Goal: Transaction & Acquisition: Purchase product/service

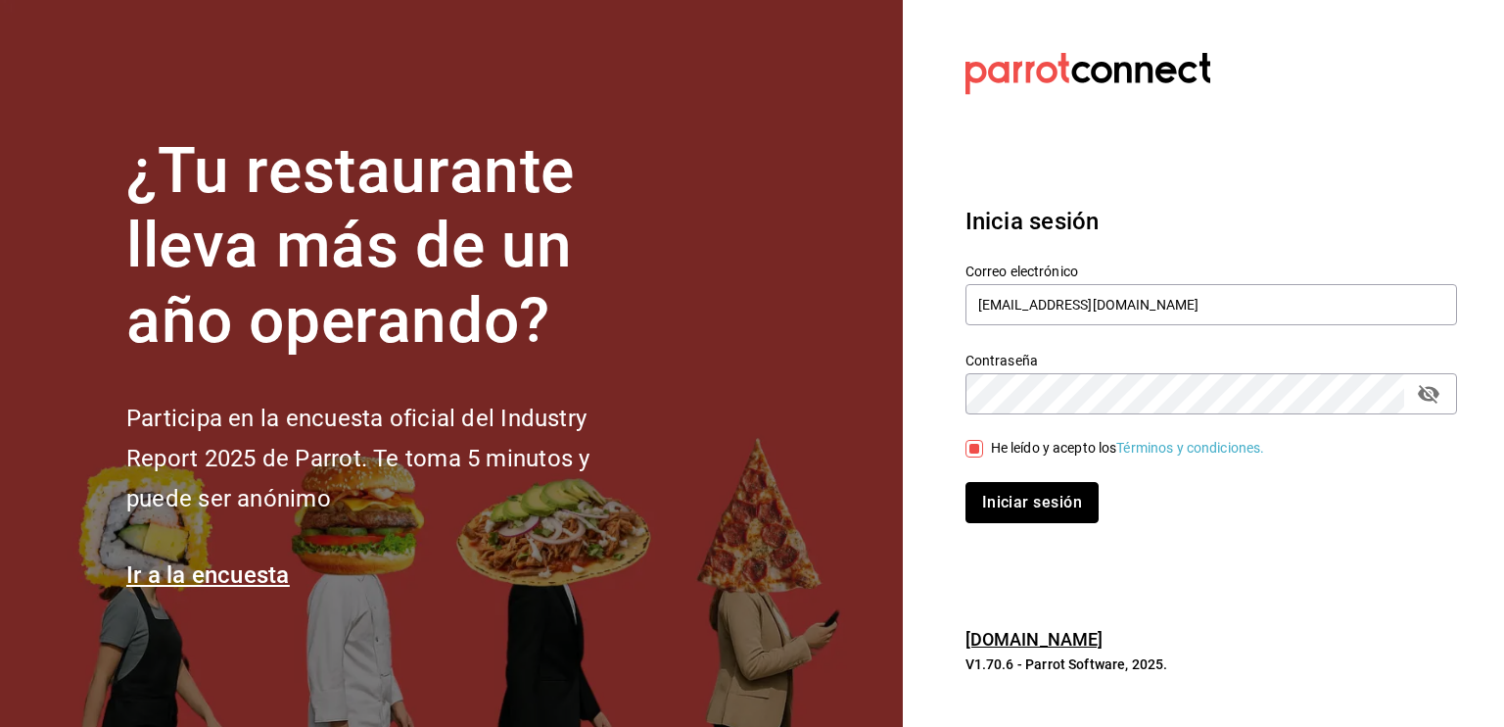
click at [1043, 504] on button "Iniciar sesión" at bounding box center [1032, 502] width 133 height 41
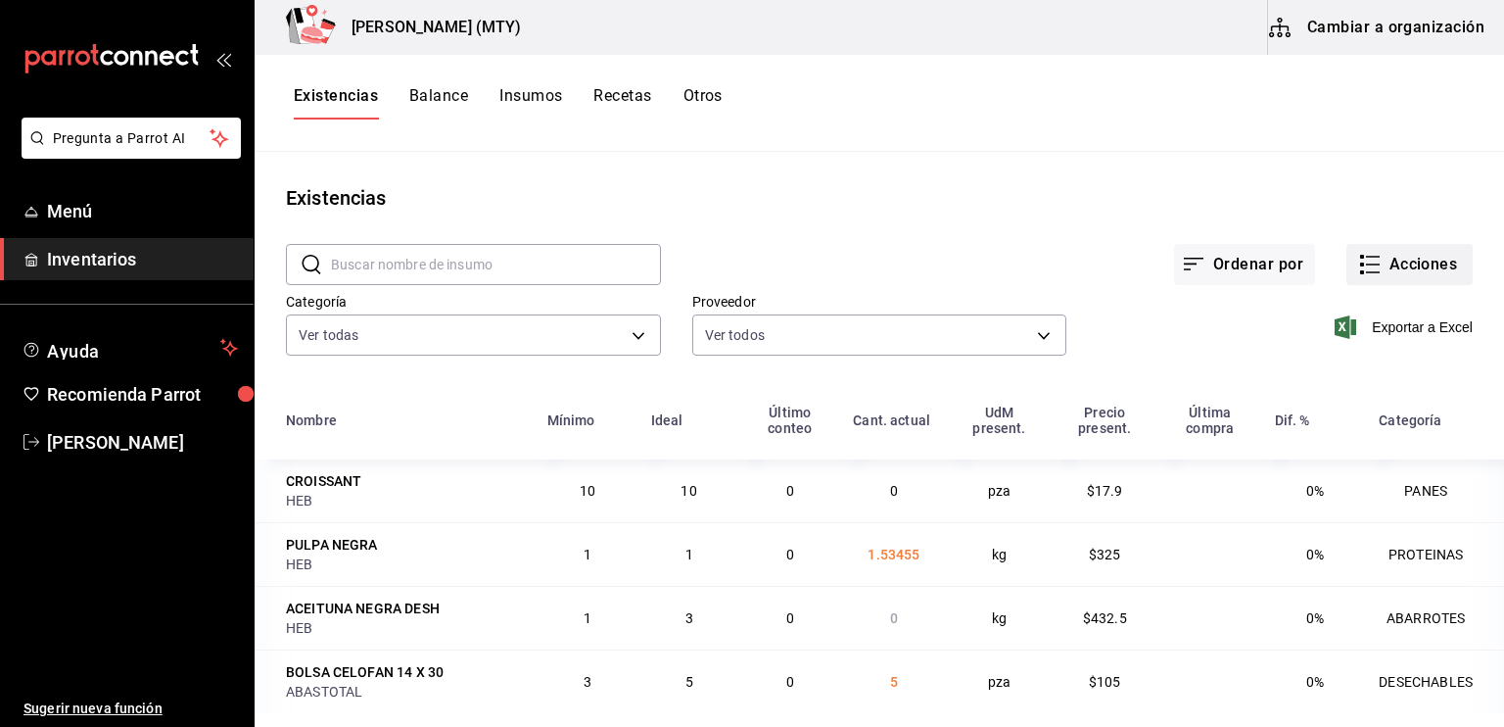
click at [1358, 264] on icon "button" at bounding box center [1370, 265] width 24 height 24
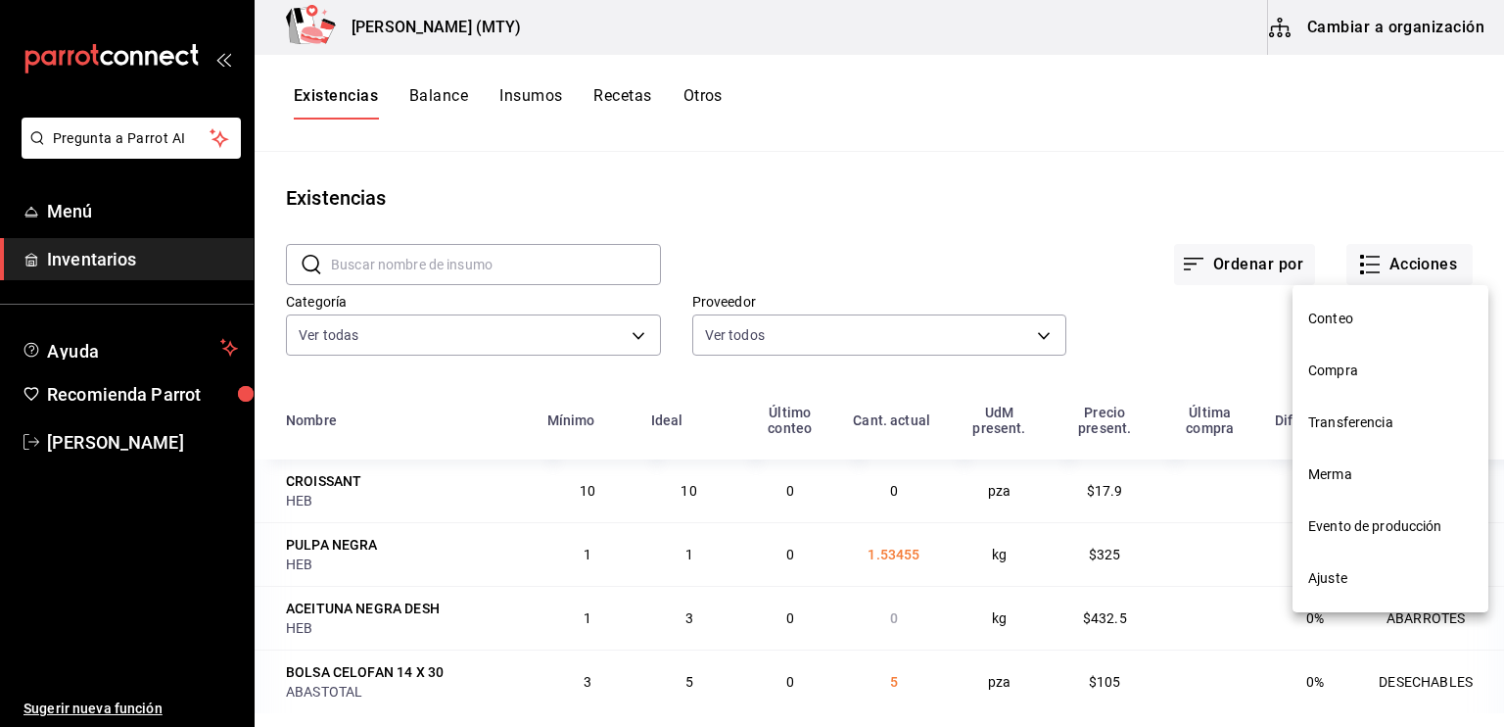
click at [1357, 373] on span "Compra" at bounding box center [1390, 370] width 165 height 21
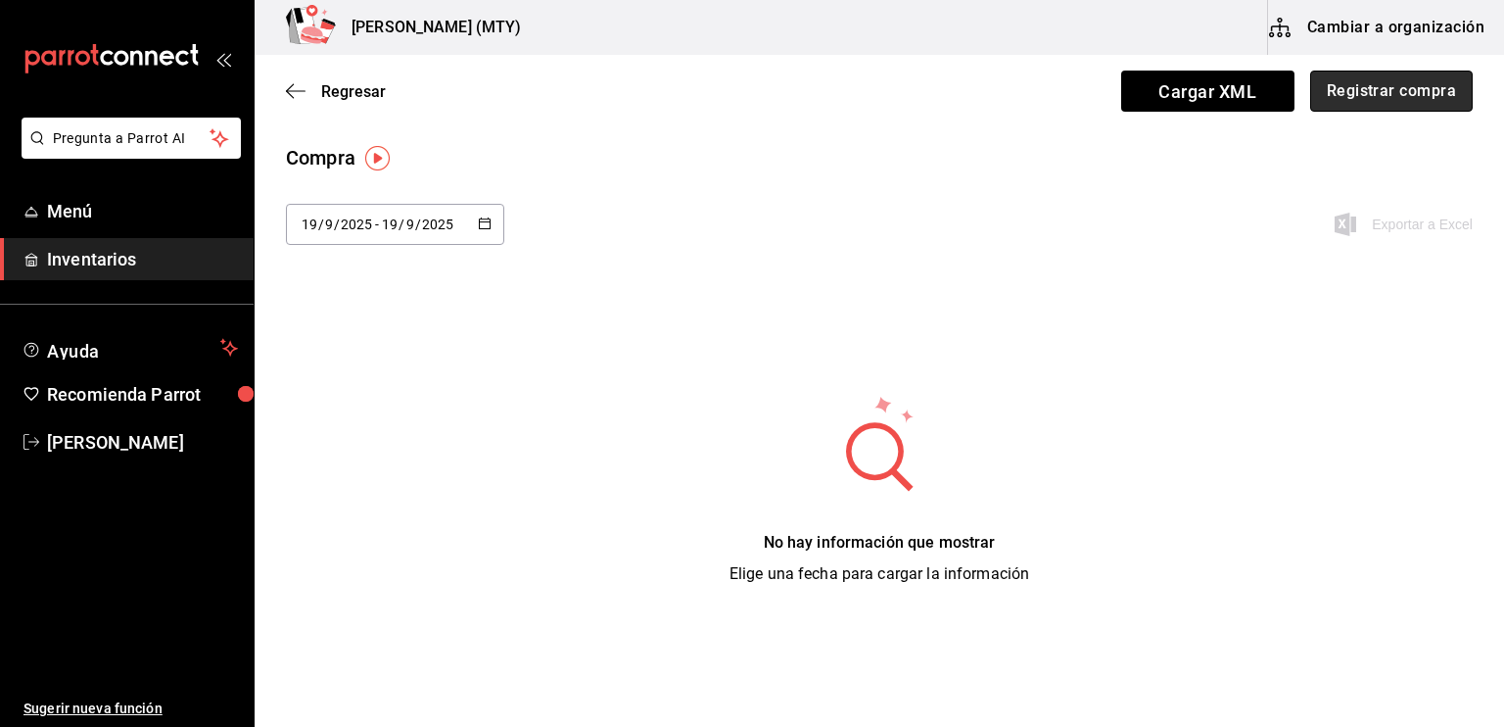
click at [1355, 94] on button "Registrar compra" at bounding box center [1391, 91] width 163 height 41
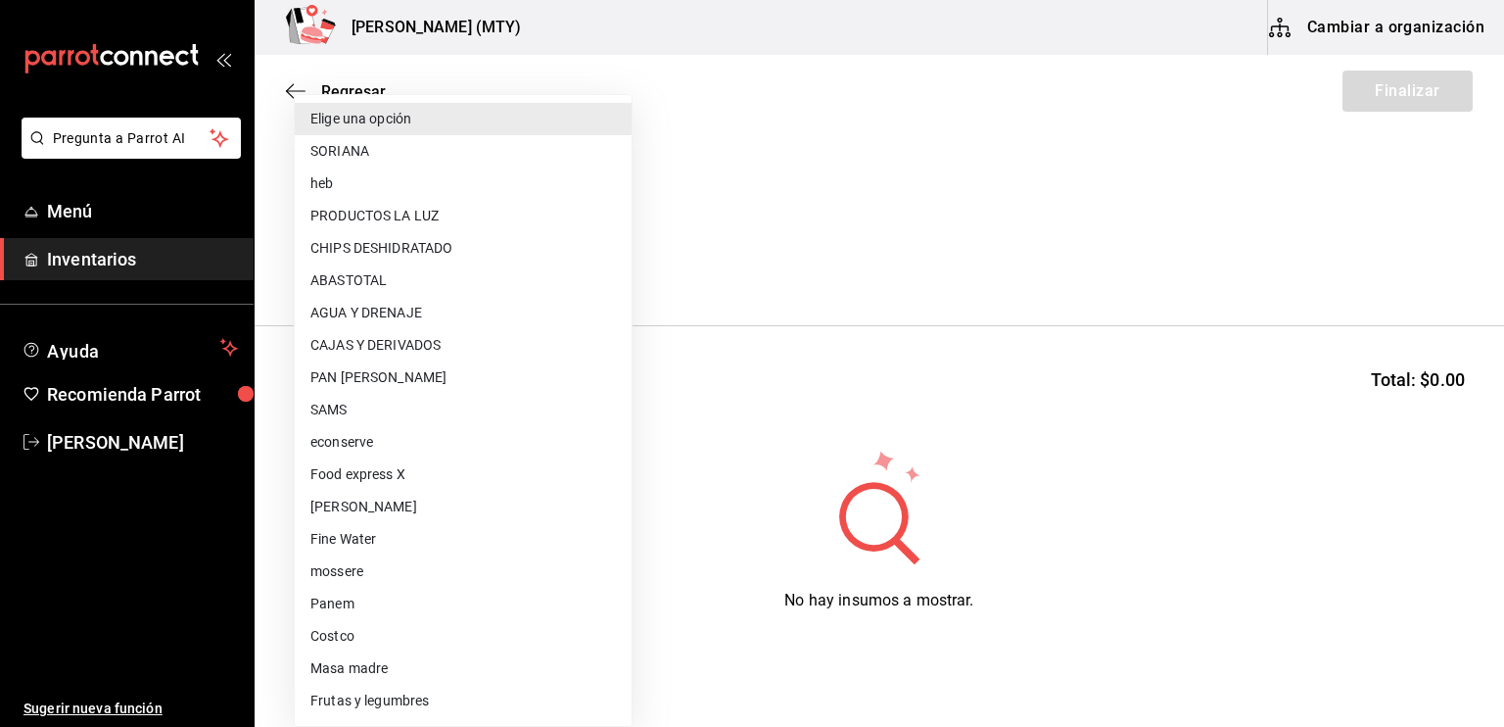
click at [548, 255] on body "Pregunta a Parrot AI Menú Inventarios Ayuda Recomienda Parrot [PERSON_NAME] Sug…" at bounding box center [752, 308] width 1504 height 616
click at [392, 701] on li "Frutas y legumbres" at bounding box center [463, 700] width 337 height 32
type input "acdbefa1-1fc8-4b67-b220-00e4f3a2834b"
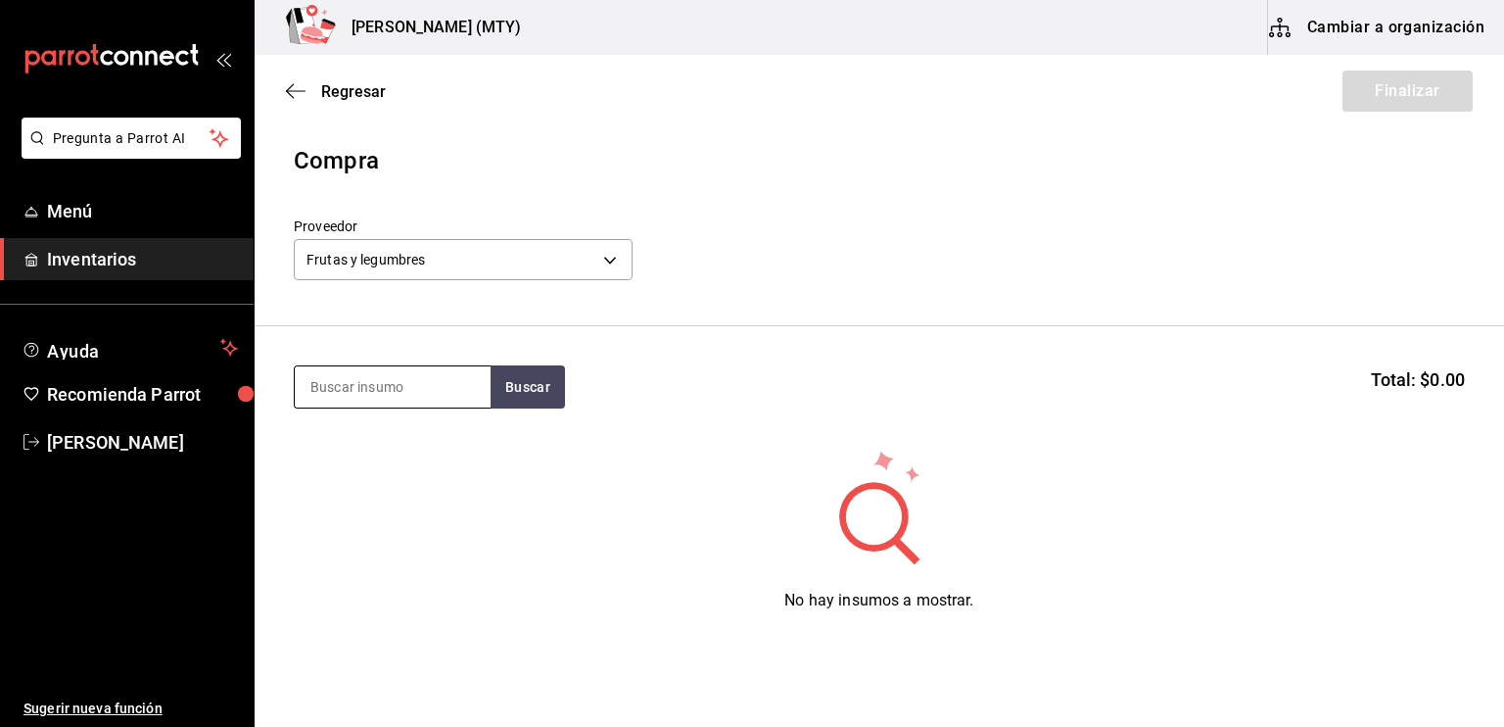
click at [340, 393] on input at bounding box center [393, 386] width 196 height 41
type input "aguacate"
click at [509, 401] on button "Buscar" at bounding box center [528, 386] width 74 height 43
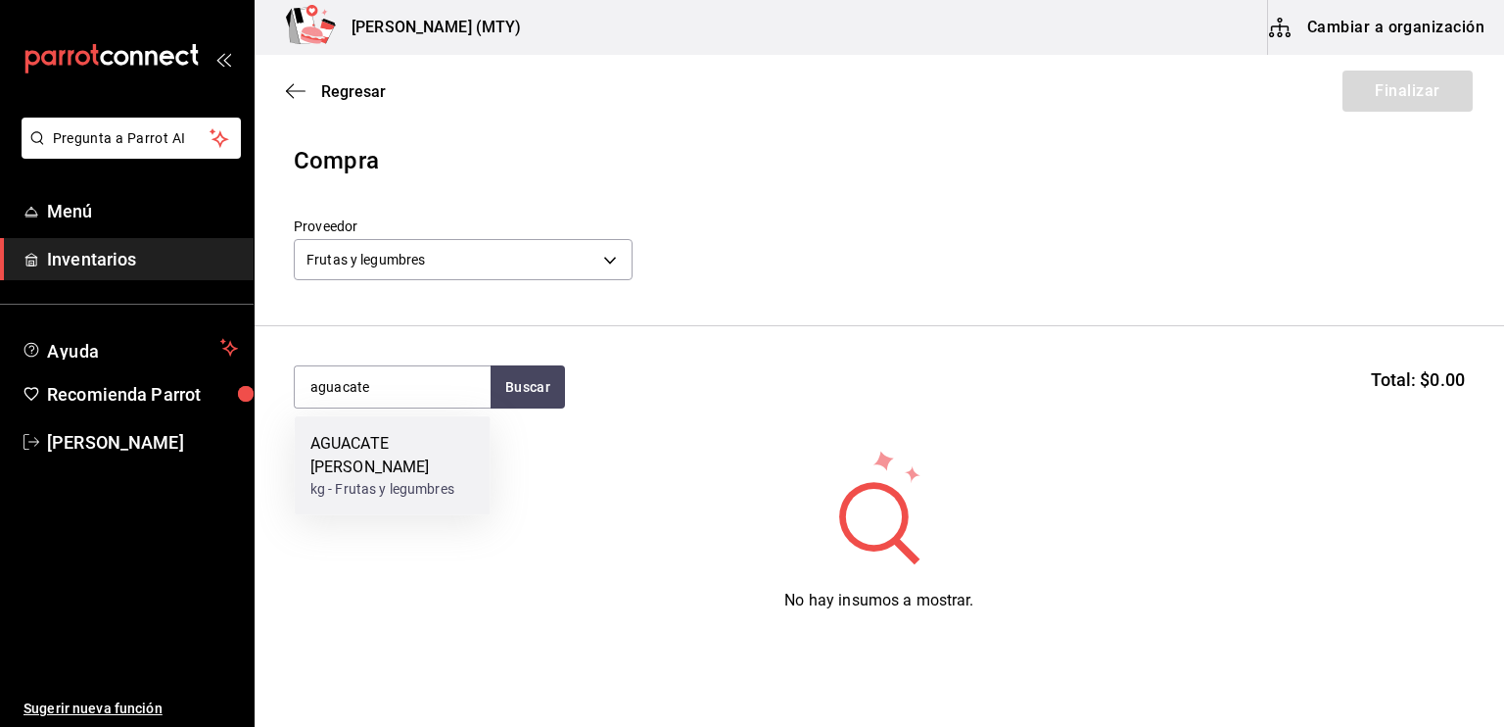
click at [412, 448] on div "AGUACATE [PERSON_NAME]" at bounding box center [392, 455] width 165 height 47
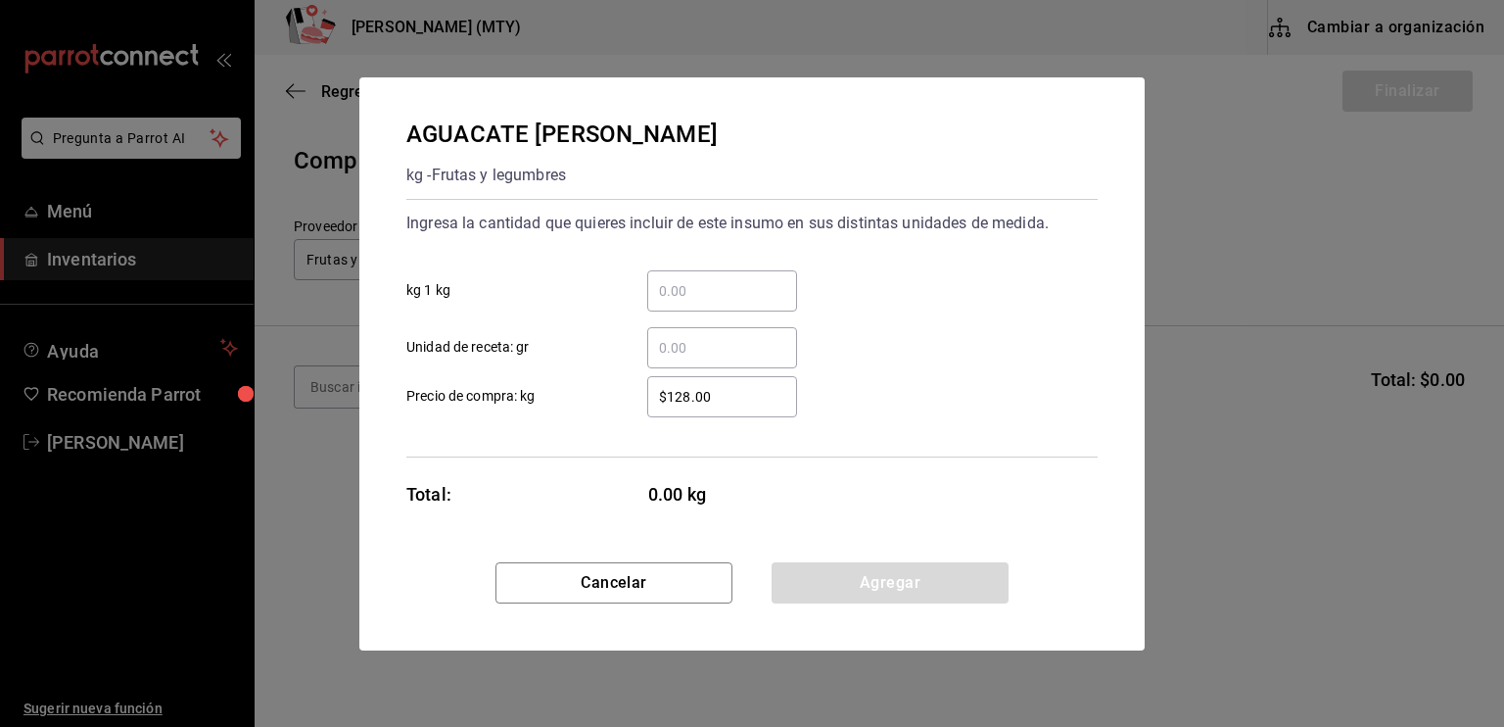
click at [677, 289] on input "​ kg 1 kg" at bounding box center [722, 291] width 150 height 24
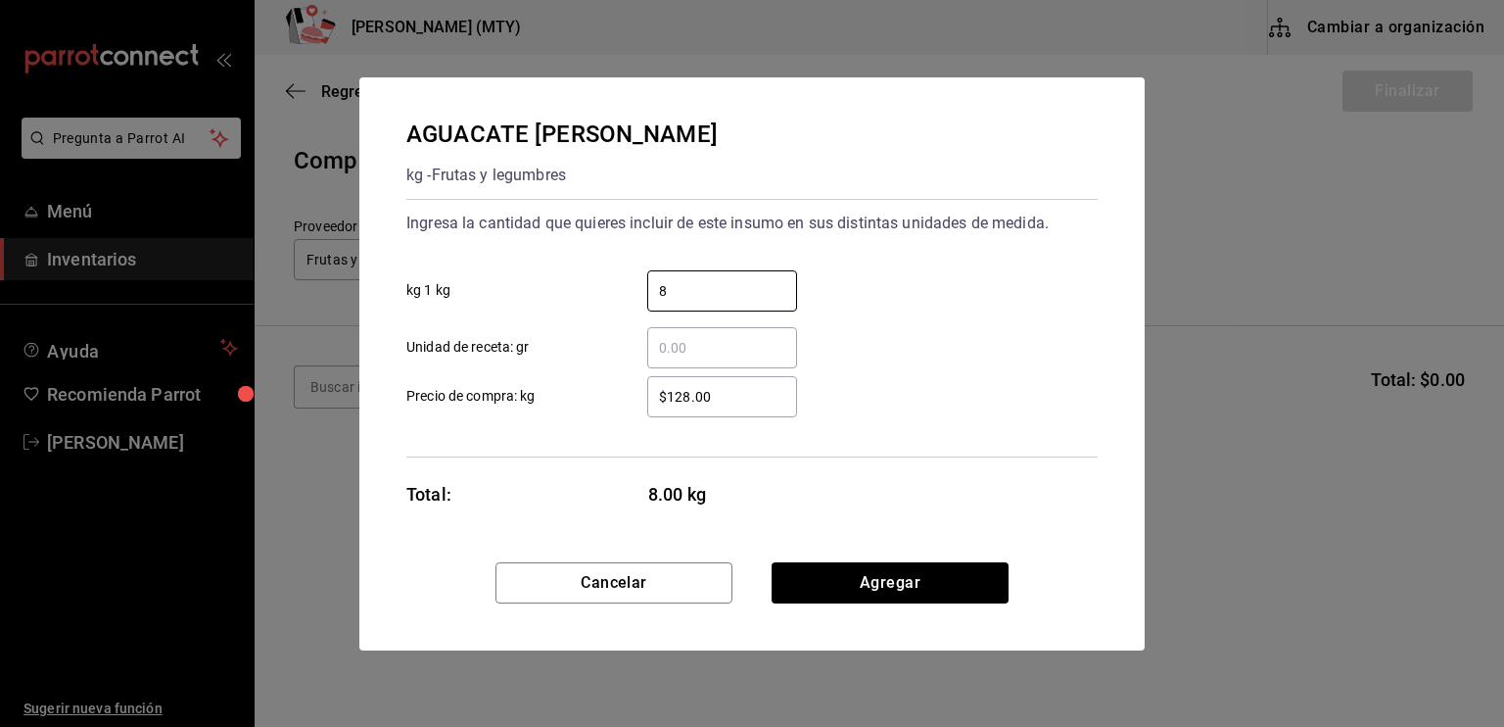
type input "8"
click at [721, 395] on input "$128.00" at bounding box center [722, 397] width 150 height 24
type input "$1"
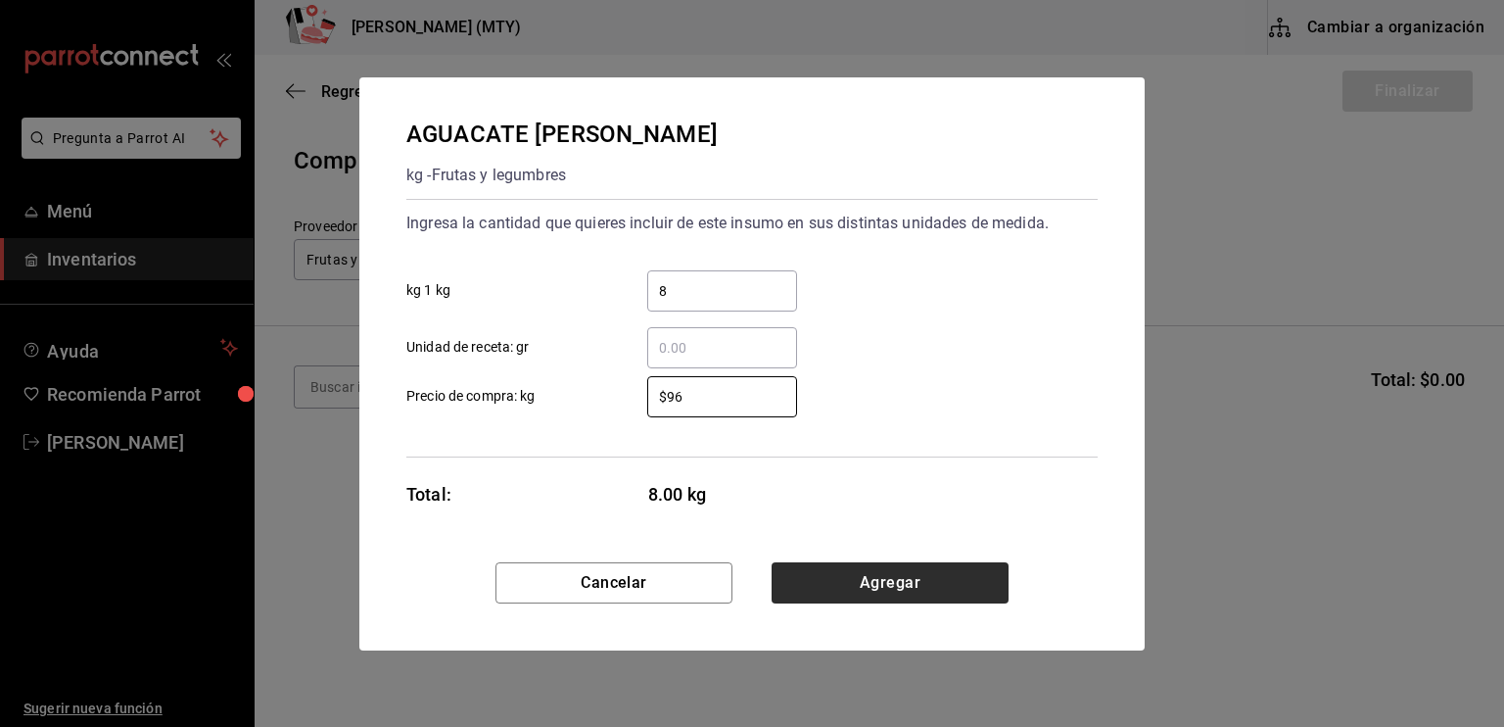
type input "$96"
click at [886, 588] on button "Agregar" at bounding box center [890, 582] width 237 height 41
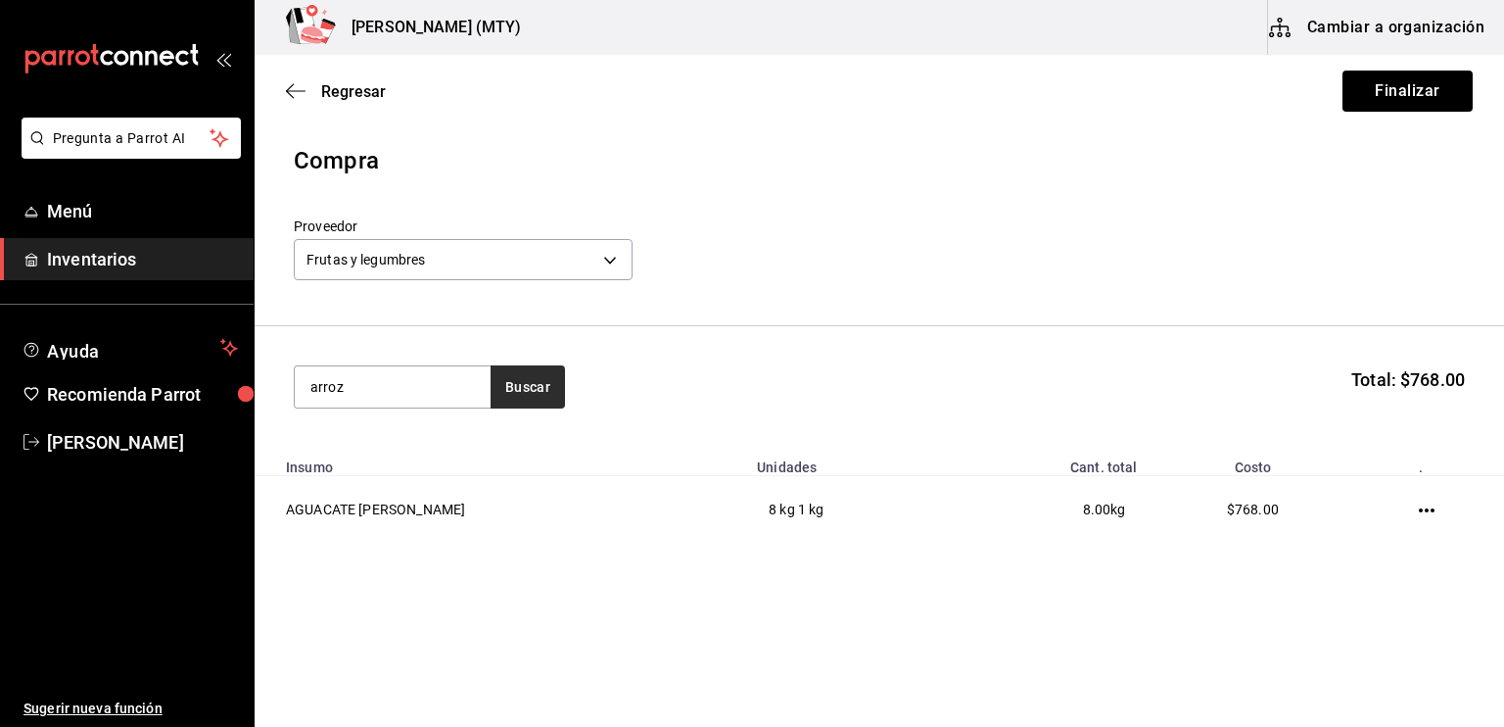
type input "arroz"
click at [539, 398] on button "Buscar" at bounding box center [528, 386] width 74 height 43
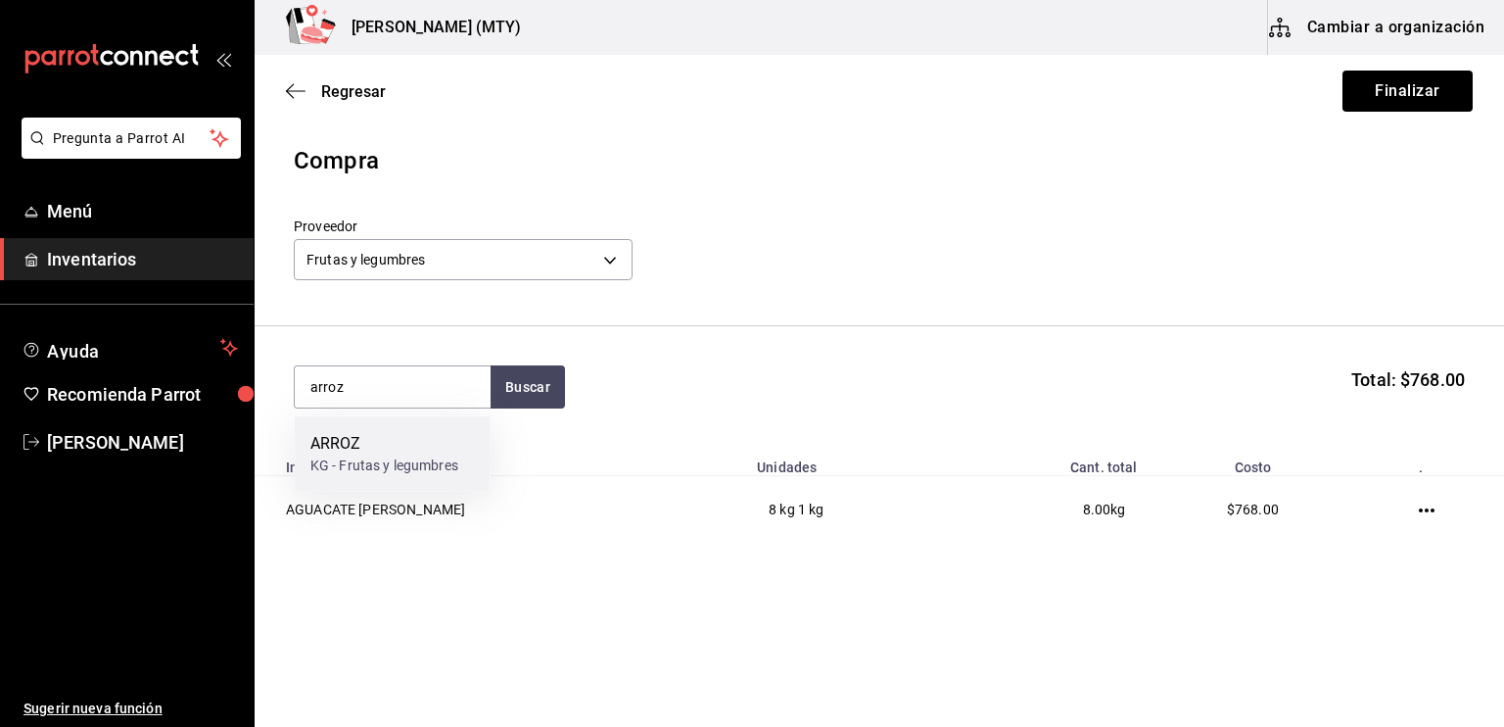
click at [479, 463] on div "ARROZ KG - Frutas y legumbres" at bounding box center [393, 453] width 196 height 75
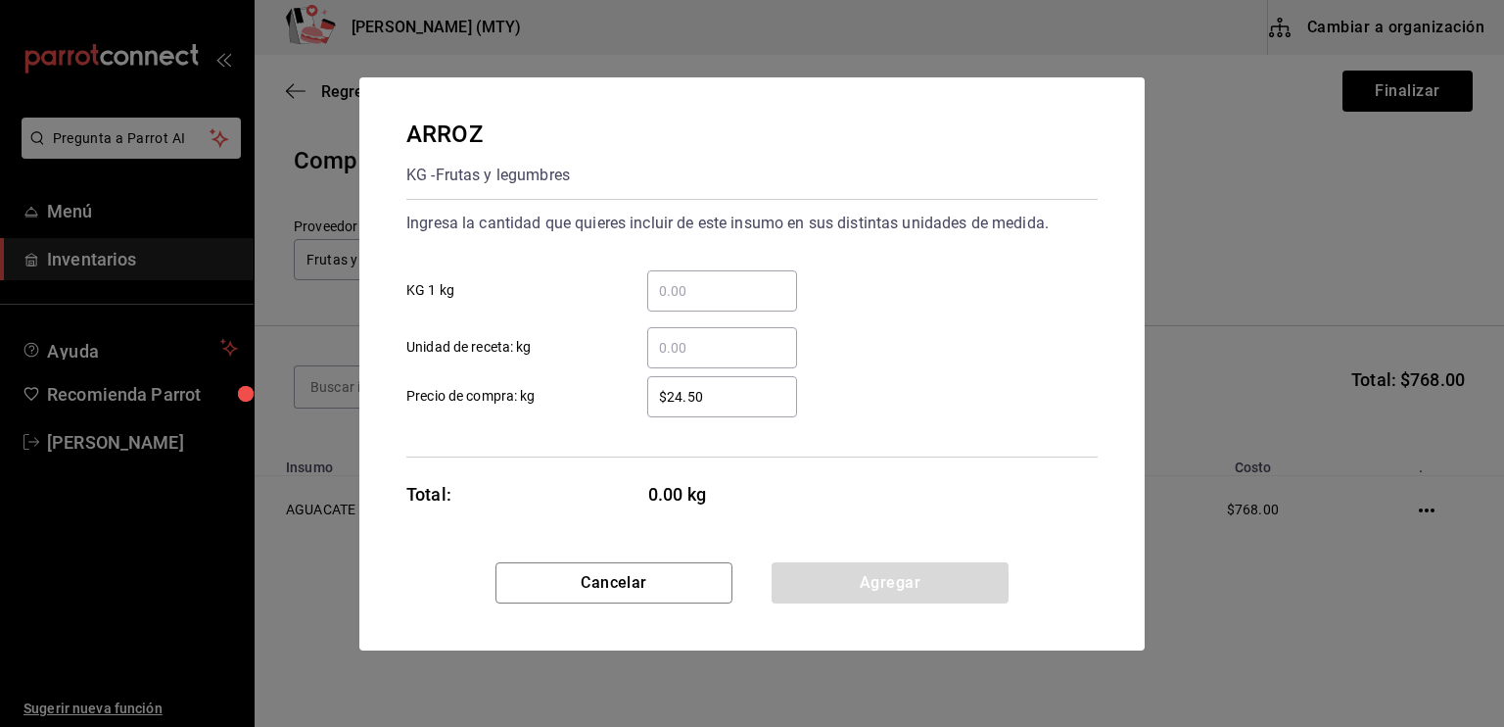
click at [701, 287] on input "​ KG 1 kg" at bounding box center [722, 291] width 150 height 24
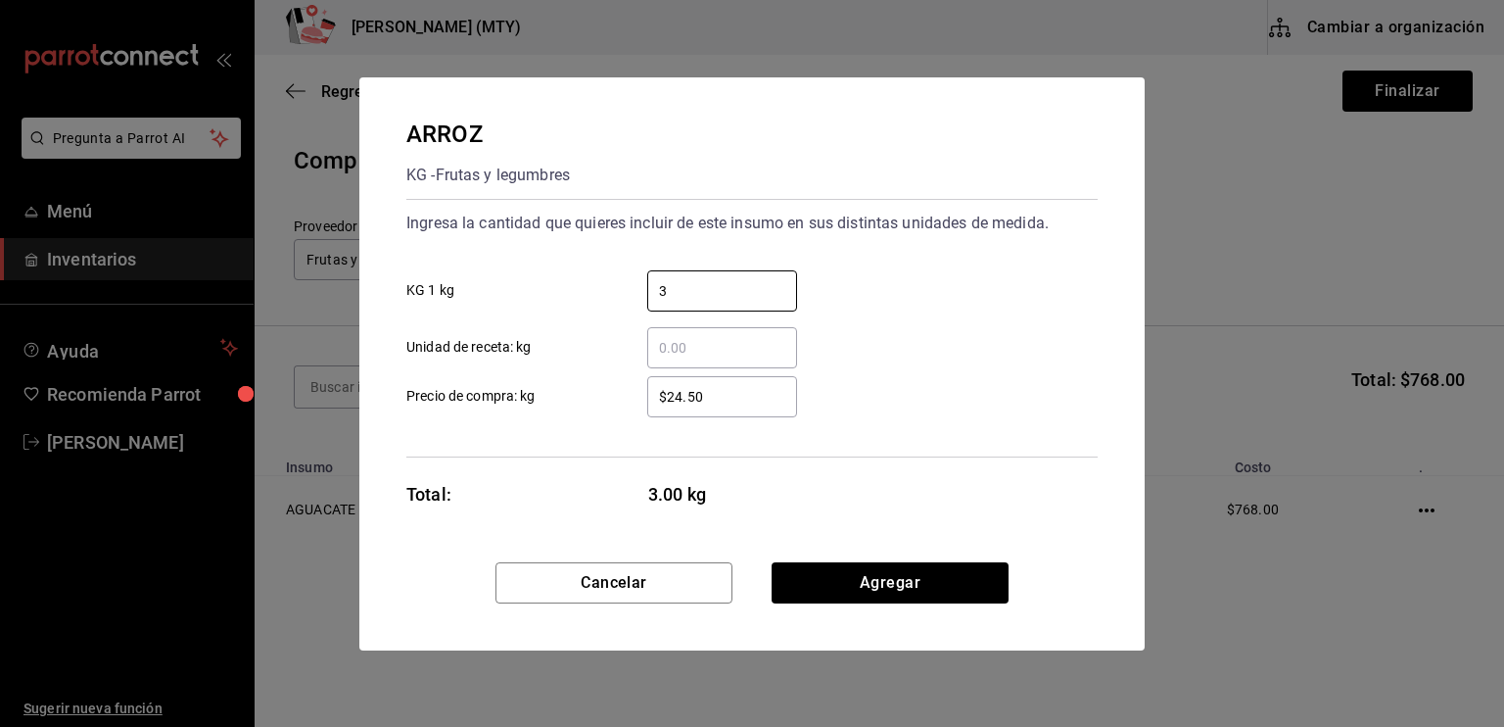
type input "3"
click at [675, 393] on input "$24.50" at bounding box center [722, 397] width 150 height 24
click at [705, 394] on input "$24.50" at bounding box center [722, 397] width 150 height 24
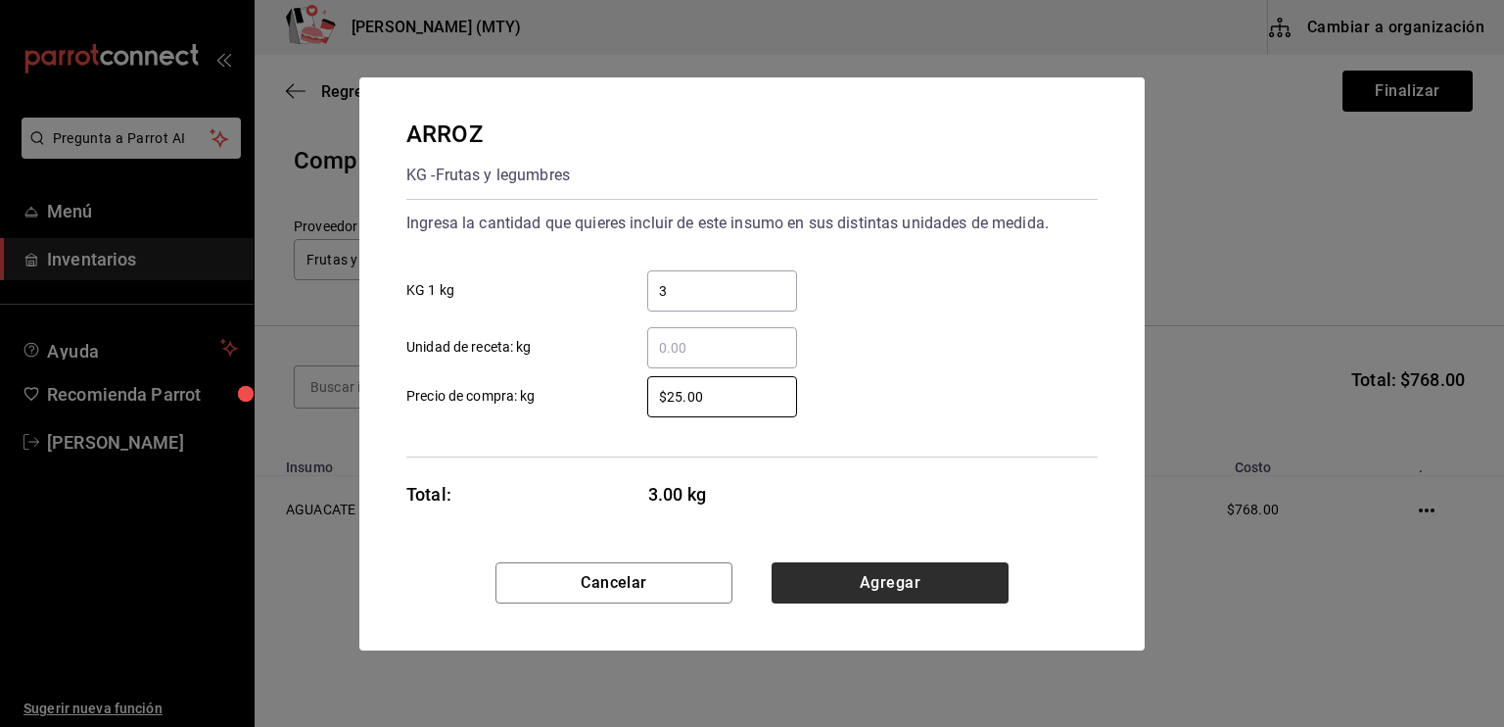
type input "$25.00"
click at [898, 600] on button "Agregar" at bounding box center [890, 582] width 237 height 41
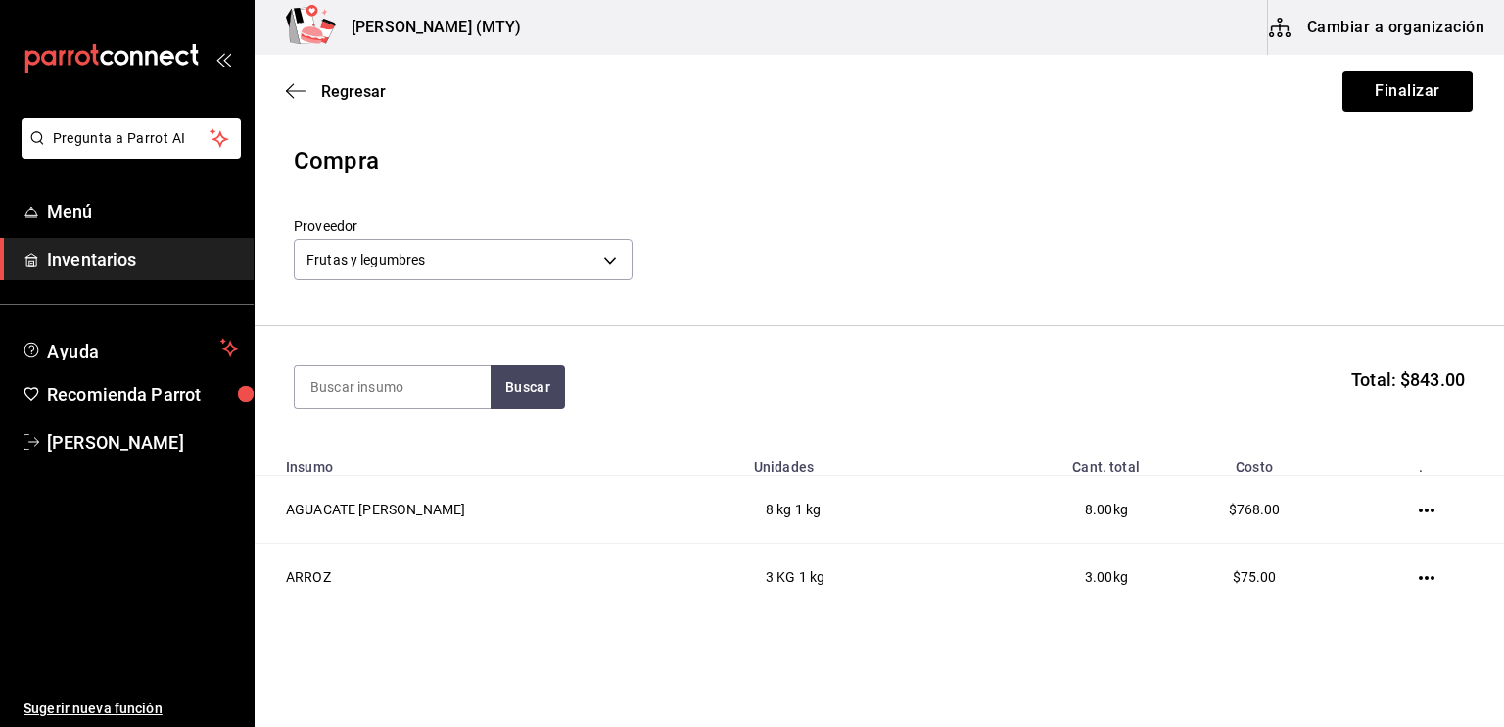
click at [963, 600] on td "3.00 kg" at bounding box center [1057, 577] width 189 height 68
click at [348, 385] on input at bounding box center [393, 386] width 196 height 41
type input "cala"
click at [506, 384] on button "Buscar" at bounding box center [528, 386] width 74 height 43
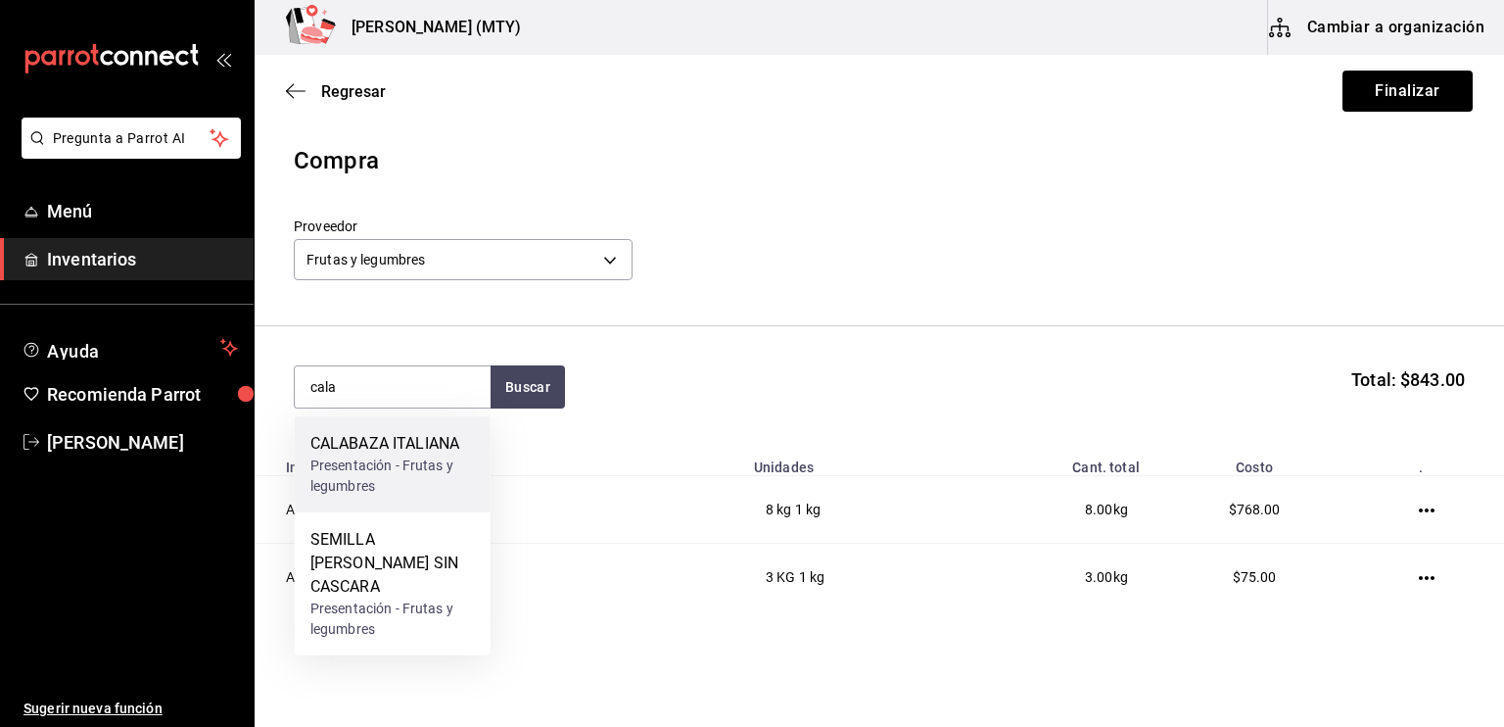
click at [415, 439] on div "CALABAZA ITALIANA" at bounding box center [392, 444] width 165 height 24
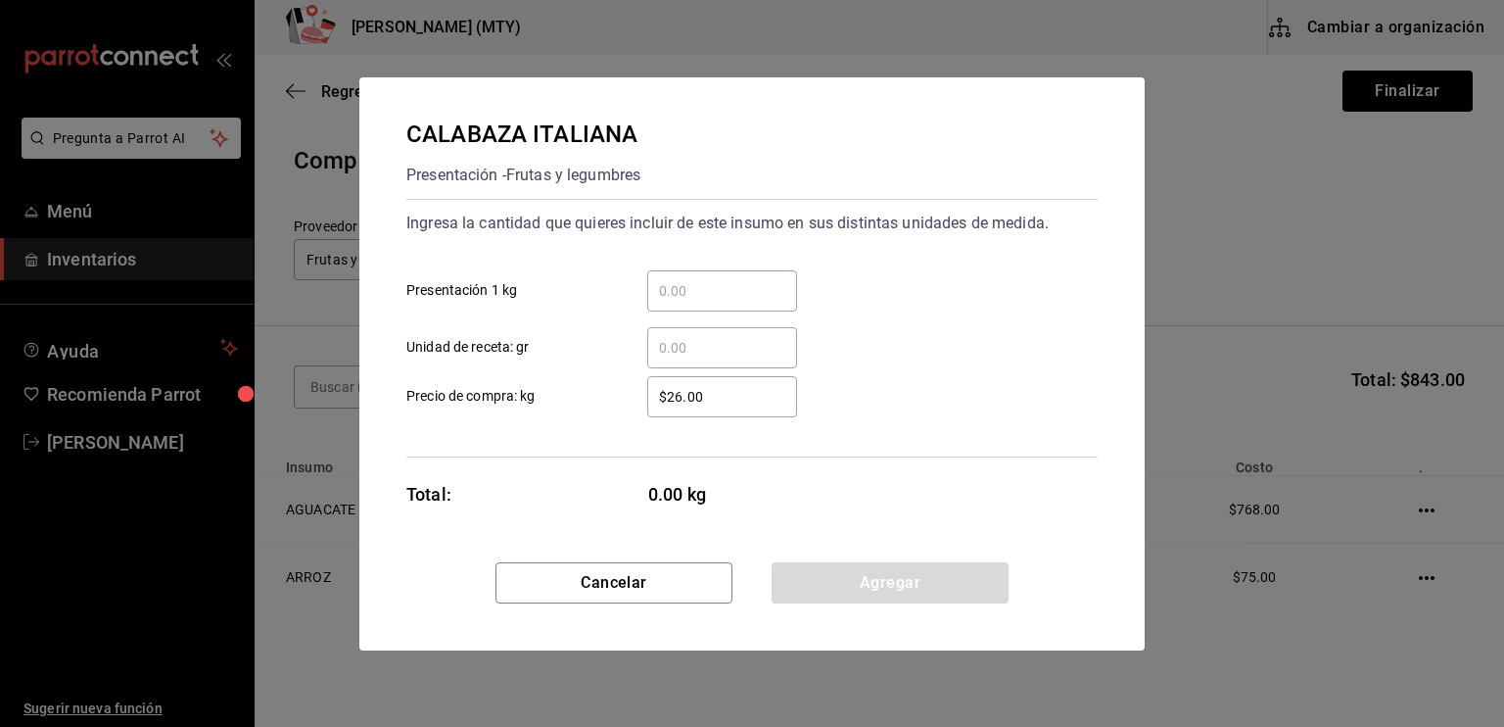
click at [717, 284] on input "​ Presentación 1 kg" at bounding box center [722, 291] width 150 height 24
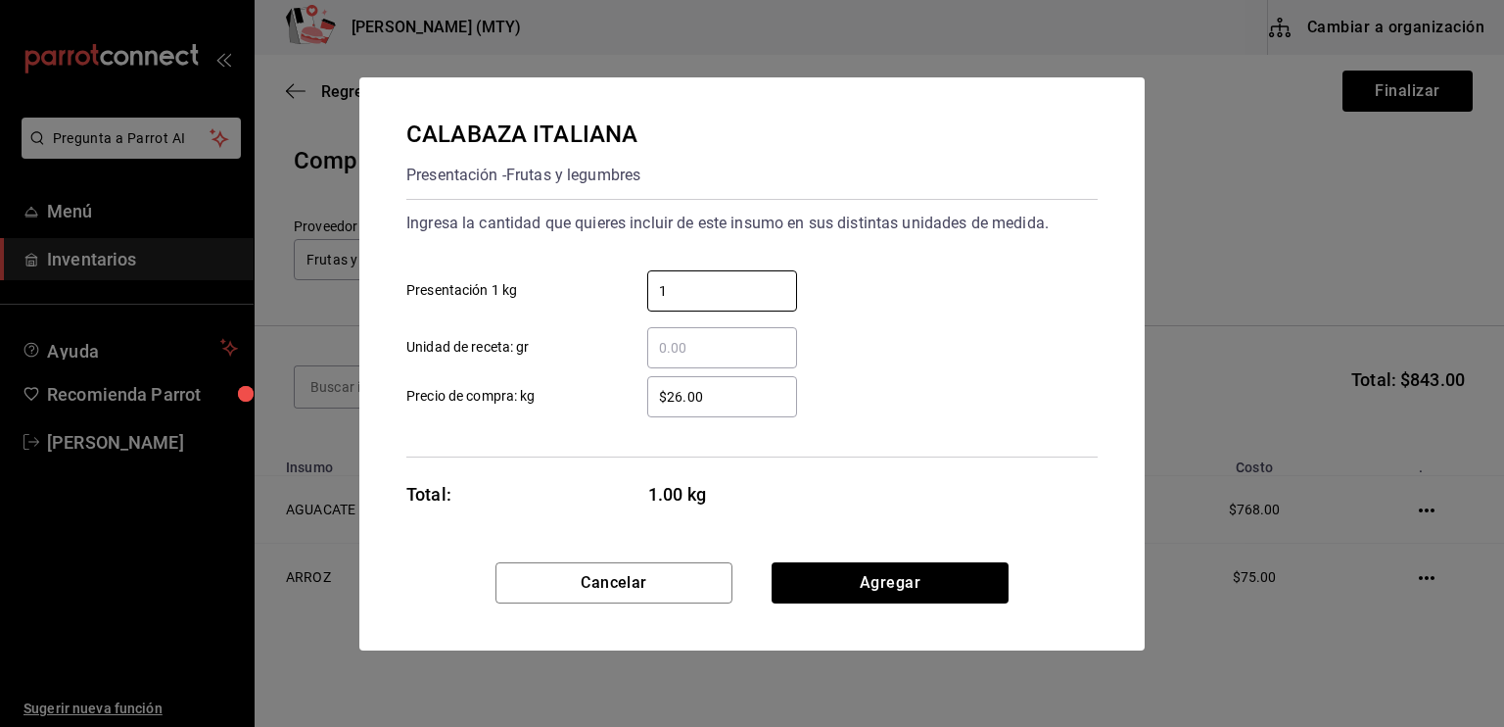
type input "1"
click at [664, 341] on input "​ Unidad de receta: gr" at bounding box center [722, 348] width 150 height 24
type input "50"
drag, startPoint x: 661, startPoint y: 405, endPoint x: 720, endPoint y: 389, distance: 61.1
click at [720, 389] on input "$26.00" at bounding box center [722, 397] width 150 height 24
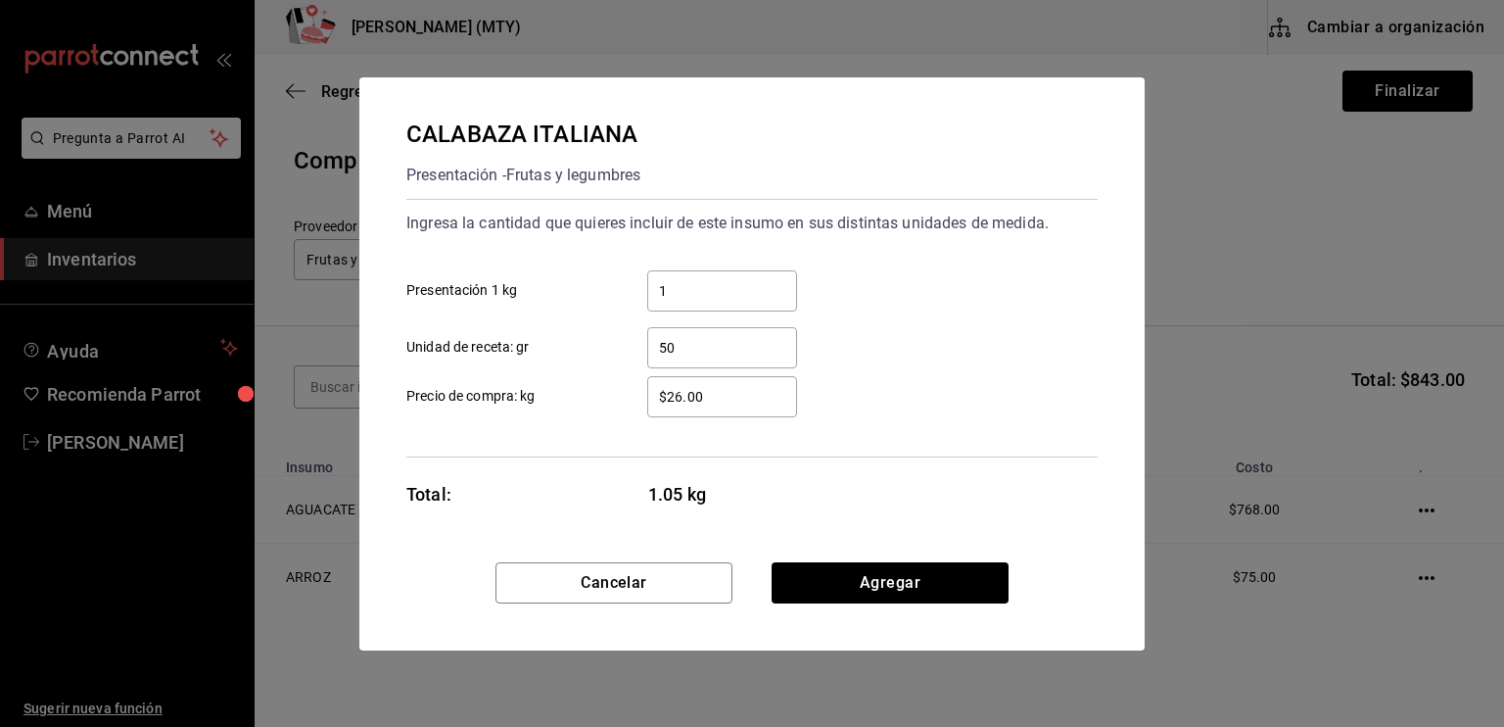
click at [720, 389] on input "$26.00" at bounding box center [722, 397] width 150 height 24
type input "$2"
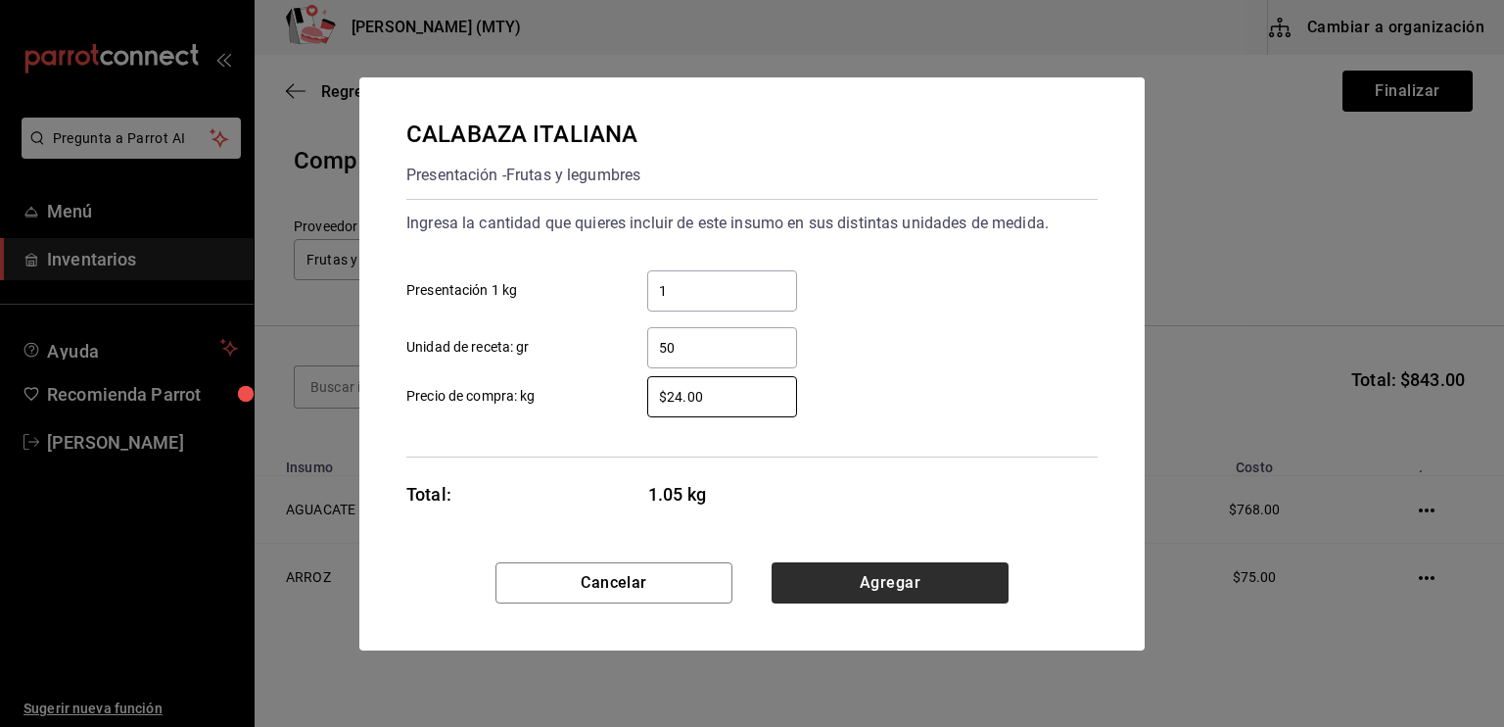
type input "$24.00"
click at [856, 587] on button "Agregar" at bounding box center [890, 582] width 237 height 41
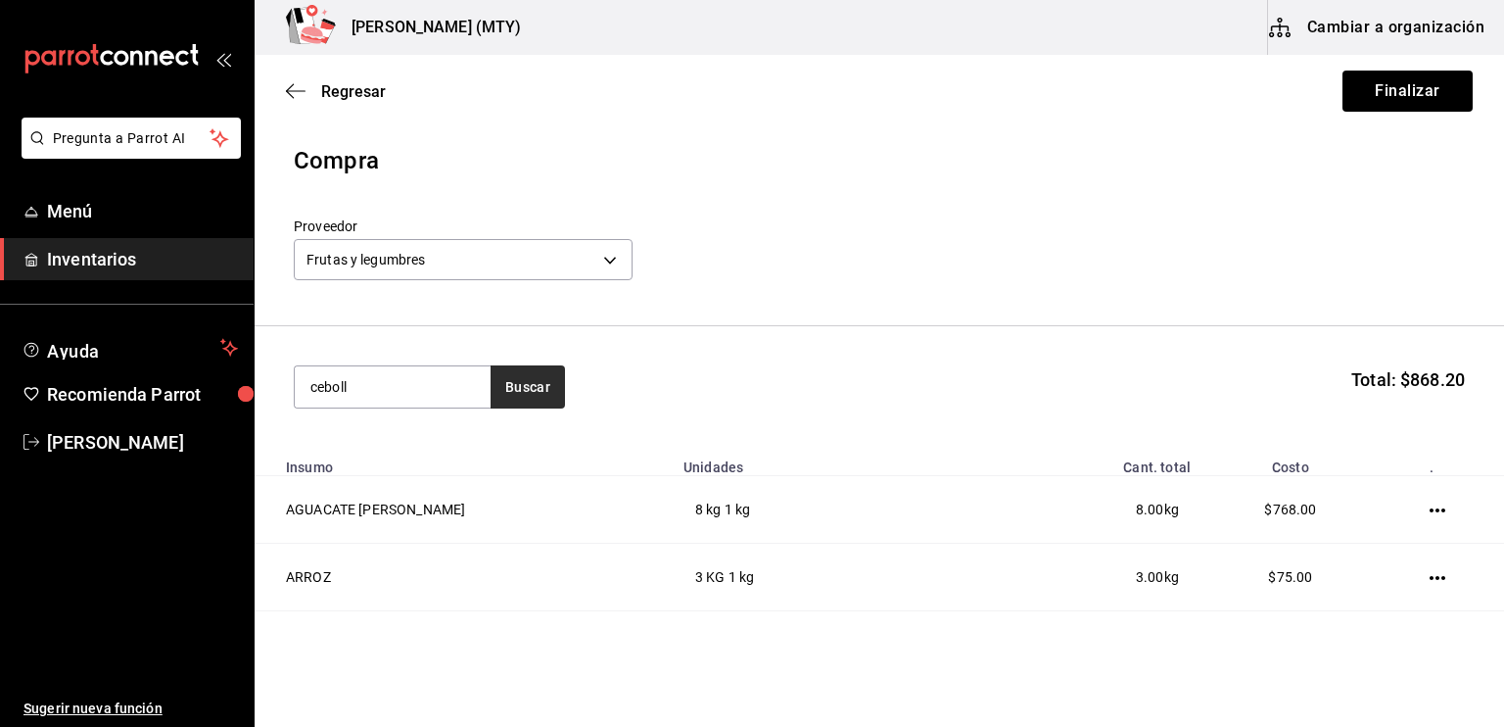
type input "ceboll"
click at [528, 381] on button "Buscar" at bounding box center [528, 386] width 74 height 43
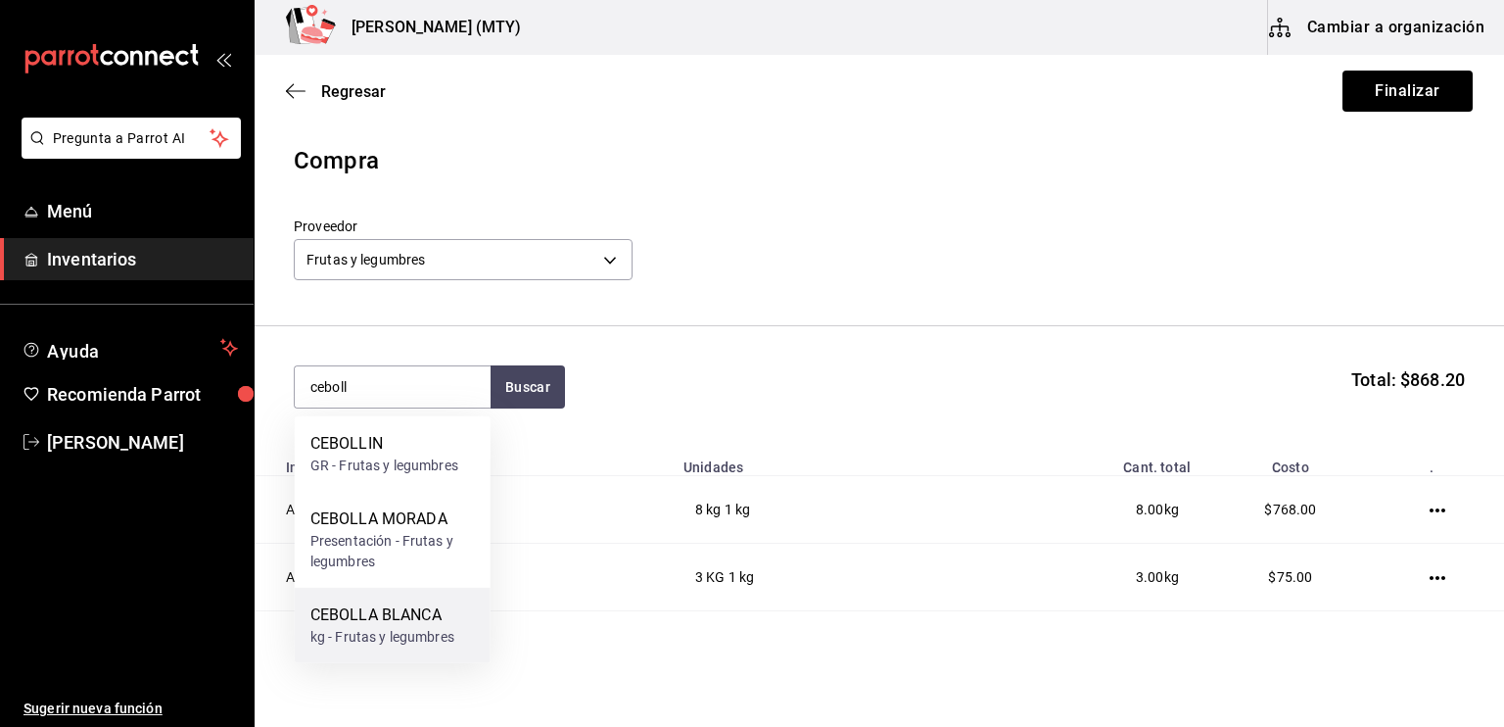
click at [424, 615] on div "CEBOLLA BLANCA" at bounding box center [382, 615] width 144 height 24
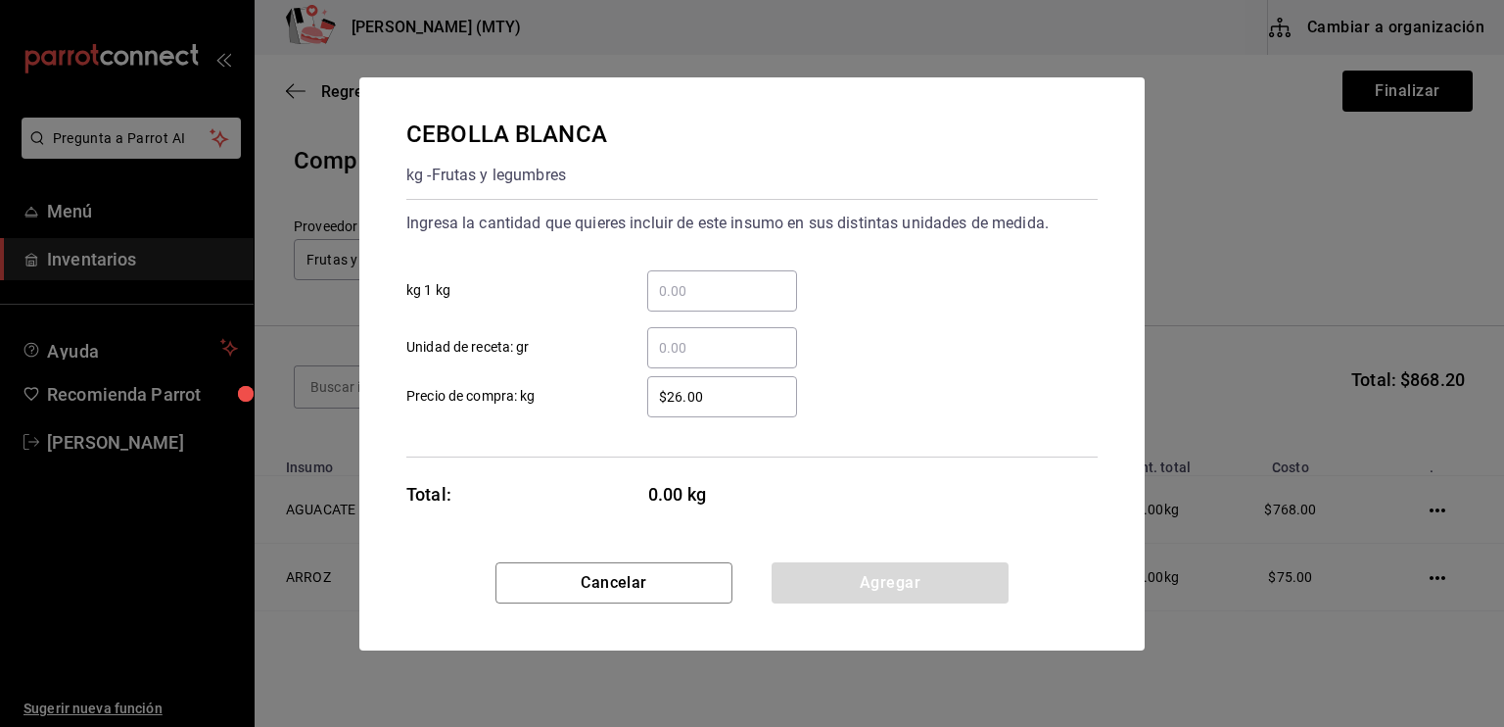
click at [649, 284] on input "​ kg 1 kg" at bounding box center [722, 291] width 150 height 24
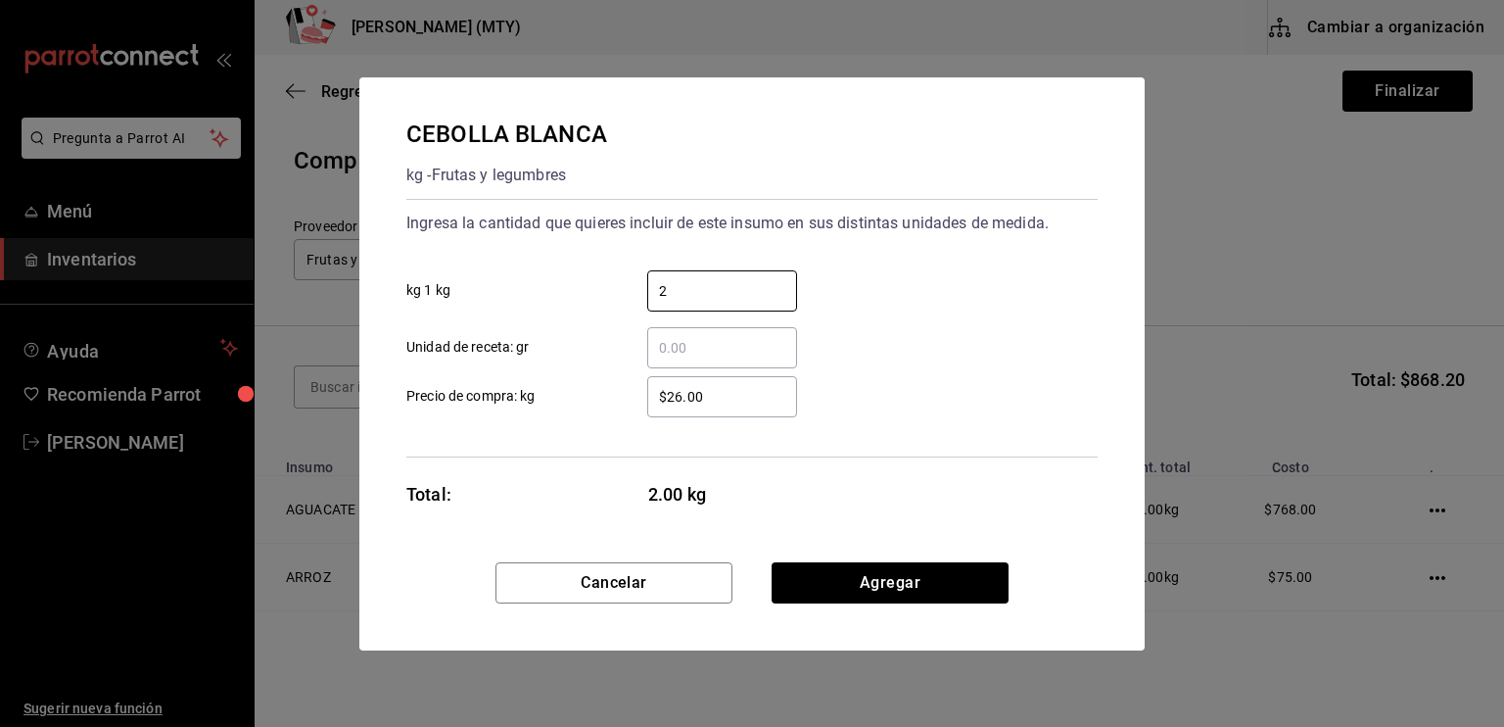
type input "2"
click at [656, 347] on input "​ Unidad de receta: gr" at bounding box center [722, 348] width 150 height 24
type input "100"
click at [682, 398] on input "$26.00" at bounding box center [722, 397] width 150 height 24
click at [732, 393] on input "$24.00" at bounding box center [722, 397] width 150 height 24
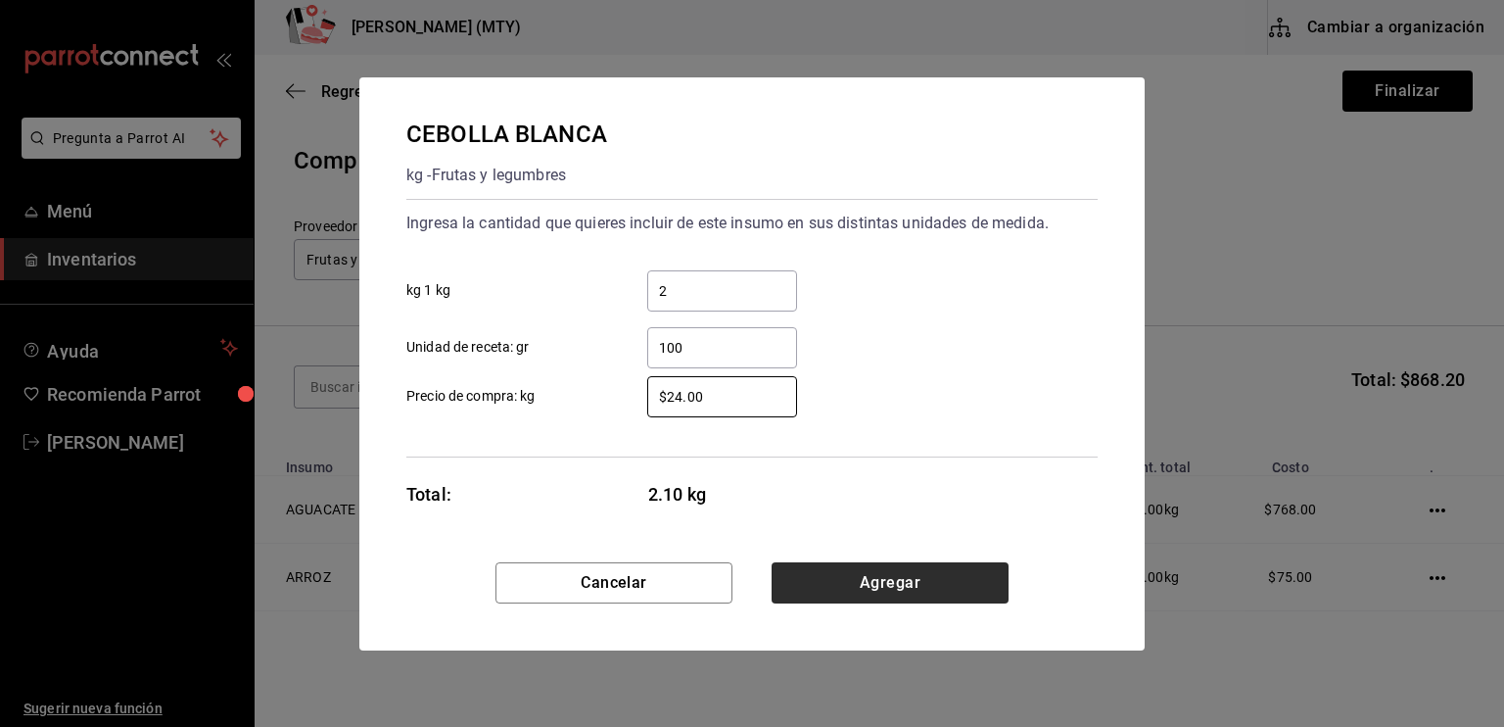
type input "$24.00"
click at [907, 576] on button "Agregar" at bounding box center [890, 582] width 237 height 41
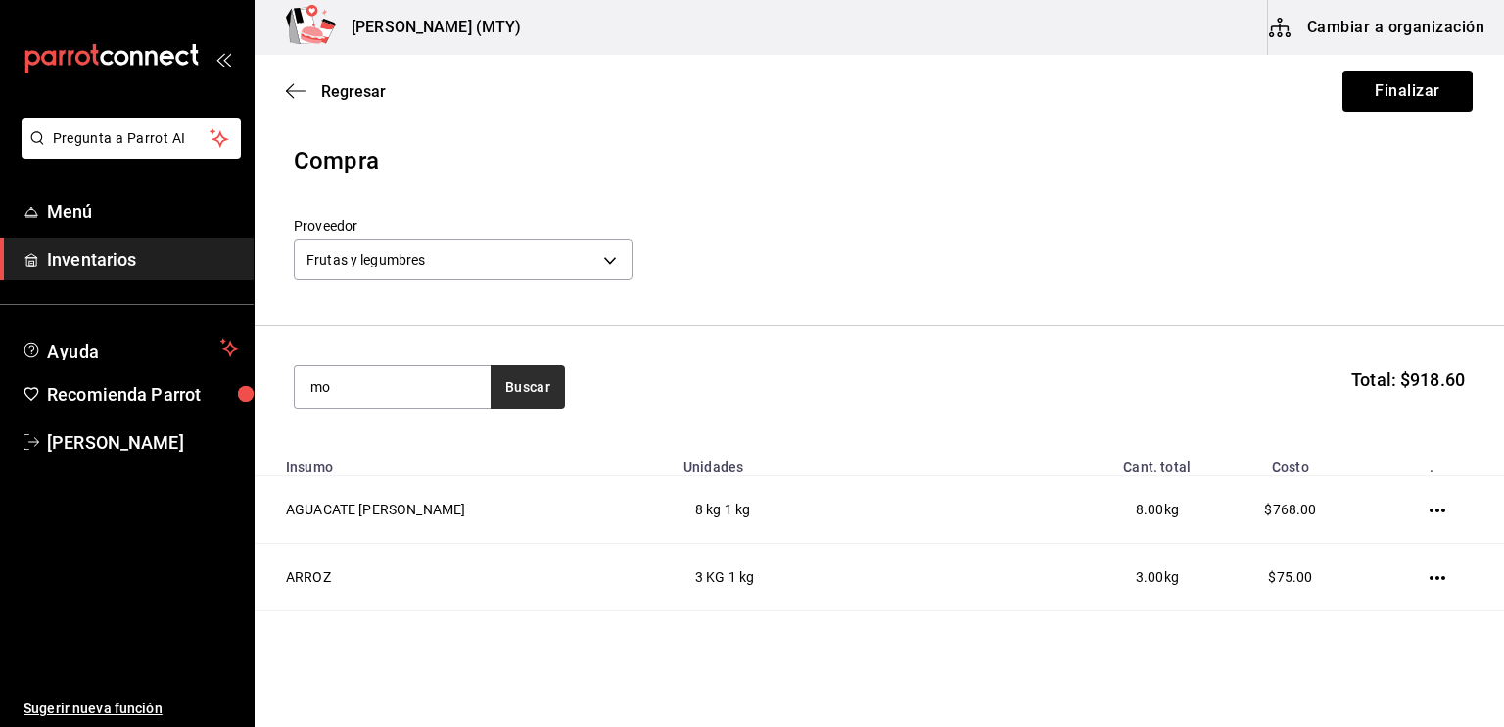
type input "m"
type input "ceboll"
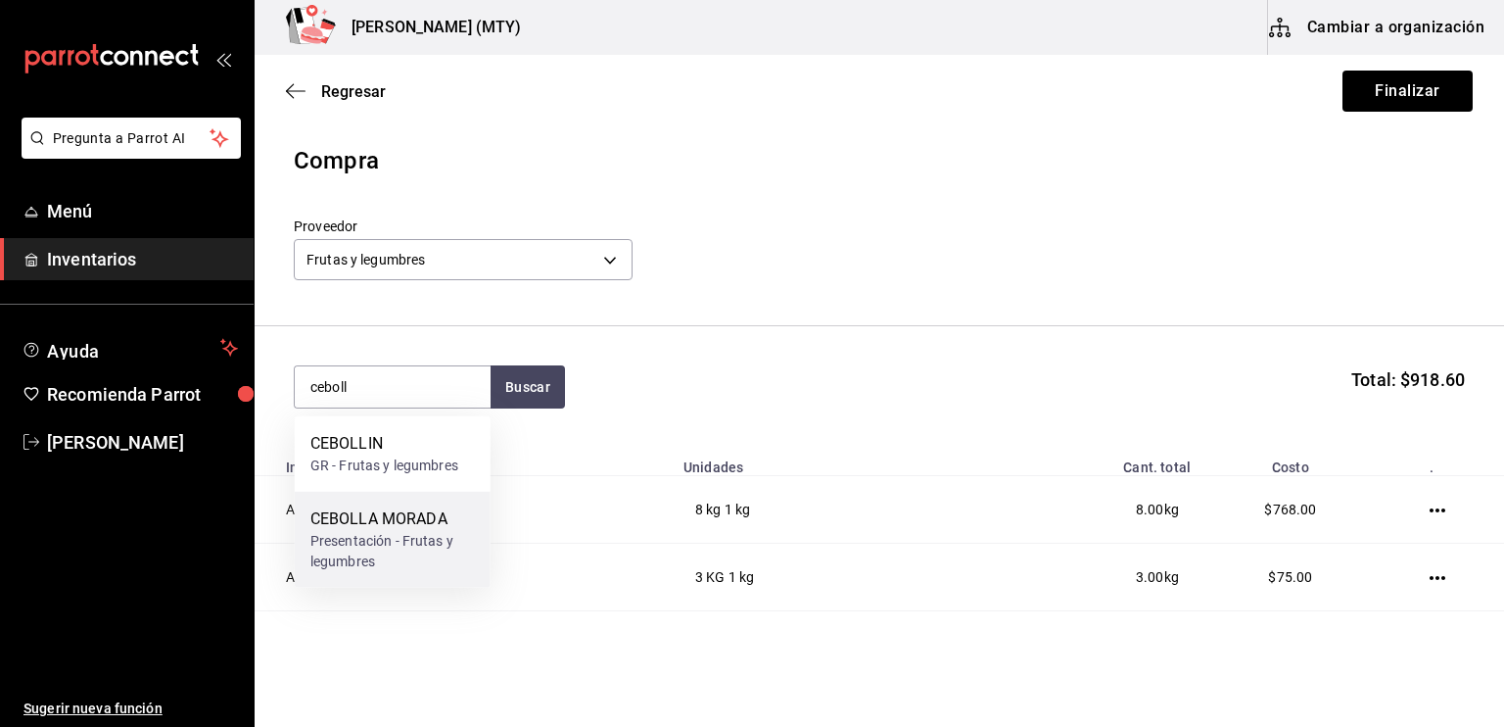
click at [444, 526] on div "CEBOLLA MORADA" at bounding box center [392, 519] width 165 height 24
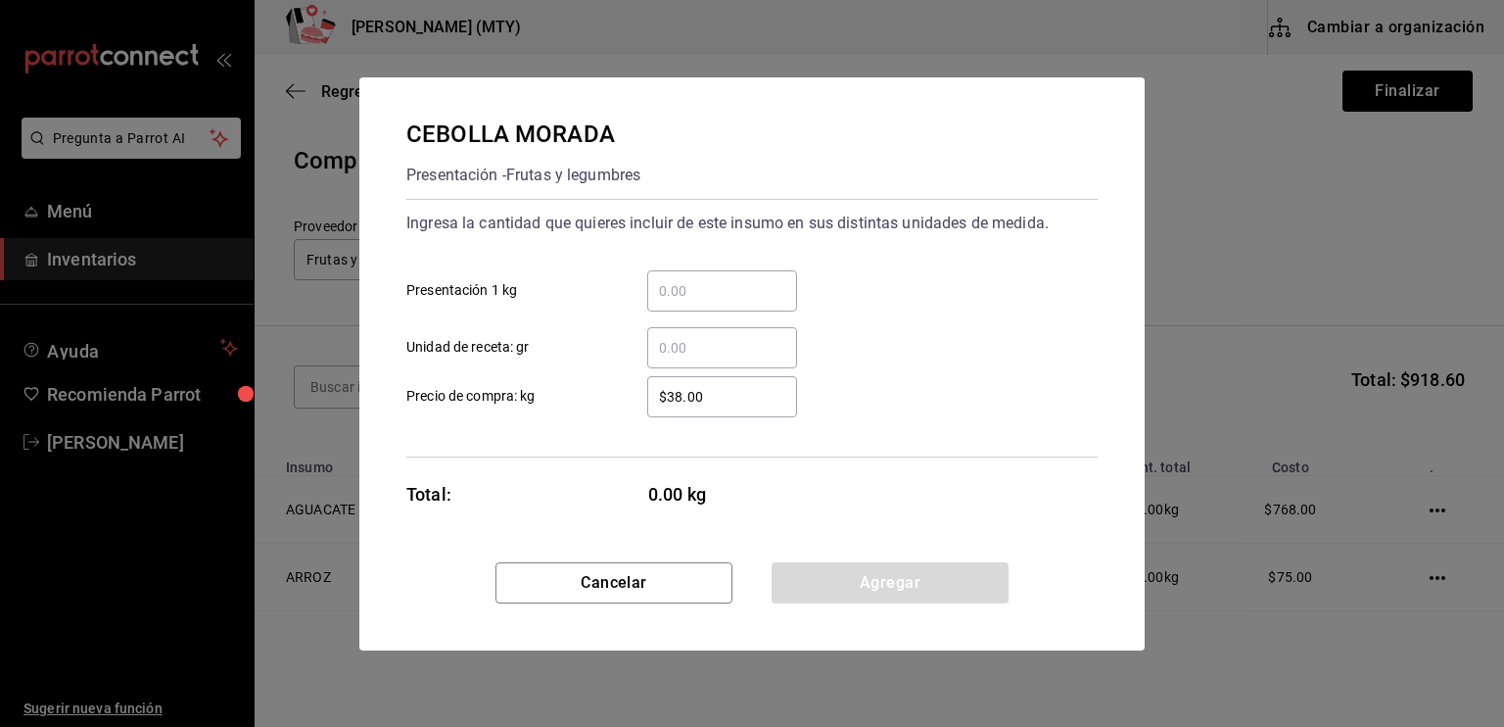
click at [756, 277] on div "​" at bounding box center [722, 290] width 150 height 41
click at [756, 279] on input "​ Presentación 1 kg" at bounding box center [722, 291] width 150 height 24
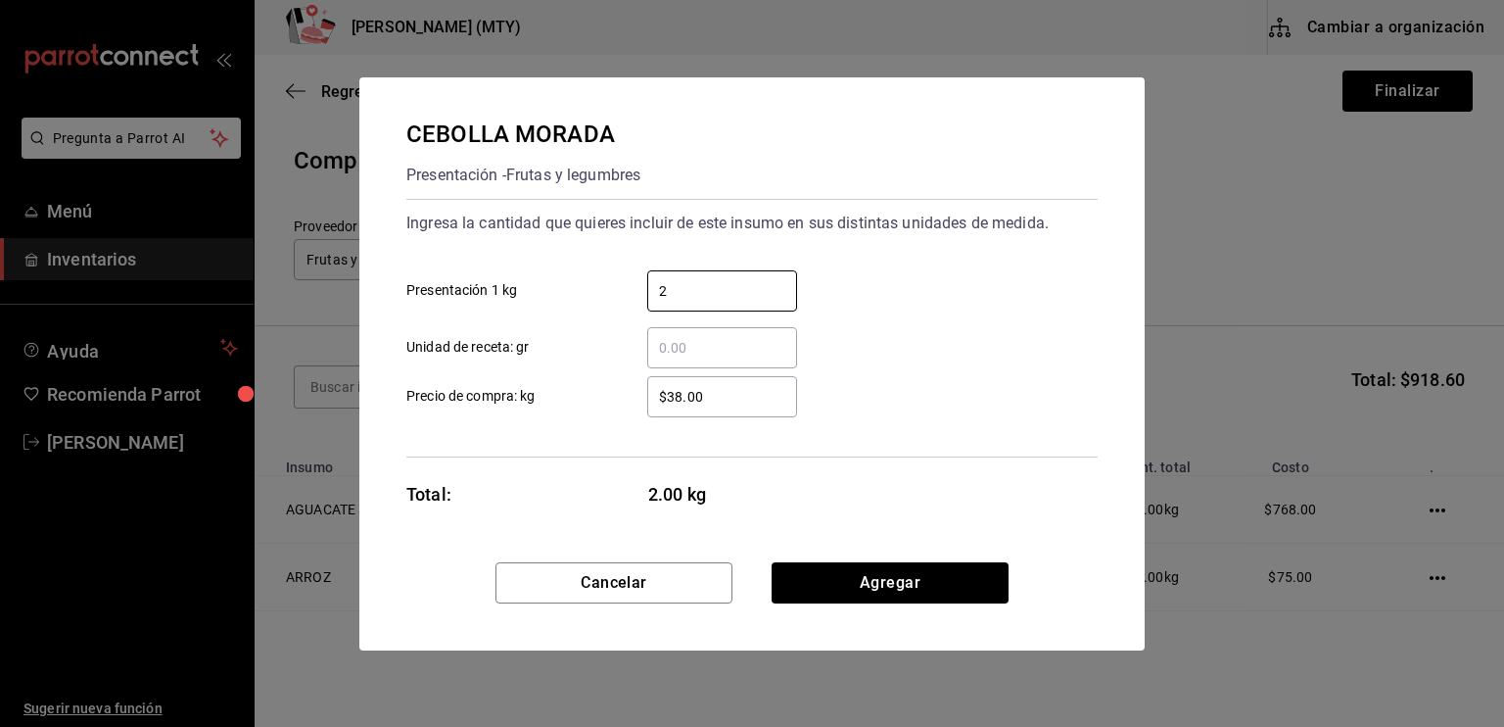
type input "2"
click at [667, 341] on input "​ Unidad de receta: gr" at bounding box center [722, 348] width 150 height 24
type input "100"
click at [680, 393] on input "$38.00" at bounding box center [722, 397] width 150 height 24
click at [709, 399] on input "$32.00" at bounding box center [722, 397] width 150 height 24
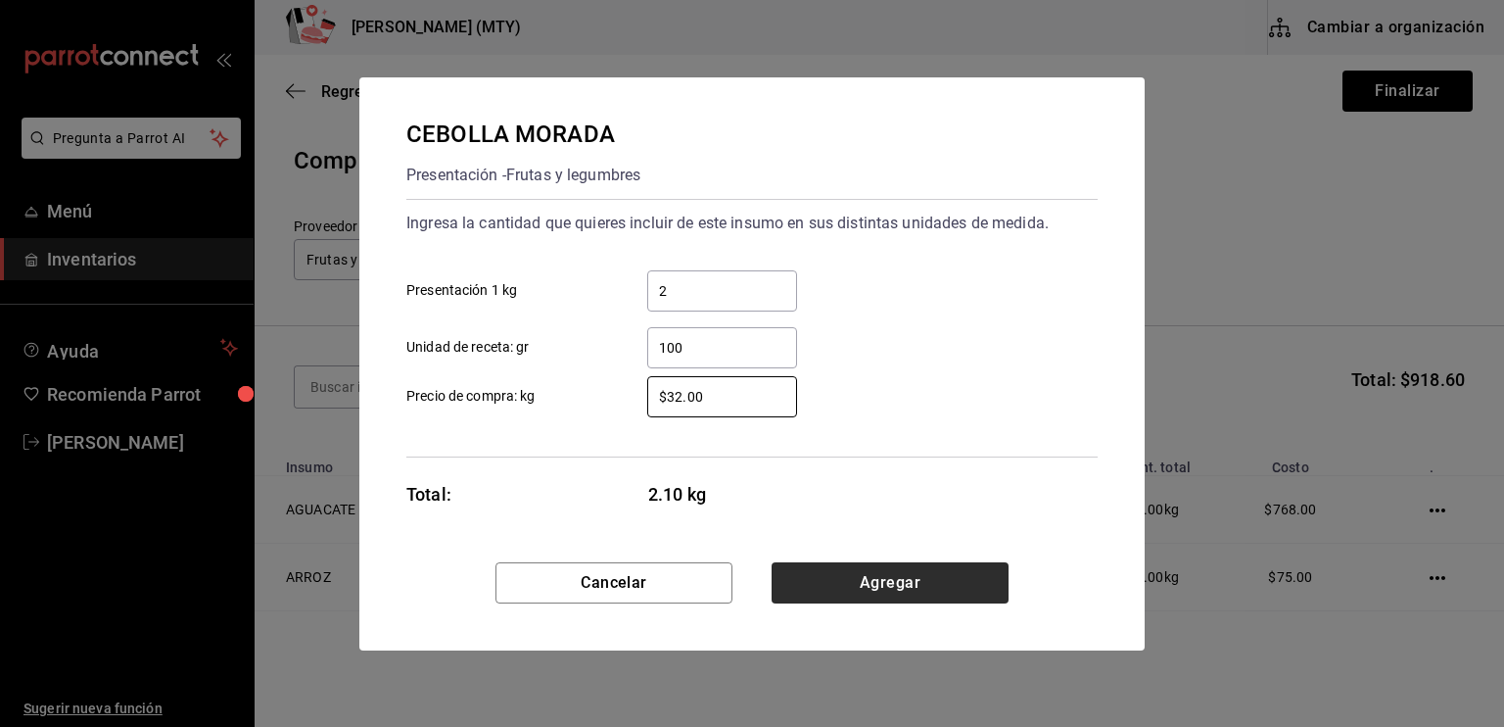
type input "$32.00"
click at [883, 568] on button "Agregar" at bounding box center [890, 582] width 237 height 41
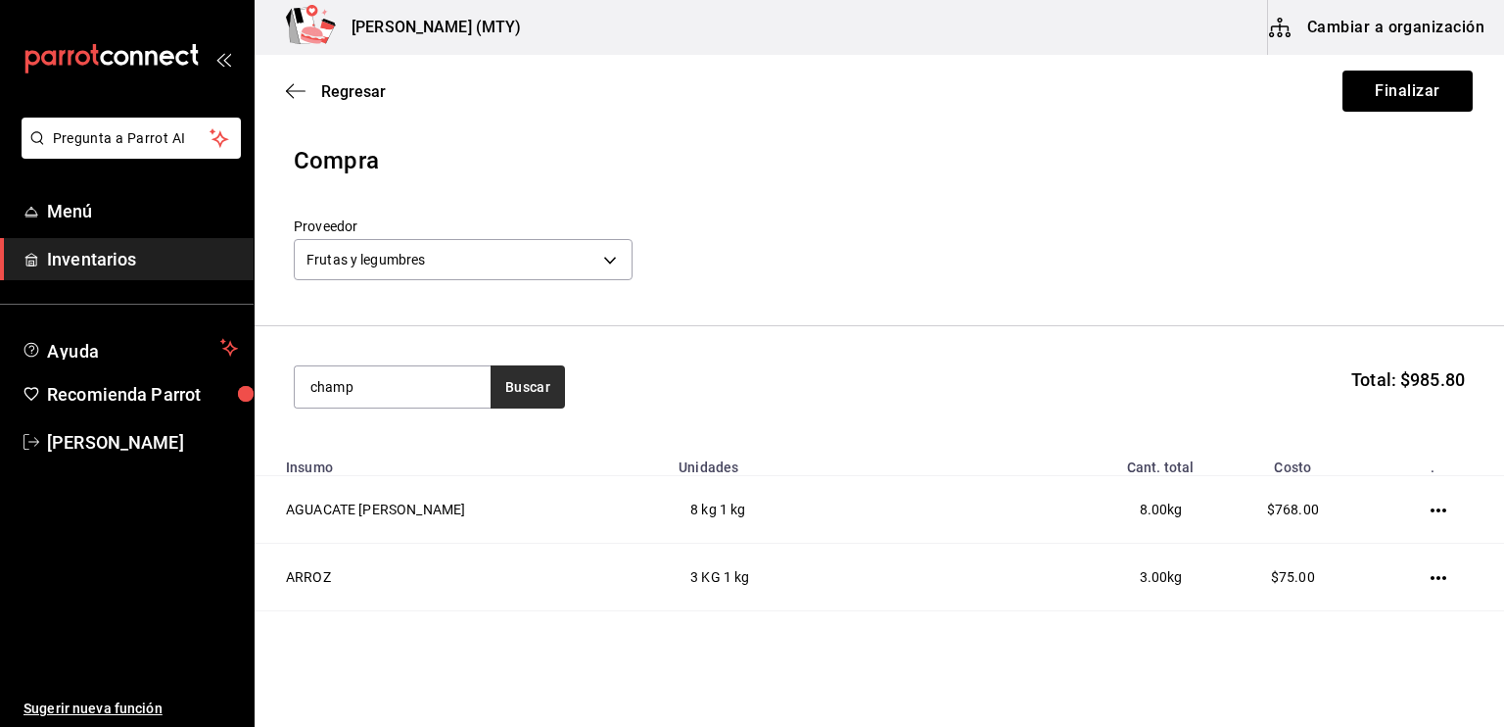
type input "champ"
click at [525, 384] on button "Buscar" at bounding box center [528, 386] width 74 height 43
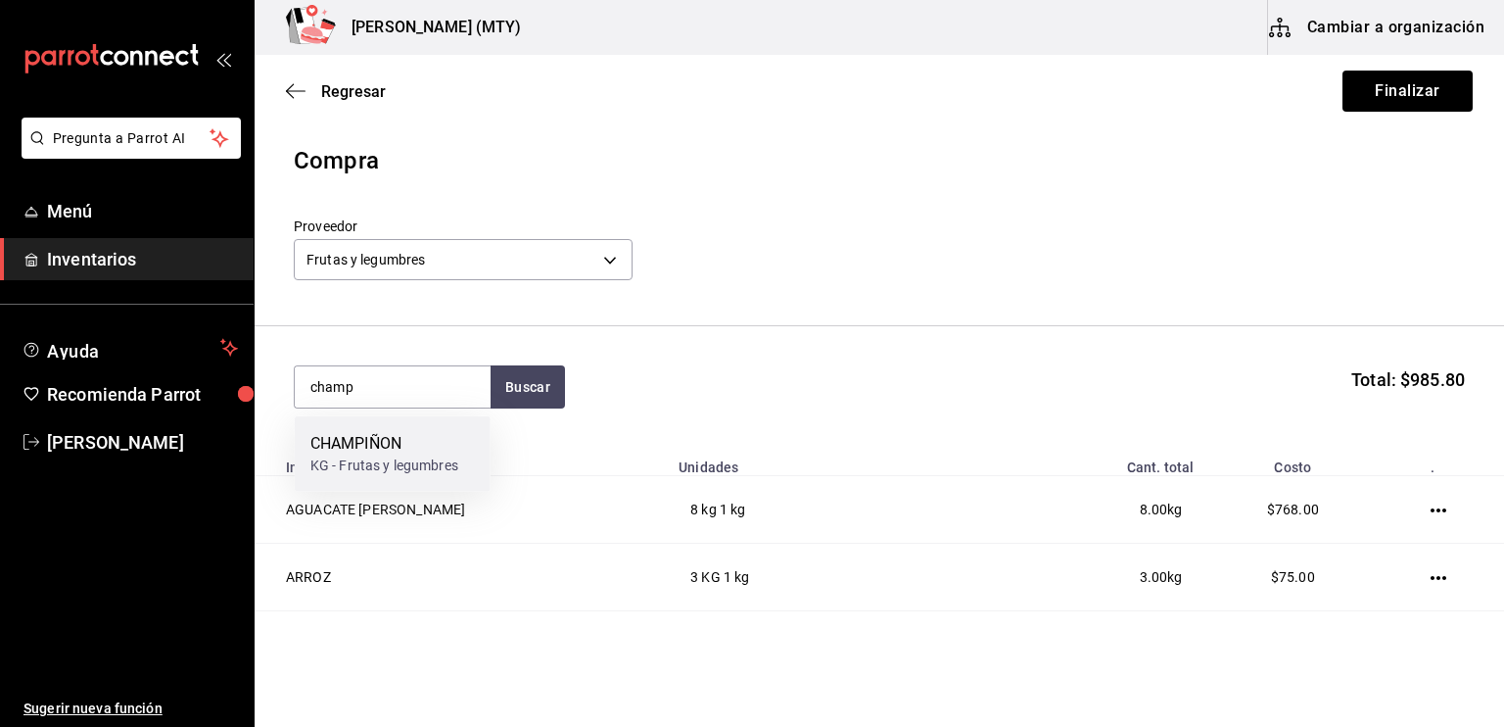
click at [423, 438] on div "CHAMPIÑON" at bounding box center [384, 444] width 148 height 24
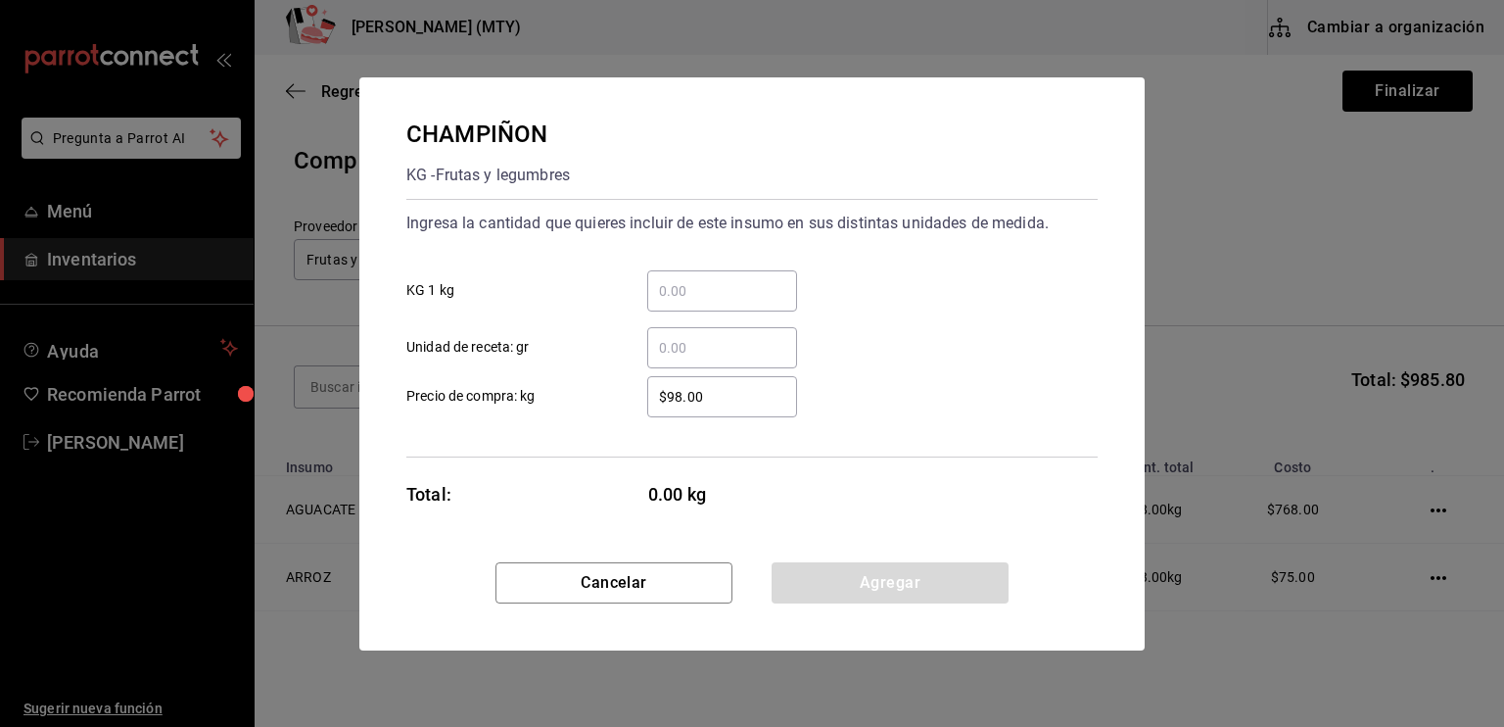
click at [666, 294] on input "​ KG 1 kg" at bounding box center [722, 291] width 150 height 24
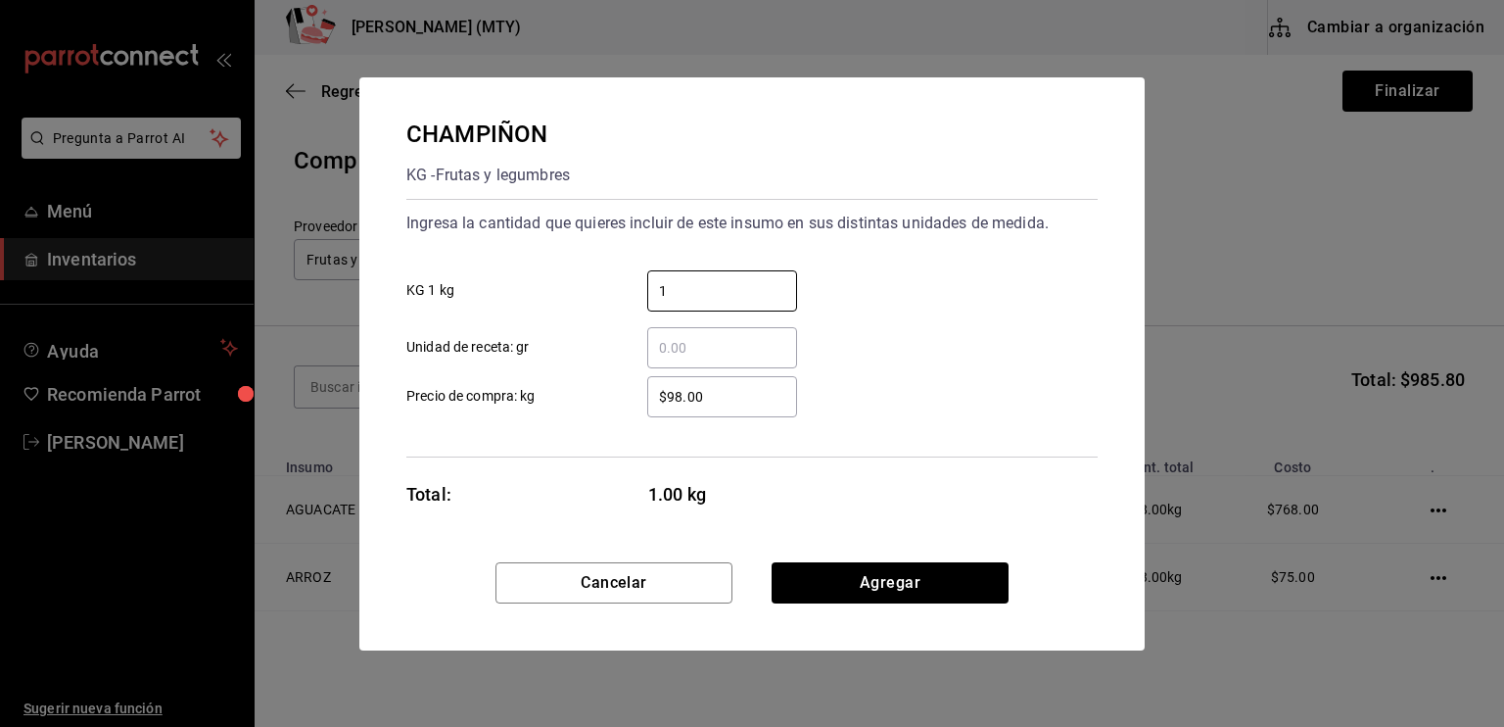
type input "1"
drag, startPoint x: 672, startPoint y: 389, endPoint x: 739, endPoint y: 401, distance: 68.6
click at [739, 401] on input "$98.00" at bounding box center [722, 397] width 150 height 24
type input "$9"
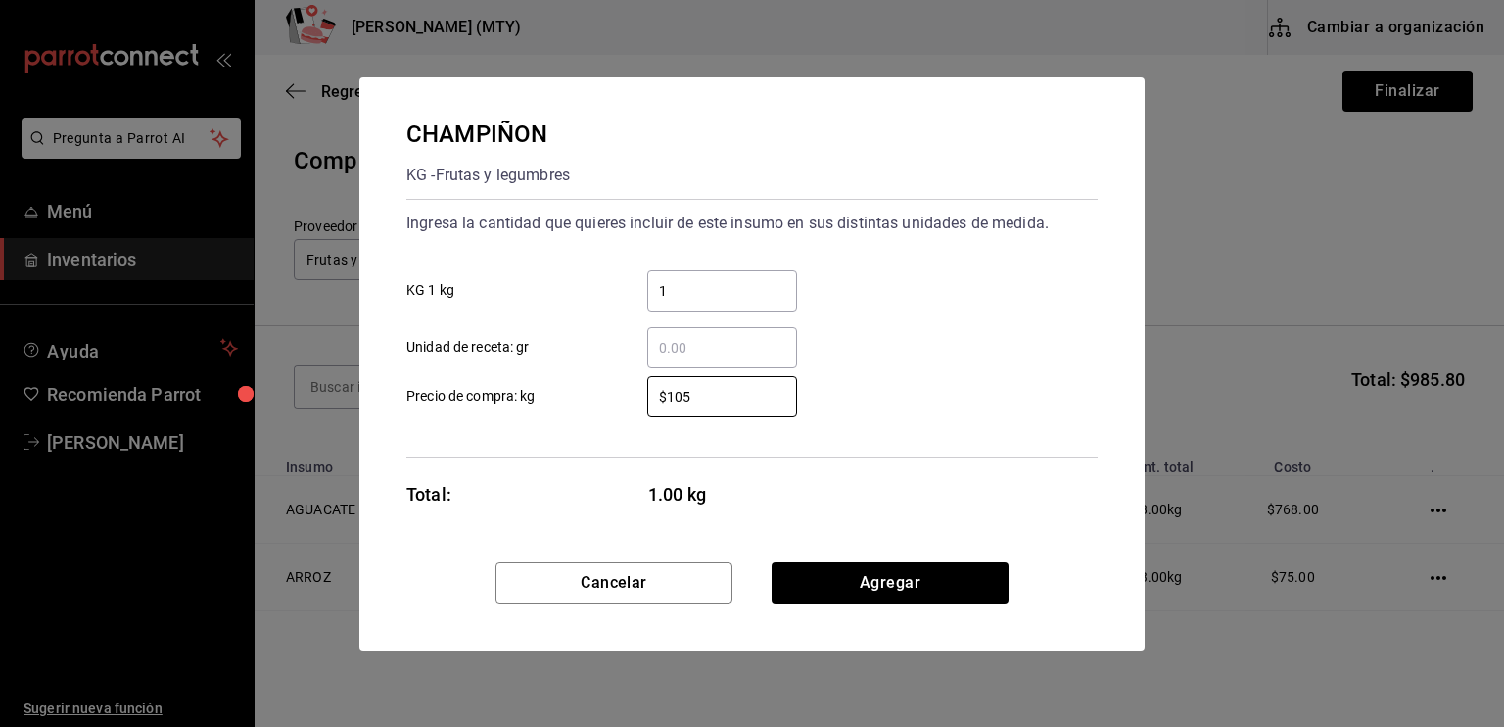
type input "$105.00"
click at [830, 581] on button "Agregar" at bounding box center [890, 582] width 237 height 41
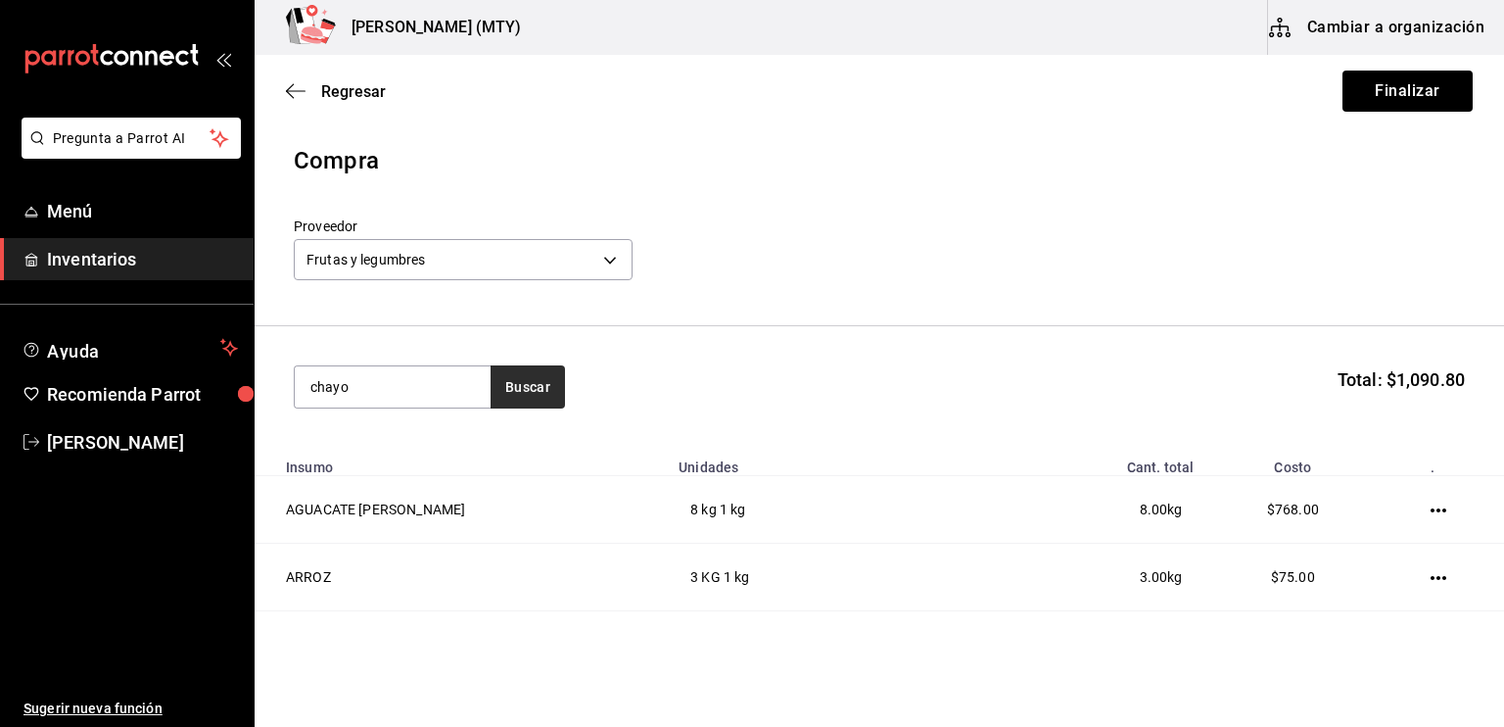
type input "chayo"
click at [543, 380] on button "Buscar" at bounding box center [528, 386] width 74 height 43
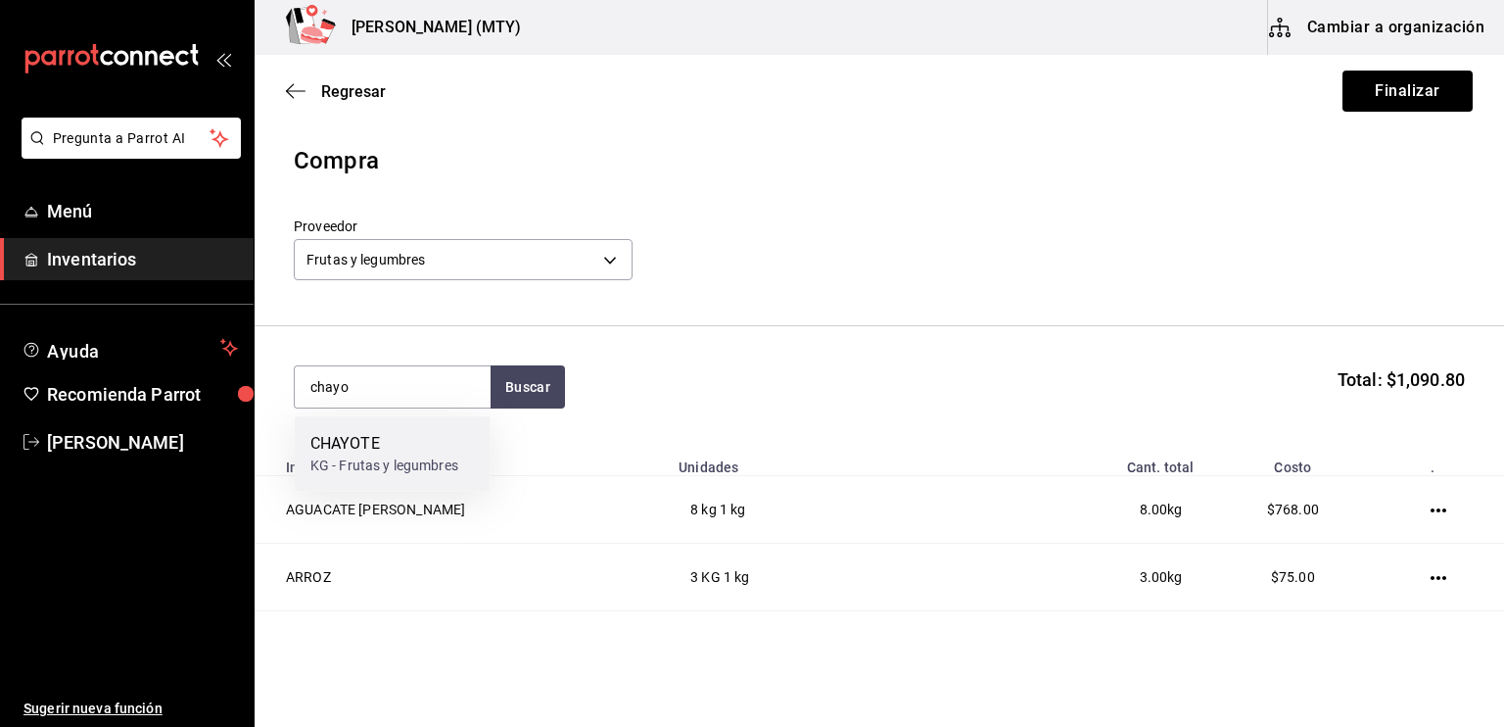
click at [368, 429] on div "CHAYOTE KG - Frutas y legumbres" at bounding box center [393, 453] width 196 height 75
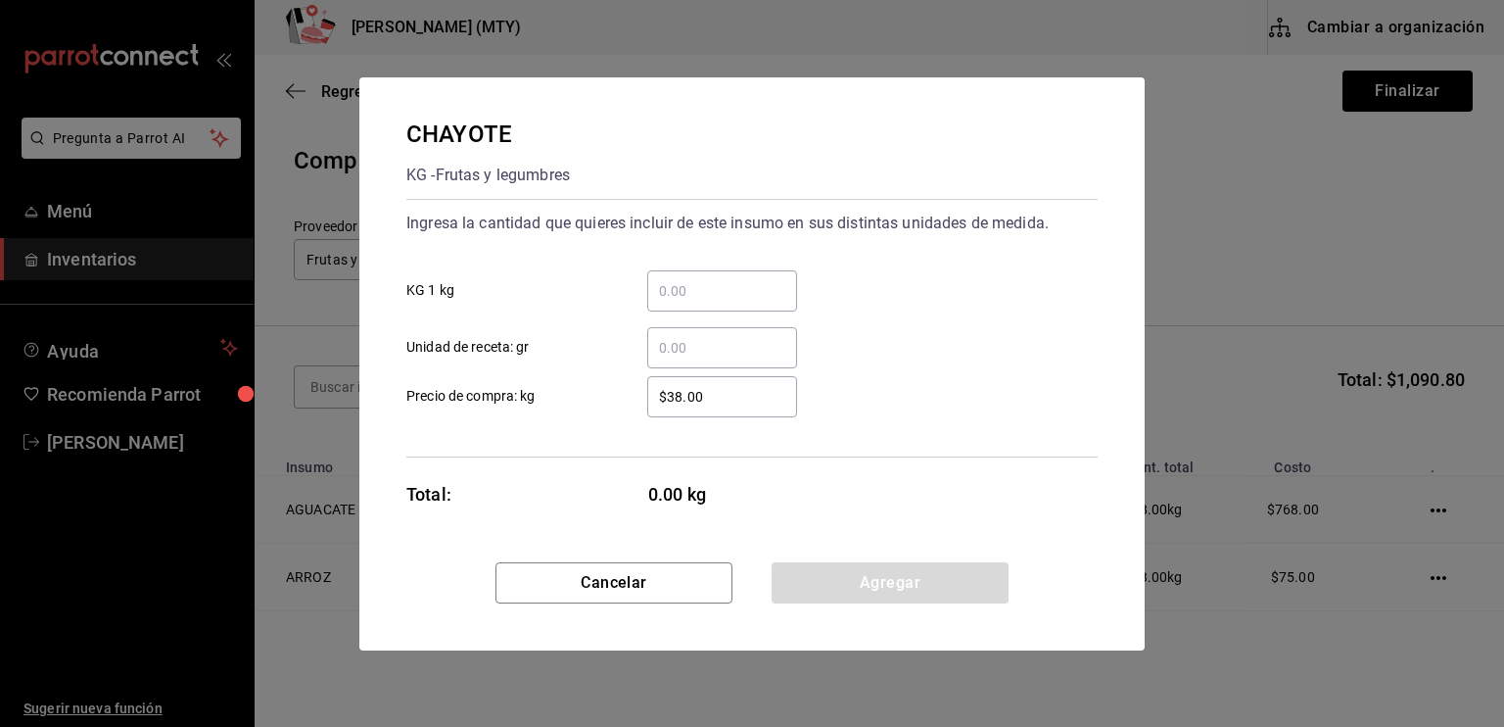
click at [680, 280] on input "​ KG 1 kg" at bounding box center [722, 291] width 150 height 24
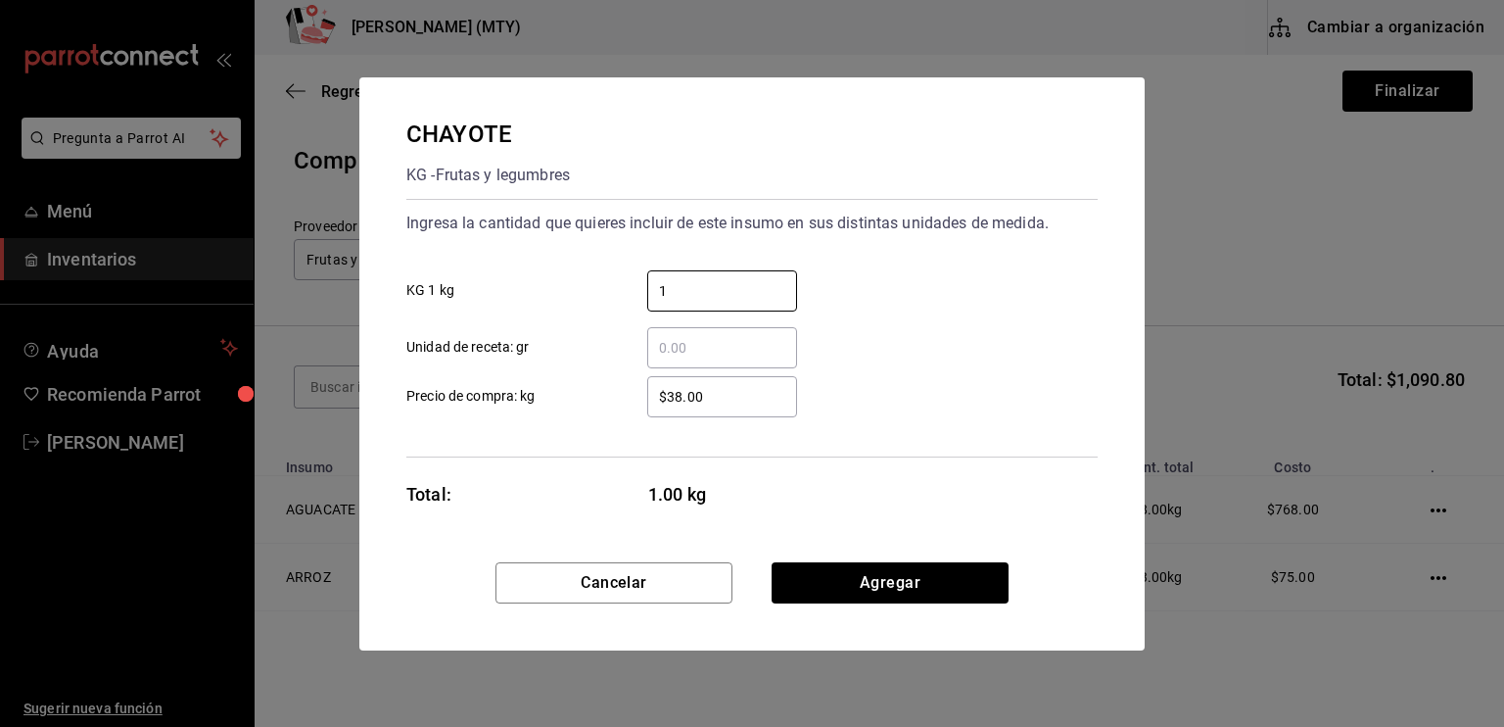
type input "1"
click at [658, 347] on input "​ Unidad de receta: gr" at bounding box center [722, 348] width 150 height 24
type input "400"
click at [683, 396] on input "$38.00" at bounding box center [722, 397] width 150 height 24
click at [722, 385] on input "$32.00" at bounding box center [722, 397] width 150 height 24
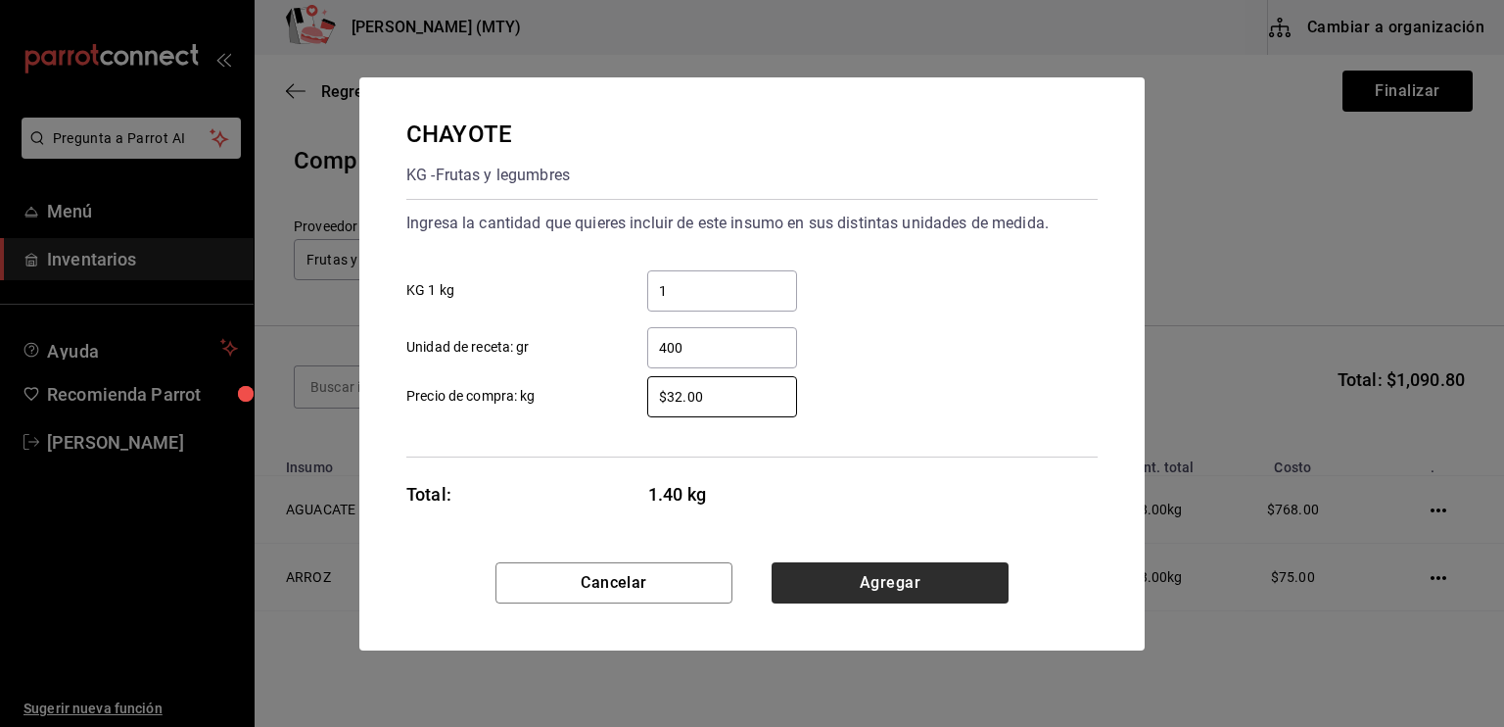
type input "$32.00"
click at [846, 579] on button "Agregar" at bounding box center [890, 582] width 237 height 41
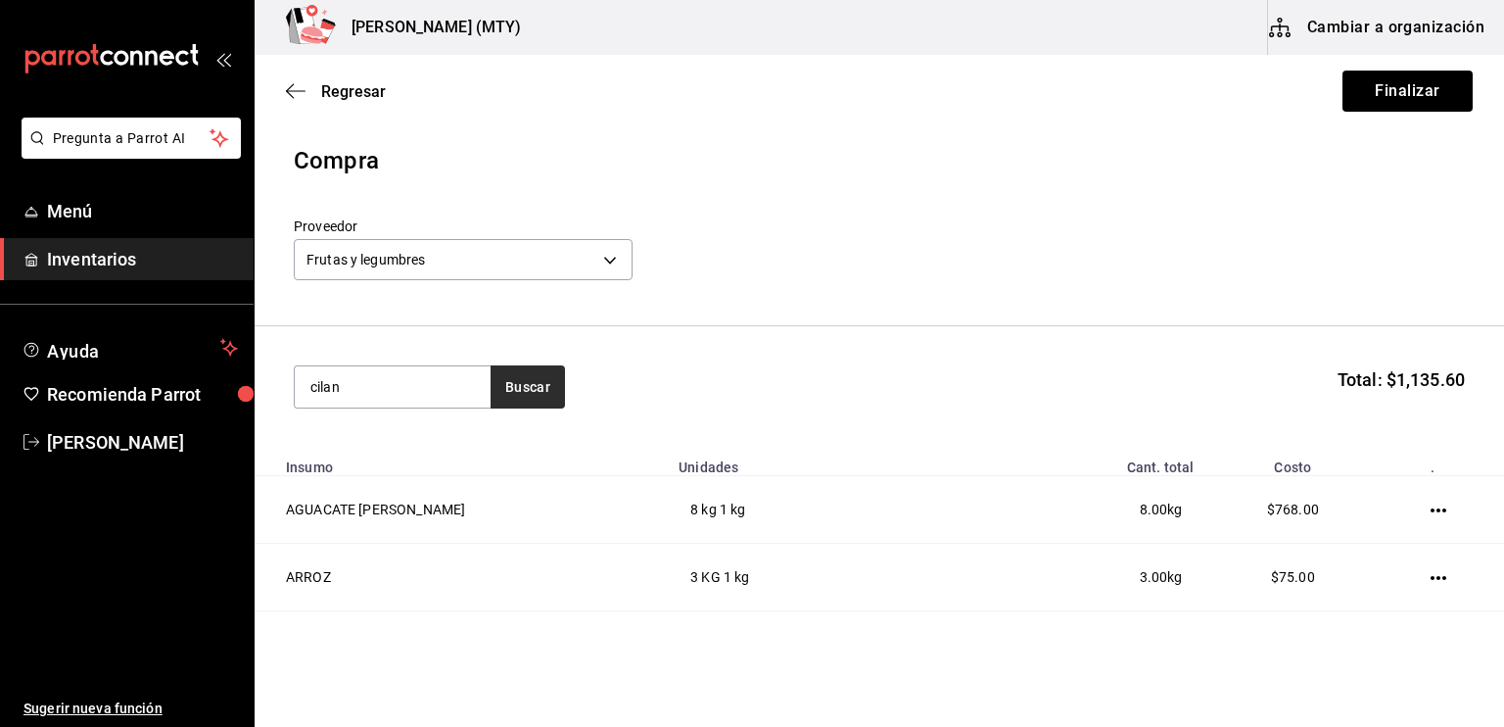
type input "cilan"
click at [537, 394] on button "Buscar" at bounding box center [528, 386] width 74 height 43
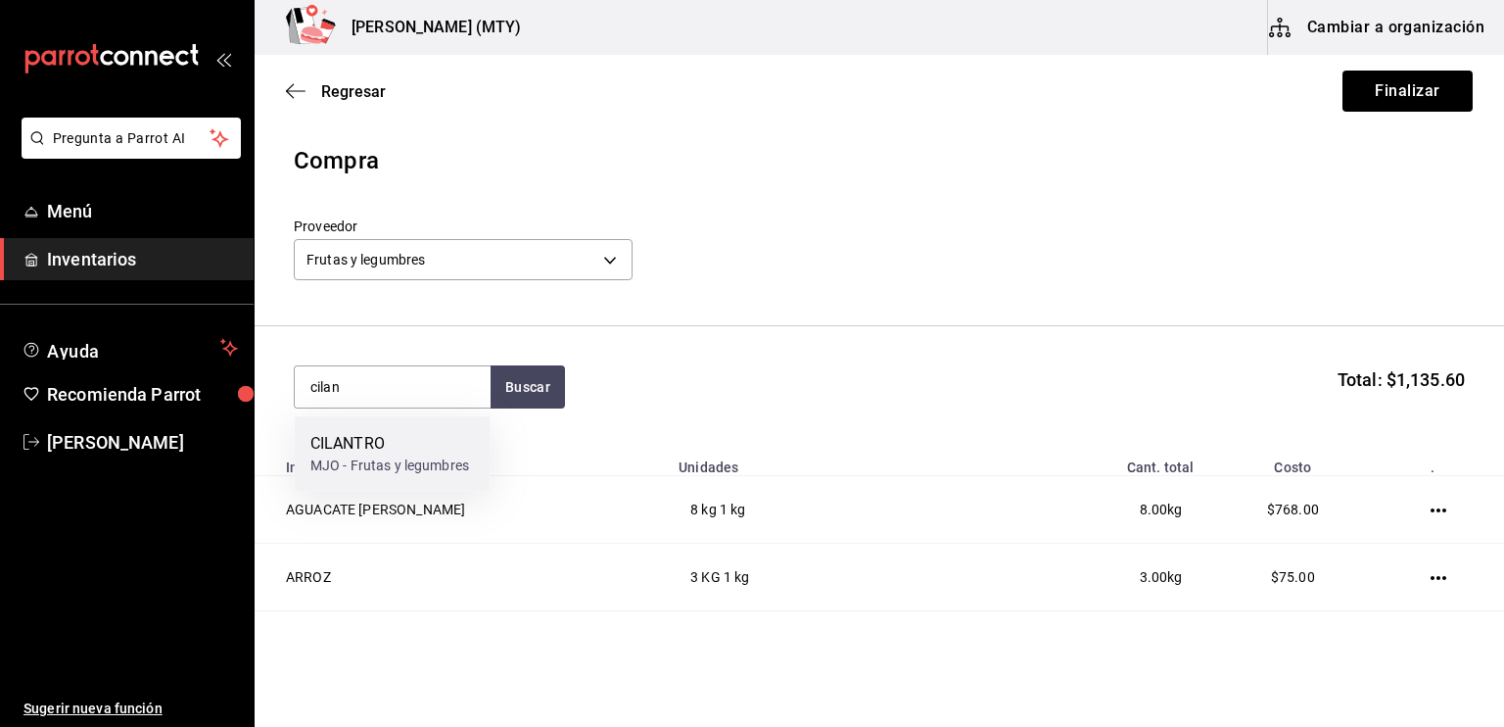
click at [420, 436] on div "CILANTRO" at bounding box center [389, 444] width 159 height 24
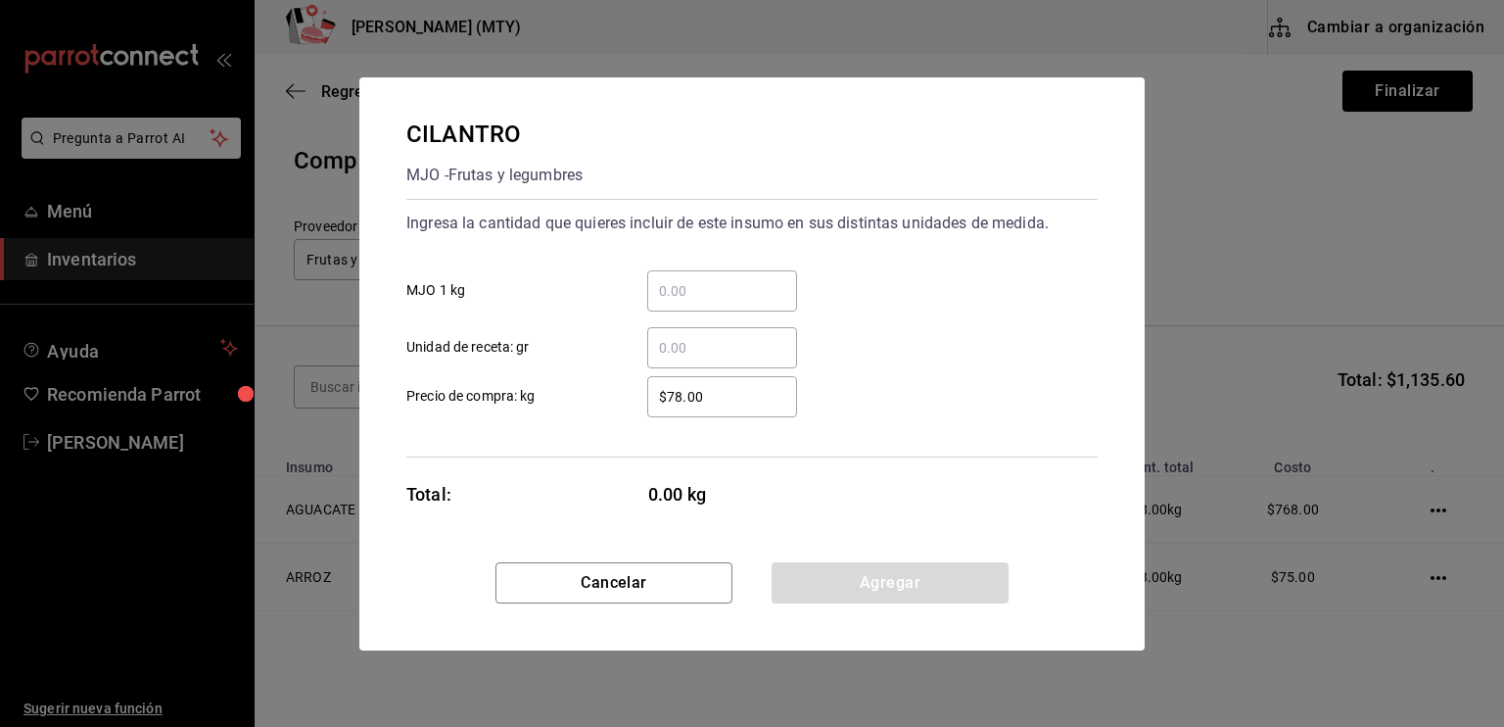
click at [674, 354] on input "​ Unidad de receta: gr" at bounding box center [722, 348] width 150 height 24
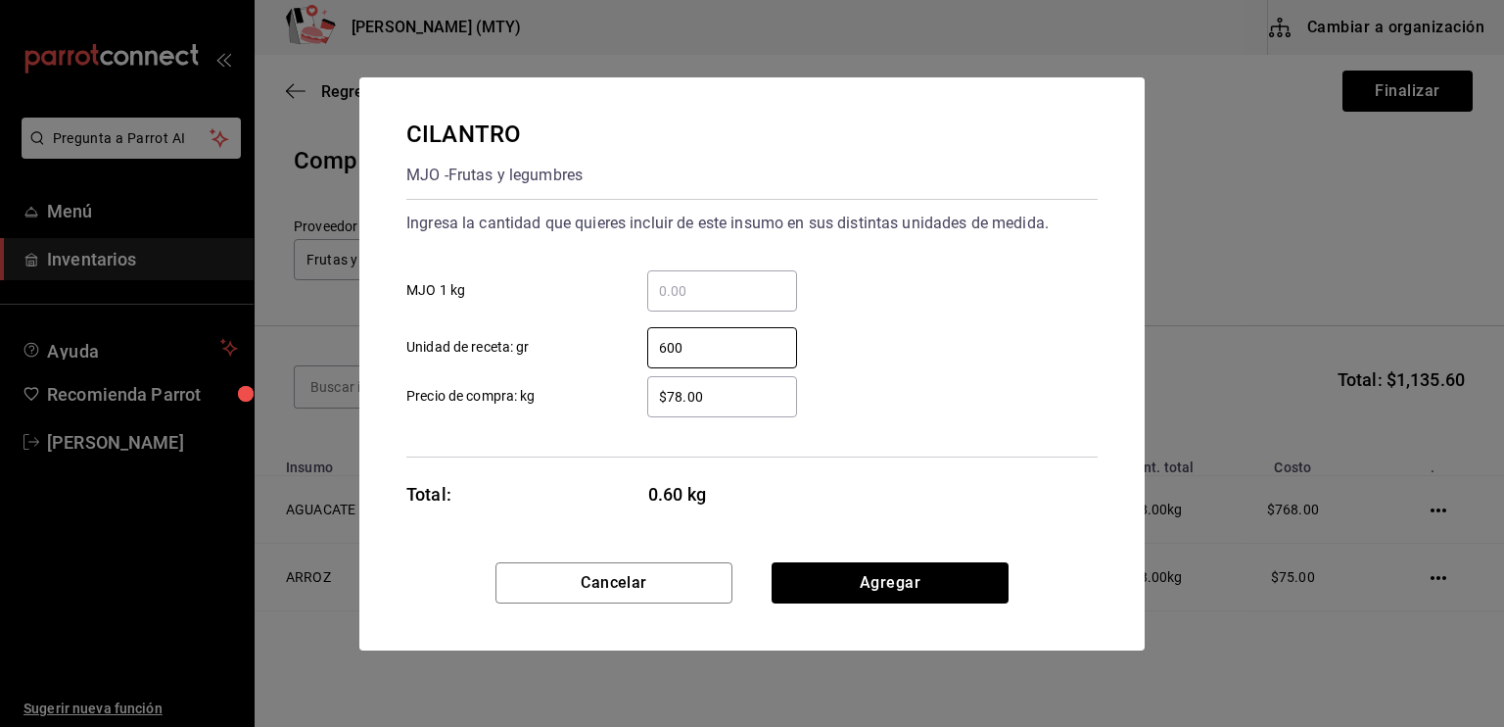
type input "600"
click at [674, 391] on input "$78.00" at bounding box center [722, 397] width 150 height 24
click at [732, 399] on input "$88.00" at bounding box center [722, 397] width 150 height 24
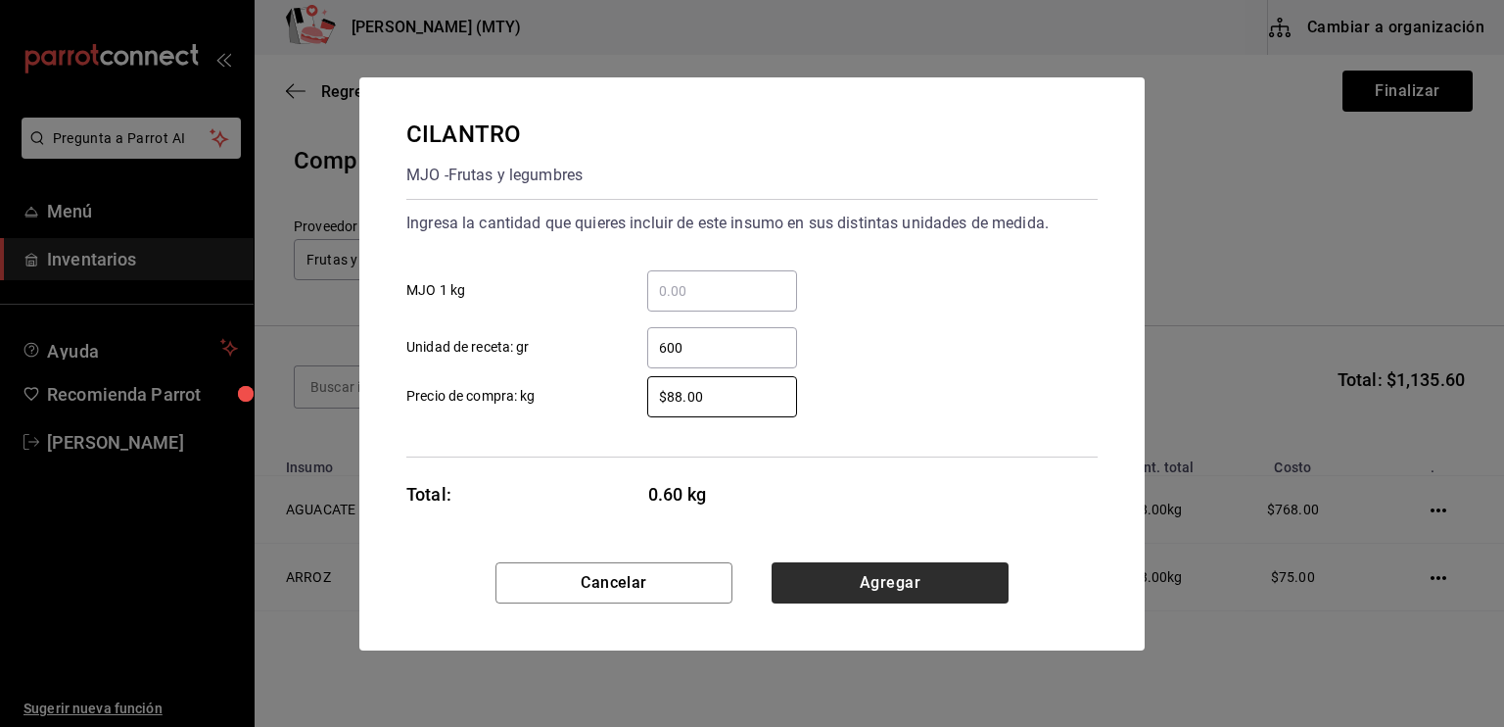
type input "$88.00"
click at [867, 589] on button "Agregar" at bounding box center [890, 582] width 237 height 41
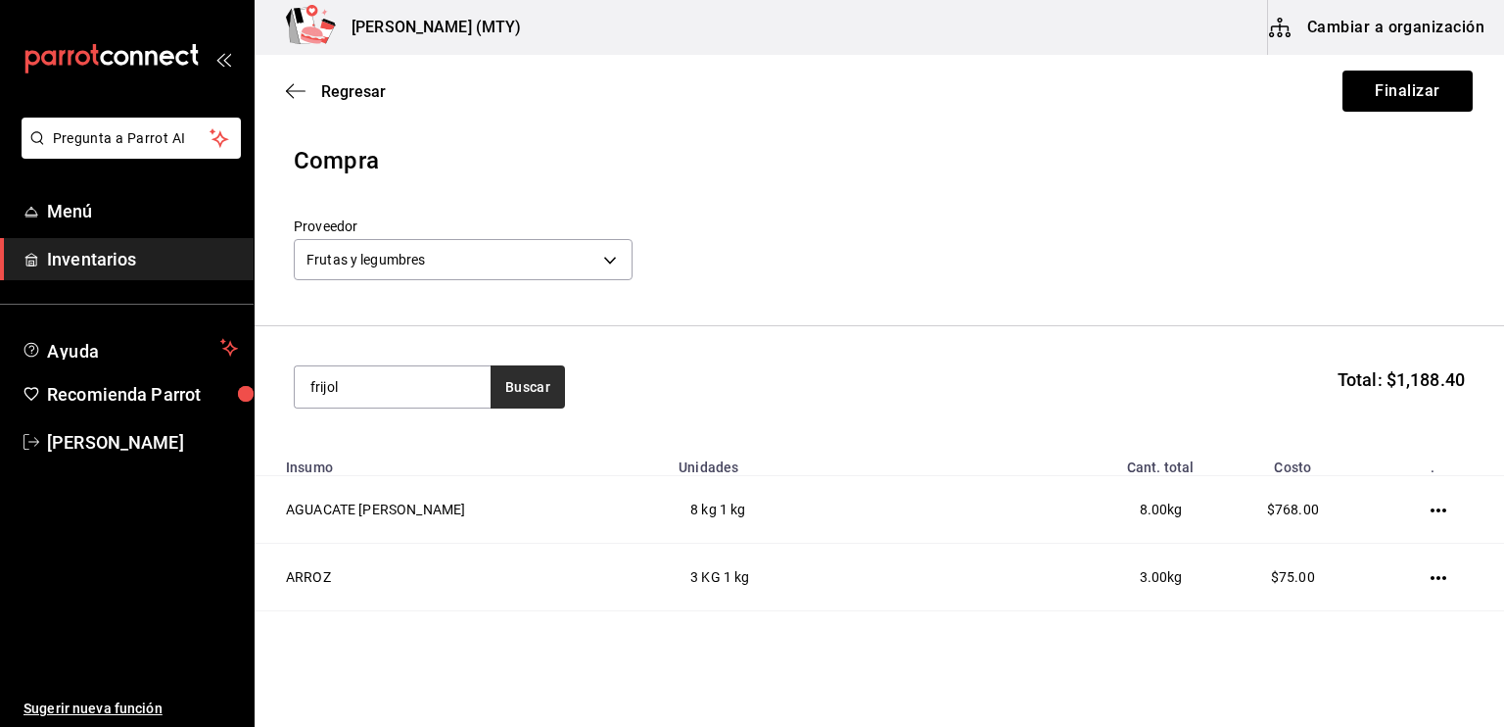
type input "frijol"
click at [528, 389] on button "Buscar" at bounding box center [528, 386] width 74 height 43
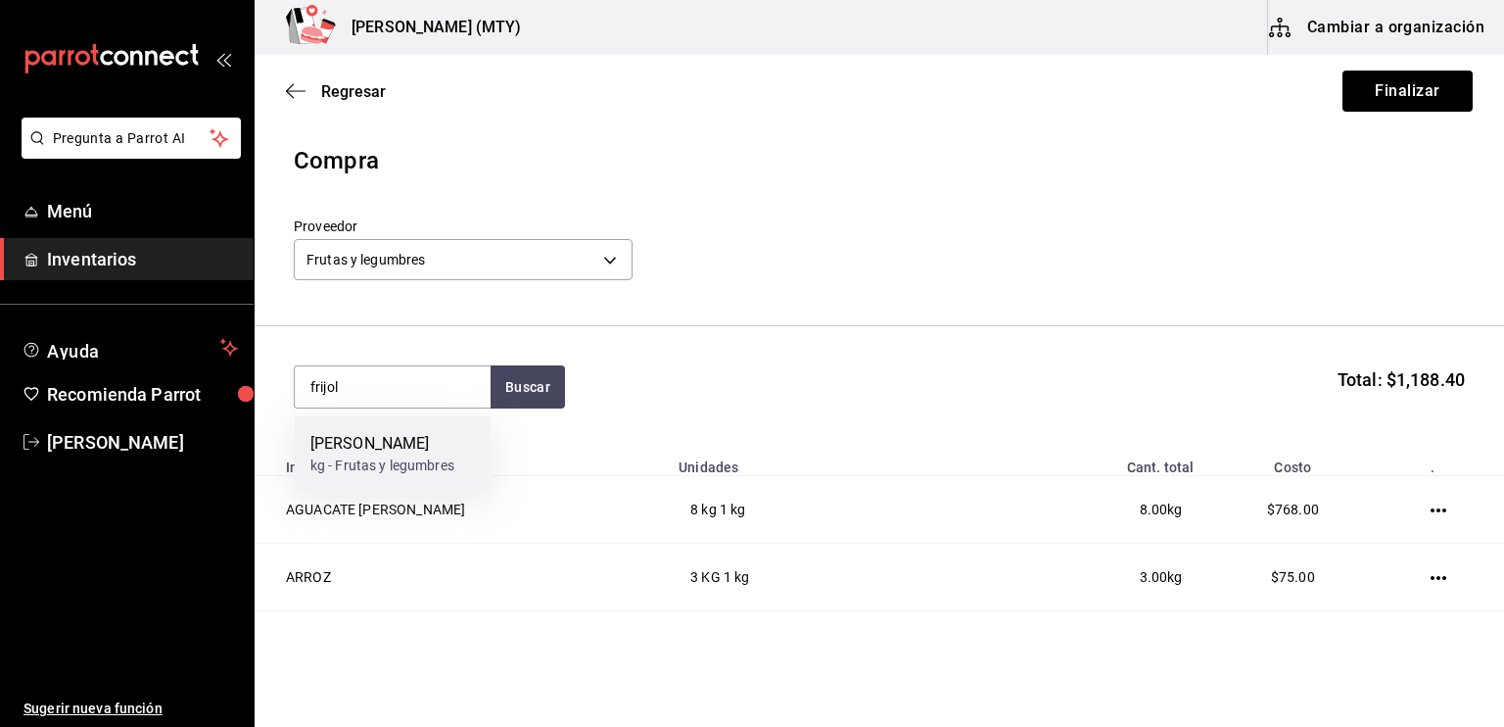
click at [389, 455] on div "kg - Frutas y legumbres" at bounding box center [382, 465] width 144 height 21
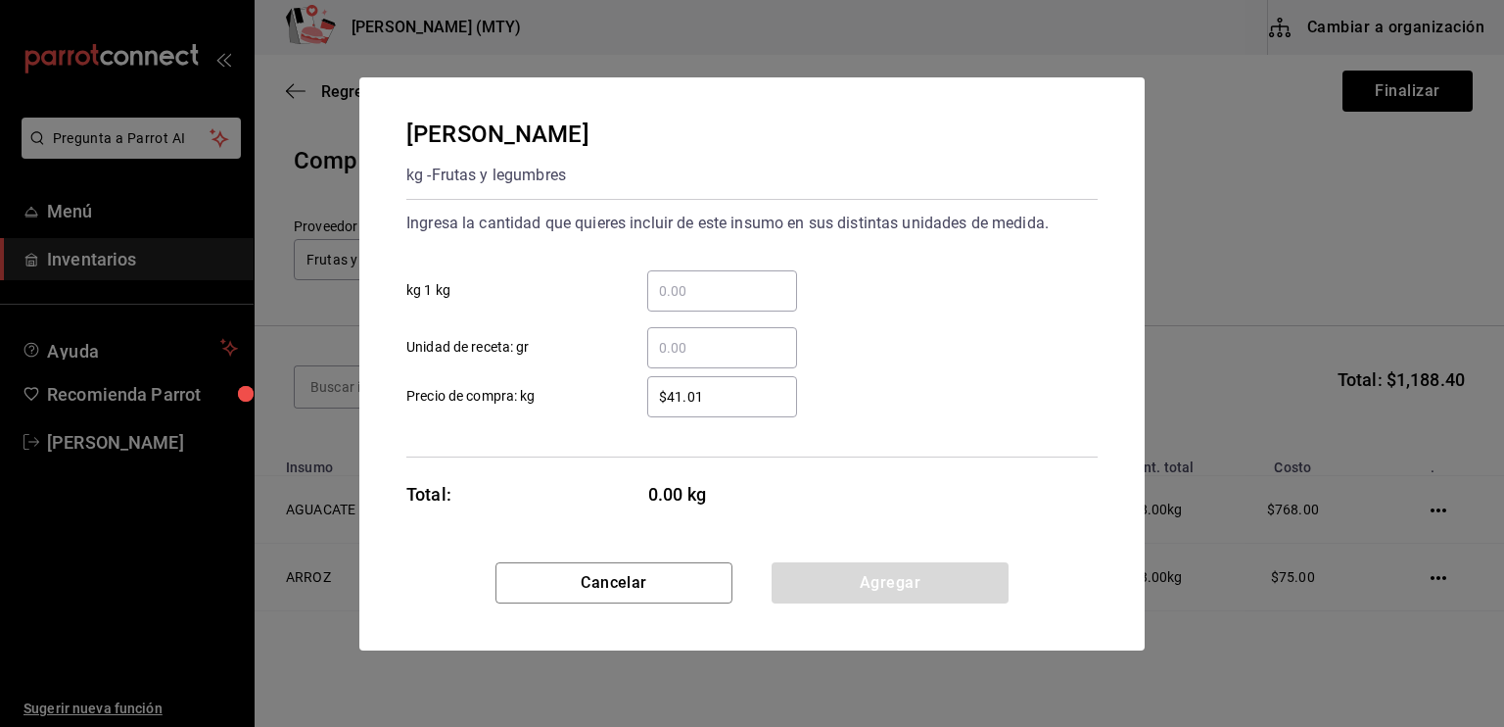
click at [689, 292] on input "​ kg 1 kg" at bounding box center [722, 291] width 150 height 24
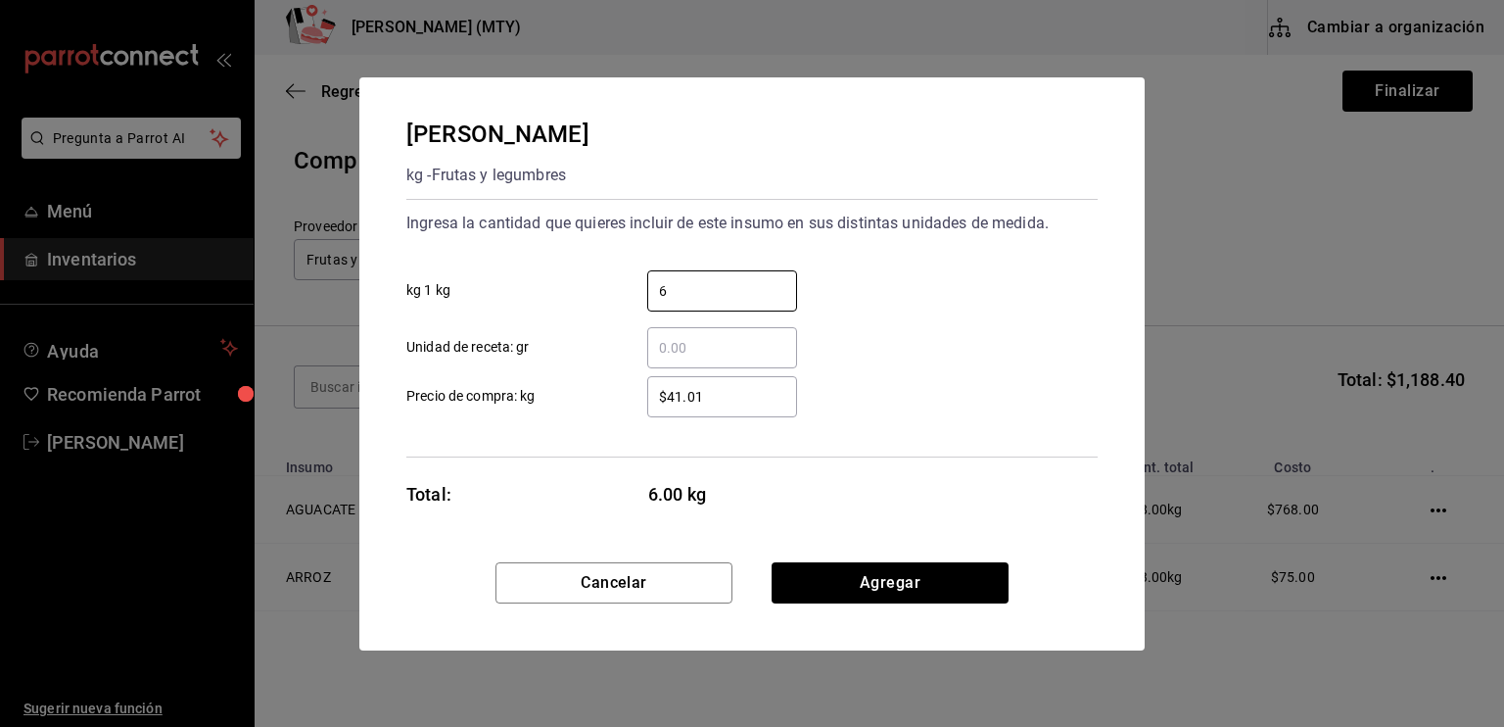
type input "6"
click at [667, 393] on input "$41.01" at bounding box center [722, 397] width 150 height 24
click at [707, 401] on input "$41.01" at bounding box center [722, 397] width 150 height 24
type input "$4"
type input "$38"
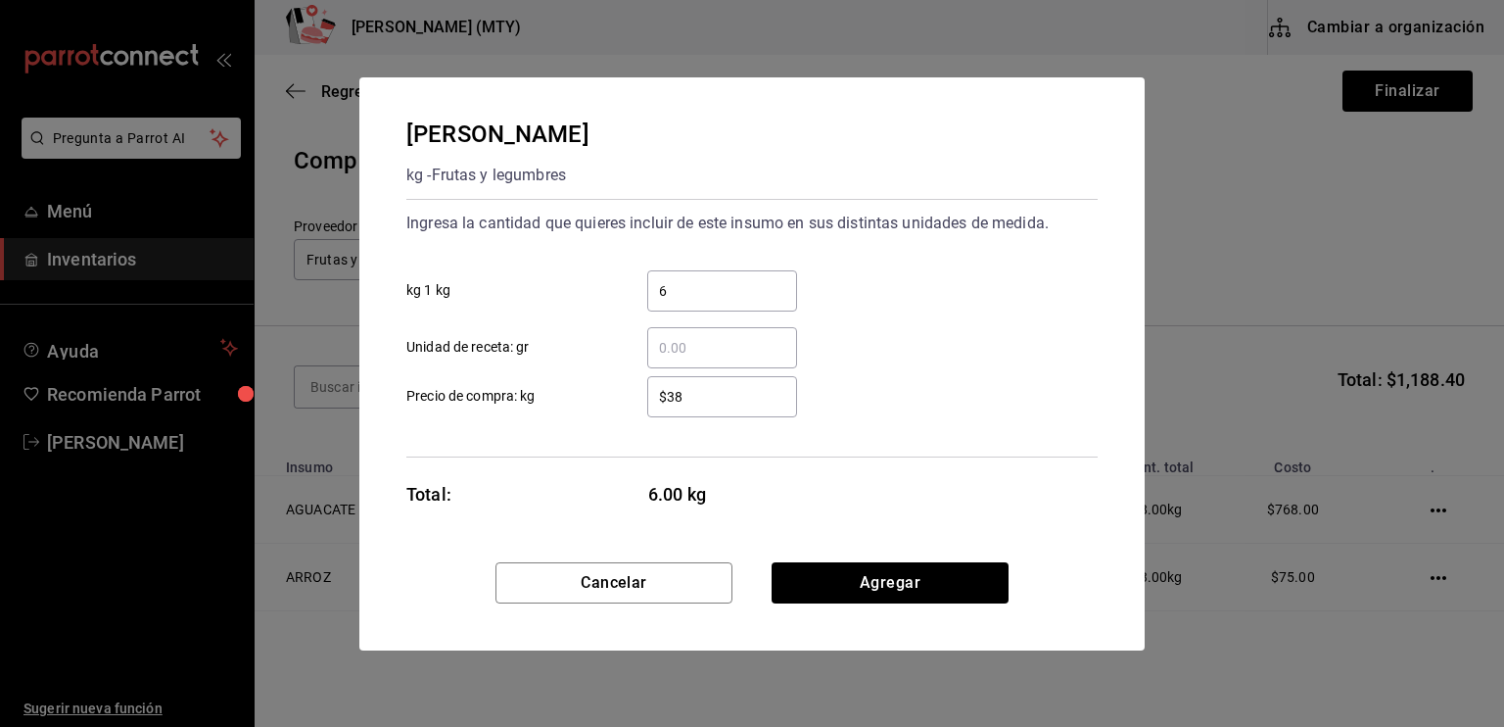
click at [619, 440] on div "Ingresa la cantidad que quieres incluir de este insumo en sus distintas unidade…" at bounding box center [751, 328] width 691 height 259
click at [908, 587] on button "Agregar" at bounding box center [890, 582] width 237 height 41
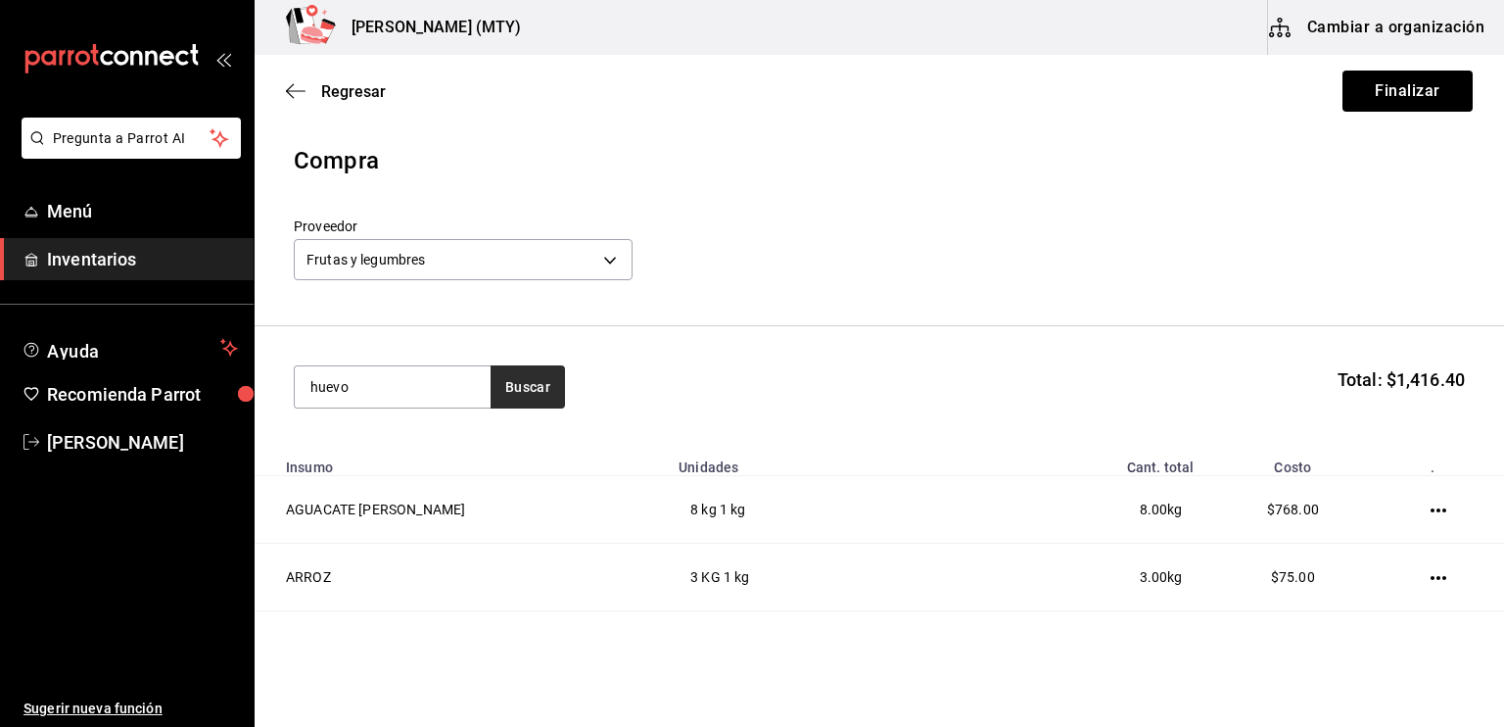
type input "huevo"
click at [510, 382] on button "Buscar" at bounding box center [528, 386] width 74 height 43
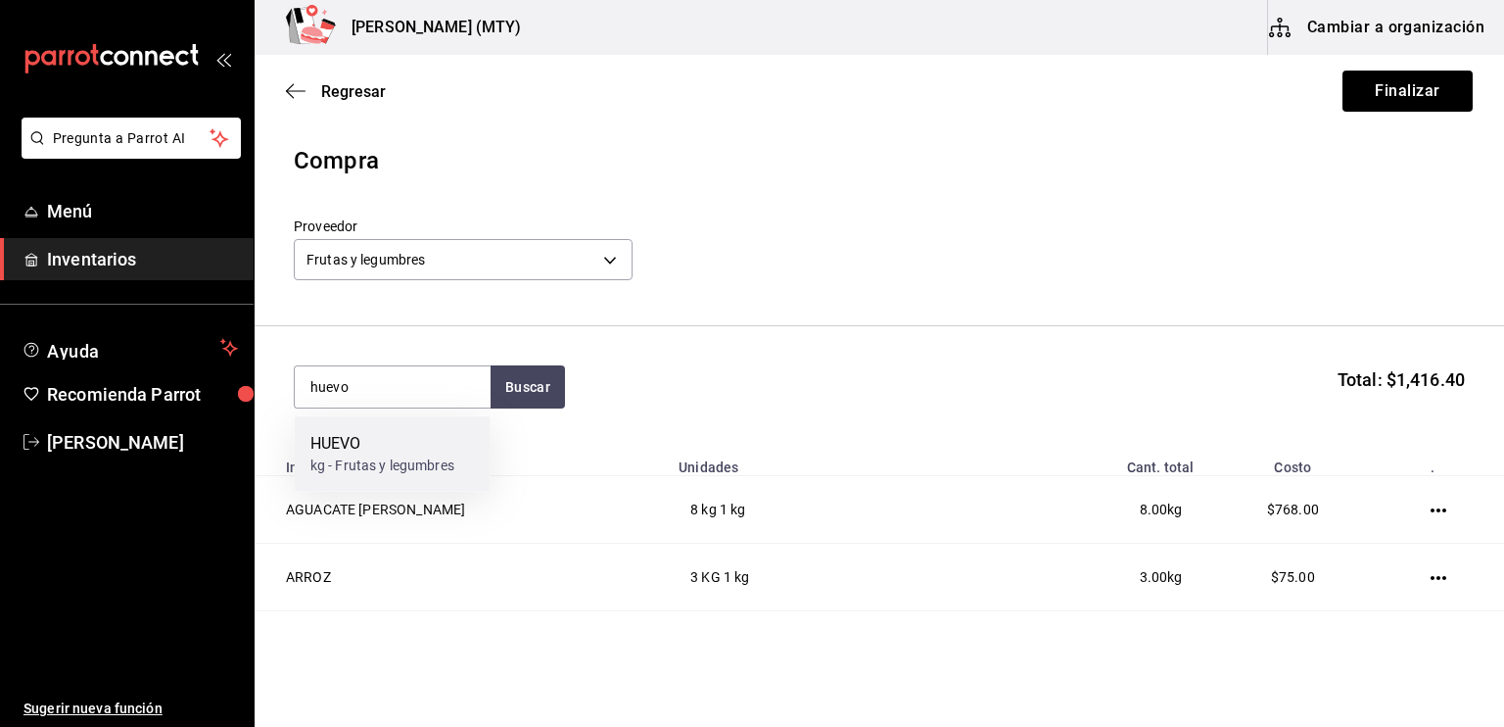
click at [421, 442] on div "HUEVO" at bounding box center [382, 444] width 144 height 24
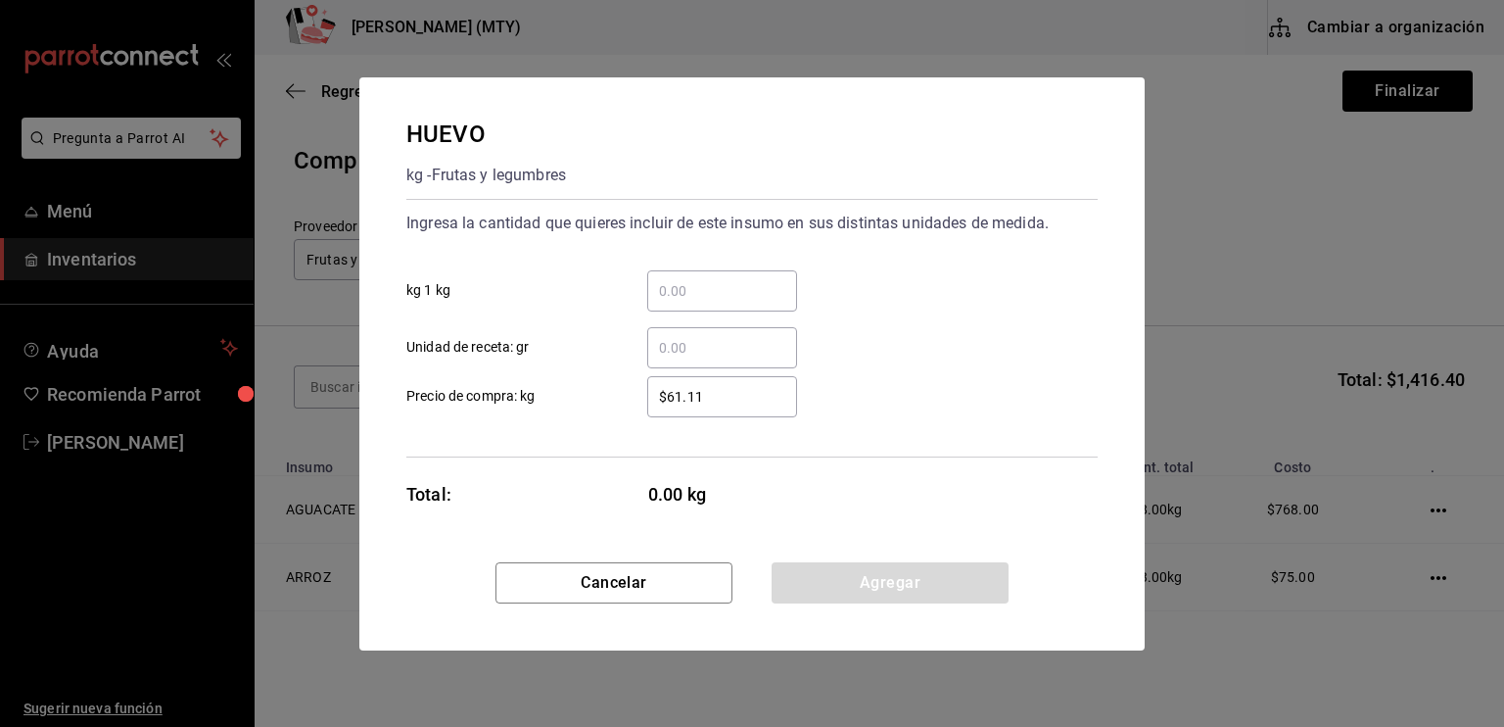
click at [660, 291] on input "​ kg 1 kg" at bounding box center [722, 291] width 150 height 24
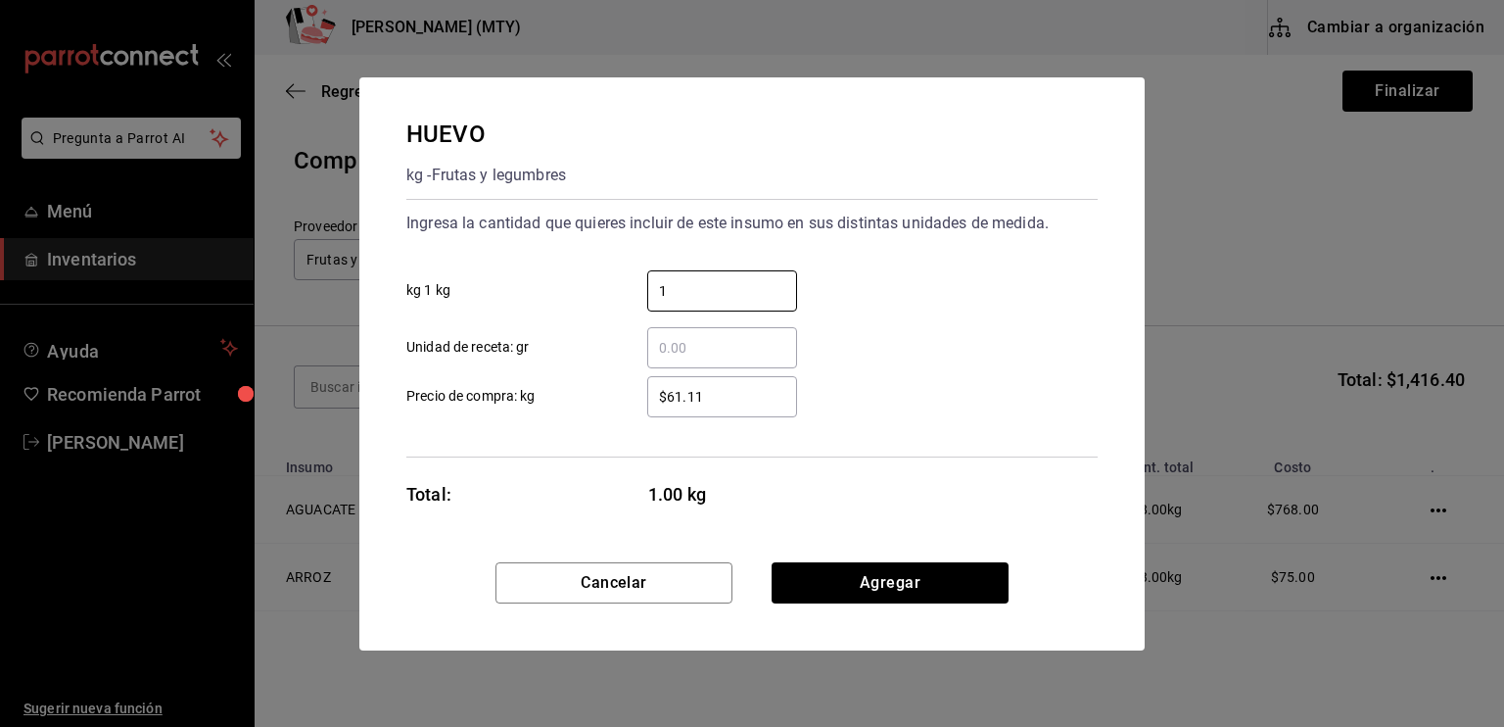
type input "1"
click at [655, 336] on input "​ Unidad de receta: gr" at bounding box center [722, 348] width 150 height 24
type input "800"
click at [736, 400] on input "$61.11" at bounding box center [722, 397] width 150 height 24
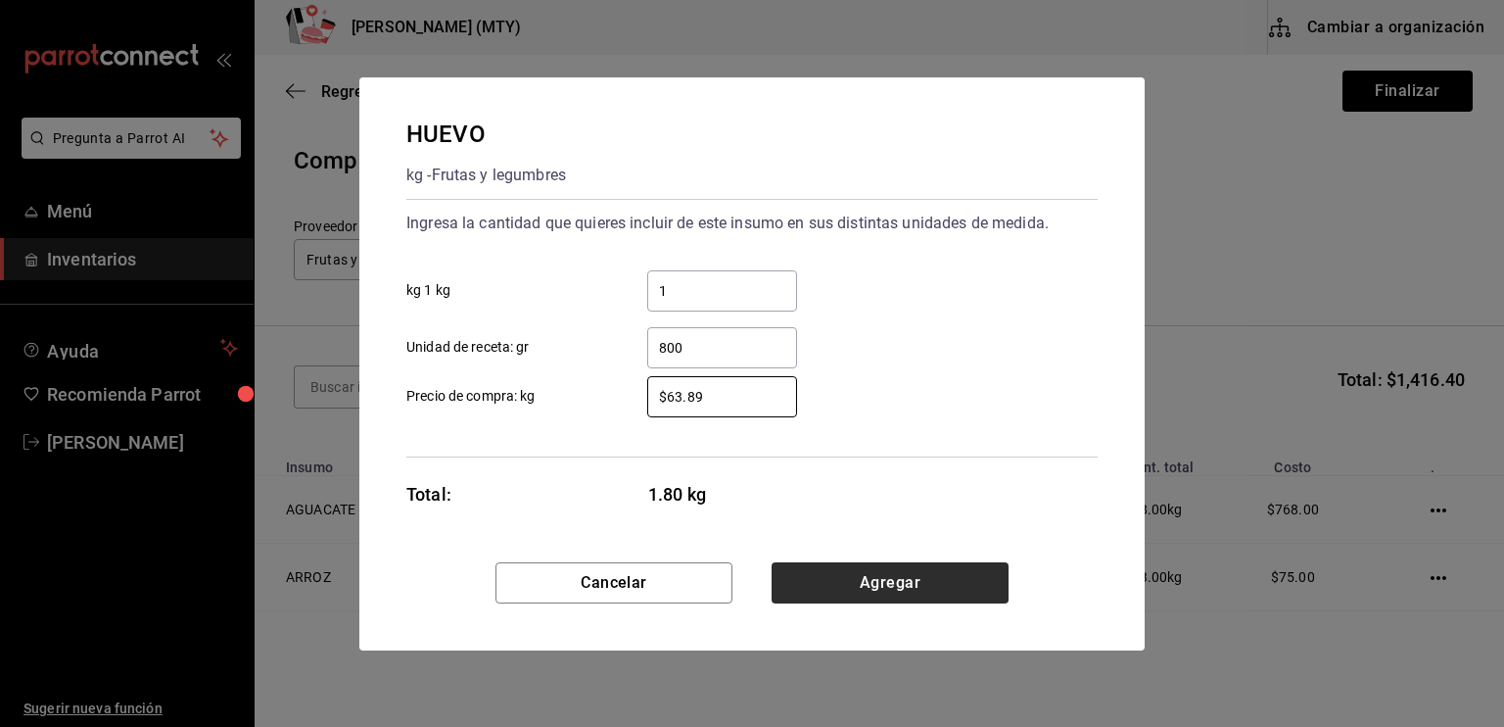
type input "$63.89"
click at [900, 592] on button "Agregar" at bounding box center [890, 582] width 237 height 41
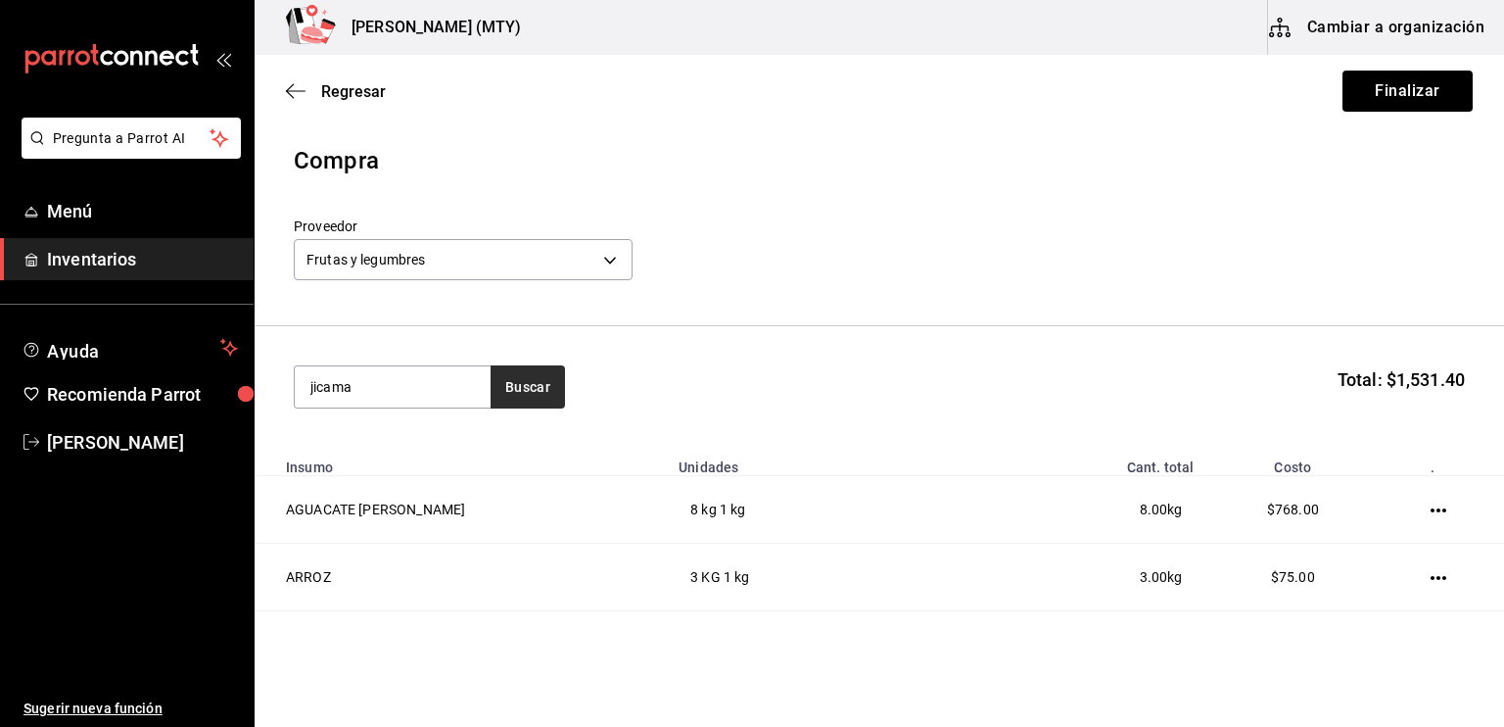
type input "jicama"
click at [533, 382] on button "Buscar" at bounding box center [528, 386] width 74 height 43
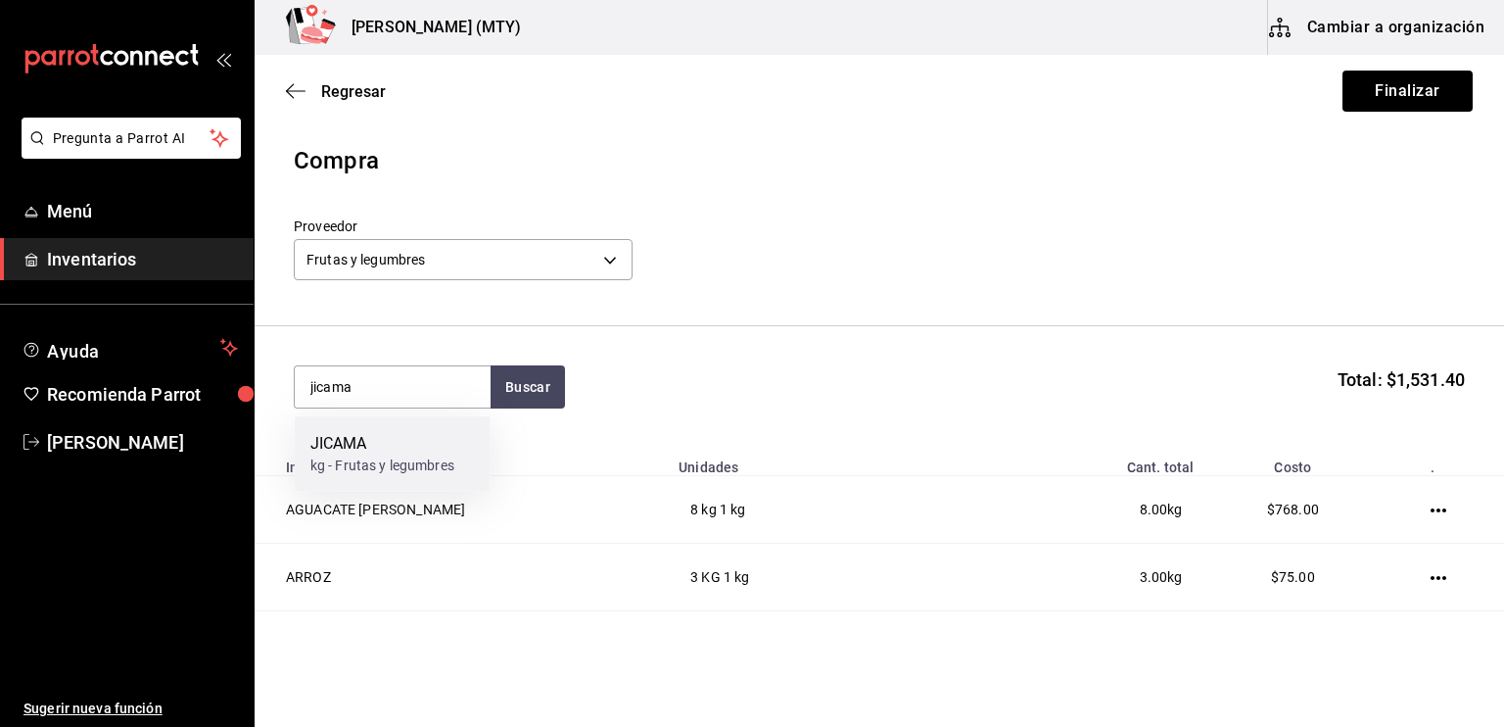
click at [422, 448] on div "JICAMA" at bounding box center [382, 444] width 144 height 24
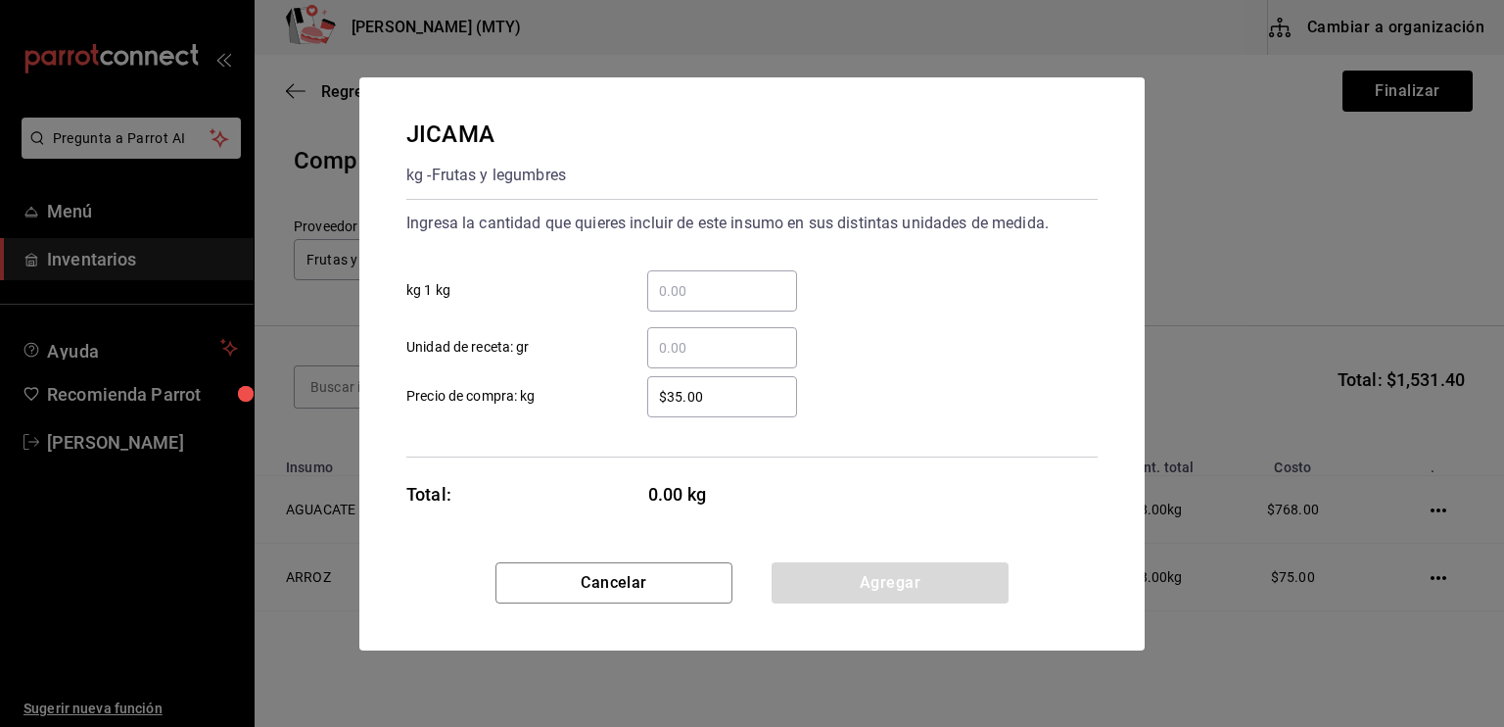
click at [661, 300] on input "​ kg 1 kg" at bounding box center [722, 291] width 150 height 24
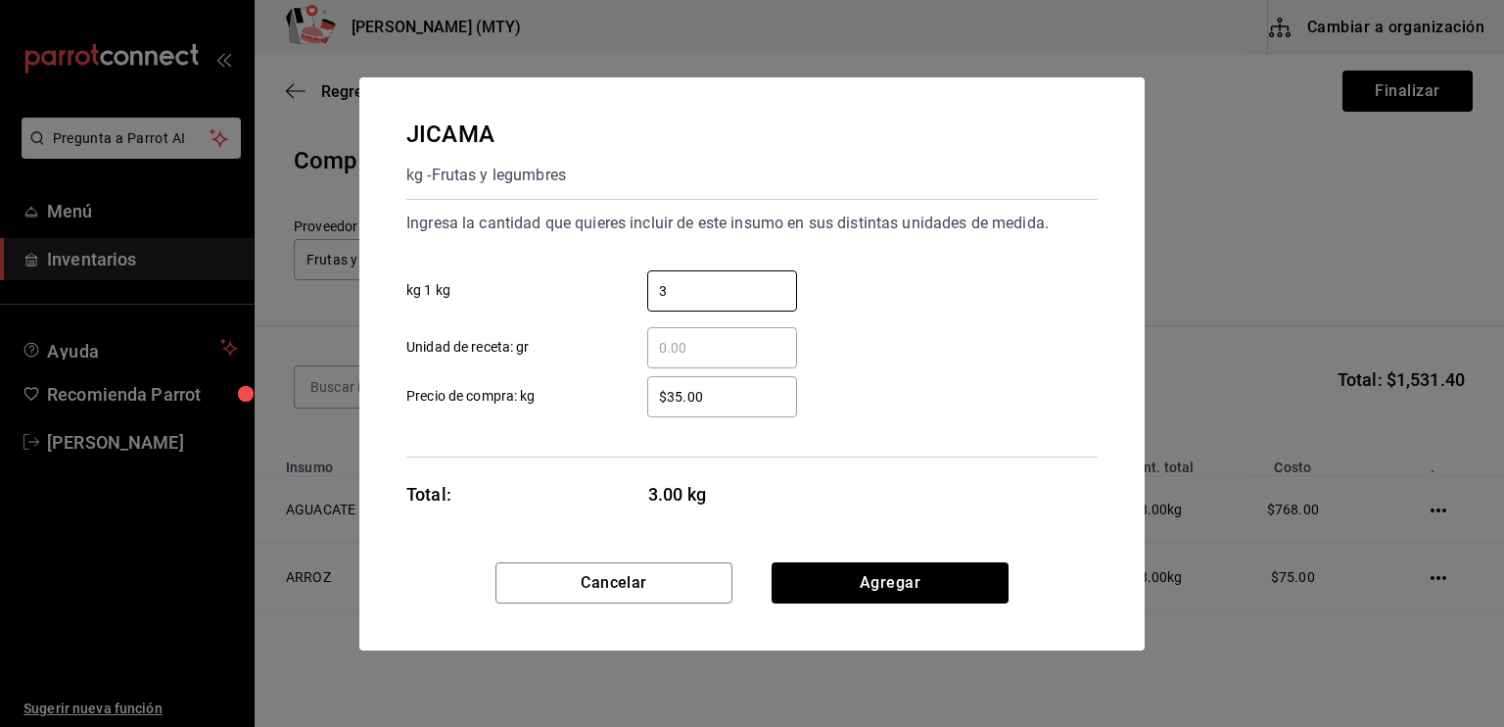
type input "3"
click at [595, 391] on label "$35.00 ​ Precio de compra: kg" at bounding box center [601, 396] width 391 height 41
click at [647, 391] on input "$35.00" at bounding box center [722, 397] width 150 height 24
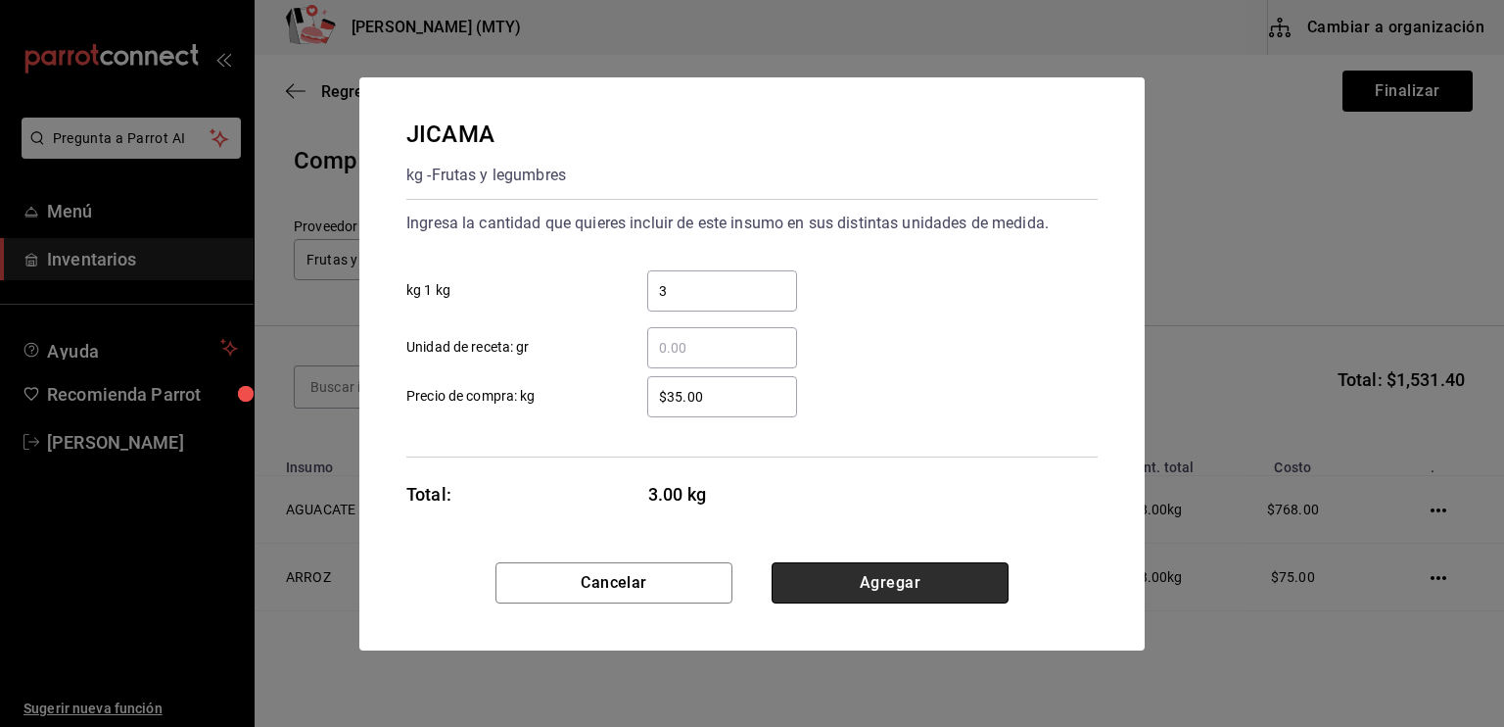
click at [826, 585] on button "Agregar" at bounding box center [890, 582] width 237 height 41
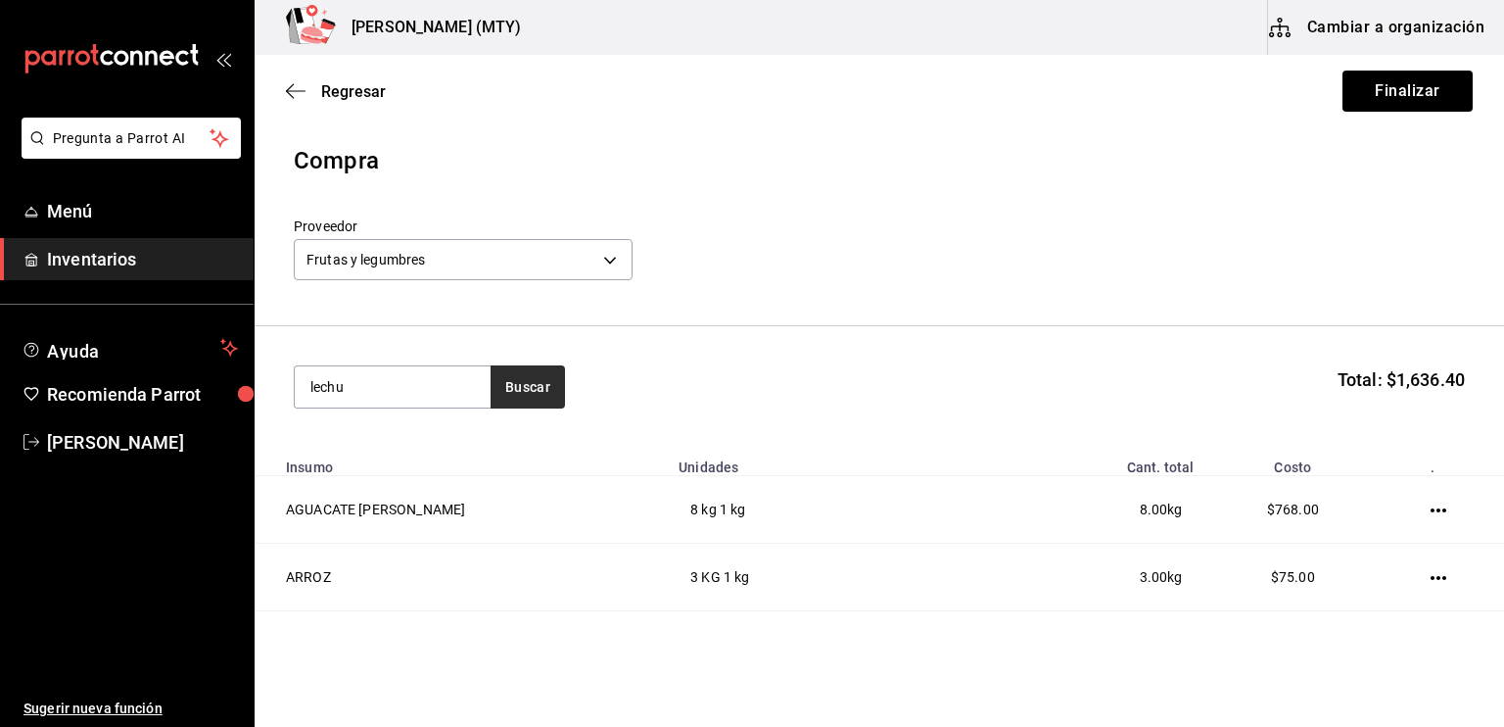
type input "lechu"
click at [525, 389] on button "Buscar" at bounding box center [528, 386] width 74 height 43
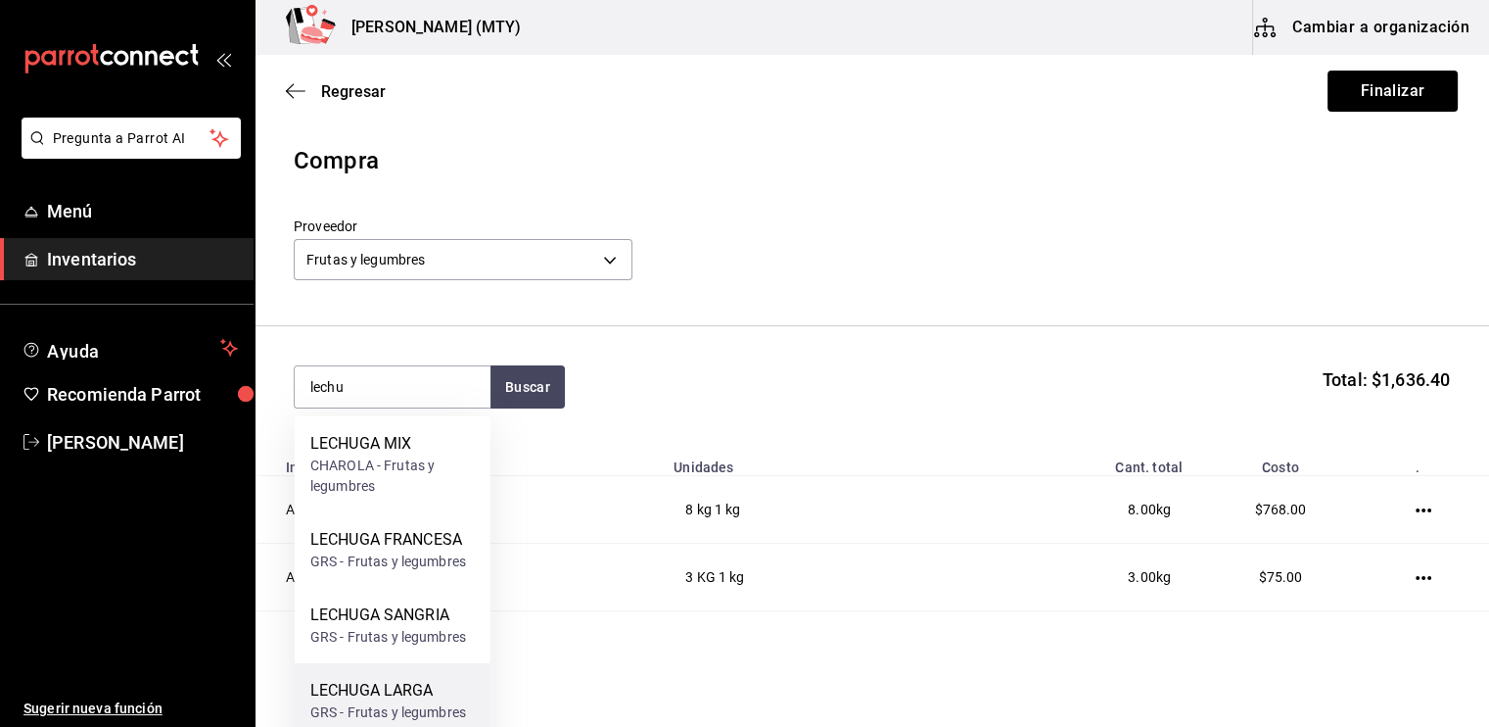
click at [427, 684] on div "LECHUGA LARGA" at bounding box center [388, 691] width 156 height 24
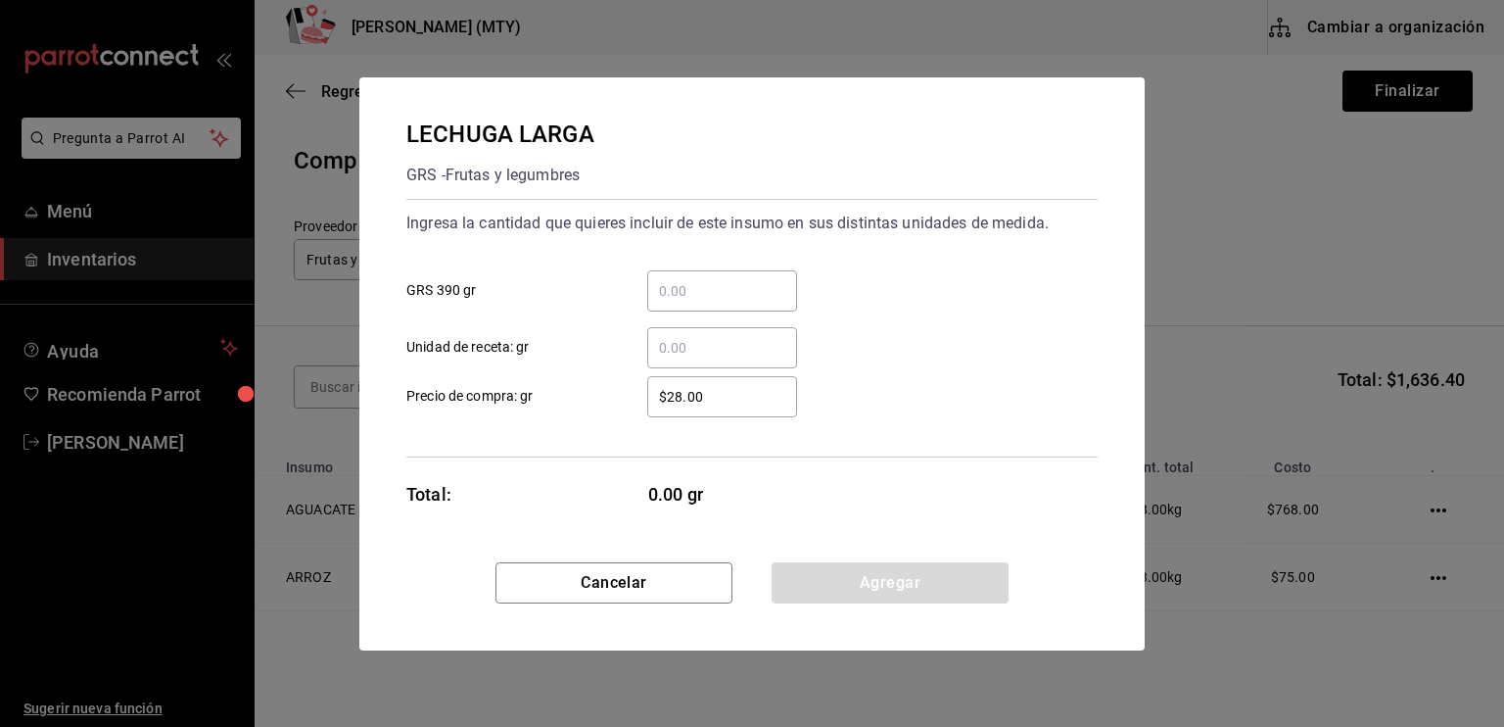
click at [668, 295] on input "​ GRS 390 gr" at bounding box center [722, 291] width 150 height 24
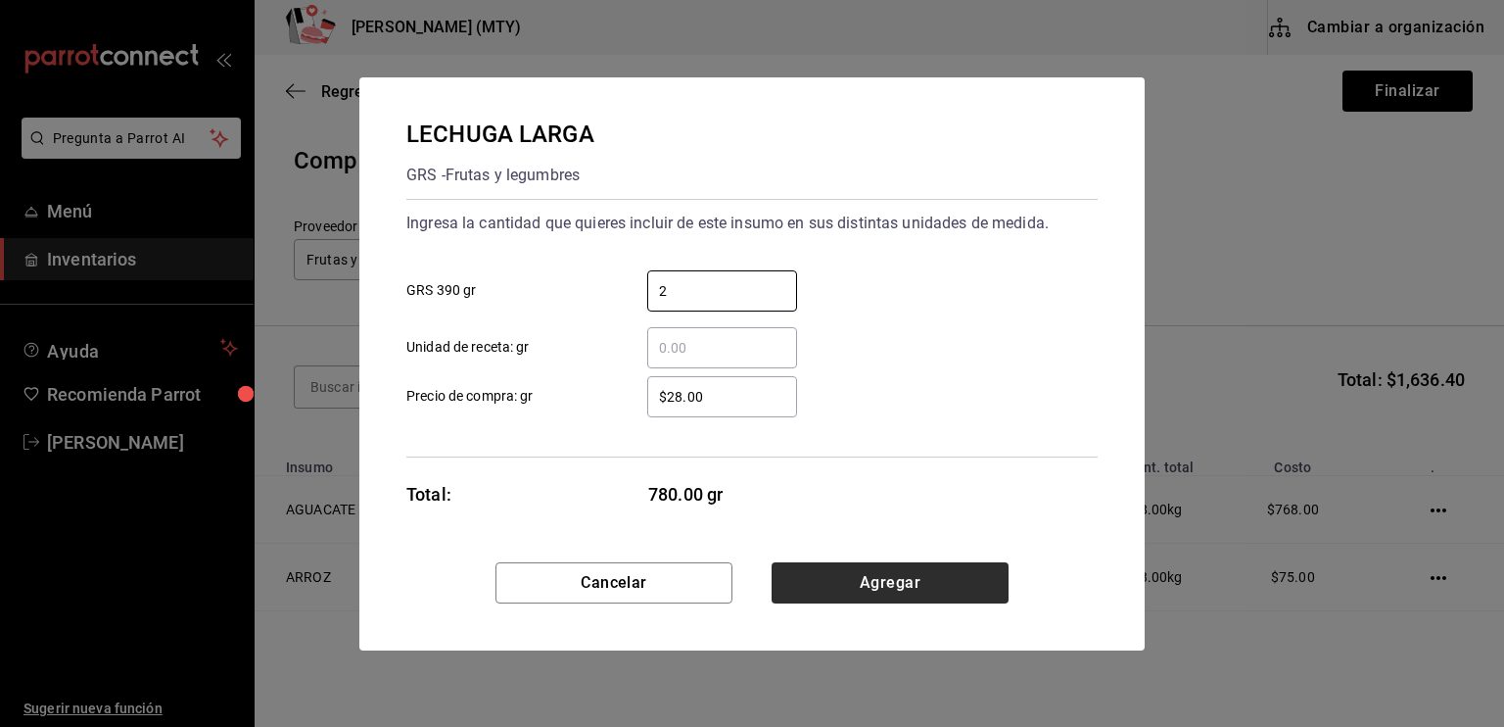
type input "2"
click at [838, 588] on button "Agregar" at bounding box center [890, 582] width 237 height 41
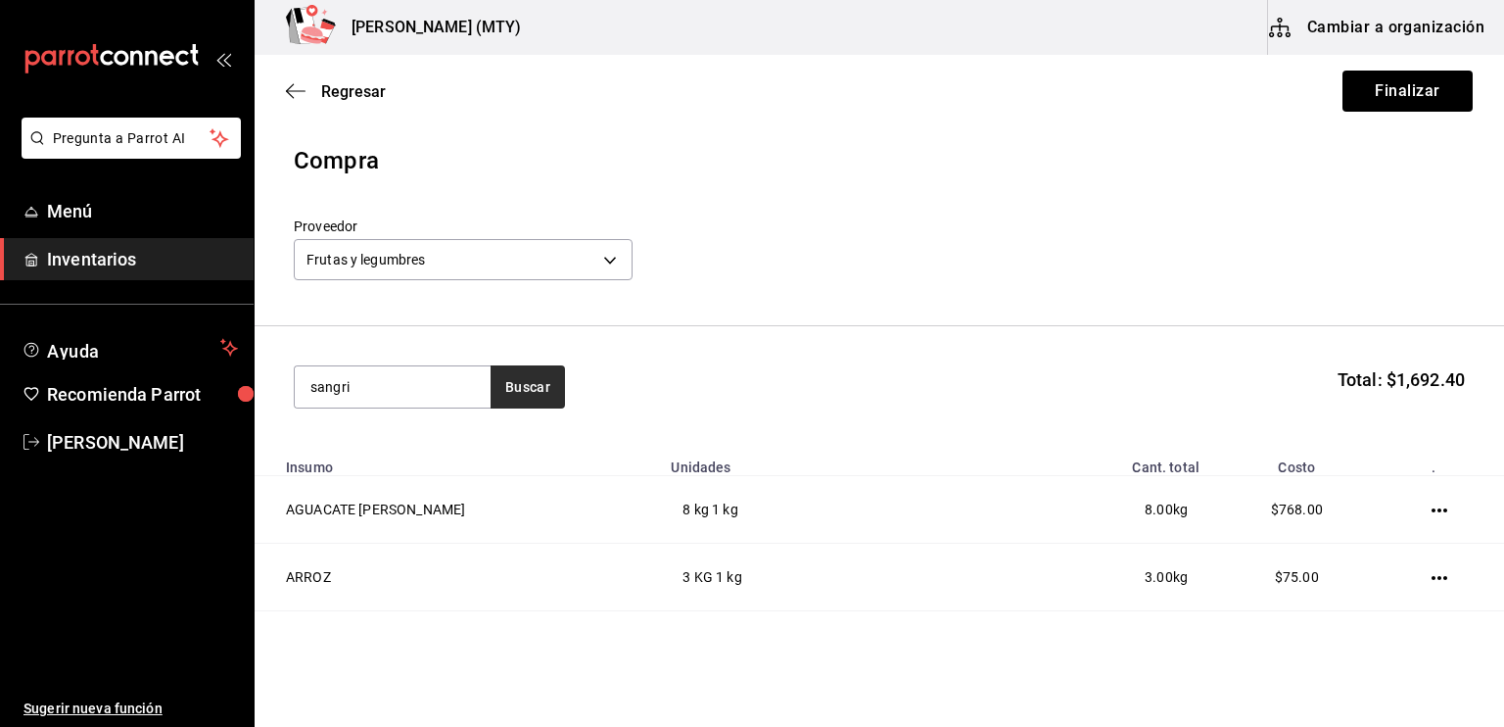
type input "sangri"
click at [529, 392] on button "Buscar" at bounding box center [528, 386] width 74 height 43
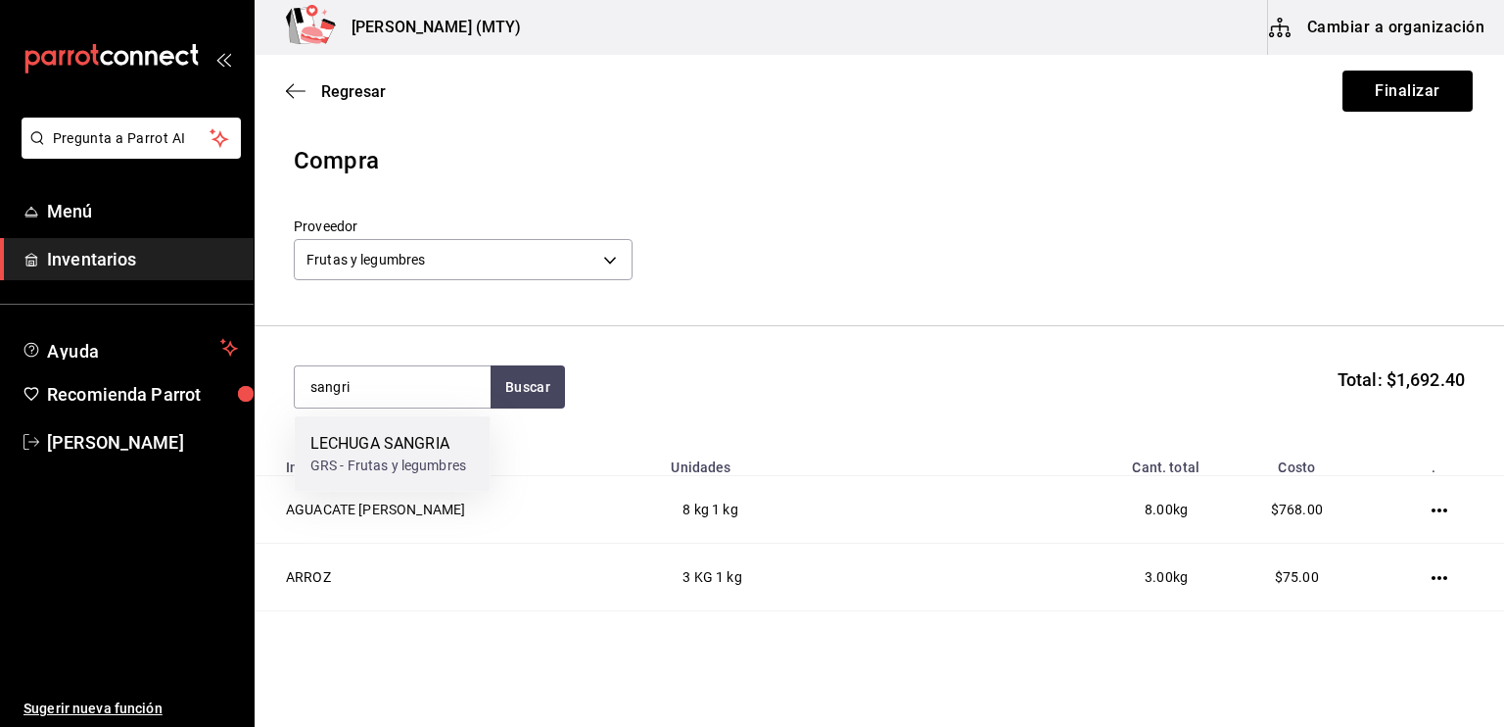
click at [435, 440] on div "LECHUGA SANGRIA" at bounding box center [388, 444] width 156 height 24
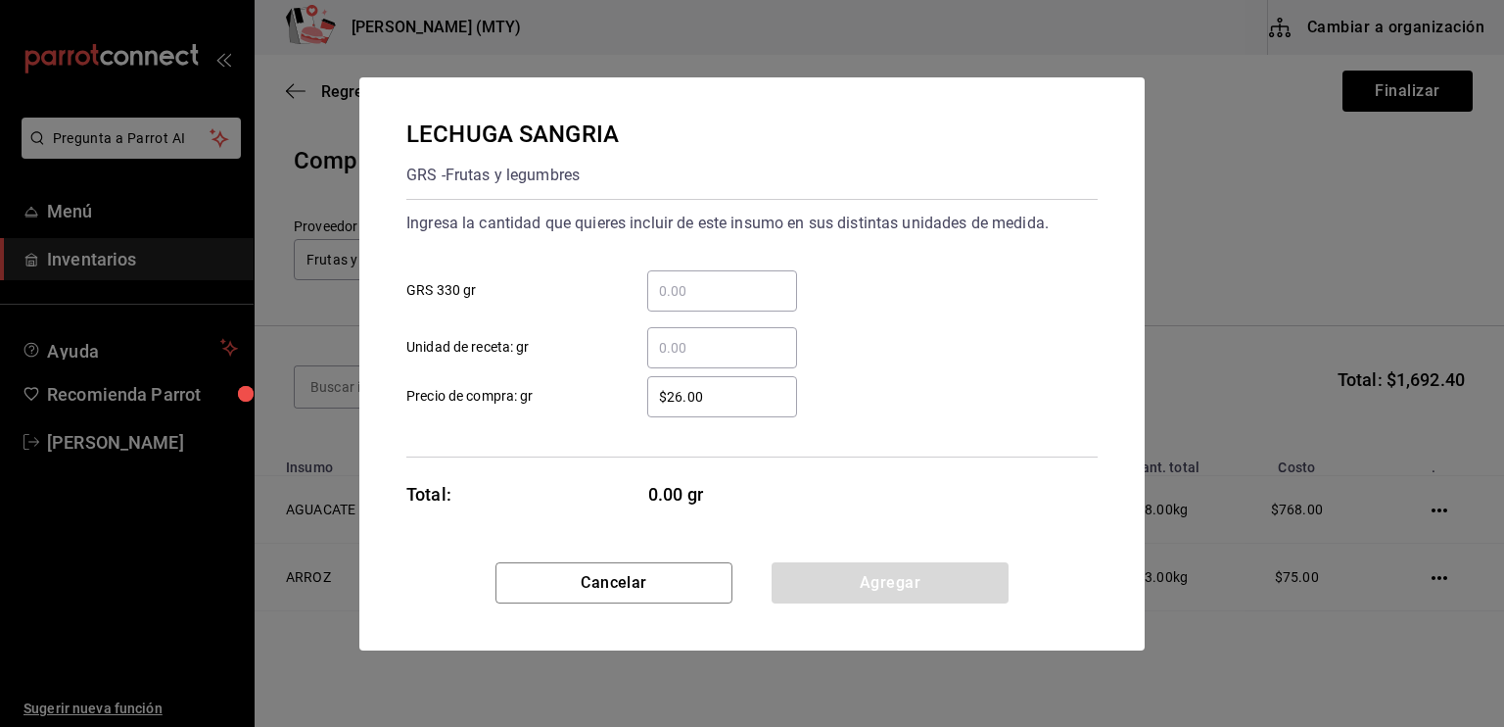
click at [670, 297] on input "​ GRS 330 gr" at bounding box center [722, 291] width 150 height 24
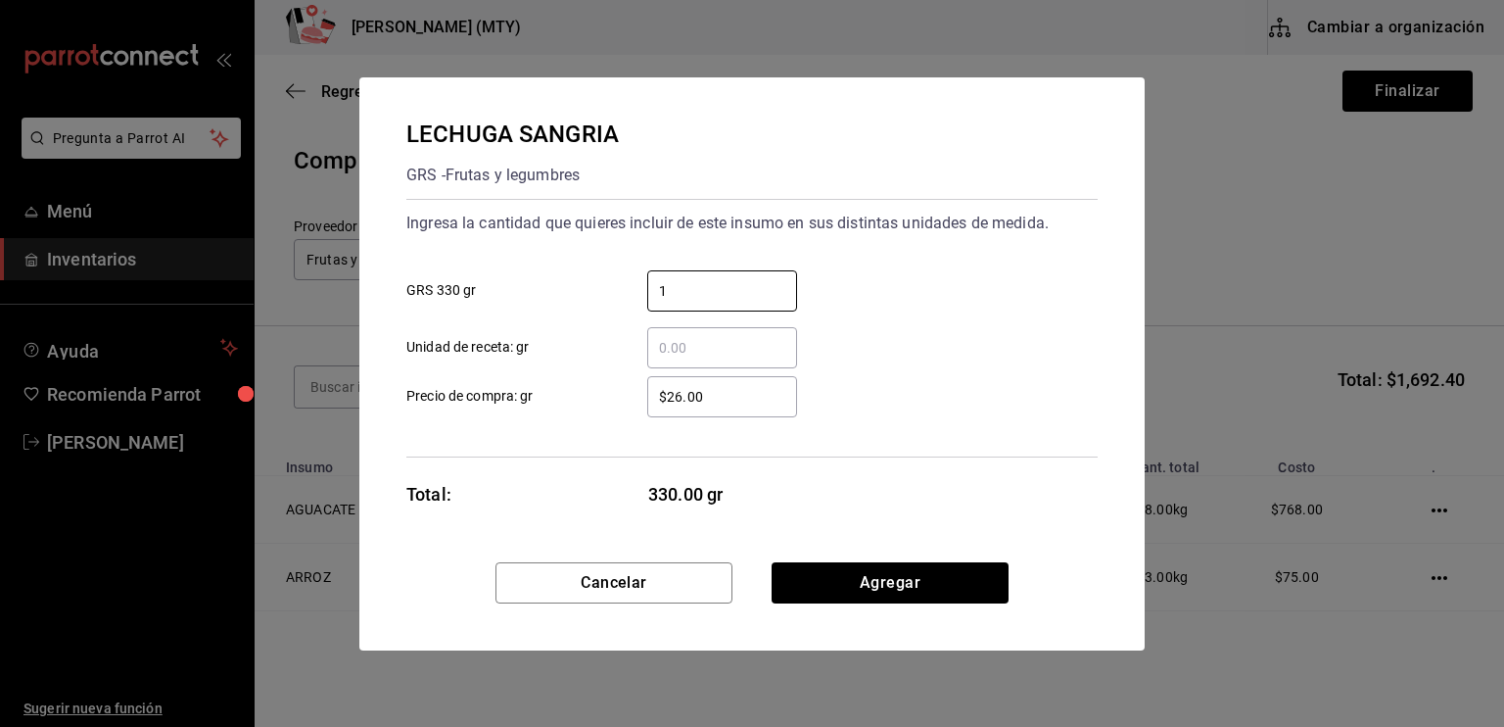
type input "1"
drag, startPoint x: 671, startPoint y: 448, endPoint x: 680, endPoint y: 392, distance: 56.5
click at [680, 392] on div "Ingresa la cantidad que quieres incluir de este insumo en sus distintas unidade…" at bounding box center [751, 328] width 691 height 259
click at [680, 392] on input "$26.00" at bounding box center [722, 397] width 150 height 24
click at [725, 403] on input "$28.00" at bounding box center [722, 397] width 150 height 24
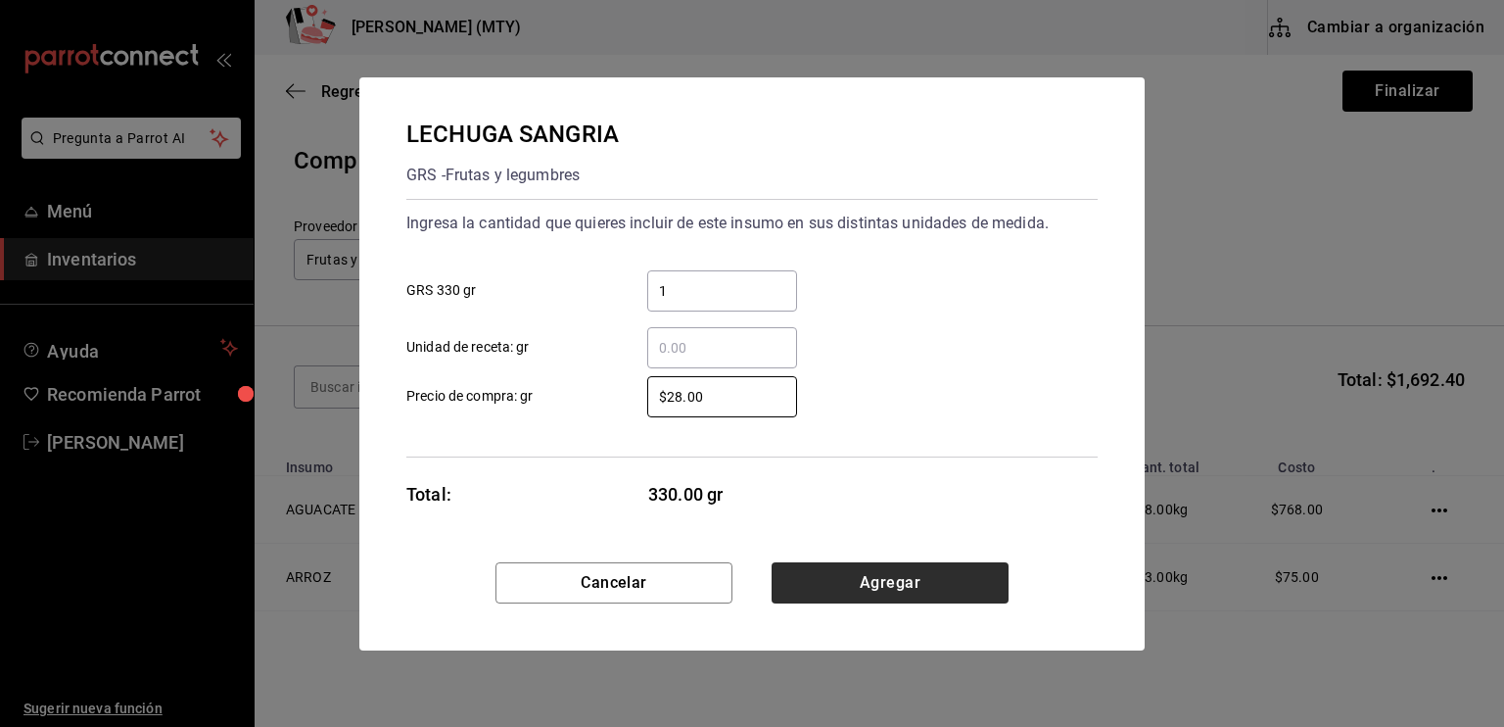
type input "$28.00"
click at [876, 573] on button "Agregar" at bounding box center [890, 582] width 237 height 41
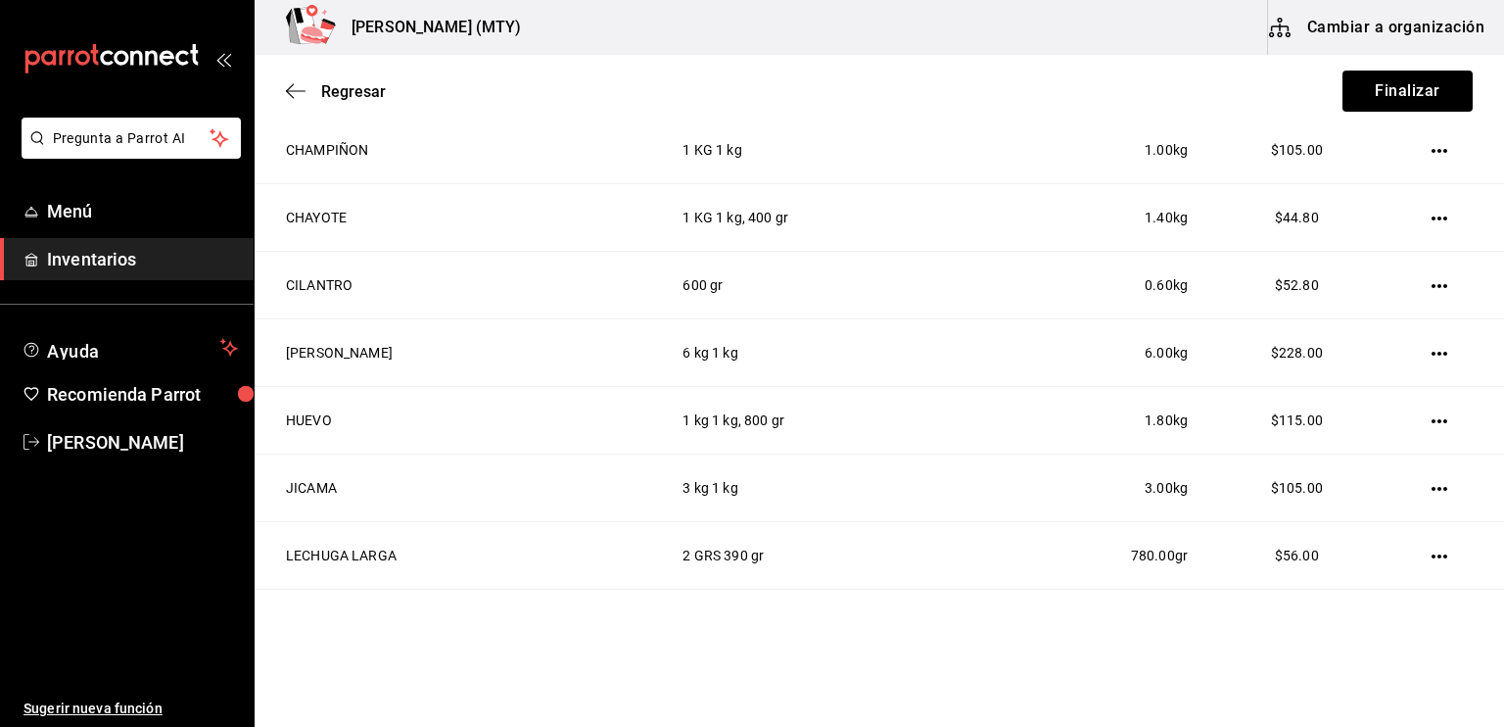
scroll to position [798, 0]
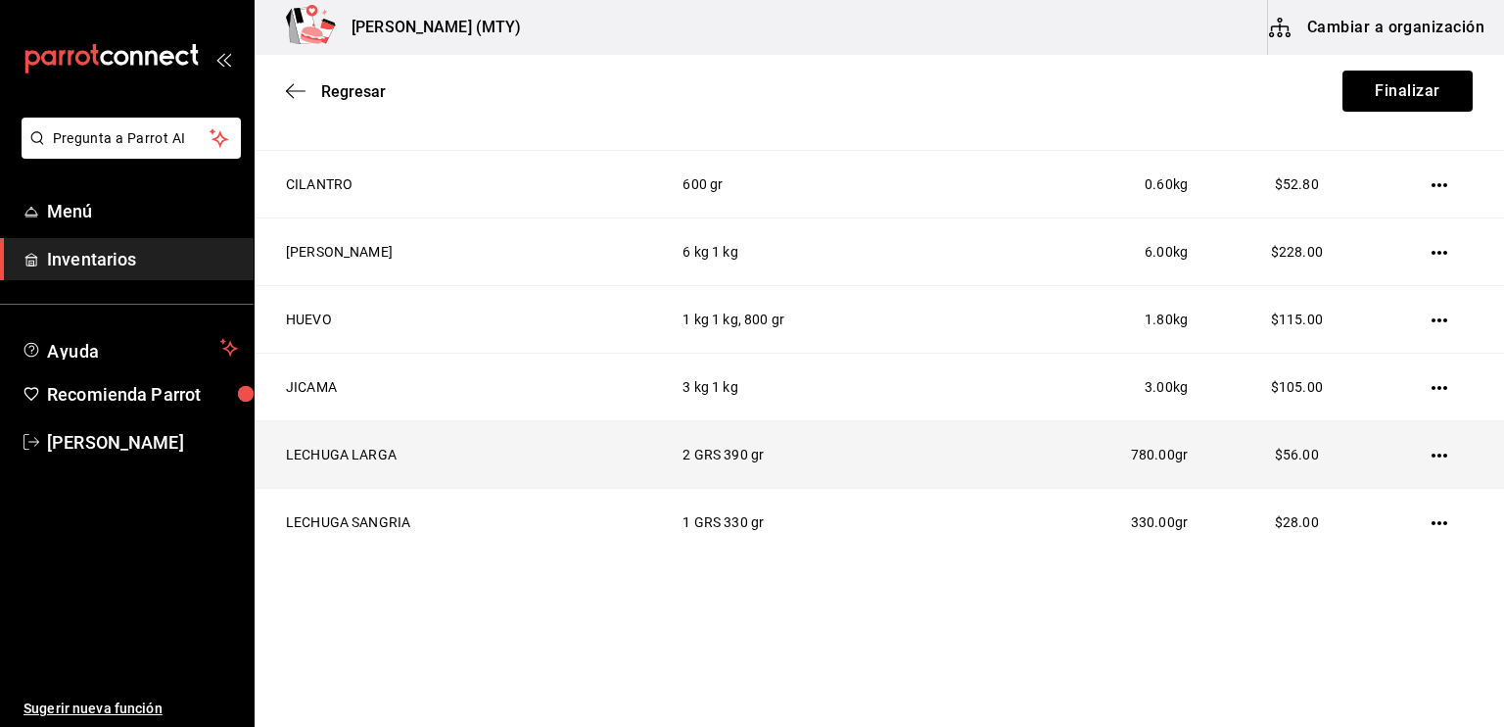
click at [1432, 451] on icon "button" at bounding box center [1440, 456] width 16 height 16
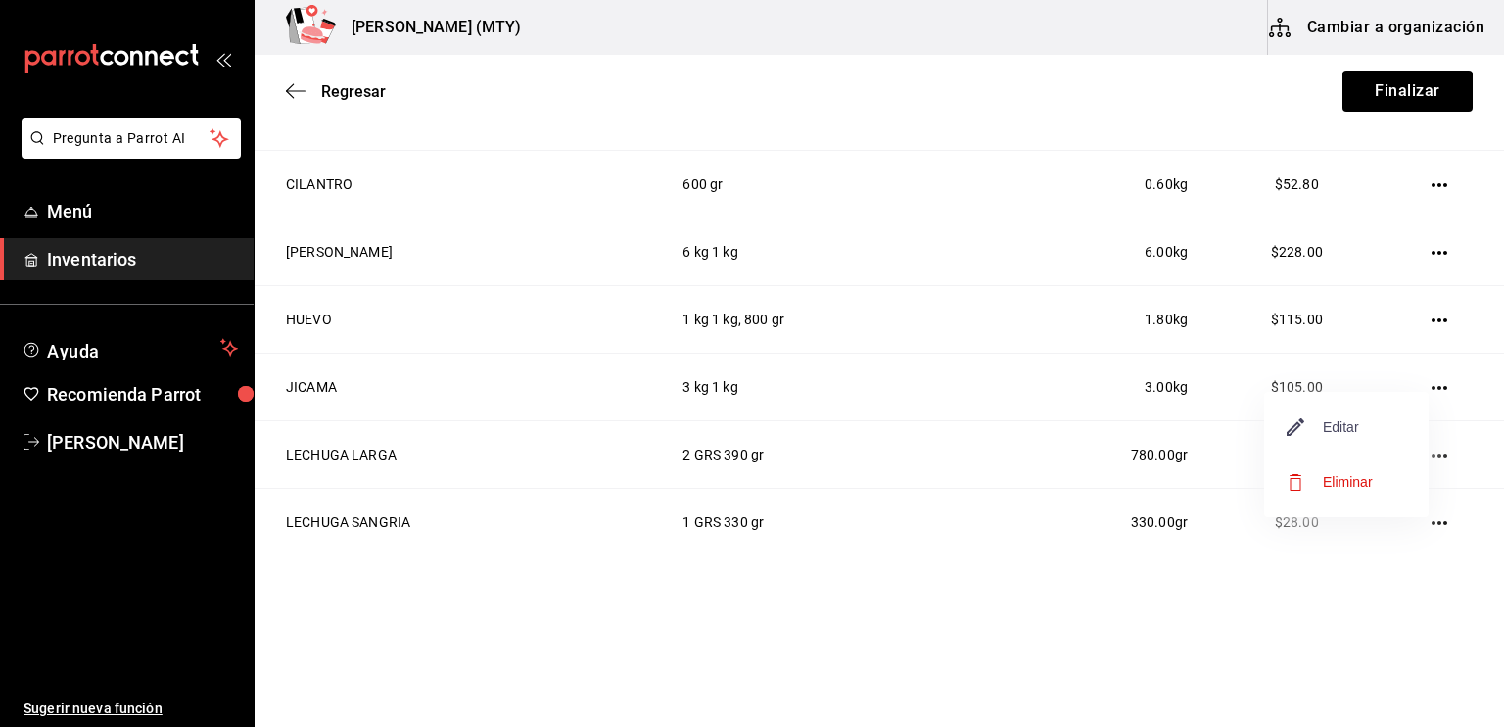
click at [1304, 423] on icon "button" at bounding box center [1296, 427] width 24 height 24
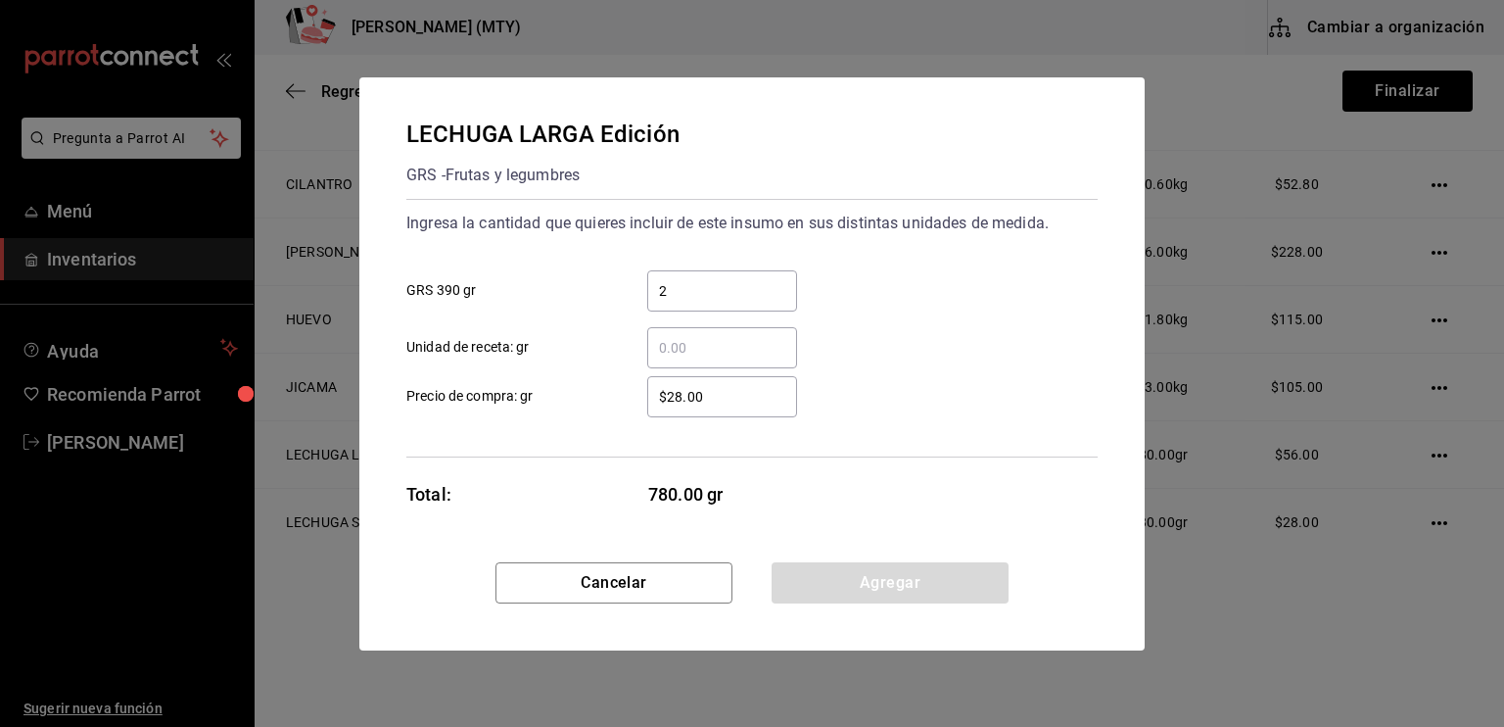
click at [681, 395] on input "$28.00" at bounding box center [722, 397] width 150 height 24
type input "$2.00"
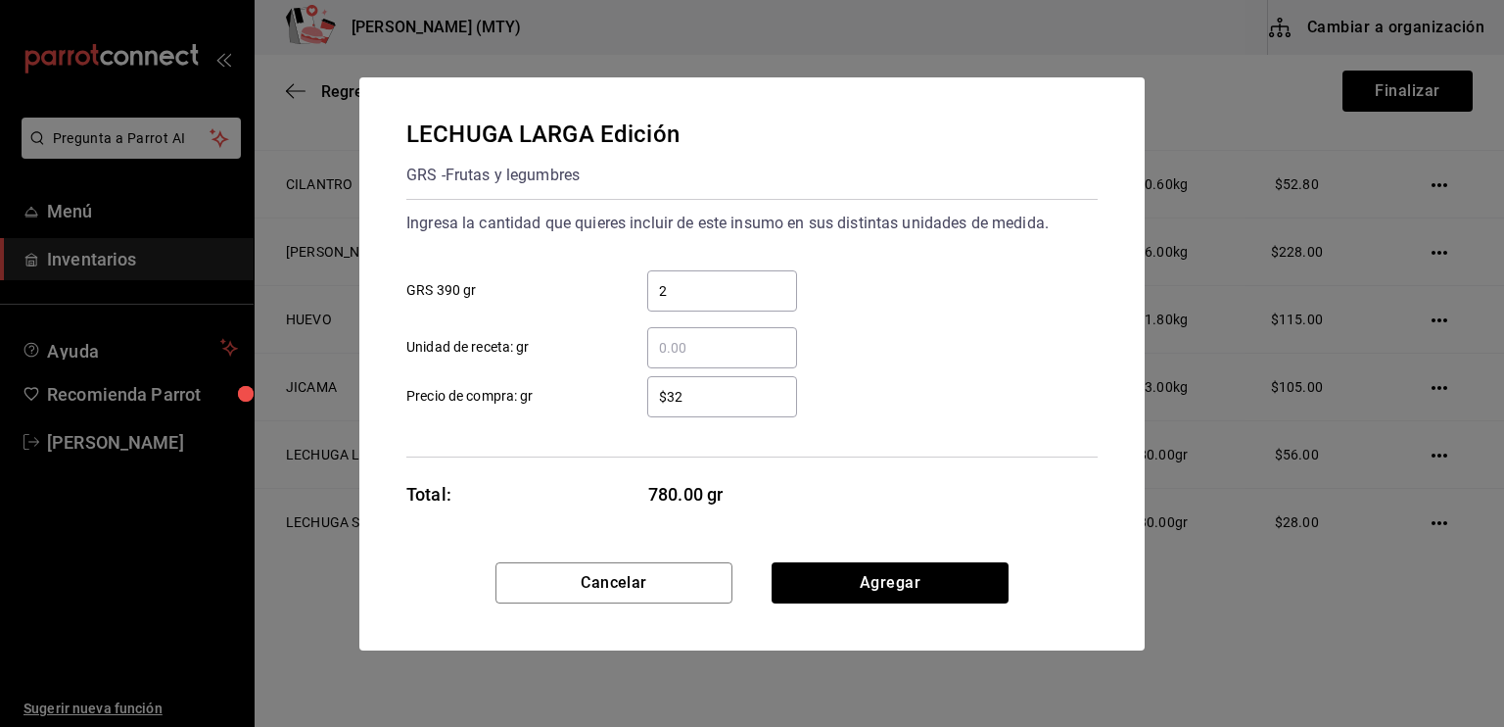
click at [842, 372] on div "$32 ​ Precio de compra: gr" at bounding box center [744, 388] width 707 height 57
click at [716, 392] on input "$32" at bounding box center [722, 397] width 150 height 24
type input "$32.00"
click at [863, 389] on div "$32.00 ​ Precio de compra: gr" at bounding box center [744, 388] width 707 height 57
click at [877, 586] on button "Agregar" at bounding box center [890, 582] width 237 height 41
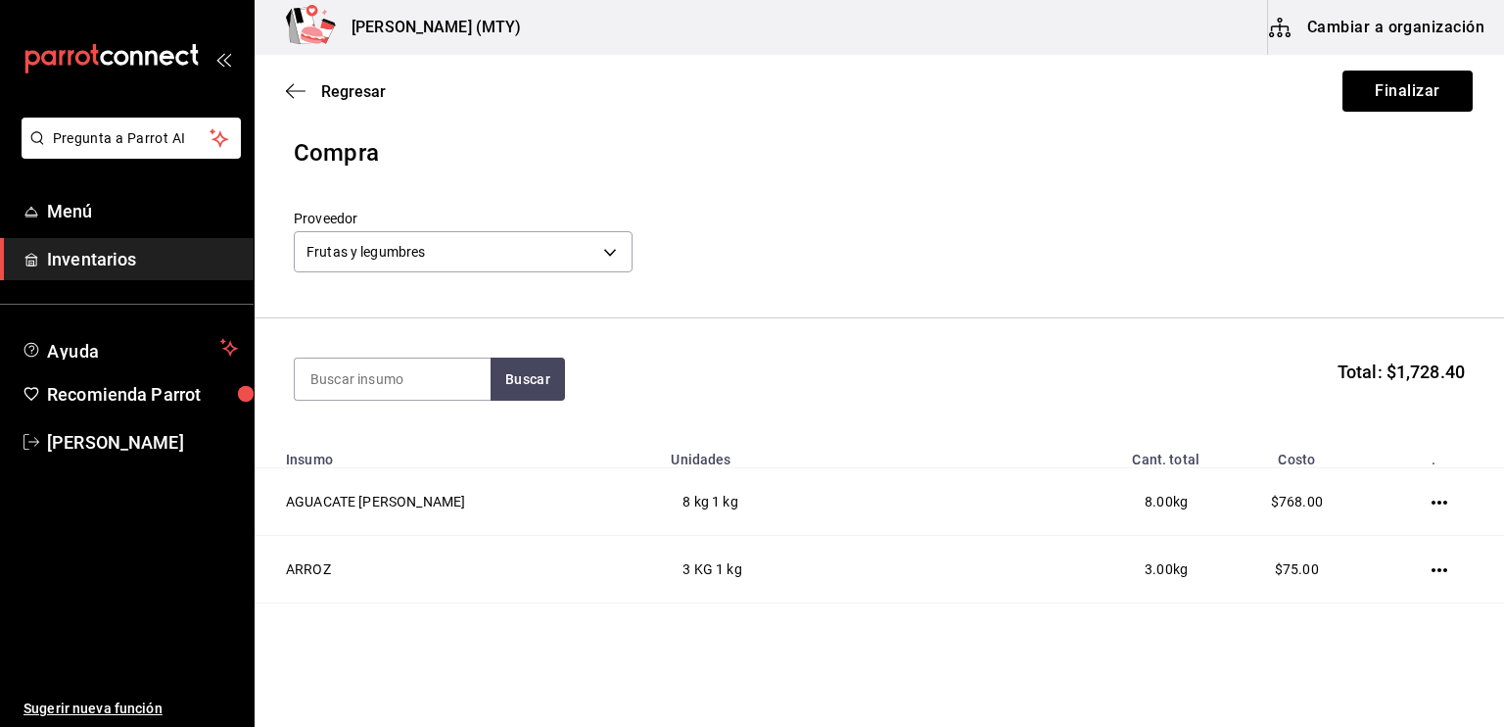
scroll to position [0, 0]
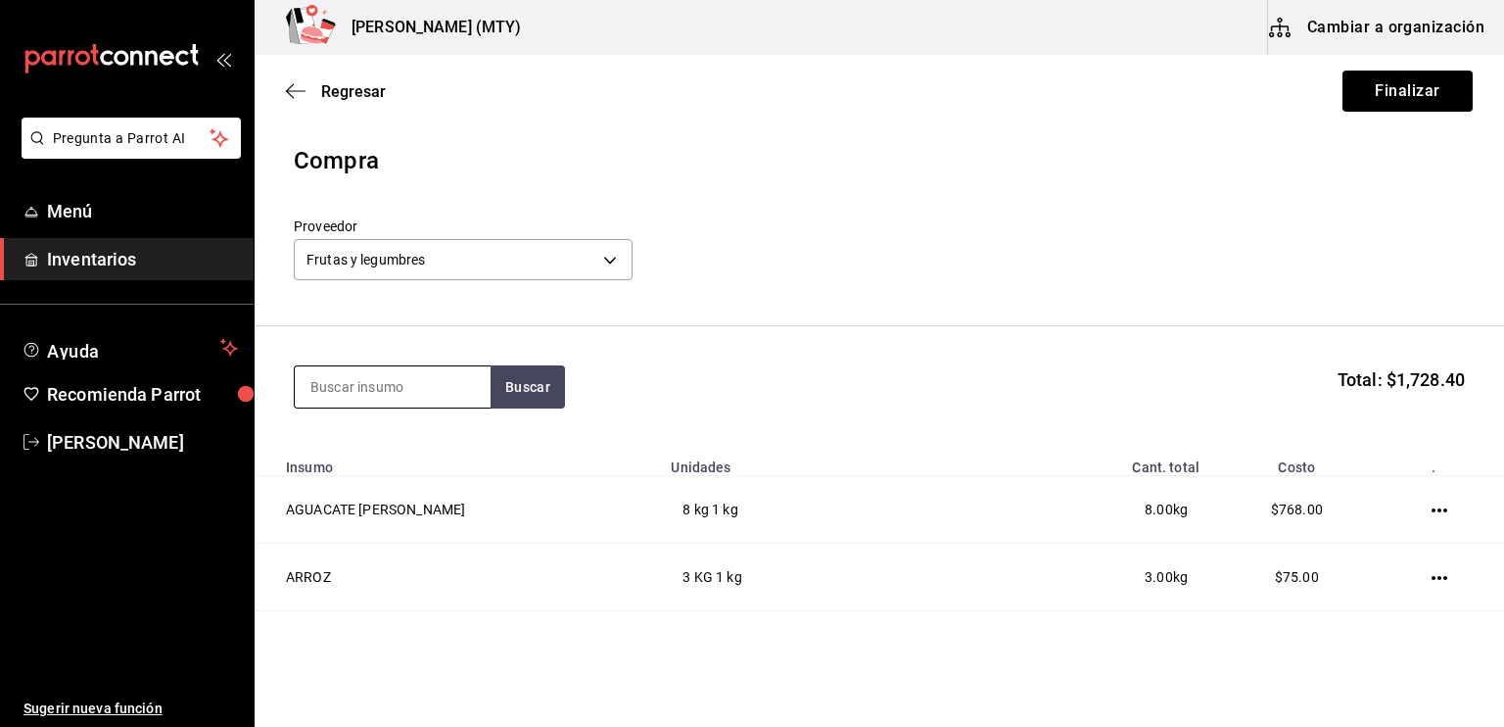
click at [336, 389] on input at bounding box center [393, 386] width 196 height 41
type input "amari"
click at [541, 382] on button "Buscar" at bounding box center [528, 386] width 74 height 43
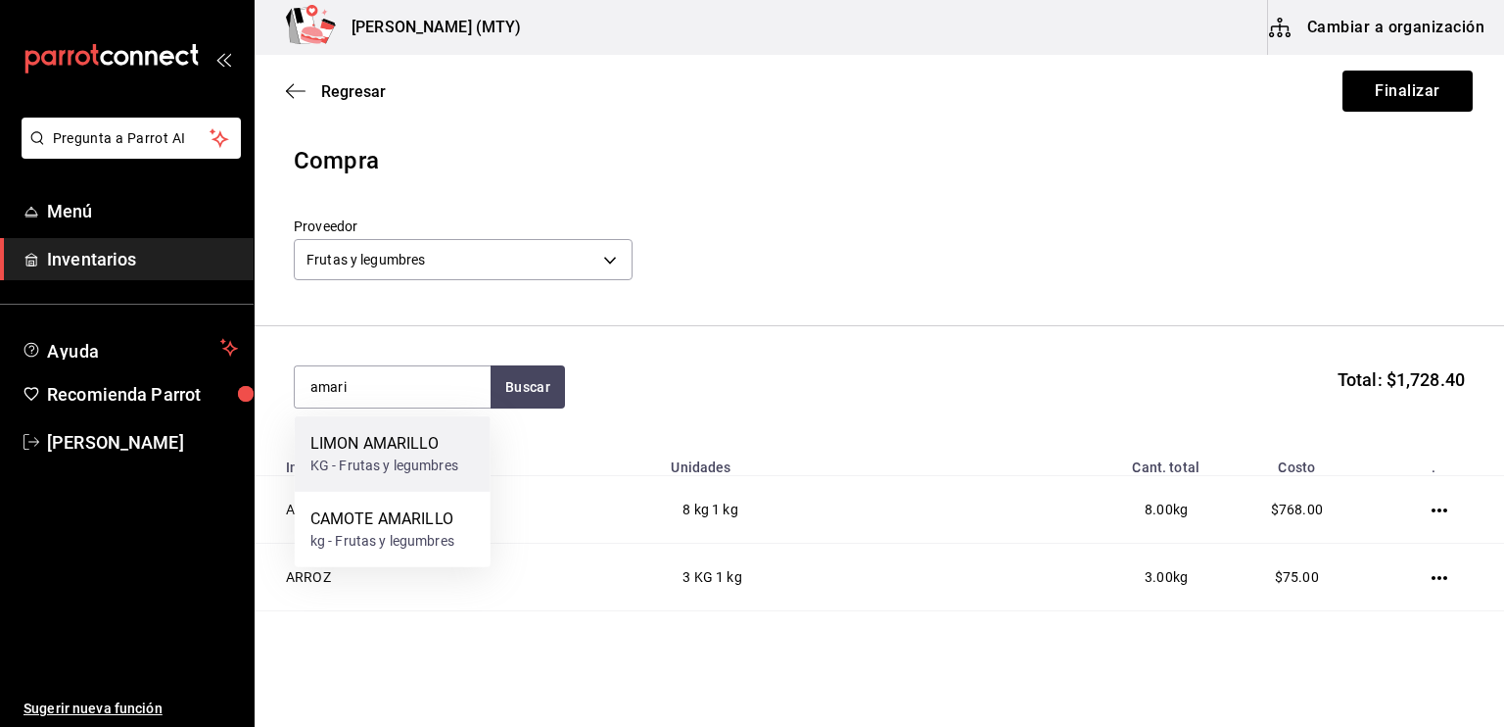
click at [431, 460] on div "KG - Frutas y legumbres" at bounding box center [384, 465] width 148 height 21
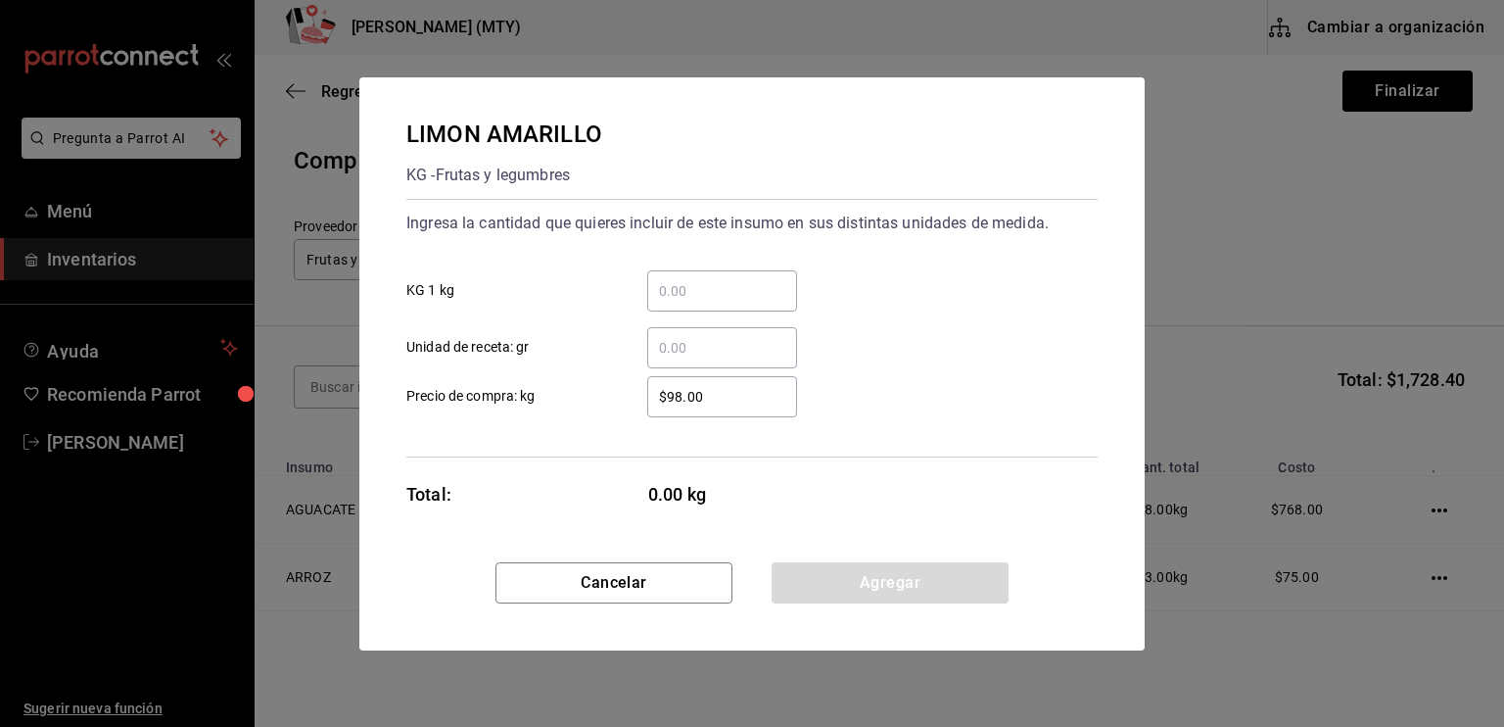
click at [665, 302] on input "​ KG 1 kg" at bounding box center [722, 291] width 150 height 24
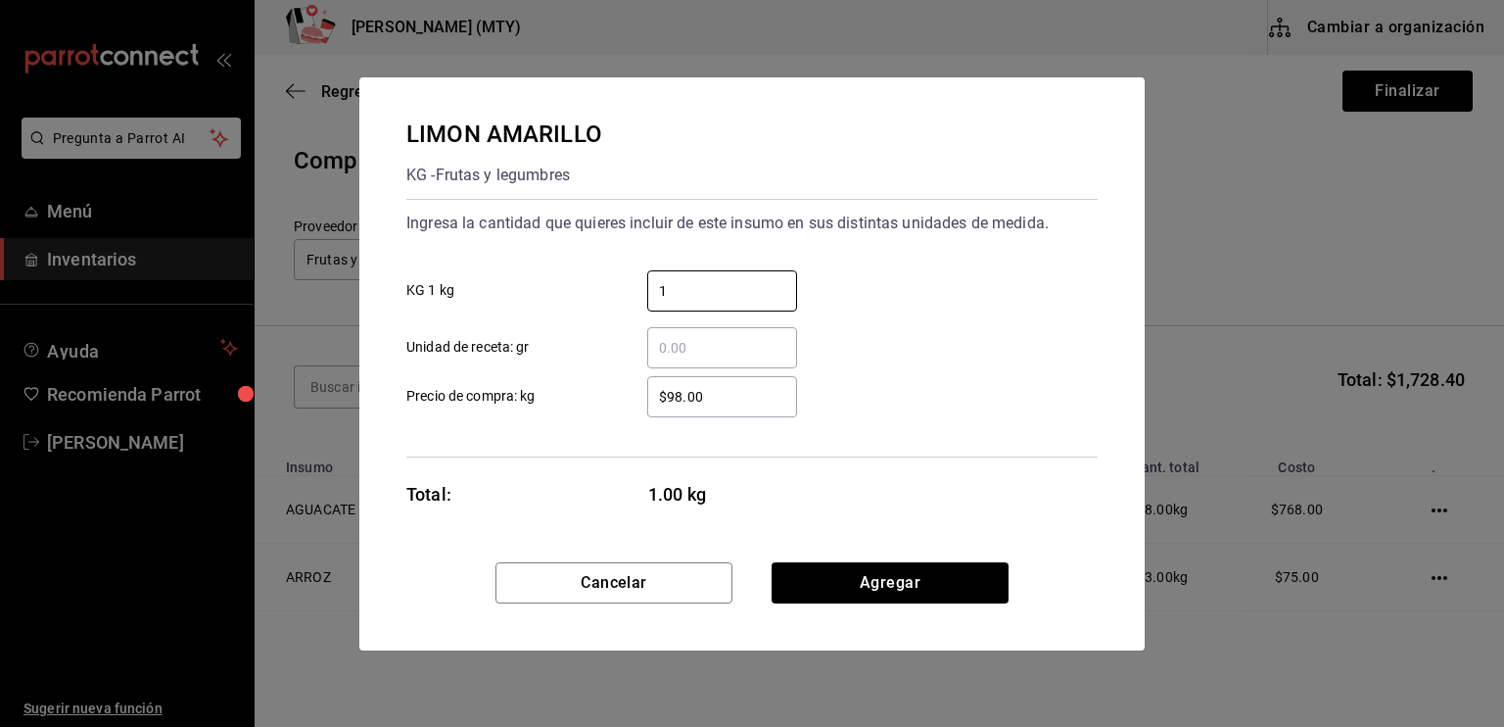
type input "1"
click at [657, 345] on input "​ Unidad de receta: gr" at bounding box center [722, 348] width 150 height 24
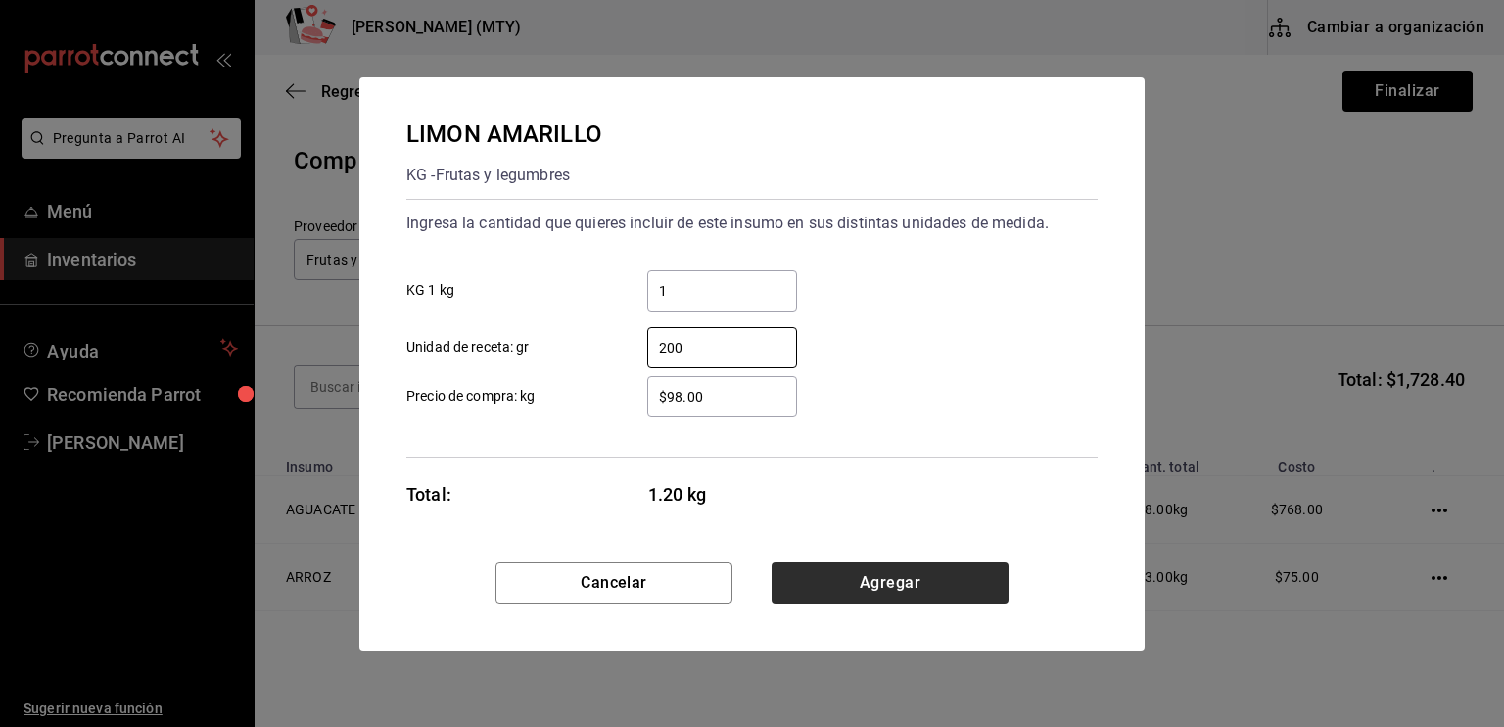
type input "200"
click at [873, 578] on button "Agregar" at bounding box center [890, 582] width 237 height 41
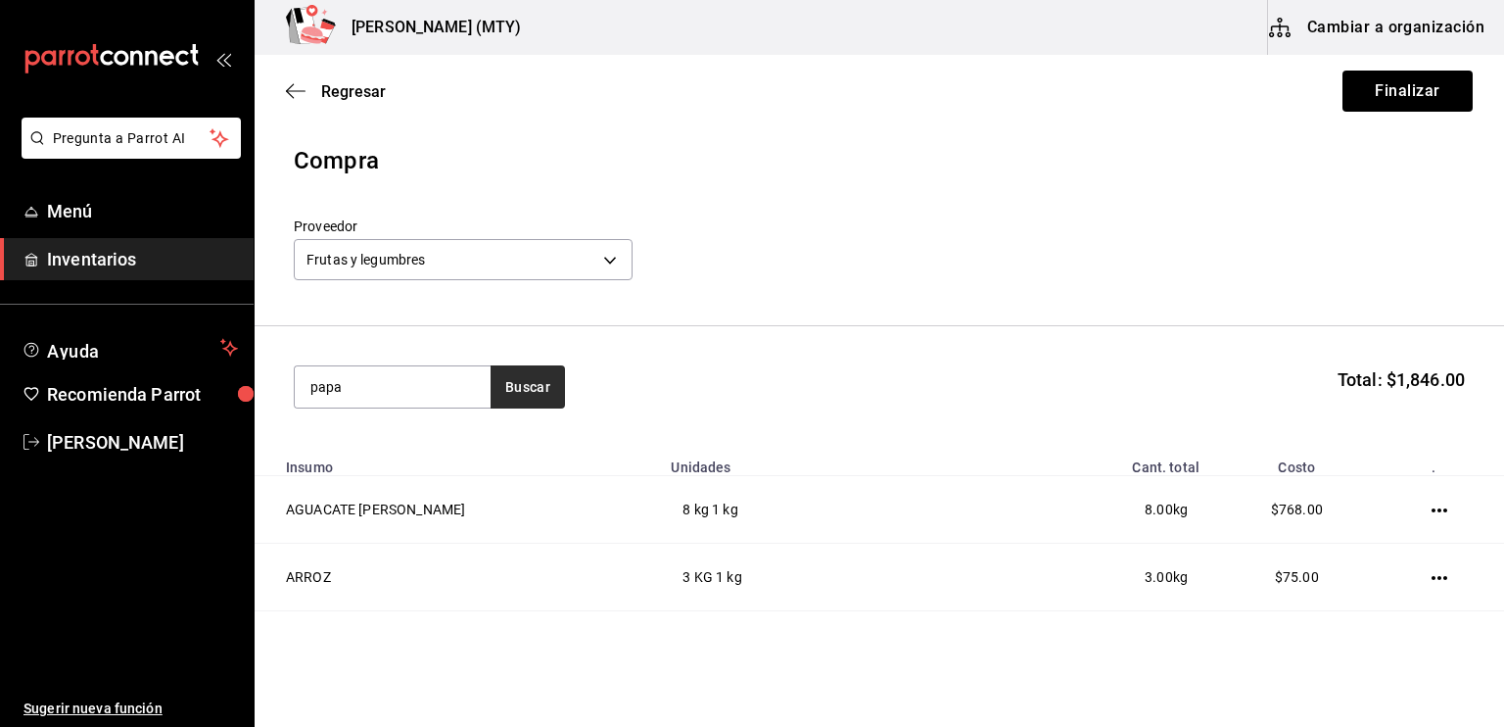
type input "papa"
click at [521, 397] on button "Buscar" at bounding box center [528, 386] width 74 height 43
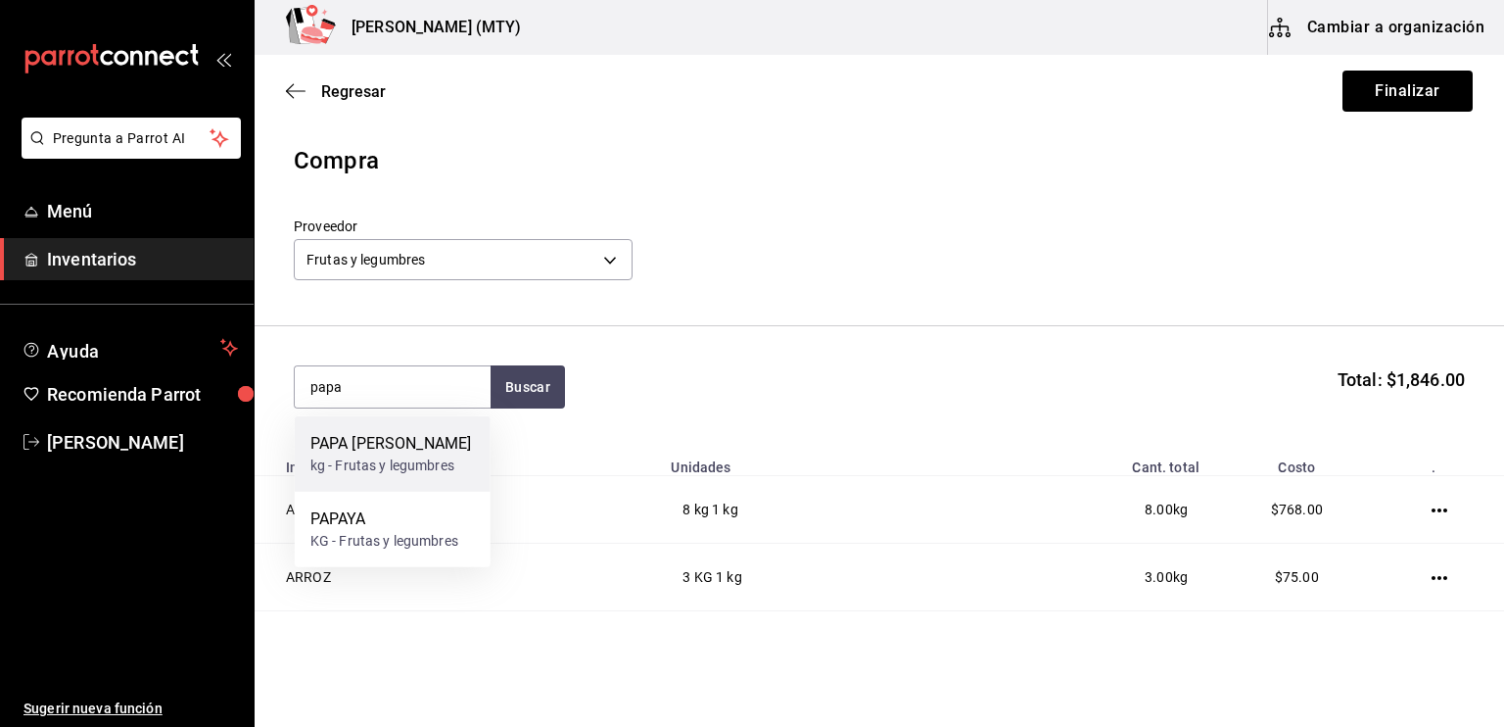
click at [450, 444] on div "PAPA [PERSON_NAME]" at bounding box center [390, 444] width 161 height 24
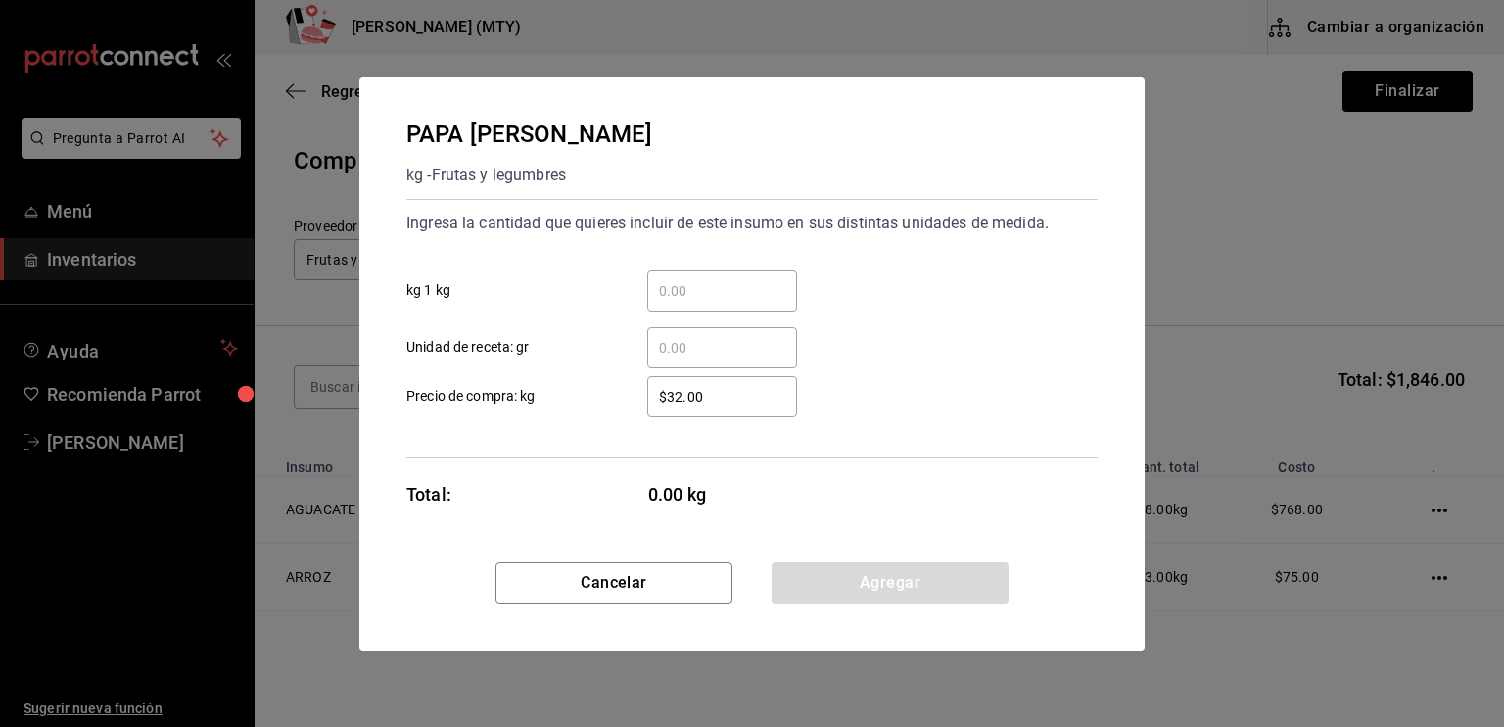
click at [667, 285] on input "​ kg 1 kg" at bounding box center [722, 291] width 150 height 24
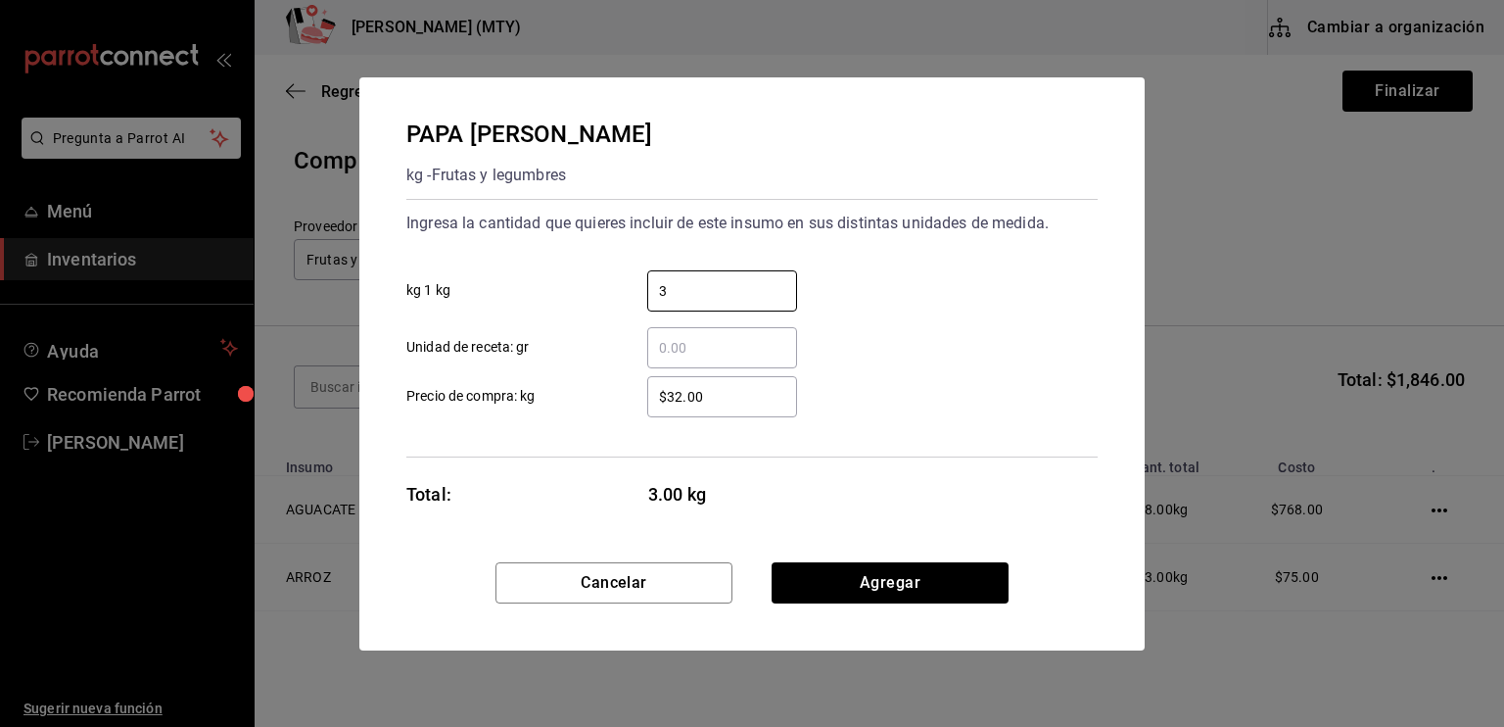
type input "3"
click at [666, 350] on input "​ Unidad de receta: gr" at bounding box center [722, 348] width 150 height 24
type input "50"
click at [606, 429] on div "Ingresa la cantidad que quieres incluir de este insumo en sus distintas unidade…" at bounding box center [751, 328] width 691 height 259
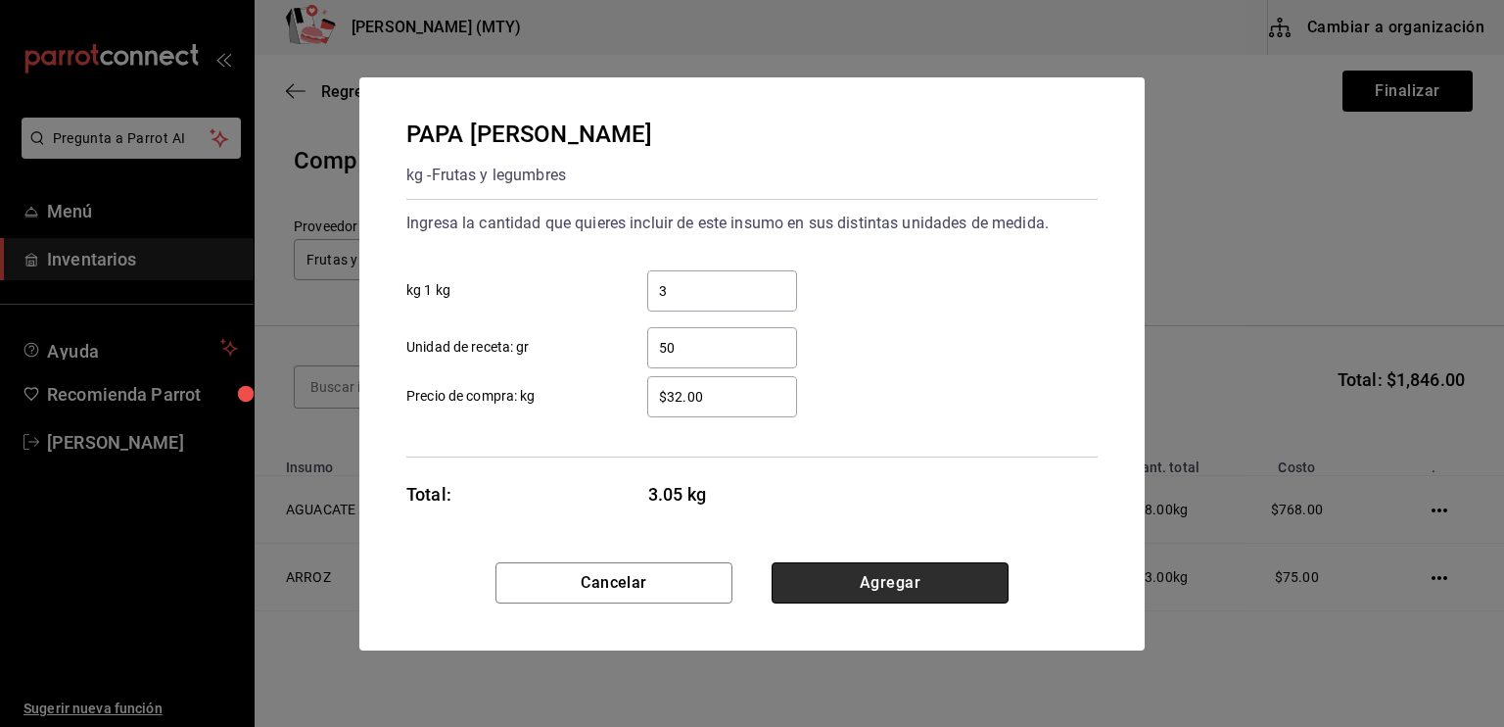
click at [894, 577] on button "Agregar" at bounding box center [890, 582] width 237 height 41
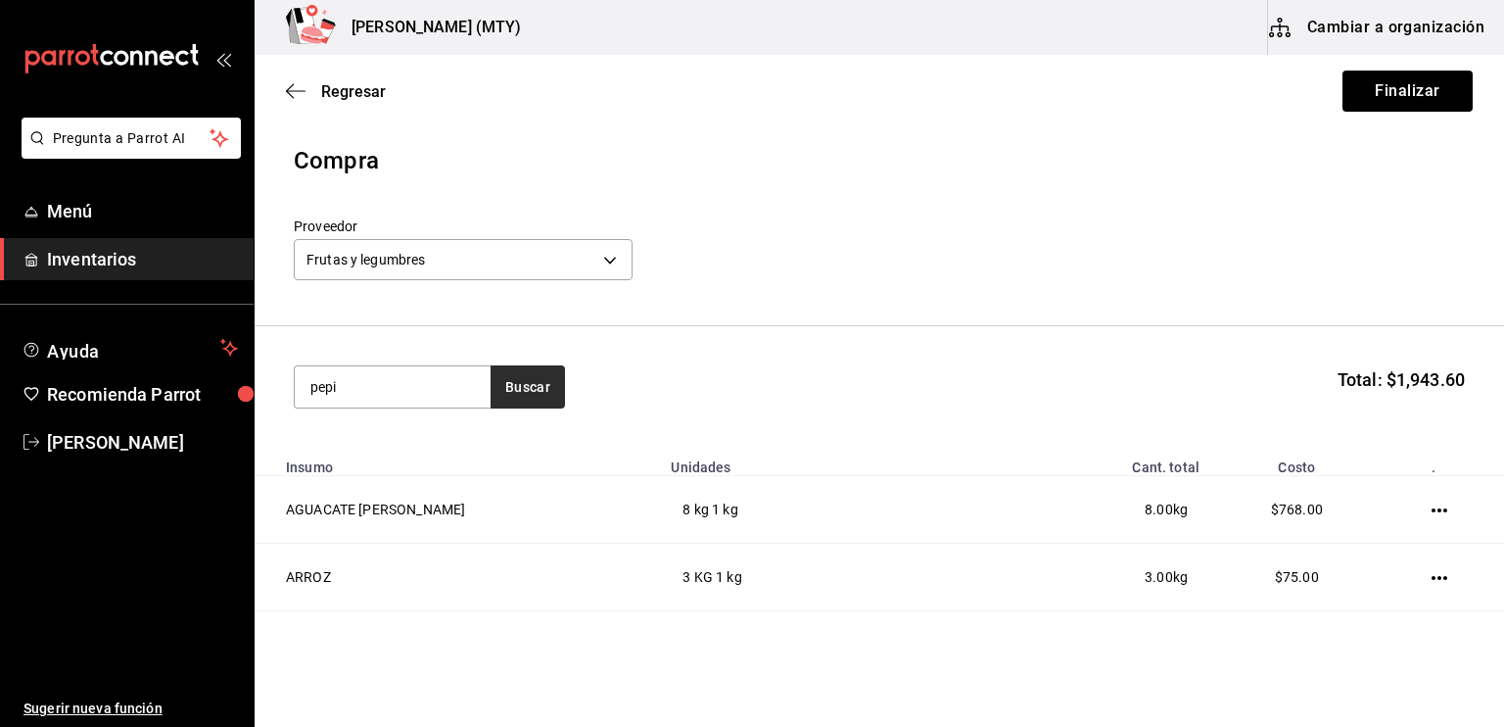
type input "pepi"
click at [525, 395] on button "Buscar" at bounding box center [528, 386] width 74 height 43
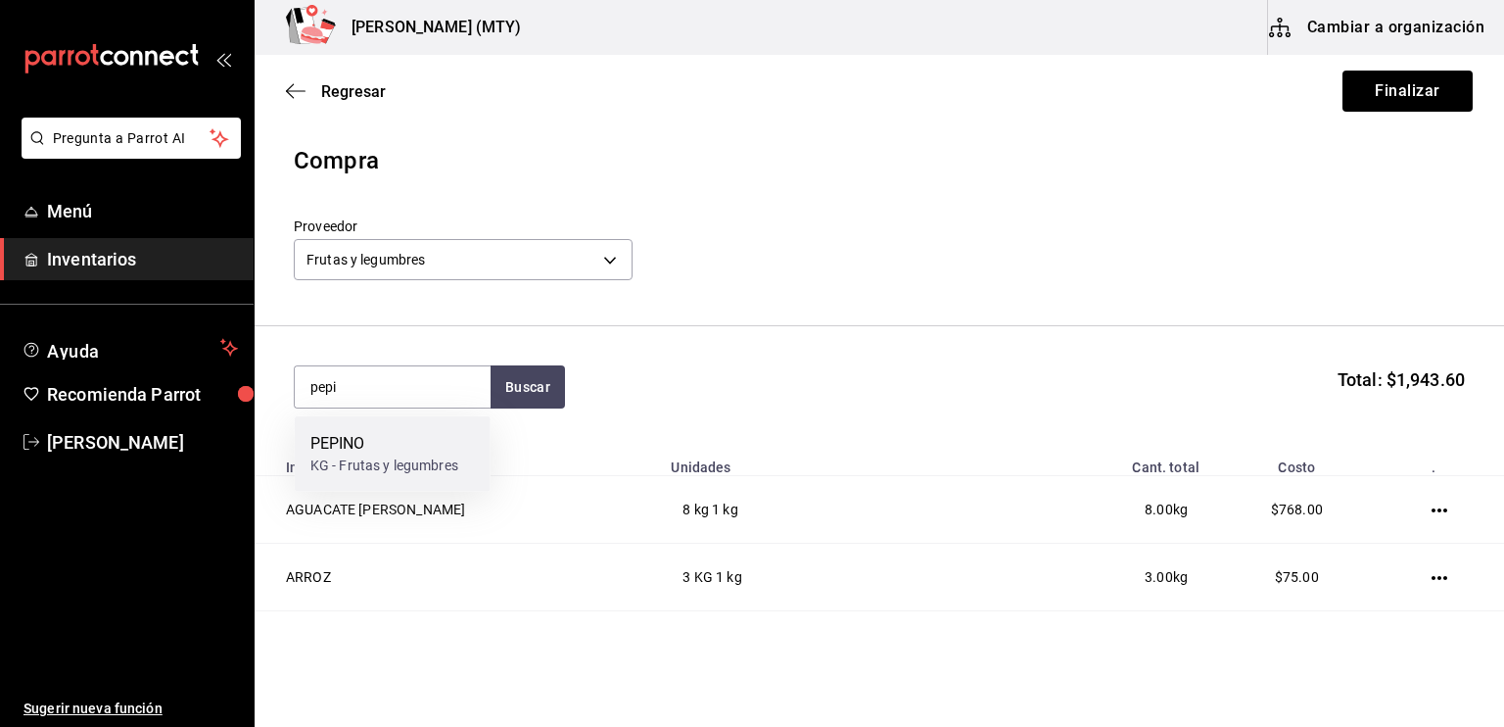
click at [422, 448] on div "PEPINO" at bounding box center [384, 444] width 148 height 24
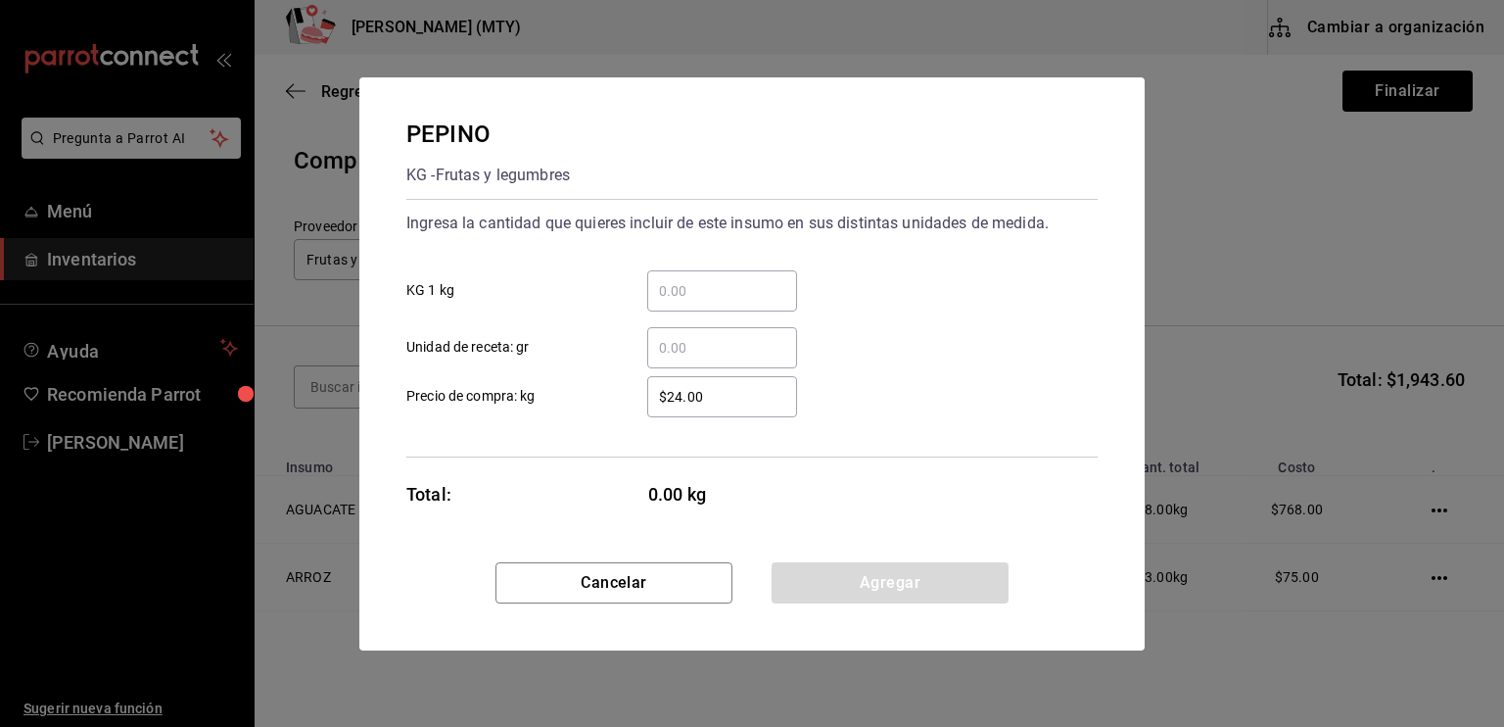
click at [662, 276] on div "​" at bounding box center [722, 290] width 150 height 41
click at [662, 279] on input "​ KG 1 kg" at bounding box center [722, 291] width 150 height 24
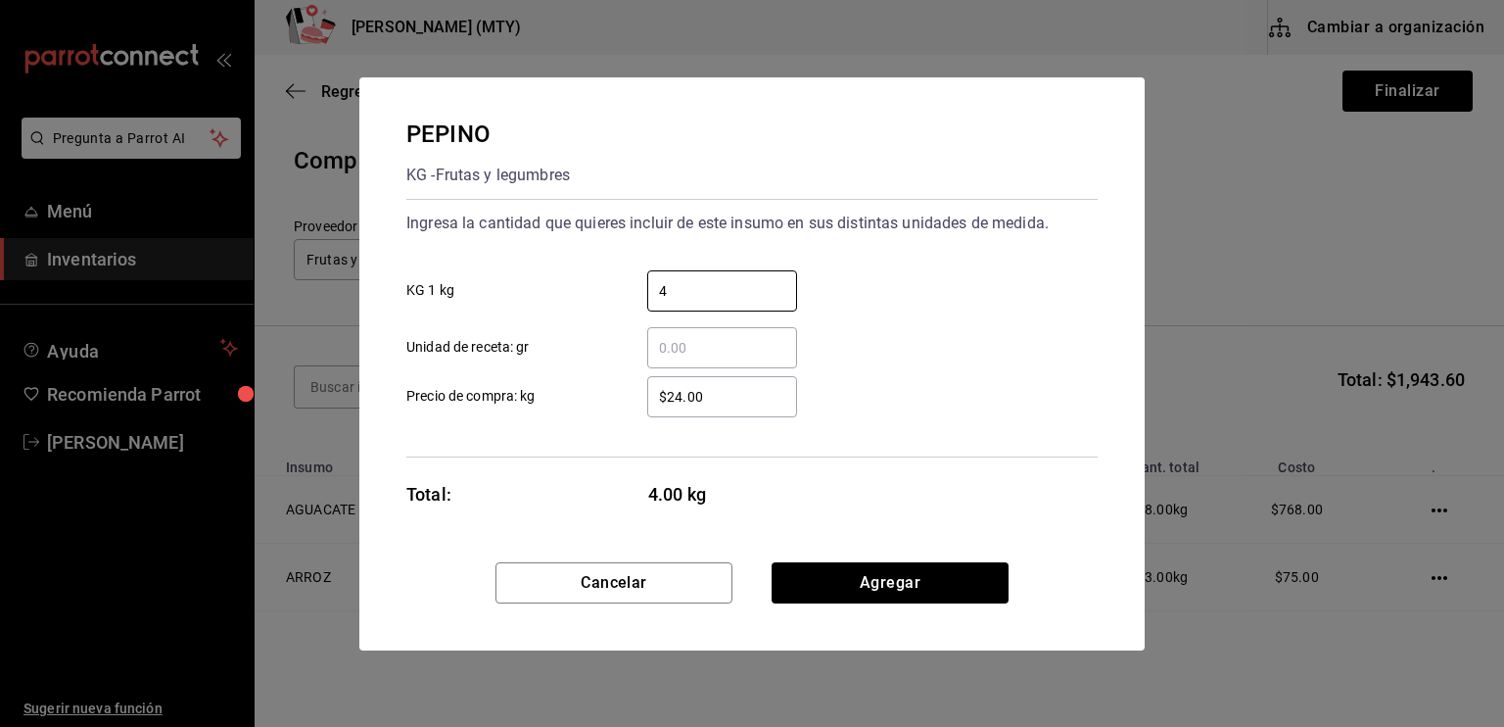
type input "4"
click at [658, 346] on input "​ Unidad de receta: gr" at bounding box center [722, 348] width 150 height 24
type input "100"
click at [682, 397] on input "$24.00" at bounding box center [722, 397] width 150 height 24
click at [721, 401] on input "$28.00" at bounding box center [722, 397] width 150 height 24
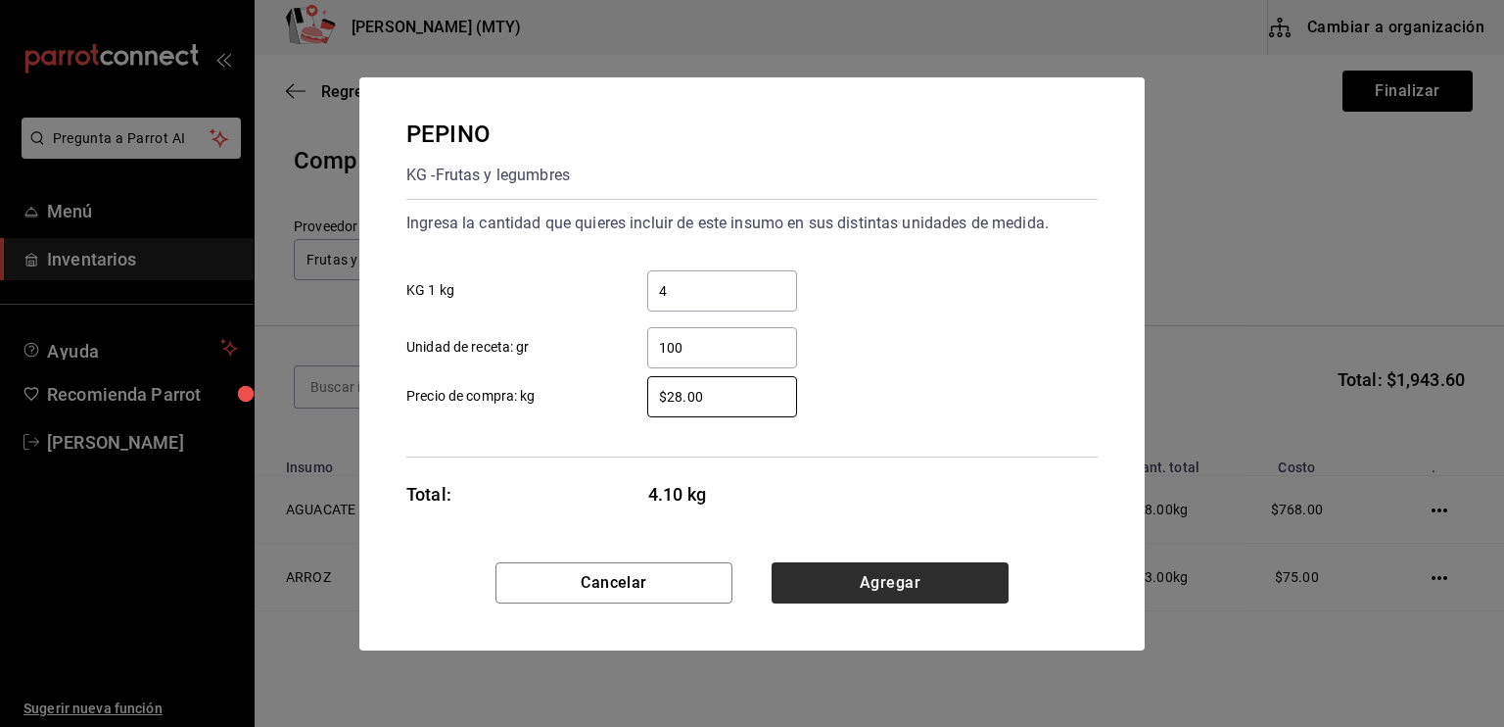
type input "$28.00"
click at [840, 589] on button "Agregar" at bounding box center [890, 582] width 237 height 41
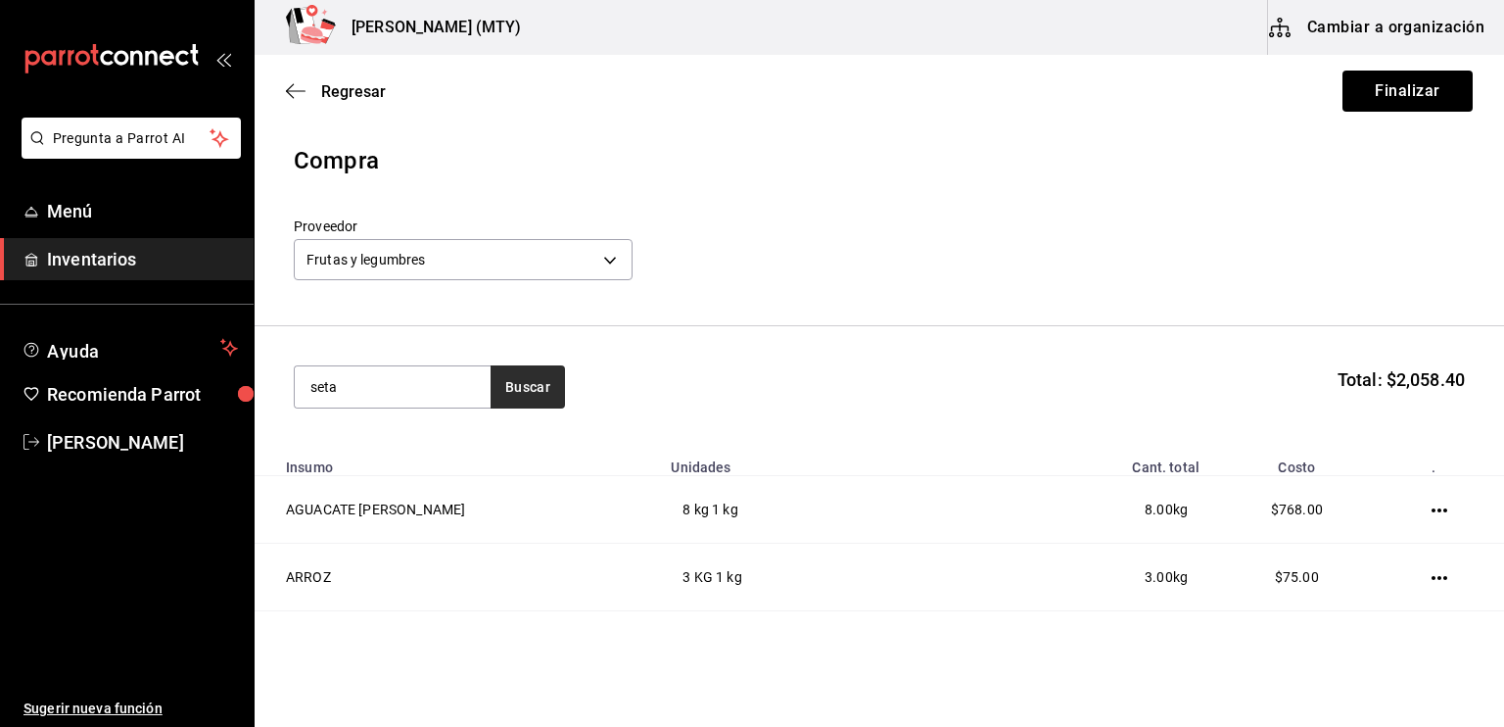
type input "seta"
click at [505, 397] on button "Buscar" at bounding box center [528, 386] width 74 height 43
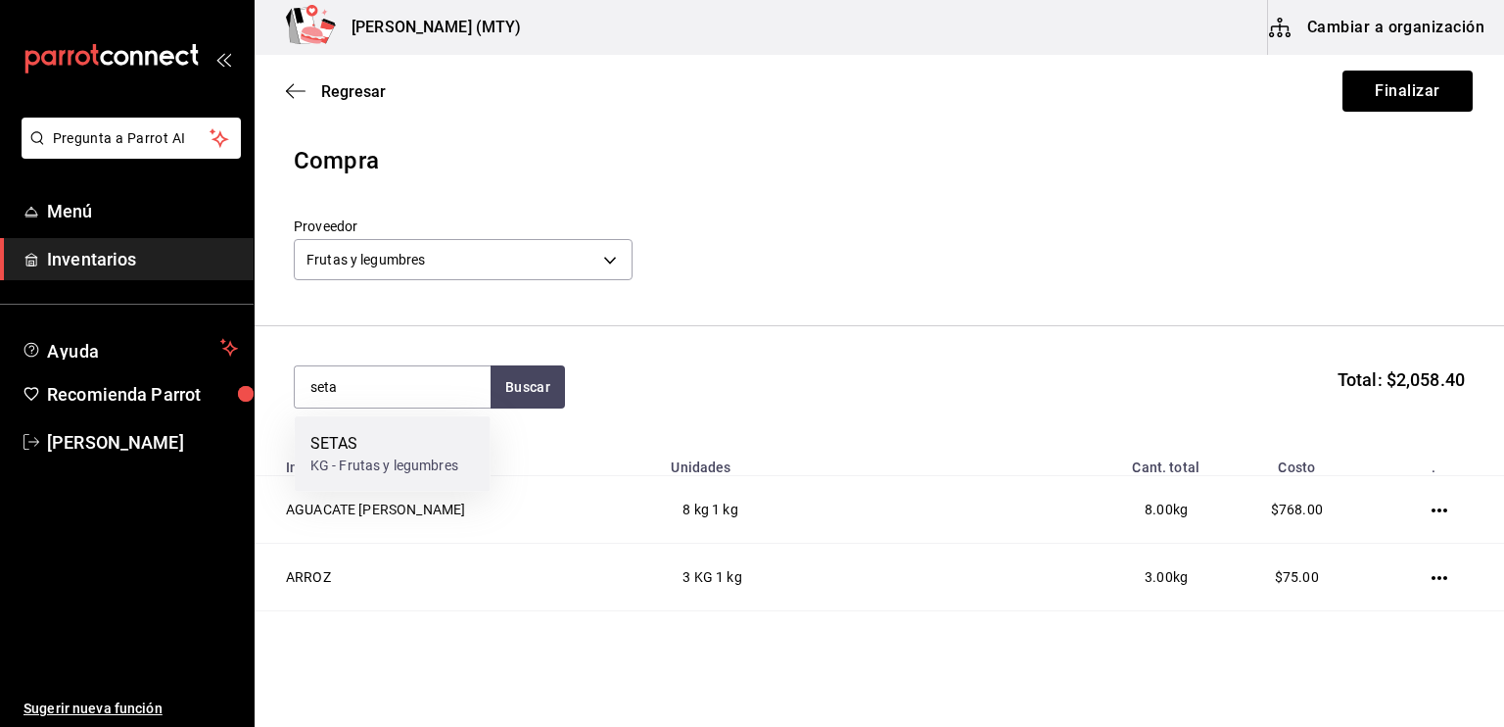
click at [426, 448] on div "SETAS" at bounding box center [384, 444] width 148 height 24
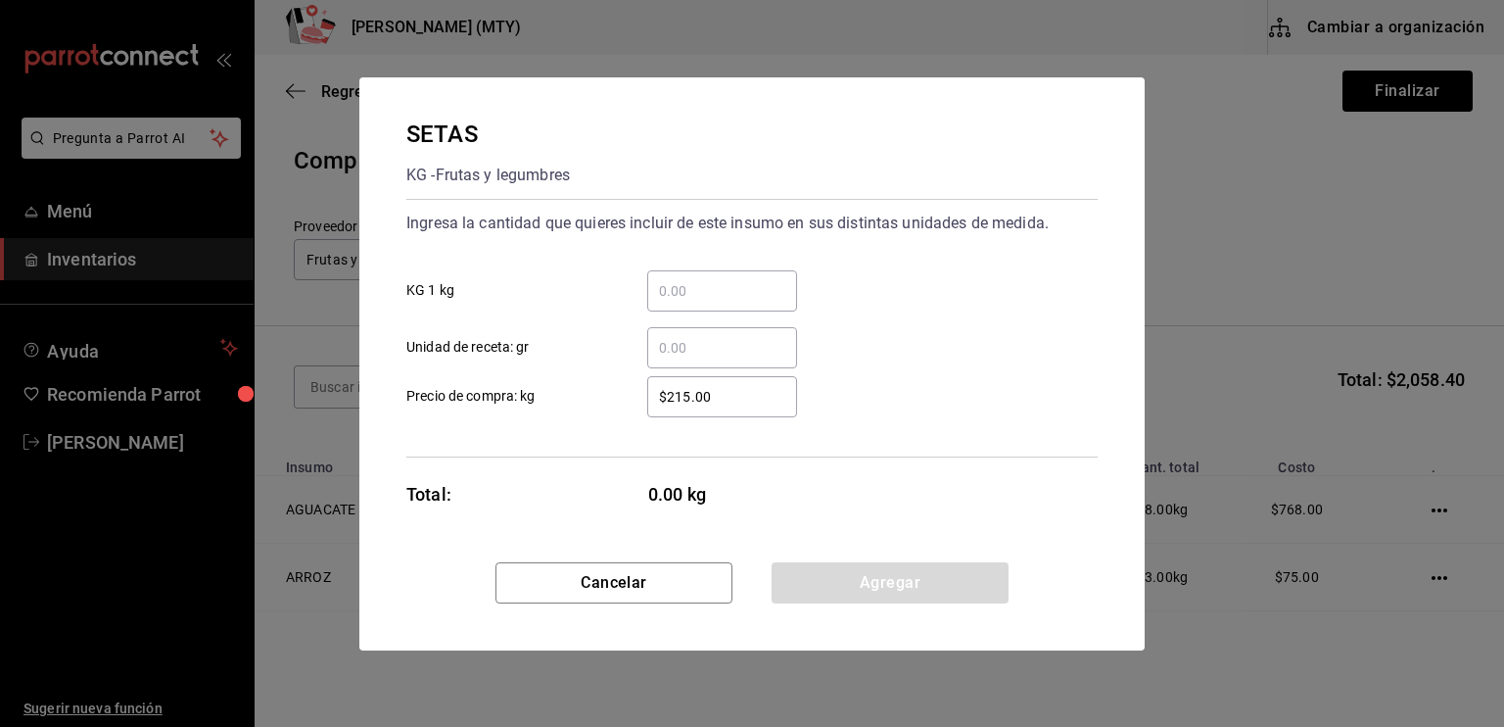
click at [689, 350] on input "​ Unidad de receta: gr" at bounding box center [722, 348] width 150 height 24
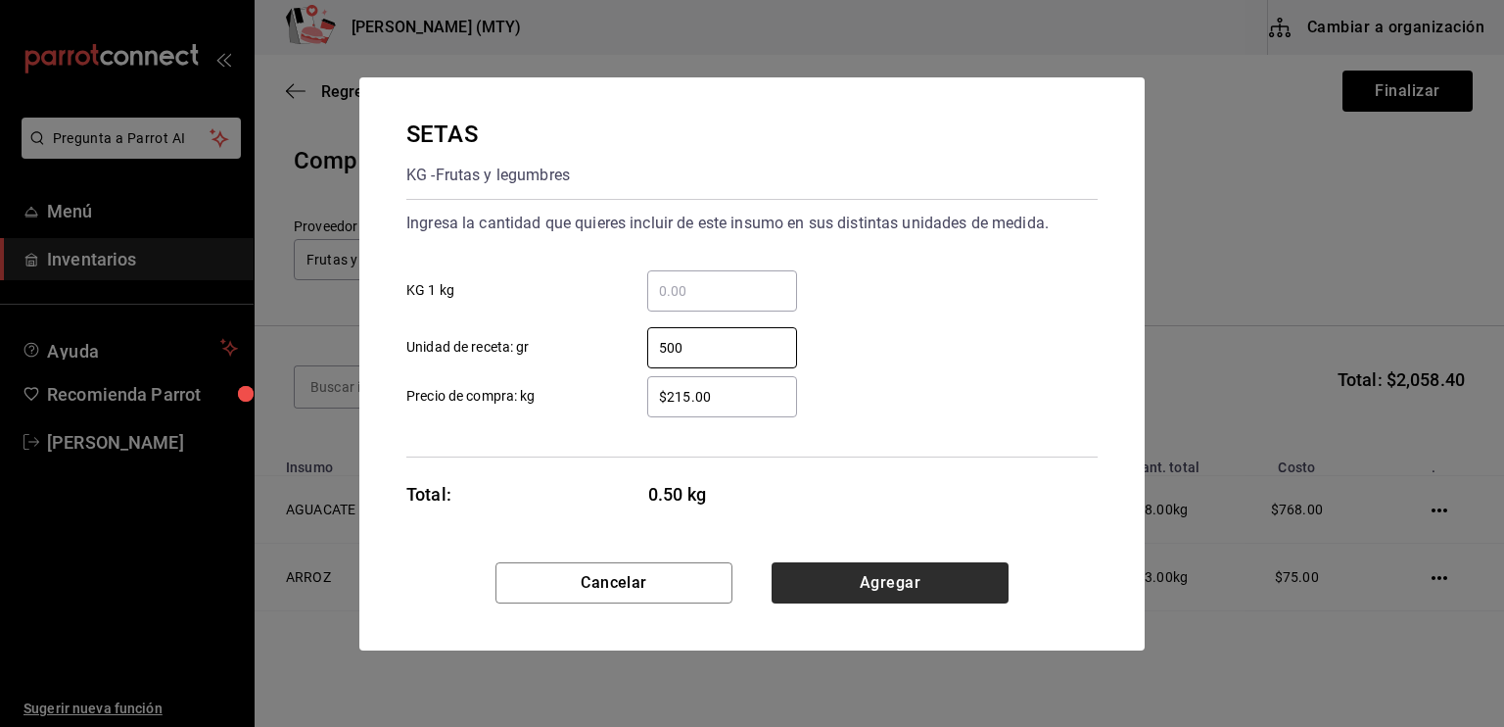
type input "500"
click at [838, 571] on button "Agregar" at bounding box center [890, 582] width 237 height 41
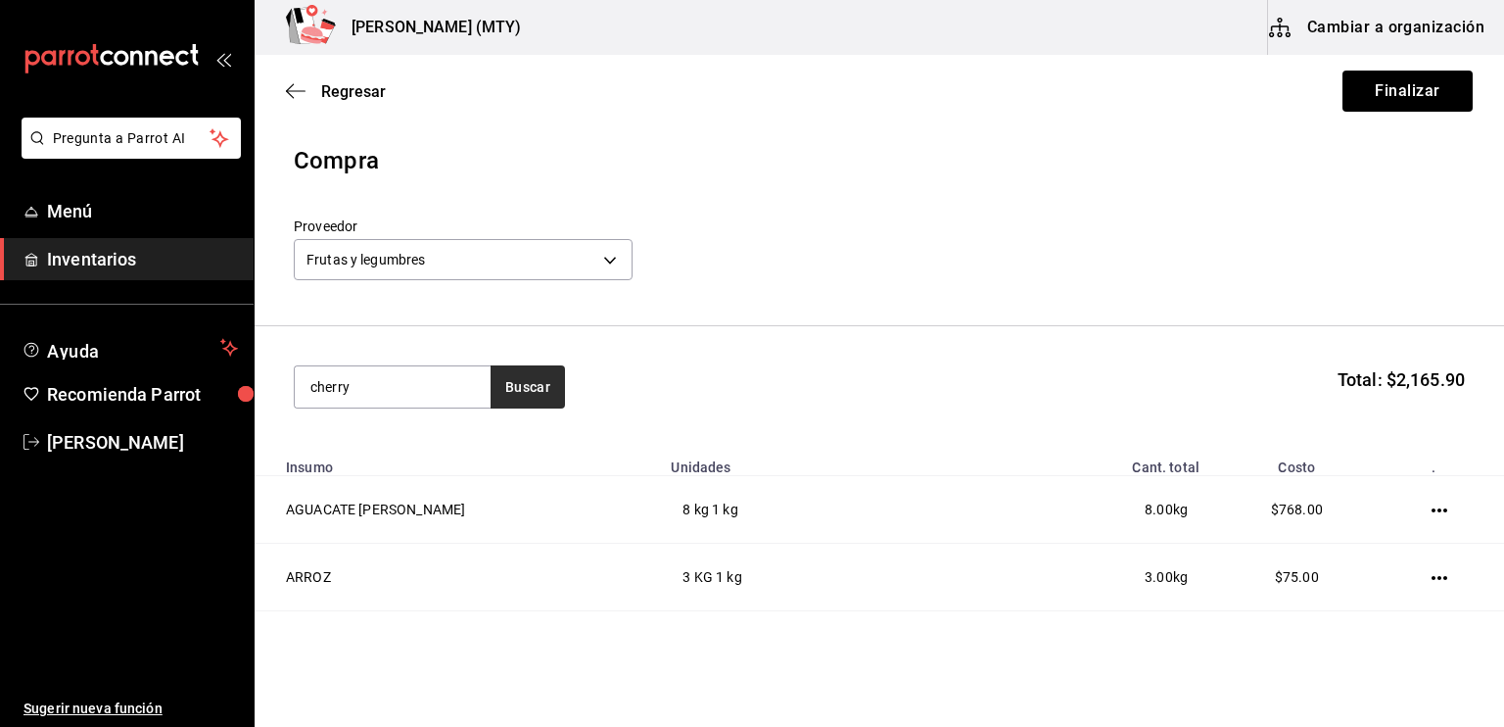
type input "cherry"
click at [527, 395] on button "Buscar" at bounding box center [528, 386] width 74 height 43
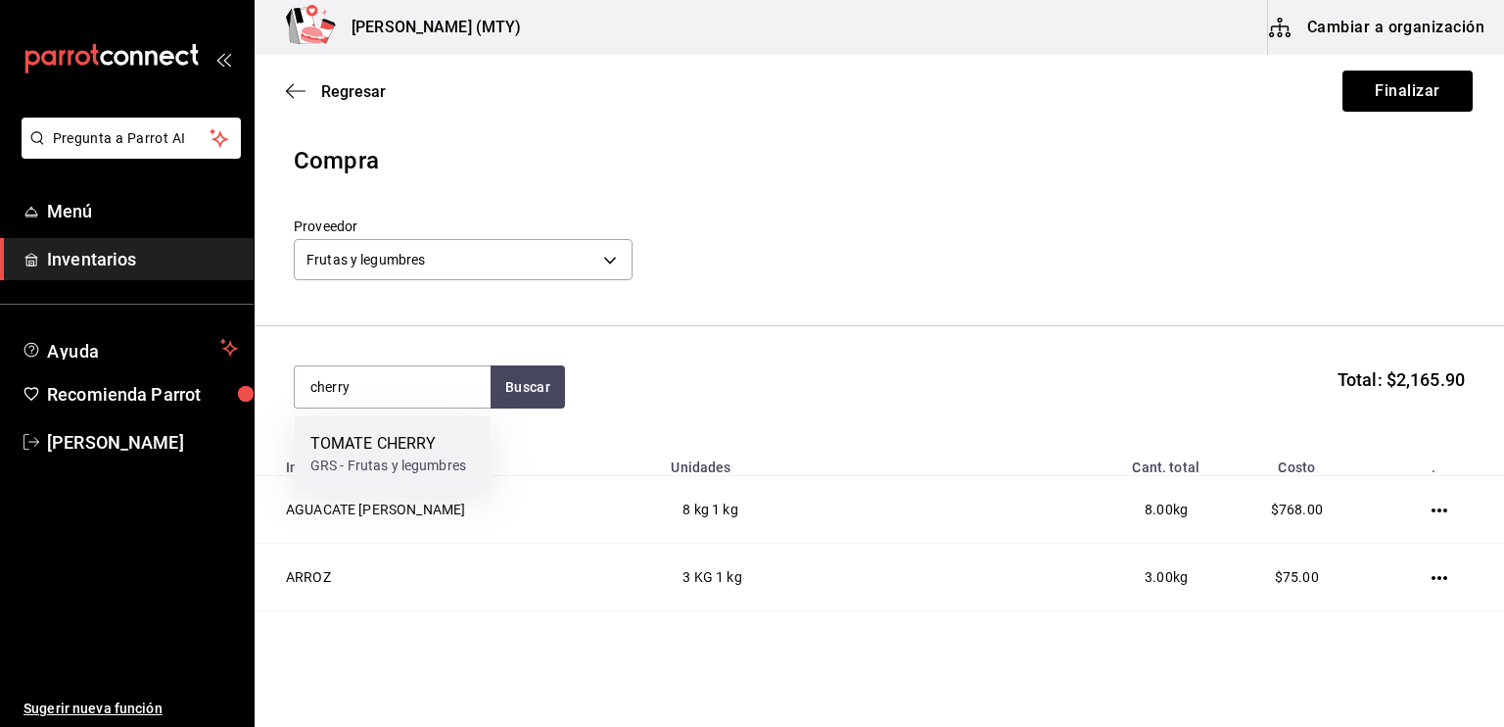
click at [448, 446] on div "TOMATE CHERRY" at bounding box center [388, 444] width 156 height 24
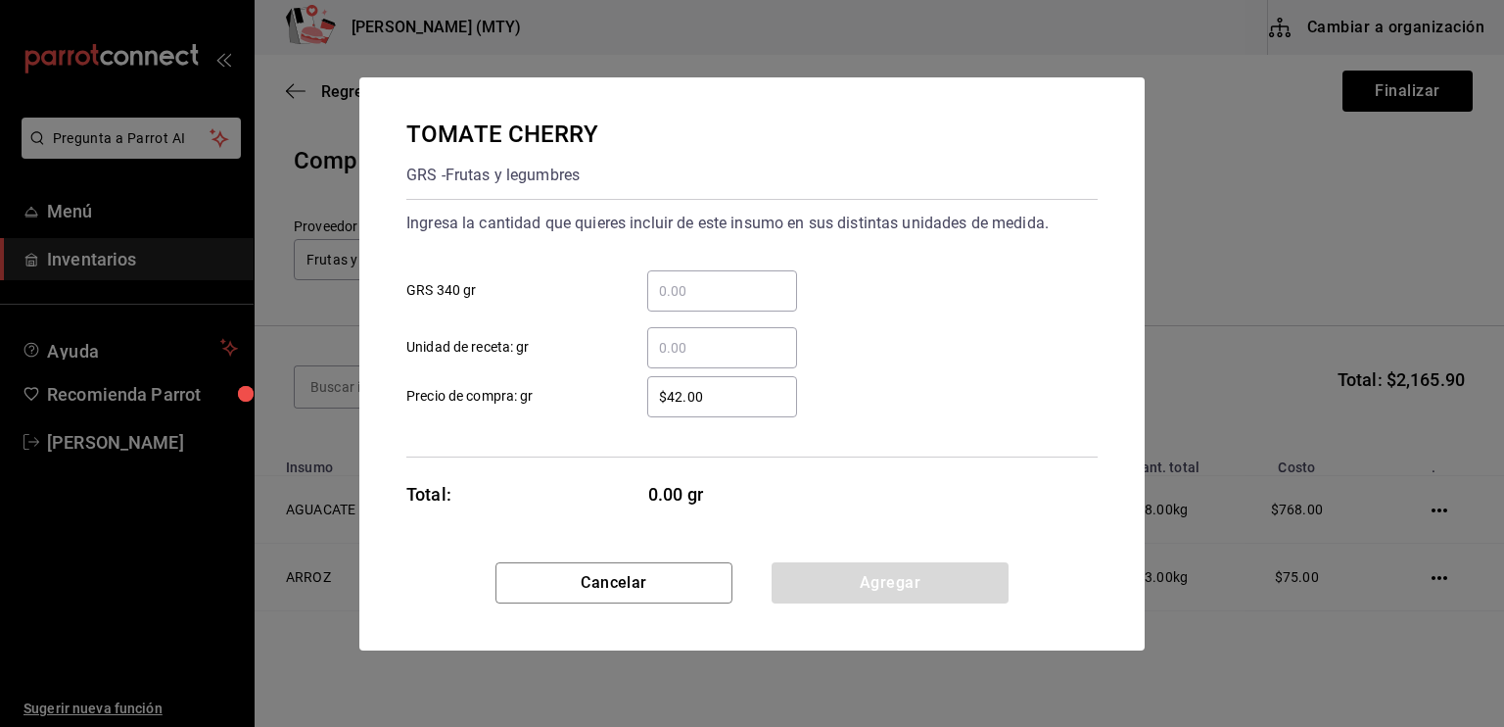
click at [655, 291] on input "​ GRS 340 gr" at bounding box center [722, 291] width 150 height 24
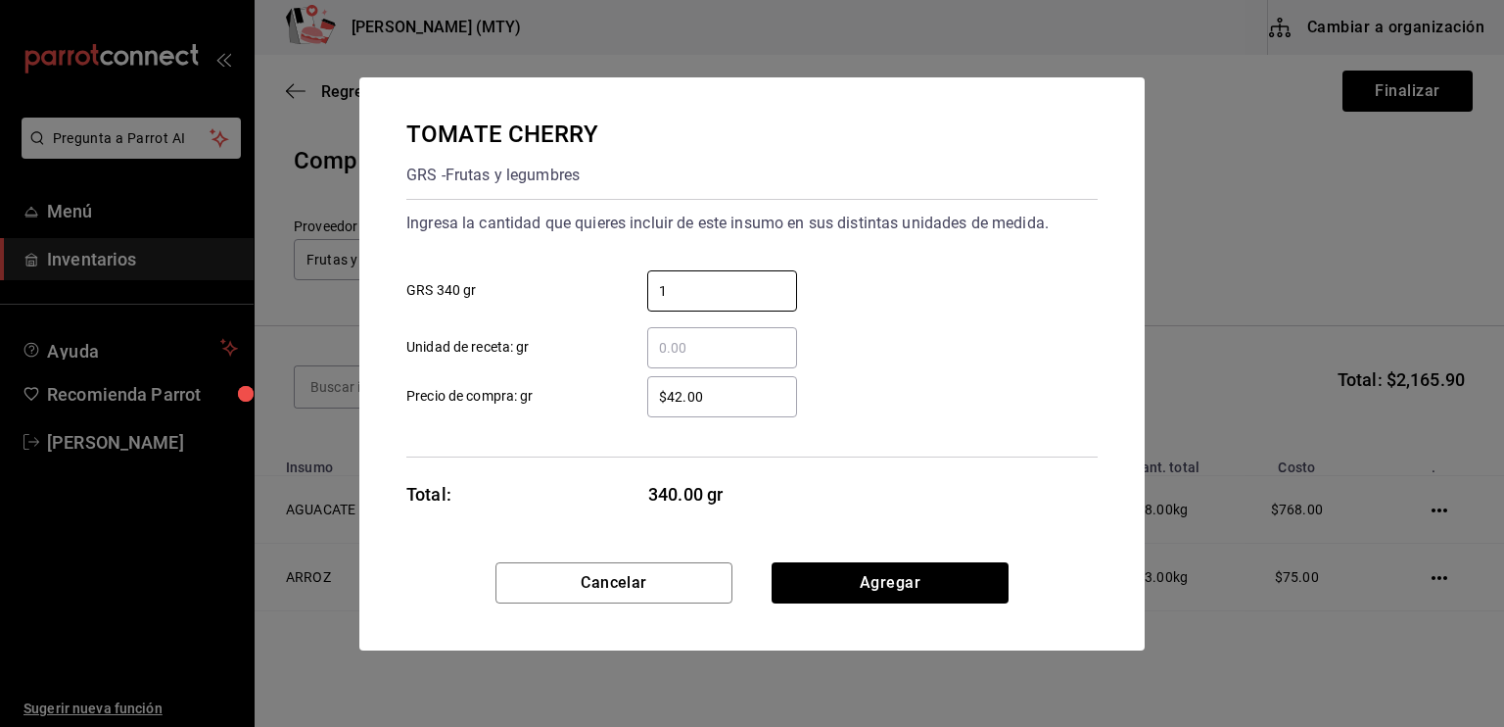
type input "1"
click at [596, 330] on label "​ Unidad de receta: gr" at bounding box center [601, 347] width 391 height 41
click at [647, 336] on input "​ Unidad de receta: gr" at bounding box center [722, 348] width 150 height 24
click at [681, 396] on input "$42.00" at bounding box center [722, 397] width 150 height 24
type input "$4.00"
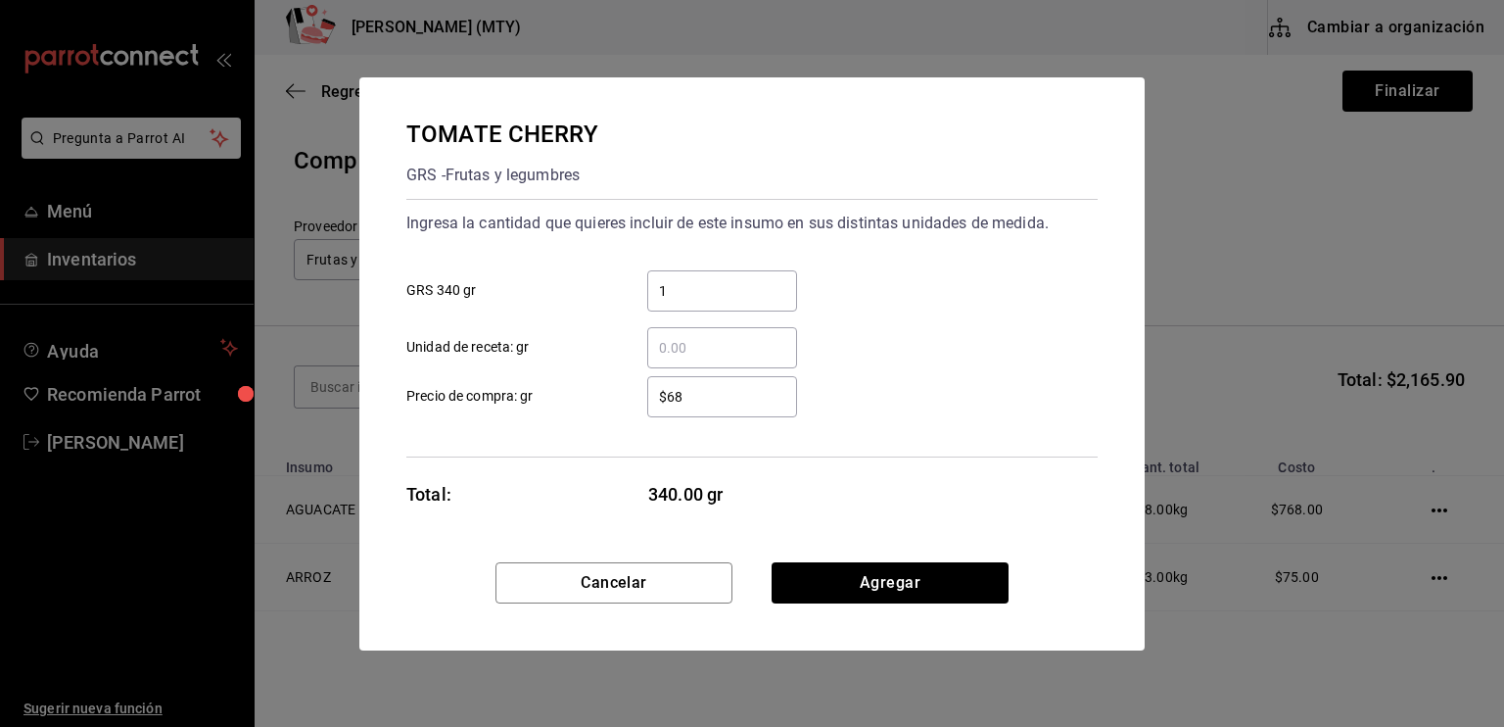
click at [719, 394] on input "$68" at bounding box center [722, 397] width 150 height 24
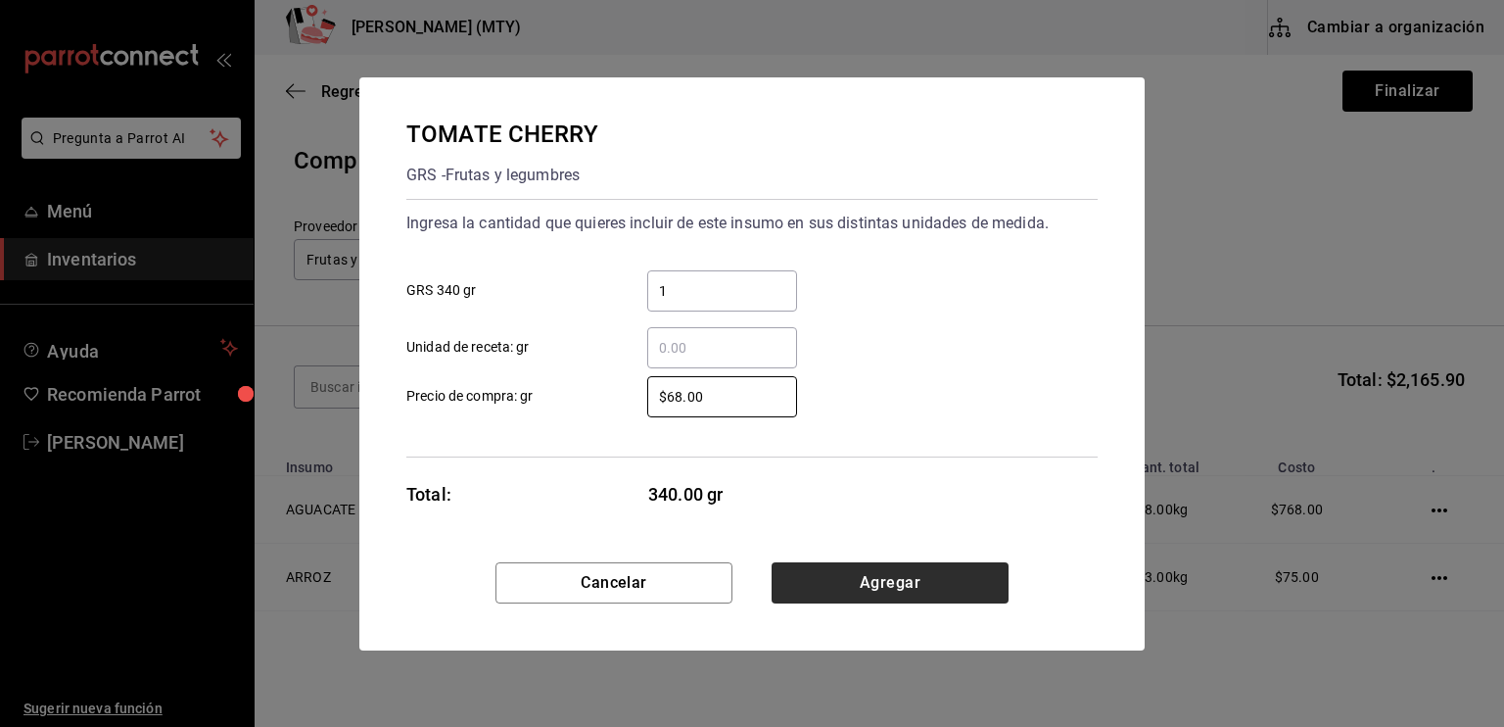
type input "$68.00"
click at [844, 596] on button "Agregar" at bounding box center [890, 582] width 237 height 41
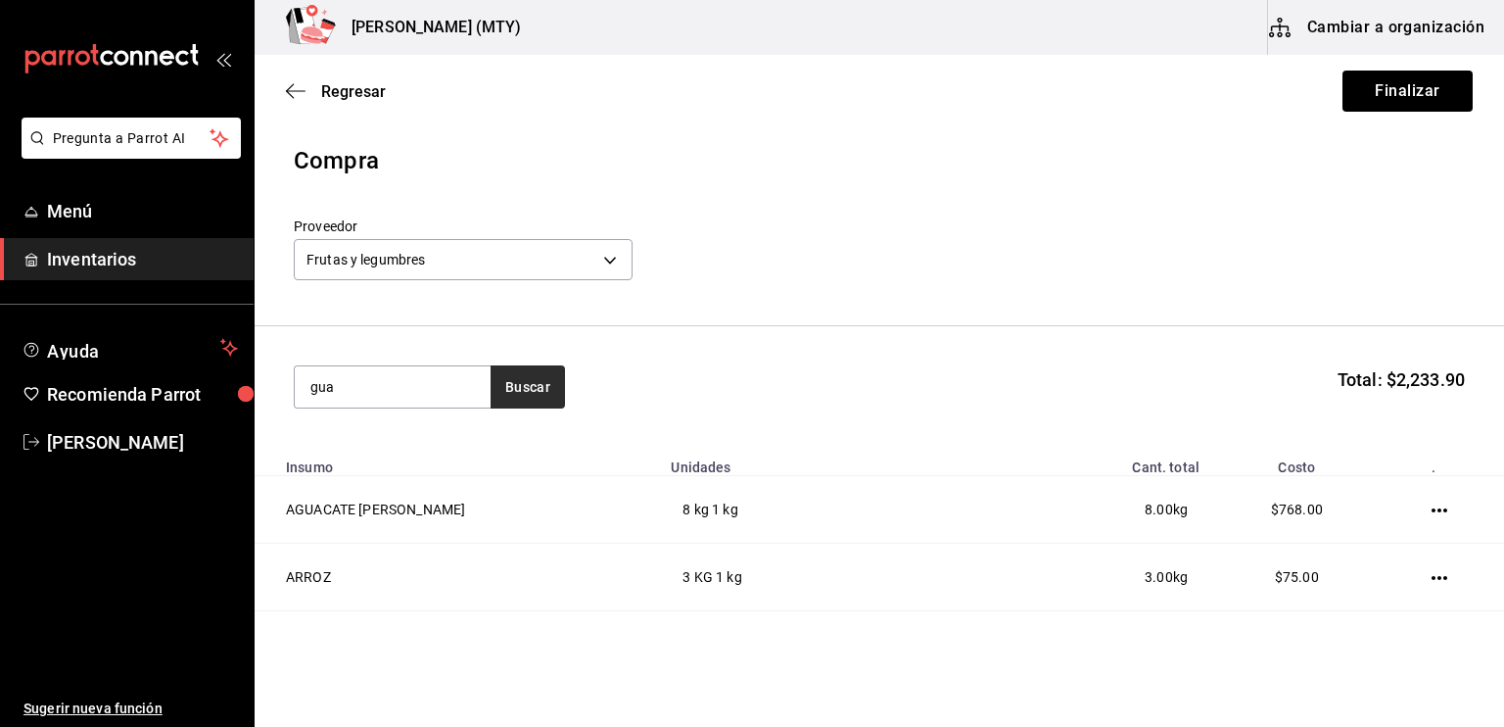
type input "gua"
click at [522, 394] on button "Buscar" at bounding box center [528, 386] width 74 height 43
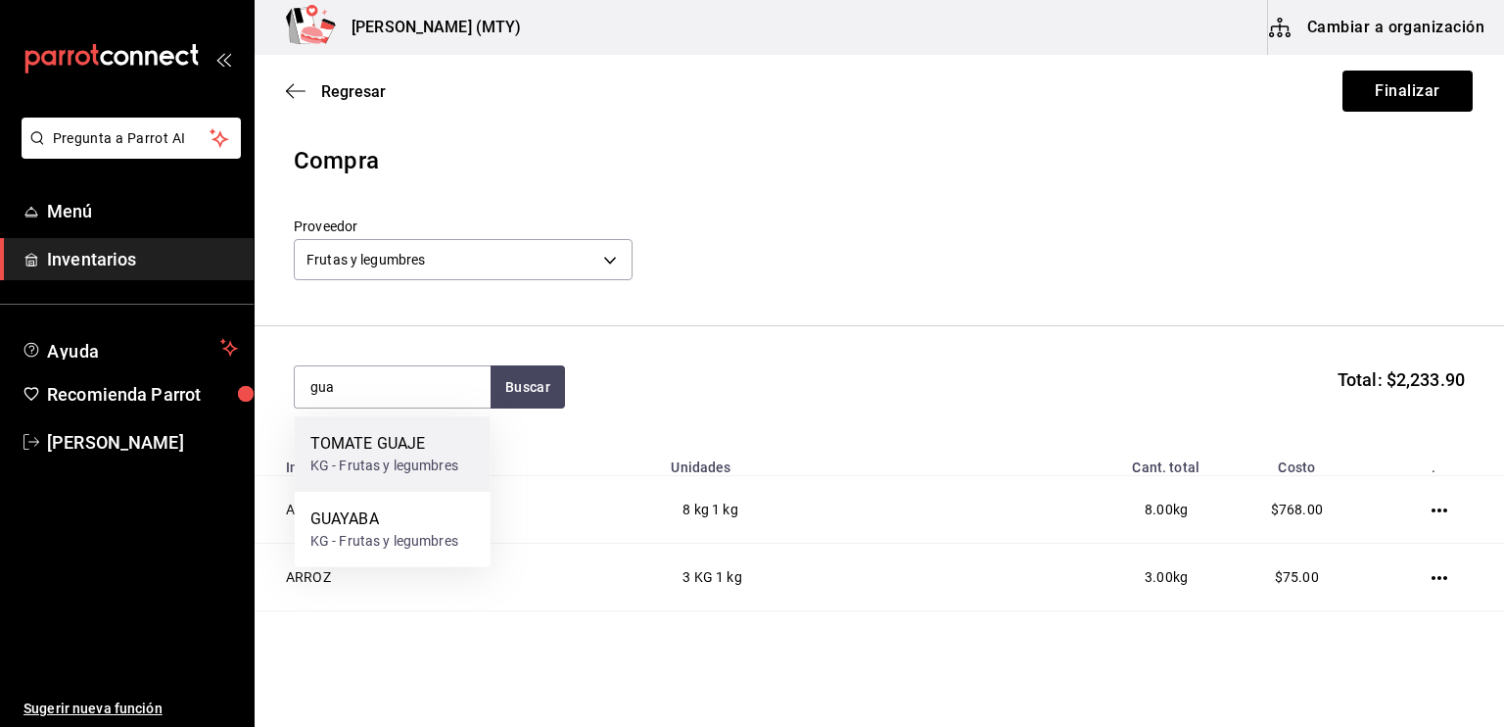
click at [431, 459] on div "KG - Frutas y legumbres" at bounding box center [384, 465] width 148 height 21
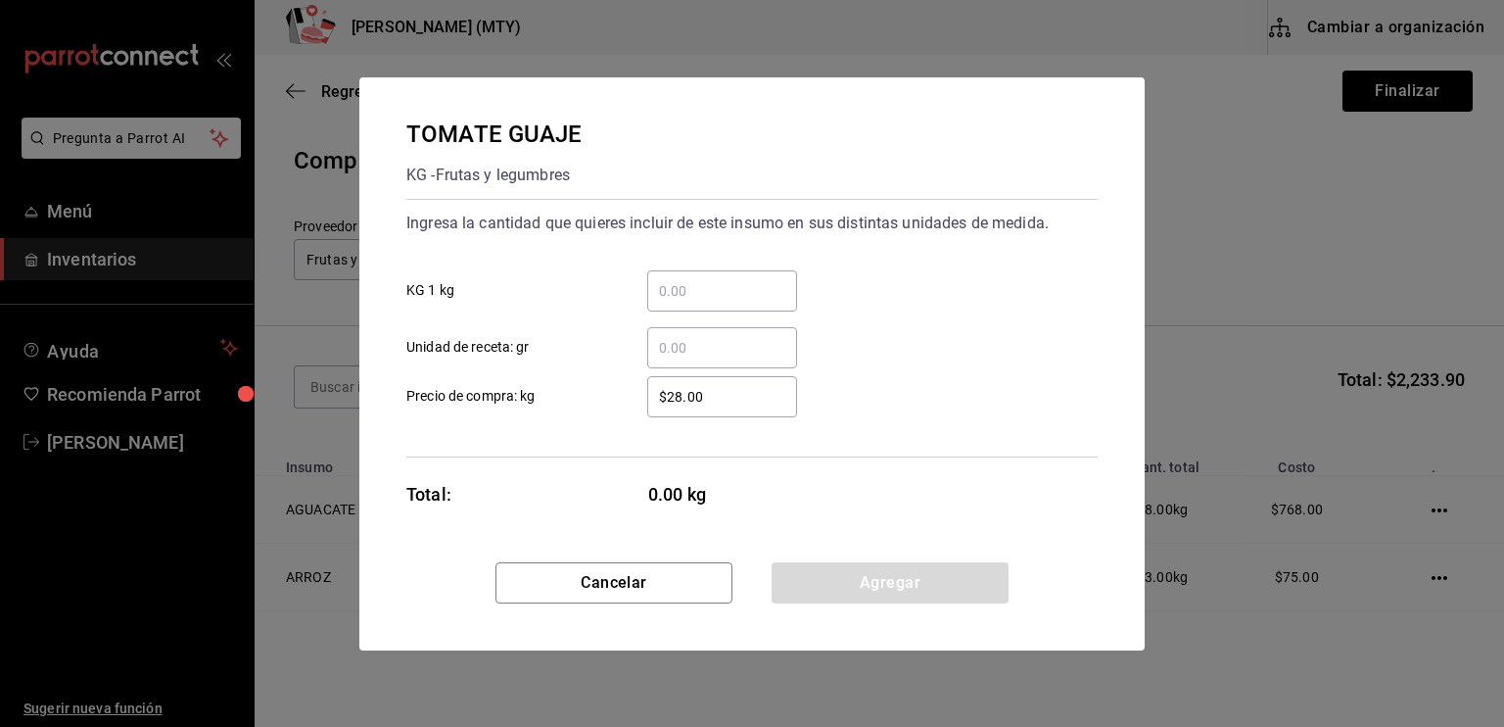
click at [665, 287] on input "​ KG 1 kg" at bounding box center [722, 291] width 150 height 24
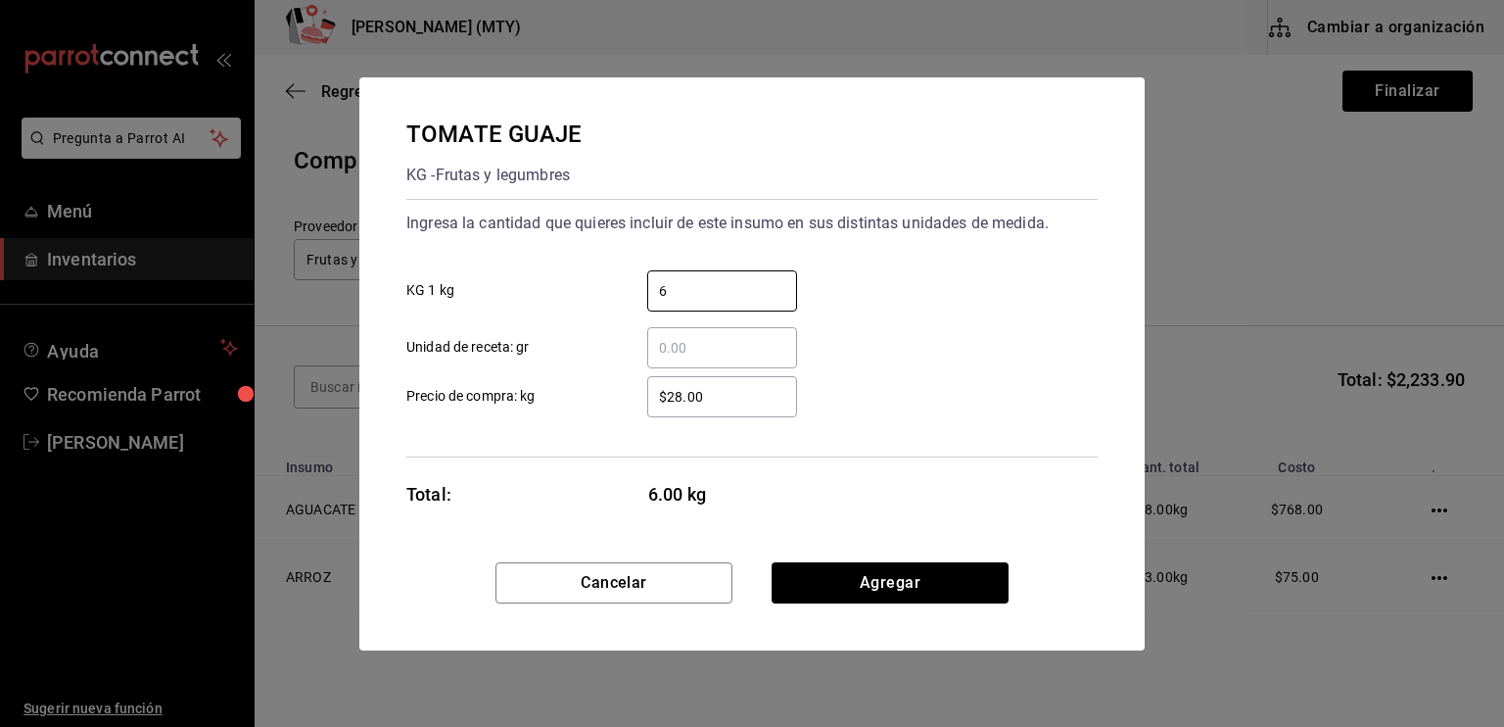
type input "6"
click at [632, 354] on div "​" at bounding box center [706, 347] width 181 height 41
click at [647, 354] on input "​ Unidad de receta: gr" at bounding box center [722, 348] width 150 height 24
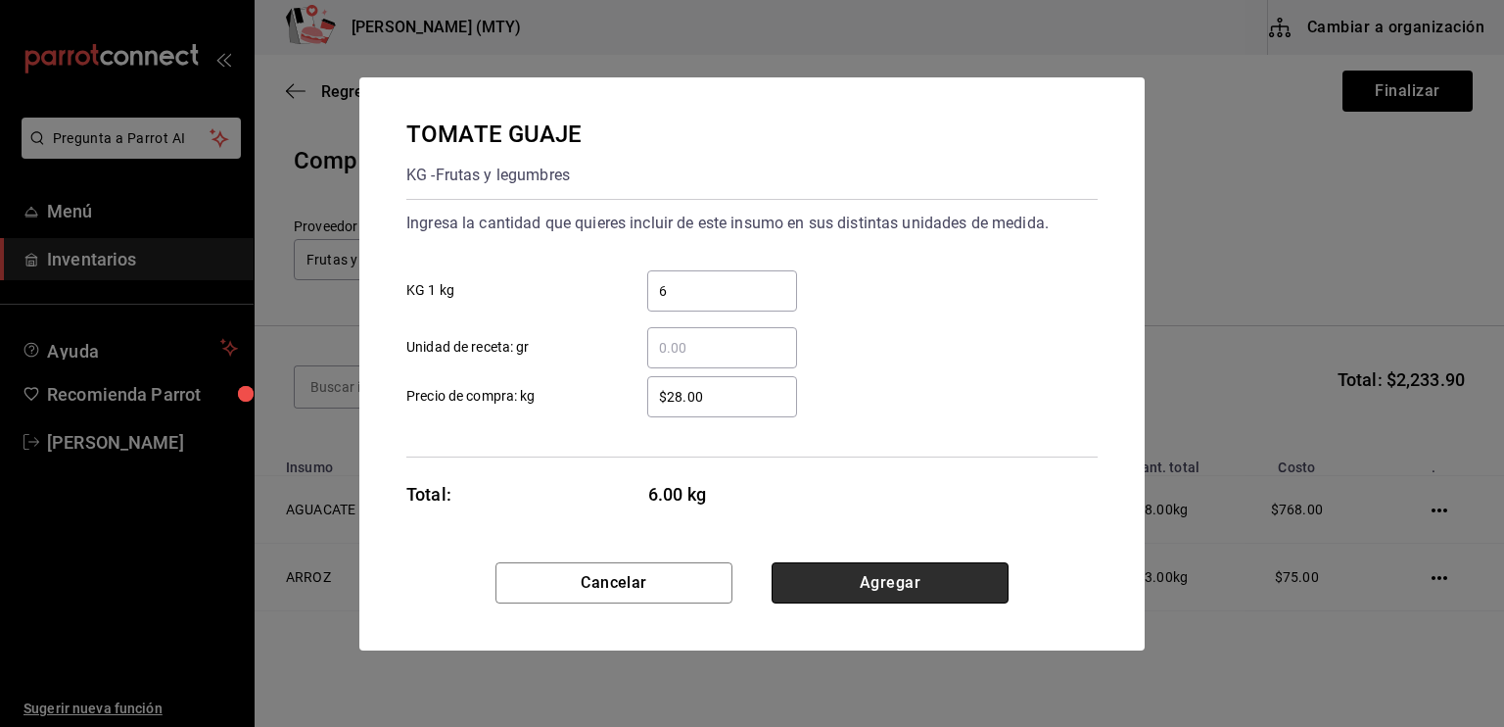
click at [848, 585] on button "Agregar" at bounding box center [890, 582] width 237 height 41
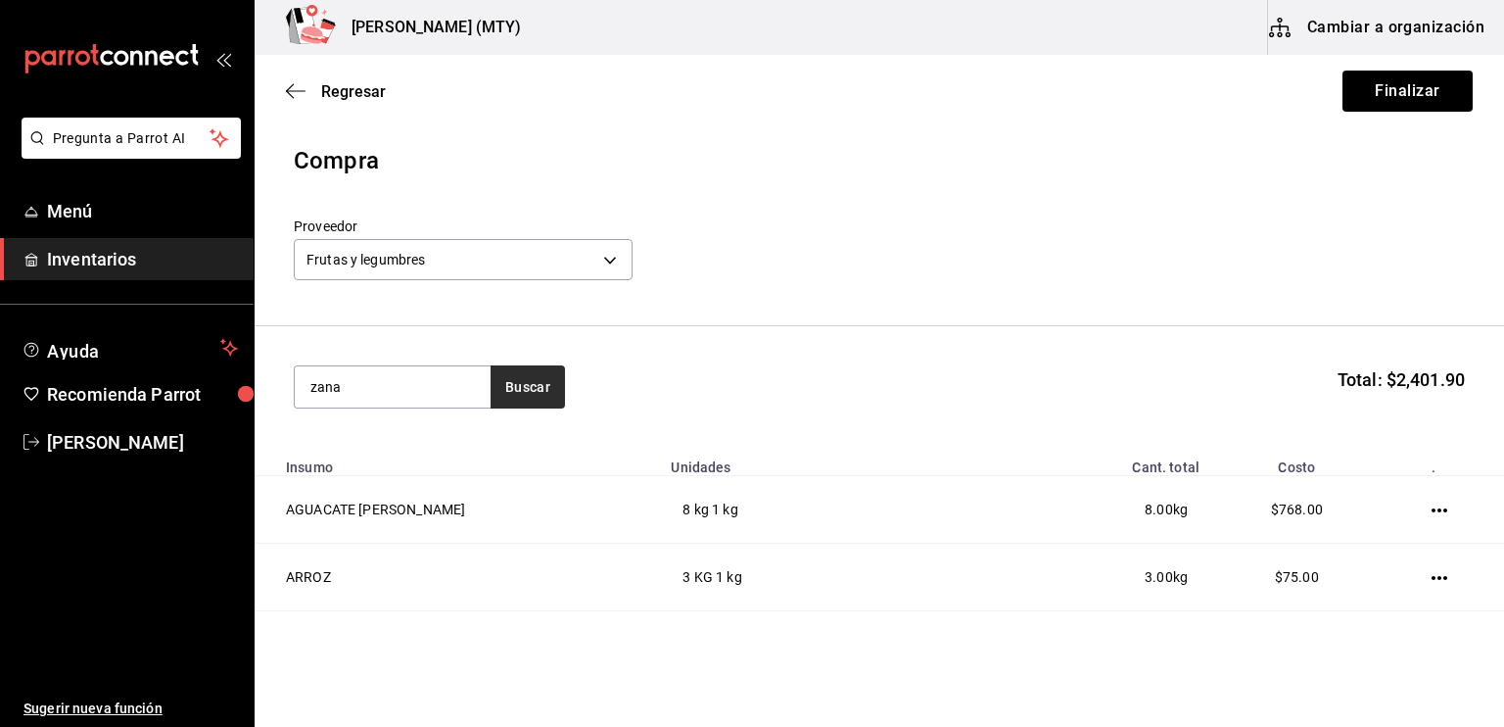
type input "zana"
click at [518, 389] on button "Buscar" at bounding box center [528, 386] width 74 height 43
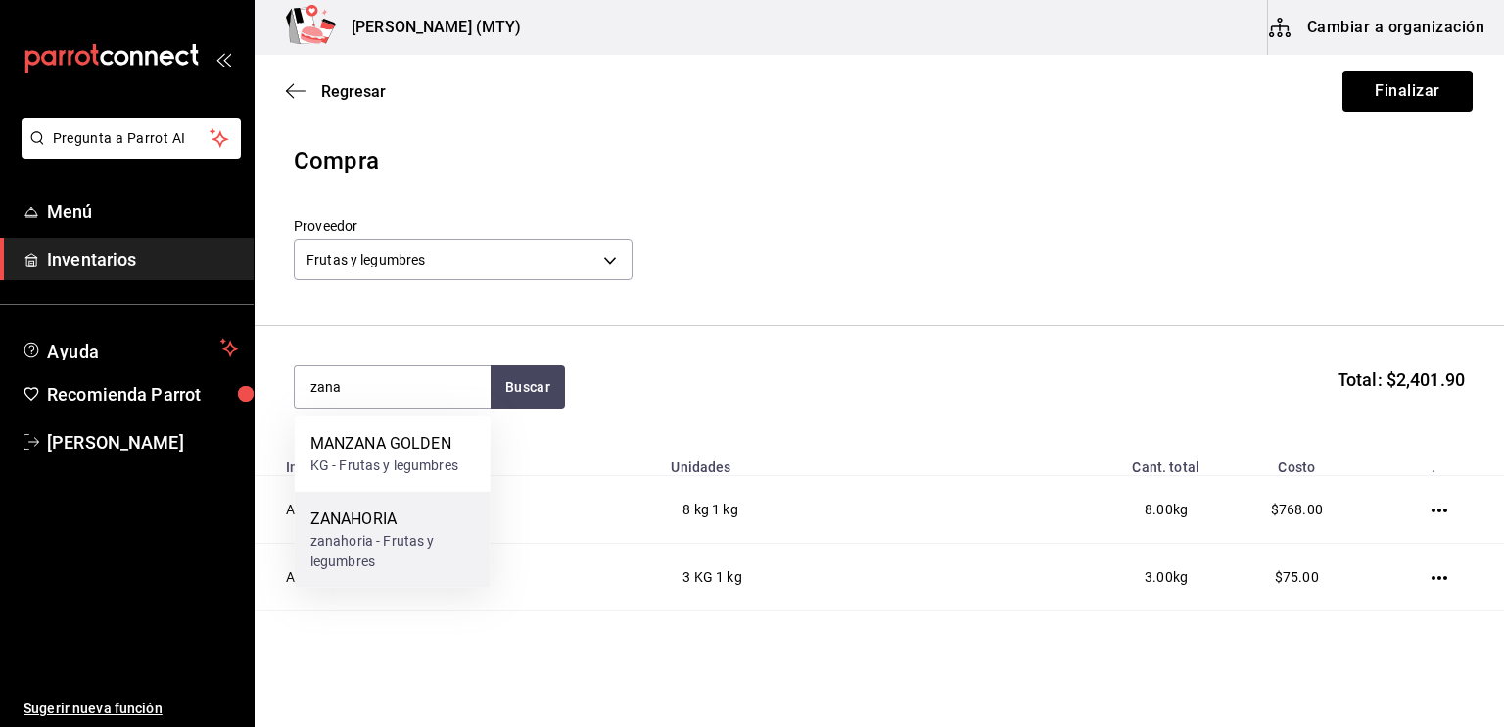
click at [400, 529] on div "ZANAHORIA" at bounding box center [392, 519] width 165 height 24
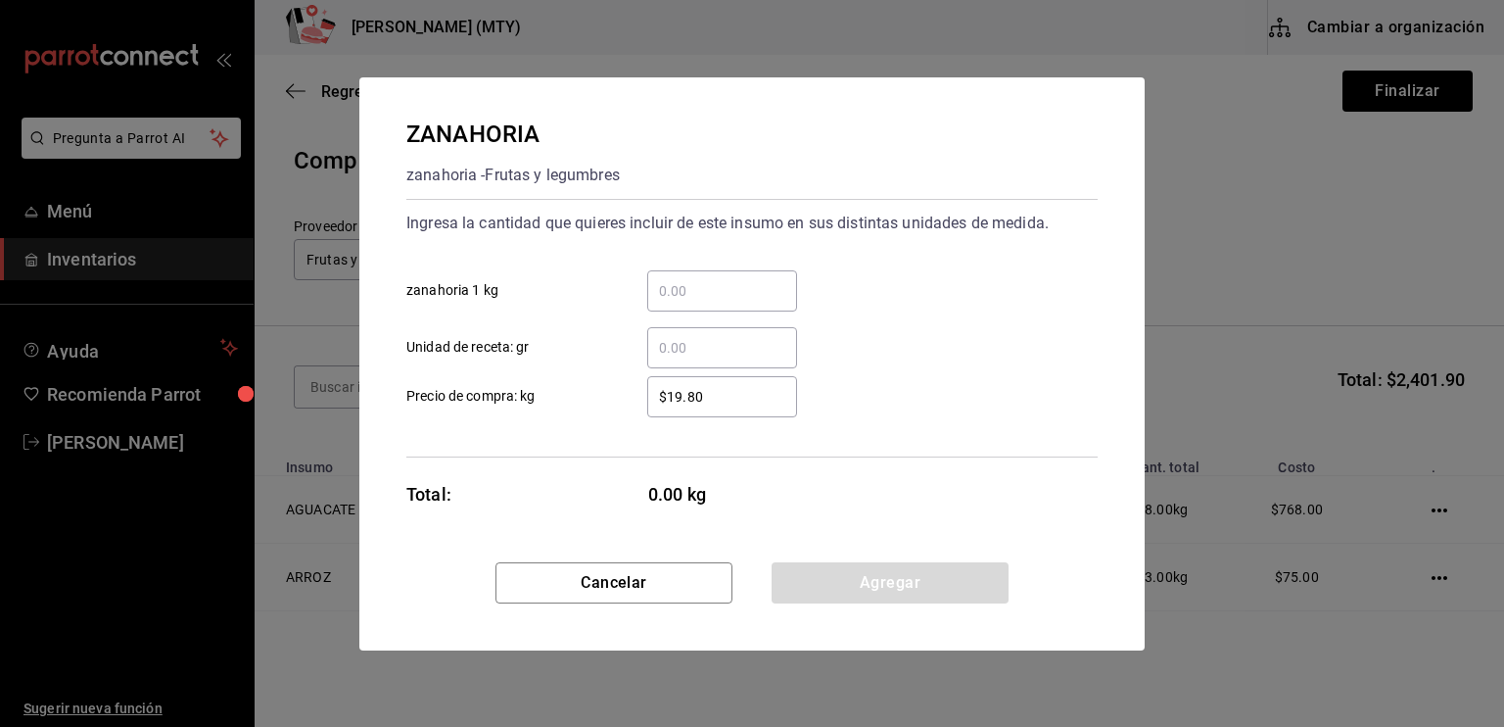
click at [661, 287] on input "​ zanahoria 1 kg" at bounding box center [722, 291] width 150 height 24
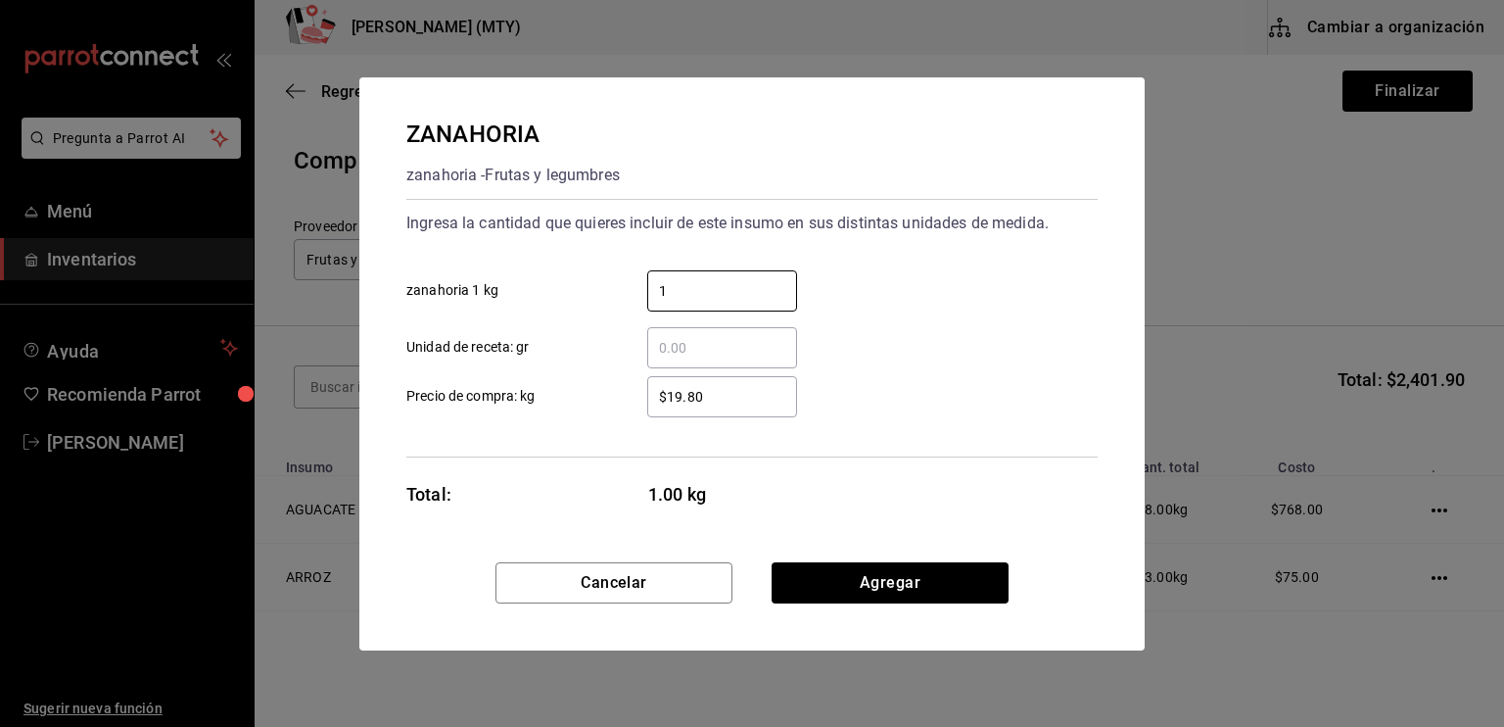
type input "1"
click at [664, 360] on div "​" at bounding box center [722, 347] width 150 height 41
click at [664, 359] on input "​ Unidad de receta: gr" at bounding box center [722, 348] width 150 height 24
type input "230"
click at [721, 402] on input "$19.80" at bounding box center [722, 397] width 150 height 24
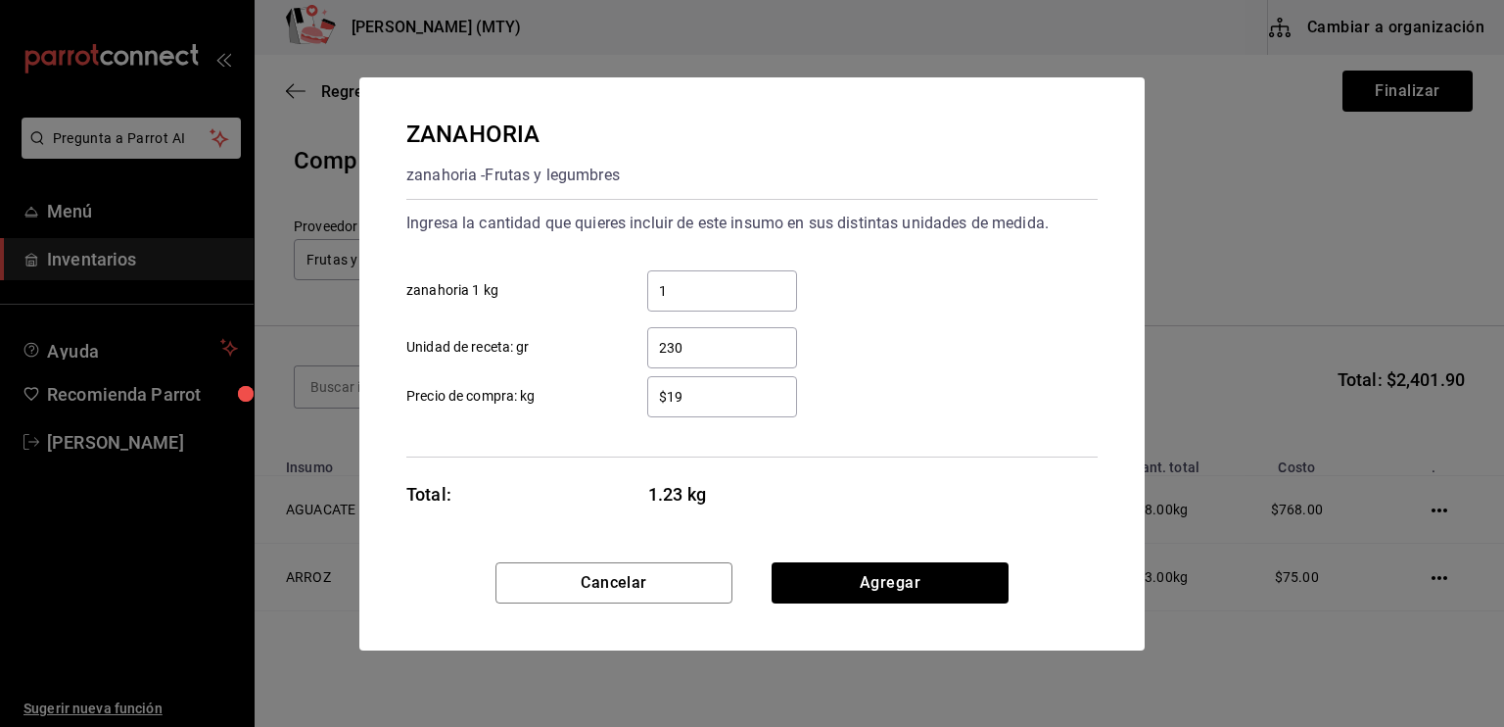
type input "$1"
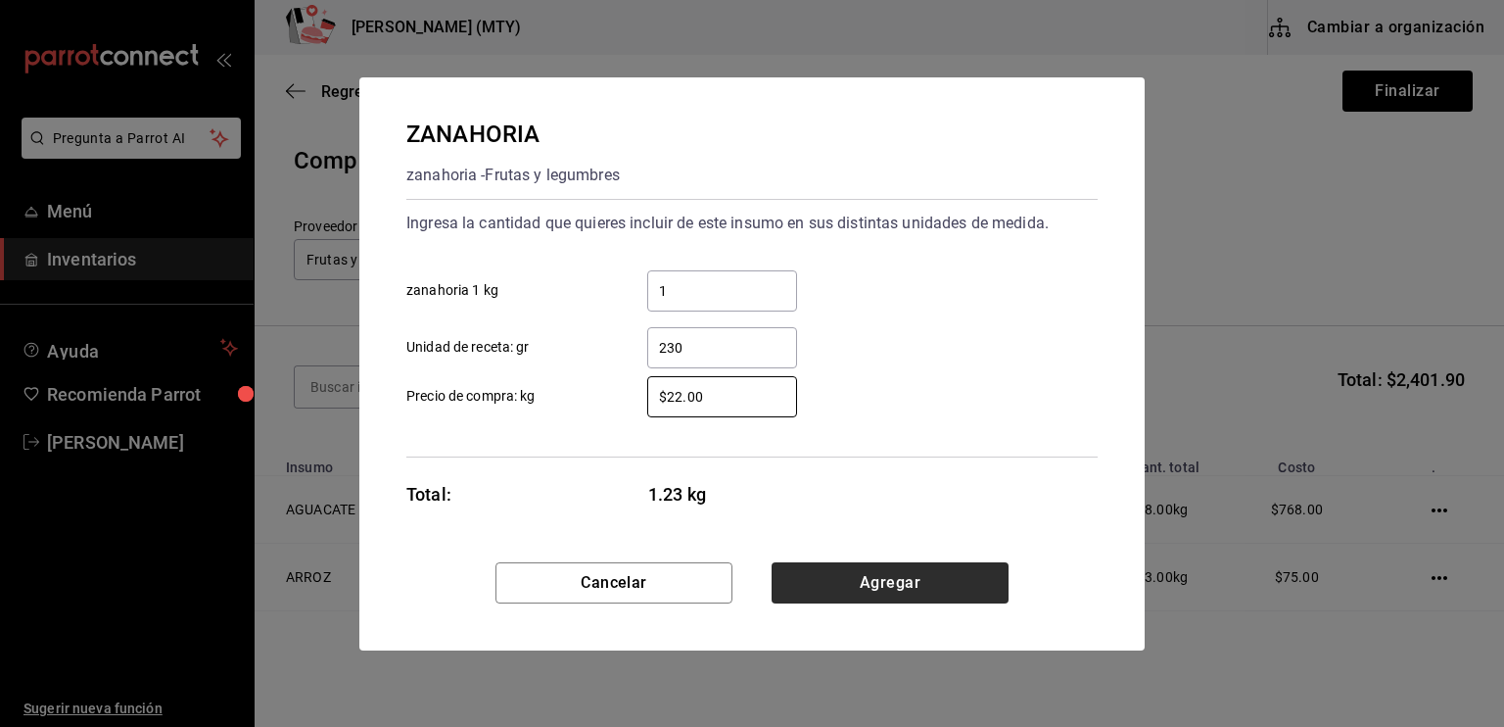
type input "$22.00"
click at [890, 586] on button "Agregar" at bounding box center [890, 582] width 237 height 41
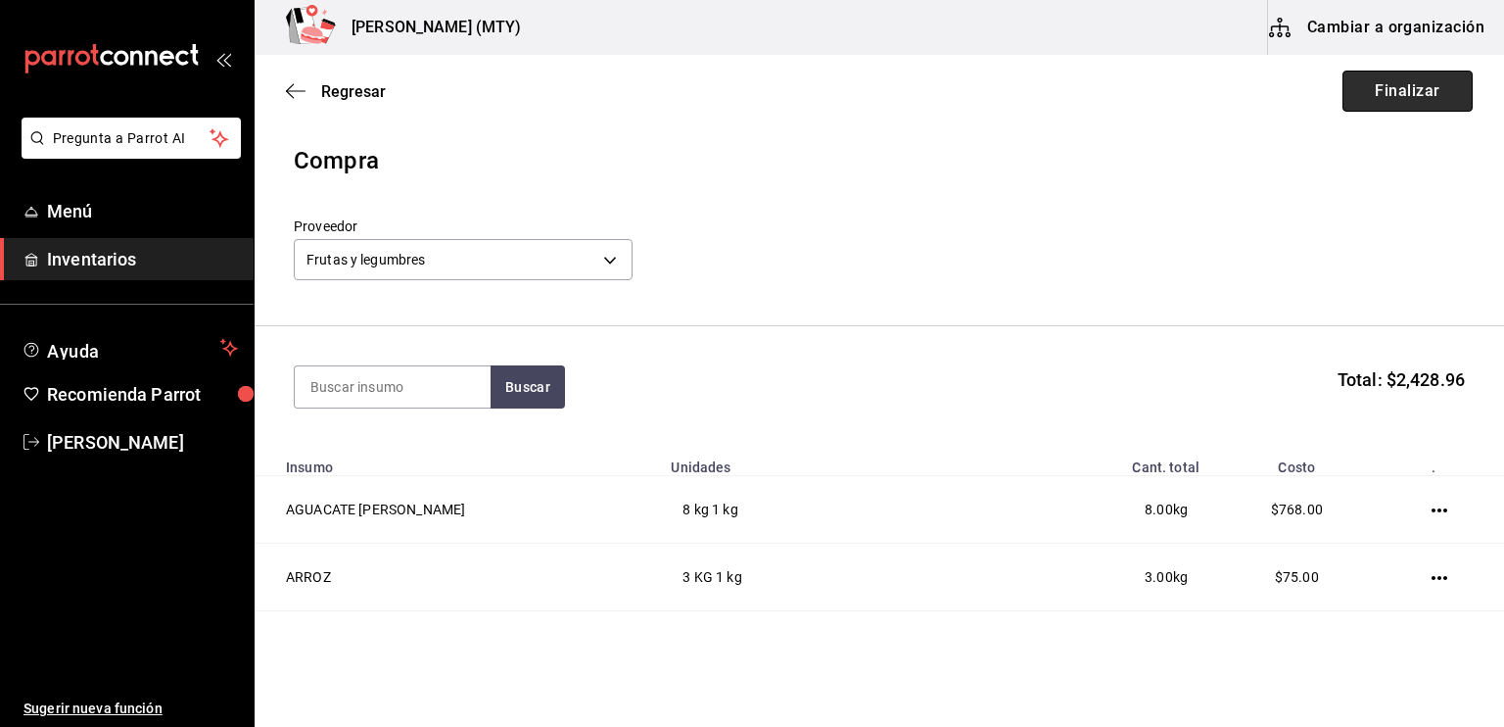
click at [1382, 99] on button "Finalizar" at bounding box center [1408, 91] width 130 height 41
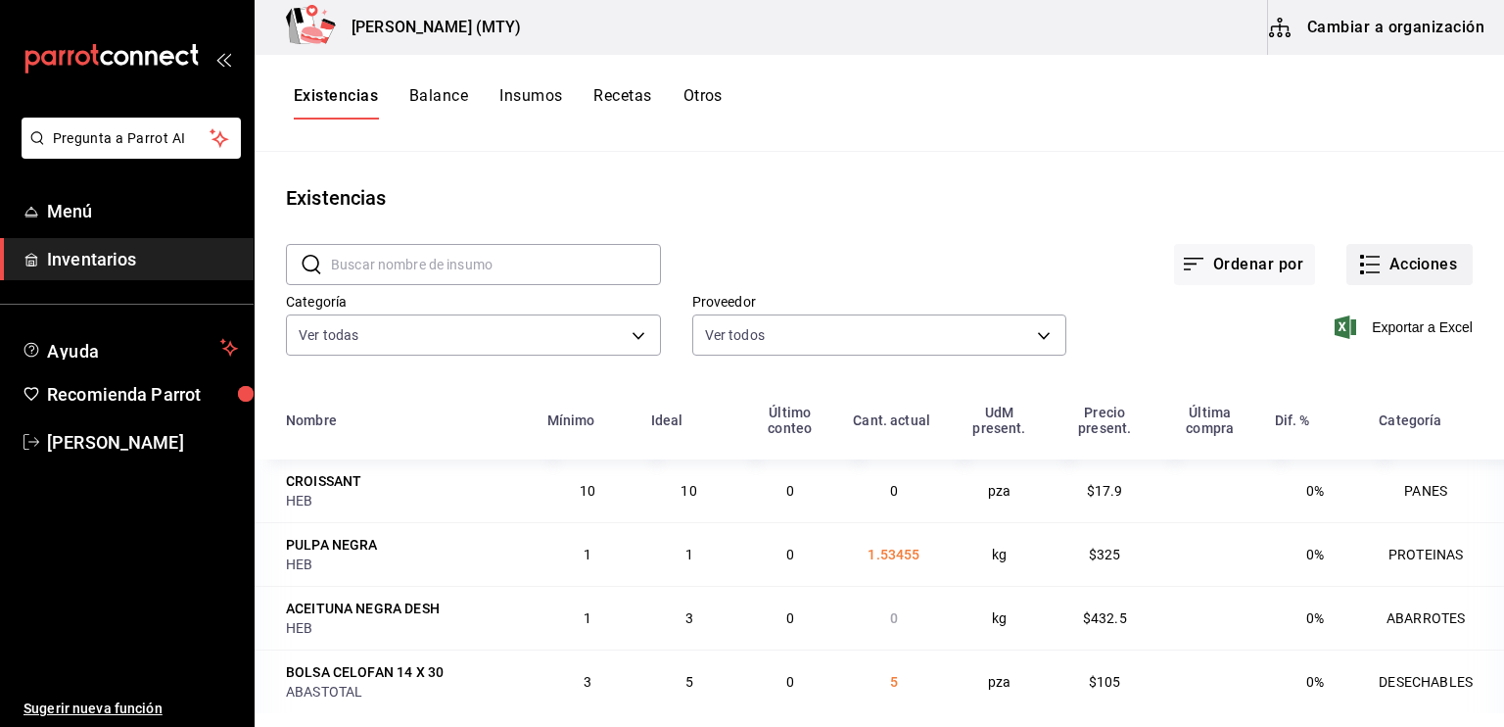
click at [1352, 275] on button "Acciones" at bounding box center [1409, 264] width 126 height 41
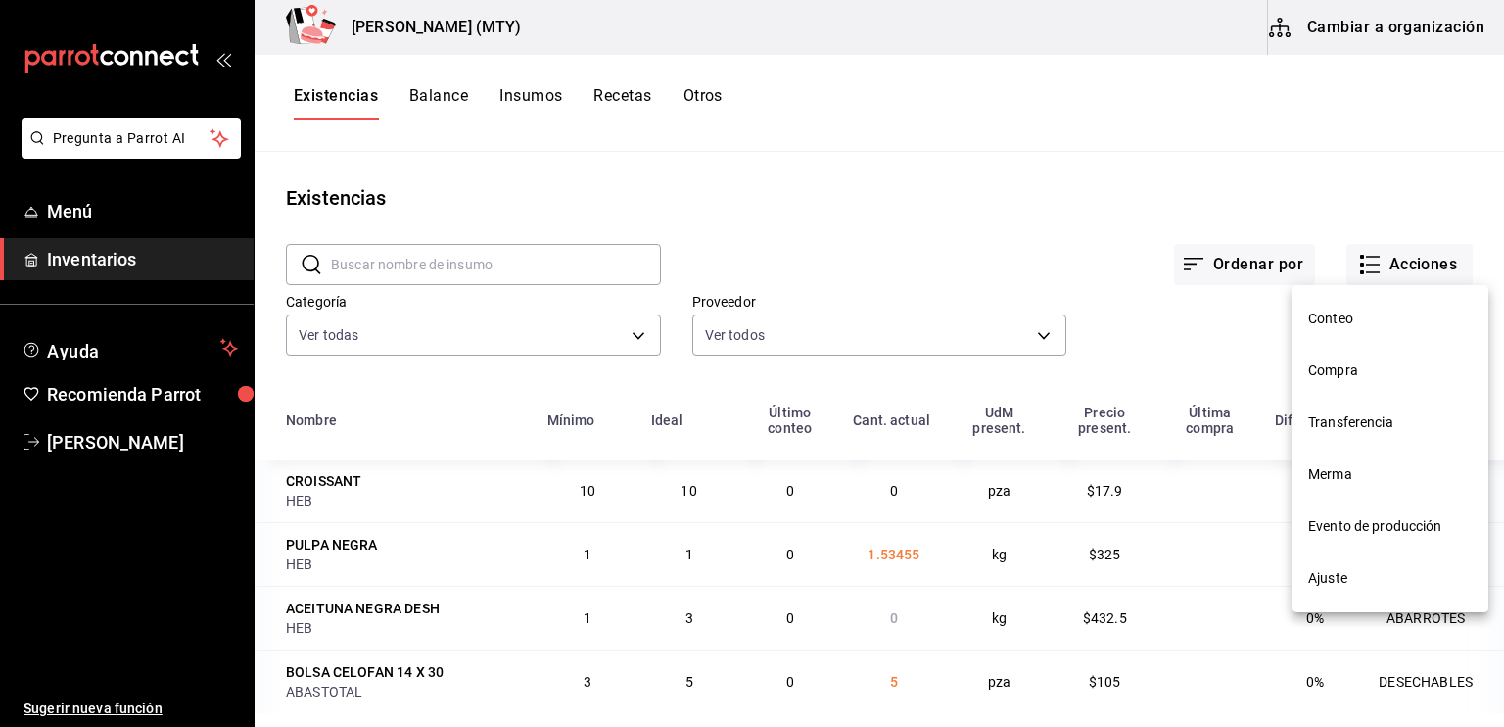
click at [1338, 365] on span "Compra" at bounding box center [1390, 370] width 165 height 21
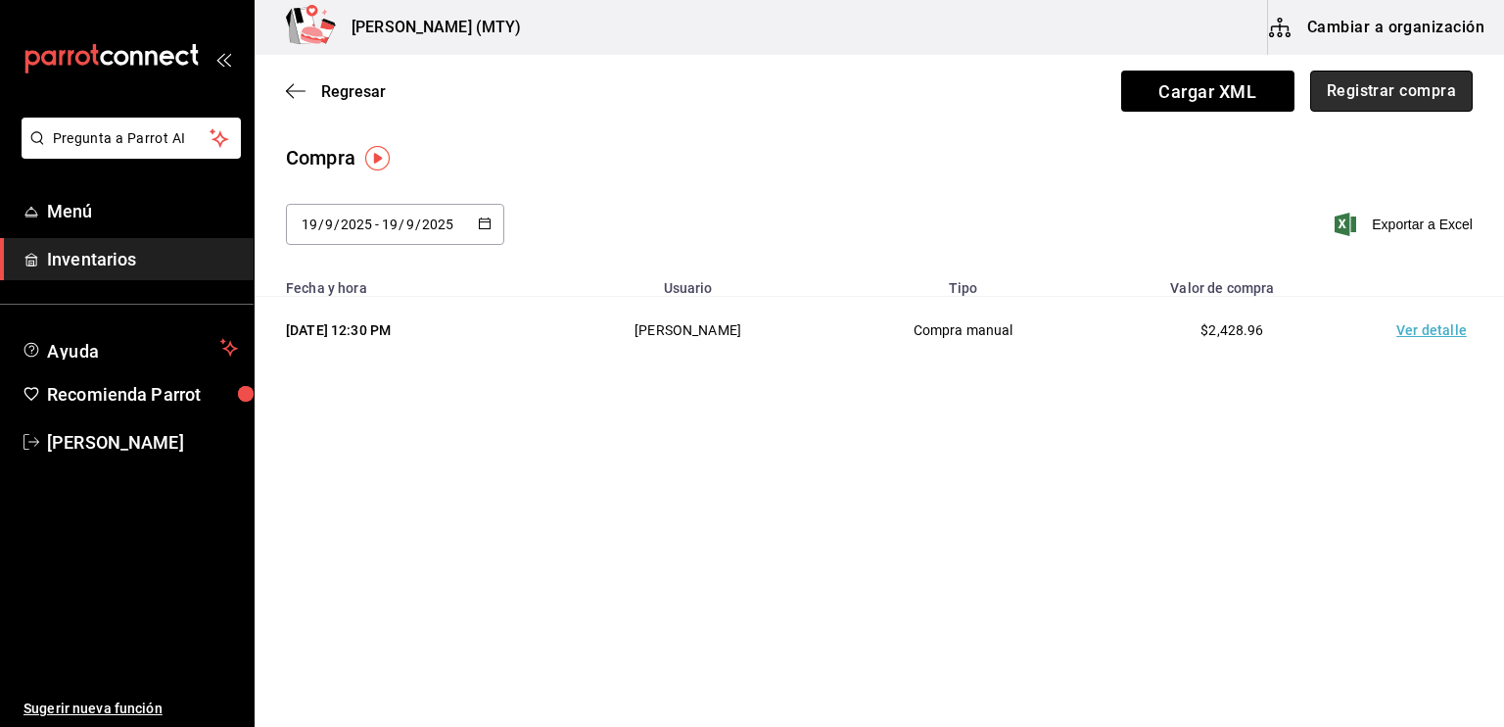
click at [1360, 99] on button "Registrar compra" at bounding box center [1391, 91] width 163 height 41
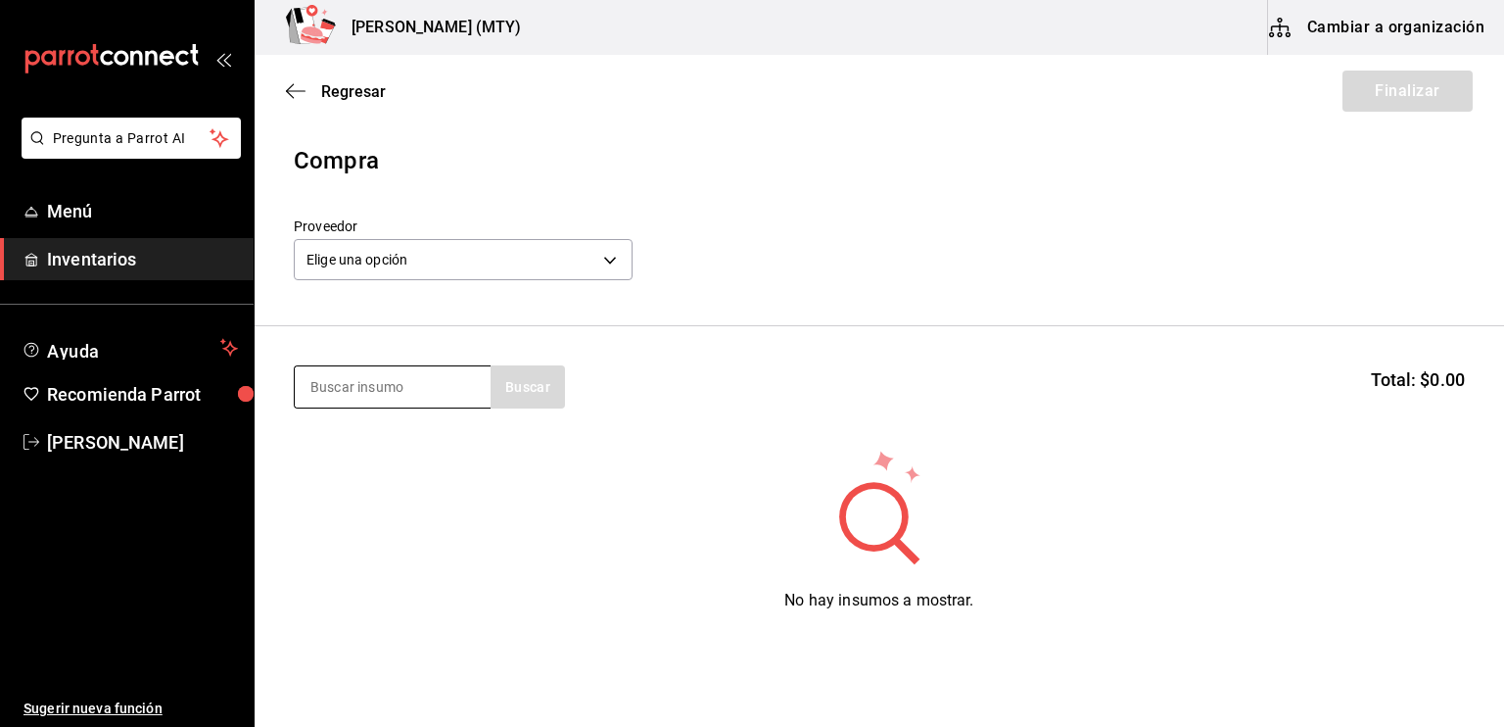
click at [324, 395] on input at bounding box center [393, 386] width 196 height 41
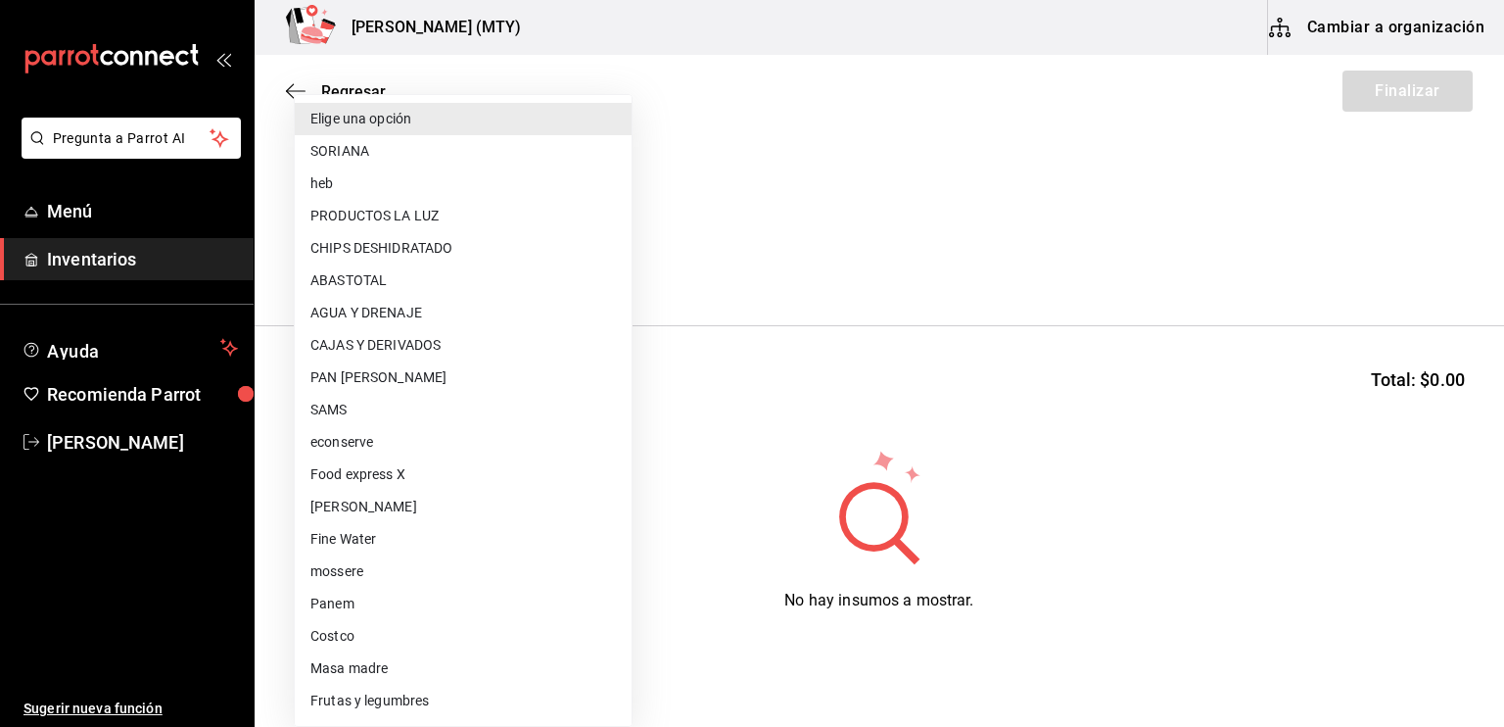
click at [595, 267] on body "Pregunta a Parrot AI Menú Inventarios Ayuda Recomienda Parrot [PERSON_NAME] Sug…" at bounding box center [752, 308] width 1504 height 616
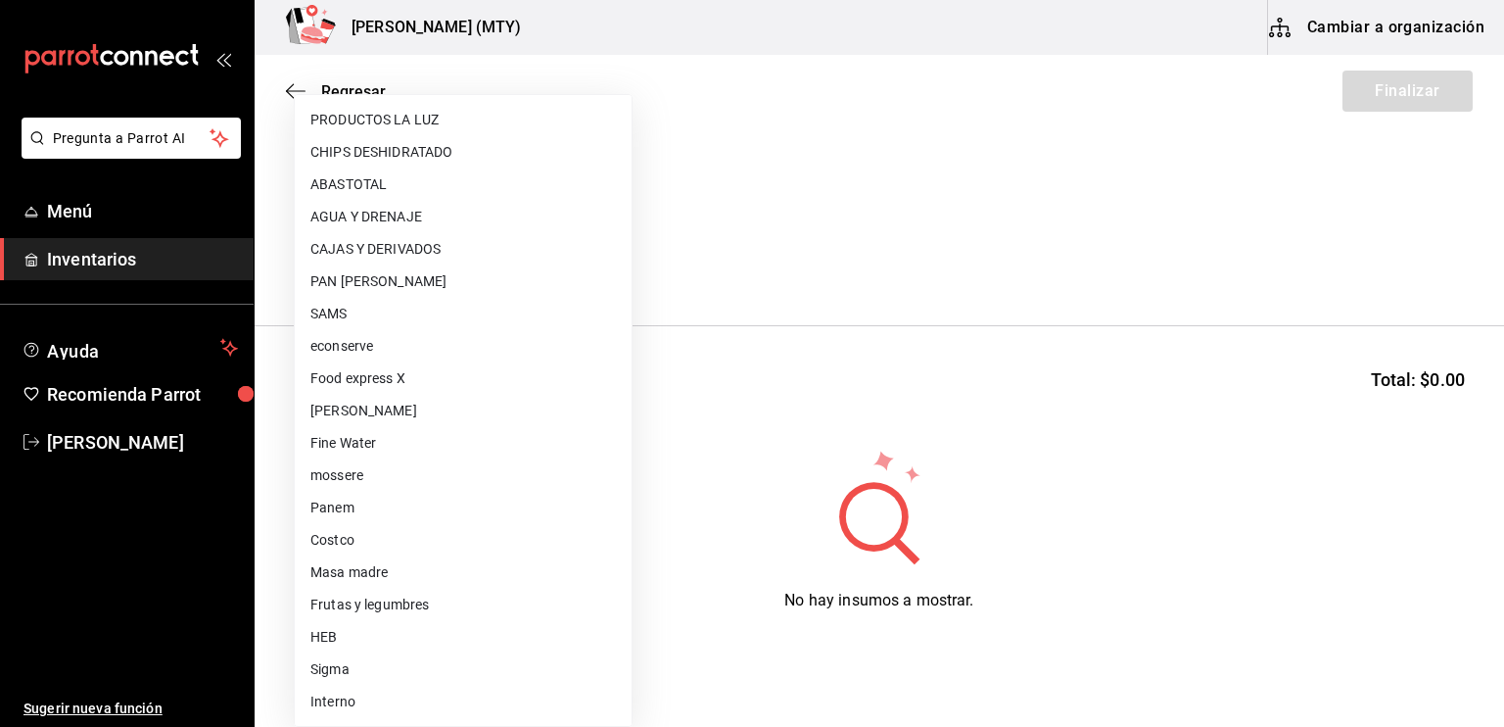
click at [428, 665] on li "Sigma" at bounding box center [463, 669] width 337 height 32
type input "95e19ff2-bbbd-4b9e-9829-e7cf965f9b6c"
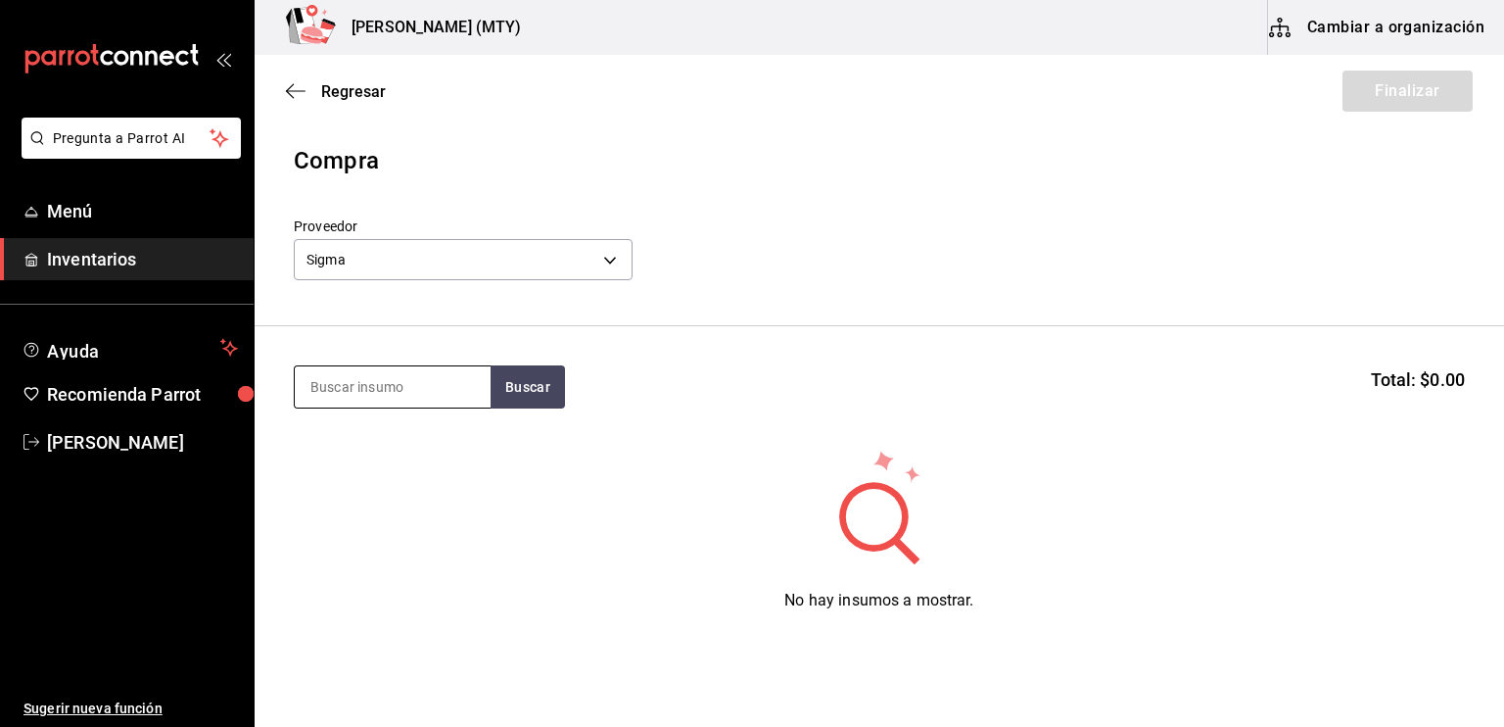
click at [322, 384] on input at bounding box center [393, 386] width 196 height 41
type input "mayo"
click at [521, 386] on button "Buscar" at bounding box center [528, 386] width 74 height 43
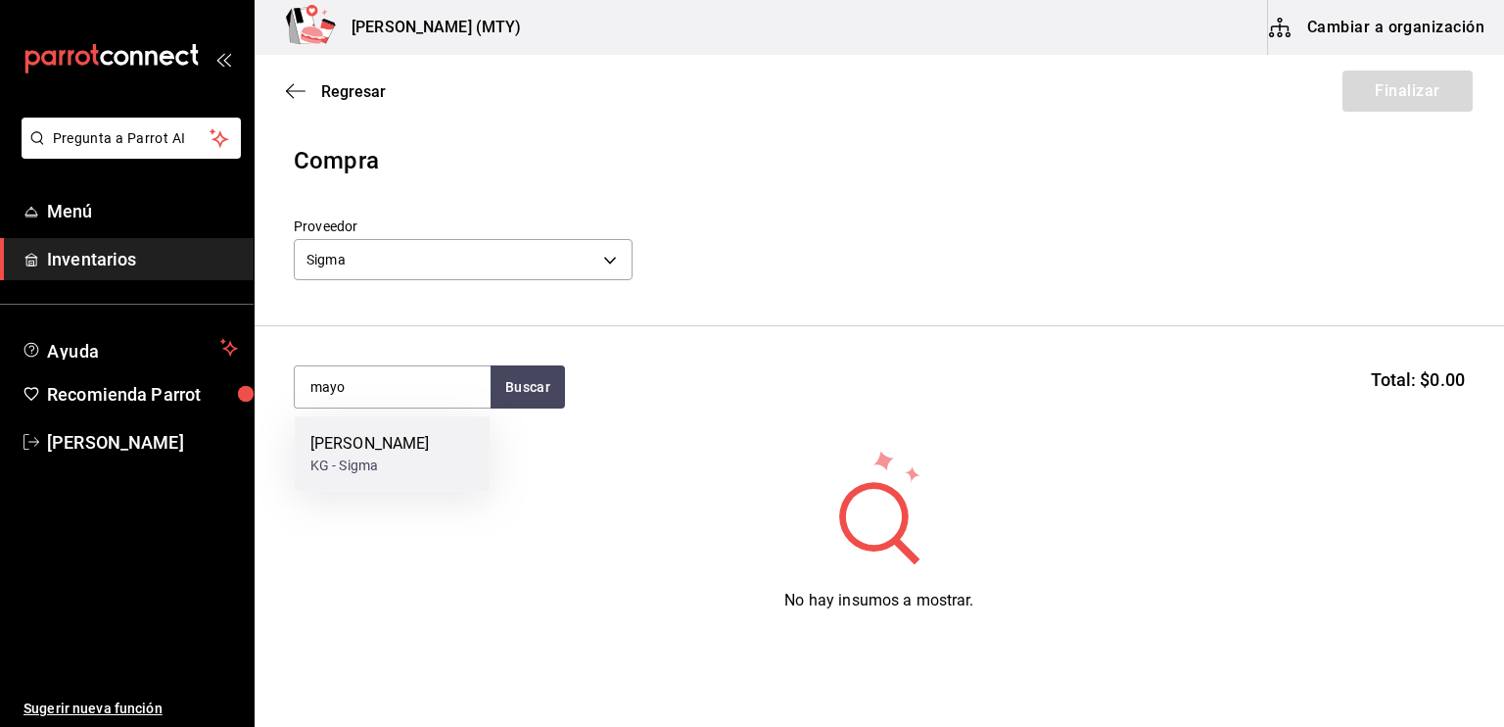
click at [341, 455] on div "[PERSON_NAME]" at bounding box center [369, 444] width 119 height 24
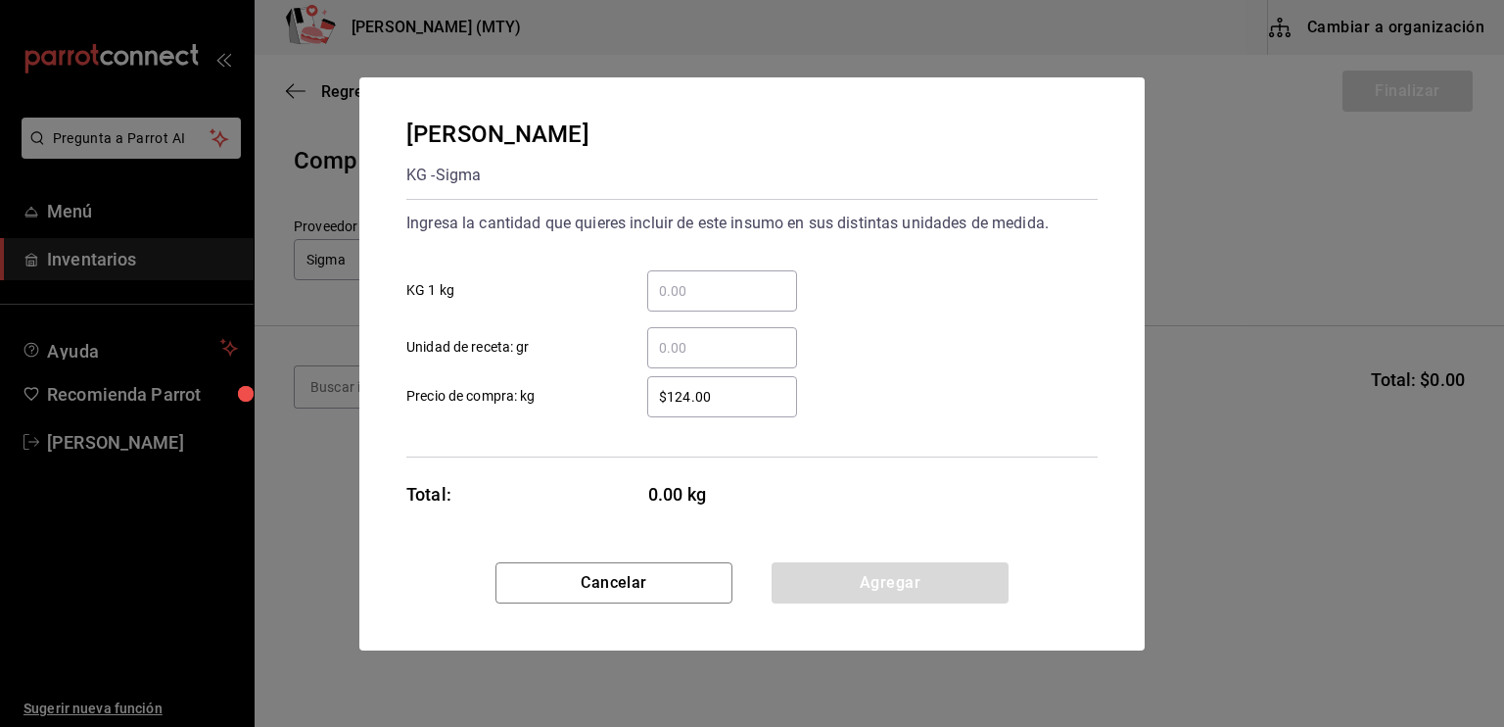
click at [731, 280] on input "​ KG 1 kg" at bounding box center [722, 291] width 150 height 24
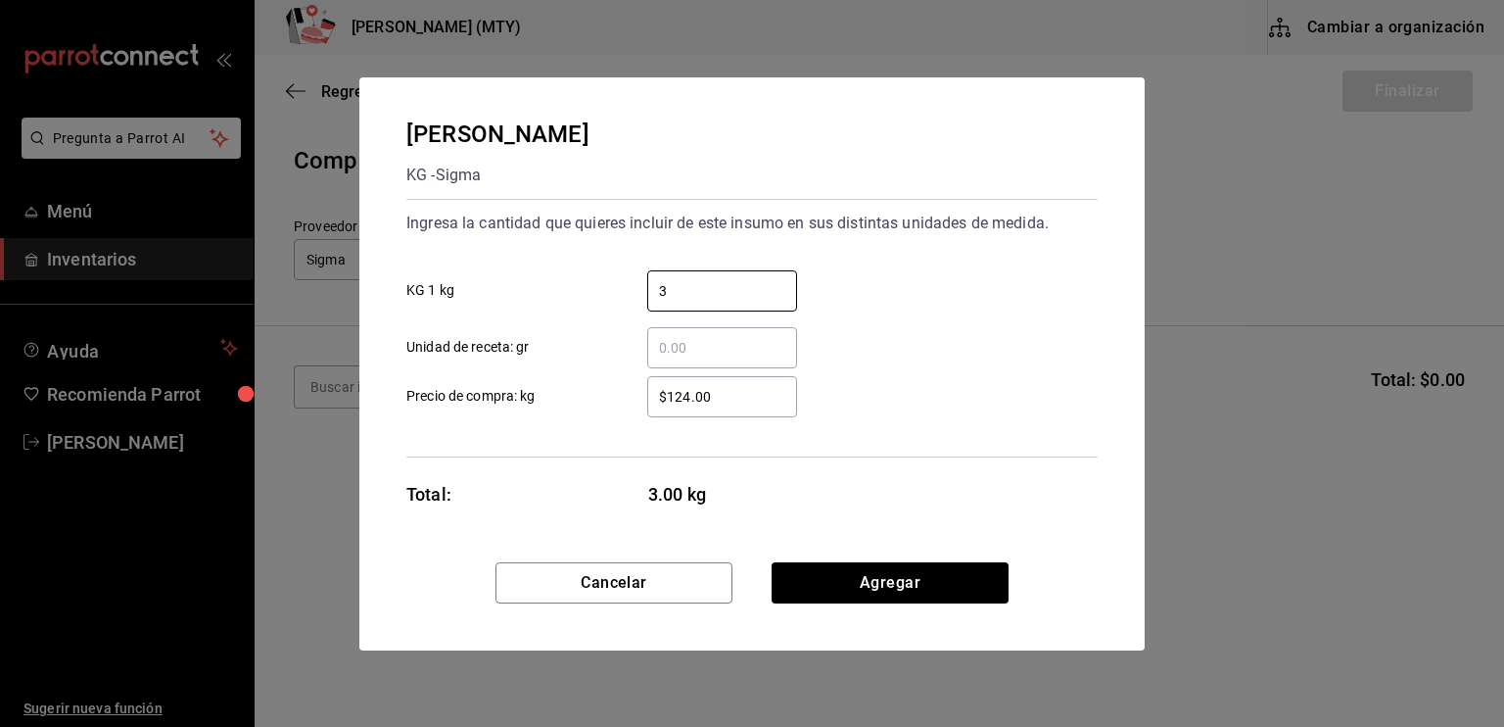
type input "3"
click at [661, 341] on input "​ Unidad de receta: gr" at bounding box center [722, 348] width 150 height 24
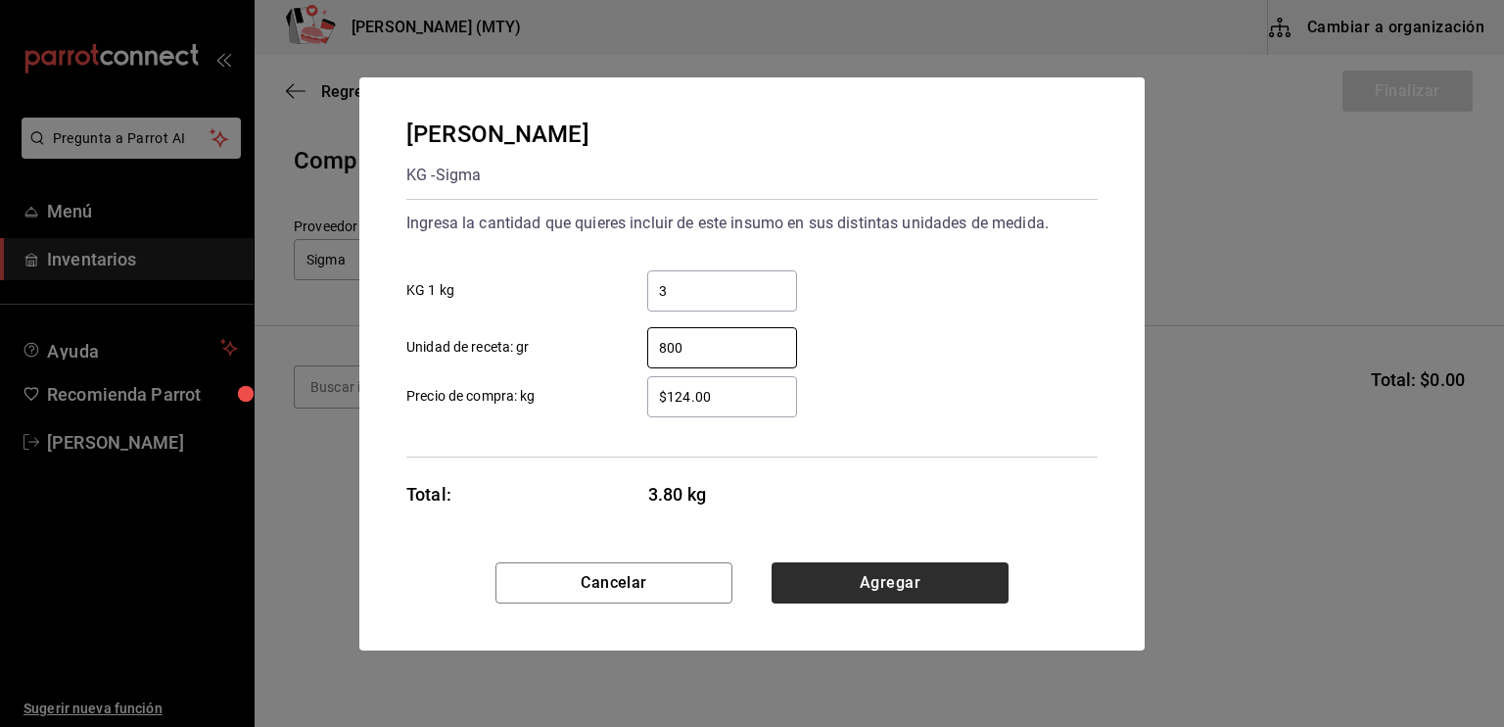
type input "800"
click at [890, 591] on button "Agregar" at bounding box center [890, 582] width 237 height 41
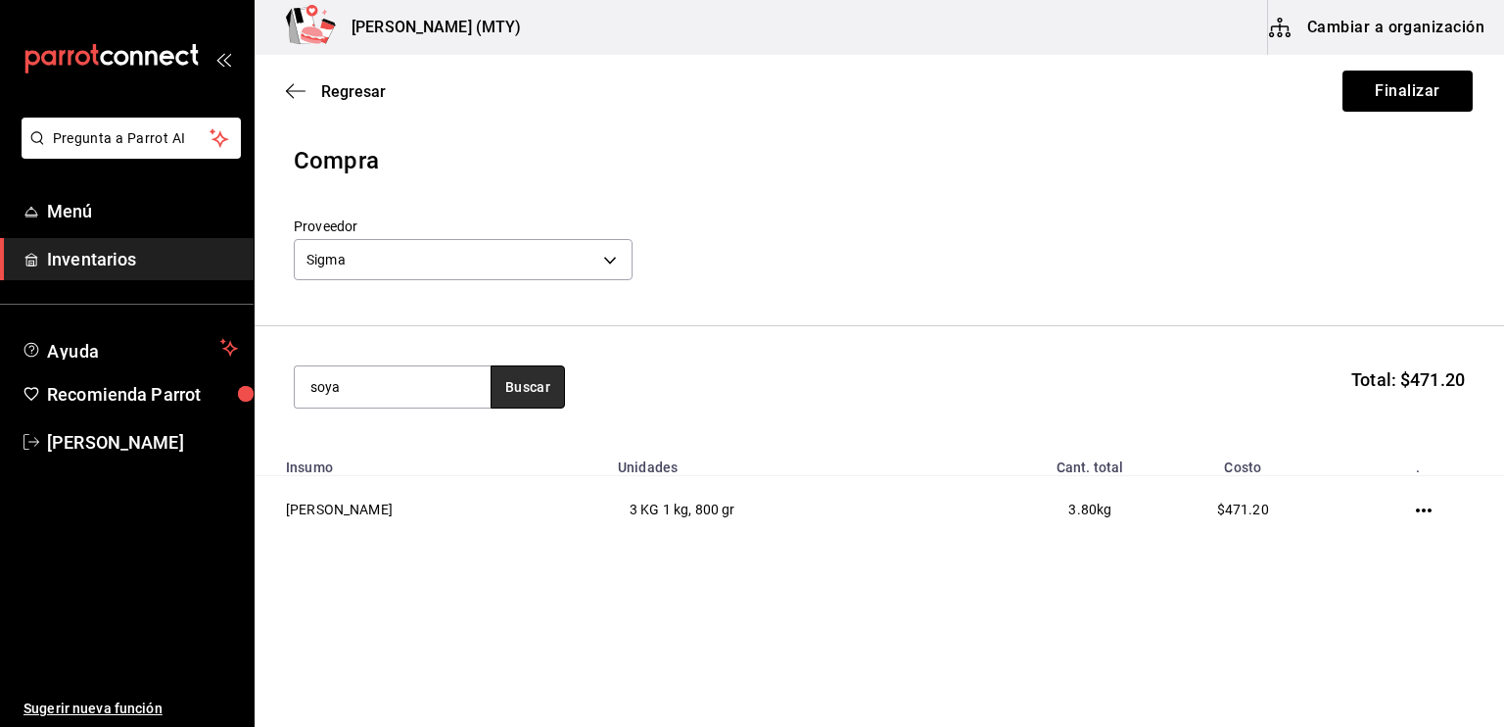
click at [519, 385] on button "Buscar" at bounding box center [528, 386] width 74 height 43
type input "s"
click at [517, 384] on button "Buscar" at bounding box center [528, 386] width 74 height 43
type input "s"
click at [286, 91] on icon "button" at bounding box center [290, 91] width 8 height 15
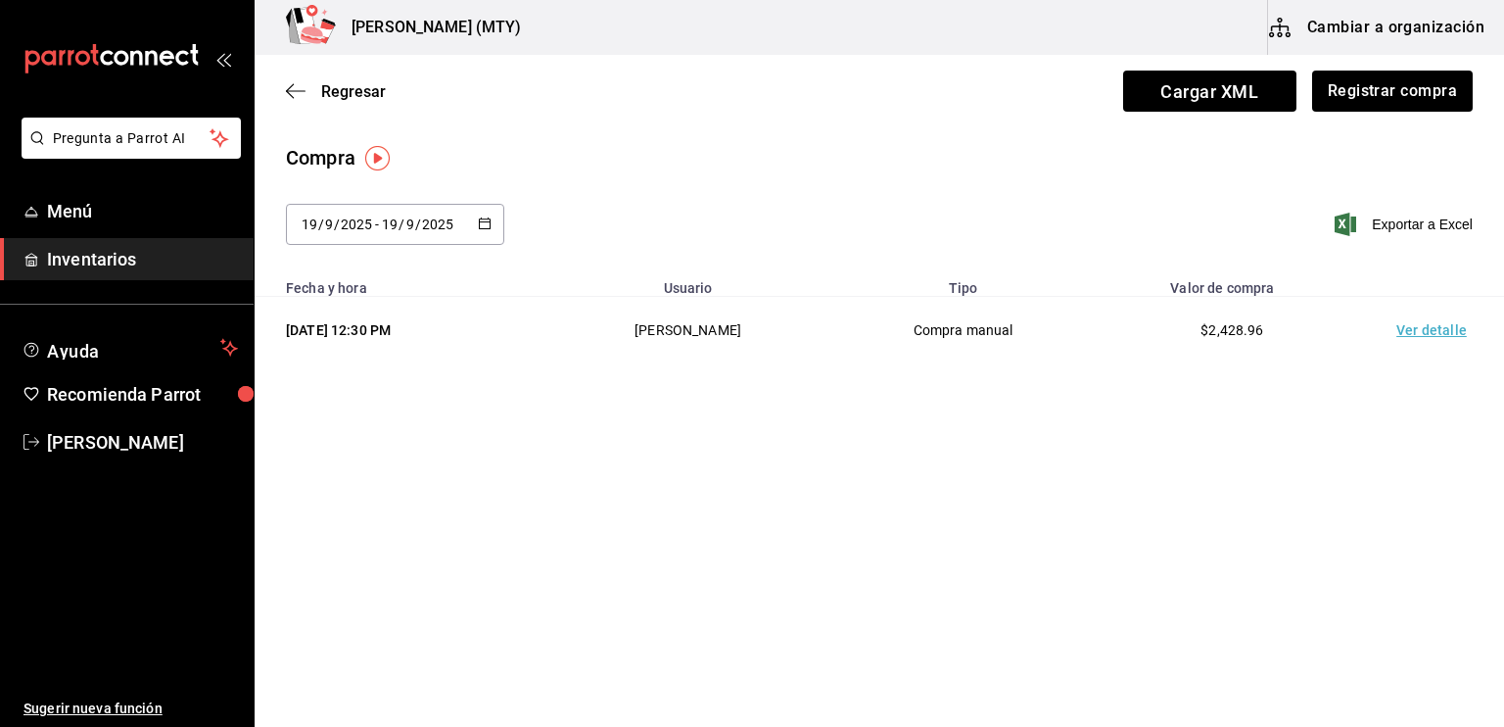
click at [286, 91] on icon "button" at bounding box center [290, 91] width 8 height 15
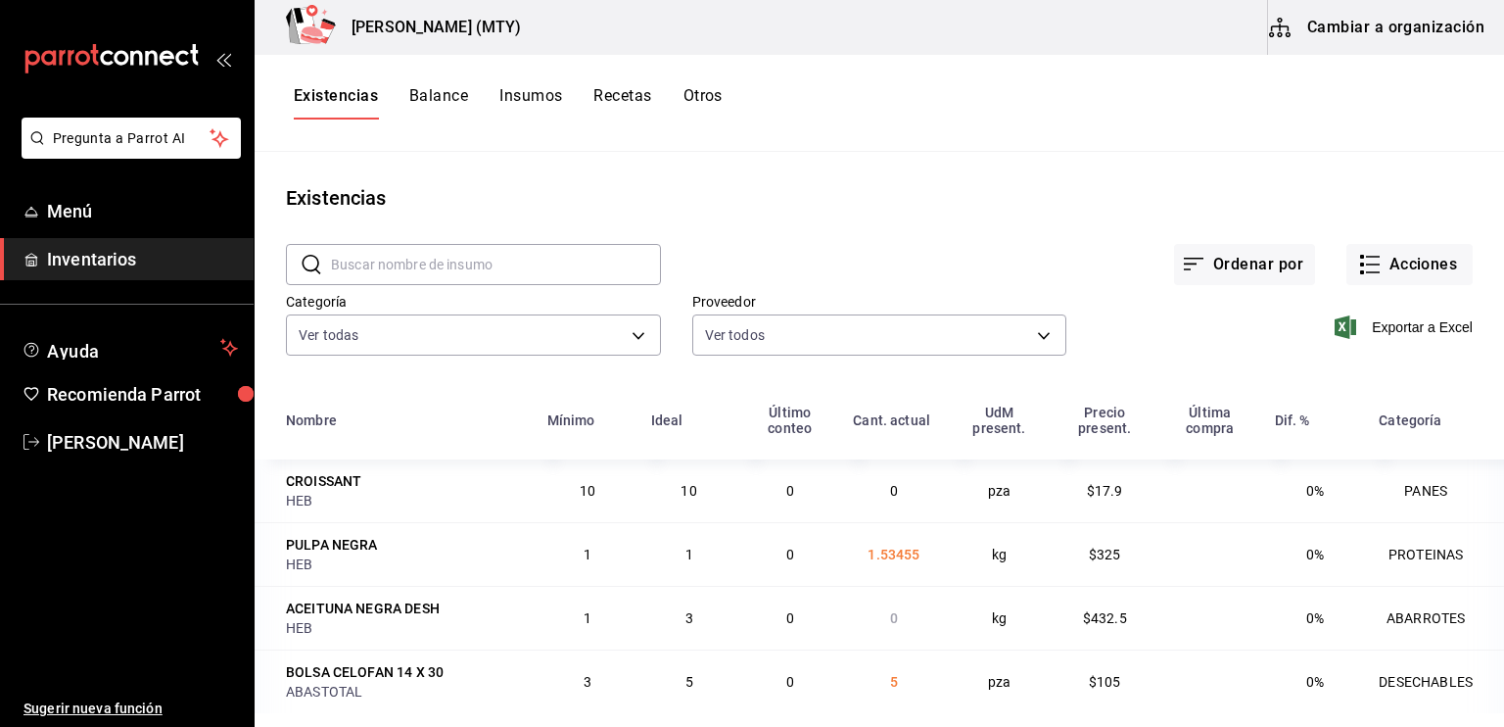
click at [1388, 31] on button "Cambiar a organización" at bounding box center [1378, 27] width 220 height 55
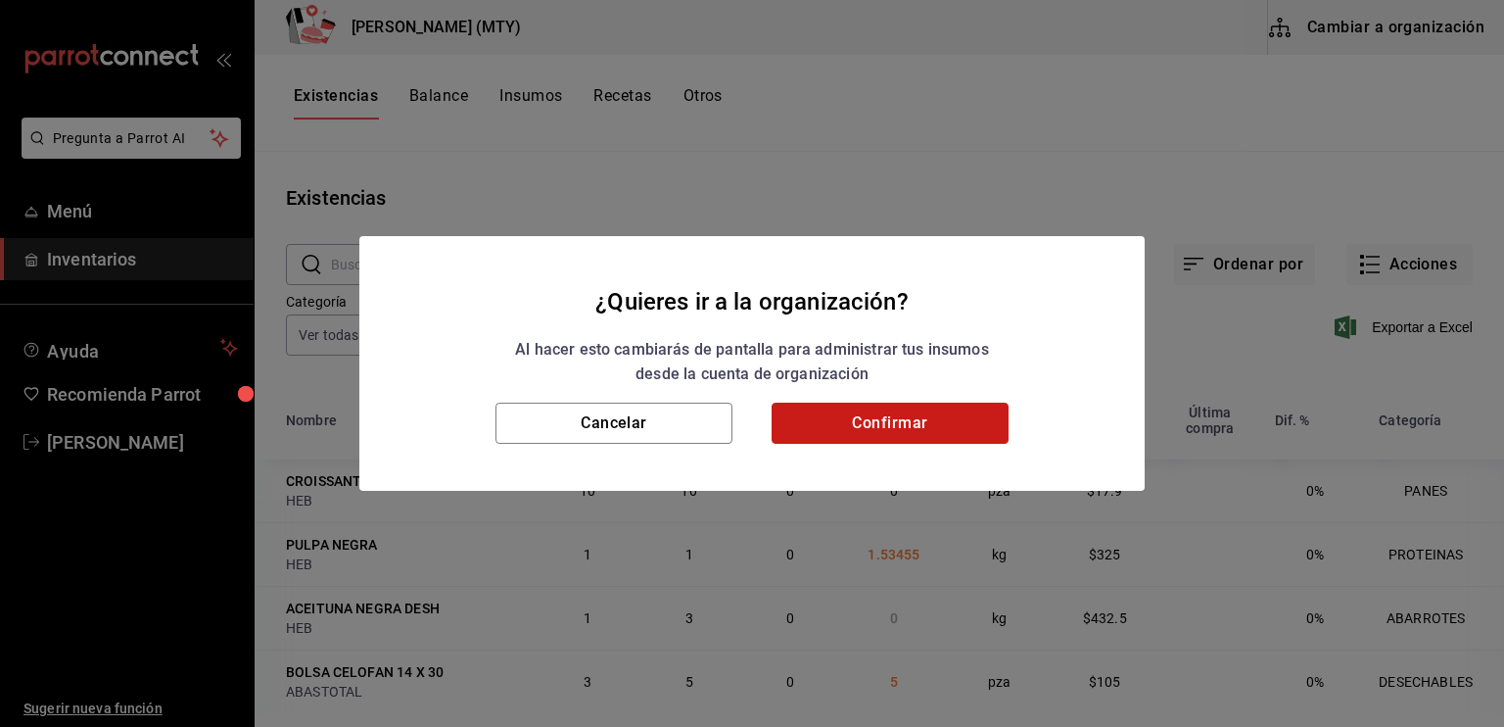
click at [946, 424] on button "Confirmar" at bounding box center [890, 422] width 237 height 41
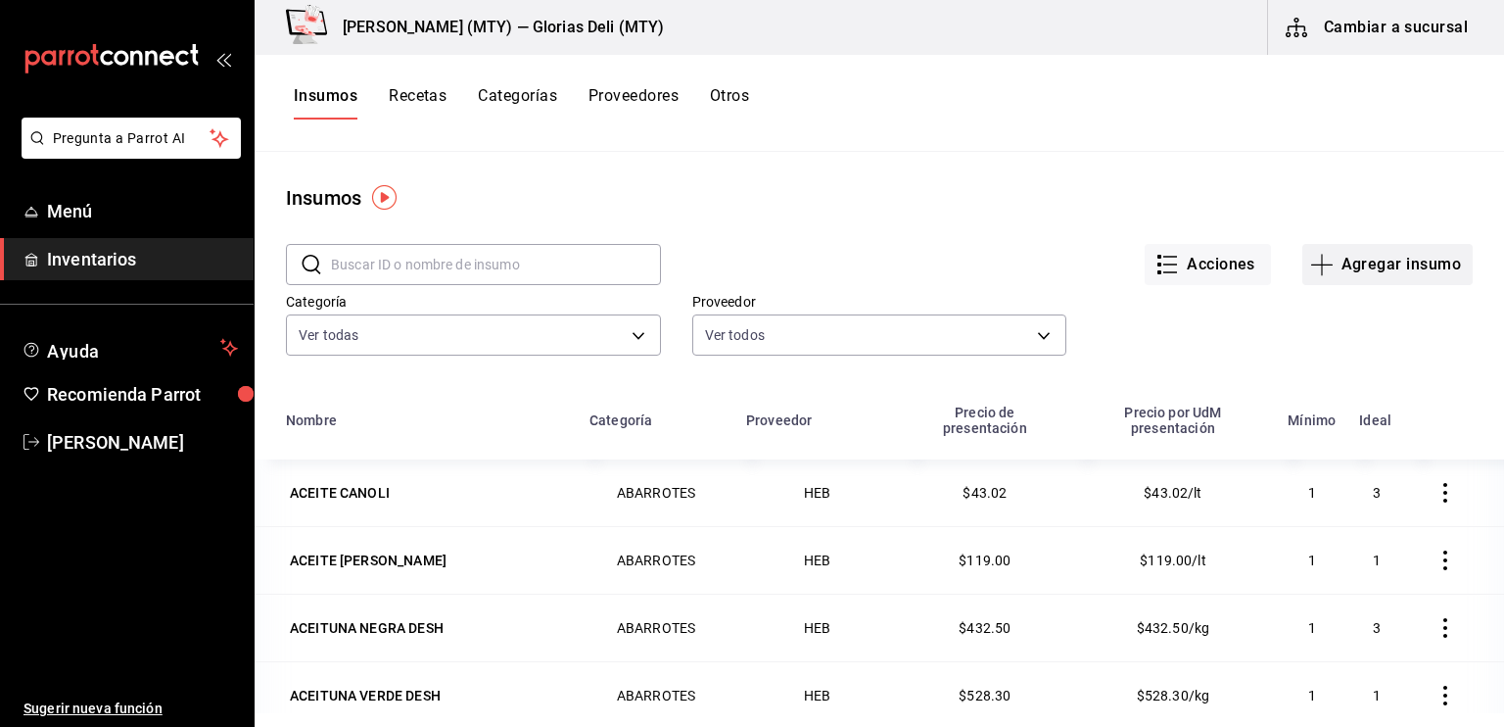
click at [1316, 259] on icon "button" at bounding box center [1322, 265] width 24 height 24
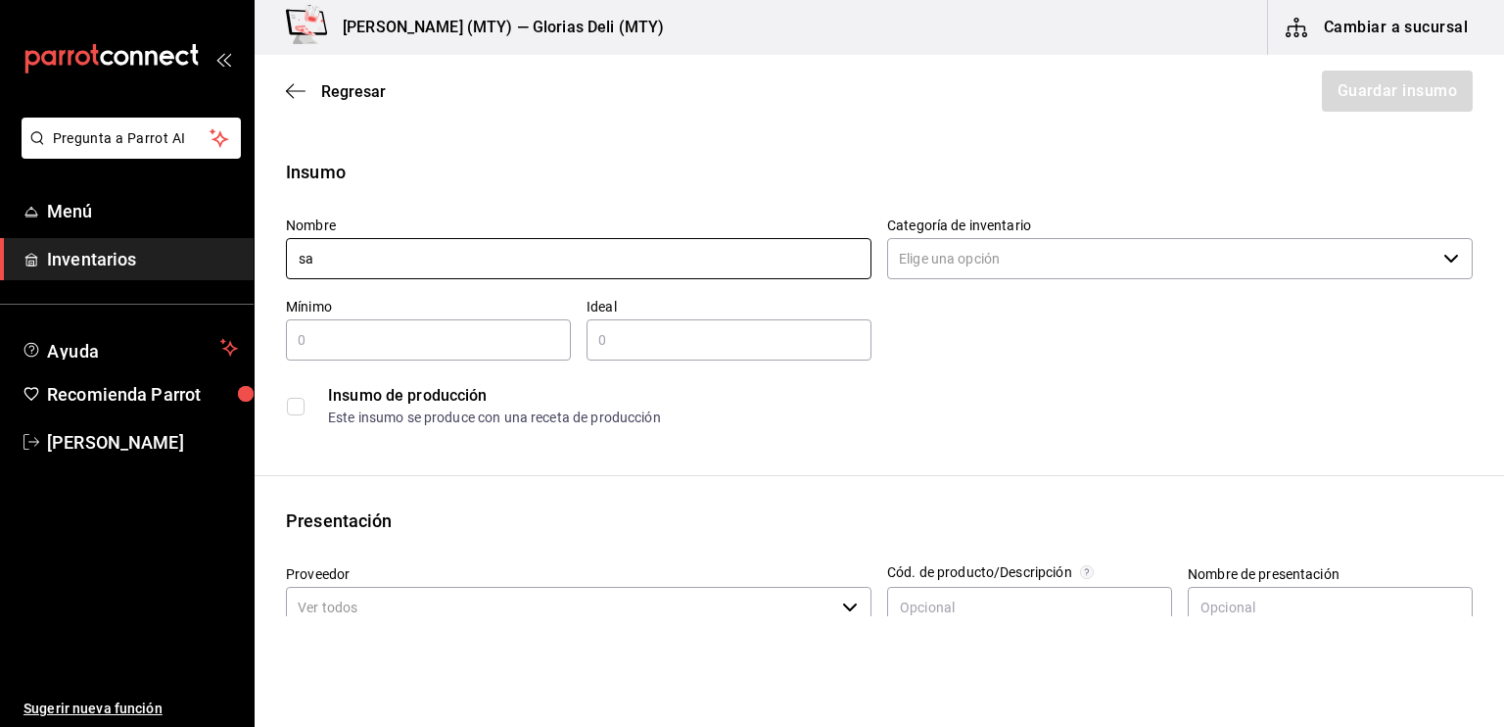
type input "s"
type input "SALSA DE SOYA"
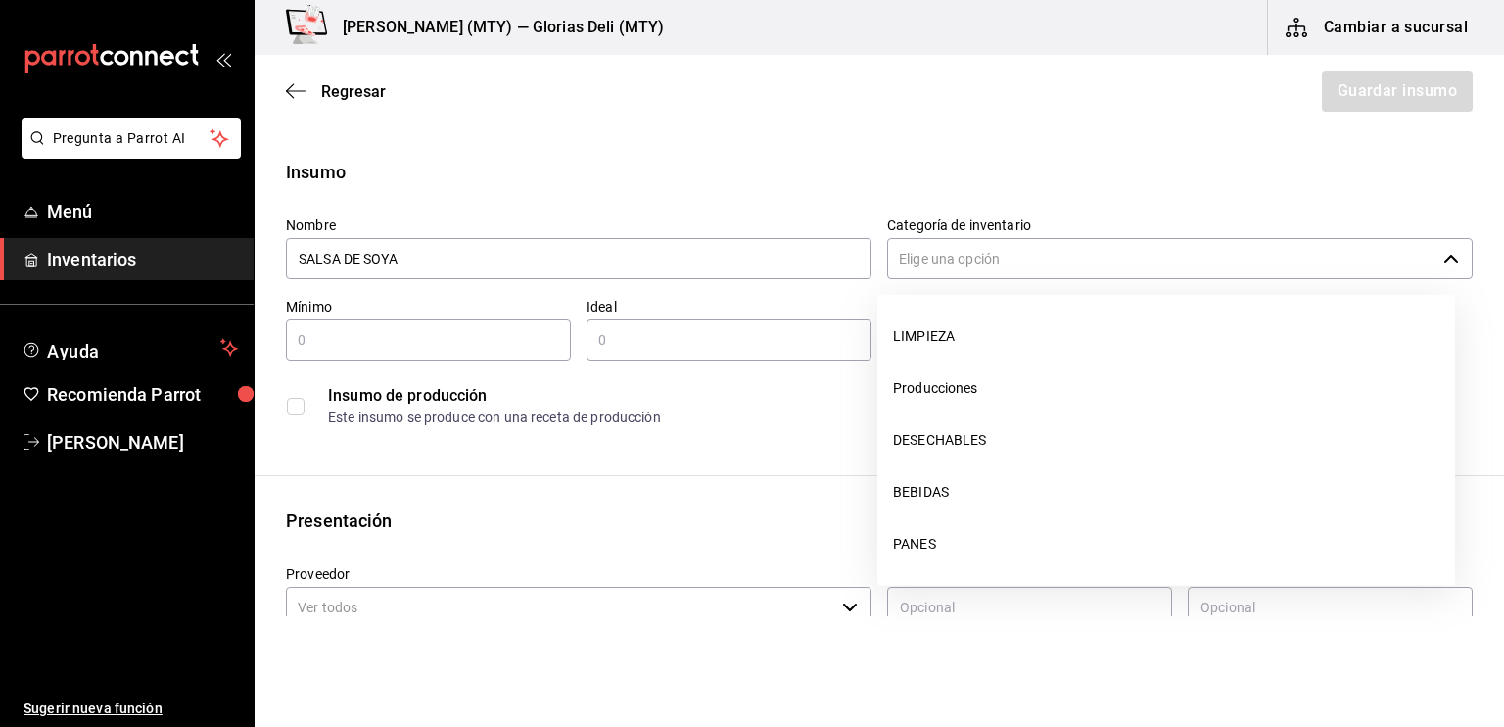
click at [1016, 260] on input "Categoría de inventario" at bounding box center [1161, 258] width 548 height 41
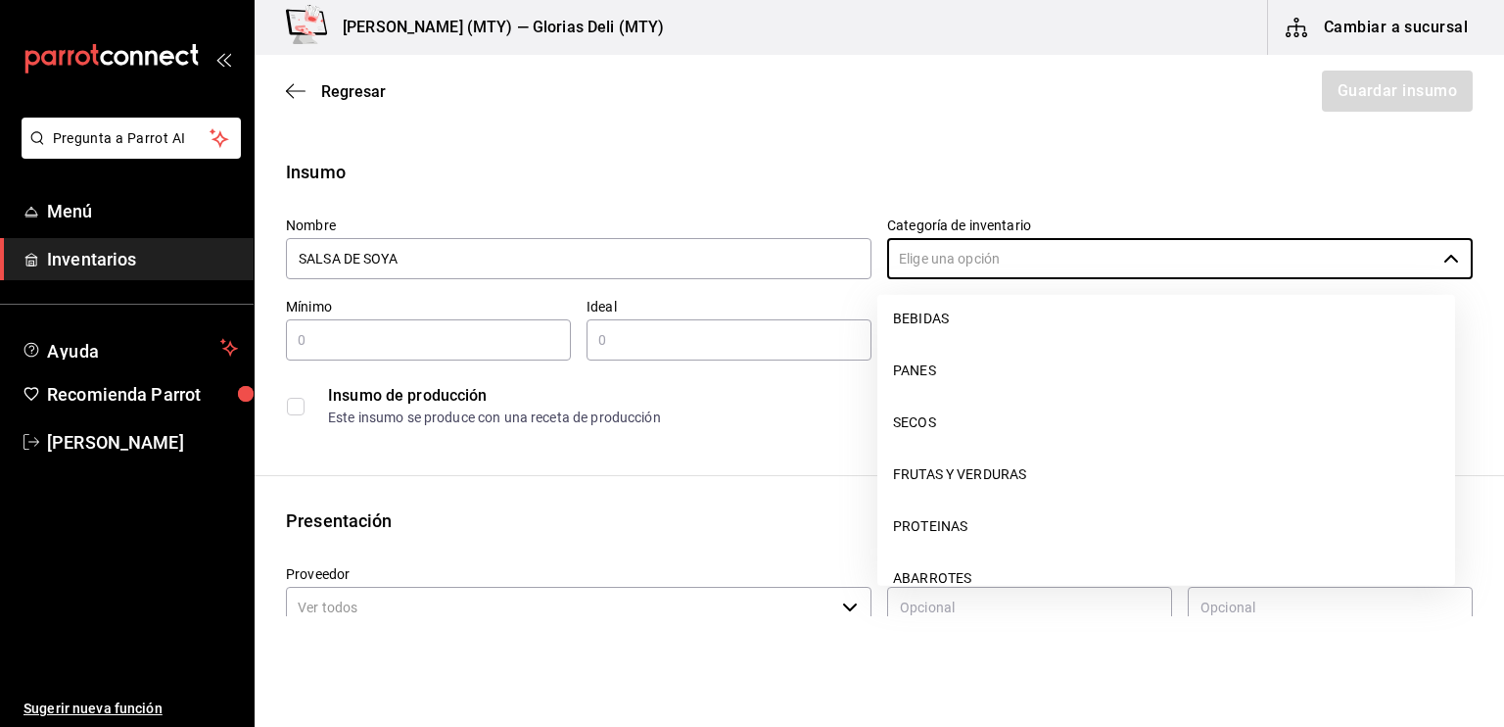
scroll to position [196, 0]
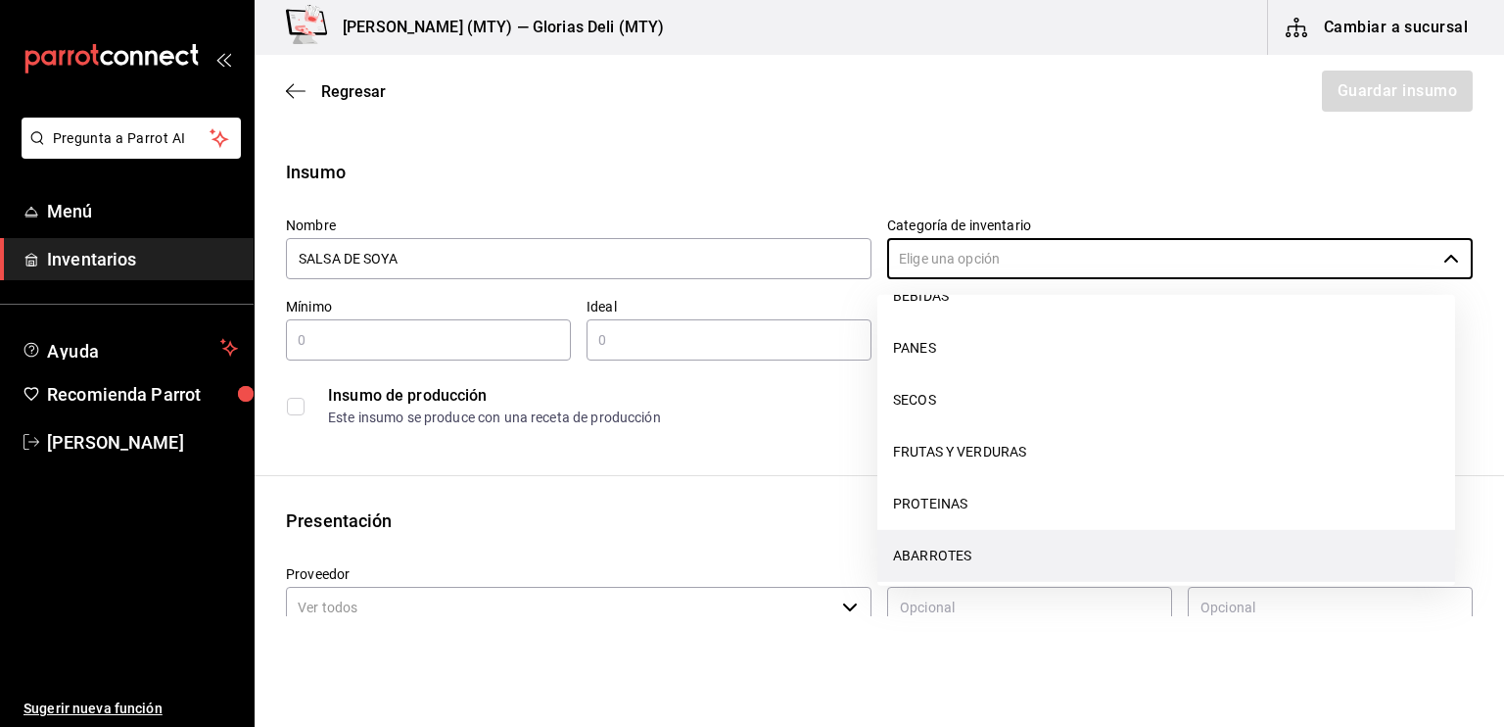
click at [1006, 559] on li "ABARROTES" at bounding box center [1166, 556] width 578 height 52
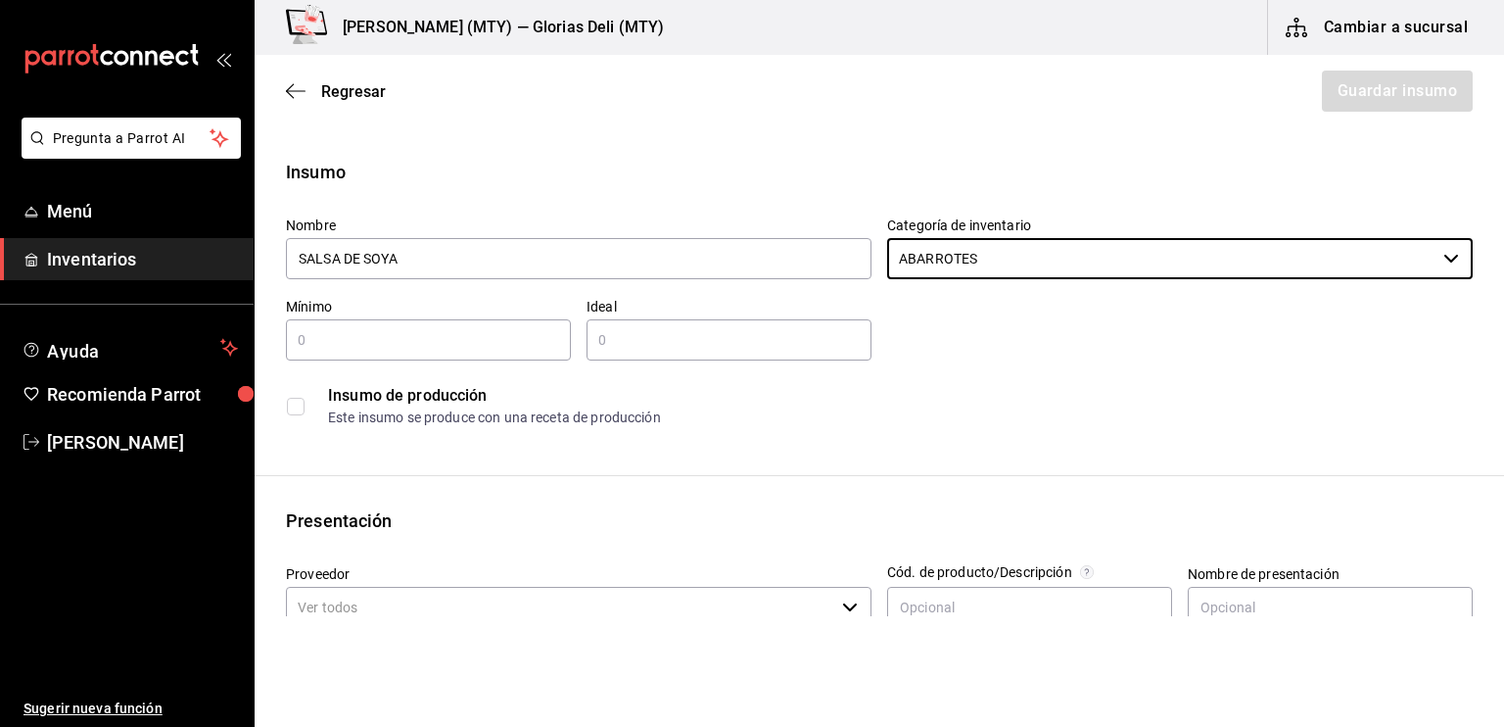
type input "ABARROTES"
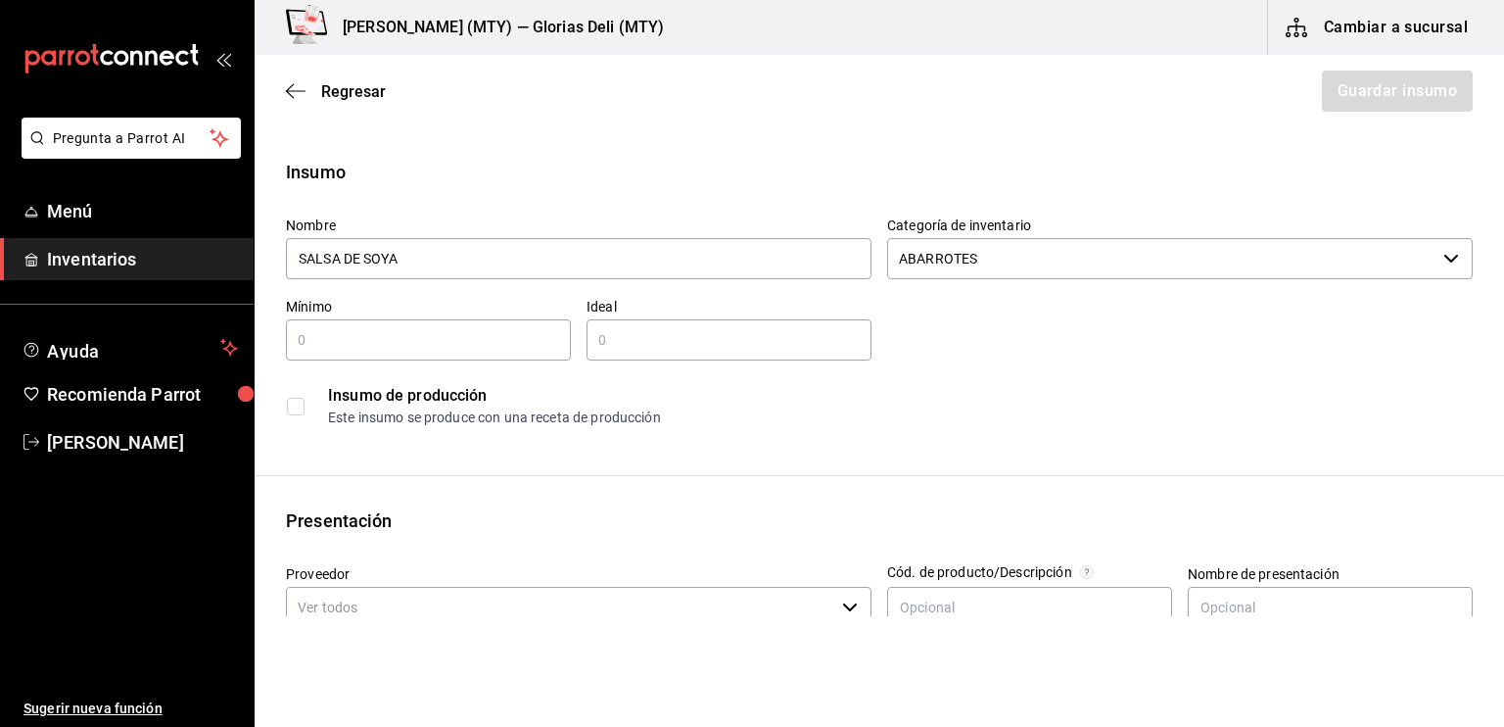
click at [308, 338] on input "text" at bounding box center [428, 340] width 285 height 24
type input "1"
click at [607, 334] on input "text" at bounding box center [729, 340] width 285 height 24
type input "1"
click at [479, 478] on div "Insumo Nombre SALSA DE SOYA Categoría de inventario ABARROTES ​ Mínimo 1 ​ Idea…" at bounding box center [880, 740] width 1250 height 1163
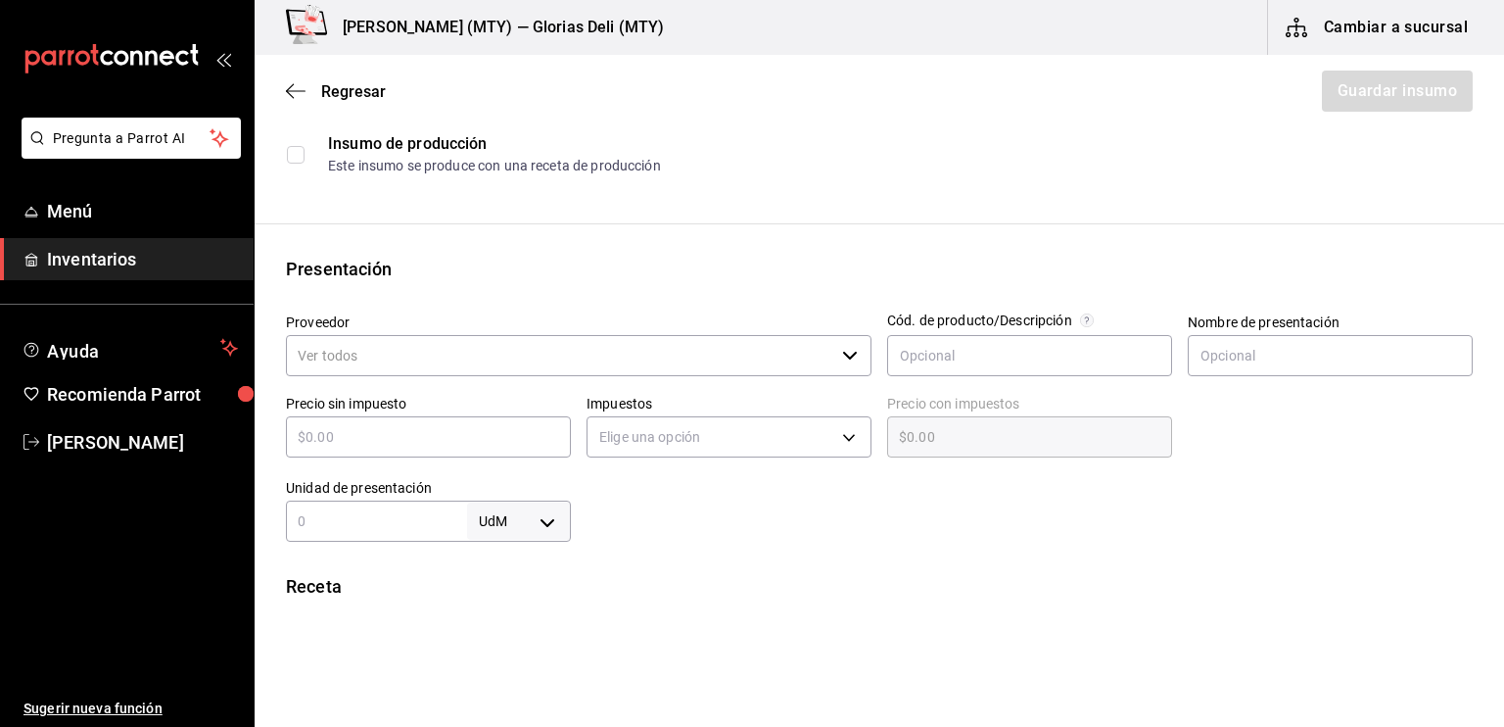
scroll to position [274, 0]
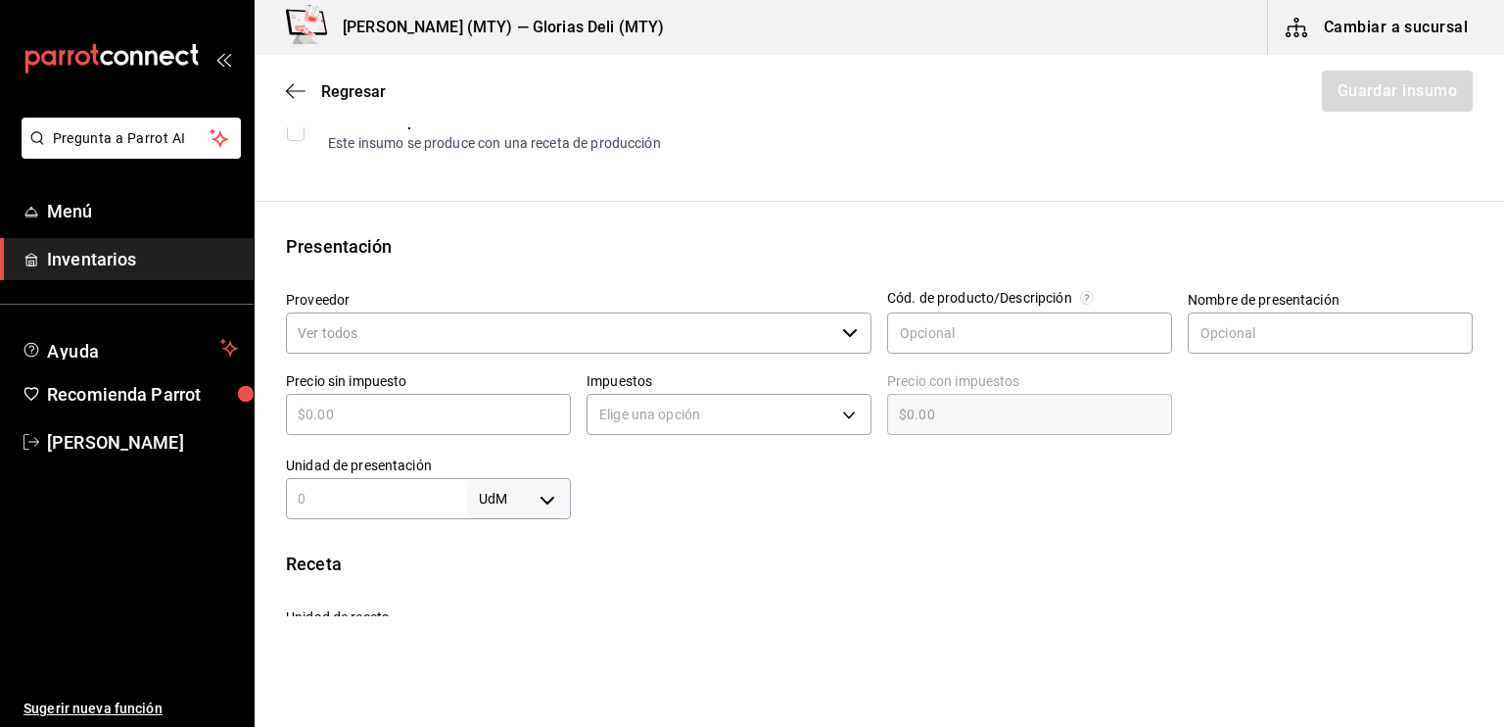
click at [313, 337] on input "Proveedor" at bounding box center [560, 332] width 548 height 41
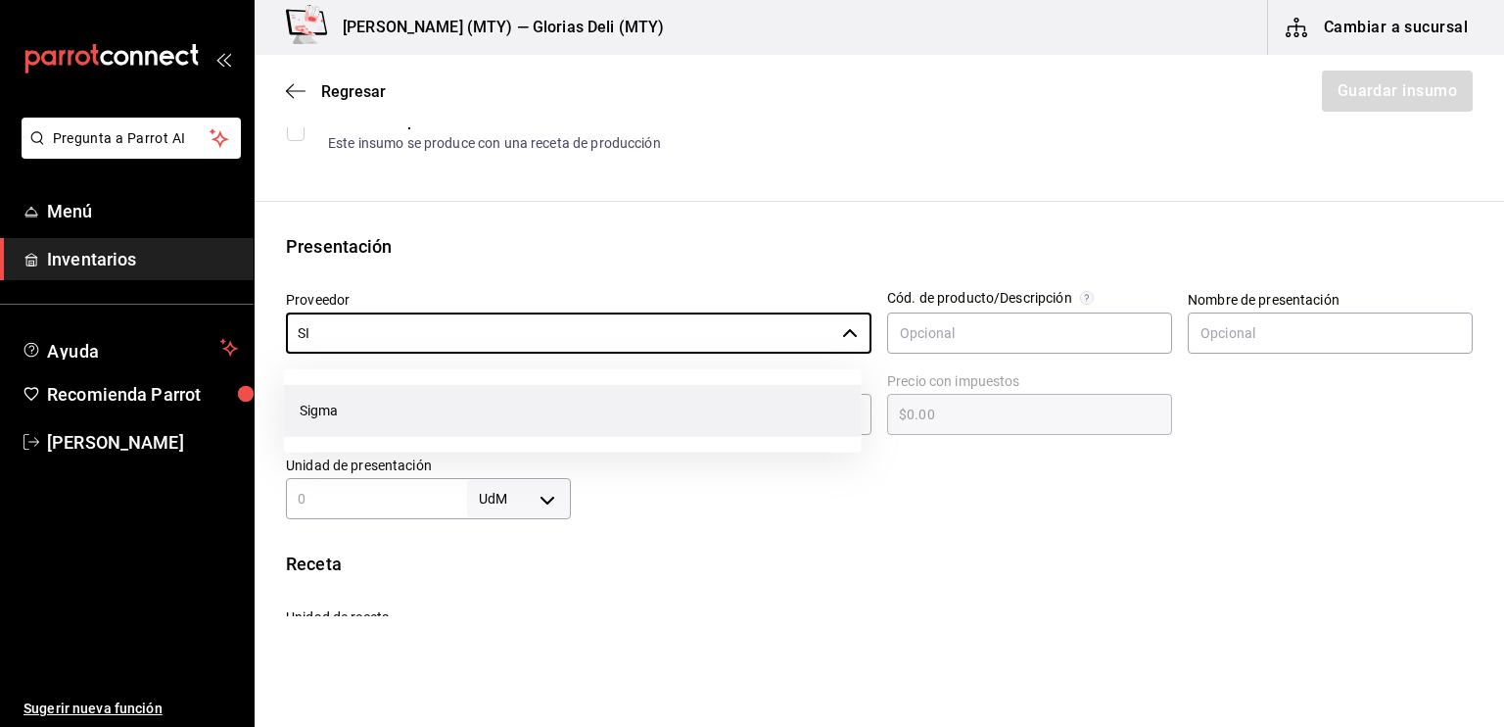
click at [320, 422] on li "Sigma" at bounding box center [573, 411] width 578 height 52
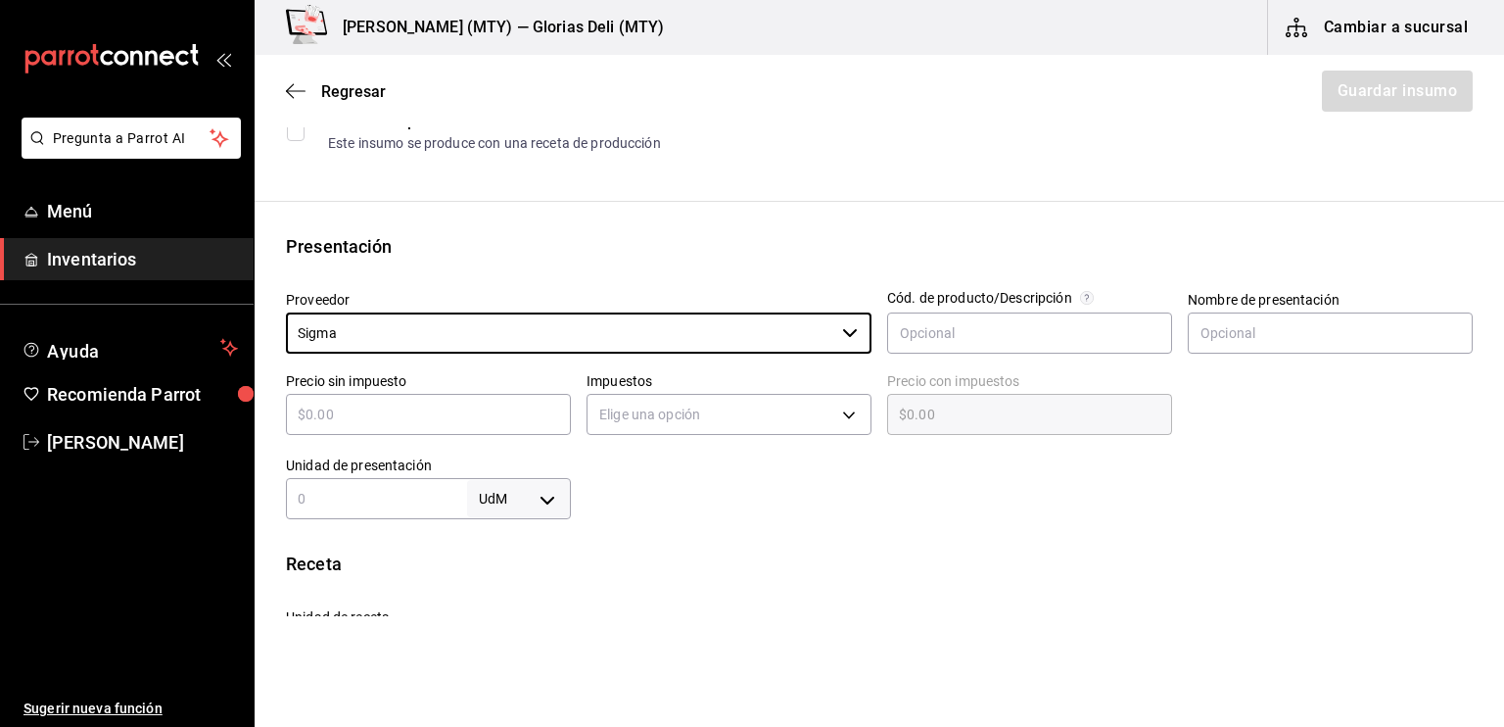
type input "Sigma"
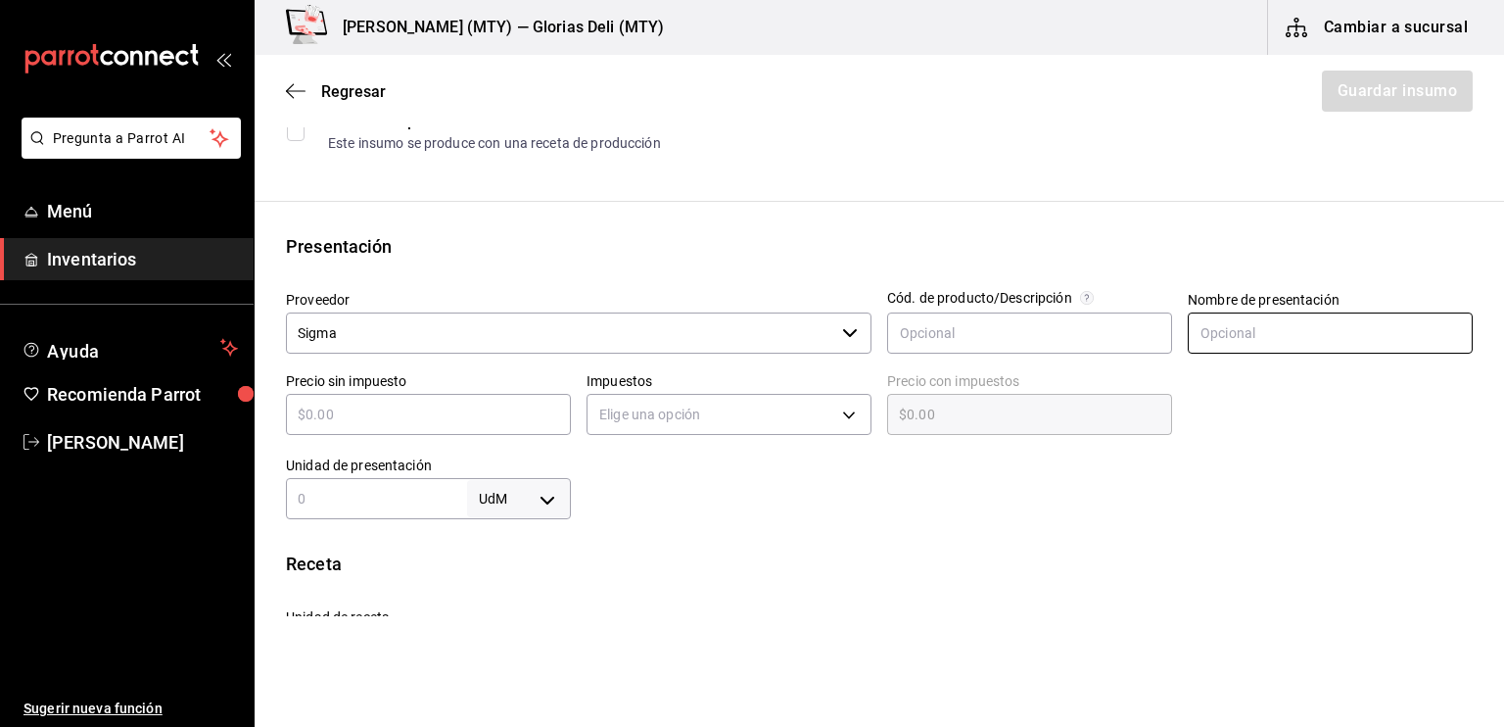
click at [1235, 332] on input "text" at bounding box center [1330, 332] width 285 height 41
type input "LT"
click at [312, 414] on input "text" at bounding box center [428, 414] width 285 height 24
type input "$1"
type input "$1.00"
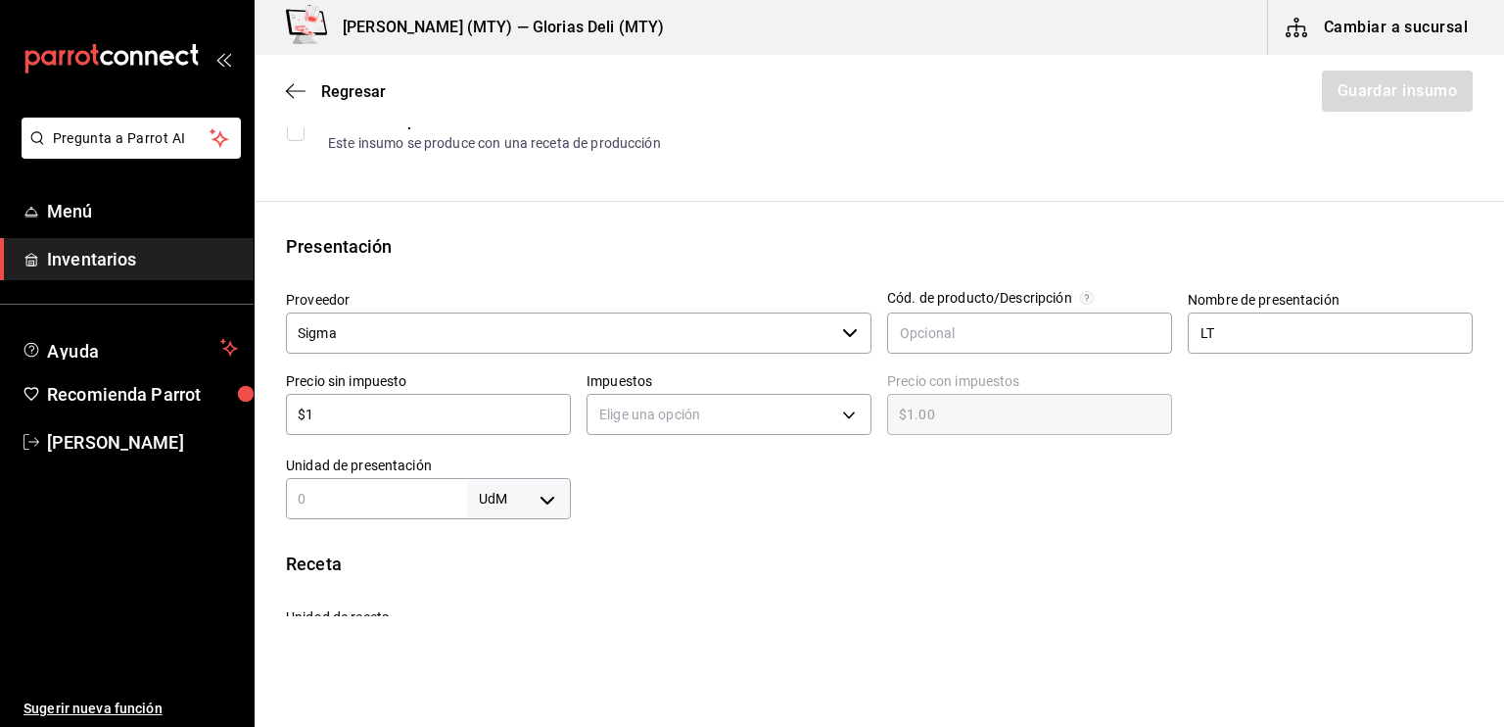
type input "$13"
type input "$13.00"
type input "$135"
type input "$135.00"
type input "$135"
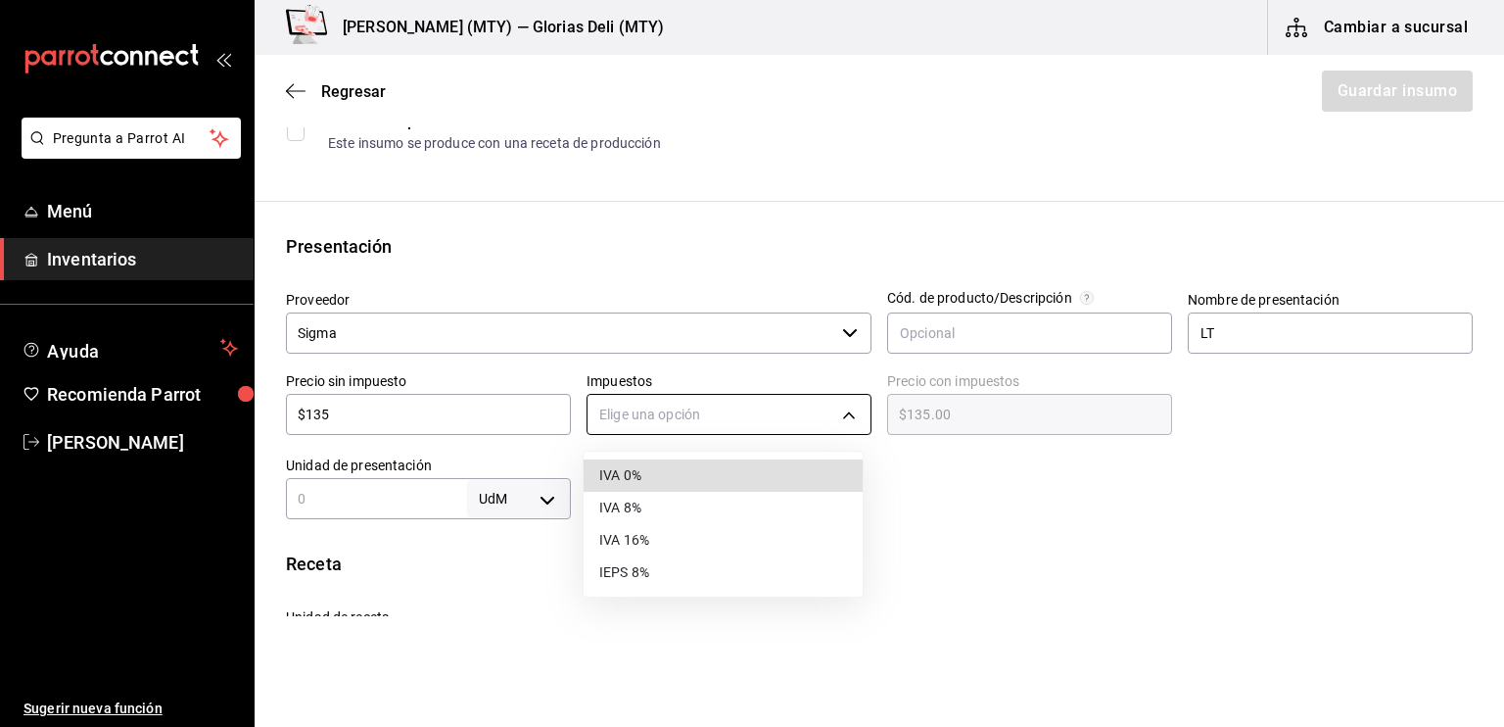
click at [837, 408] on body "Pregunta a Parrot AI Menú Inventarios Ayuda Recomienda Parrot [PERSON_NAME] Sug…" at bounding box center [752, 308] width 1504 height 616
click at [701, 475] on li "IVA 0%" at bounding box center [723, 475] width 279 height 32
type input "IVA_0"
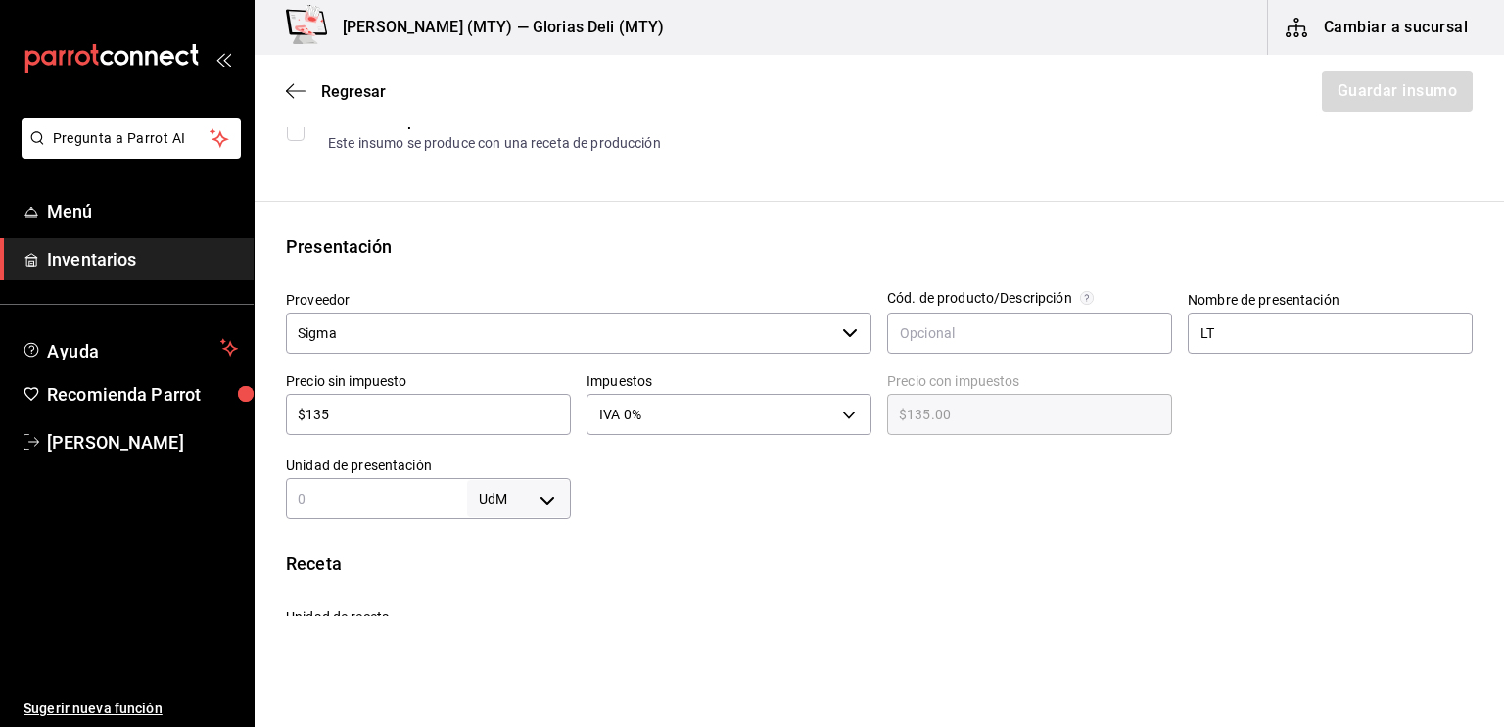
click at [381, 498] on input "text" at bounding box center [376, 499] width 181 height 24
type input "1"
click at [550, 502] on body "Pregunta a Parrot AI Menú Inventarios Ayuda Recomienda Parrot [PERSON_NAME] Sug…" at bounding box center [752, 308] width 1504 height 616
click at [507, 607] on li "lt" at bounding box center [515, 605] width 102 height 32
type input "LITER"
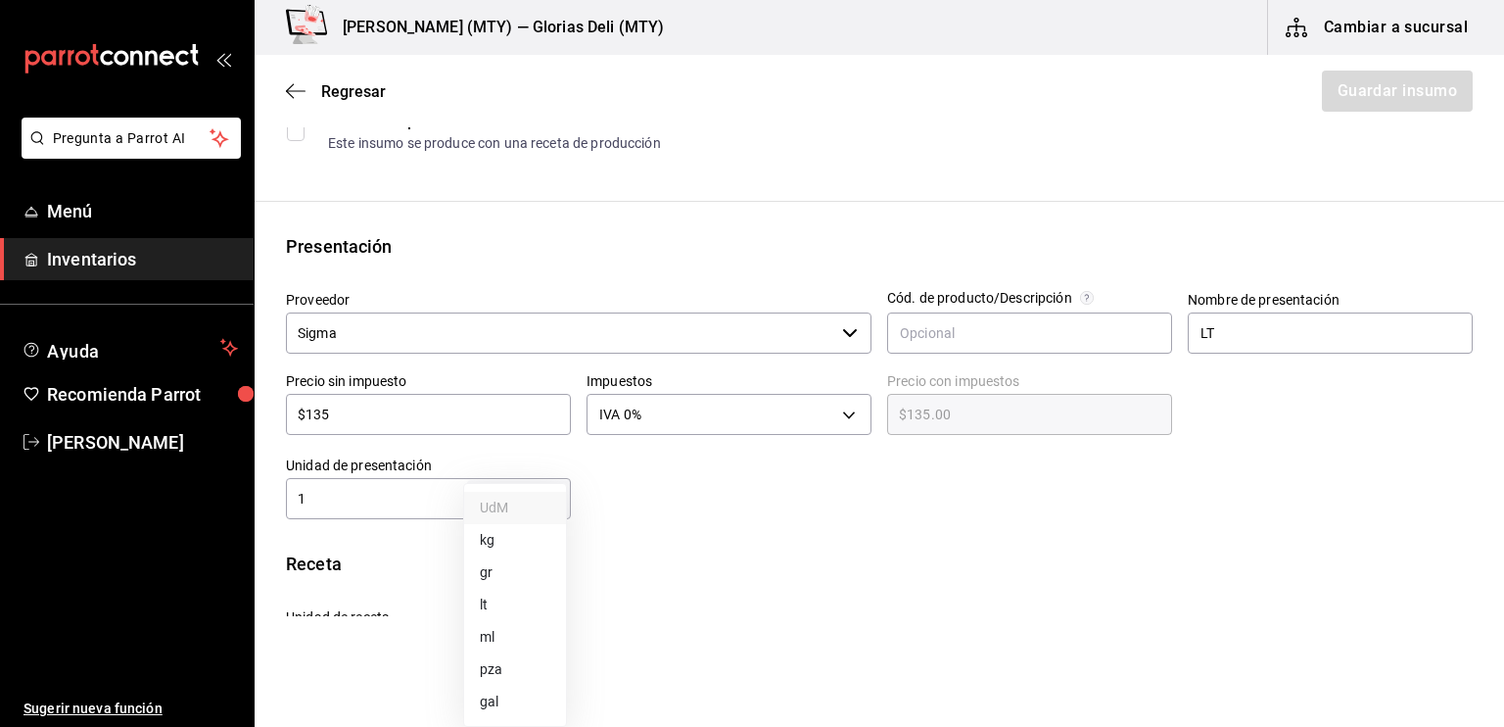
type input "LITER"
type input "1"
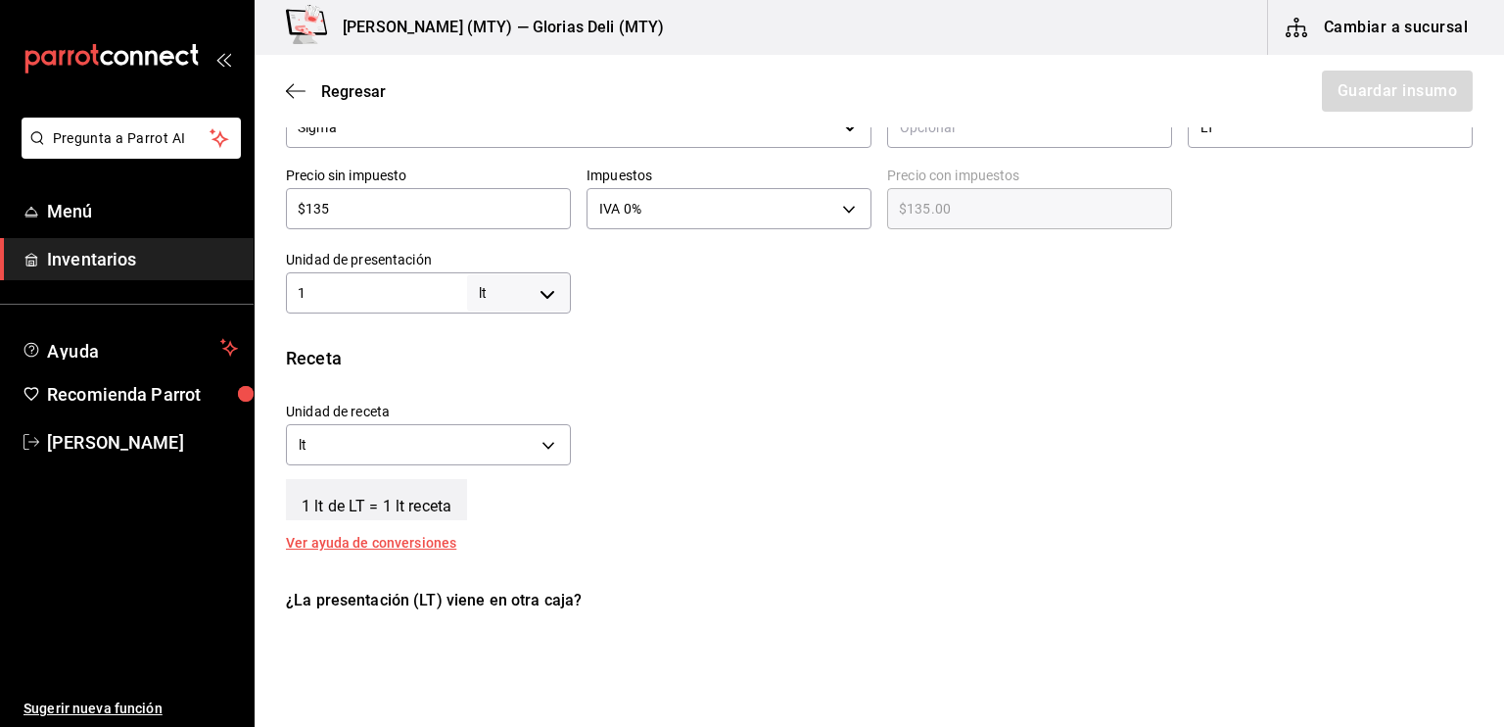
scroll to position [509, 0]
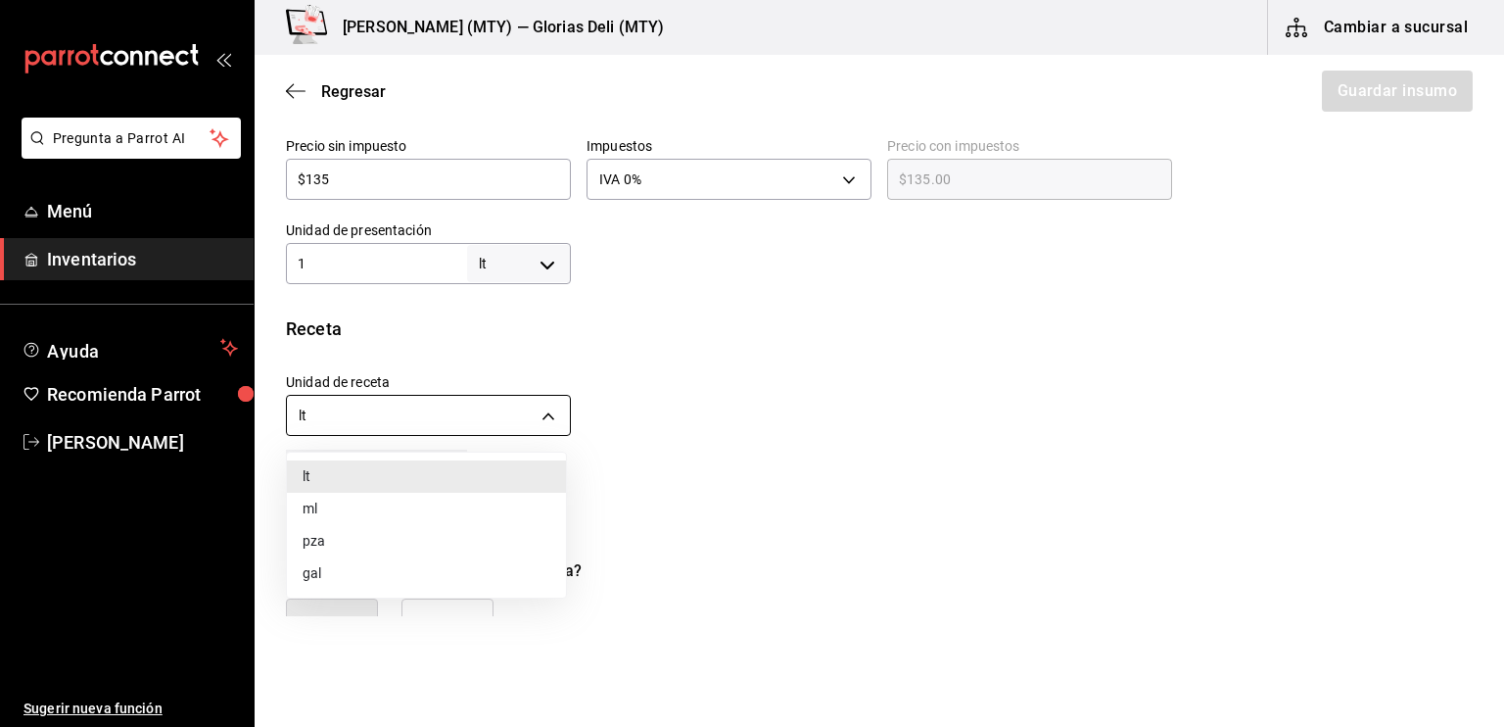
click at [548, 415] on body "Pregunta a Parrot AI Menú Inventarios Ayuda Recomienda Parrot [PERSON_NAME] Sug…" at bounding box center [752, 308] width 1504 height 616
click at [426, 502] on li "ml" at bounding box center [426, 509] width 279 height 32
type input "MILLILITER"
type input "1,000"
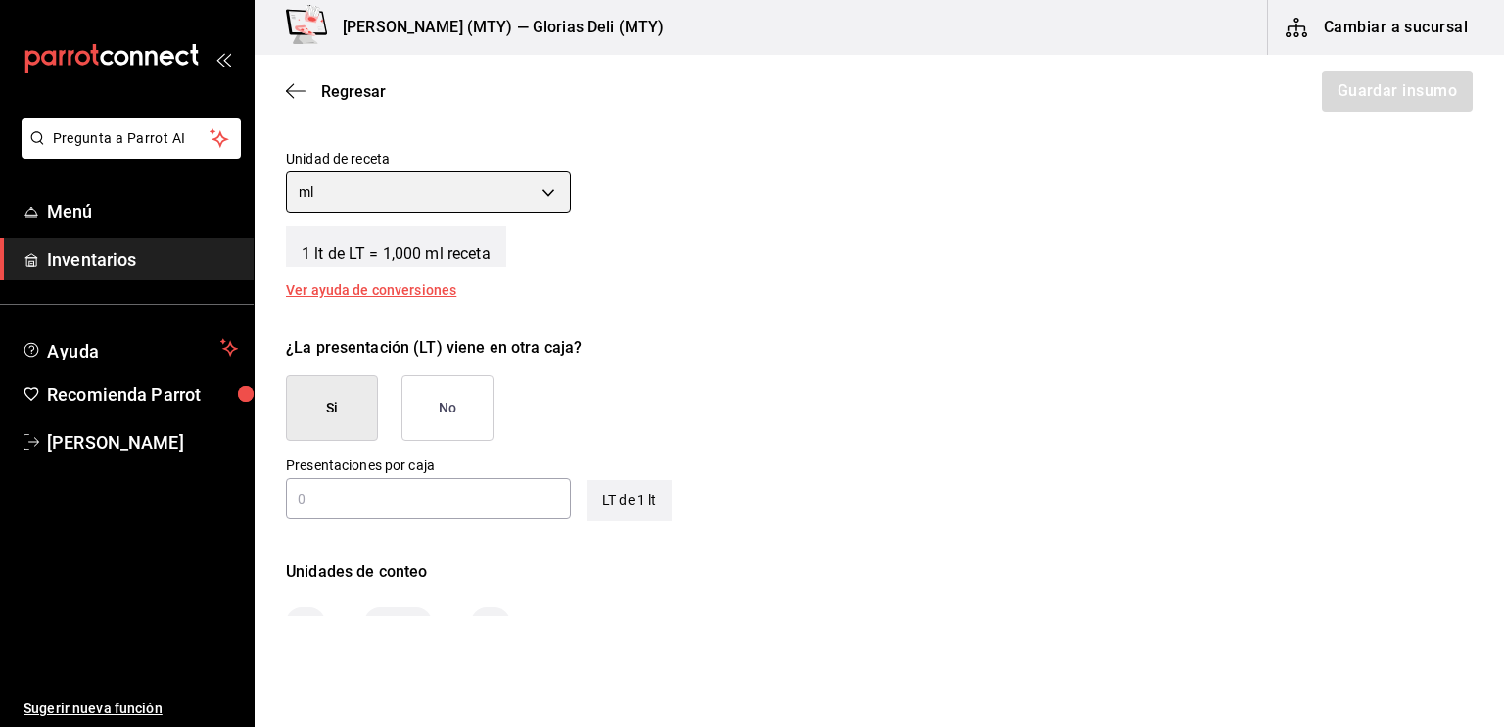
scroll to position [744, 0]
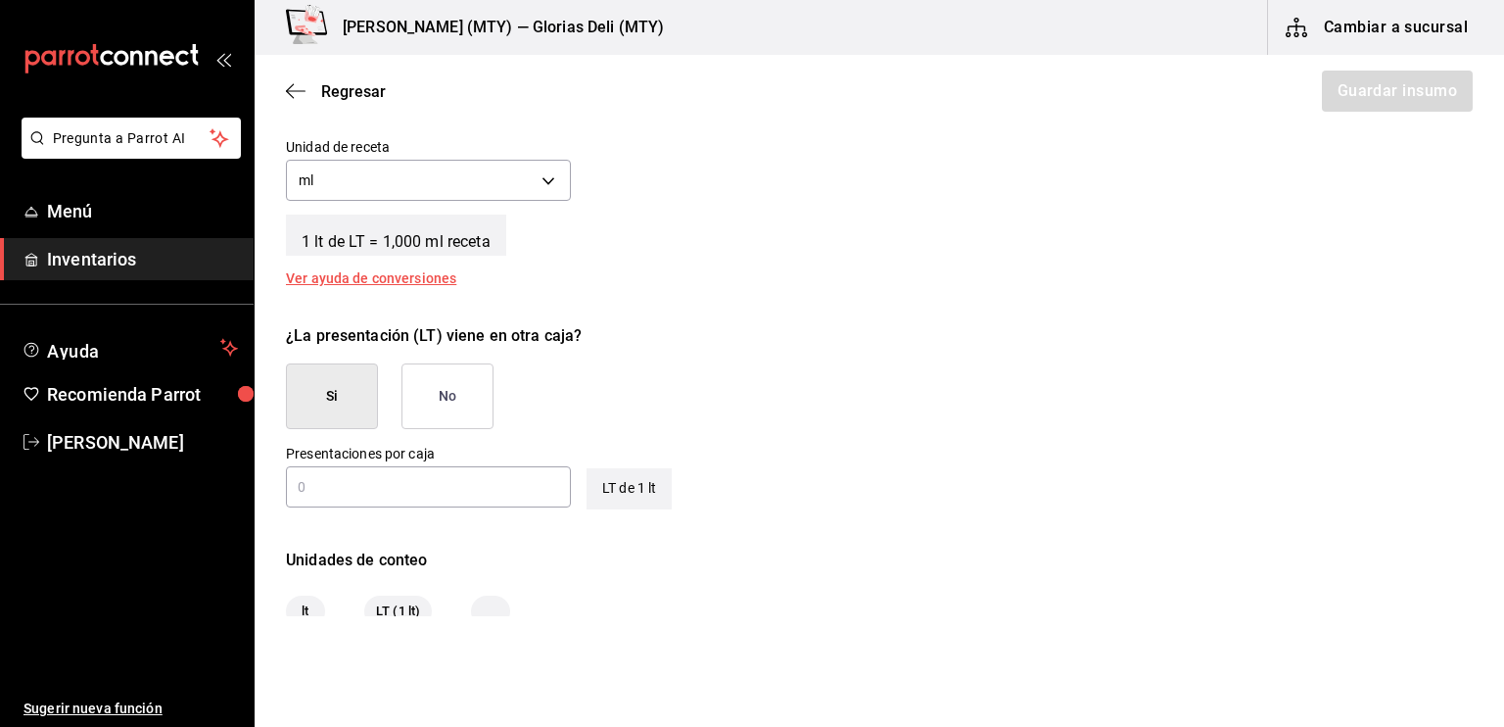
click at [452, 387] on button "No" at bounding box center [447, 396] width 92 height 66
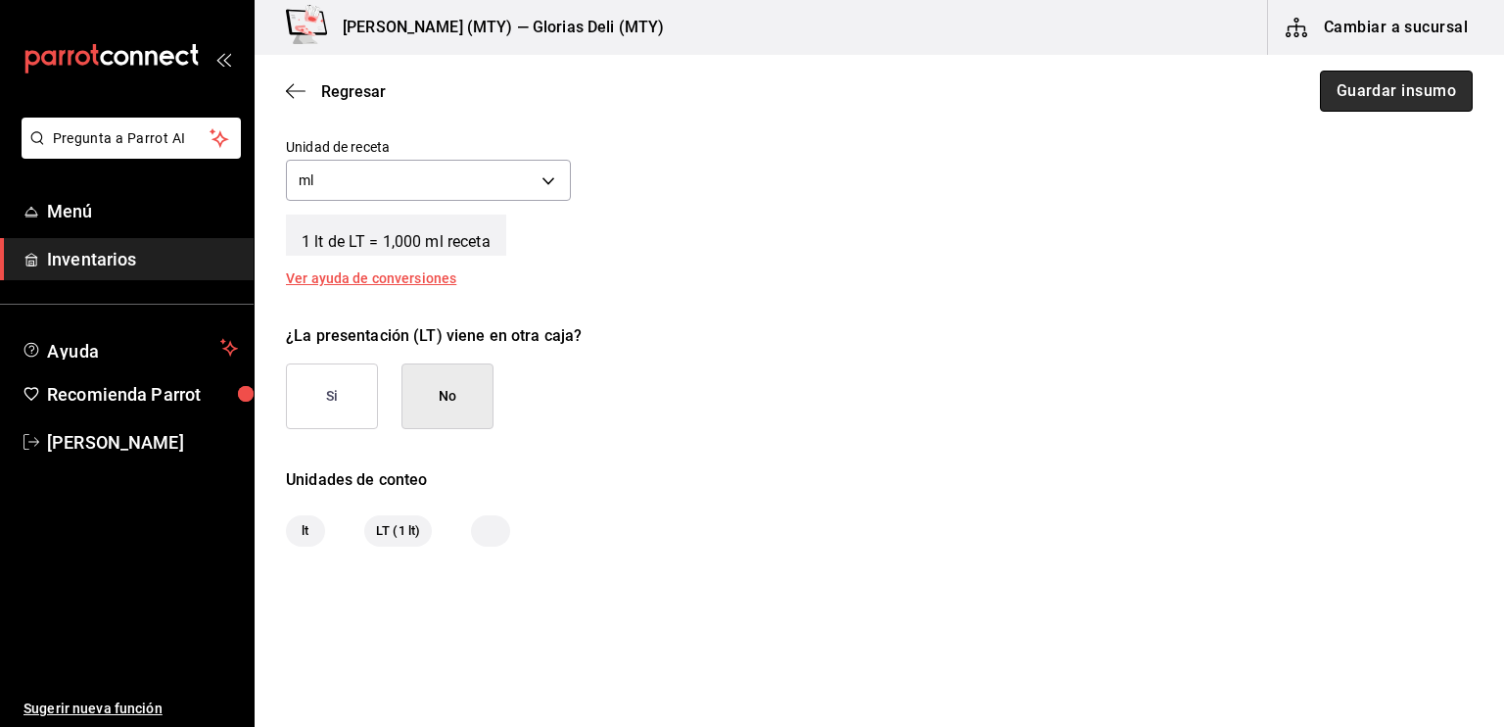
click at [1380, 89] on button "Guardar insumo" at bounding box center [1396, 91] width 153 height 41
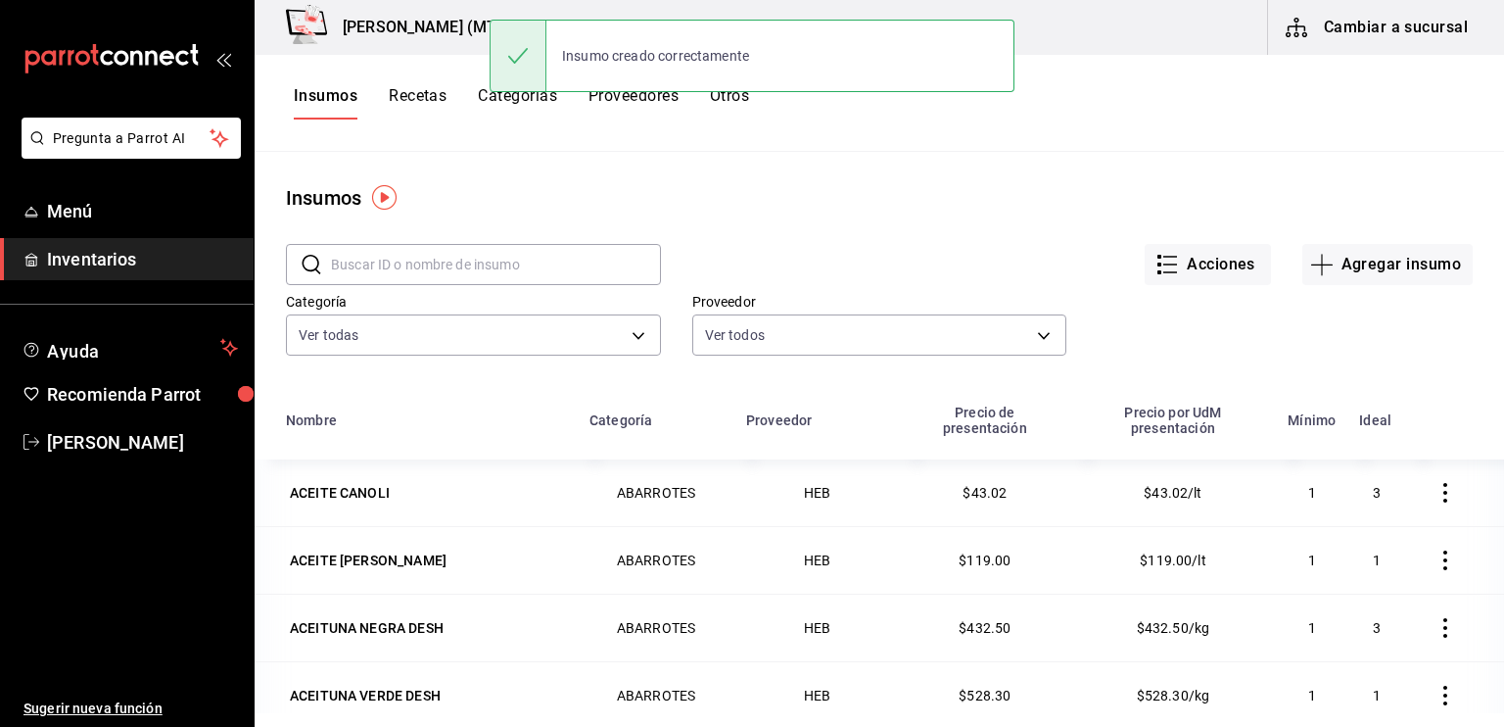
click at [1380, 89] on div "Insumos Recetas Categorías Proveedores Otros" at bounding box center [880, 102] width 1250 height 33
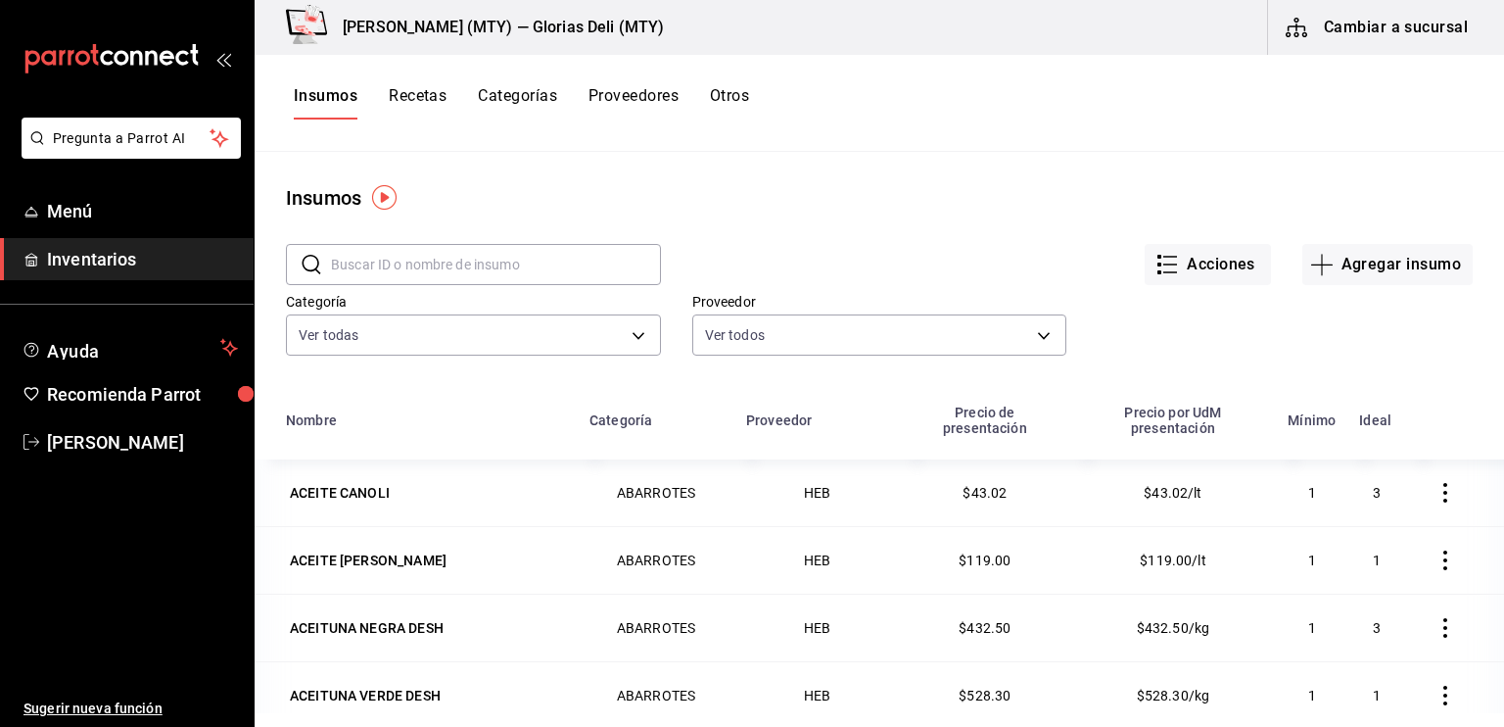
click at [108, 259] on span "Inventarios" at bounding box center [142, 259] width 191 height 26
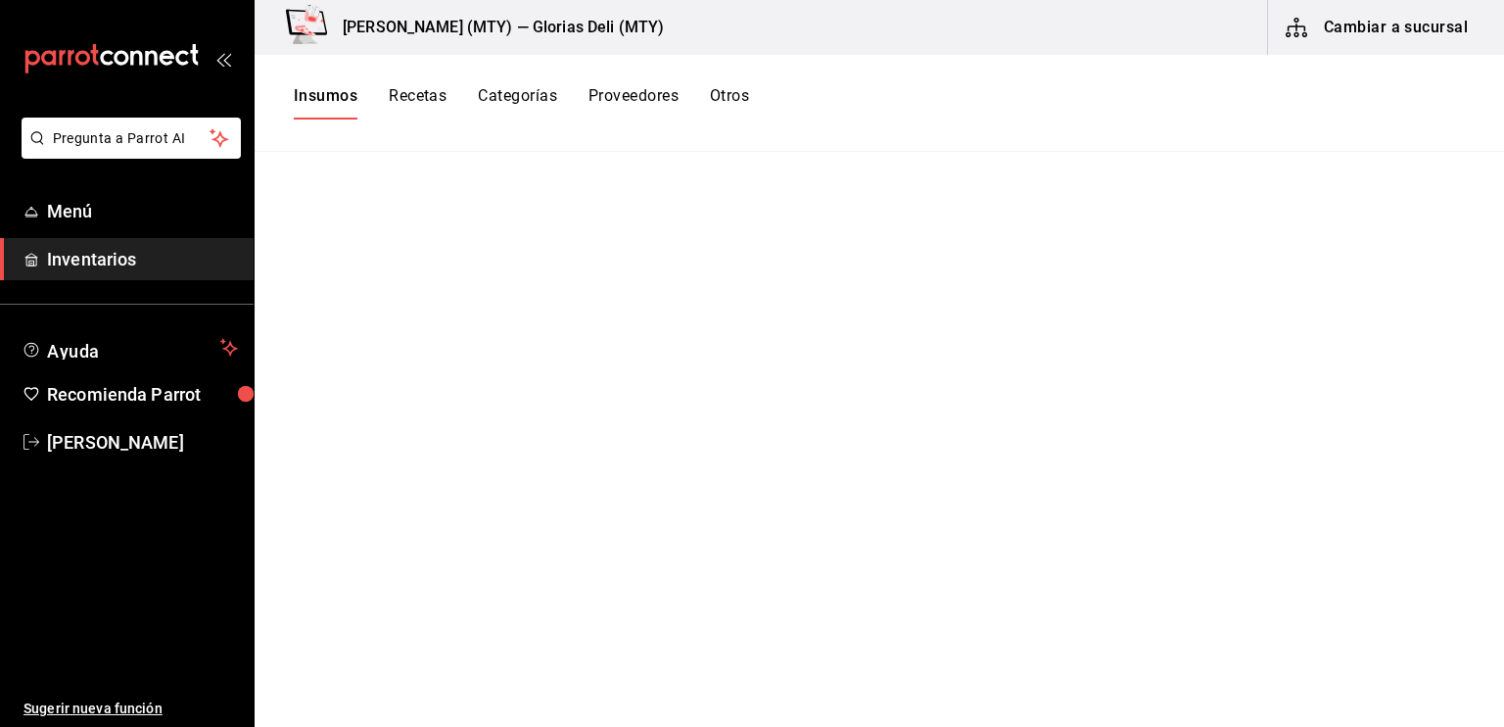
click at [108, 259] on span "Inventarios" at bounding box center [142, 259] width 191 height 26
click at [1397, 20] on button "Cambiar a sucursal" at bounding box center [1378, 27] width 220 height 55
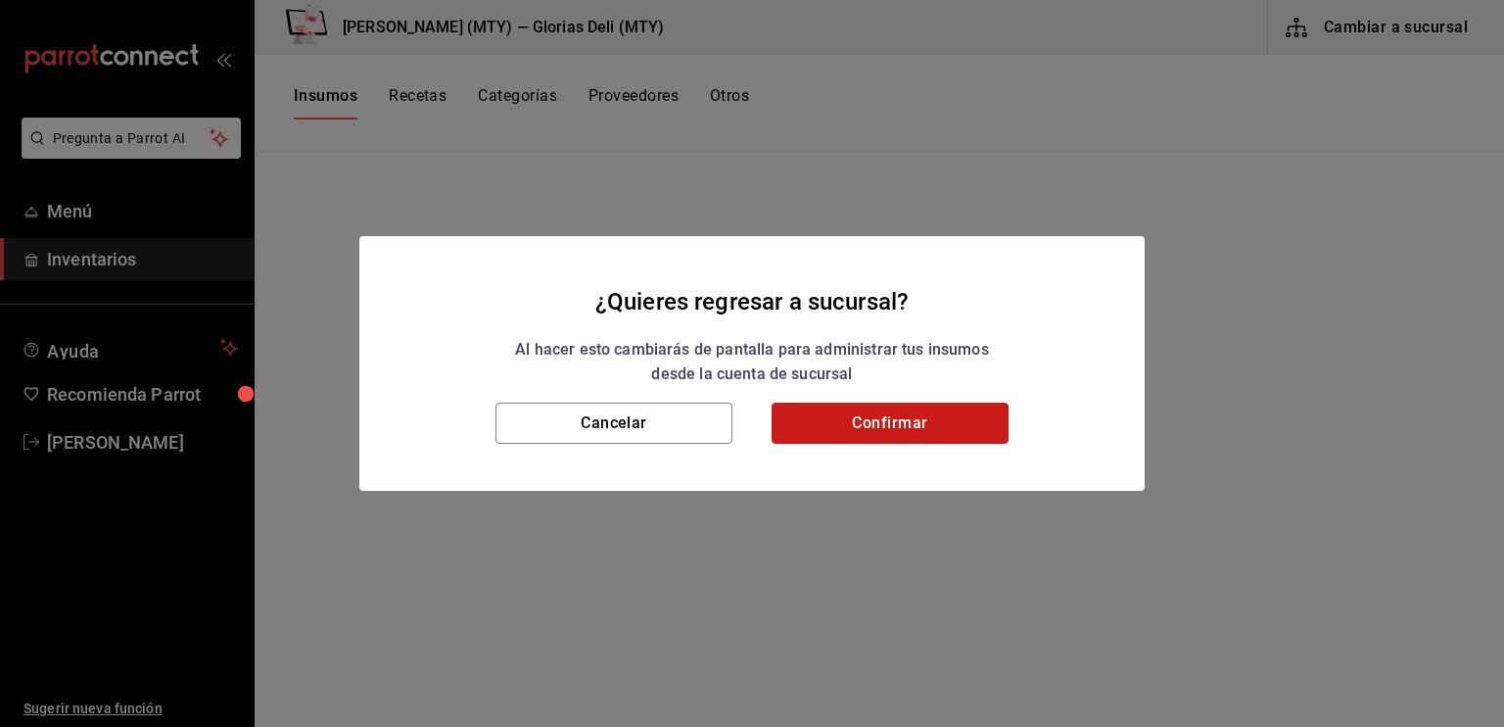
click at [932, 427] on button "Confirmar" at bounding box center [890, 422] width 237 height 41
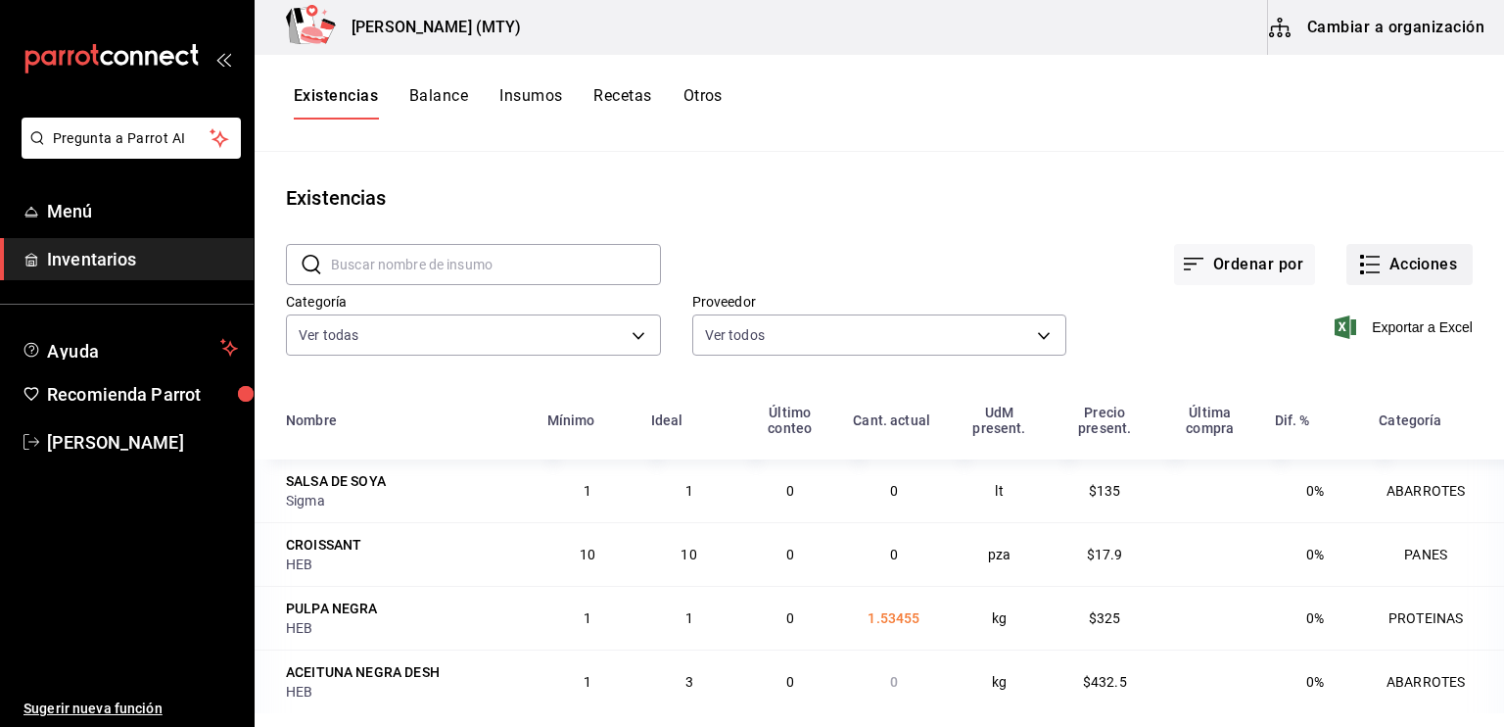
click at [1368, 283] on button "Acciones" at bounding box center [1409, 264] width 126 height 41
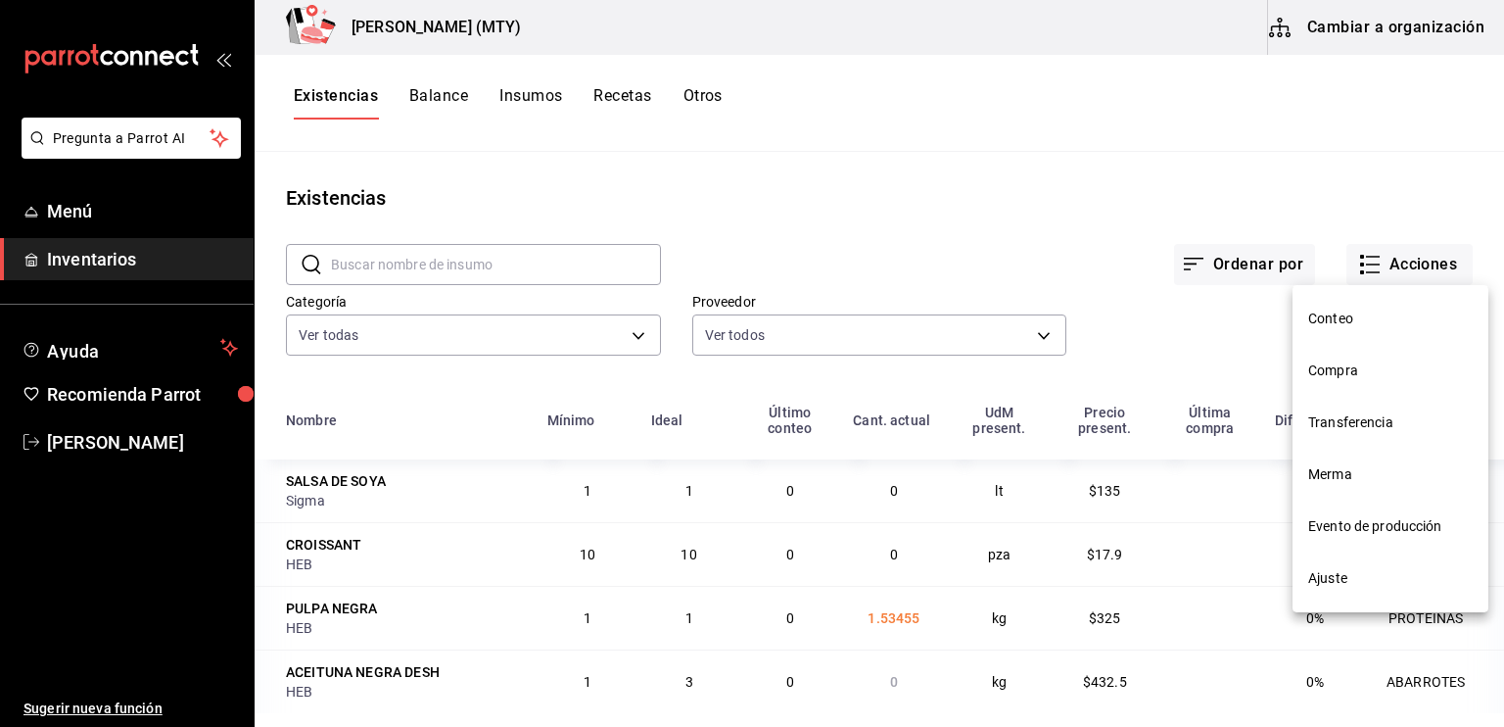
click at [1363, 365] on span "Compra" at bounding box center [1390, 370] width 165 height 21
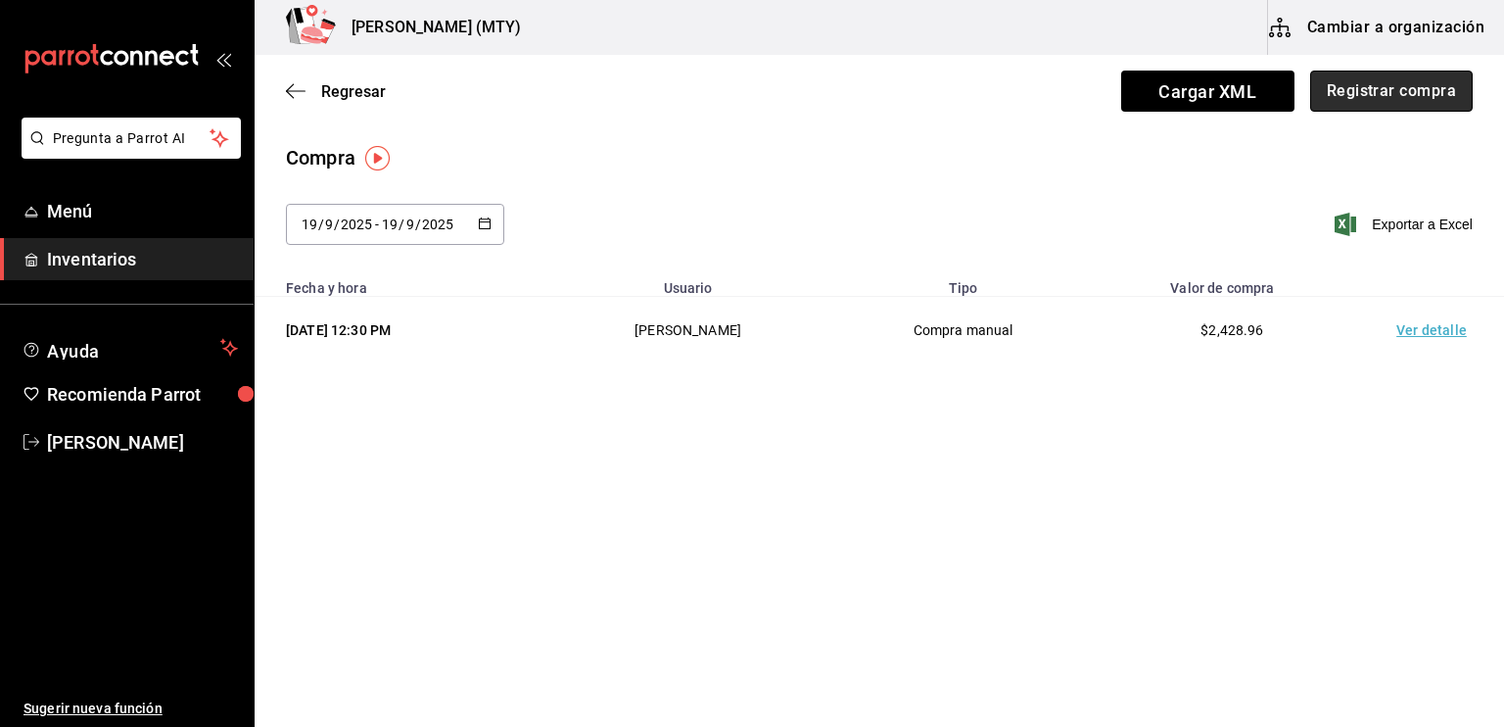
click at [1340, 96] on button "Registrar compra" at bounding box center [1391, 91] width 163 height 41
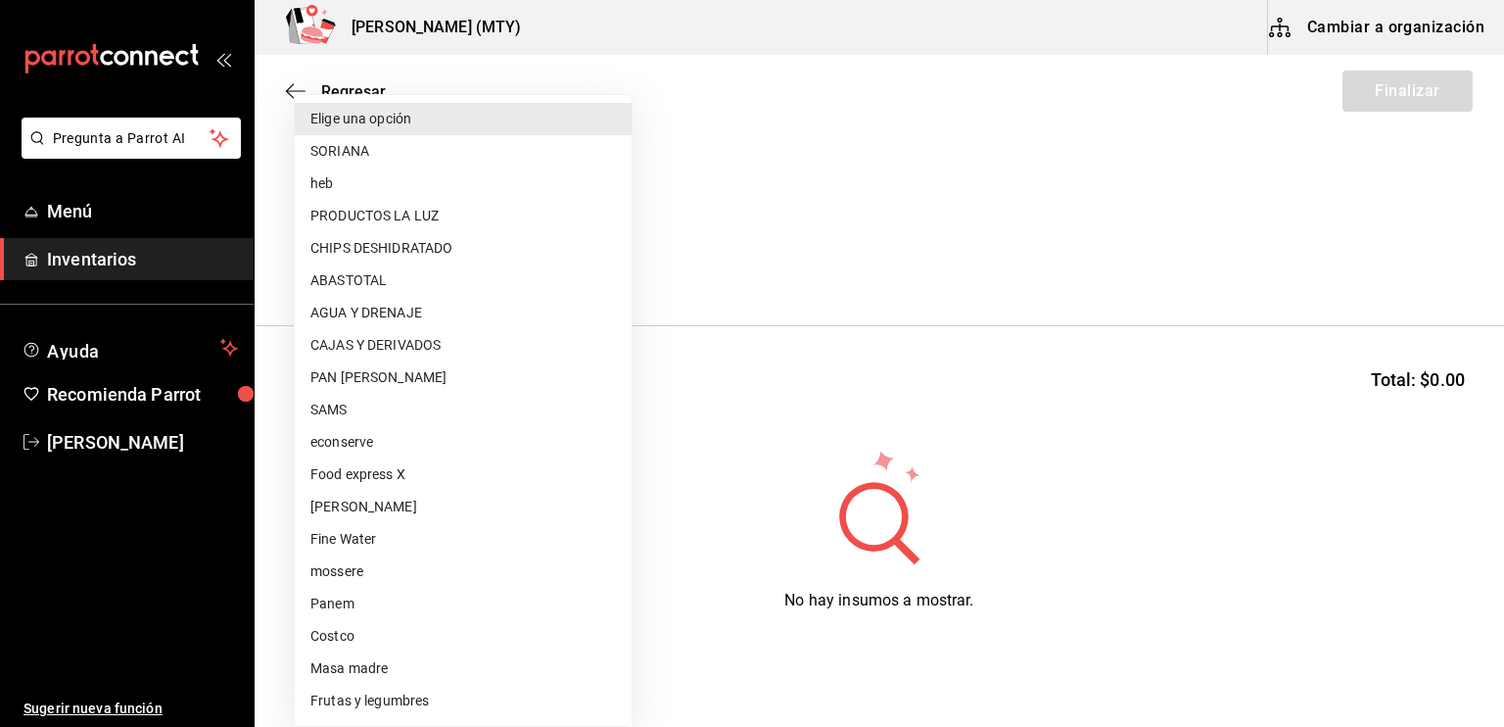
click at [354, 261] on body "Pregunta a Parrot AI Menú Inventarios Ayuda Recomienda Parrot [PERSON_NAME] Sug…" at bounding box center [752, 308] width 1504 height 616
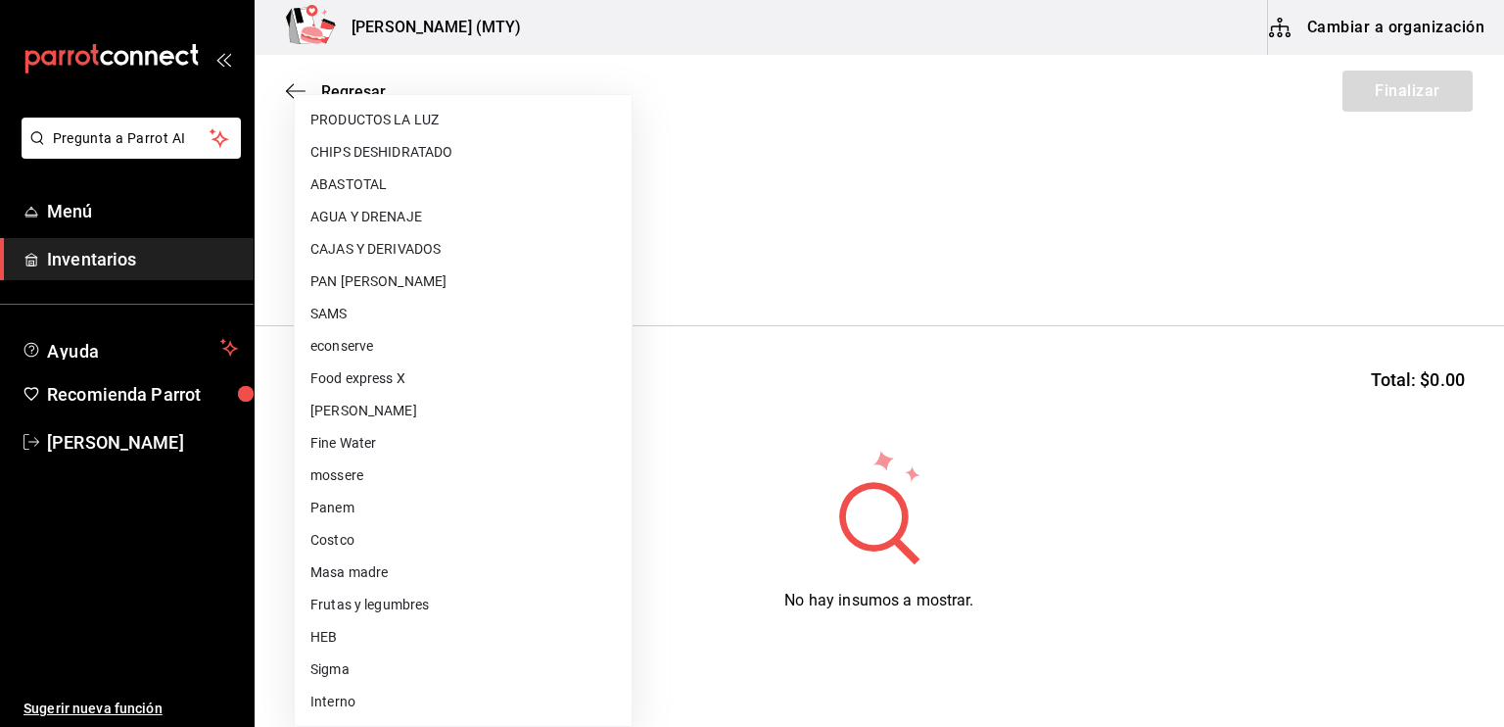
click at [331, 669] on li "Sigma" at bounding box center [463, 669] width 337 height 32
type input "95e19ff2-bbbd-4b9e-9829-e7cf965f9b6c"
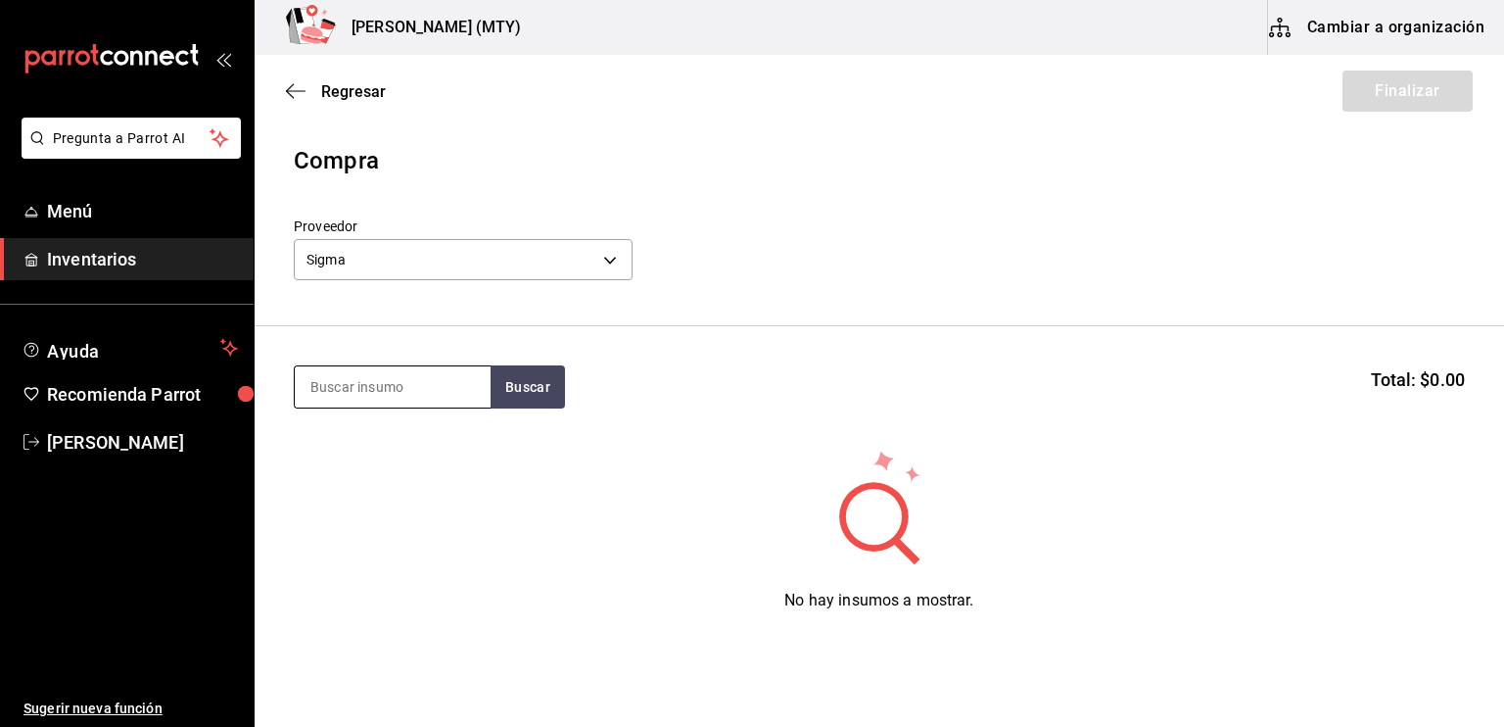
click at [307, 383] on input at bounding box center [393, 386] width 196 height 41
type input "MAYO"
click at [513, 399] on button "Buscar" at bounding box center [528, 386] width 74 height 43
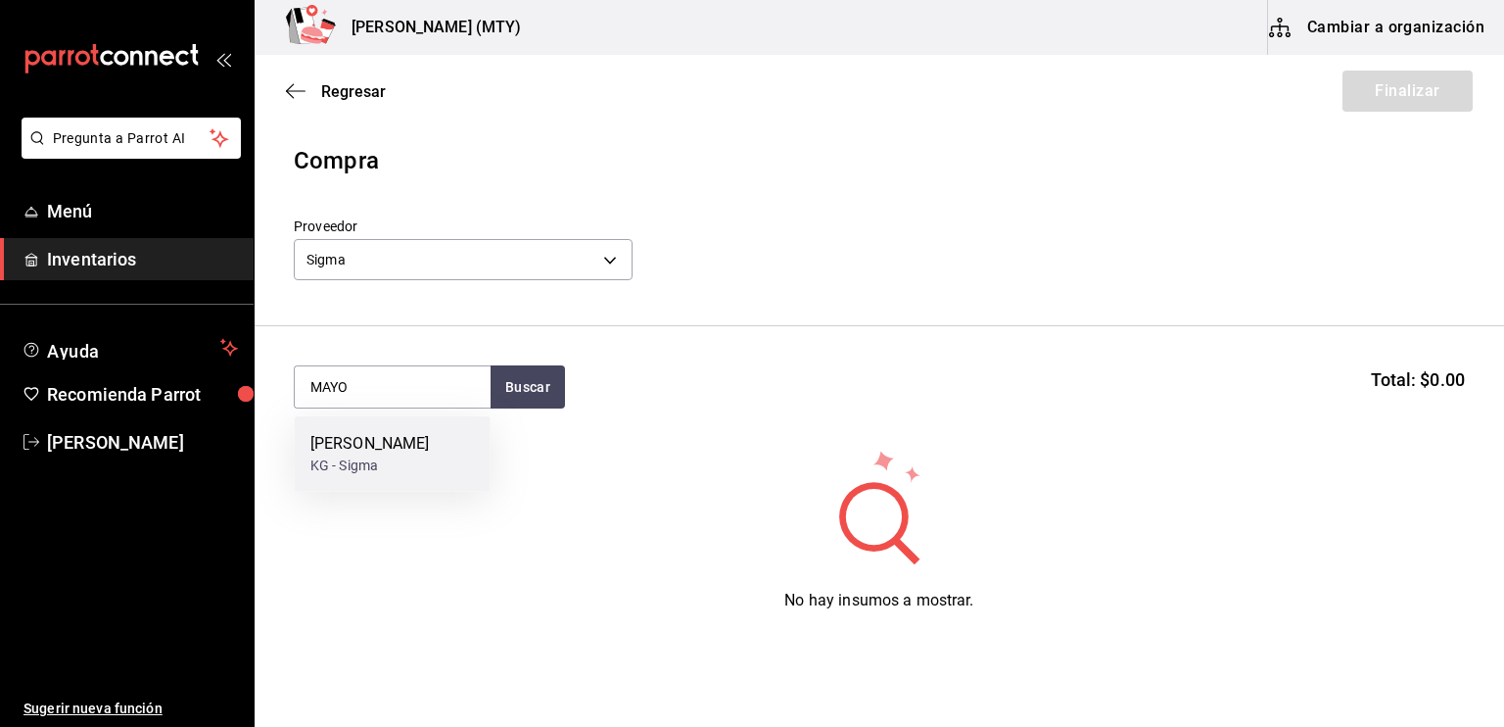
click at [359, 455] on div "[PERSON_NAME]" at bounding box center [369, 444] width 119 height 24
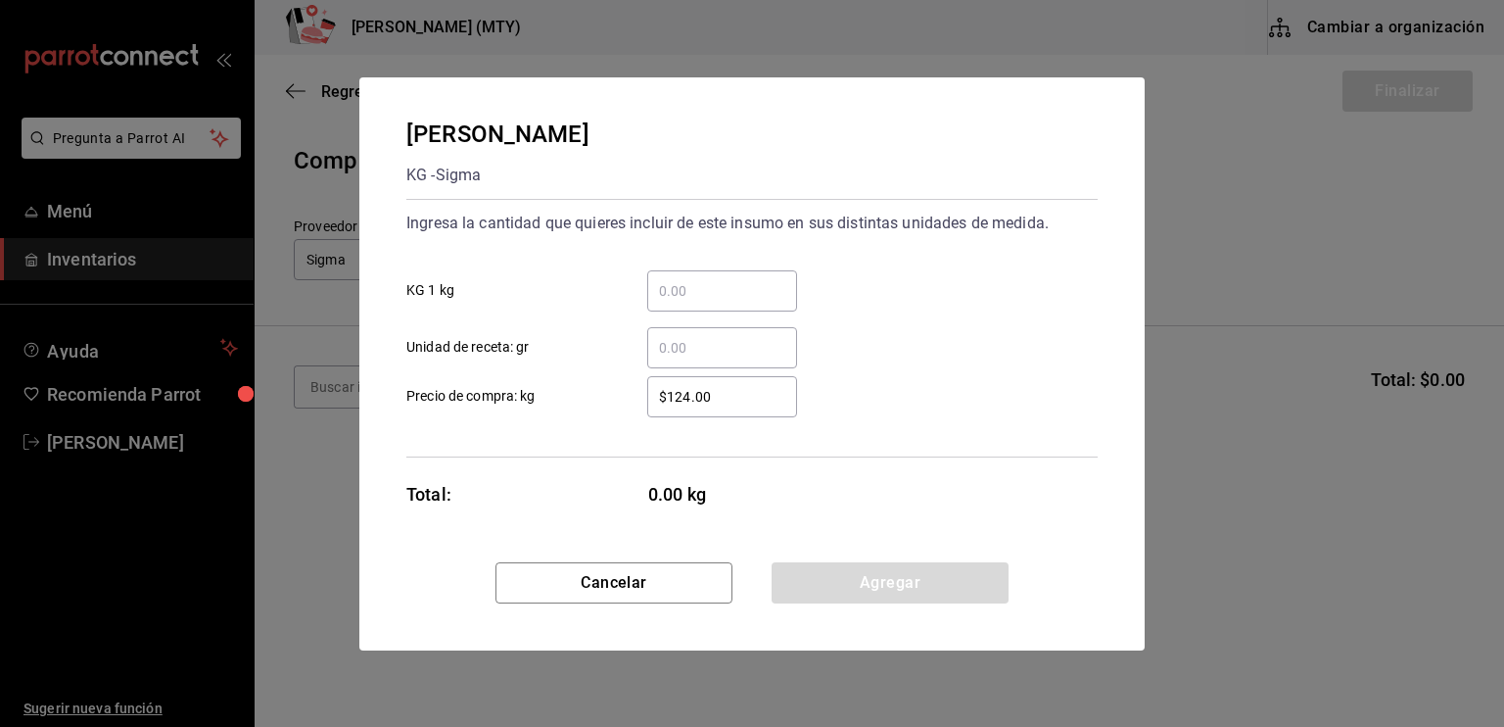
click at [665, 289] on input "​ KG 1 kg" at bounding box center [722, 291] width 150 height 24
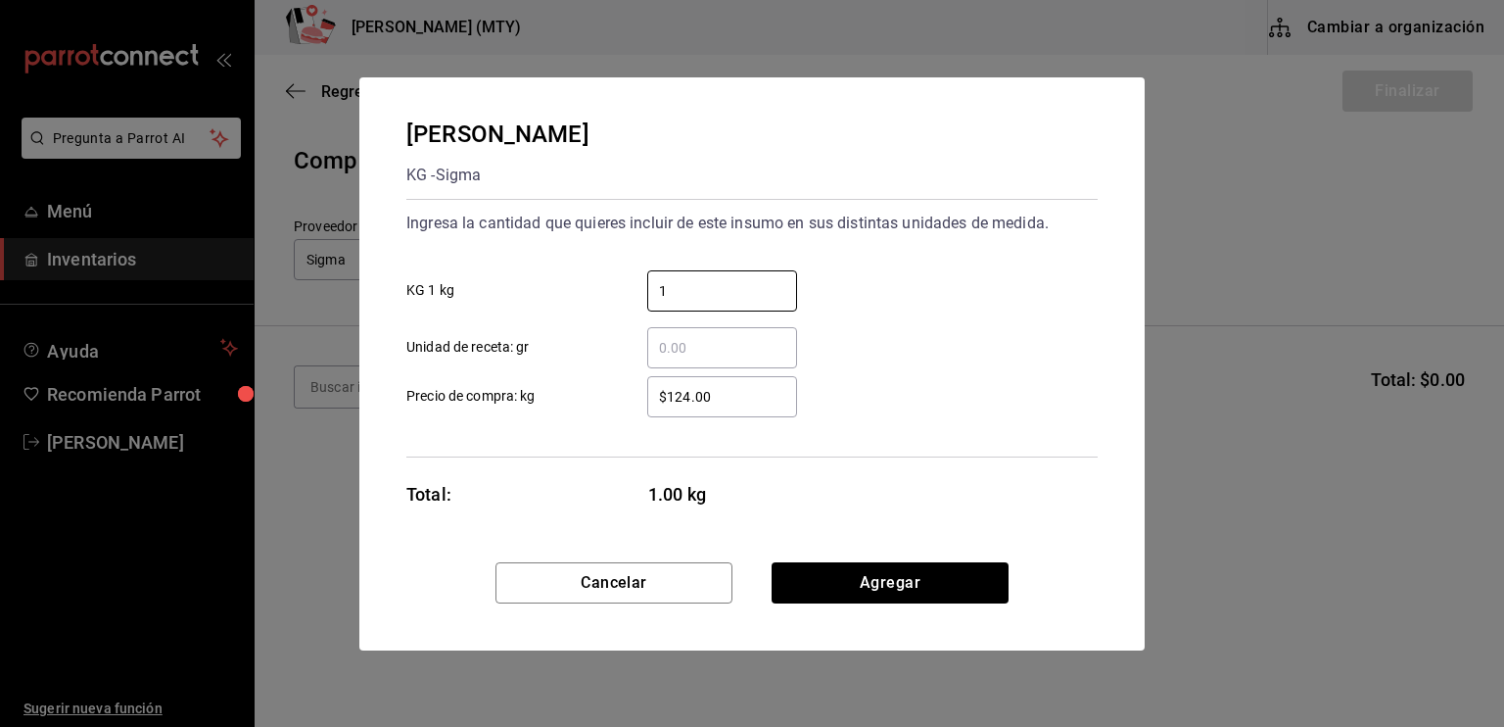
type input "1"
click at [654, 345] on input "​ Unidad de receta: gr" at bounding box center [722, 348] width 150 height 24
click at [670, 293] on input "1" at bounding box center [722, 291] width 150 height 24
type input "3"
click at [665, 348] on input "​ Unidad de receta: gr" at bounding box center [722, 348] width 150 height 24
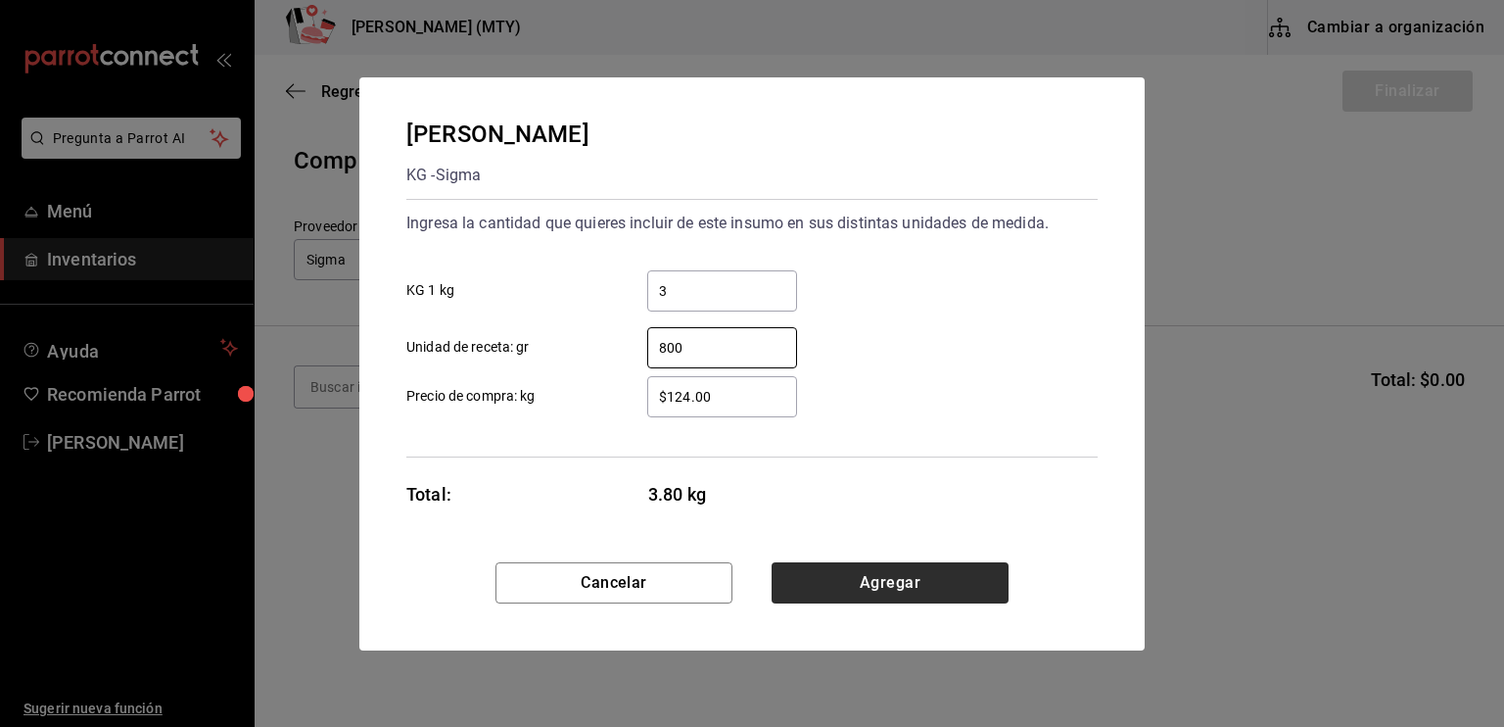
type input "800"
click at [787, 582] on button "Agregar" at bounding box center [890, 582] width 237 height 41
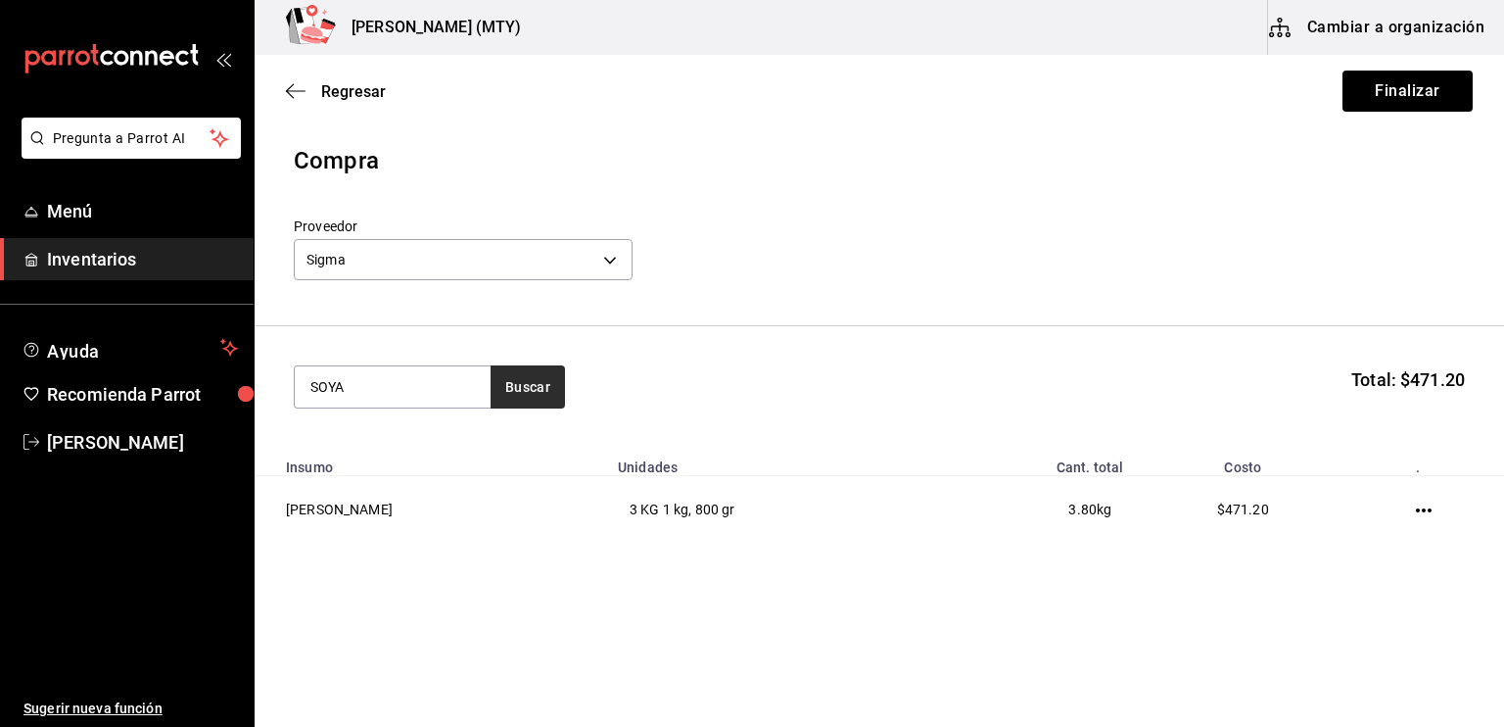
type input "SOYA"
click at [531, 407] on button "Buscar" at bounding box center [528, 386] width 74 height 43
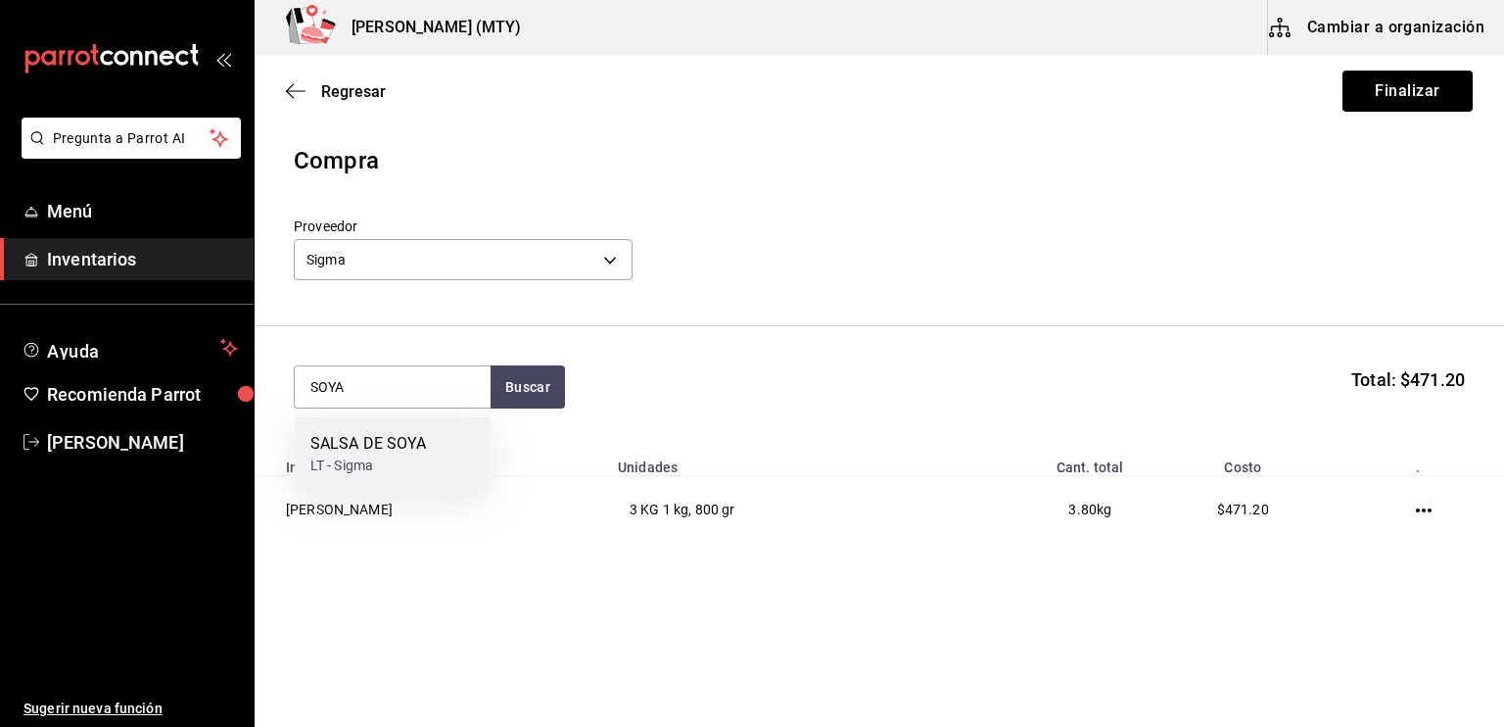
click at [417, 469] on div "LT - Sigma" at bounding box center [368, 465] width 117 height 21
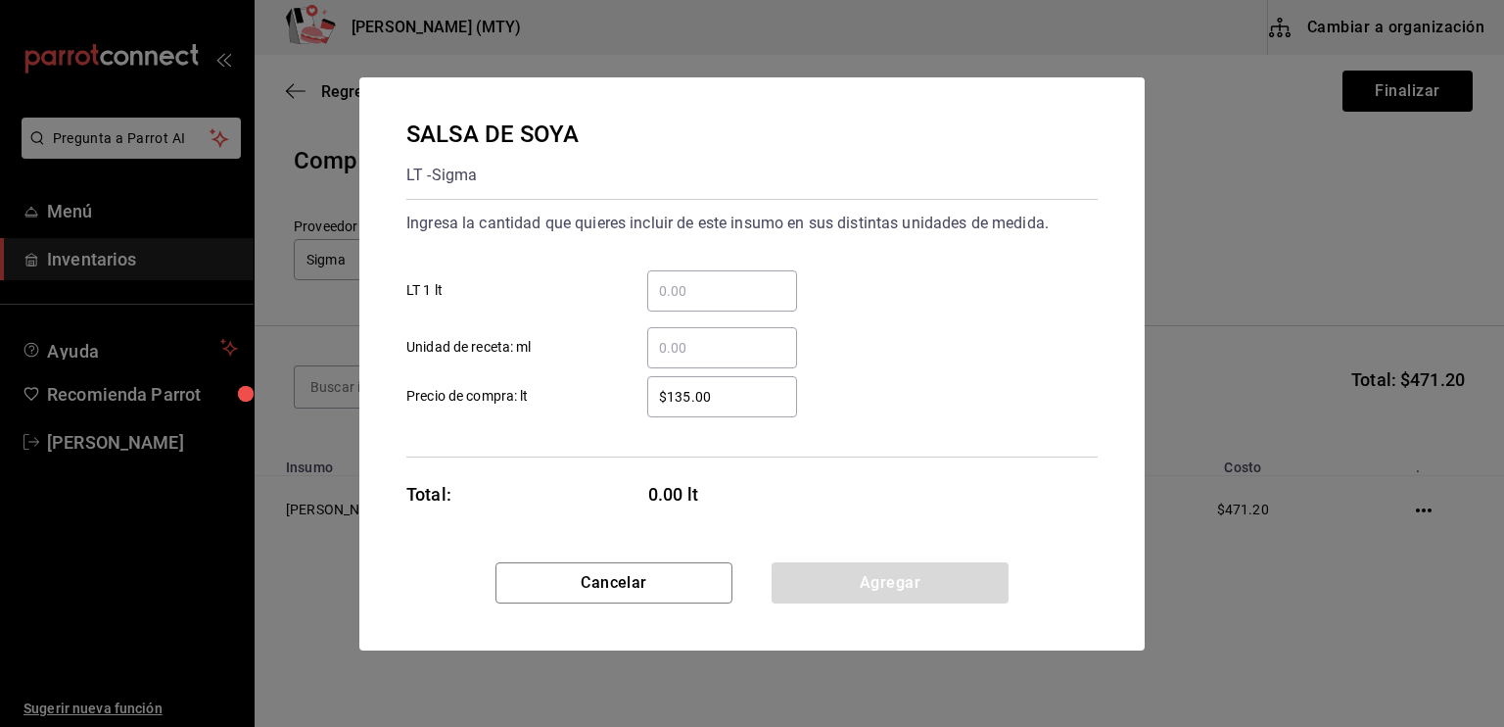
click at [665, 297] on input "​ LT 1 lt" at bounding box center [722, 291] width 150 height 24
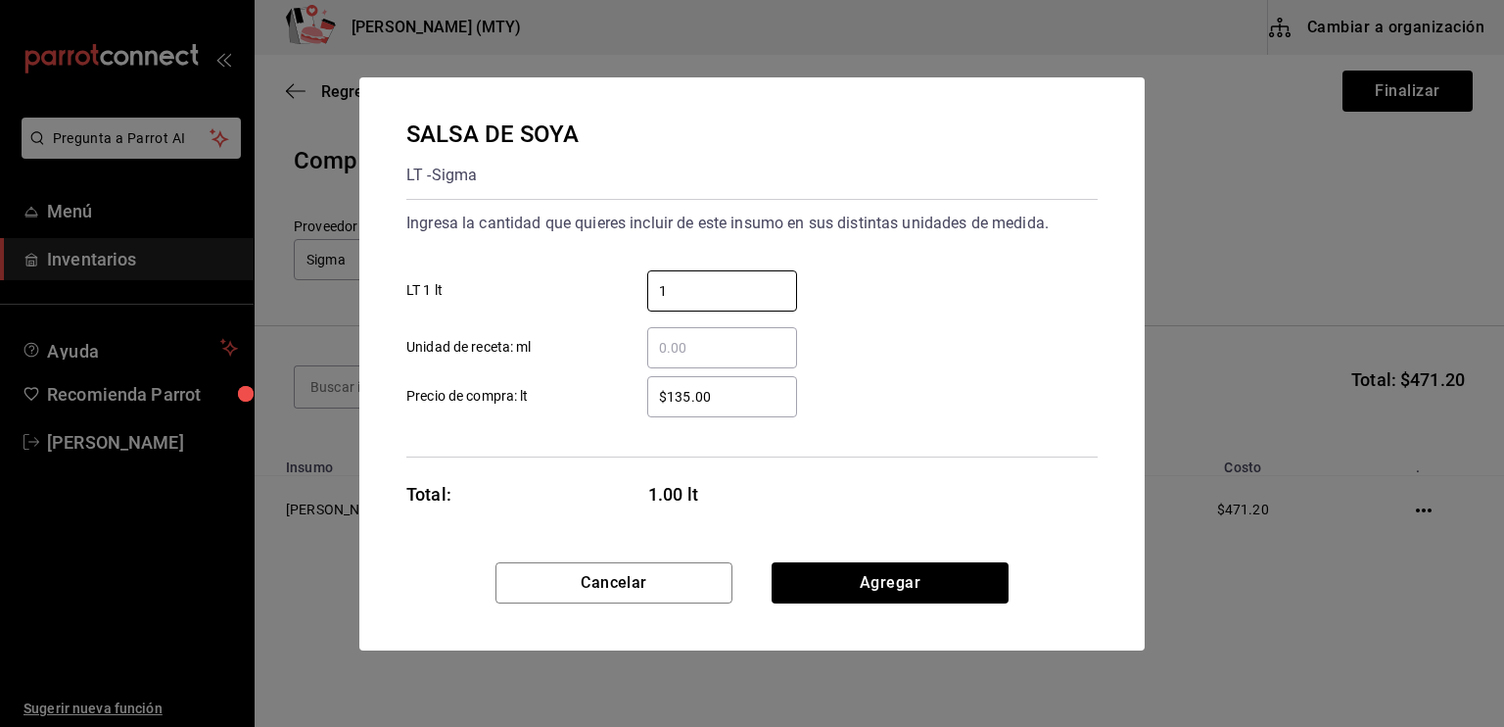
type input "1"
click at [665, 345] on input "​ Unidad de receta: ml" at bounding box center [722, 348] width 150 height 24
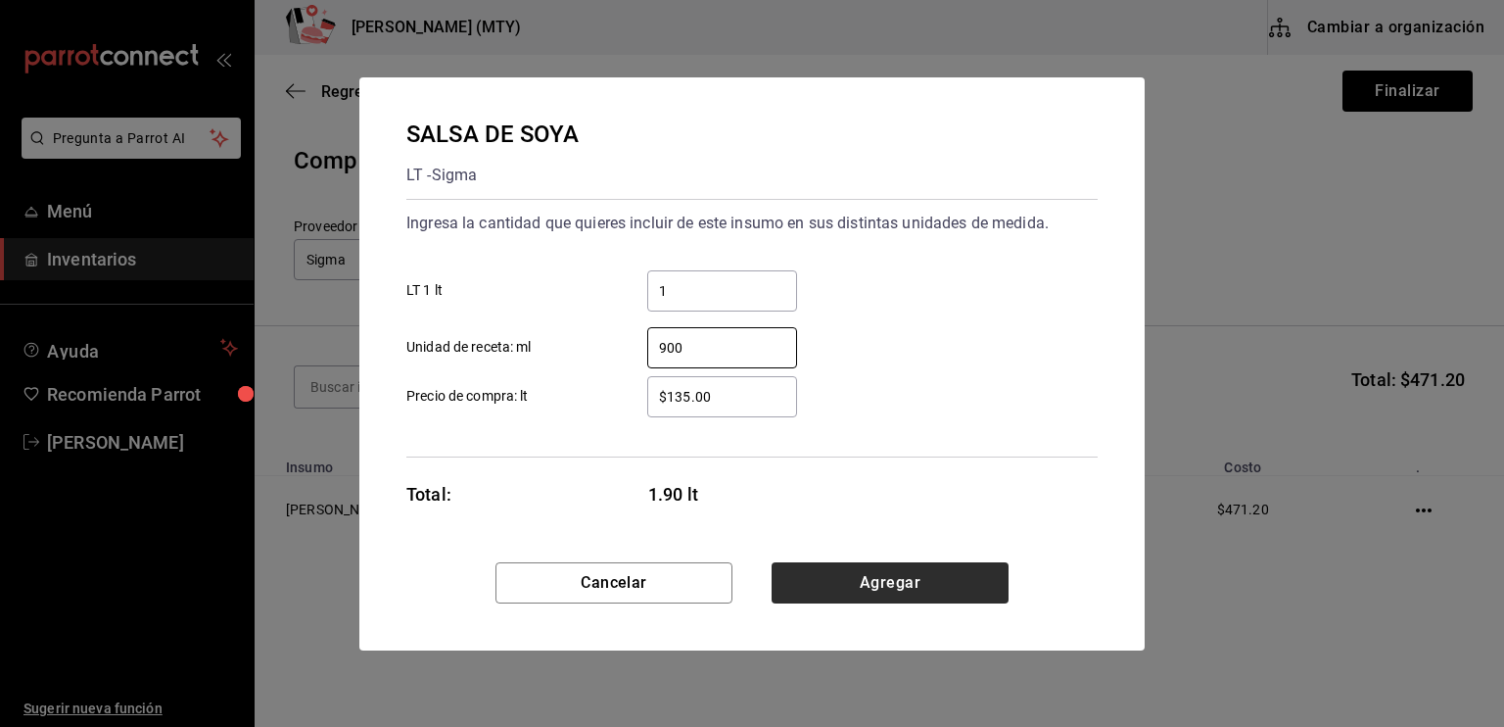
type input "900"
click at [882, 581] on button "Agregar" at bounding box center [890, 582] width 237 height 41
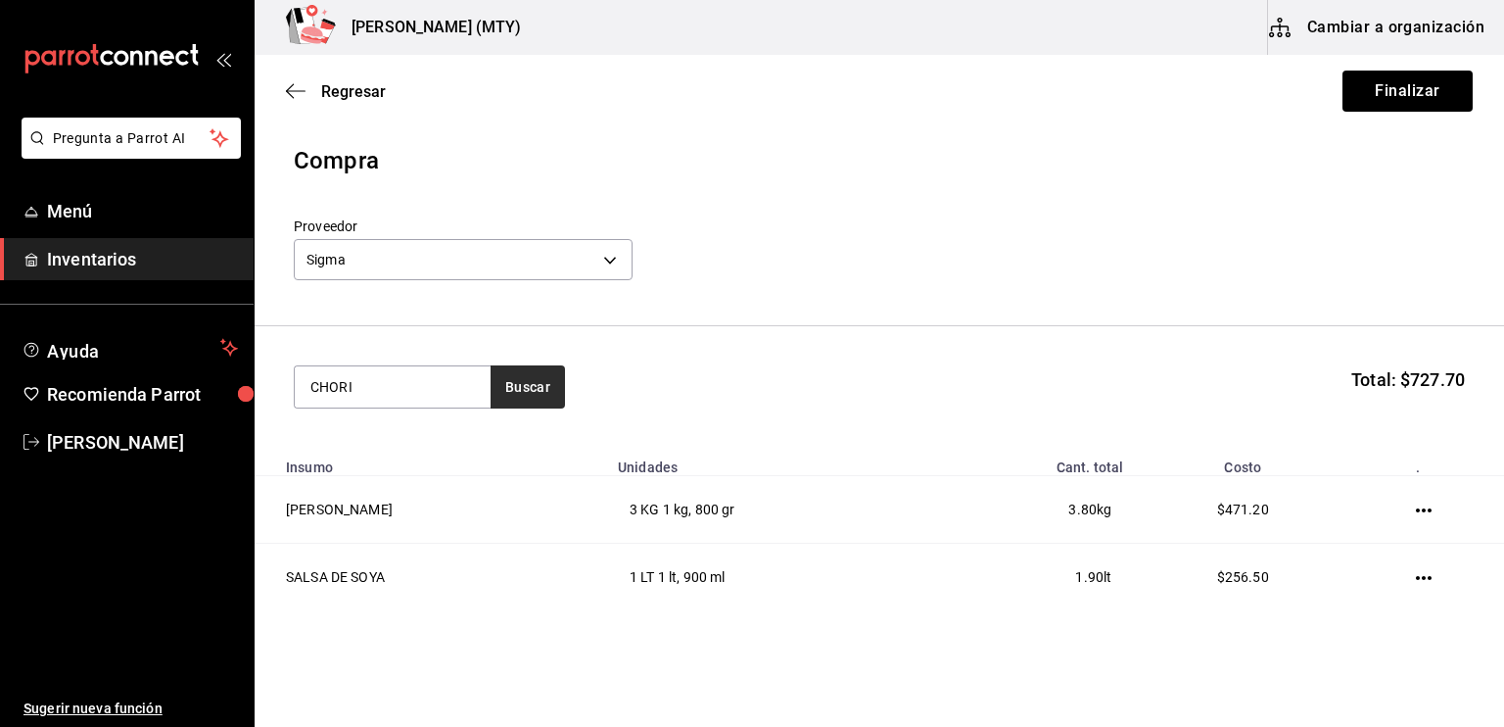
type input "CHORI"
click at [538, 385] on button "Buscar" at bounding box center [528, 386] width 74 height 43
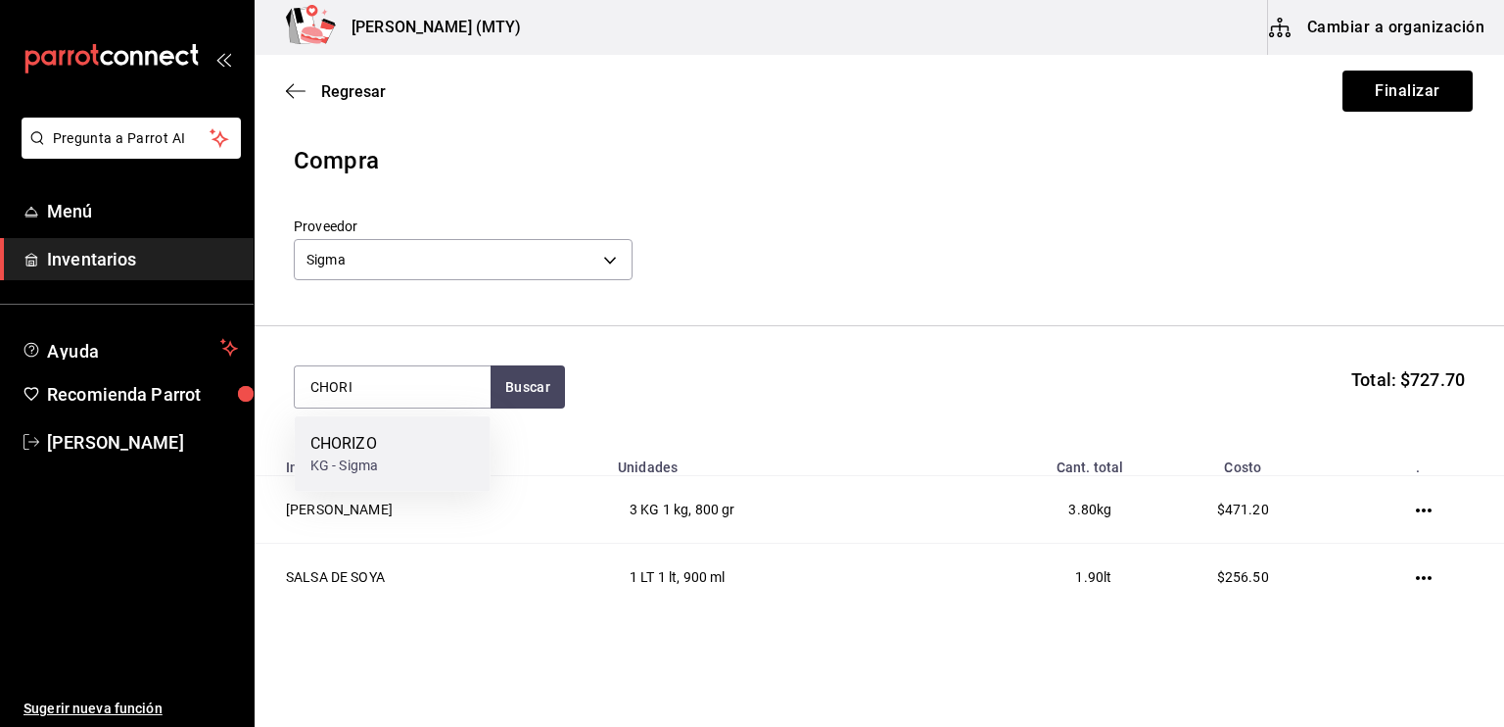
click at [428, 455] on div "CHORIZO KG - Sigma" at bounding box center [393, 453] width 196 height 75
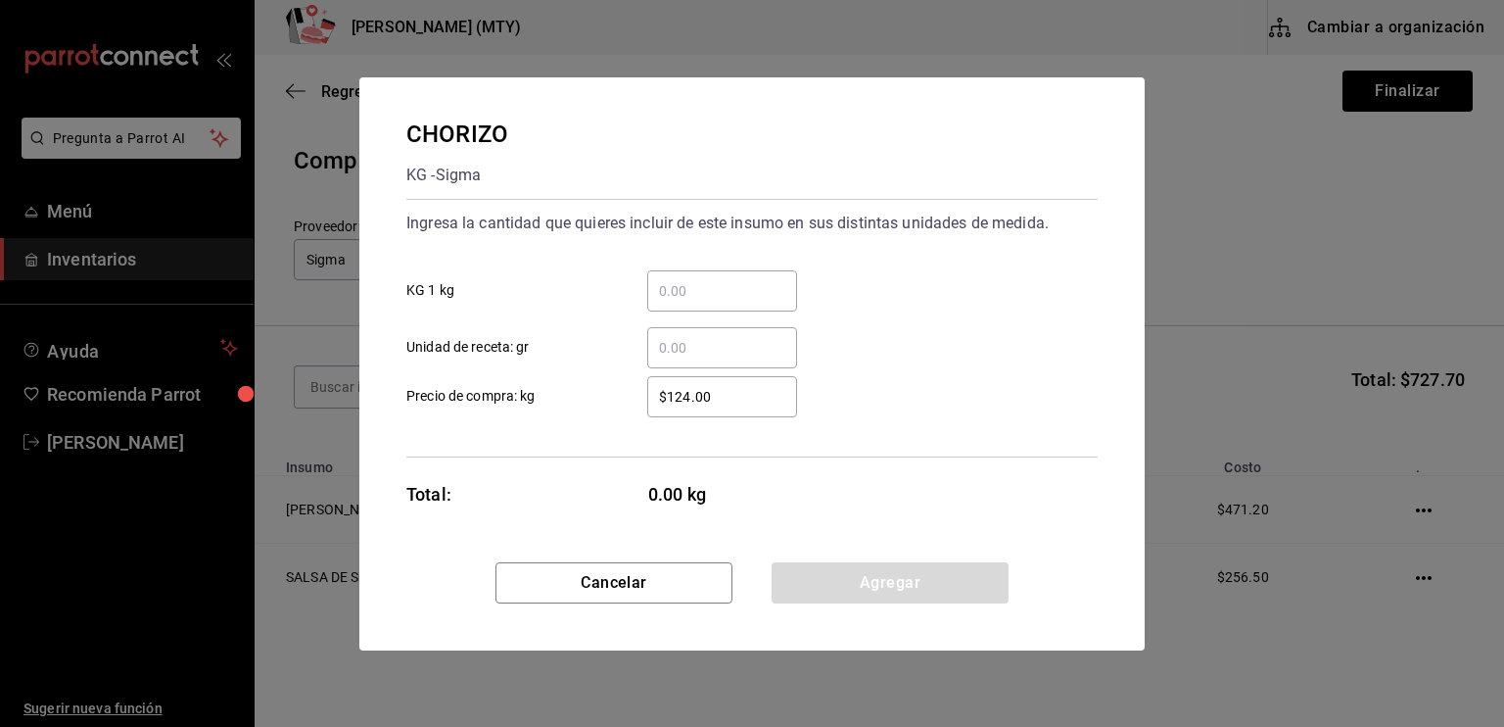
click at [659, 352] on input "​ Unidad de receta: gr" at bounding box center [722, 348] width 150 height 24
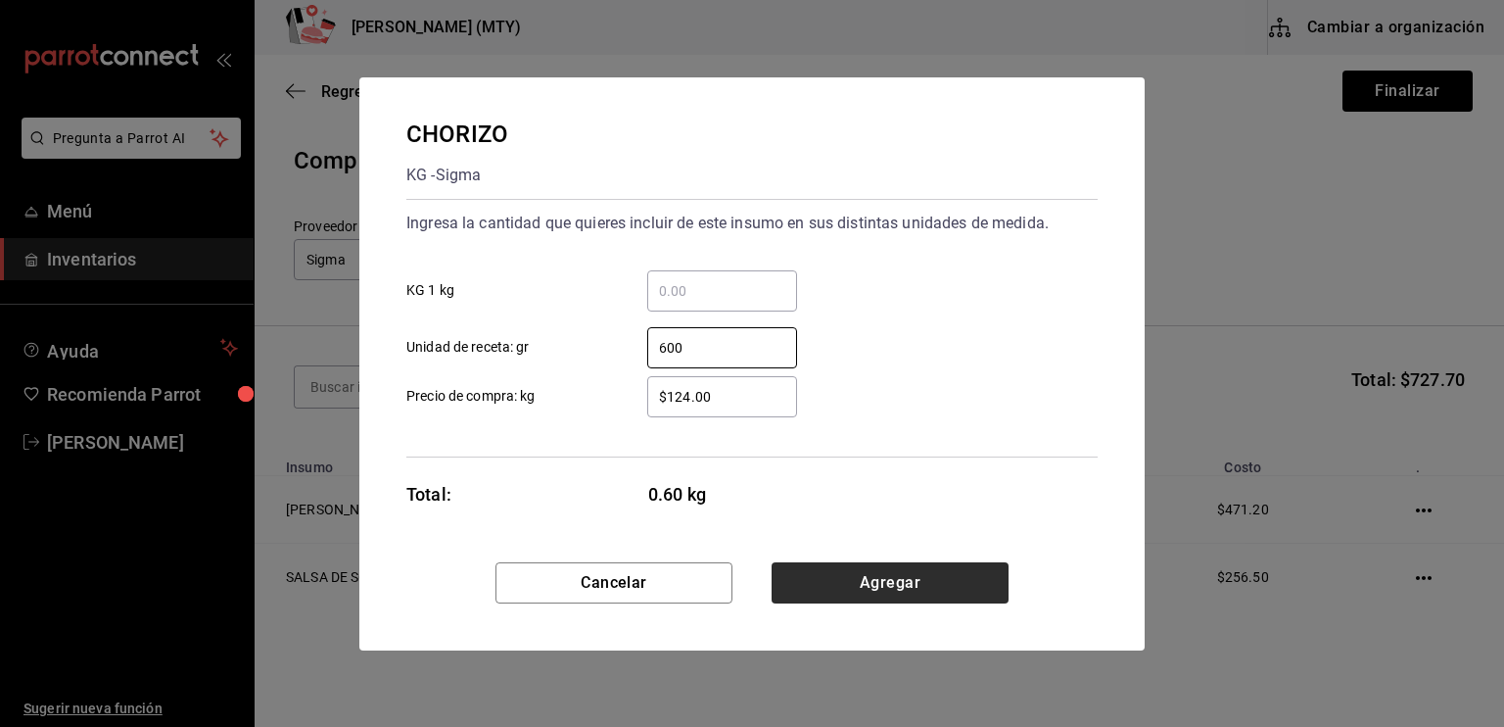
type input "600"
click at [908, 574] on button "Agregar" at bounding box center [890, 582] width 237 height 41
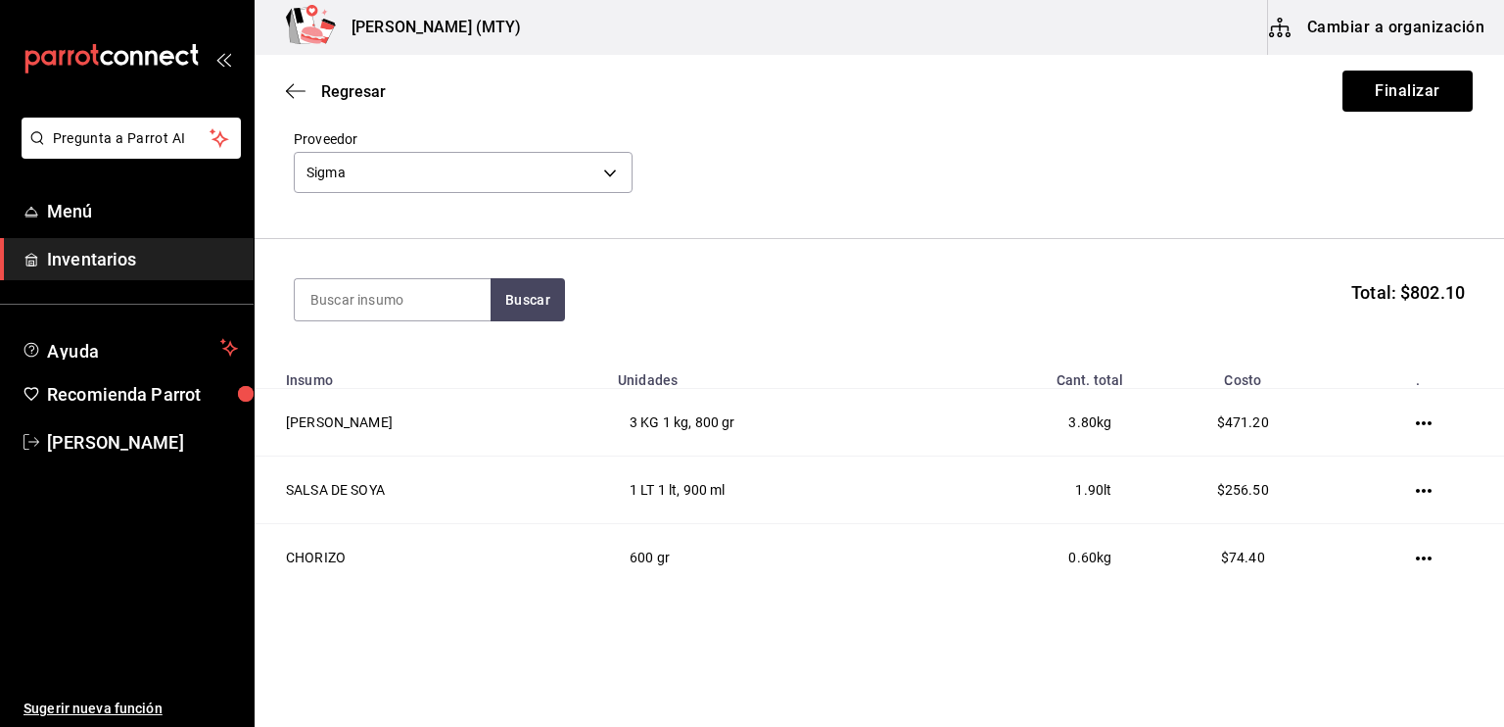
scroll to position [118, 0]
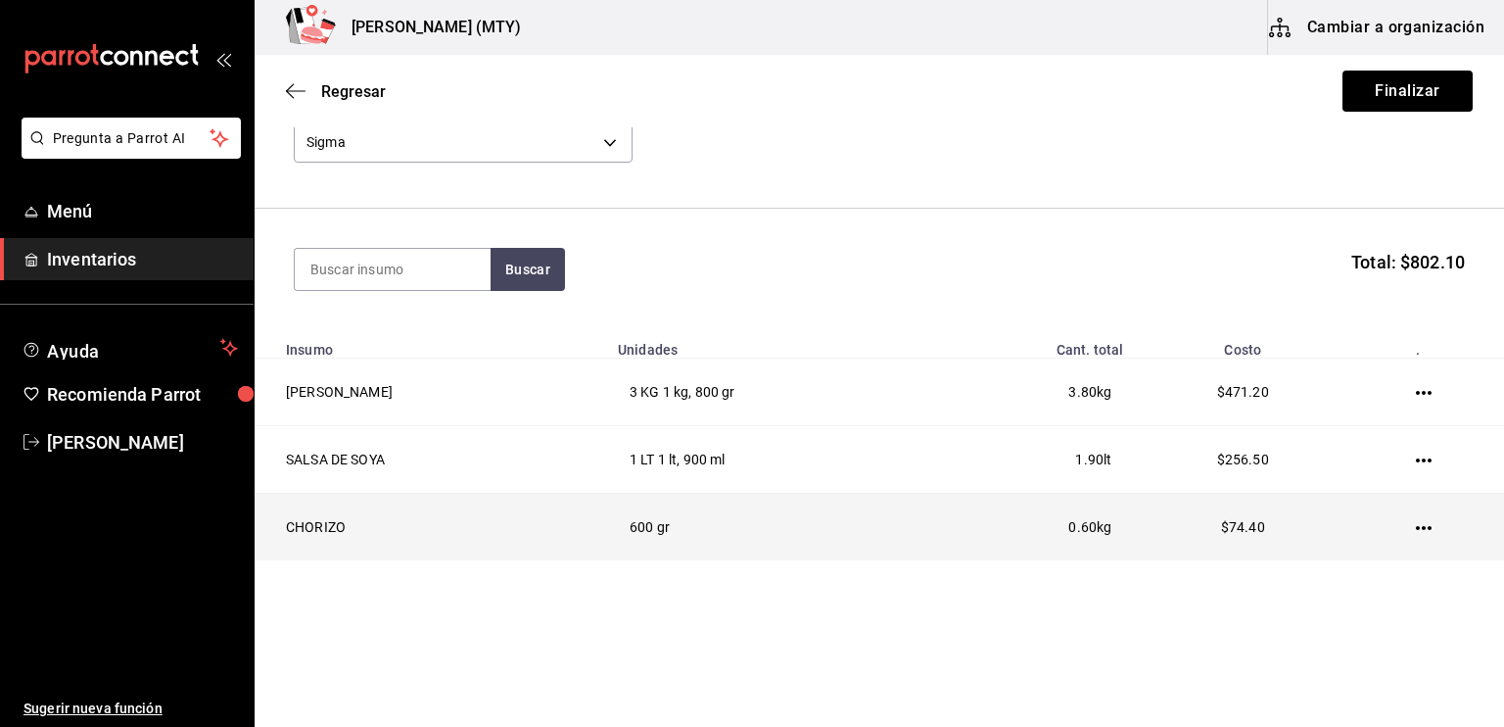
click at [1417, 526] on icon "button" at bounding box center [1424, 528] width 16 height 16
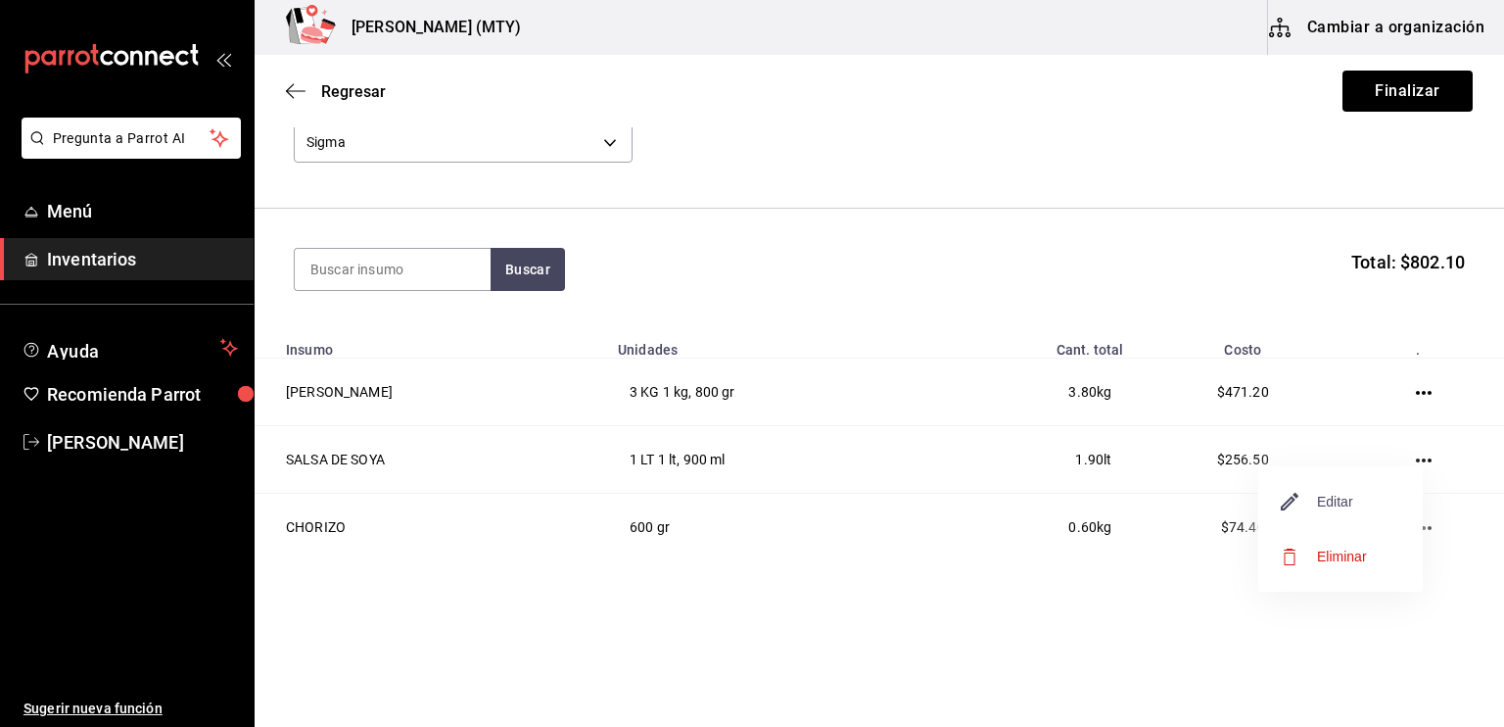
click at [1340, 509] on span "Editar" at bounding box center [1317, 502] width 71 height 24
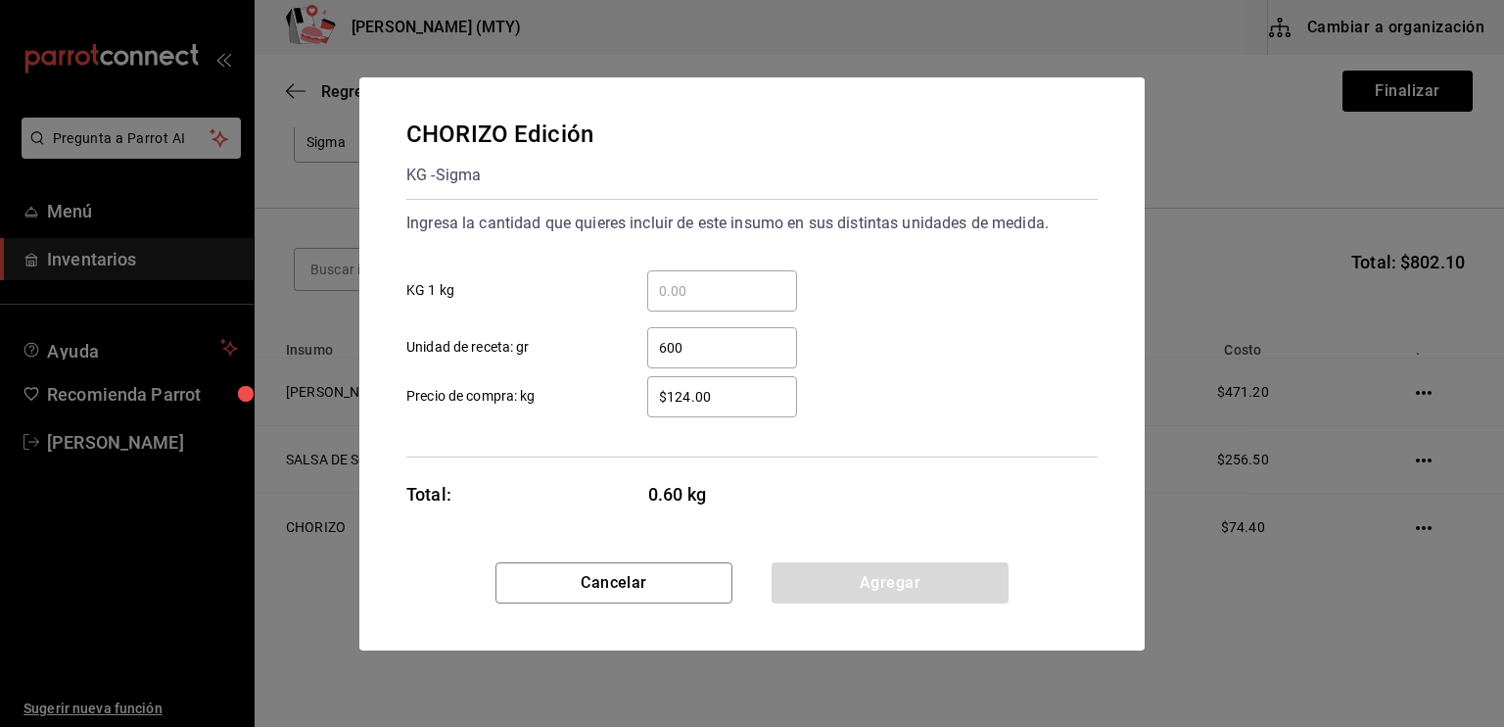
click at [722, 393] on input "$124.00" at bounding box center [722, 397] width 150 height 24
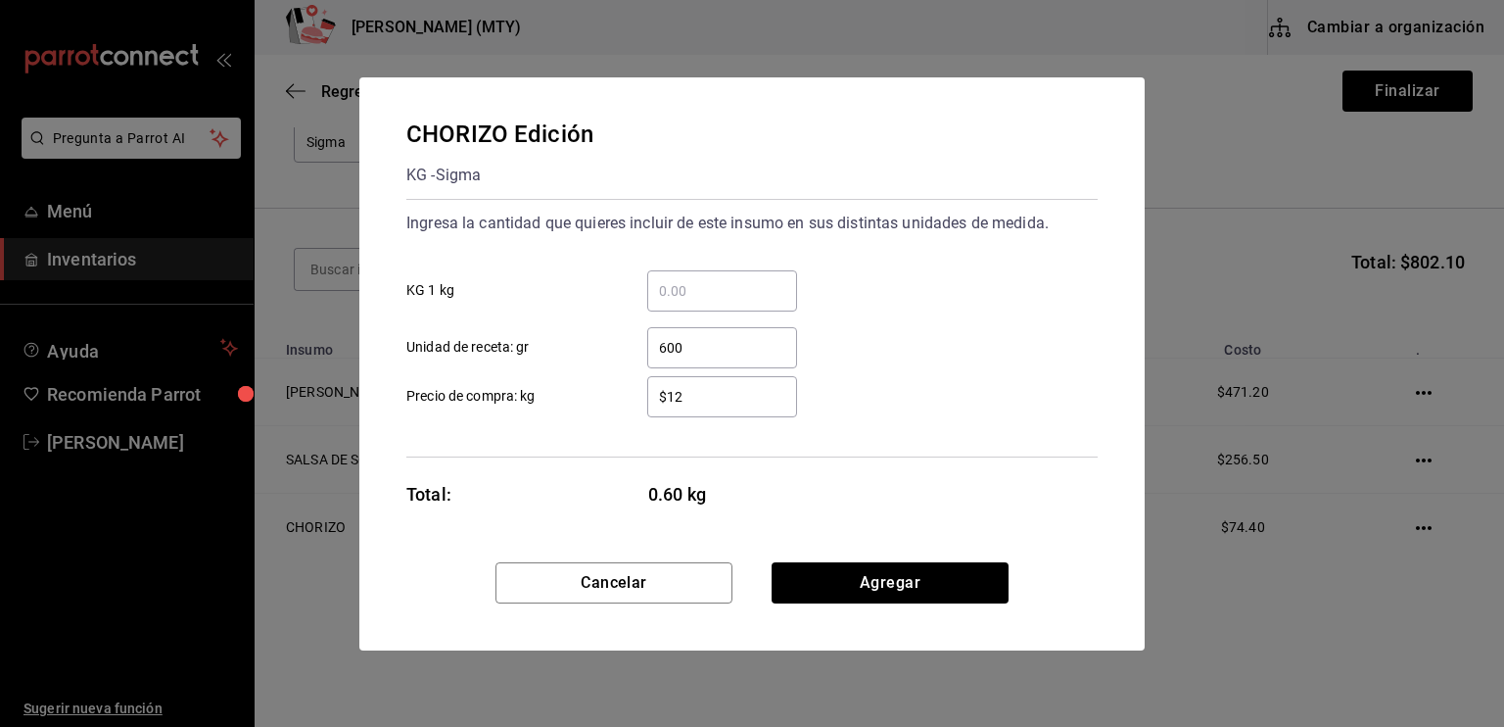
type input "$1"
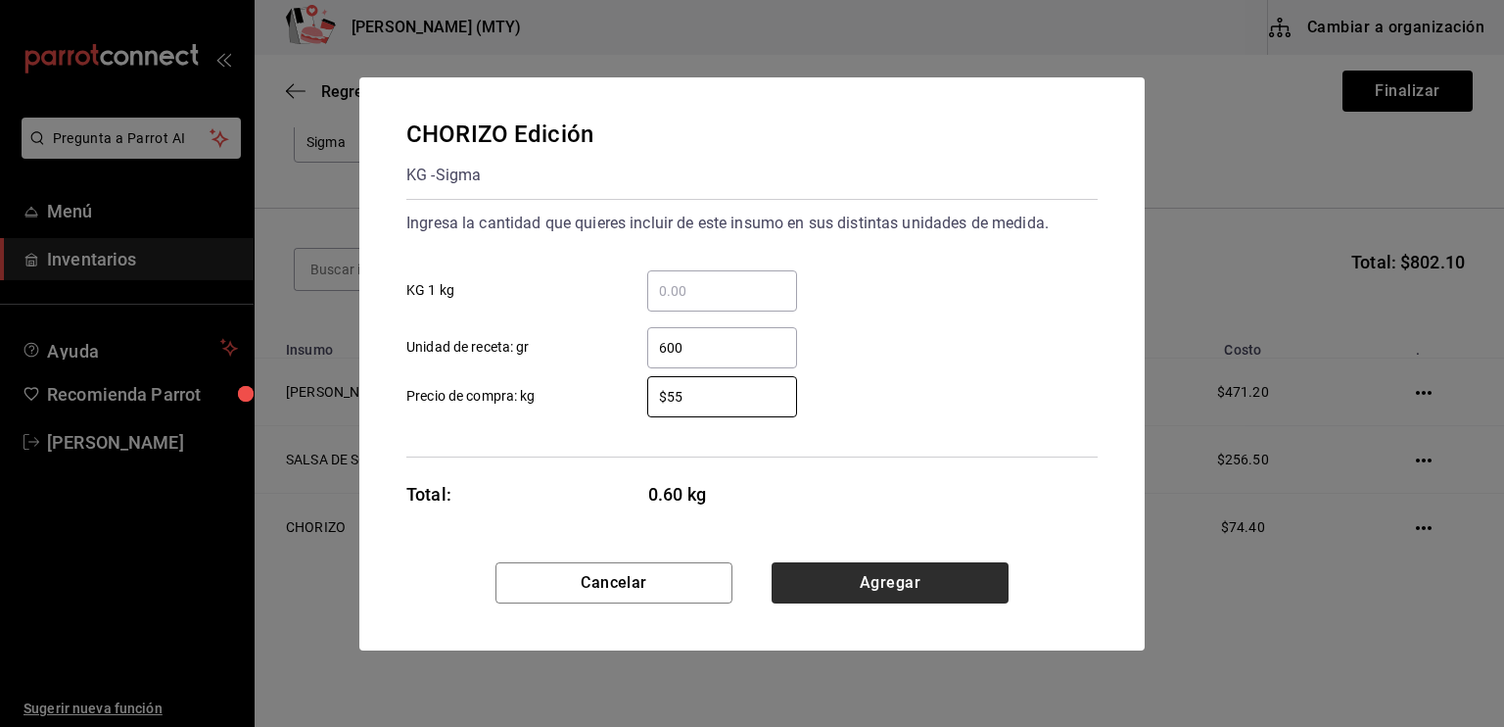
type input "$55"
click at [834, 599] on button "Agregar" at bounding box center [890, 582] width 237 height 41
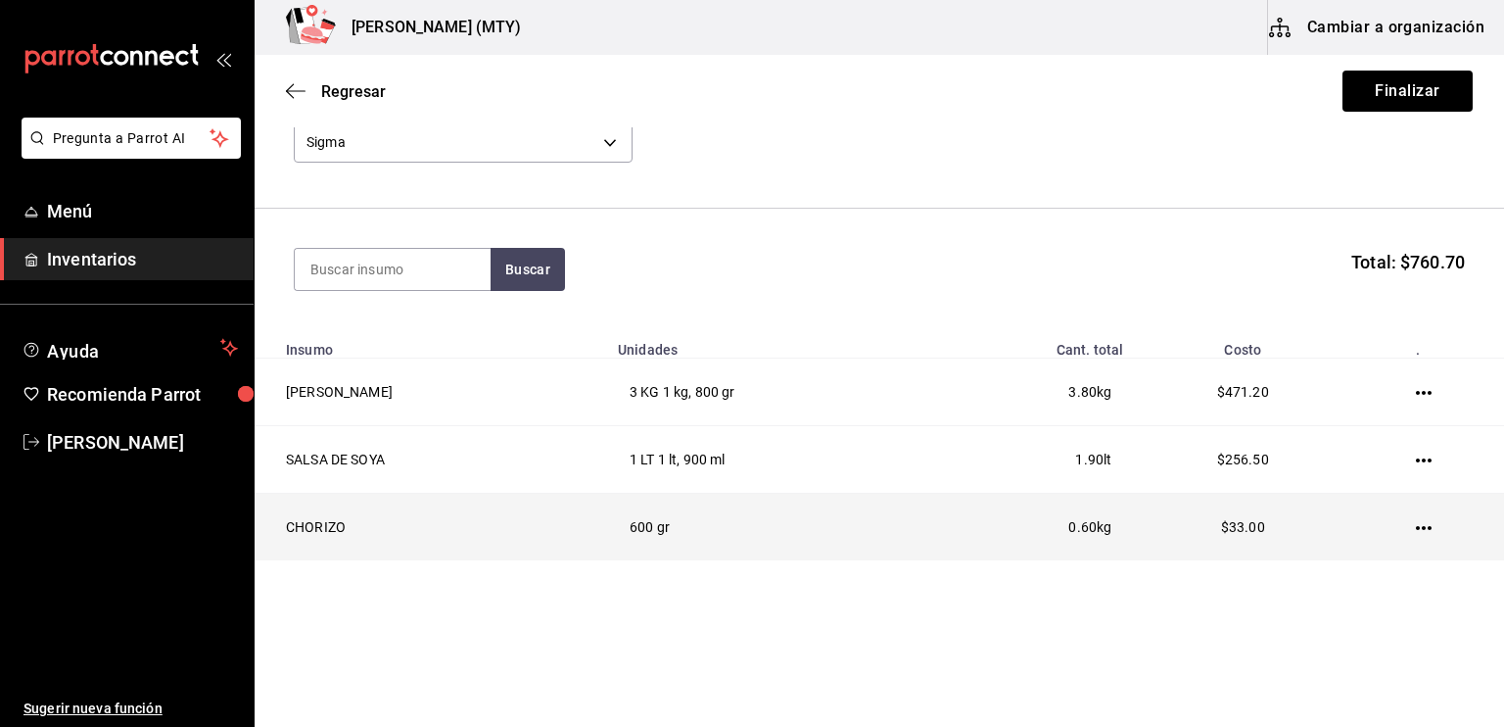
click at [1421, 531] on icon "button" at bounding box center [1424, 528] width 16 height 16
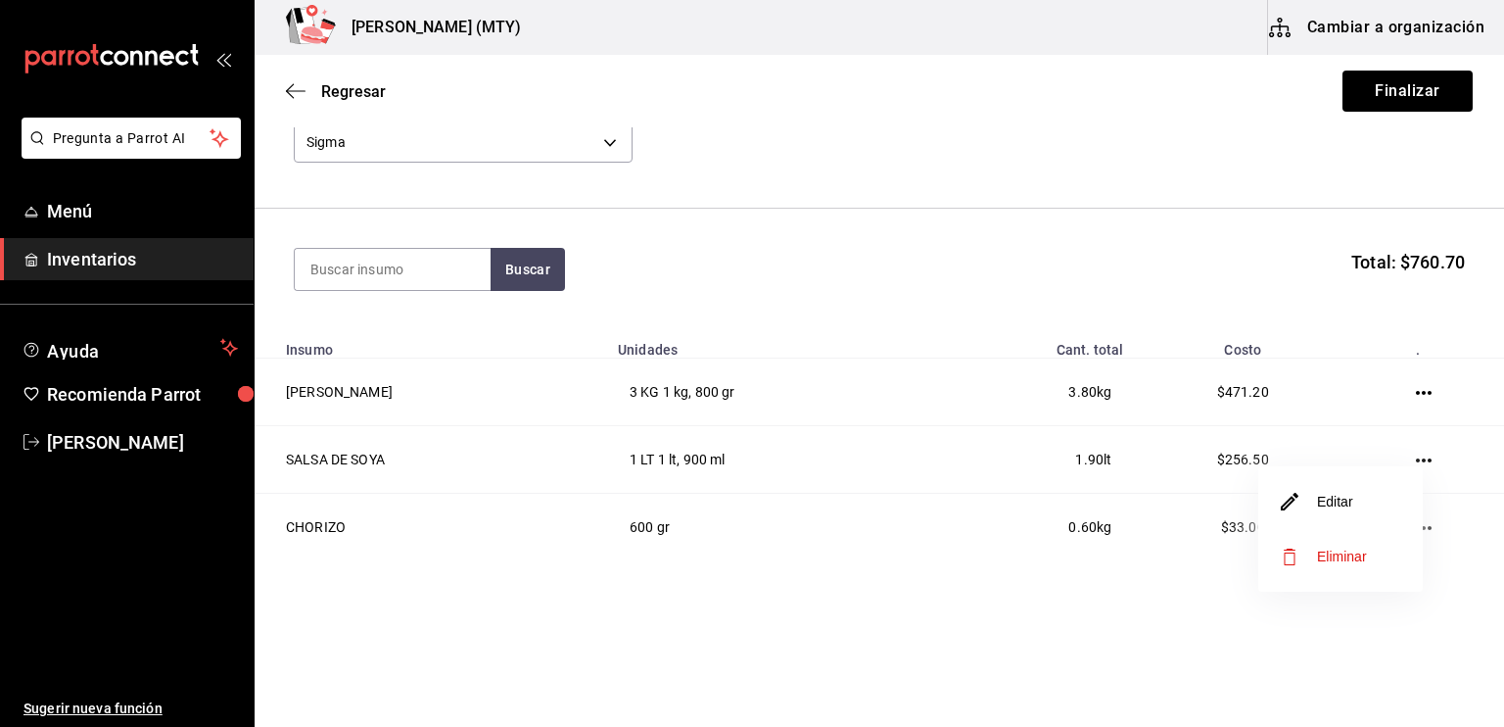
click at [1367, 506] on li "Editar" at bounding box center [1340, 501] width 165 height 55
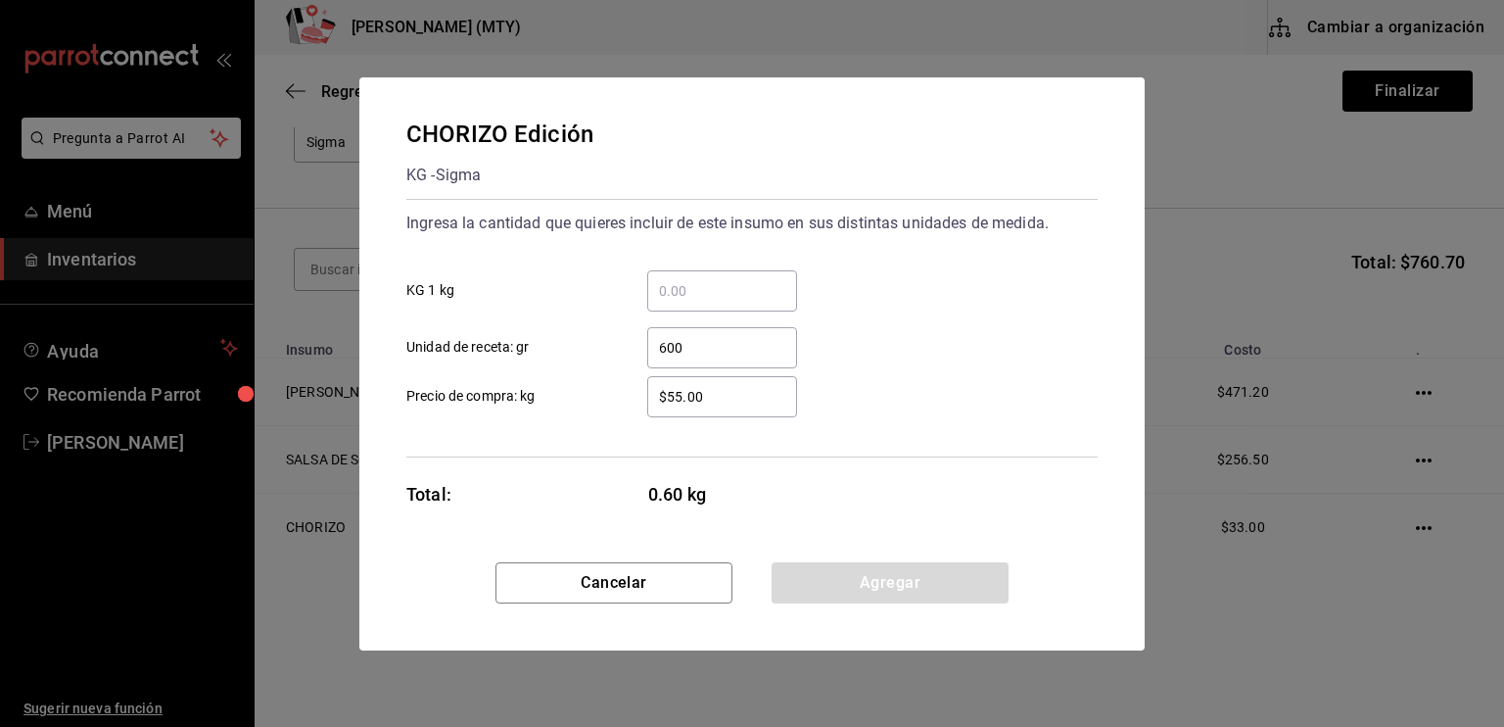
click at [682, 394] on input "$55.00" at bounding box center [722, 397] width 150 height 24
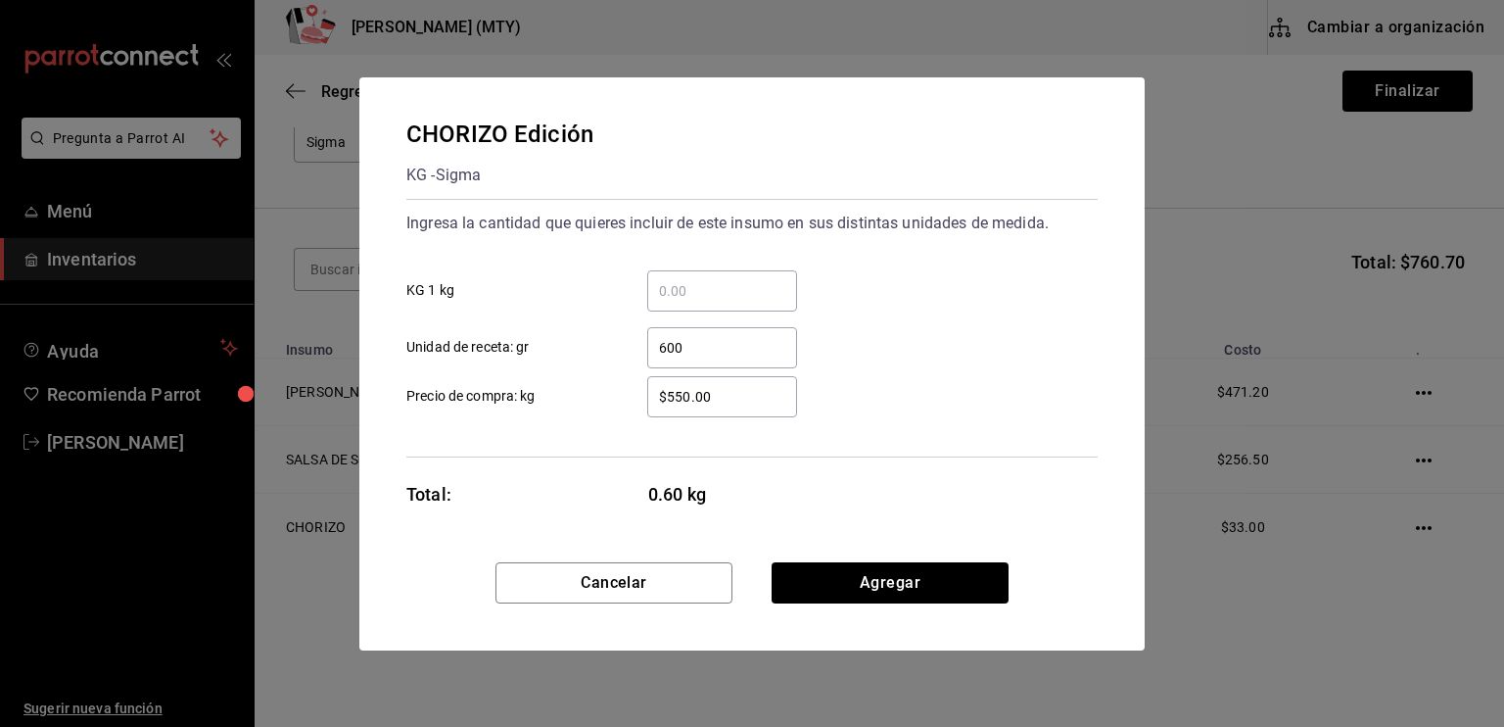
click at [736, 387] on input "$550.00" at bounding box center [722, 397] width 150 height 24
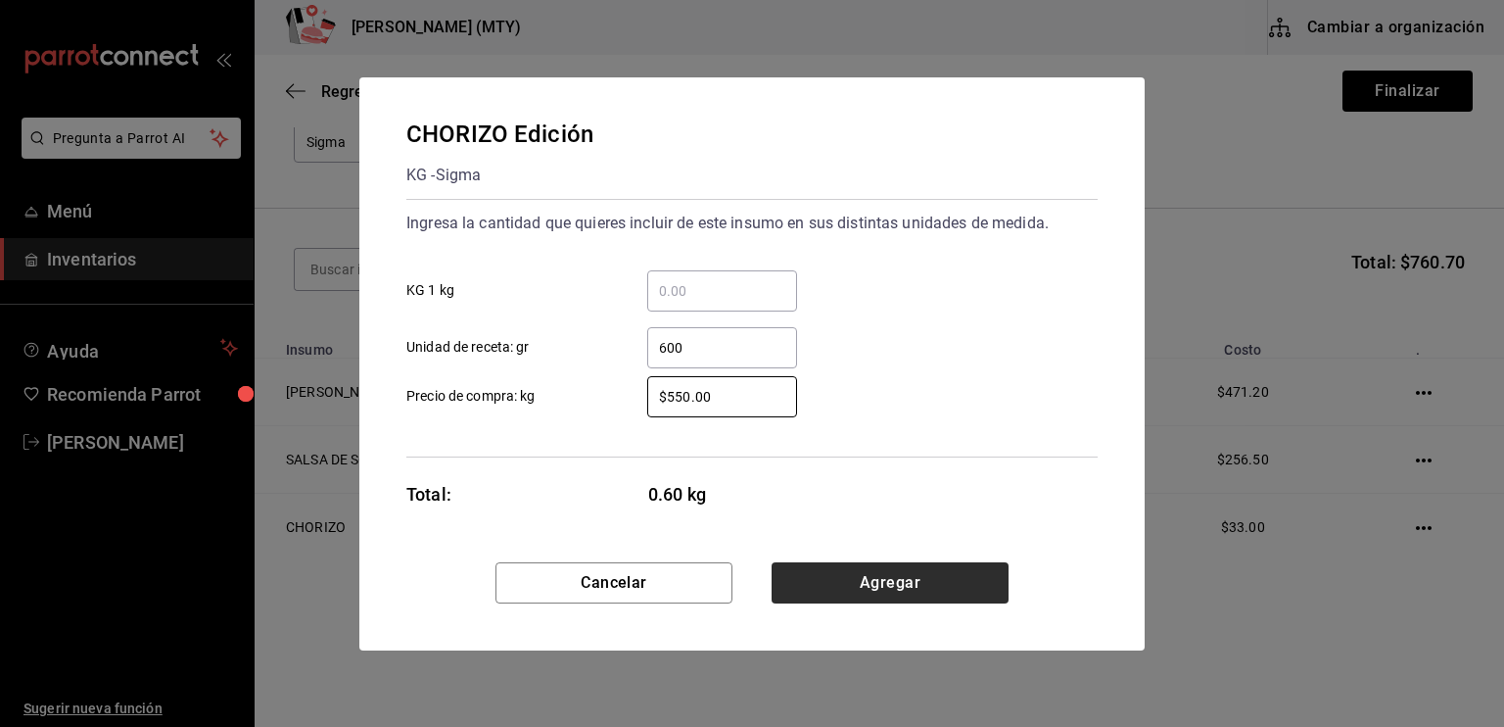
type input "$550.00"
click at [821, 585] on button "Agregar" at bounding box center [890, 582] width 237 height 41
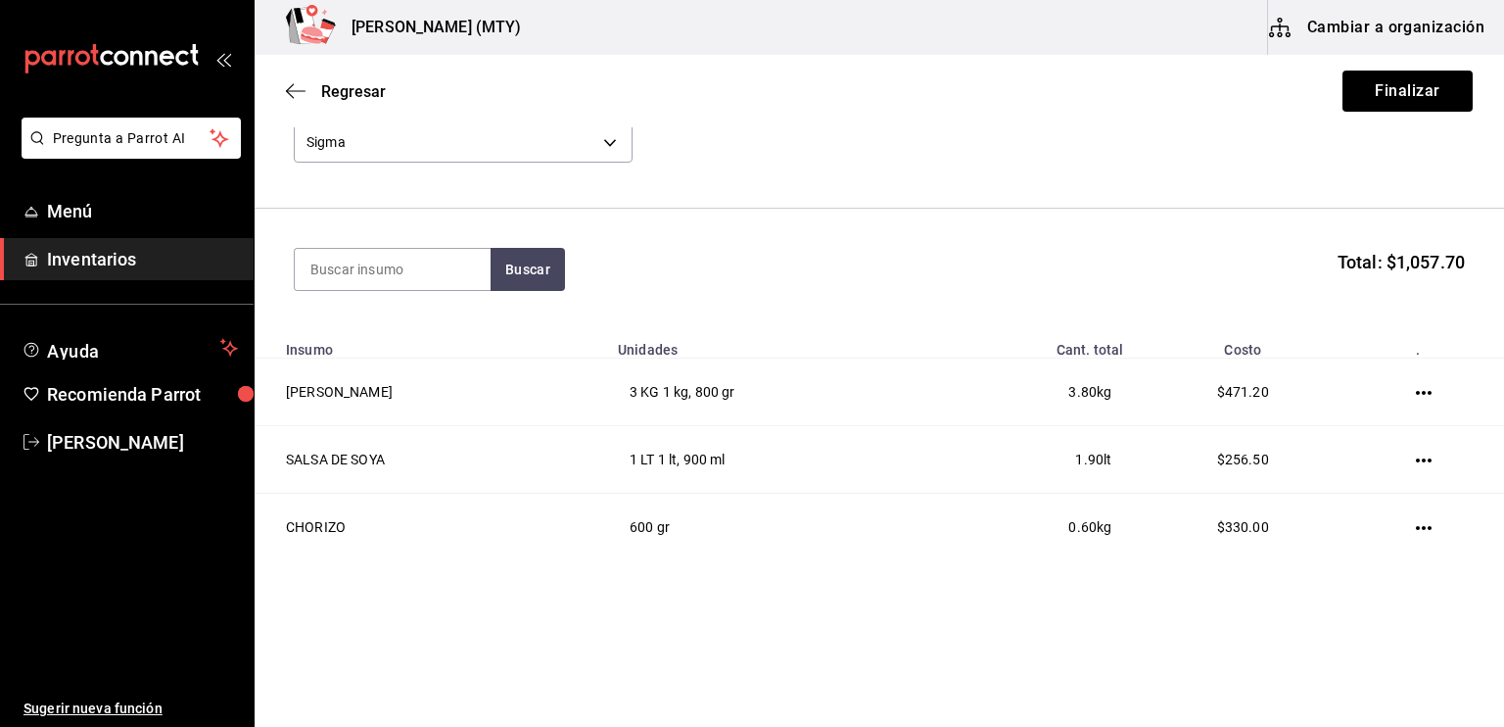
click at [821, 585] on div "Compra Proveedor Sigma 95e19ff2-bbbd-4b9e-9829-e7cf965f9b6c Buscar Total: $1,05…" at bounding box center [880, 308] width 1250 height 566
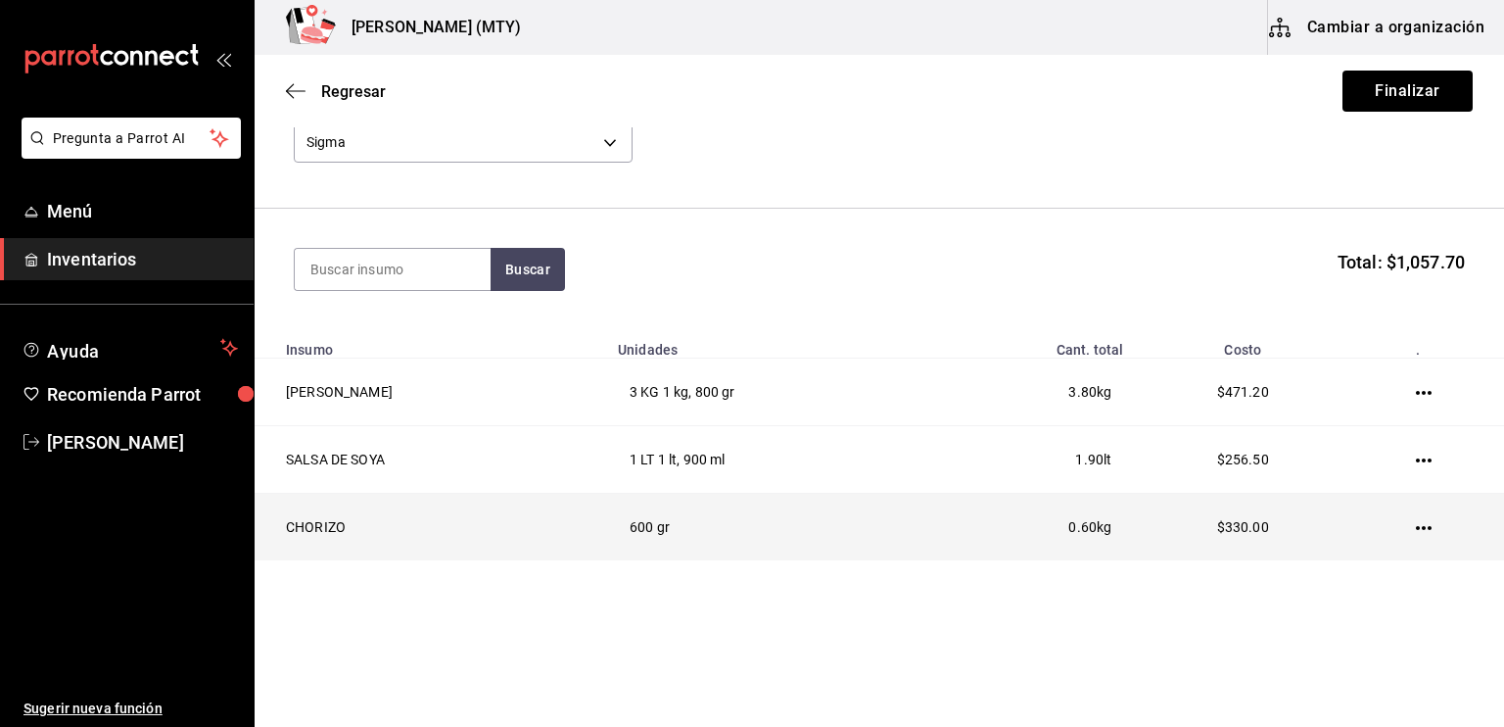
click at [1406, 526] on td at bounding box center [1427, 528] width 154 height 68
click at [1416, 530] on icon "button" at bounding box center [1424, 528] width 16 height 16
click at [1416, 530] on li "Eliminar" at bounding box center [1340, 556] width 165 height 55
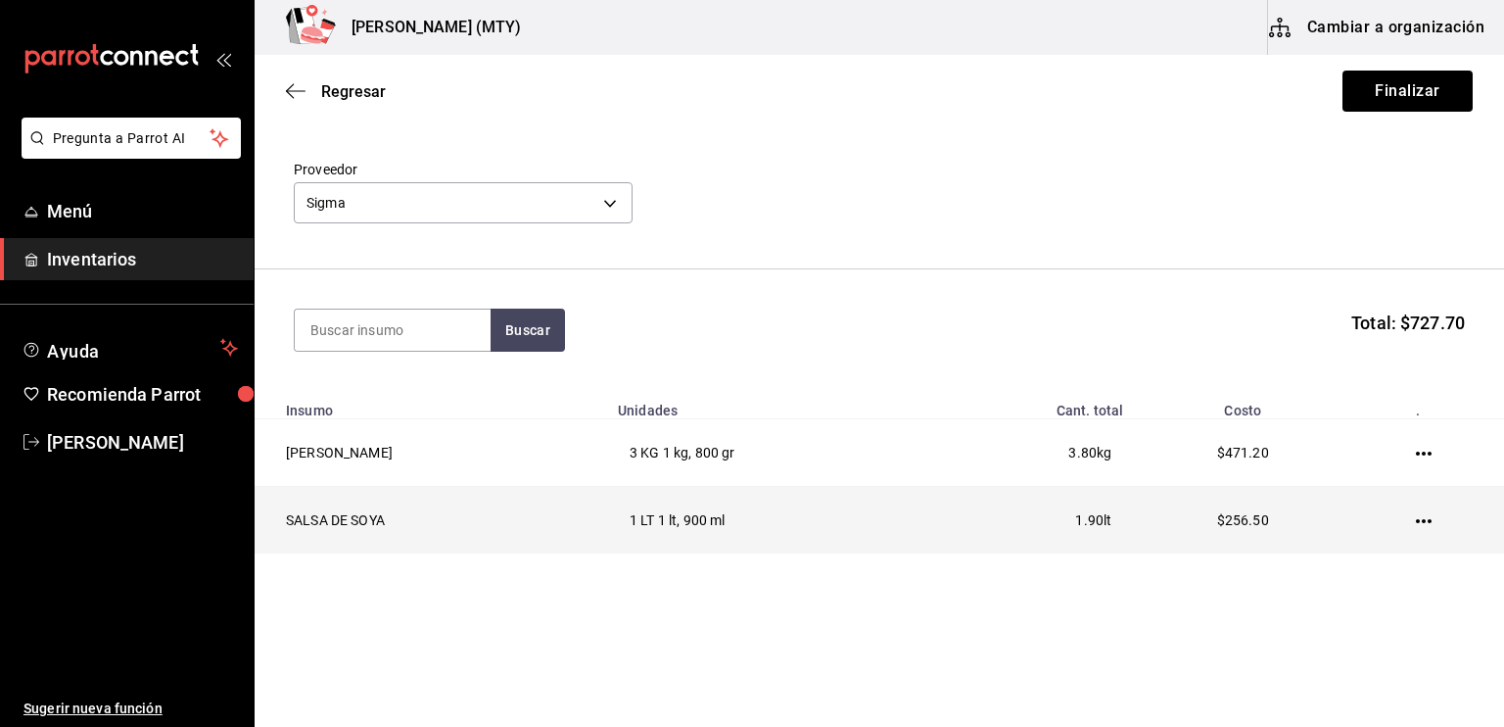
click at [1416, 522] on icon "button" at bounding box center [1424, 521] width 16 height 4
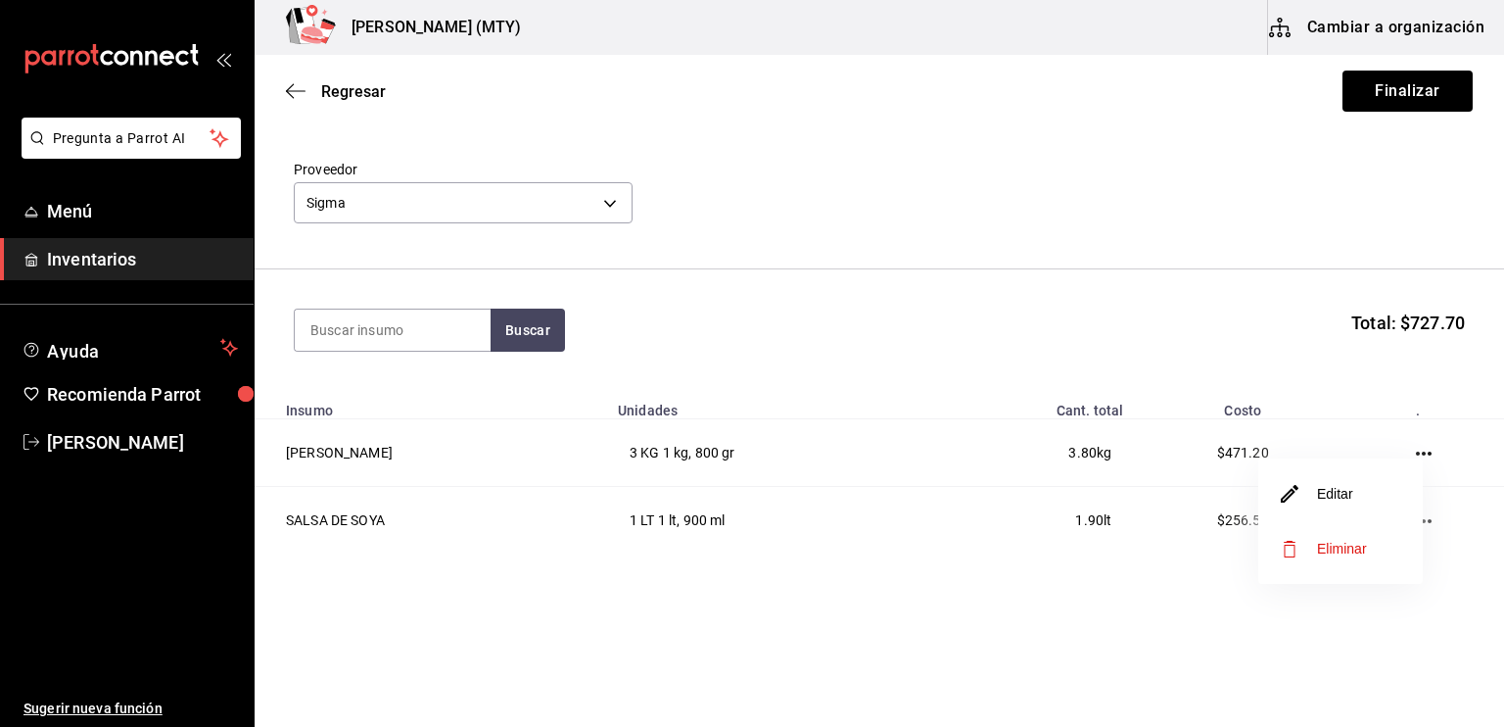
drag, startPoint x: 1060, startPoint y: 617, endPoint x: 322, endPoint y: 324, distance: 793.4
click at [322, 324] on div at bounding box center [752, 363] width 1504 height 727
click at [322, 324] on body "Pregunta a Parrot AI Menú Inventarios Ayuda Recomienda Parrot [PERSON_NAME] Sug…" at bounding box center [752, 308] width 1504 height 616
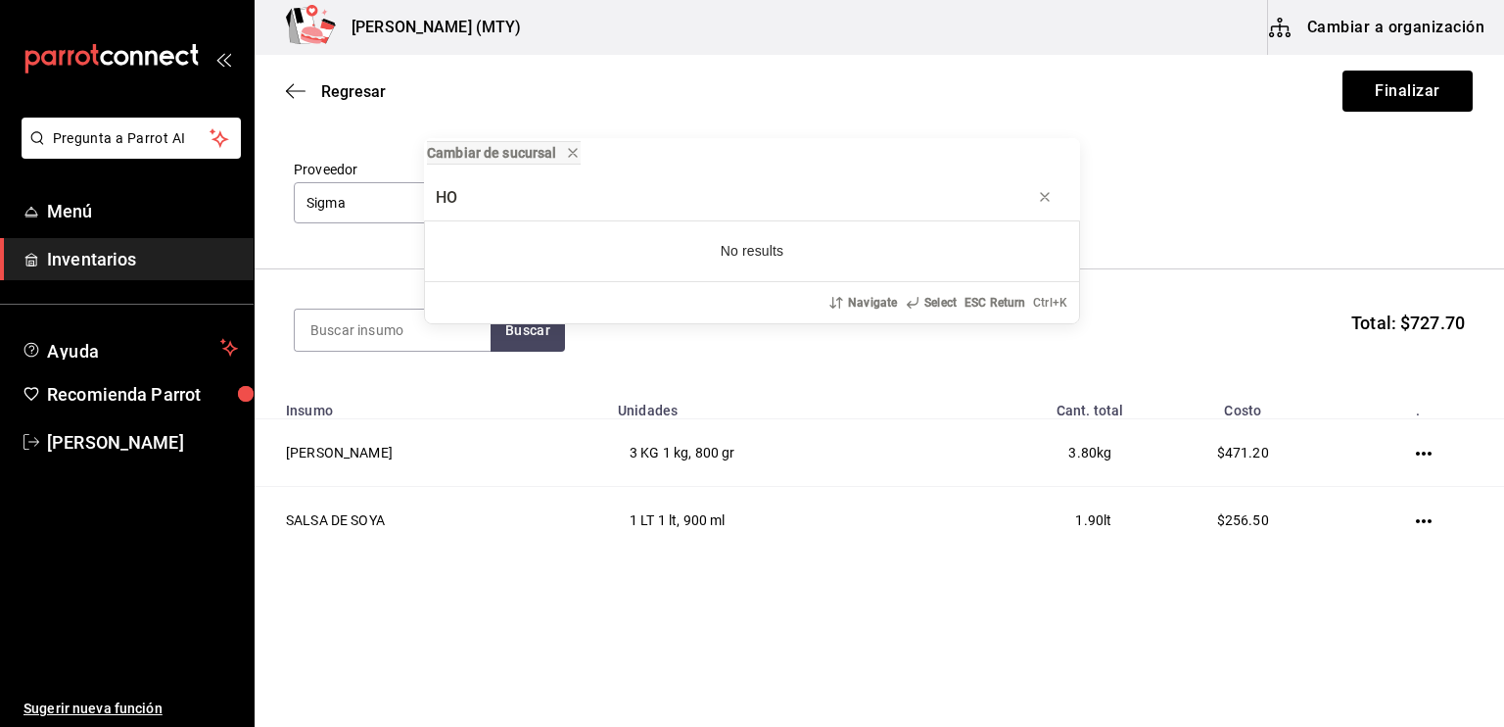
type input "H"
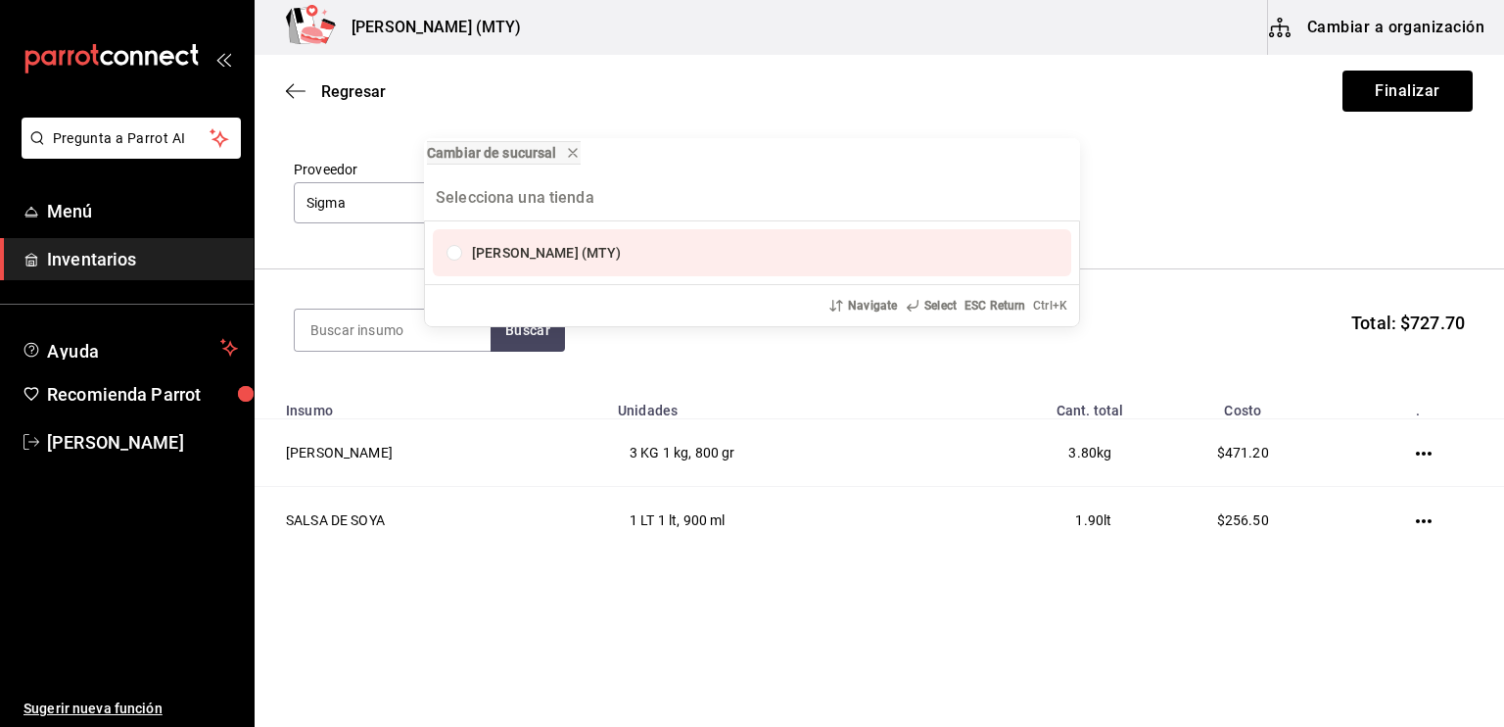
click at [346, 336] on div "Cambiar de sucursal Glorias Deli (MTY) Navigate Select ESC Return Ctrl+ K" at bounding box center [752, 363] width 1504 height 727
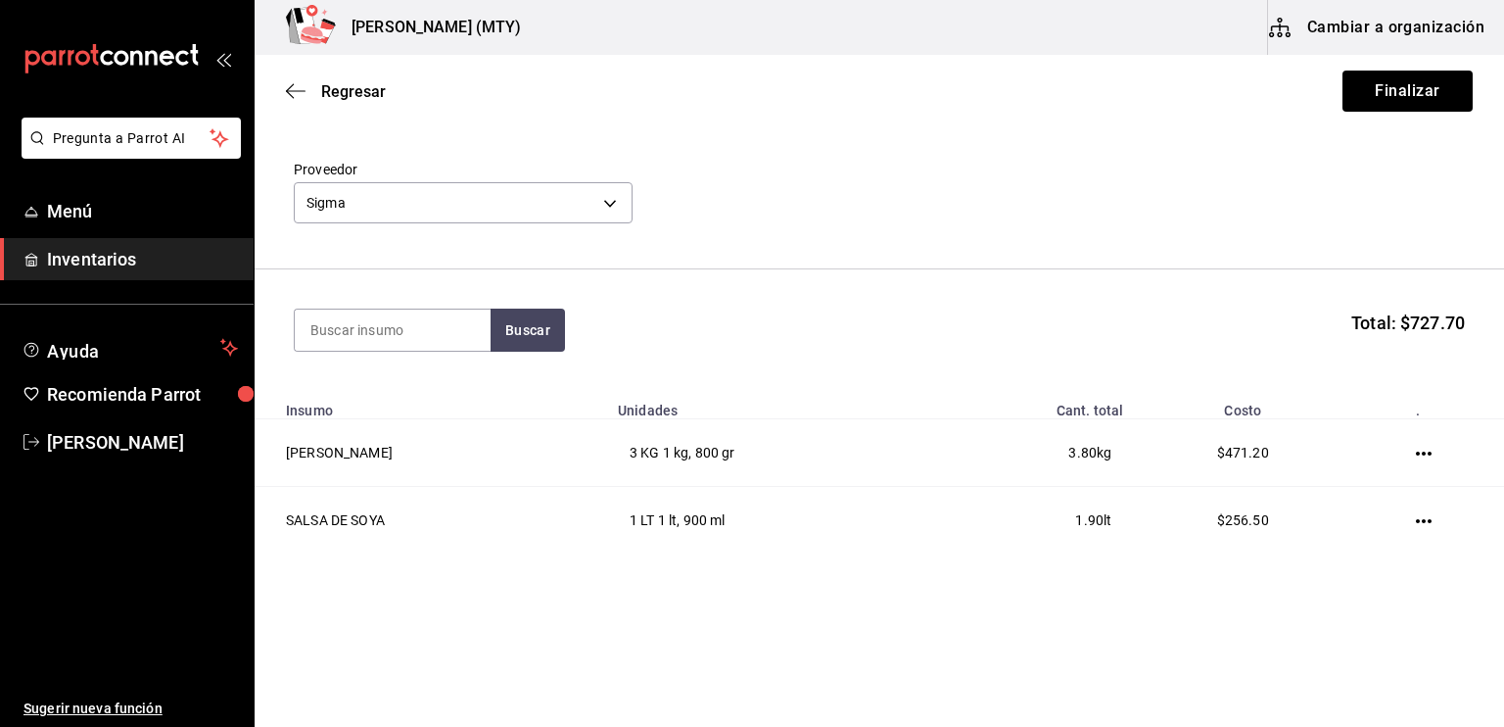
click at [346, 336] on input at bounding box center [393, 329] width 196 height 41
type input "CHORI"
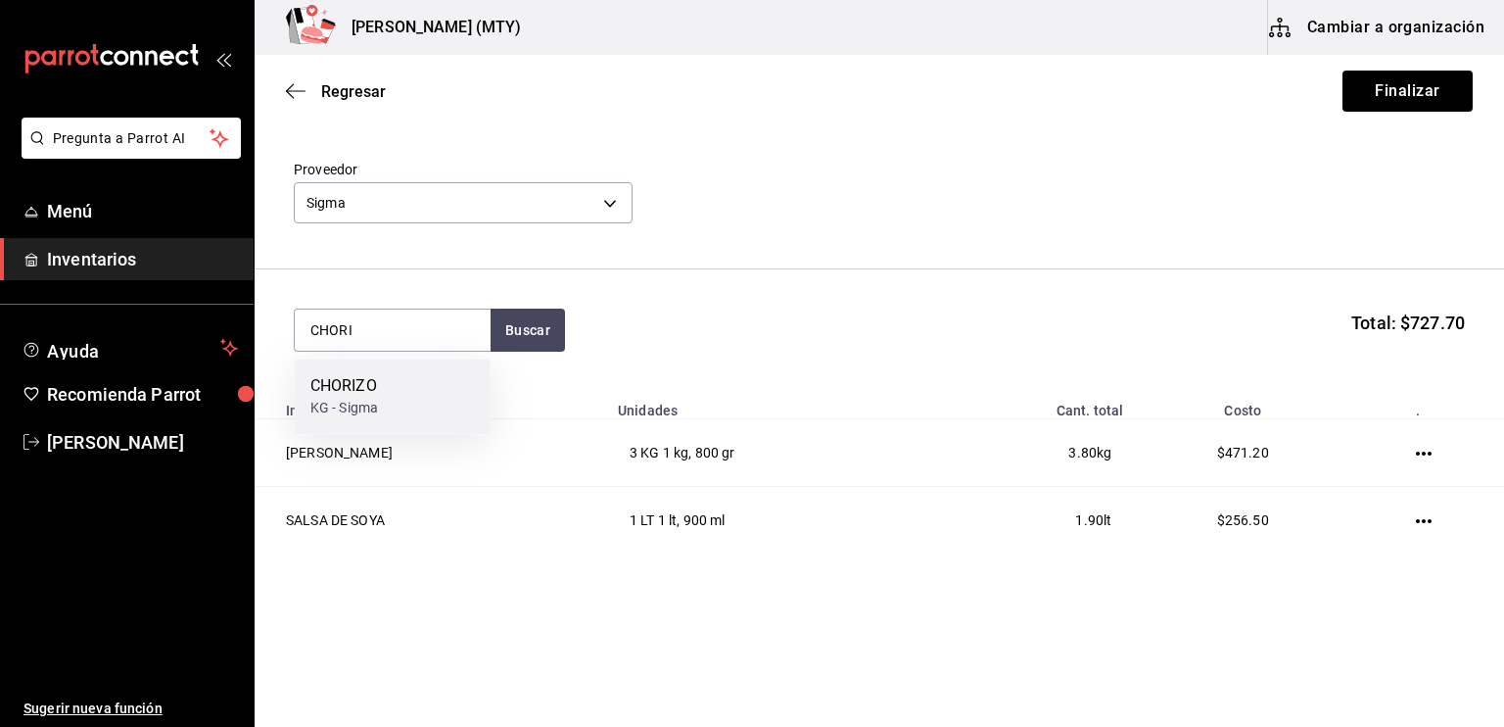
click at [392, 386] on div "CHORIZO KG - Sigma" at bounding box center [393, 395] width 196 height 75
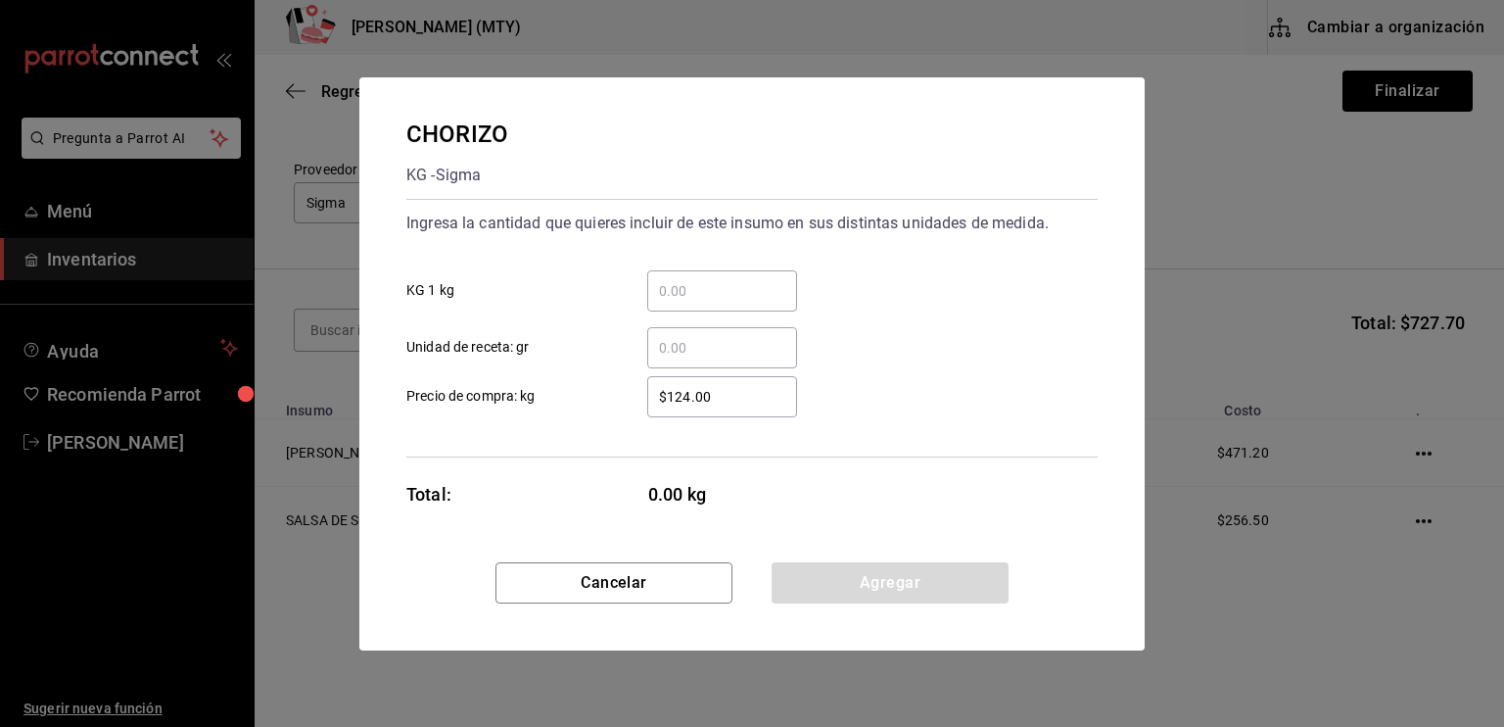
click at [671, 341] on input "​ Unidad de receta: gr" at bounding box center [722, 348] width 150 height 24
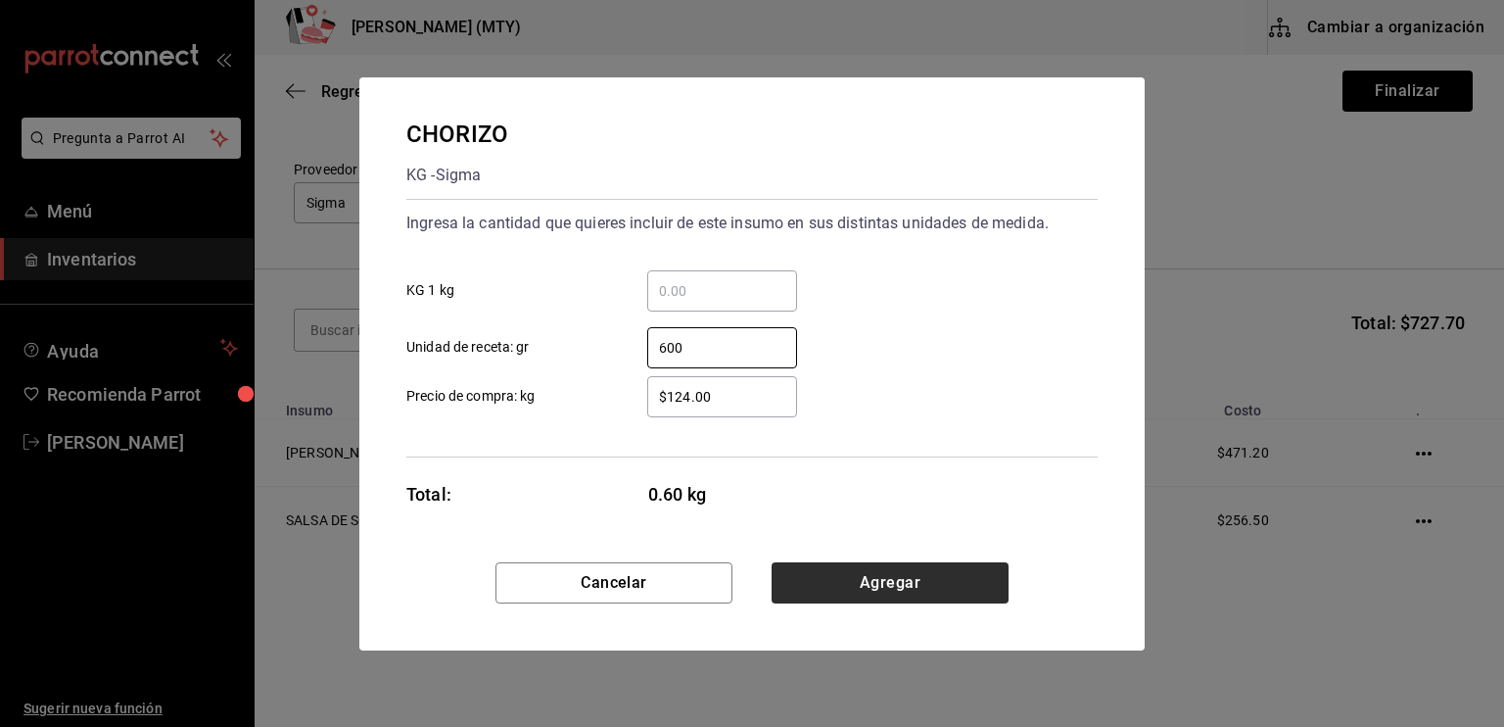
type input "600"
click at [882, 590] on button "Agregar" at bounding box center [890, 582] width 237 height 41
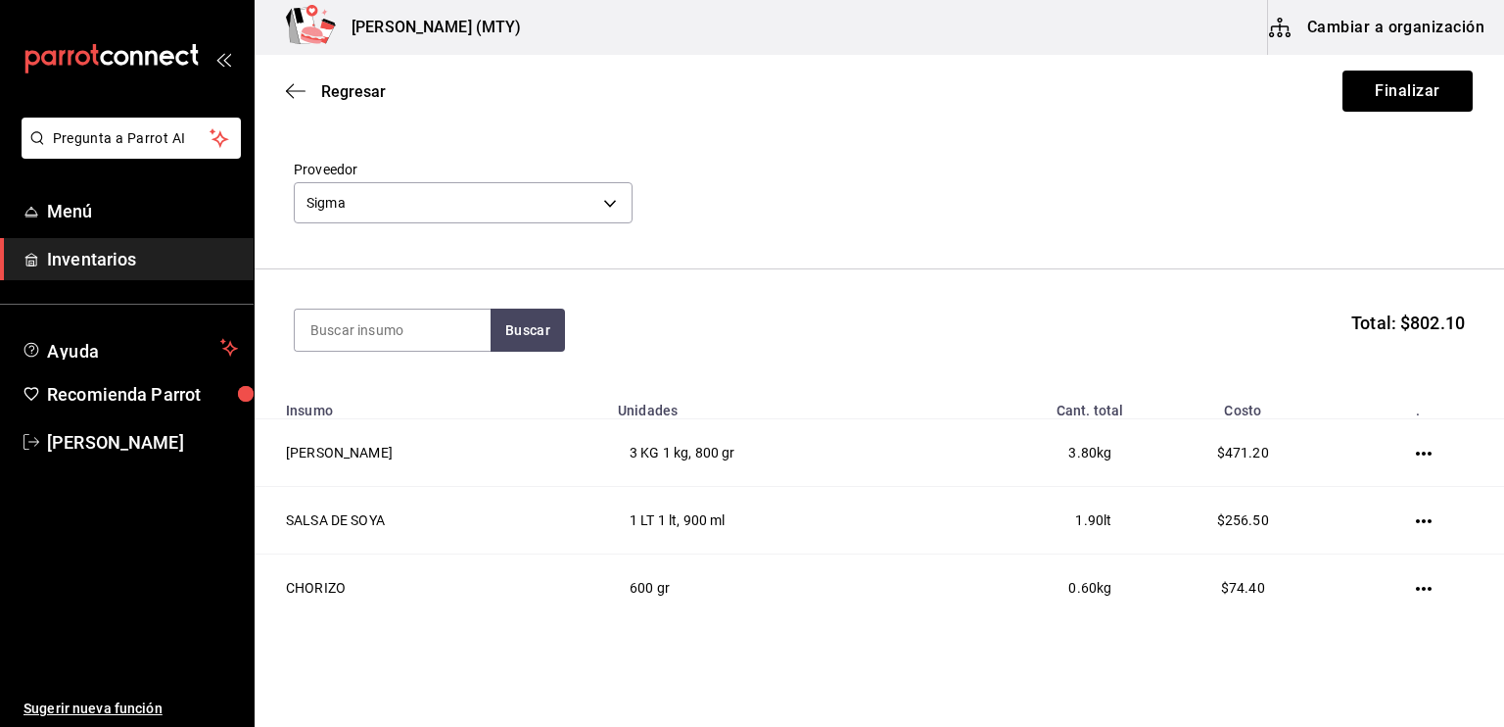
click at [882, 590] on td "600 gr" at bounding box center [772, 588] width 332 height 68
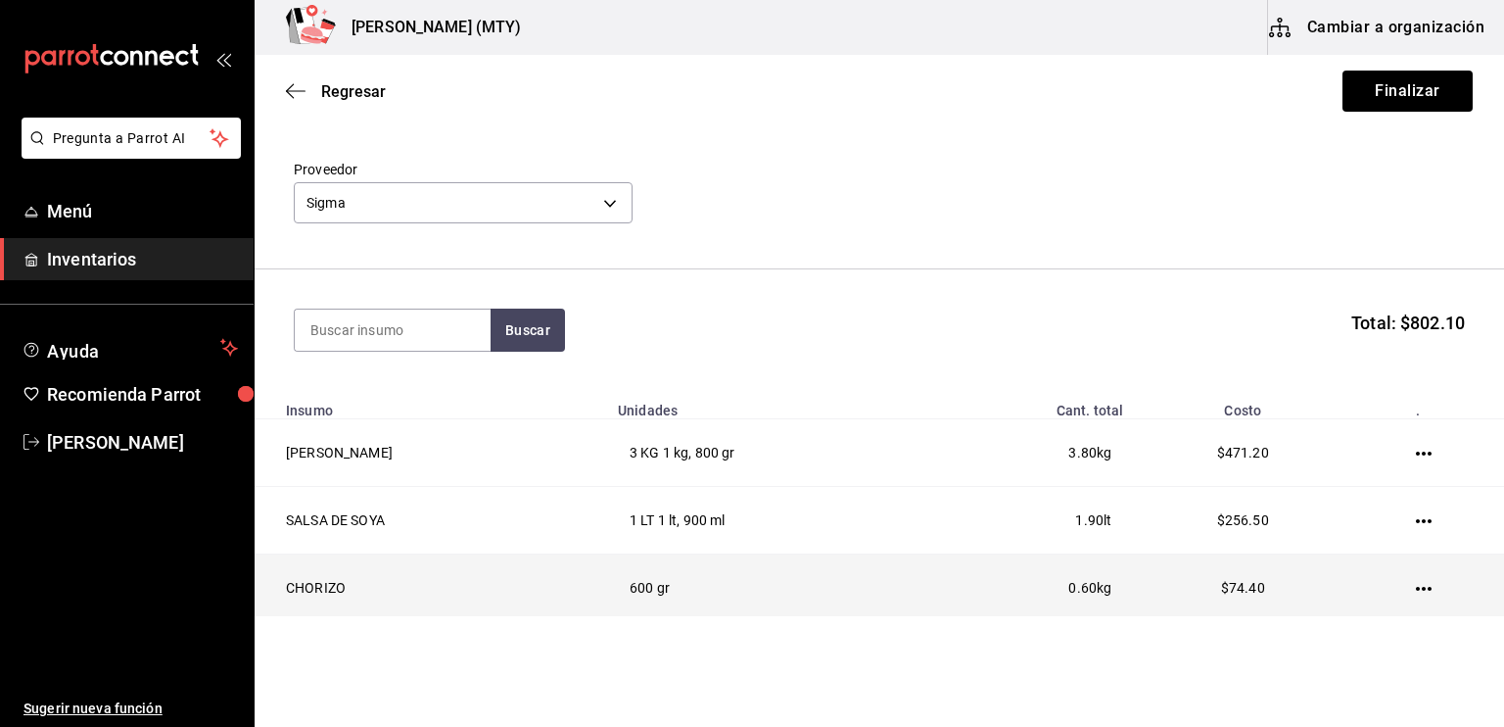
click at [1422, 591] on icon "button" at bounding box center [1424, 589] width 16 height 16
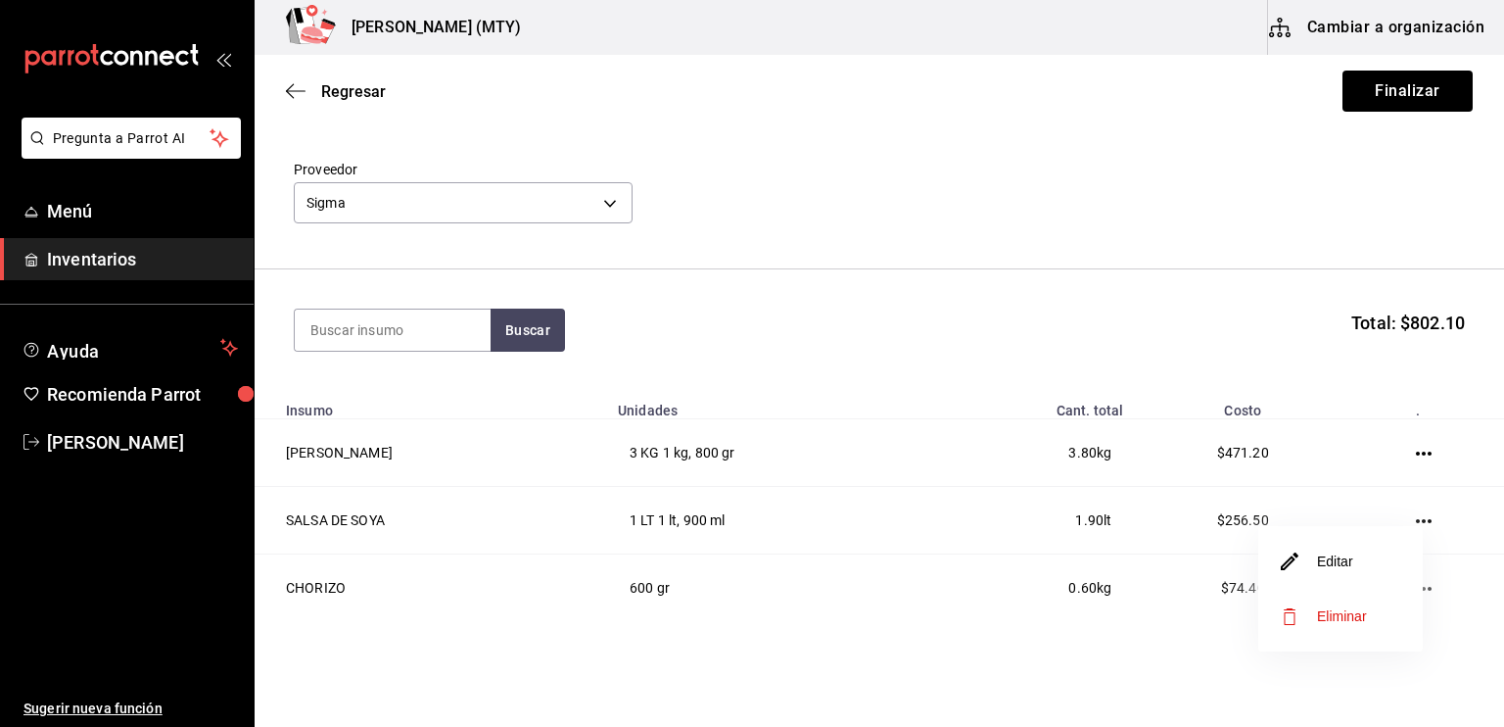
click at [1370, 557] on li "Editar" at bounding box center [1340, 561] width 165 height 55
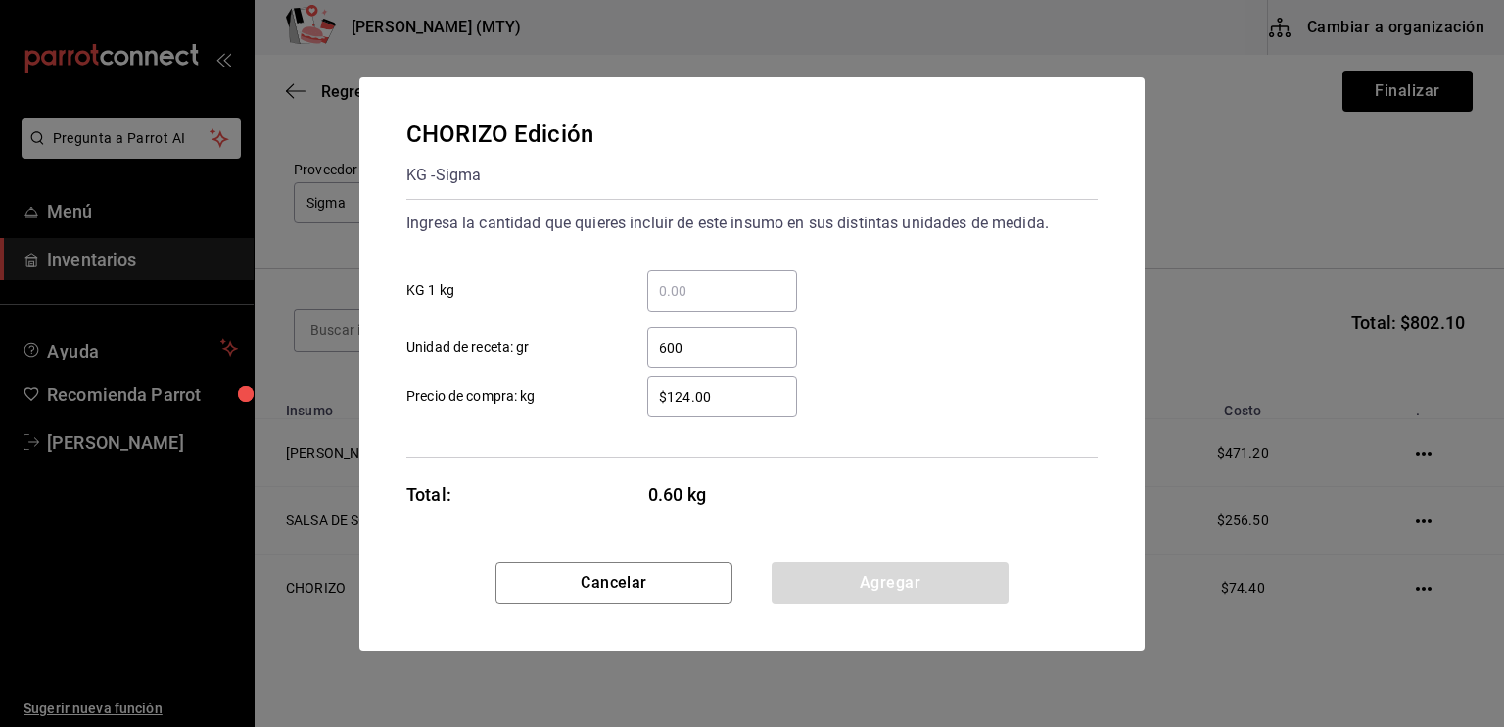
click at [691, 395] on input "$124.00" at bounding box center [722, 397] width 150 height 24
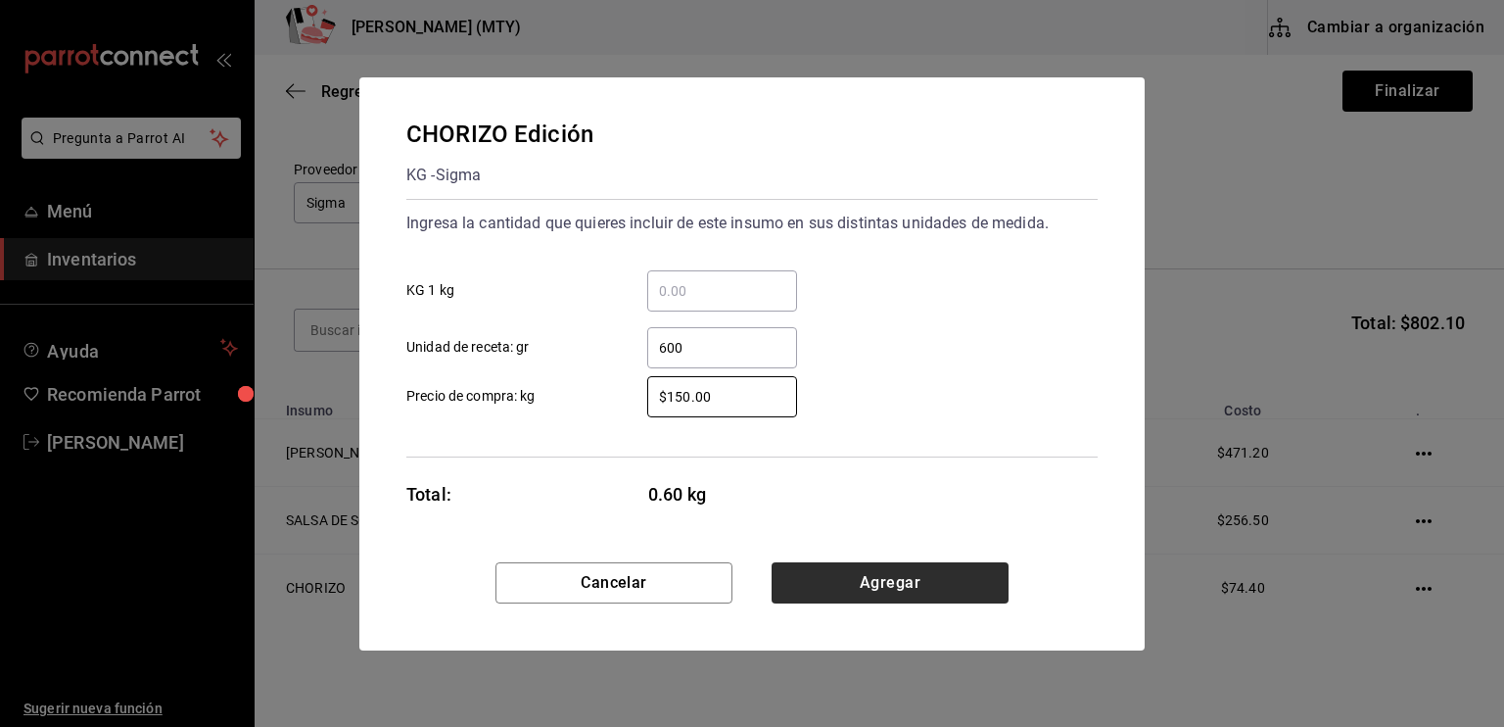
drag, startPoint x: 723, startPoint y: 403, endPoint x: 851, endPoint y: 590, distance: 226.0
click at [851, 590] on div "CHORIZO Edición KG - Sigma Ingresa la cantidad que quieres incluir de este insu…" at bounding box center [751, 363] width 785 height 573
type input "$150.00"
click at [851, 590] on button "Agregar" at bounding box center [890, 582] width 237 height 41
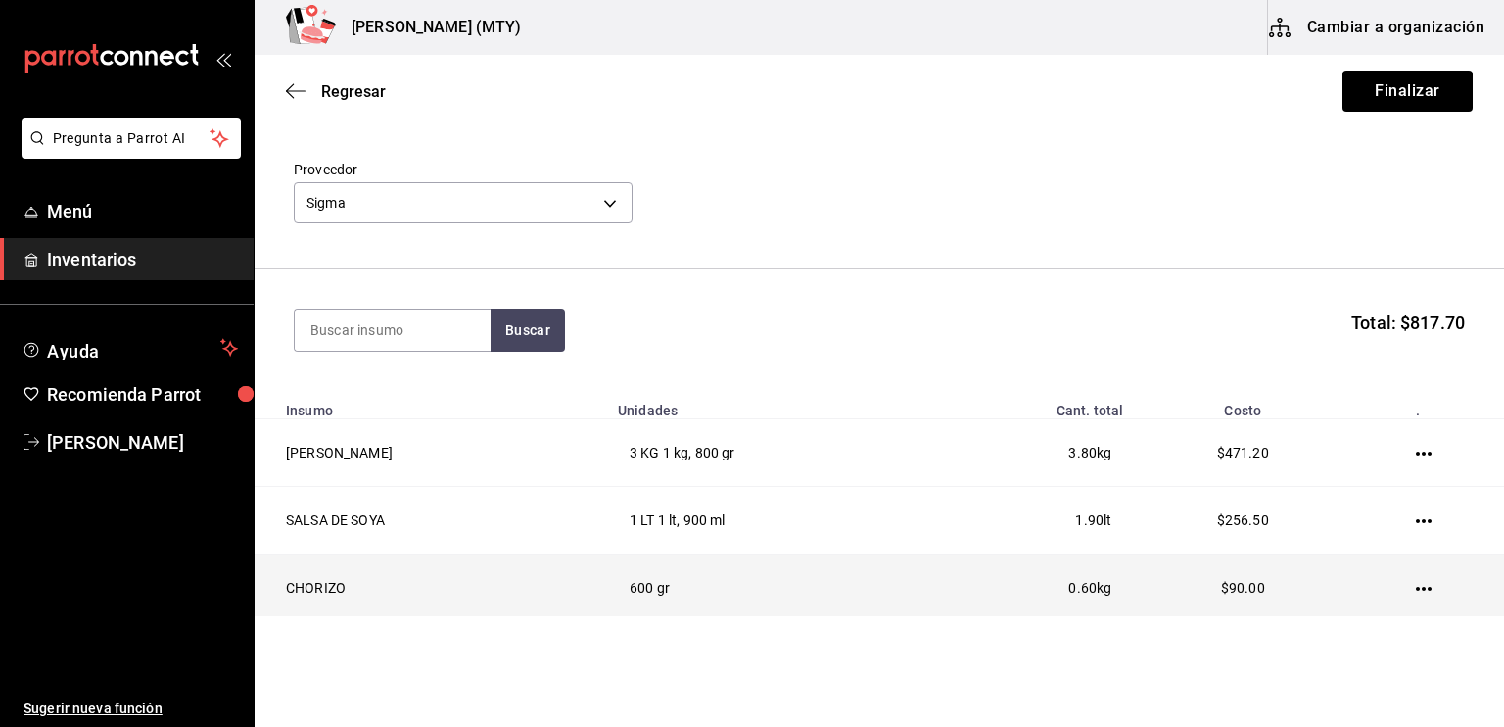
click at [1416, 585] on icon "button" at bounding box center [1424, 589] width 16 height 16
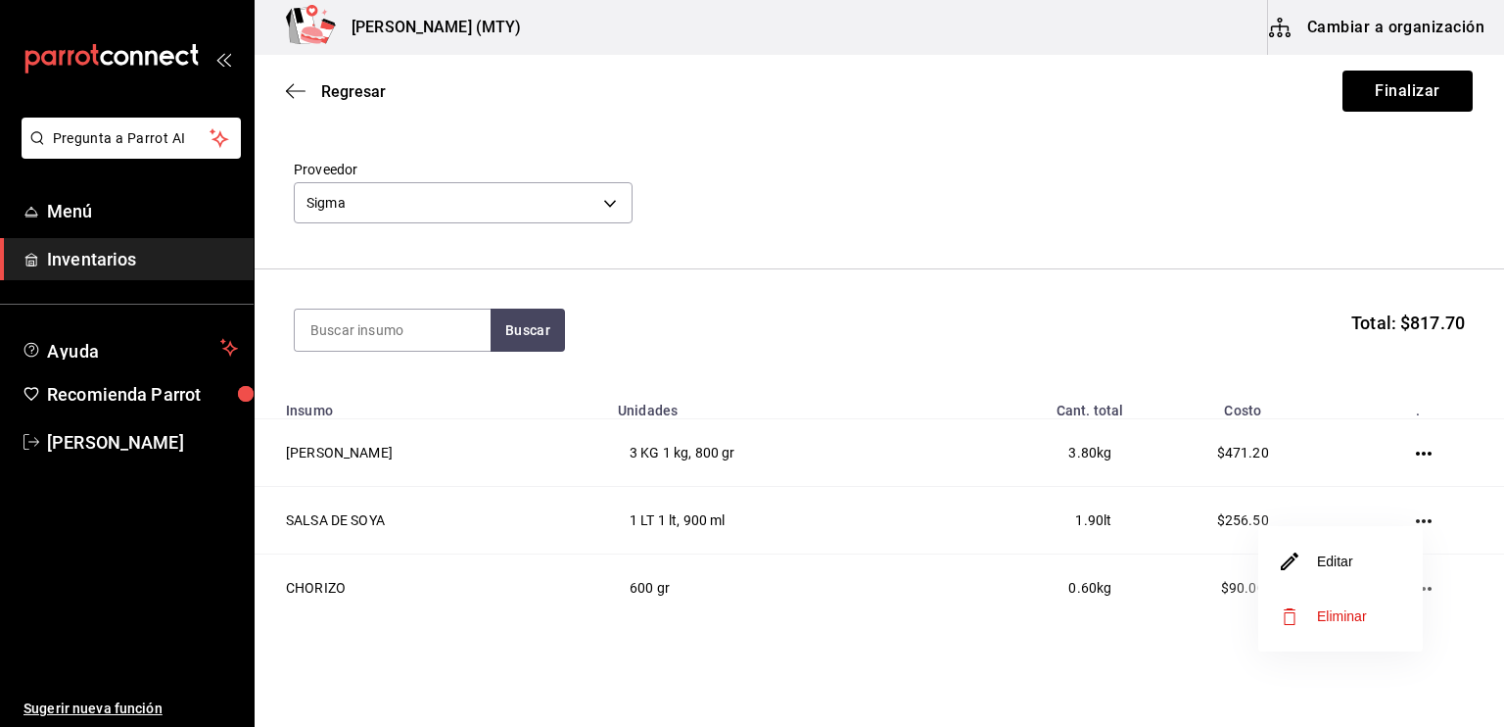
click at [1363, 558] on li "Editar" at bounding box center [1340, 561] width 165 height 55
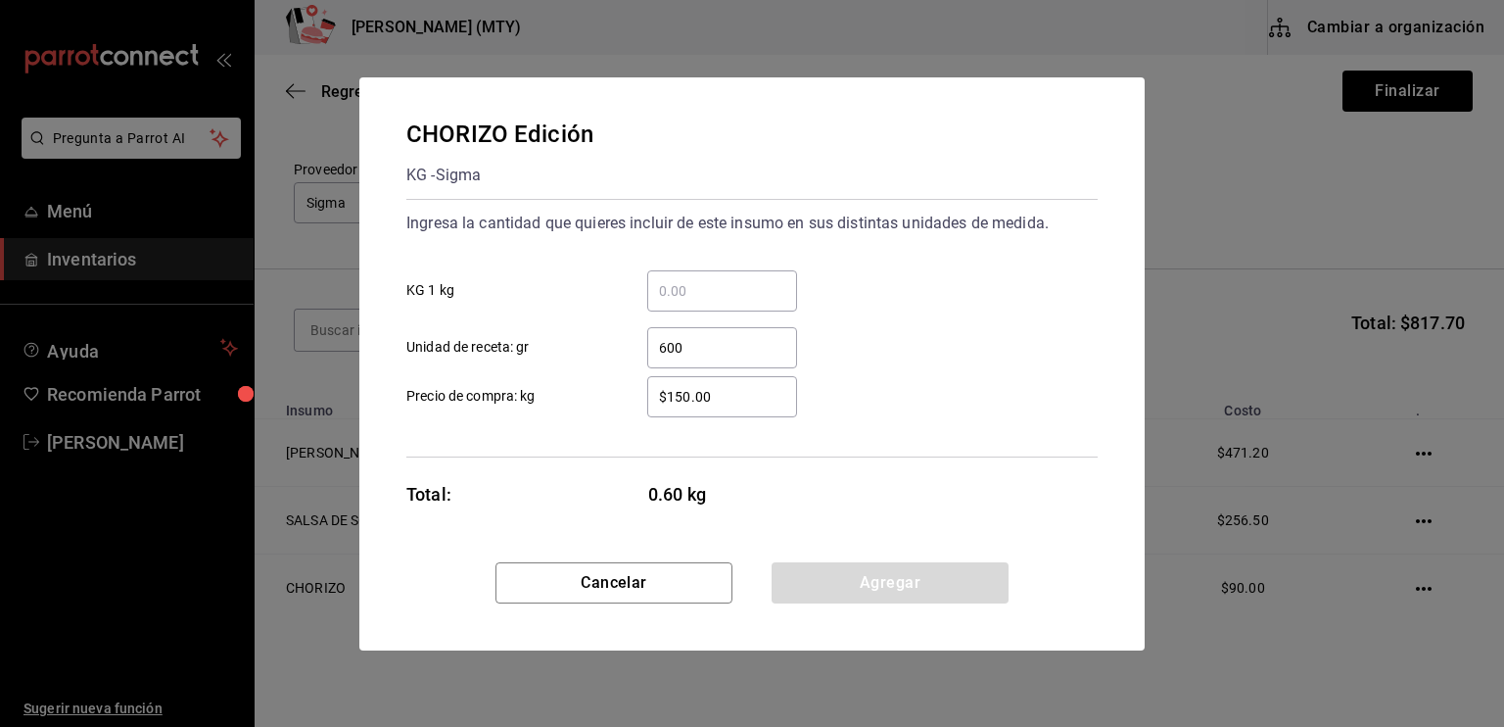
click at [701, 398] on input "$150.00" at bounding box center [722, 397] width 150 height 24
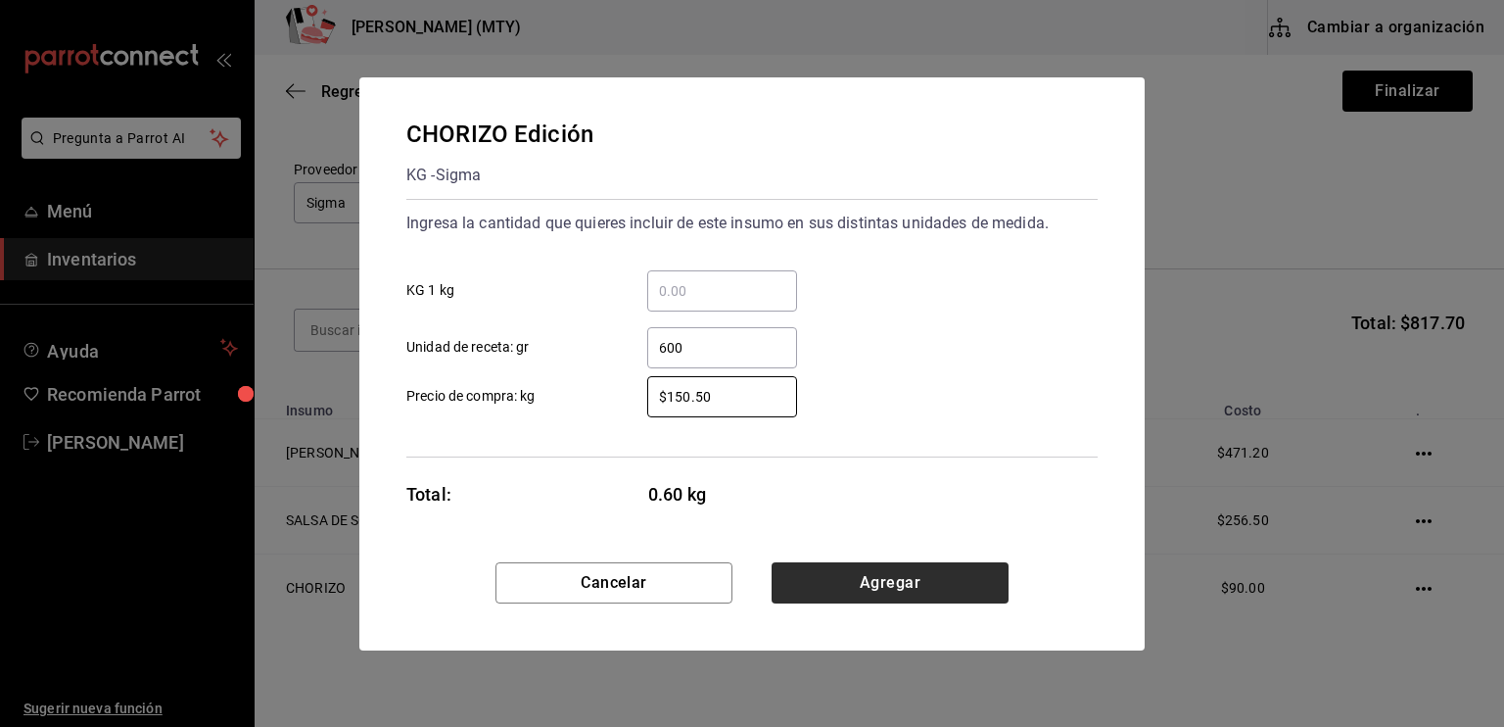
type input "$150.50"
click at [888, 572] on button "Agregar" at bounding box center [890, 582] width 237 height 41
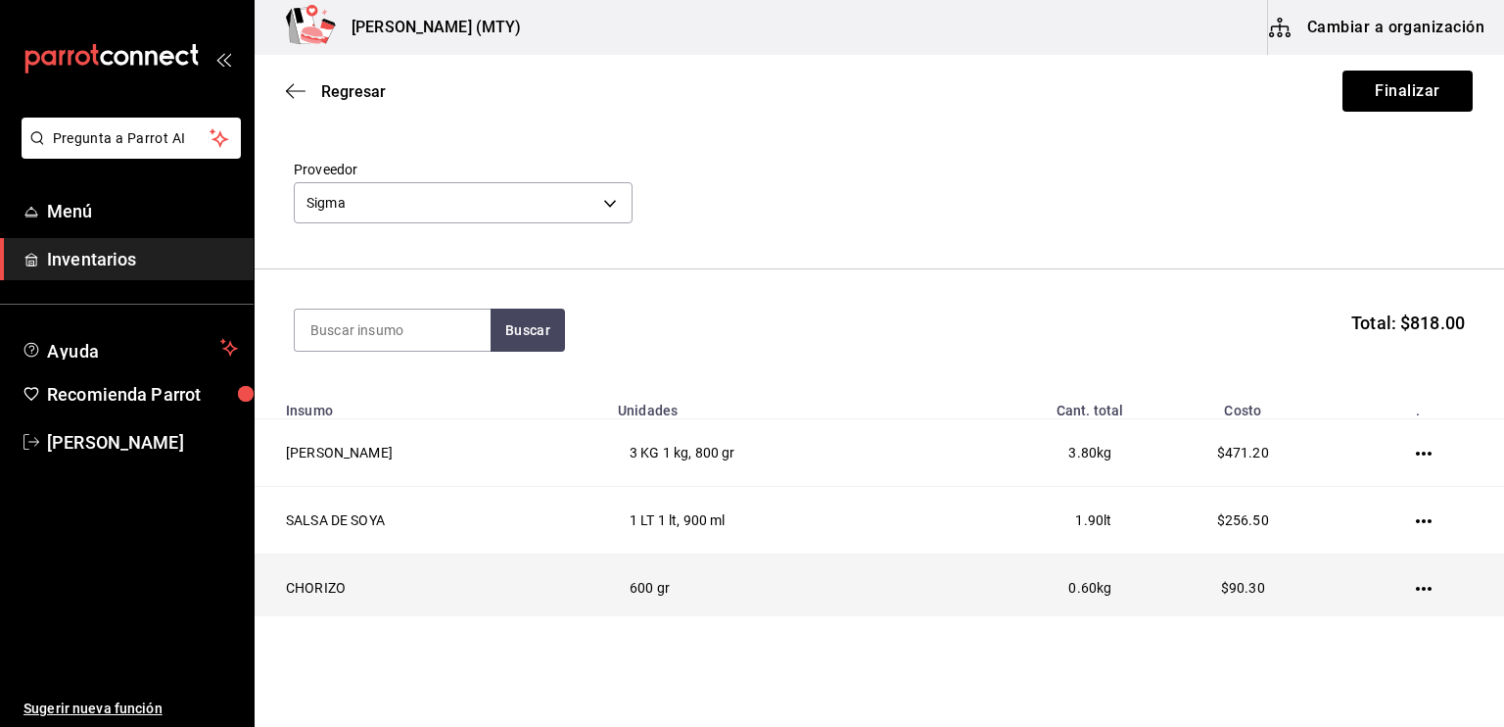
click at [1421, 583] on icon "button" at bounding box center [1424, 589] width 16 height 16
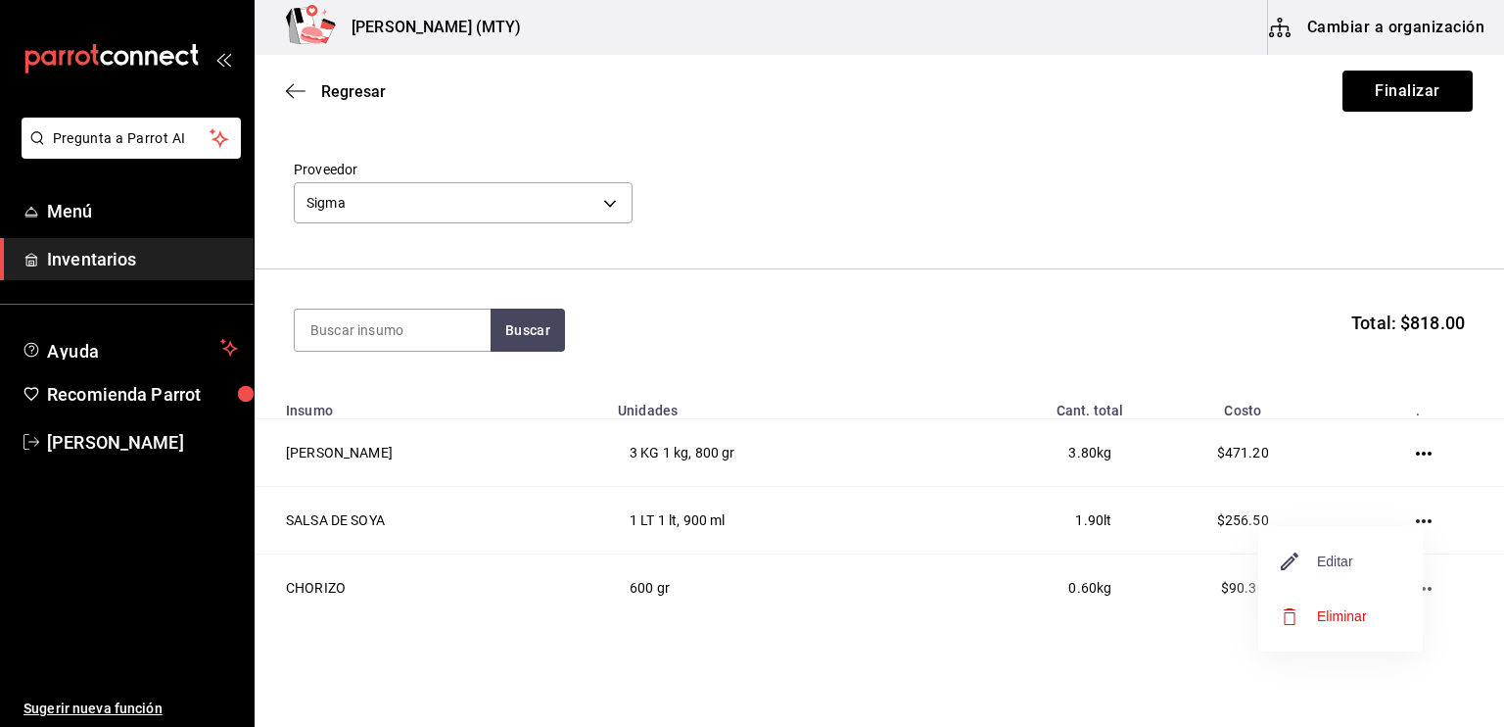
click at [1341, 551] on span "Editar" at bounding box center [1317, 561] width 71 height 24
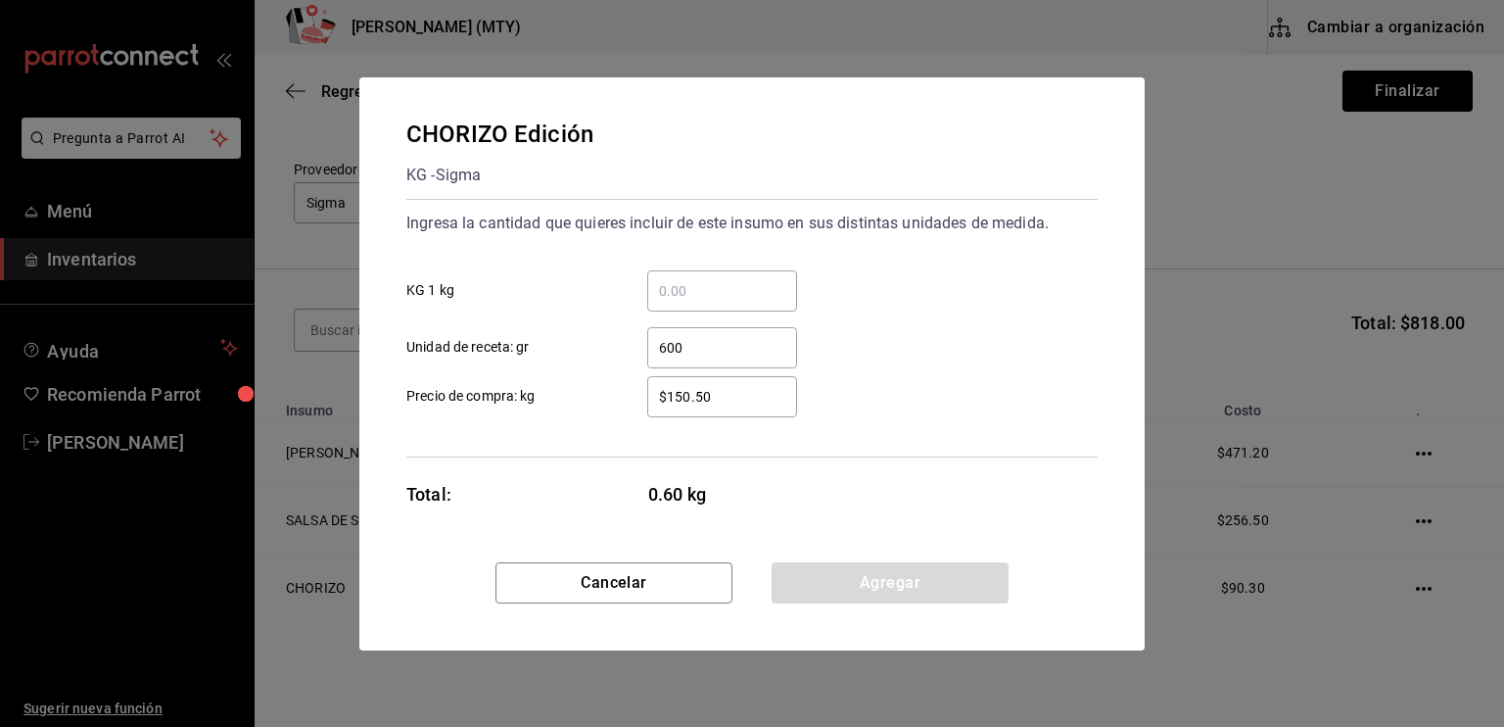
click at [689, 394] on input "$150.50" at bounding box center [722, 397] width 150 height 24
click at [732, 401] on input "$155.50" at bounding box center [722, 397] width 150 height 24
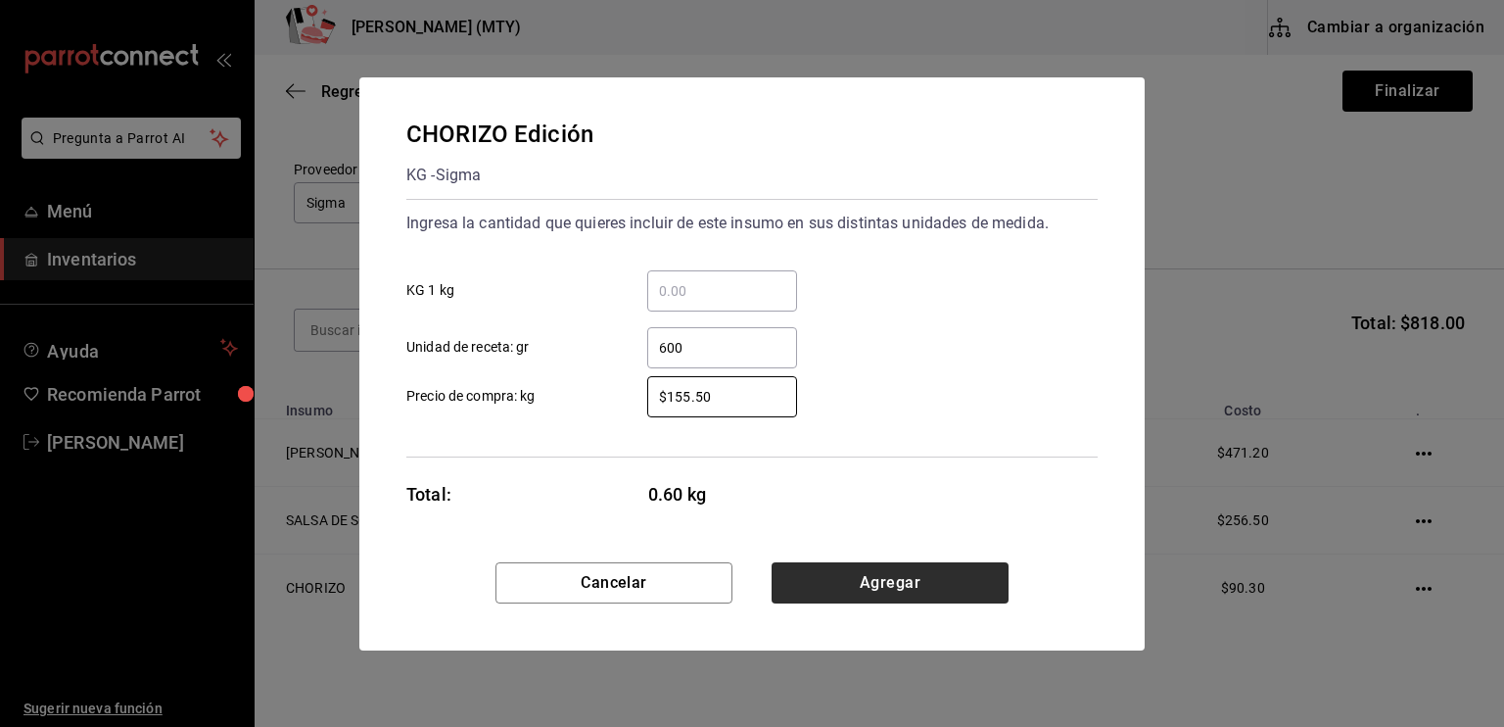
type input "$155.50"
click at [831, 588] on button "Agregar" at bounding box center [890, 582] width 237 height 41
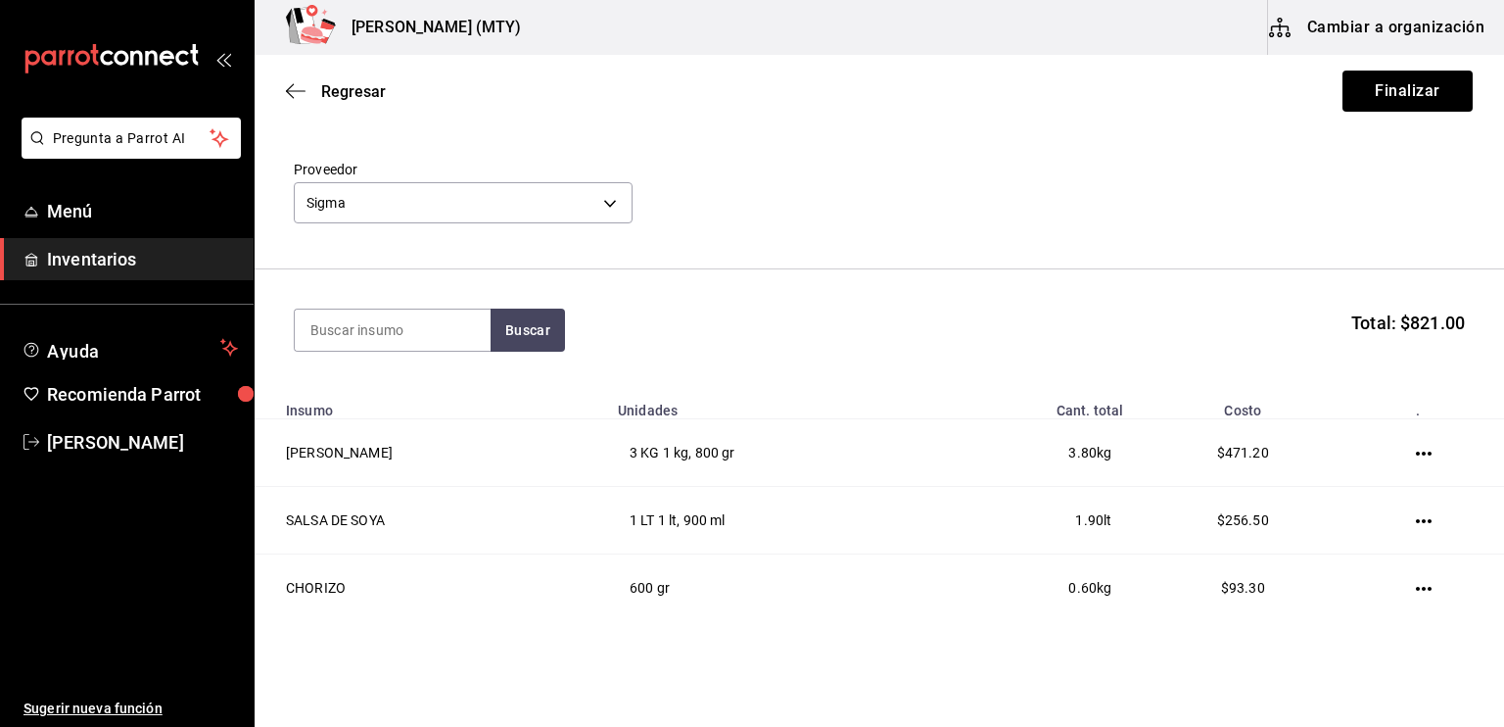
click at [831, 588] on td "600 gr" at bounding box center [772, 588] width 332 height 68
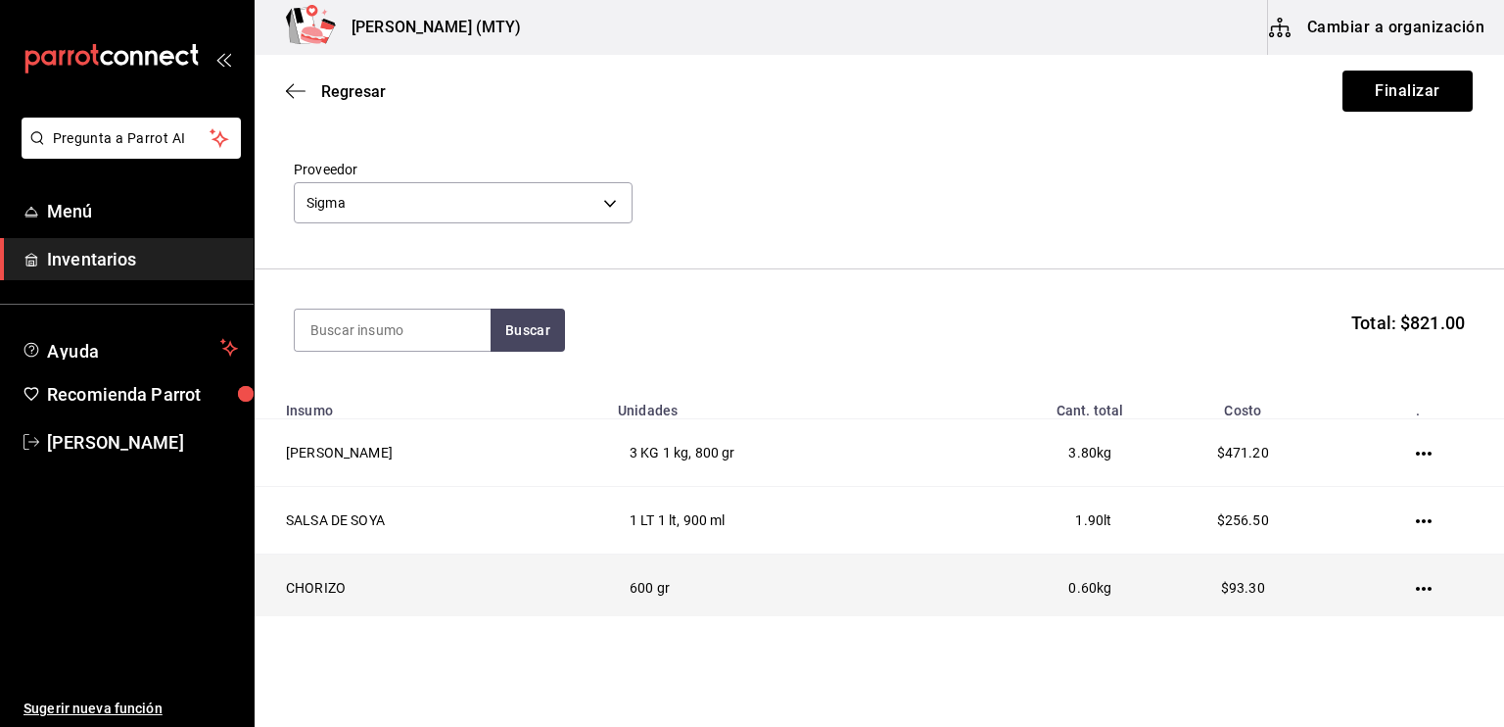
click at [1406, 591] on td at bounding box center [1427, 588] width 154 height 68
click at [1420, 587] on icon "button" at bounding box center [1424, 589] width 16 height 4
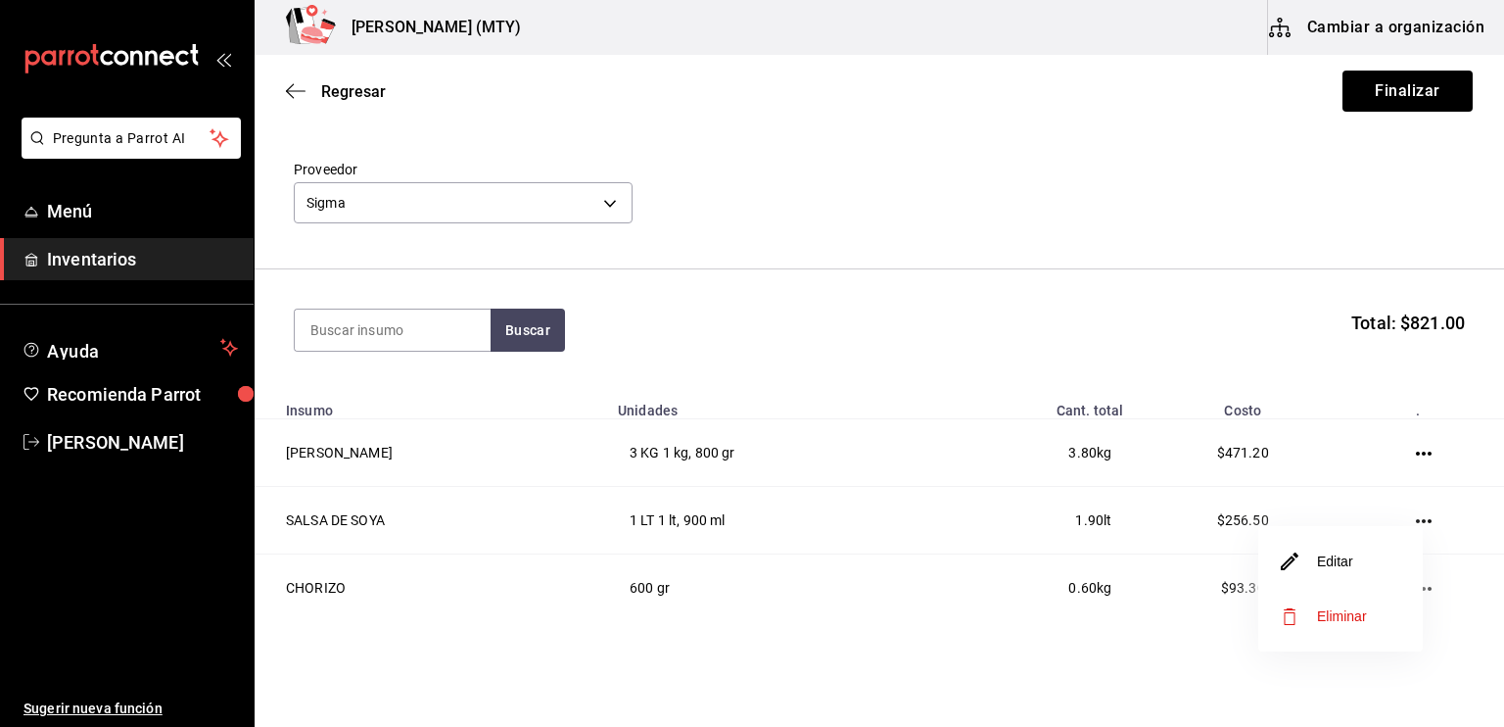
click at [1367, 561] on li "Editar" at bounding box center [1340, 561] width 165 height 55
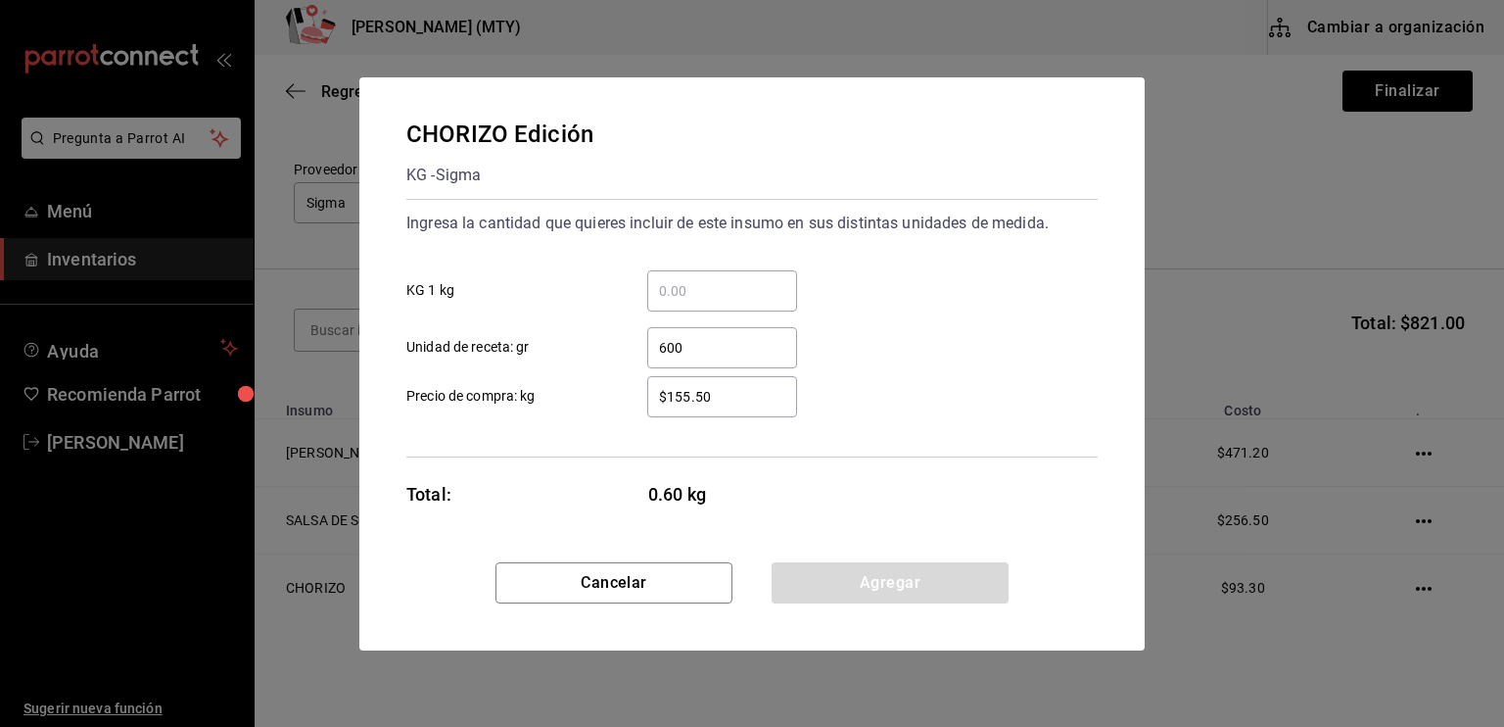
click at [688, 393] on input "$155.50" at bounding box center [722, 397] width 150 height 24
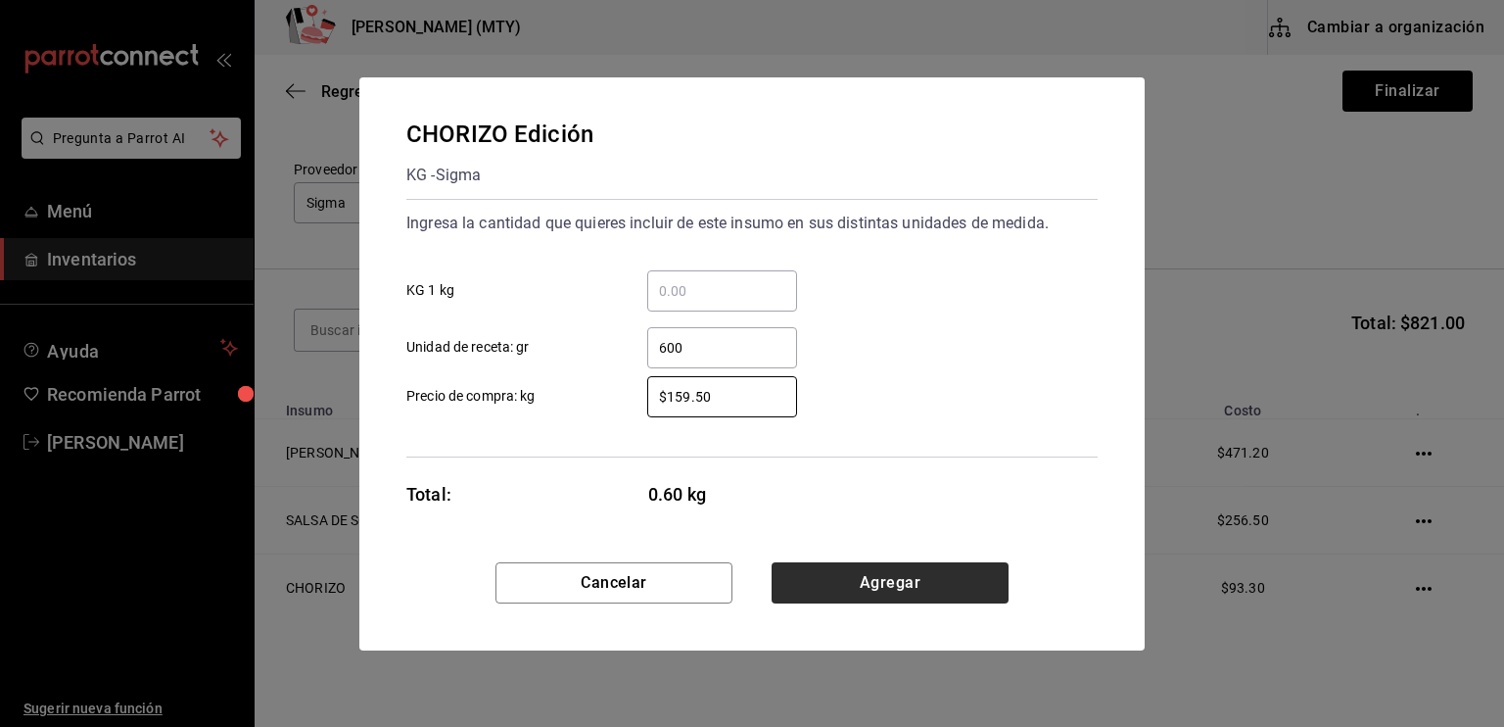
type input "$159.50"
click at [854, 576] on button "Agregar" at bounding box center [890, 582] width 237 height 41
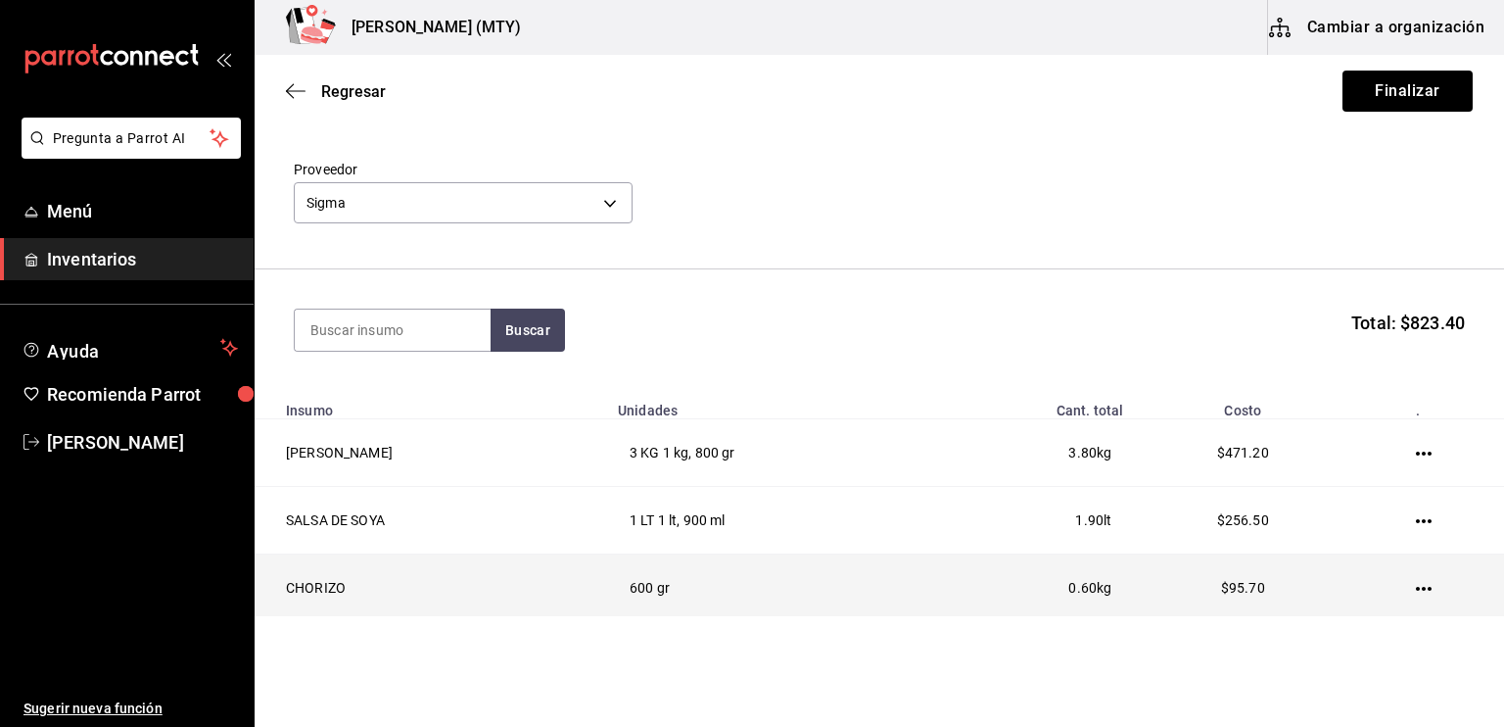
click at [1418, 585] on icon "button" at bounding box center [1424, 589] width 16 height 16
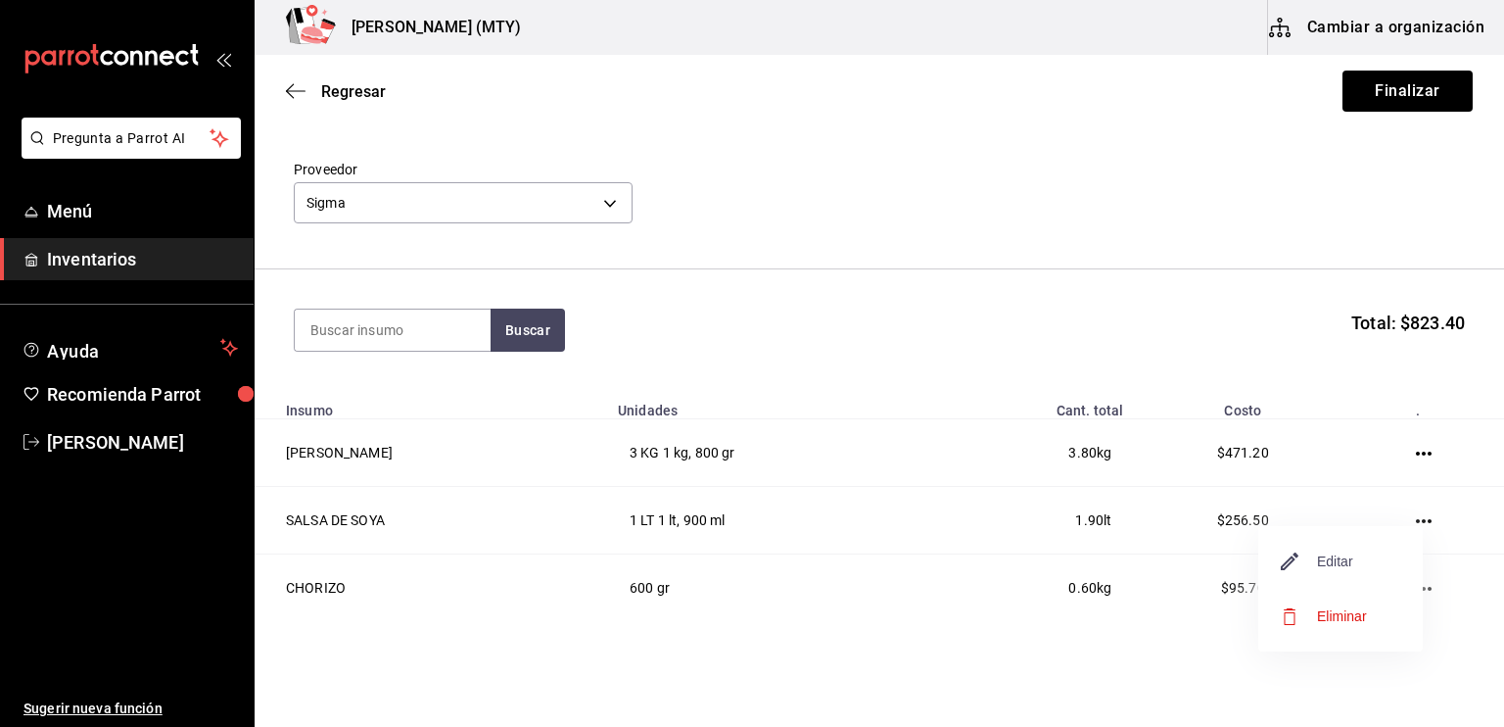
click at [1305, 556] on span "Editar" at bounding box center [1317, 561] width 71 height 24
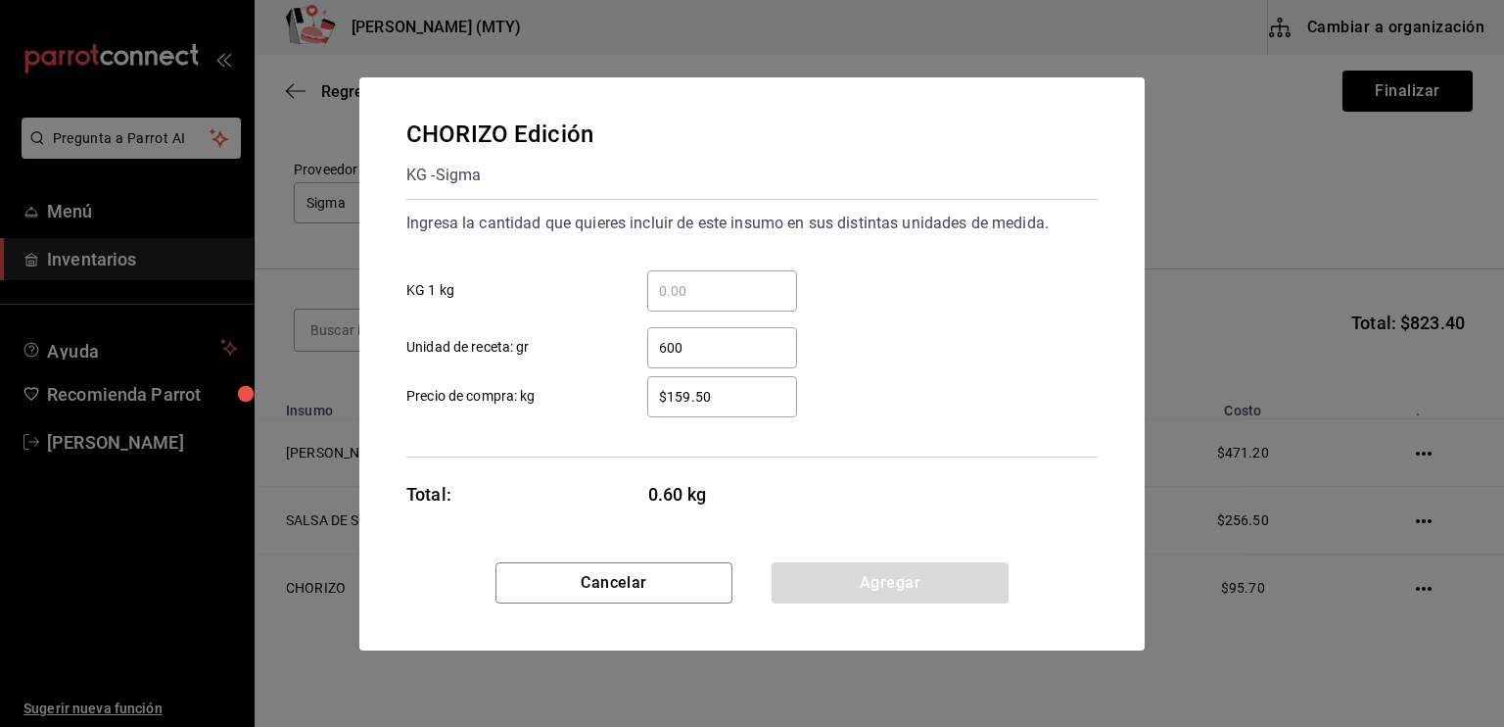
click at [688, 397] on input "$159.50" at bounding box center [722, 397] width 150 height 24
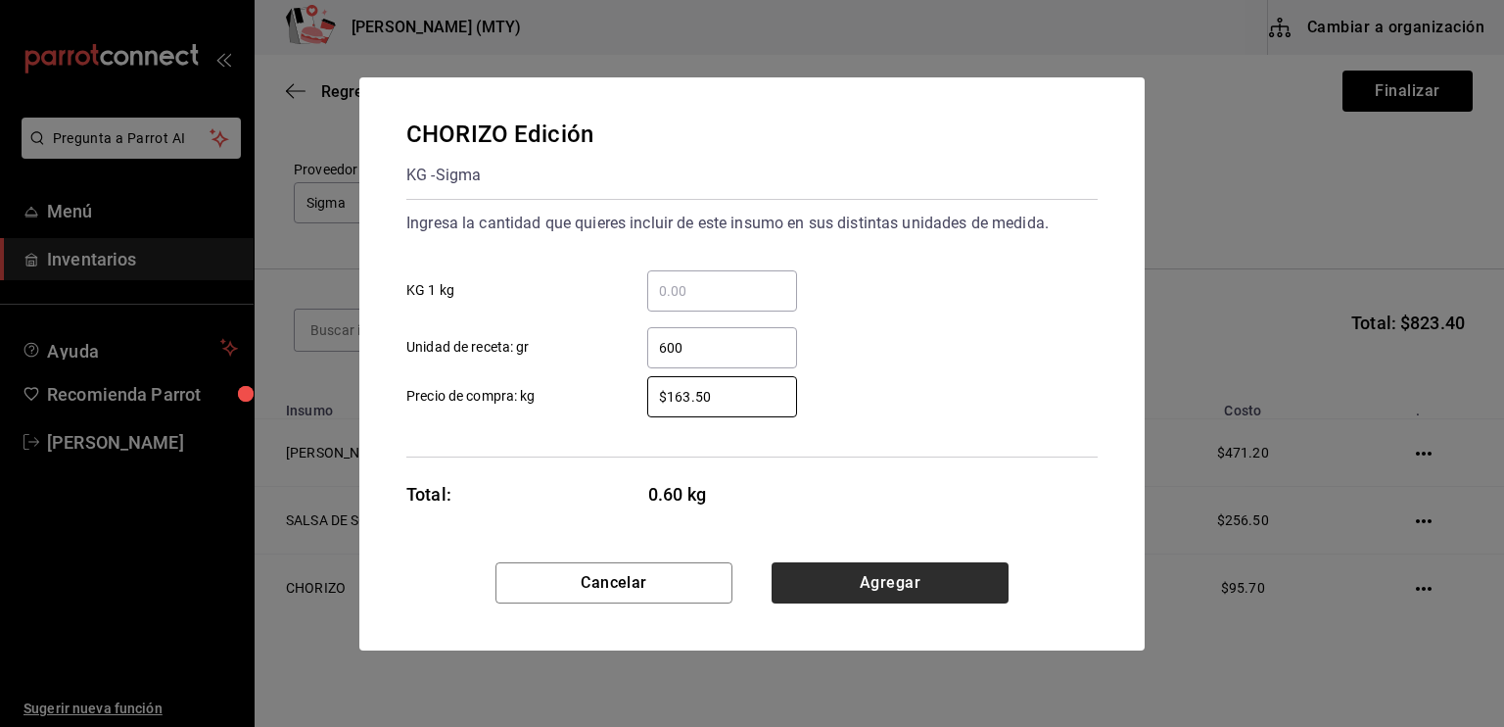
type input "$163.50"
click at [873, 581] on button "Agregar" at bounding box center [890, 582] width 237 height 41
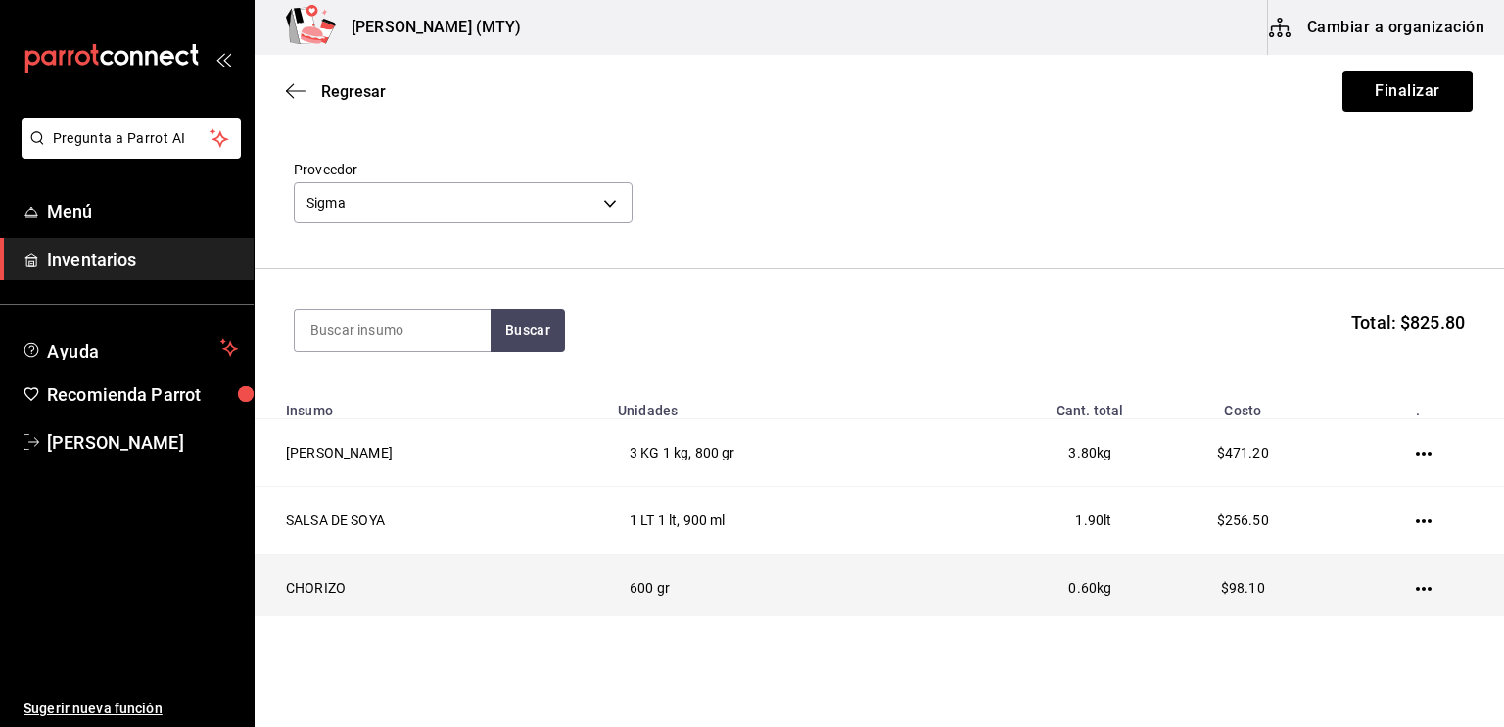
click at [1416, 582] on icon "button" at bounding box center [1424, 589] width 16 height 16
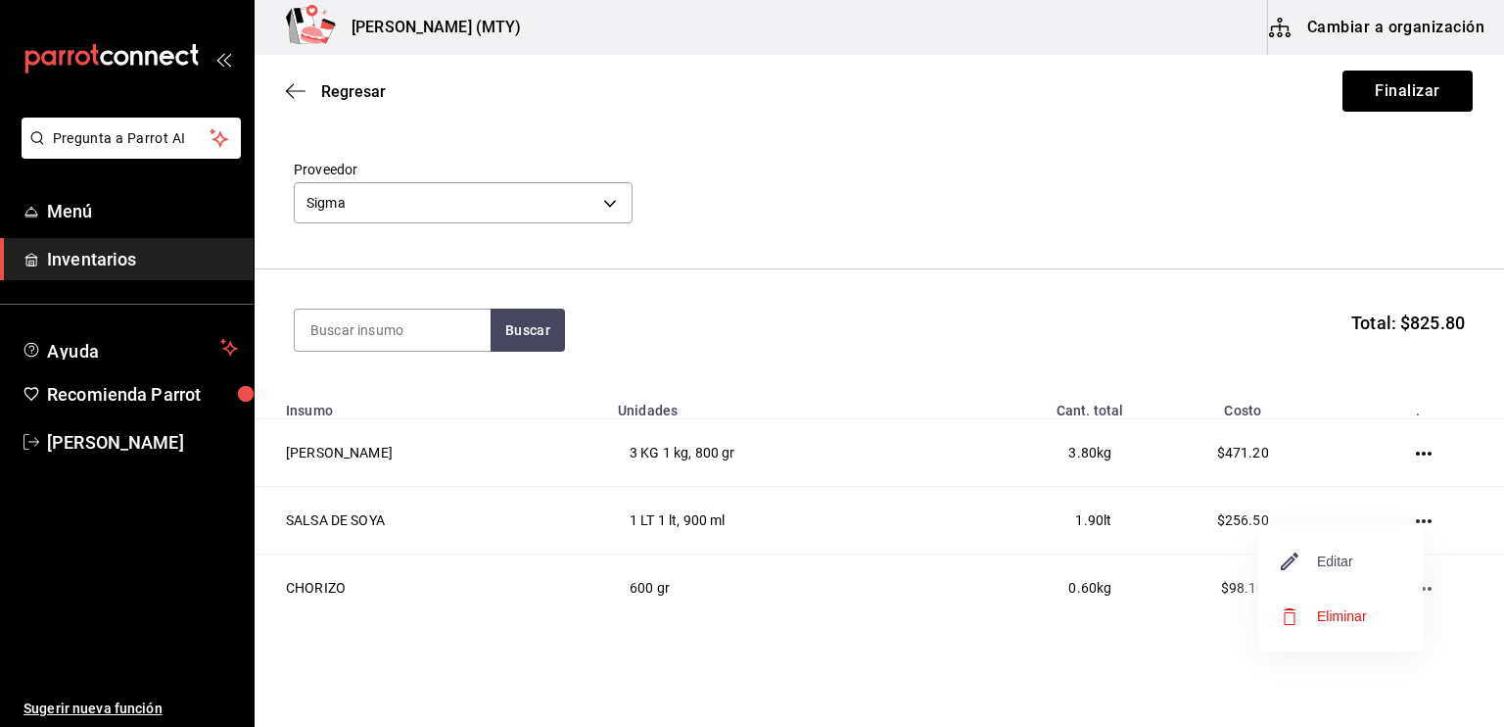
click at [1350, 560] on span "Editar" at bounding box center [1317, 561] width 71 height 24
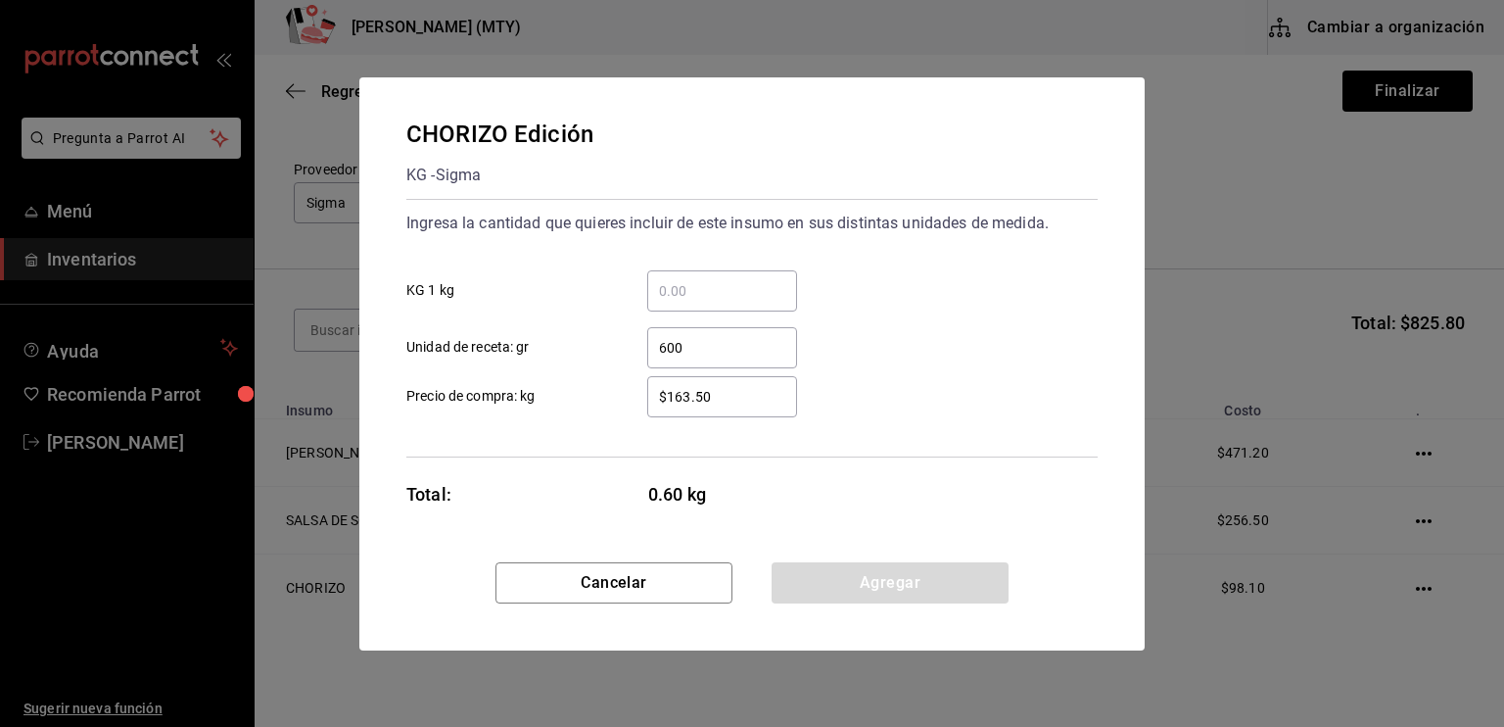
click at [690, 396] on input "$163.50" at bounding box center [722, 397] width 150 height 24
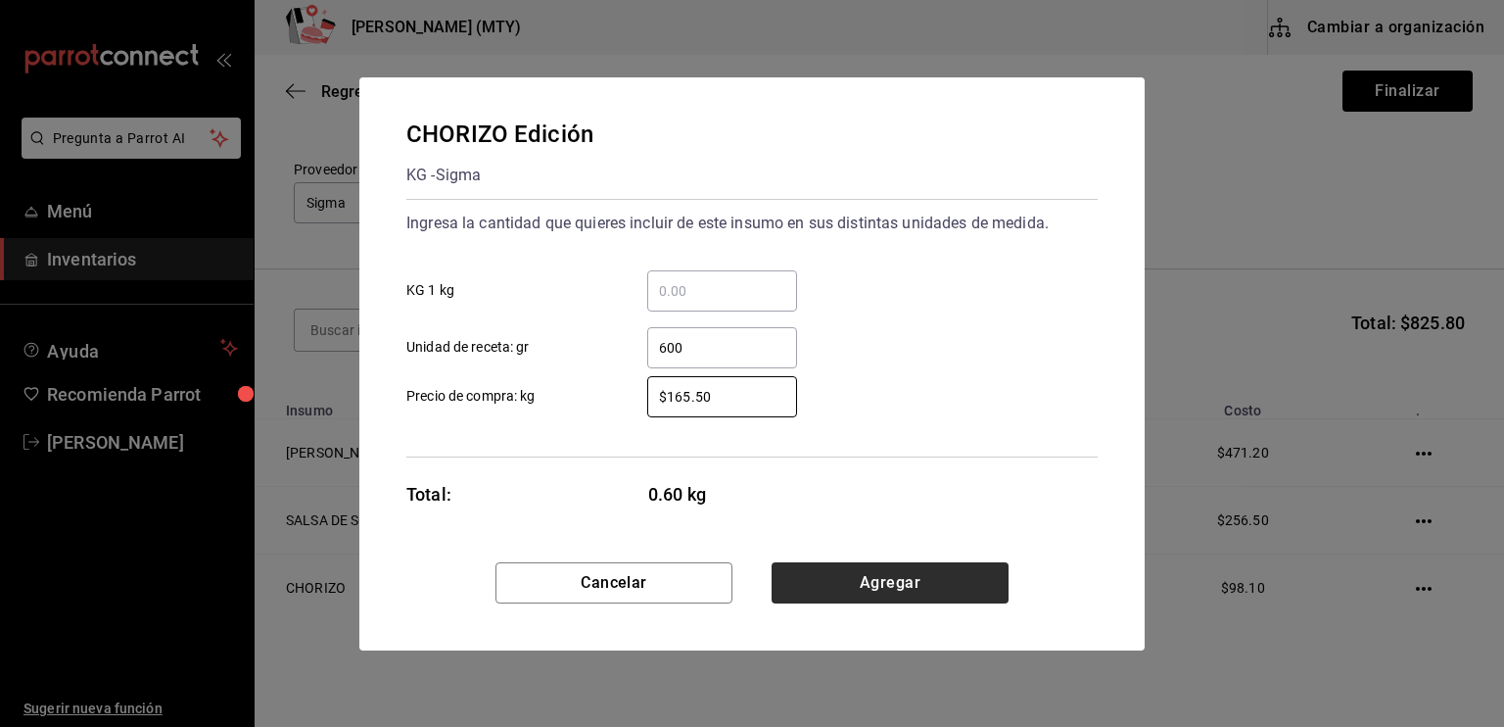
type input "$165.50"
click at [832, 597] on button "Agregar" at bounding box center [890, 582] width 237 height 41
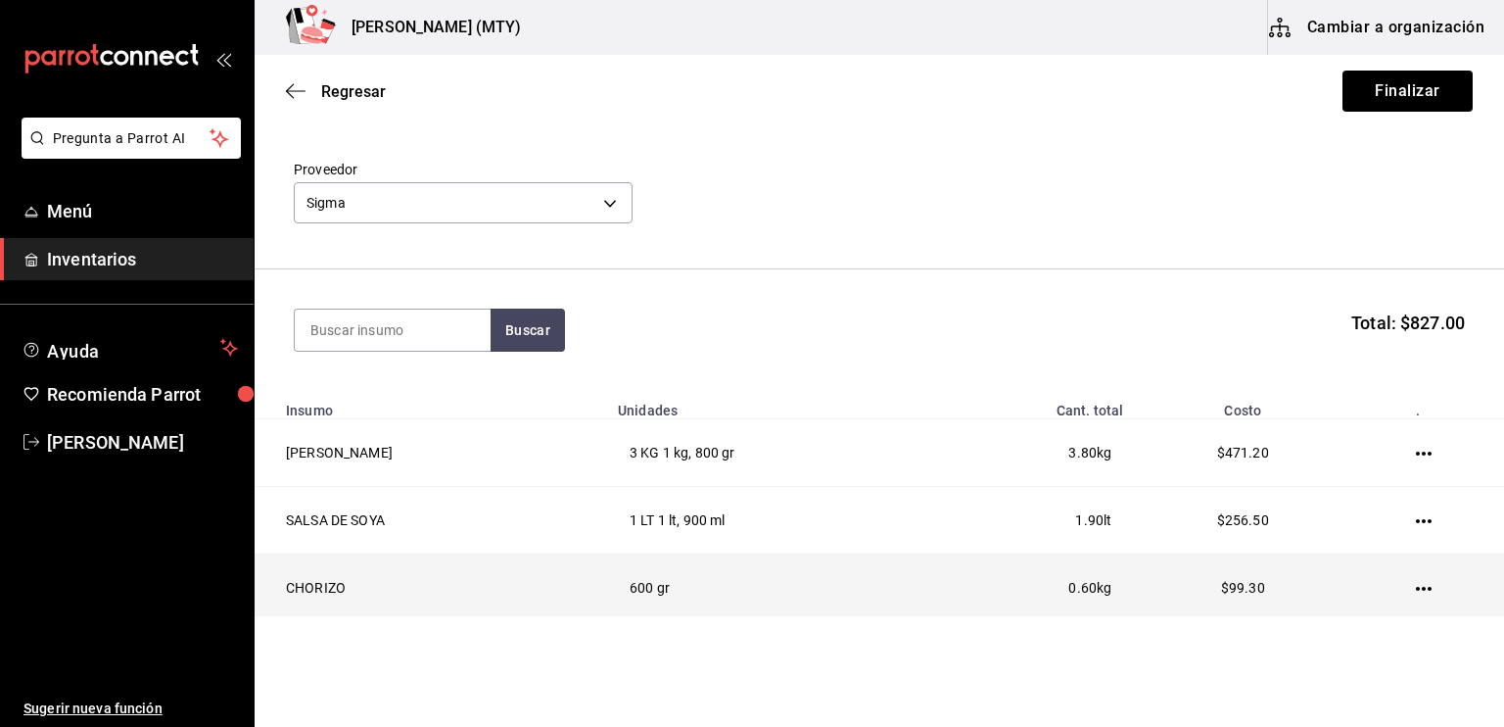
click at [1416, 588] on icon "button" at bounding box center [1424, 589] width 16 height 4
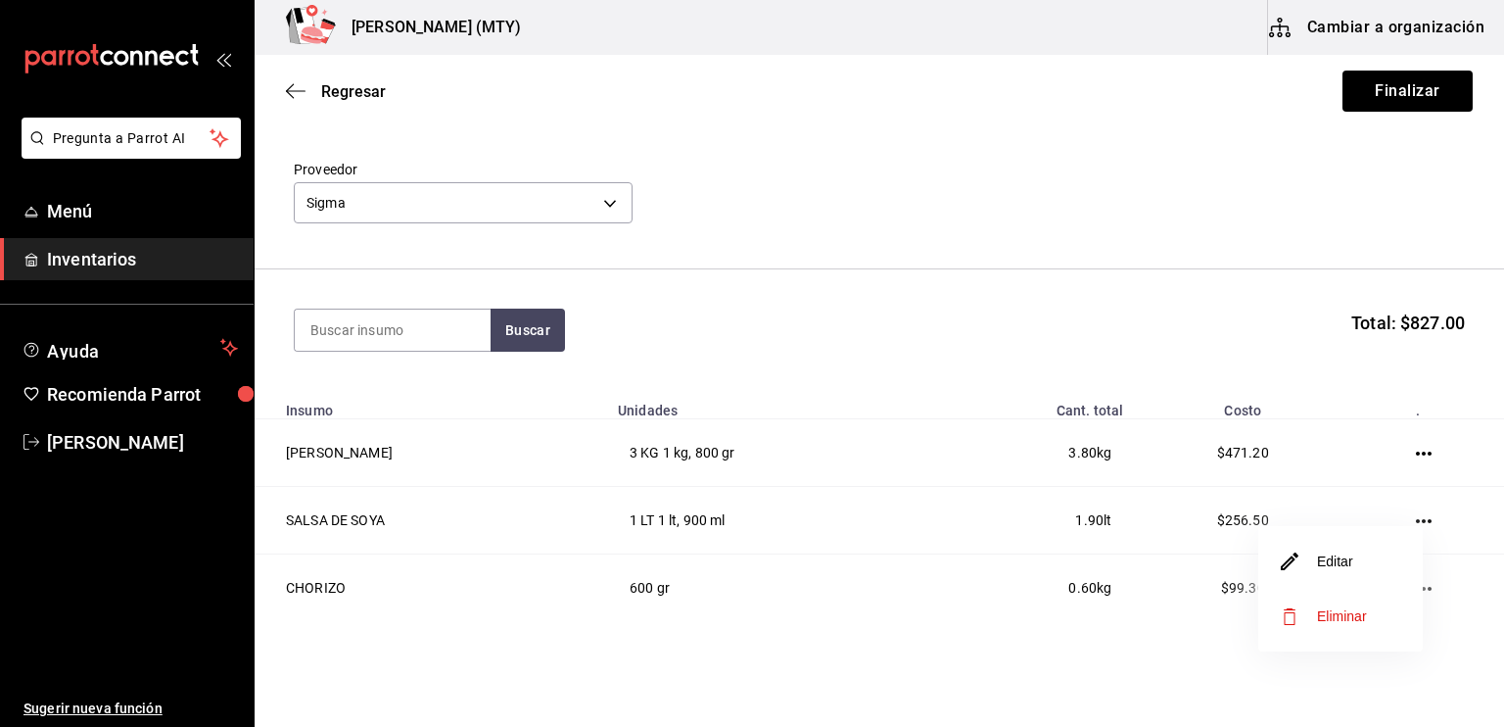
click at [1376, 564] on li "Editar" at bounding box center [1340, 561] width 165 height 55
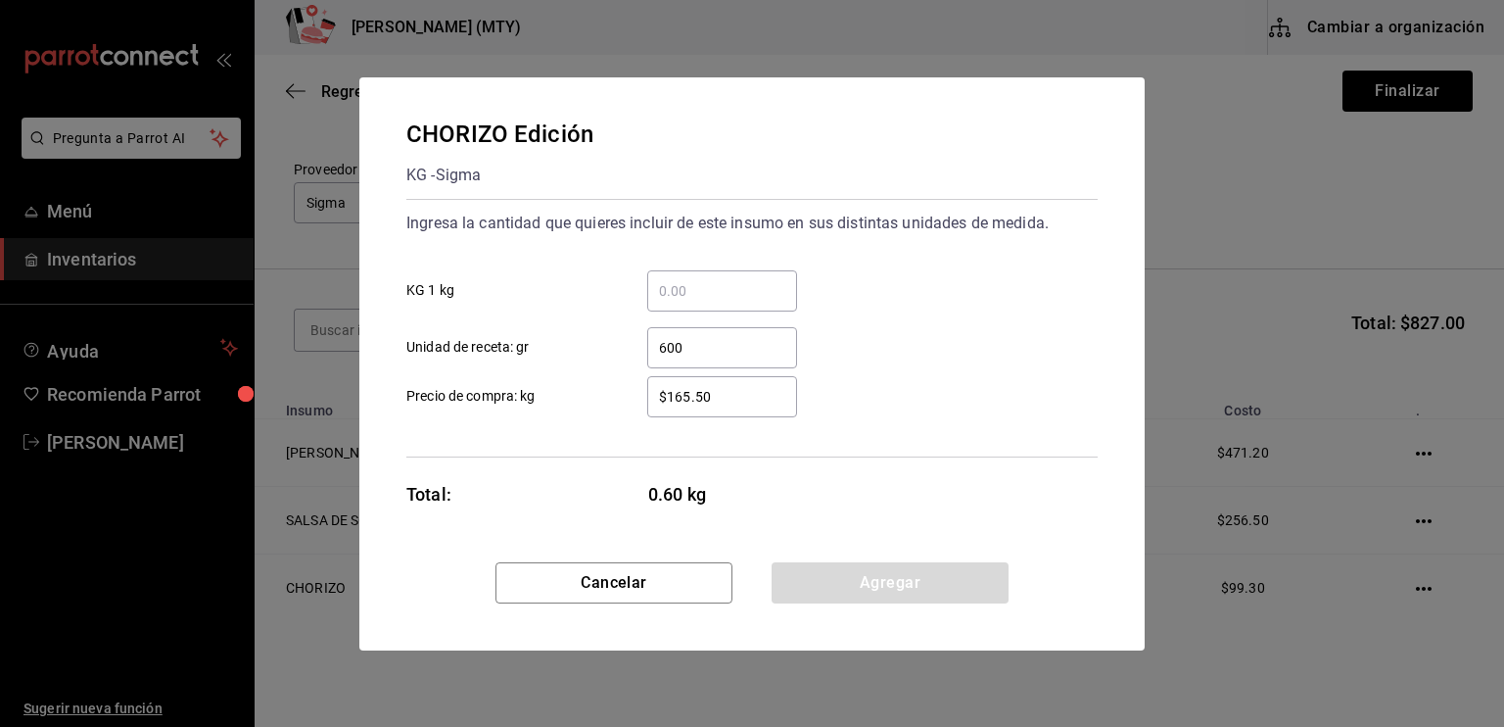
click at [712, 404] on input "$165.50" at bounding box center [722, 397] width 150 height 24
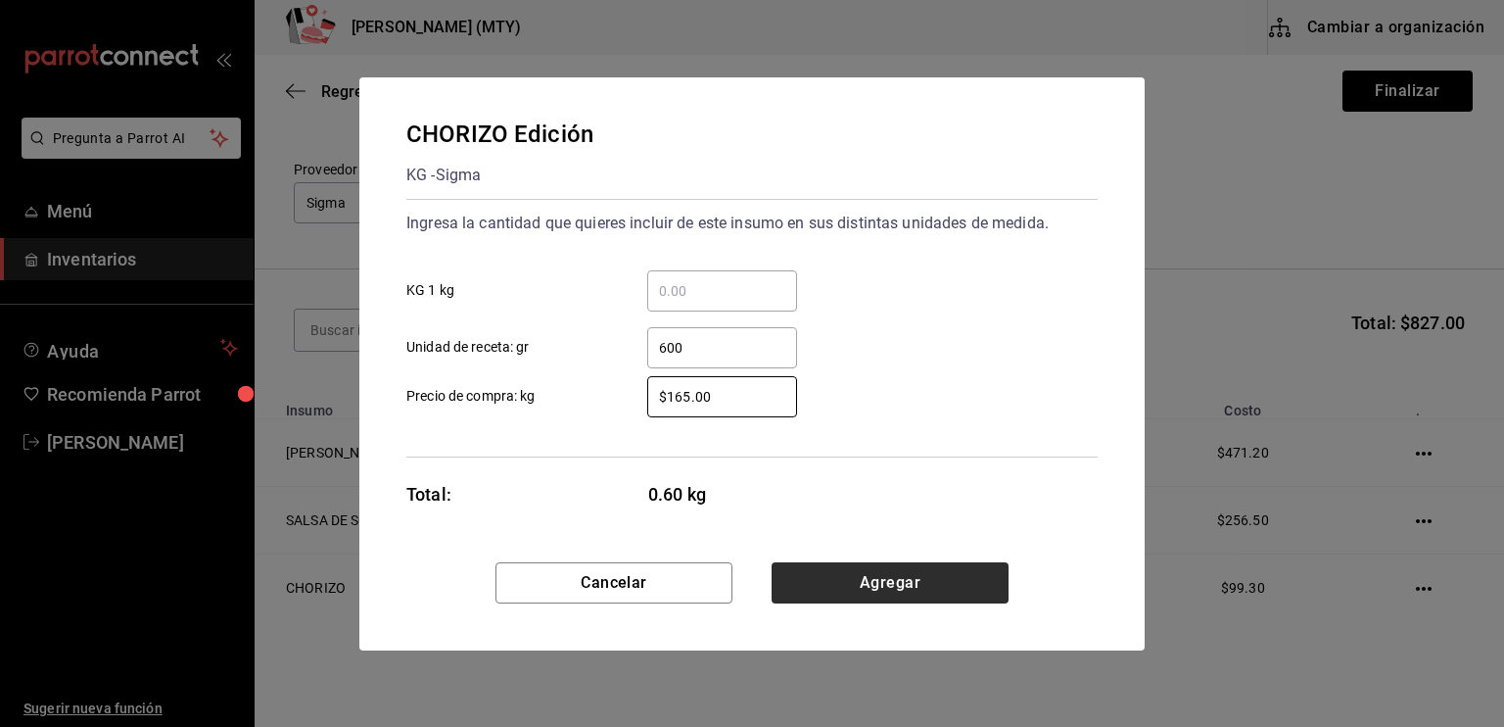
type input "$165.00"
click at [859, 591] on button "Agregar" at bounding box center [890, 582] width 237 height 41
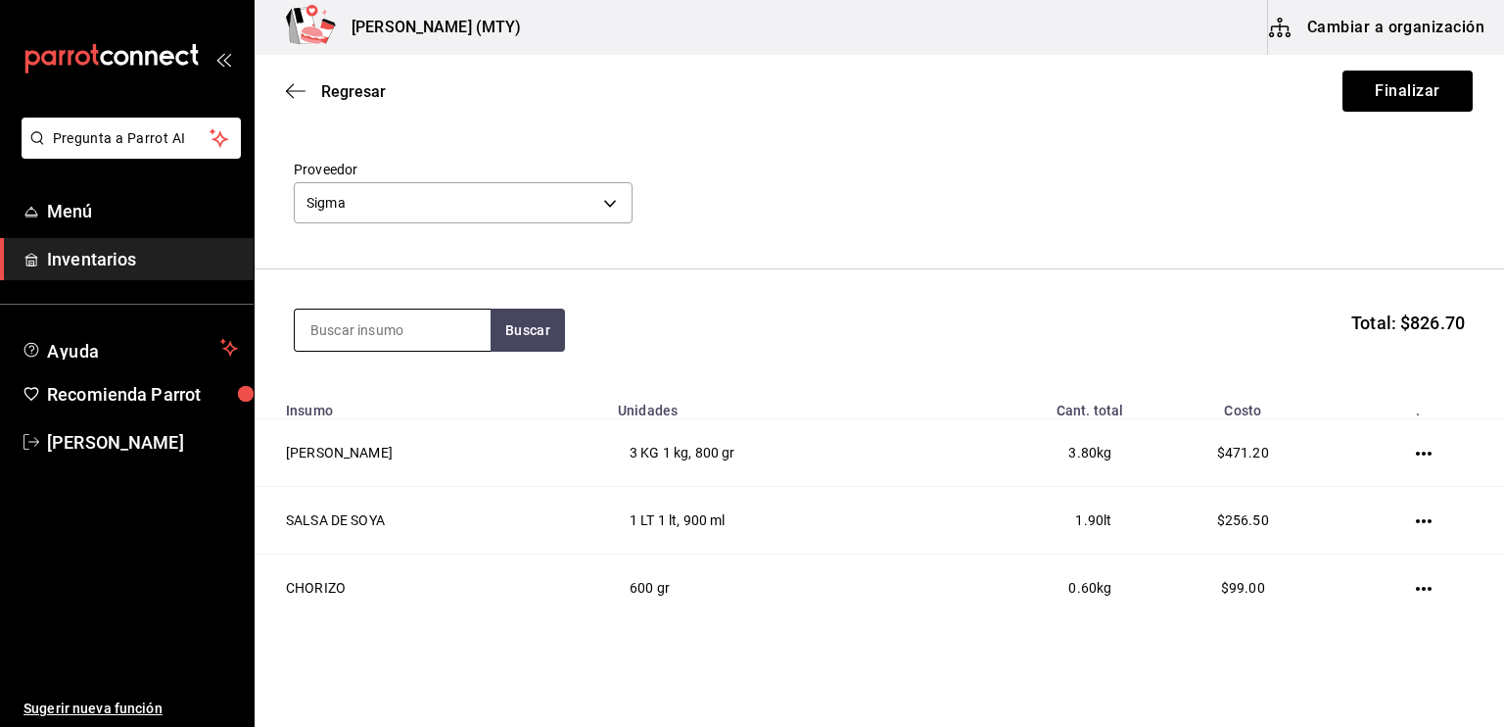
click at [332, 337] on input at bounding box center [393, 329] width 196 height 41
type input "PANELA"
click at [524, 336] on button "Buscar" at bounding box center [528, 329] width 74 height 43
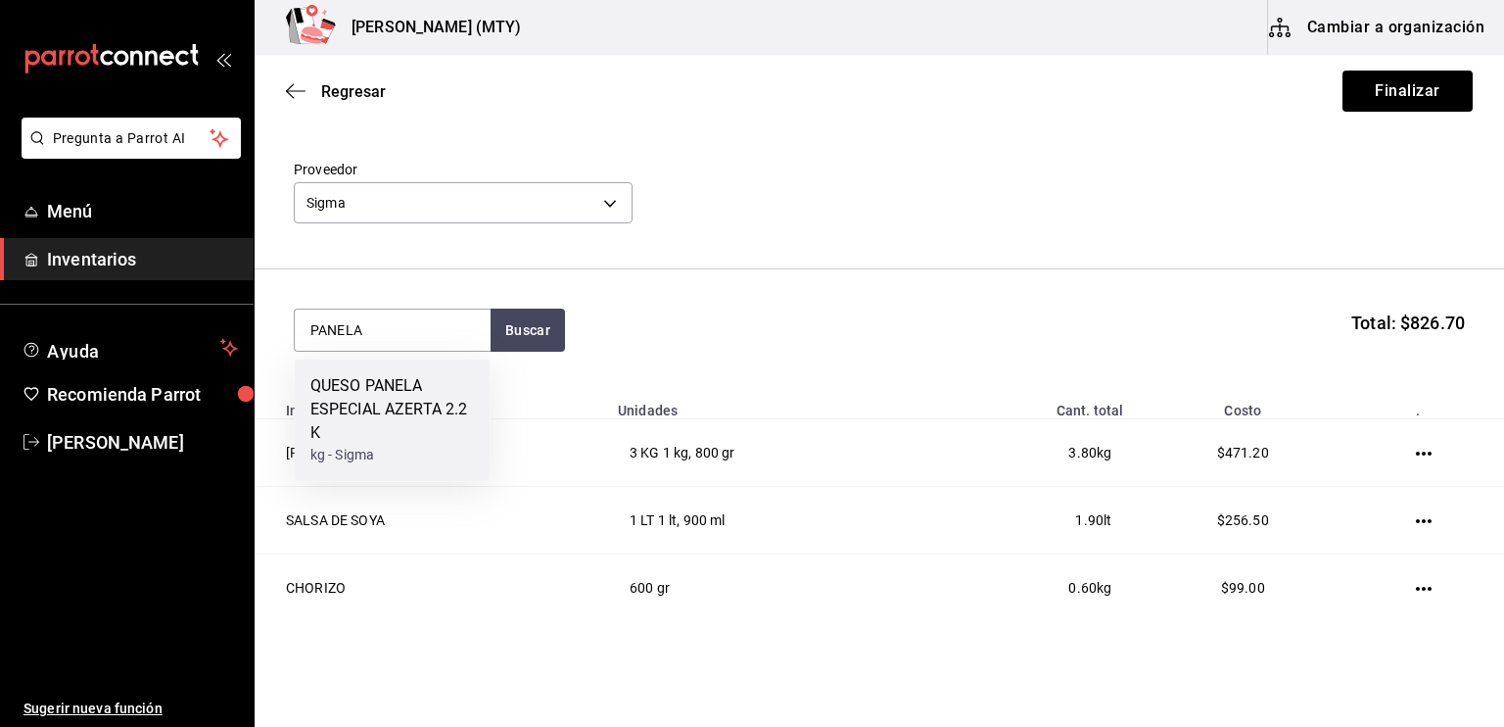
click at [432, 391] on div "QUESO PANELA ESPECIAL AZERTA 2.2 K" at bounding box center [392, 409] width 165 height 71
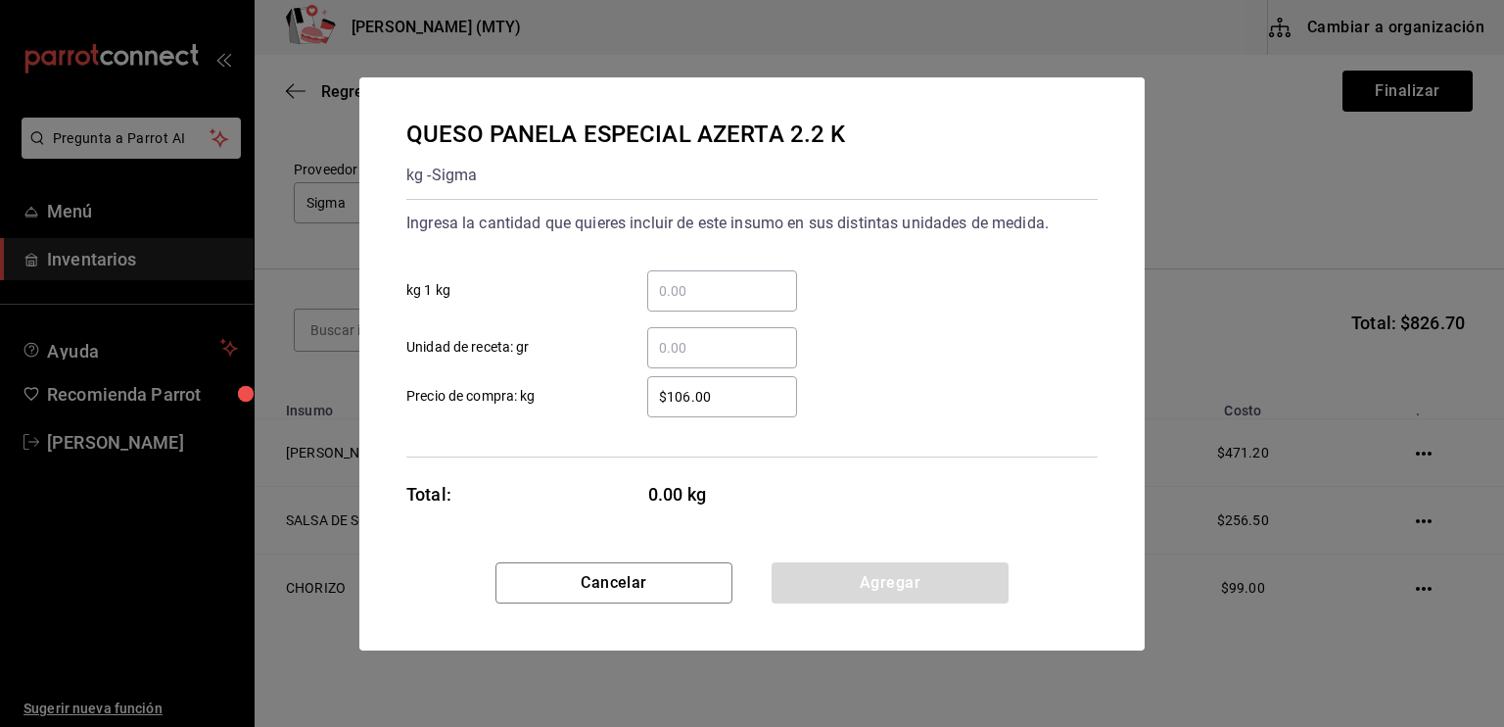
click at [665, 291] on input "​ kg 1 kg" at bounding box center [722, 291] width 150 height 24
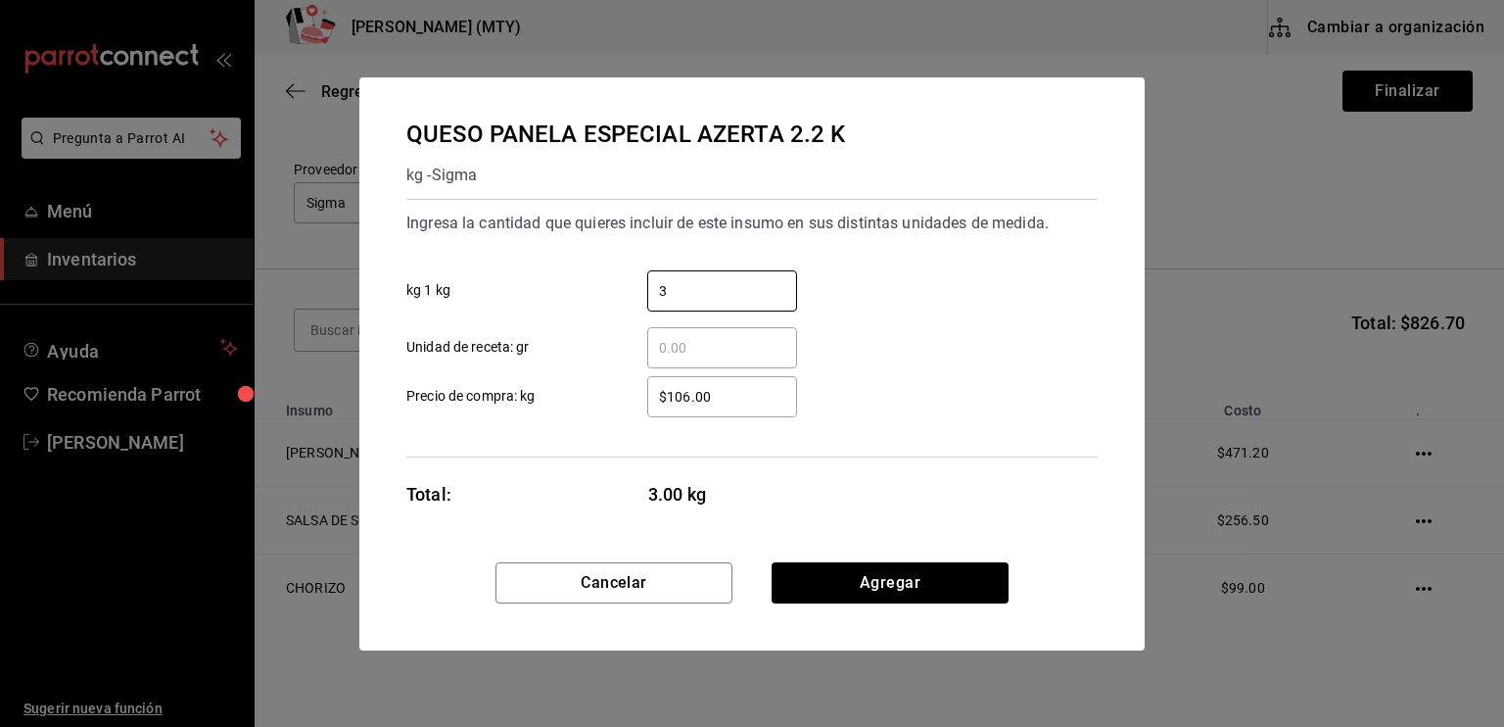
type input "3"
click at [670, 409] on div "$106.00 ​" at bounding box center [722, 396] width 150 height 41
click at [670, 408] on input "$106.00" at bounding box center [722, 397] width 150 height 24
click at [689, 395] on input "$106.00" at bounding box center [722, 397] width 150 height 24
click at [736, 393] on input "$138.00" at bounding box center [722, 397] width 150 height 24
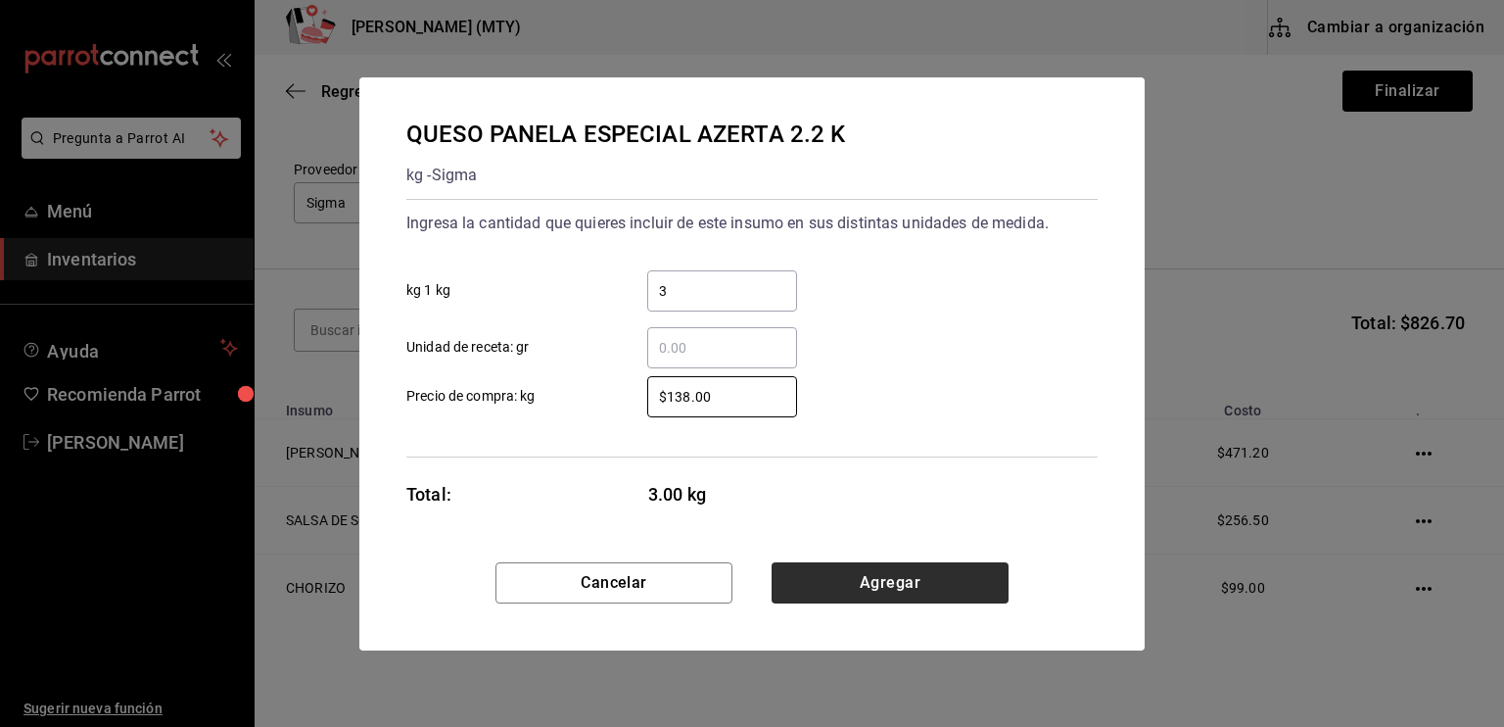
type input "$138.00"
click at [867, 580] on button "Agregar" at bounding box center [890, 582] width 237 height 41
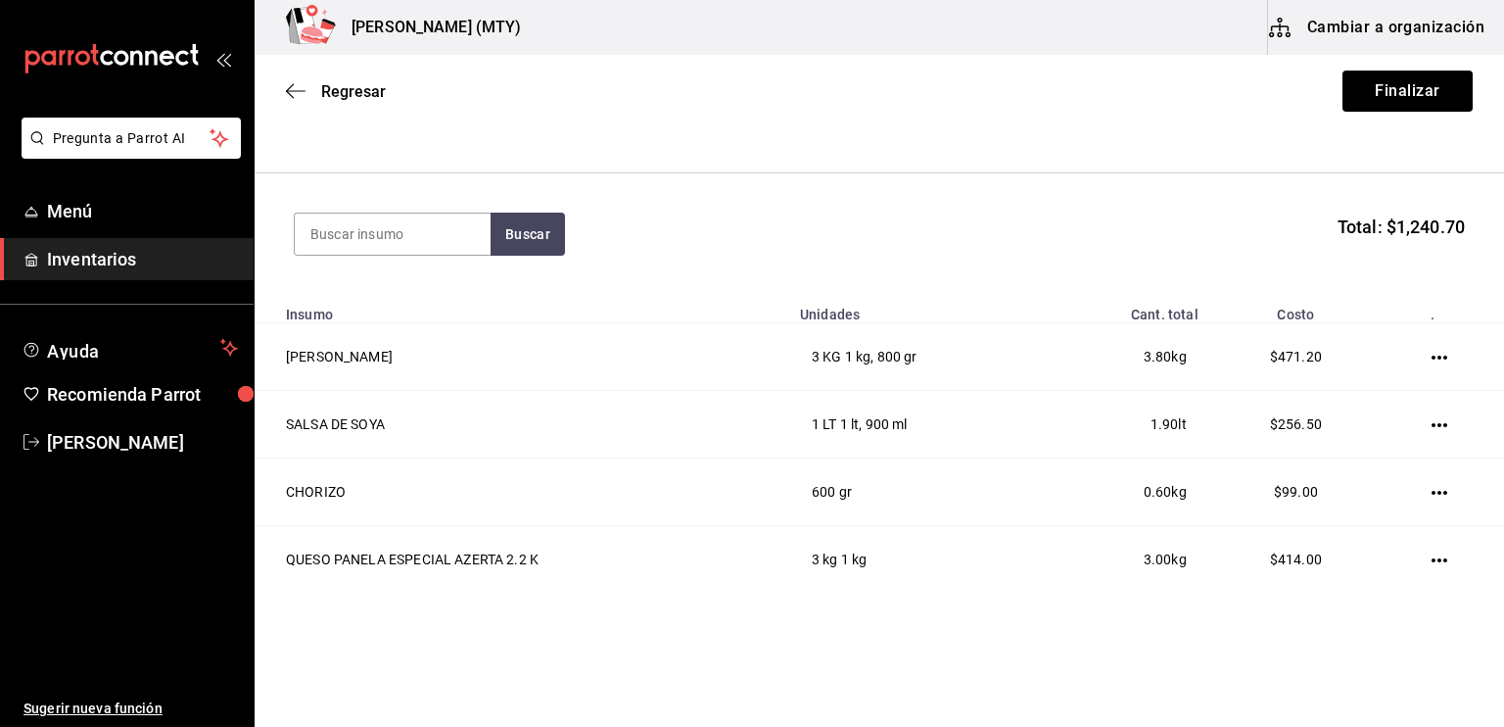
scroll to position [174, 0]
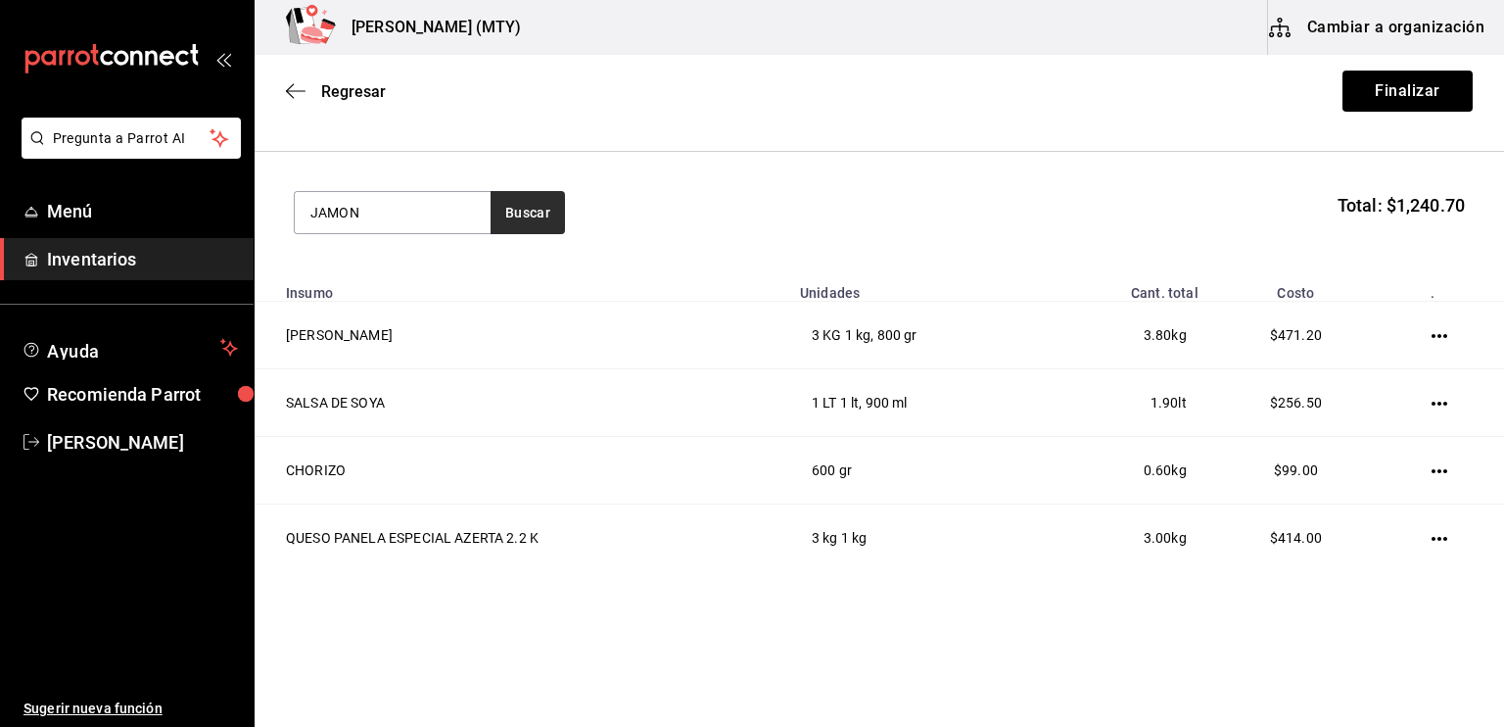
type input "JAMON"
click at [529, 205] on button "Buscar" at bounding box center [528, 212] width 74 height 43
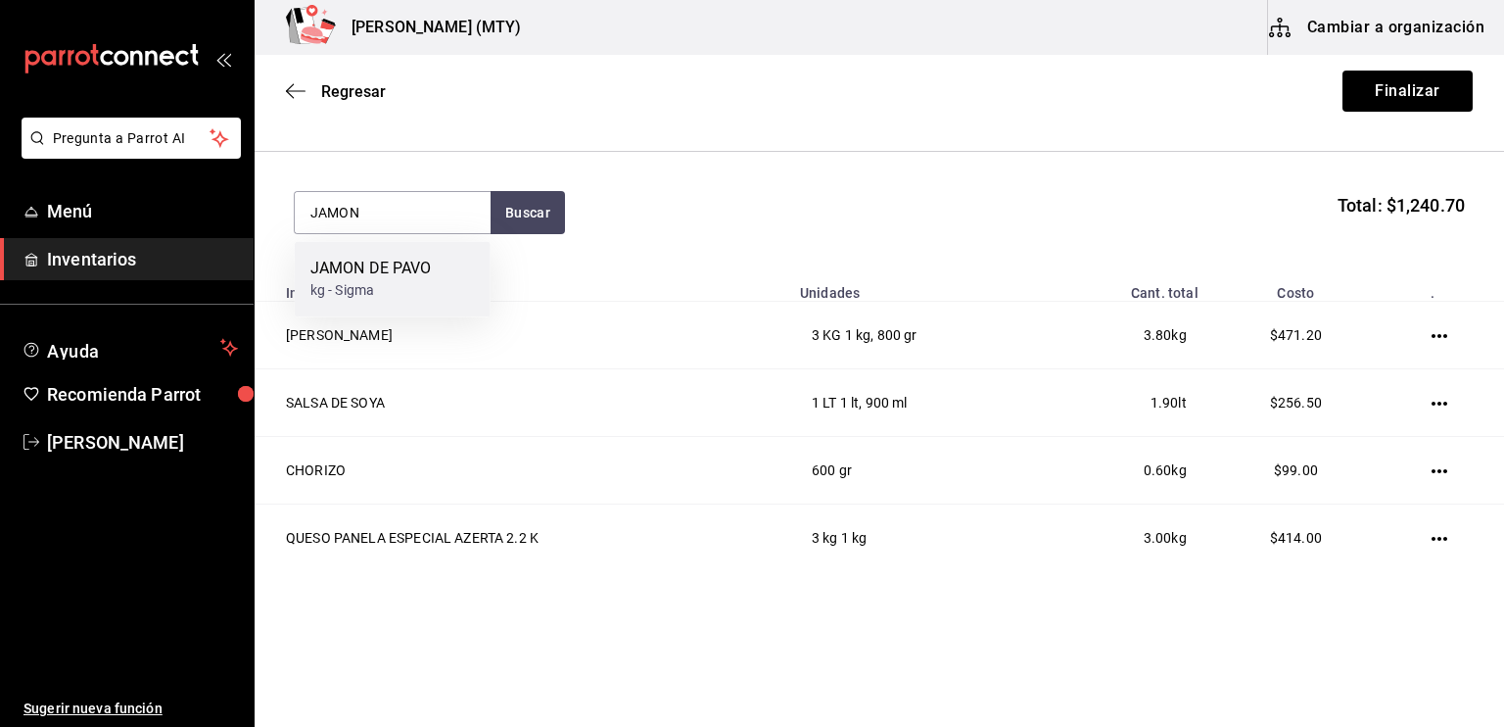
click at [403, 262] on div "JAMON DE PAVO" at bounding box center [370, 269] width 121 height 24
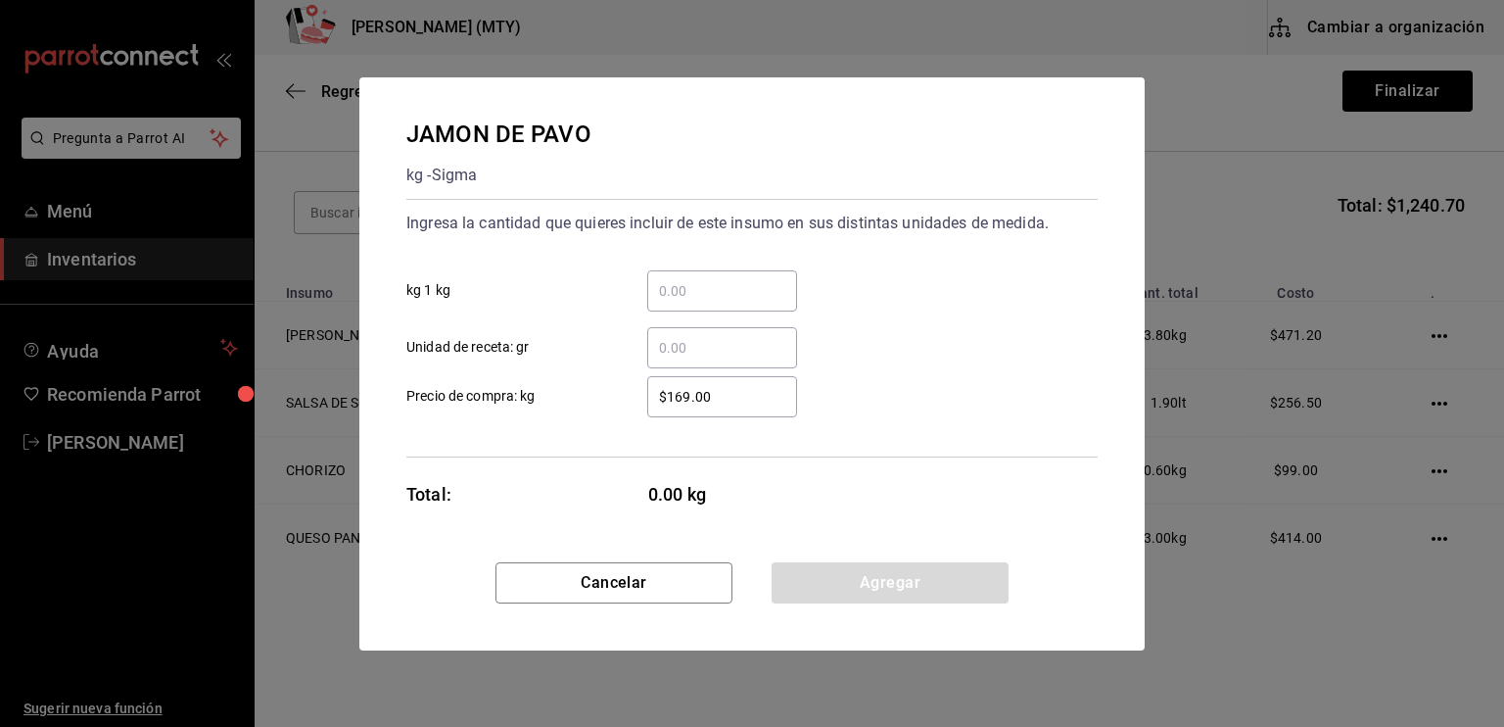
click at [682, 296] on input "​ kg 1 kg" at bounding box center [722, 291] width 150 height 24
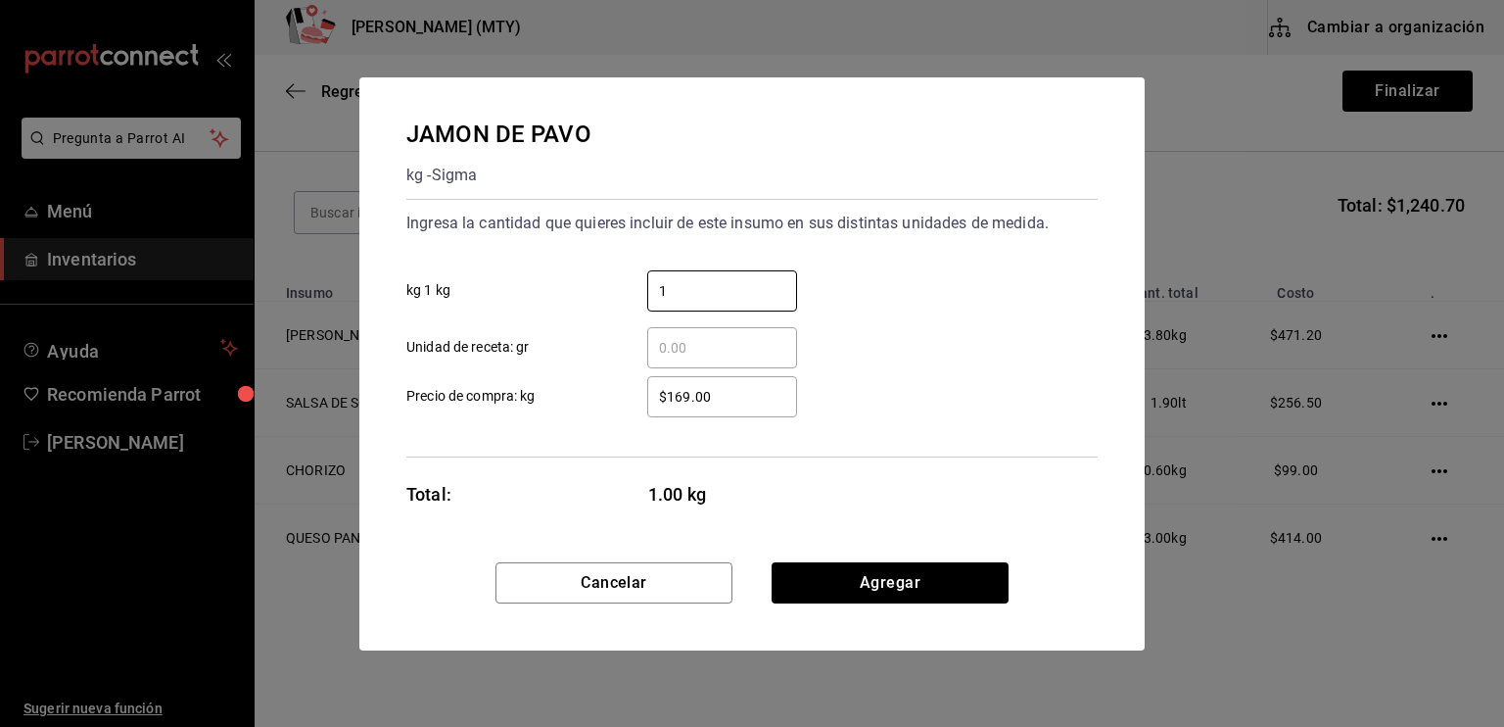
type input "1"
click at [679, 397] on input "$169.00" at bounding box center [722, 397] width 150 height 24
click at [689, 395] on input "$169.00" at bounding box center [722, 397] width 150 height 24
click at [739, 396] on input "$184.00" at bounding box center [722, 397] width 150 height 24
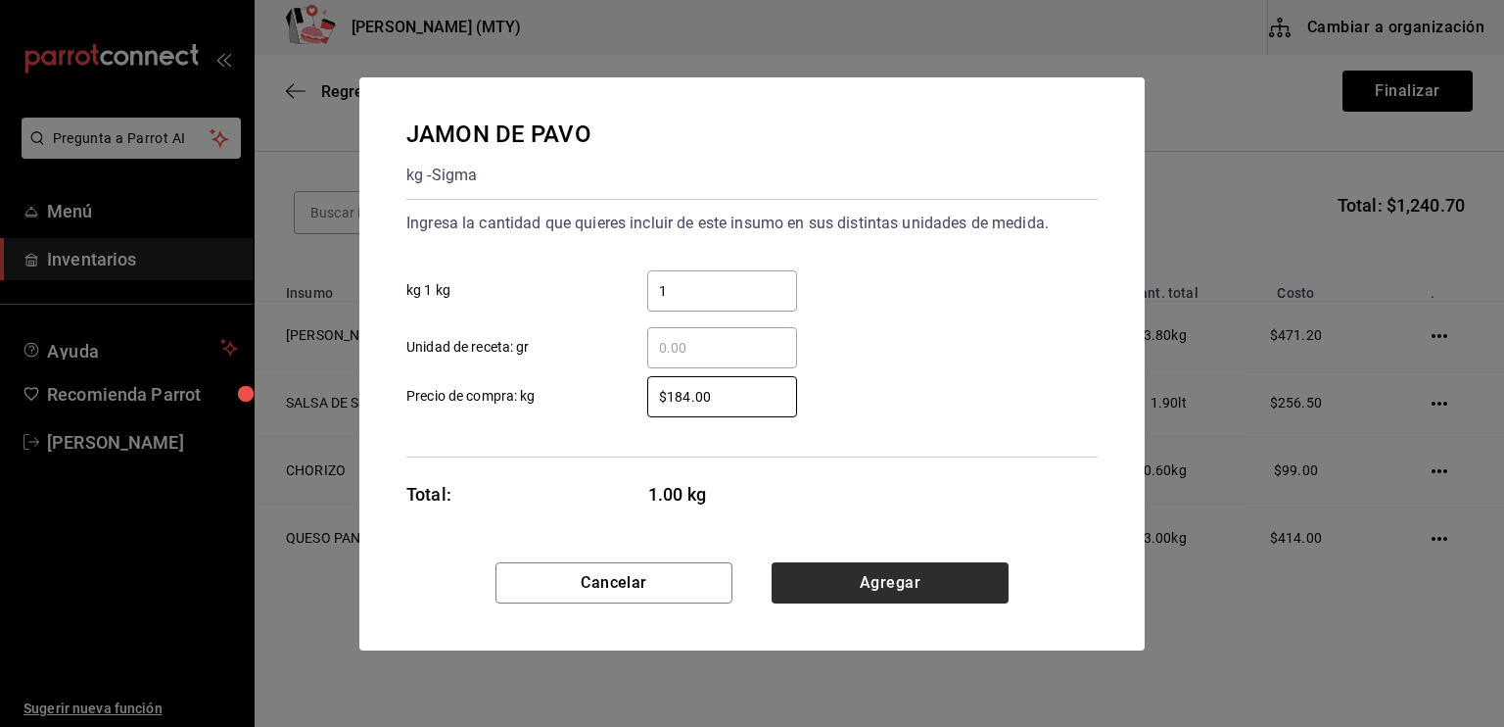
type input "$184.00"
click at [885, 587] on button "Agregar" at bounding box center [890, 582] width 237 height 41
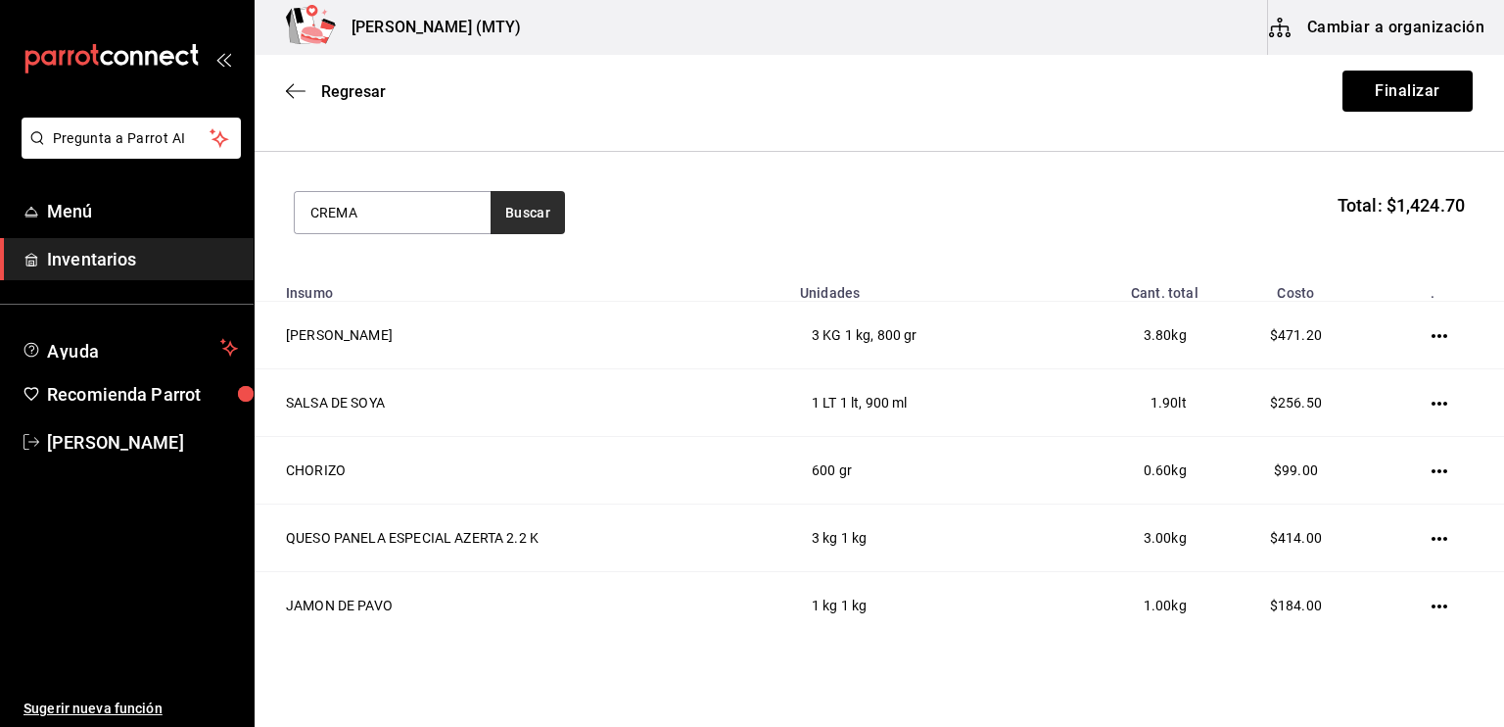
type input "CREMA"
click at [505, 206] on button "Buscar" at bounding box center [528, 212] width 74 height 43
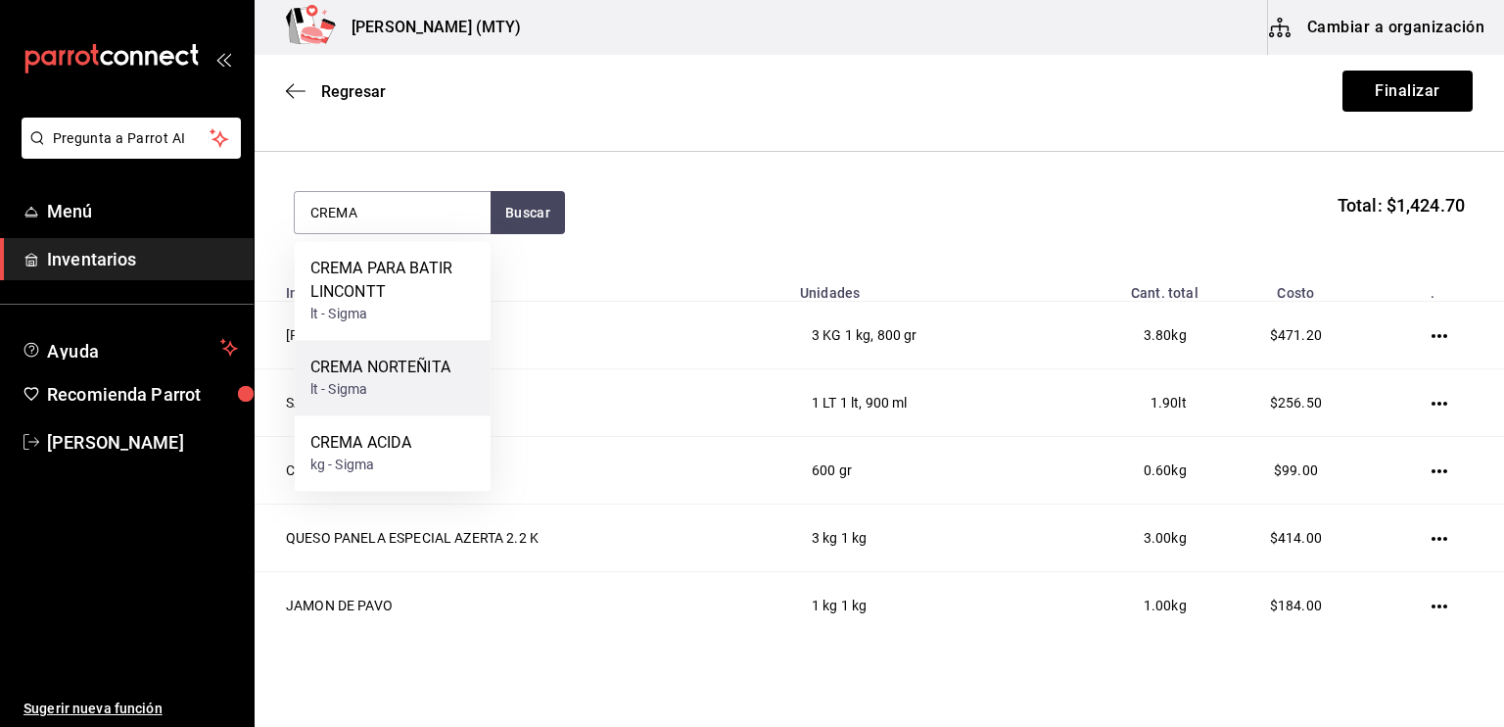
click at [430, 397] on div "lt - Sigma" at bounding box center [380, 389] width 140 height 21
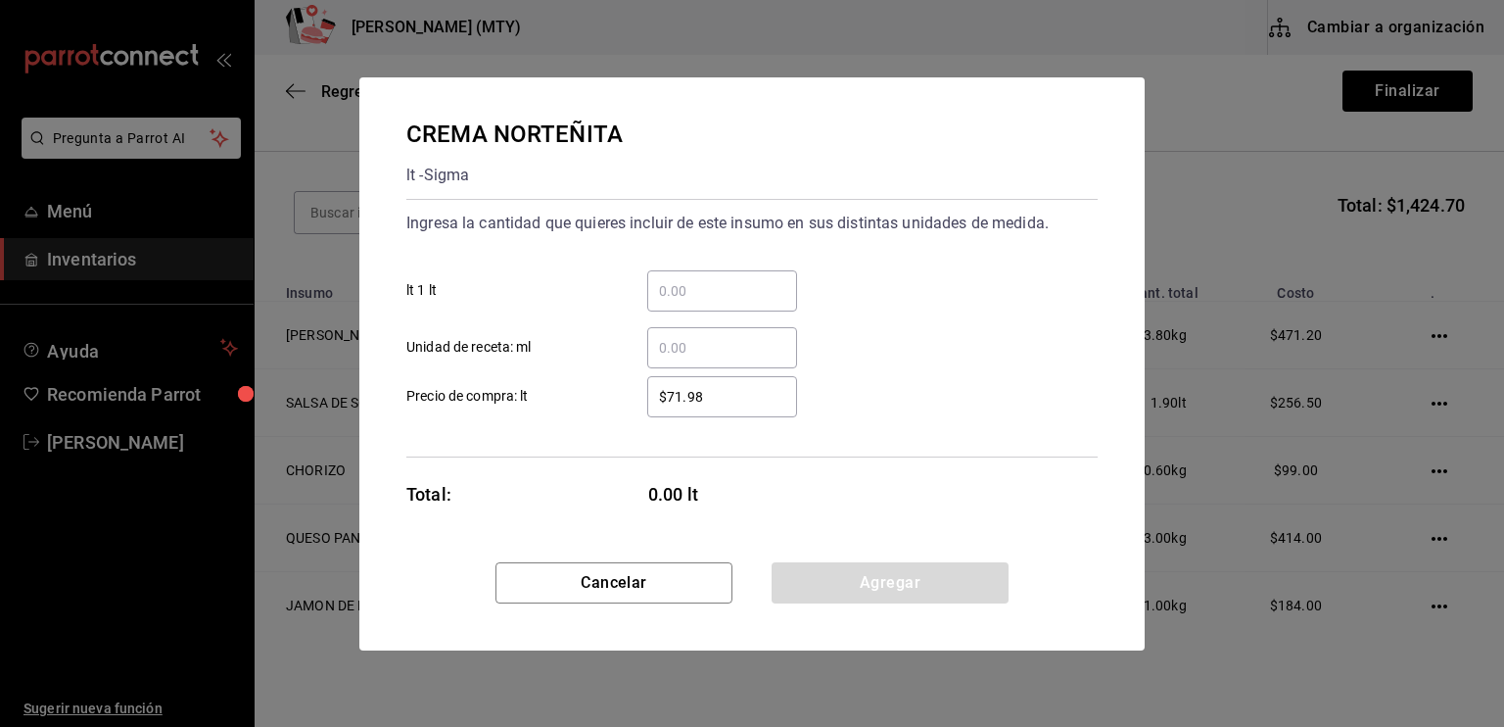
click at [673, 279] on input "​ lt 1 lt" at bounding box center [722, 291] width 150 height 24
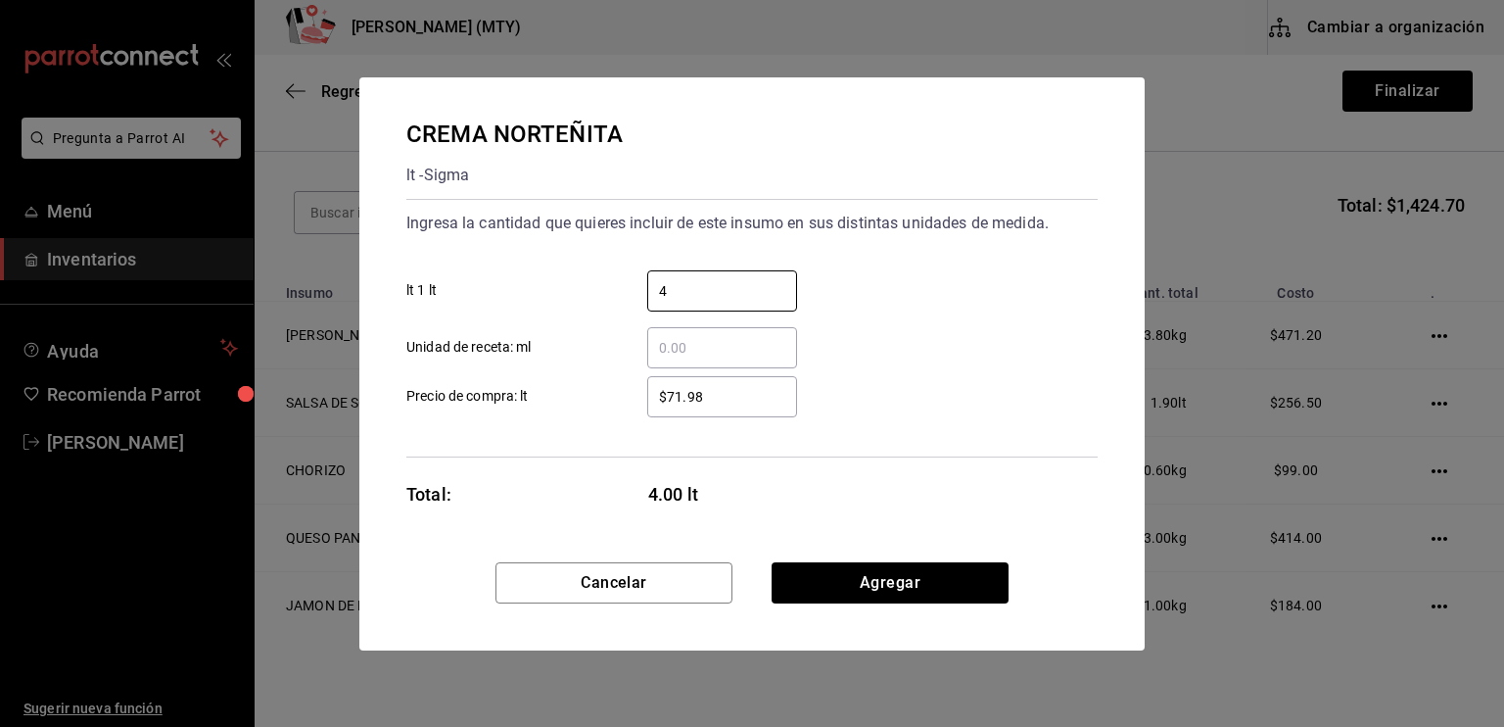
type input "4"
click at [670, 399] on input "$71.98" at bounding box center [722, 397] width 150 height 24
click at [708, 389] on input "$71.98" at bounding box center [722, 397] width 150 height 24
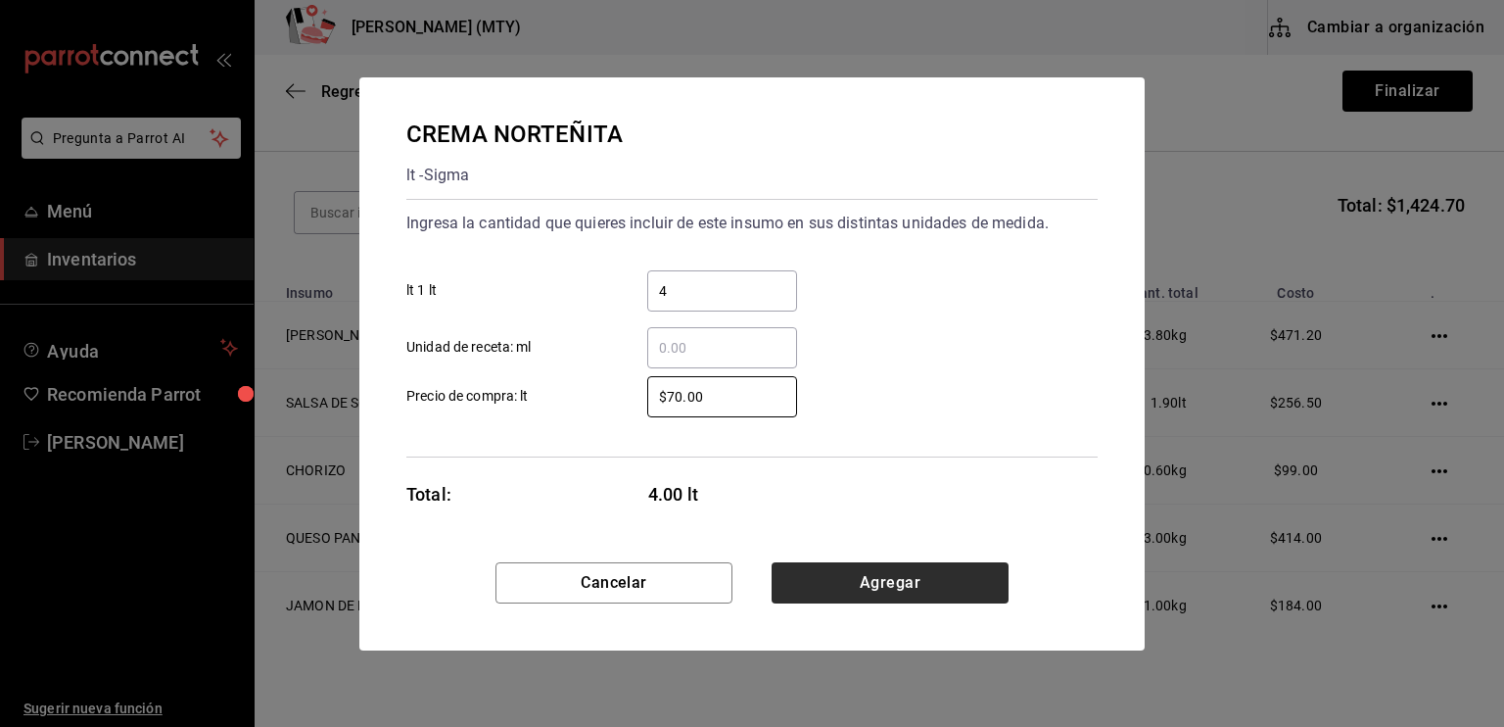
type input "$70.00"
click at [826, 596] on button "Agregar" at bounding box center [890, 582] width 237 height 41
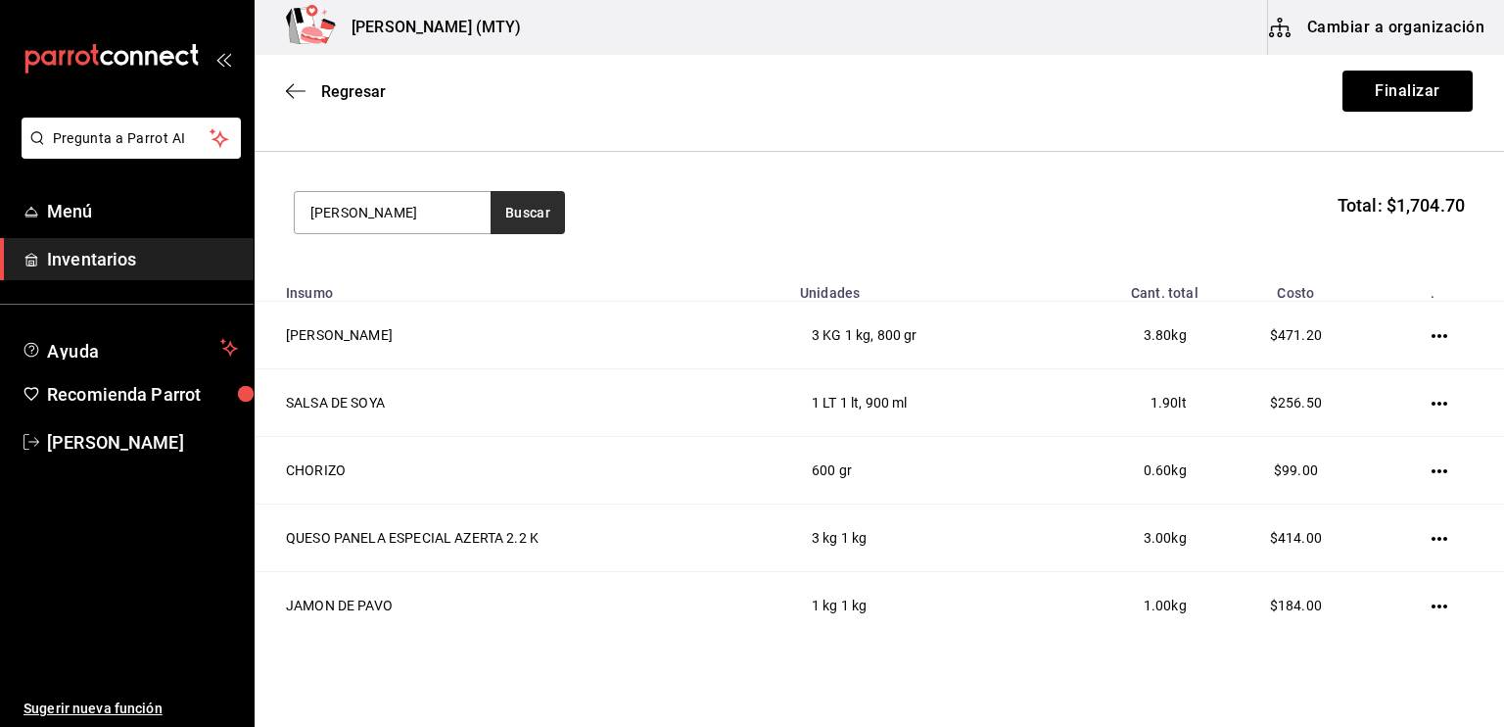
type input "[PERSON_NAME]"
click at [533, 220] on button "Buscar" at bounding box center [528, 212] width 74 height 43
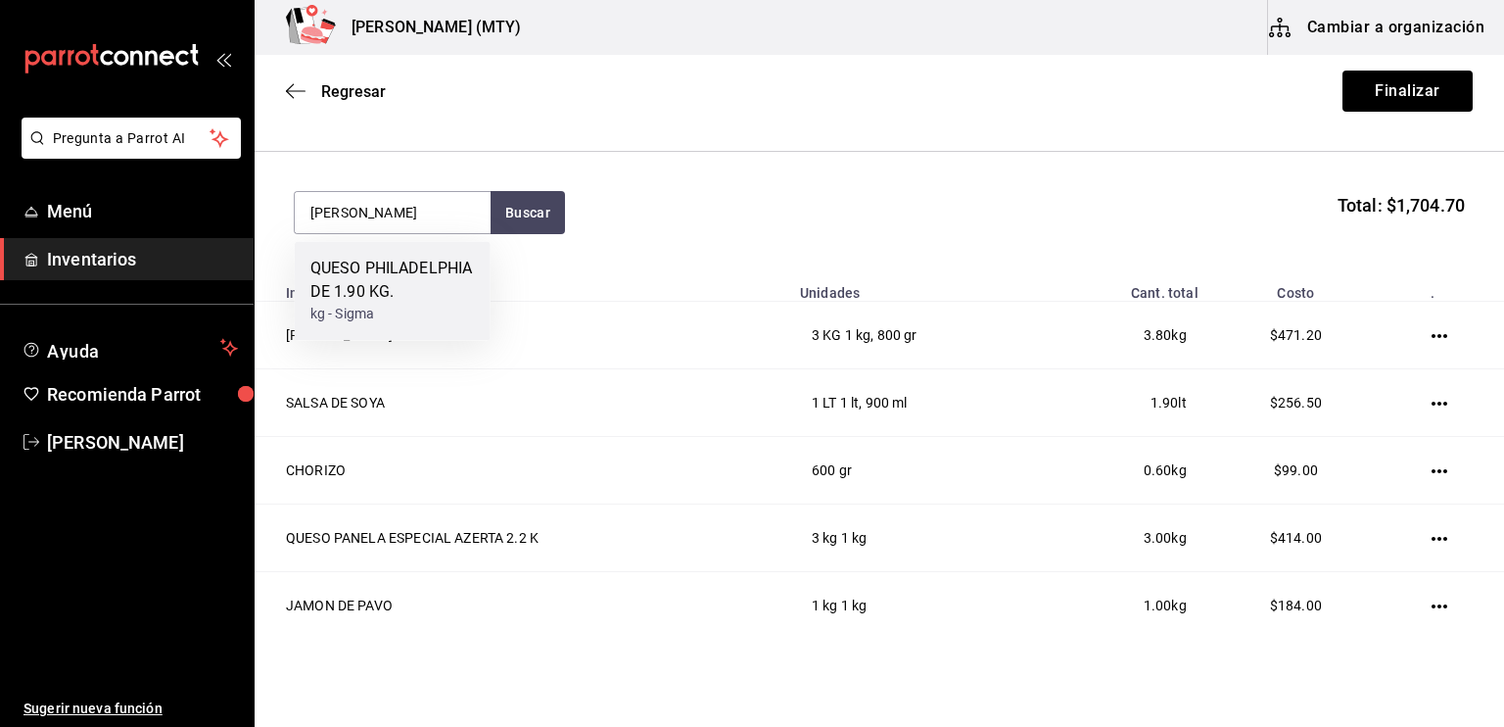
click at [445, 275] on div "QUESO PHILADELPHIA DE 1.90 KG." at bounding box center [392, 280] width 165 height 47
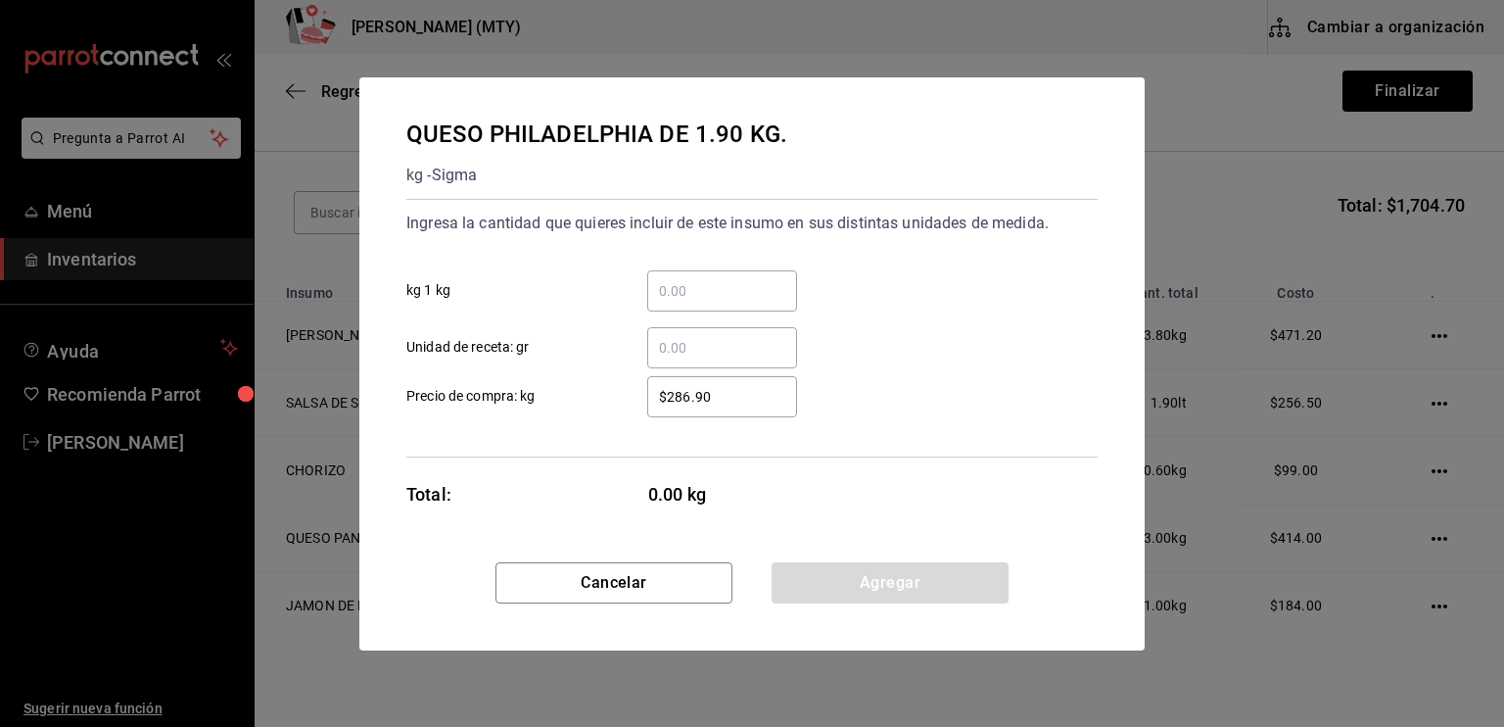
click at [671, 289] on input "​ kg 1 kg" at bounding box center [722, 291] width 150 height 24
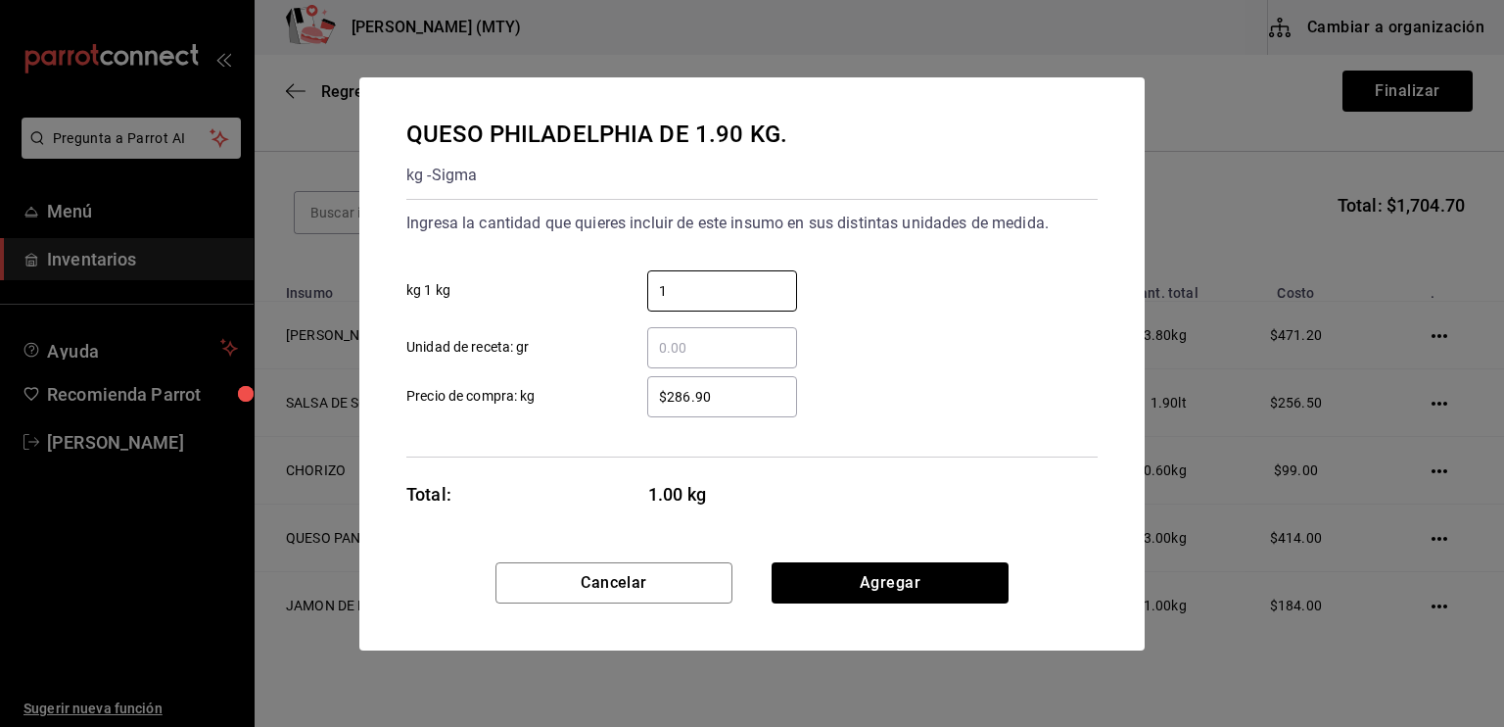
type input "1"
click at [654, 346] on input "​ Unidad de receta: gr" at bounding box center [722, 348] width 150 height 24
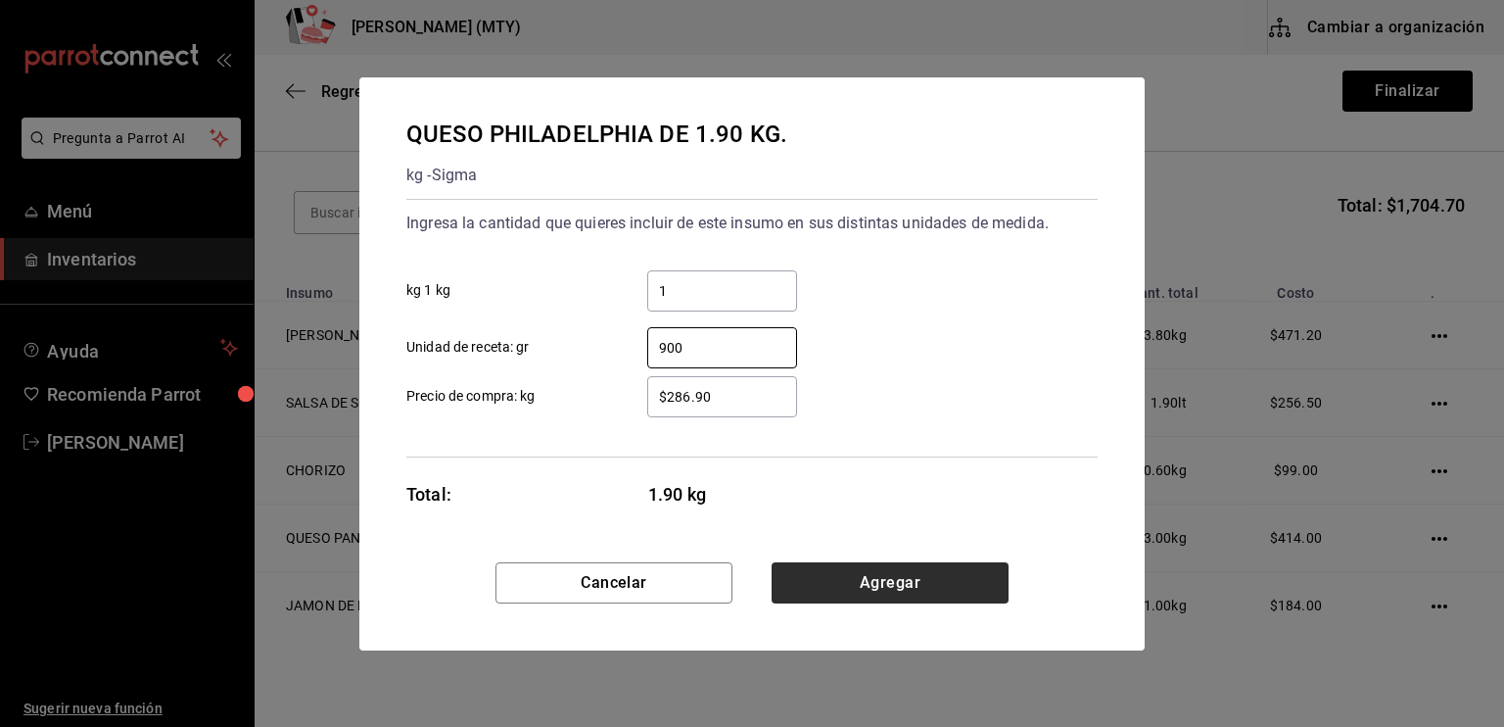
type input "900"
click at [877, 593] on button "Agregar" at bounding box center [890, 582] width 237 height 41
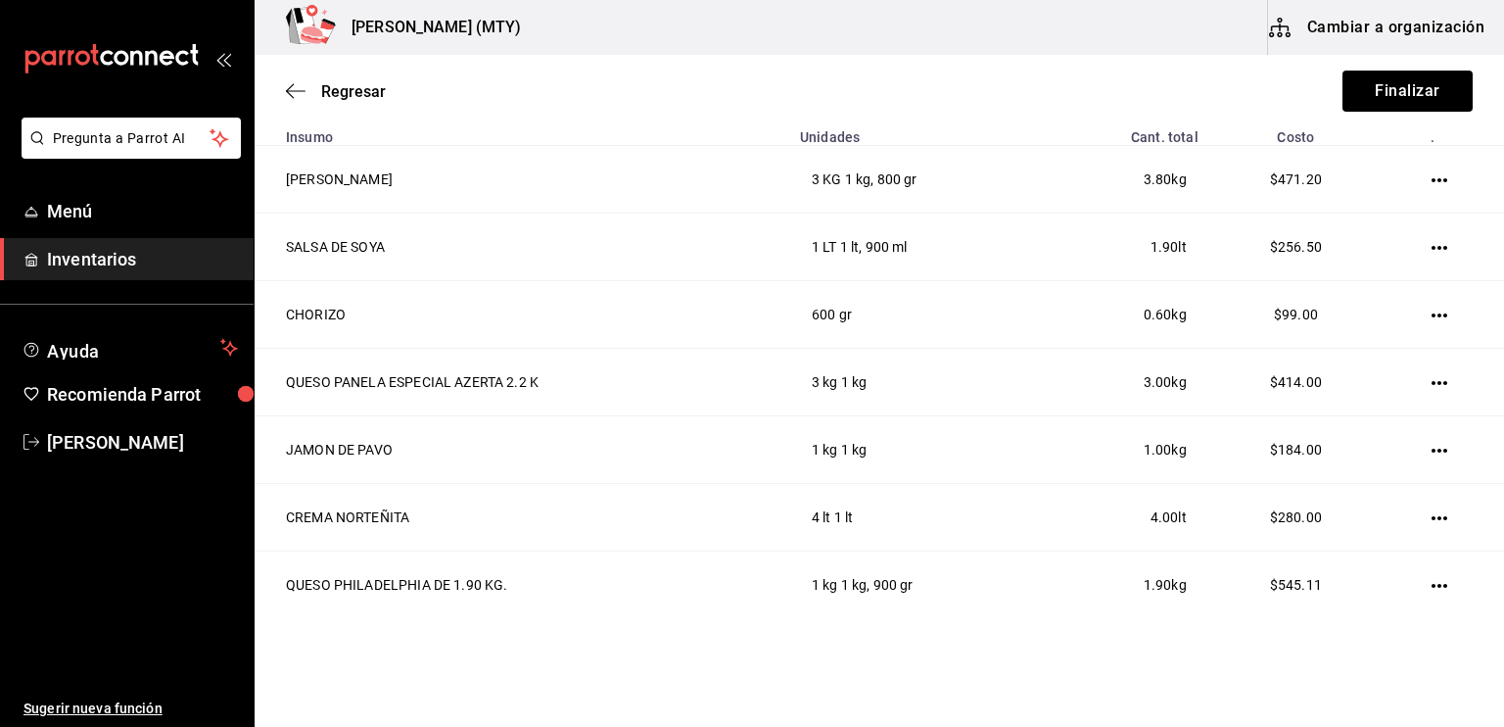
scroll to position [394, 0]
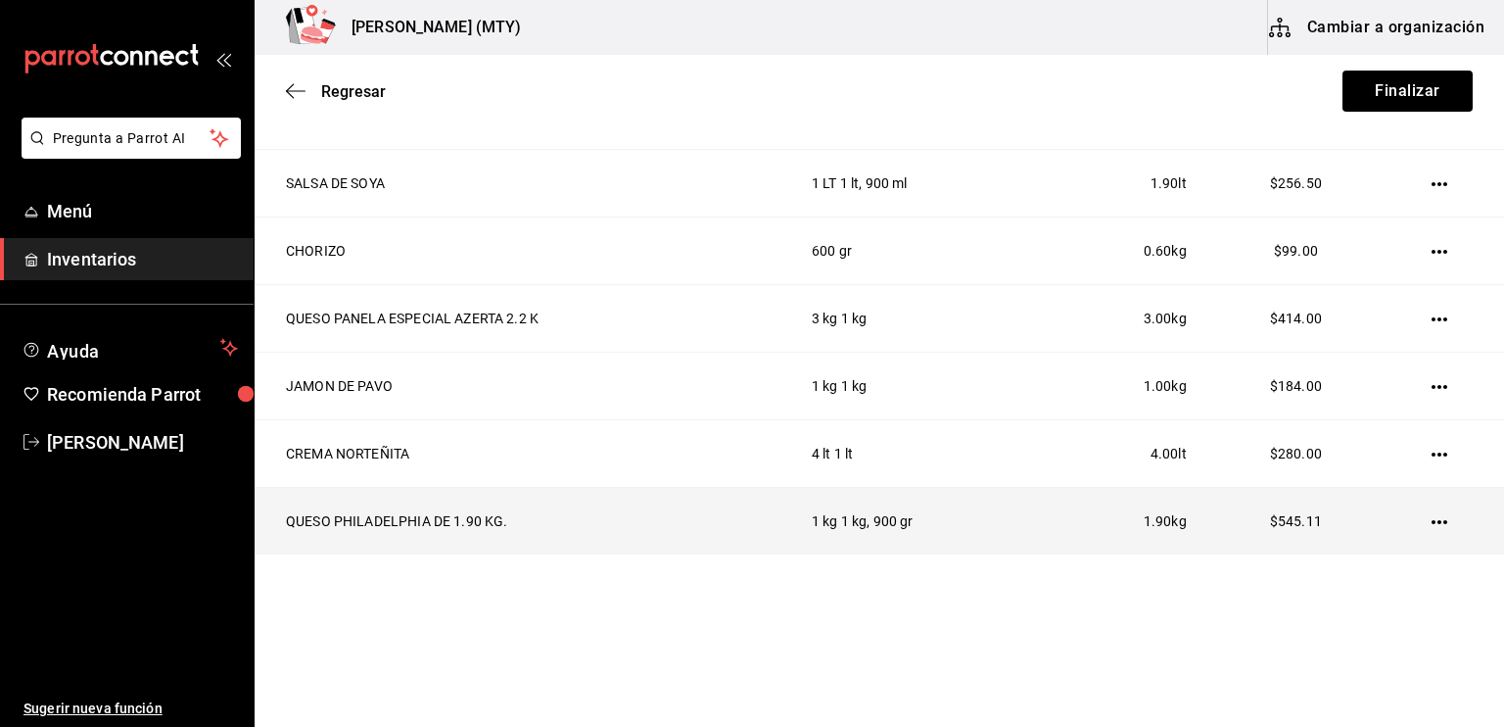
click at [1432, 526] on icon "button" at bounding box center [1440, 522] width 16 height 16
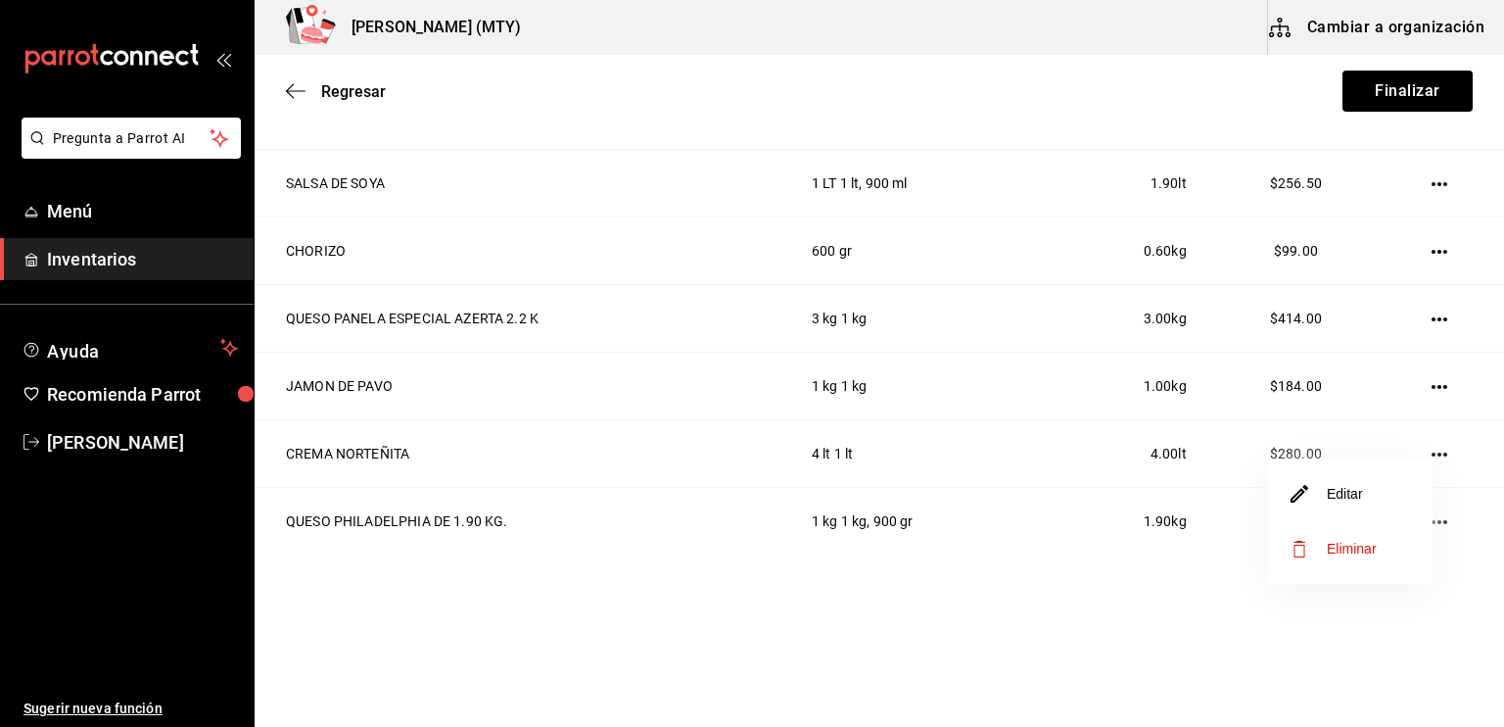
click at [1335, 505] on li "Editar" at bounding box center [1350, 493] width 165 height 55
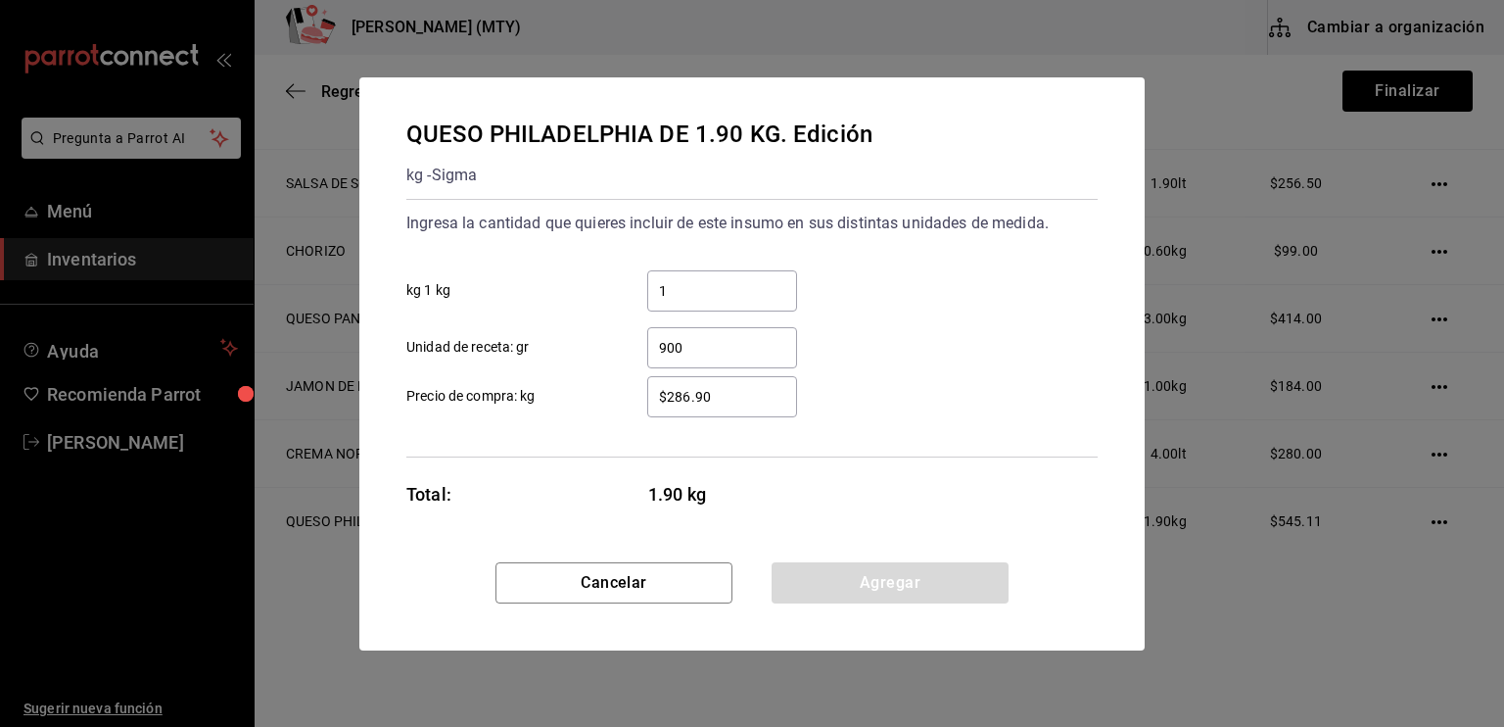
click at [720, 389] on input "$286.90" at bounding box center [722, 397] width 150 height 24
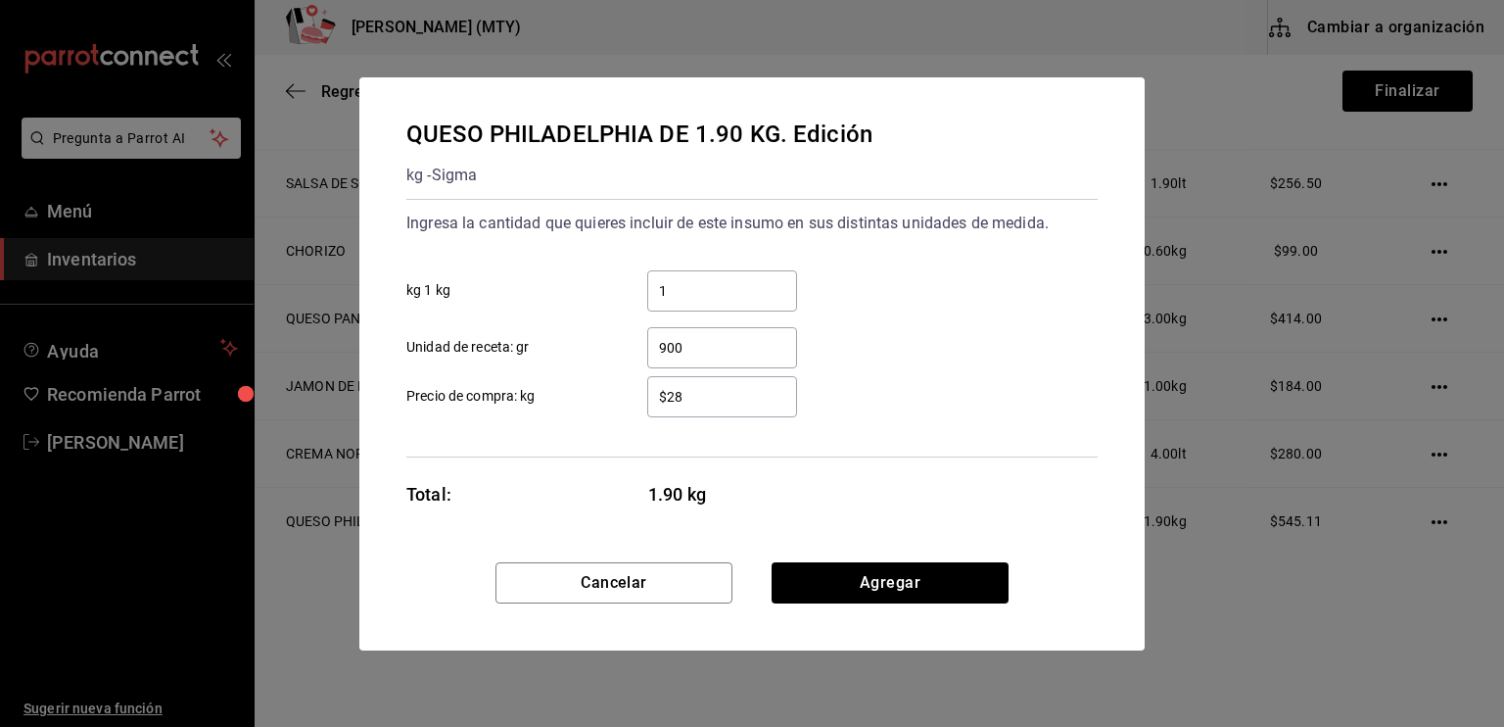
type input "$2"
type input "$175"
click at [548, 442] on div "Ingresa la cantidad que quieres incluir de este insumo en sus distintas unidade…" at bounding box center [751, 328] width 691 height 259
click at [938, 585] on button "Agregar" at bounding box center [890, 582] width 237 height 41
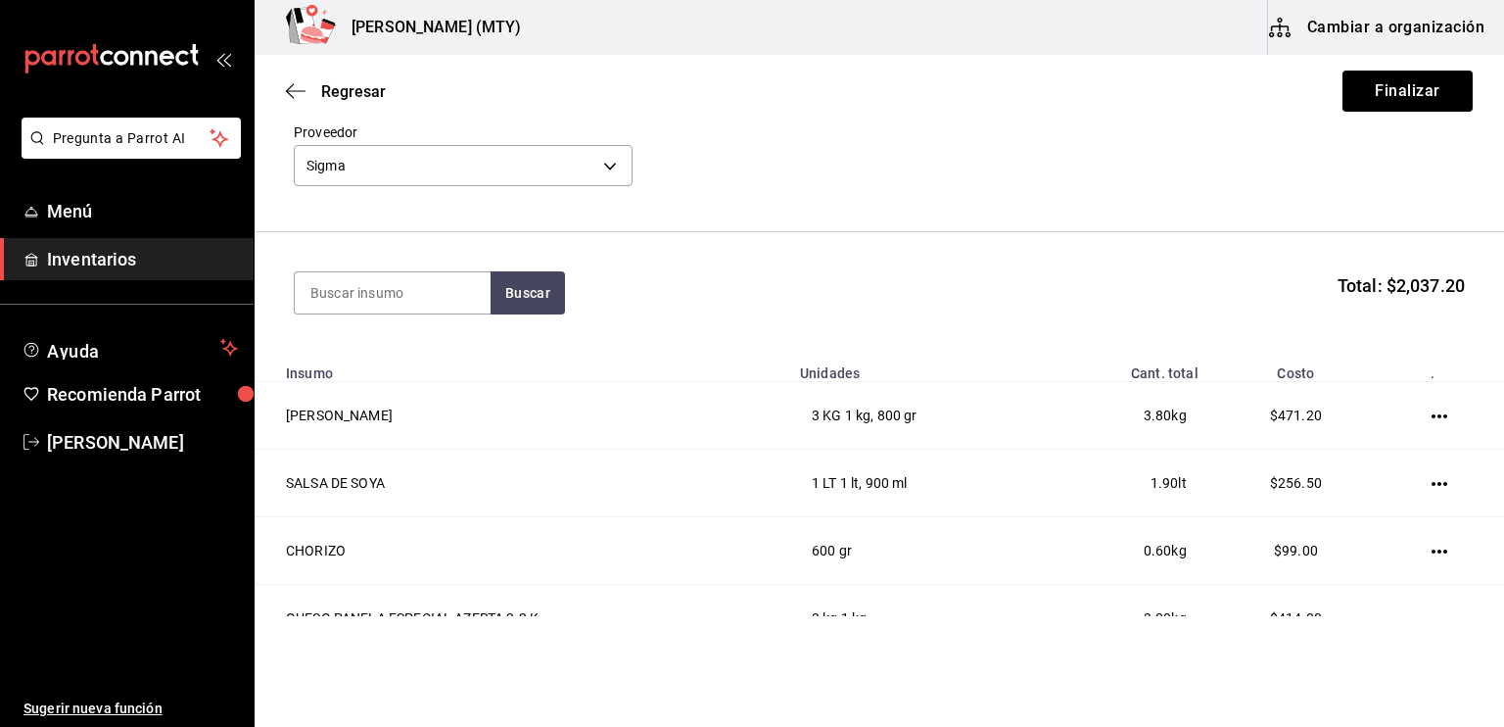
scroll to position [2, 0]
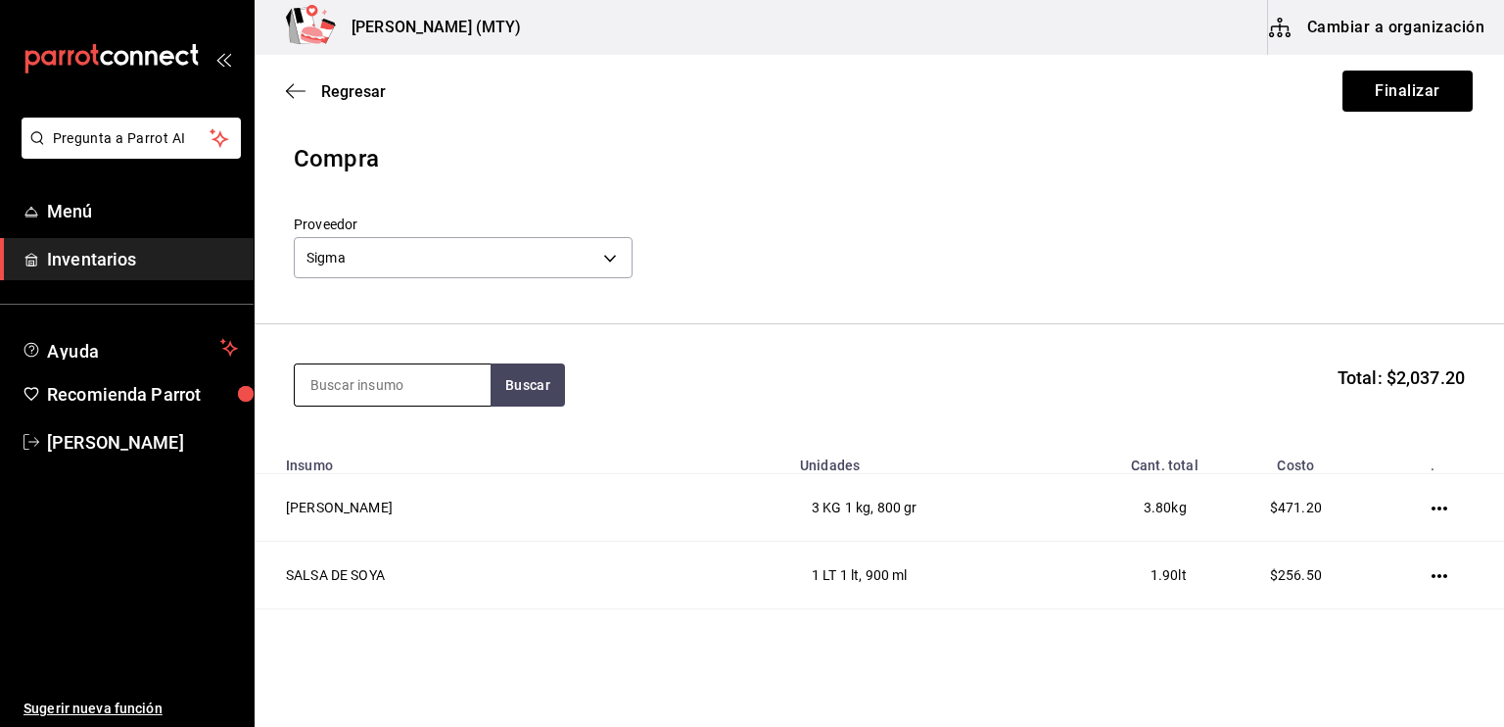
click at [351, 393] on input at bounding box center [393, 384] width 196 height 41
type input "PECHU"
click at [516, 396] on button "Buscar" at bounding box center [528, 384] width 74 height 43
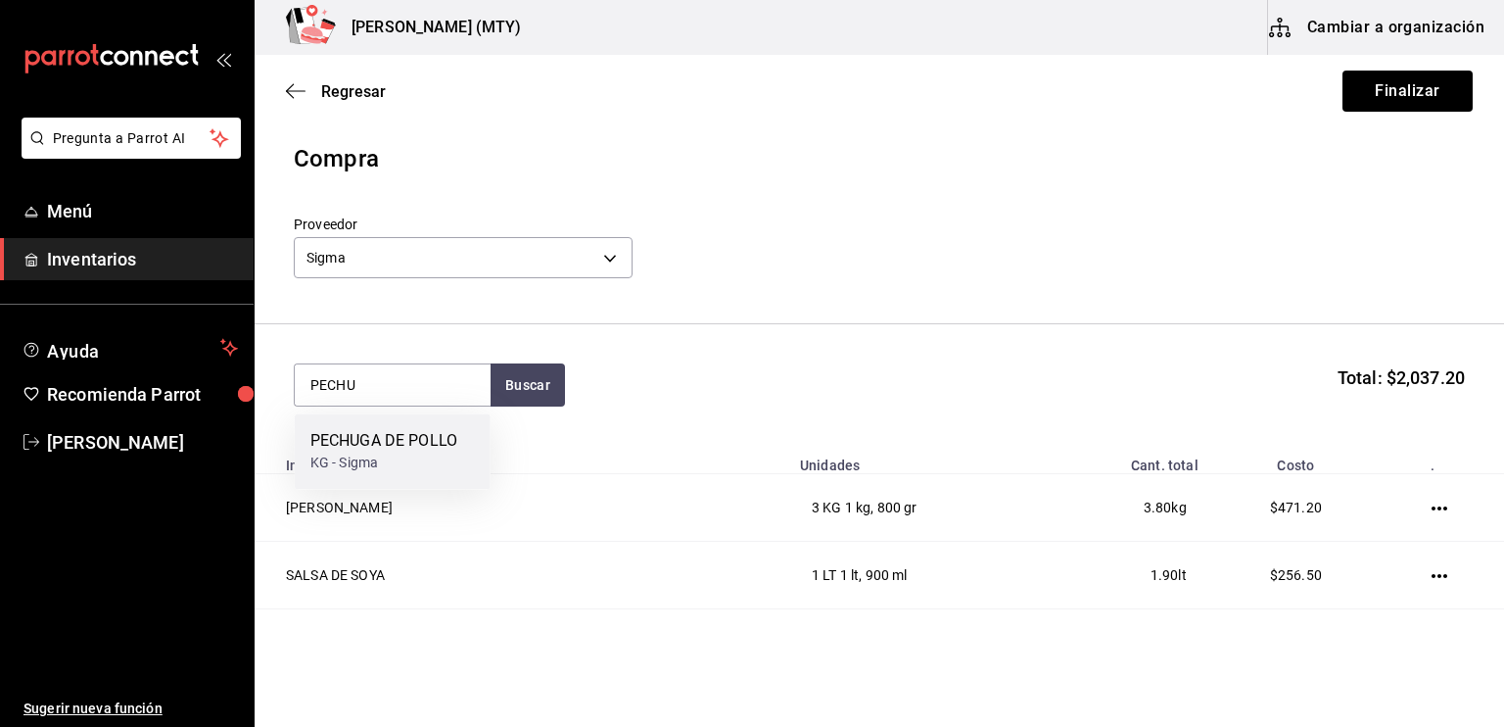
click at [423, 448] on div "PECHUGA DE POLLO" at bounding box center [383, 441] width 147 height 24
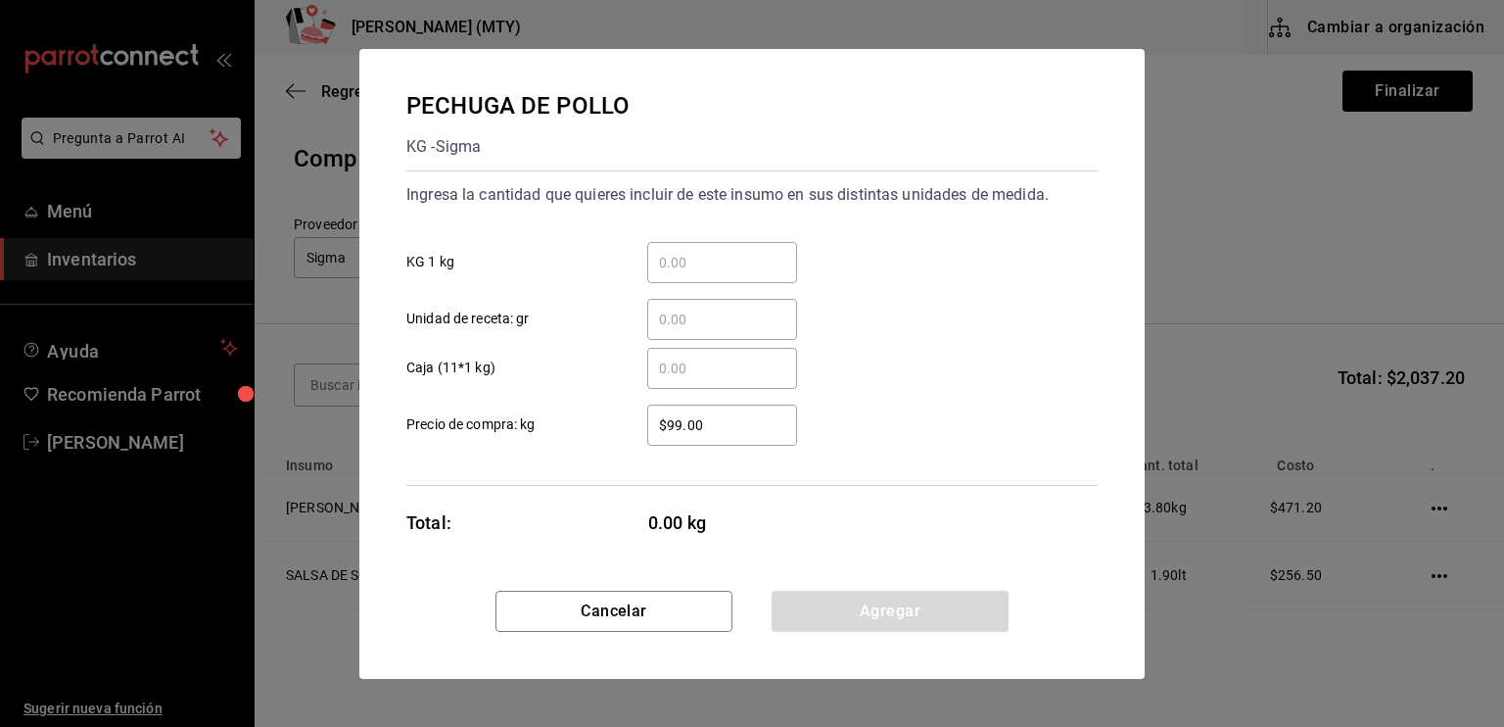
click at [669, 259] on input "​ KG 1 kg" at bounding box center [722, 263] width 150 height 24
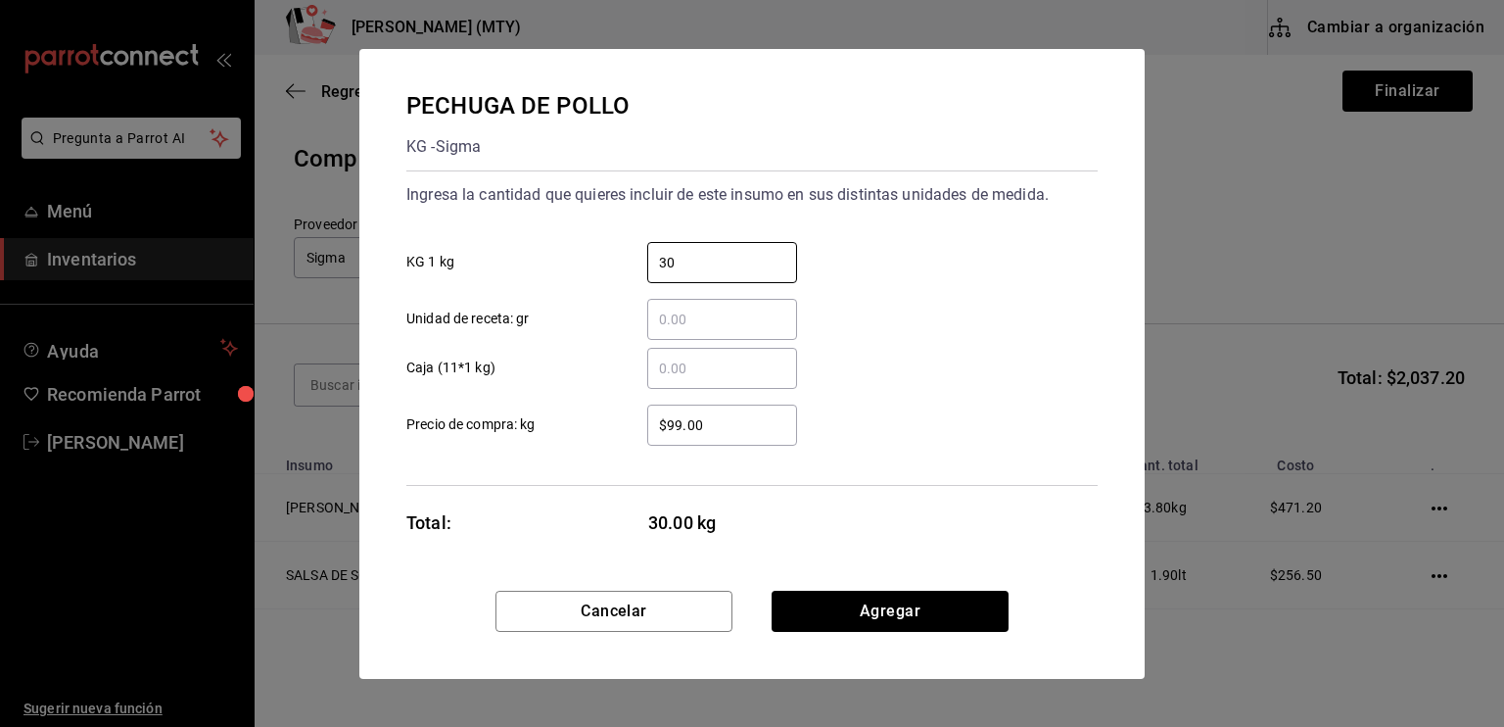
type input "30"
click at [717, 415] on input "$99.00" at bounding box center [722, 425] width 150 height 24
type input "$9"
type input "$104"
click at [846, 600] on button "Agregar" at bounding box center [890, 610] width 237 height 41
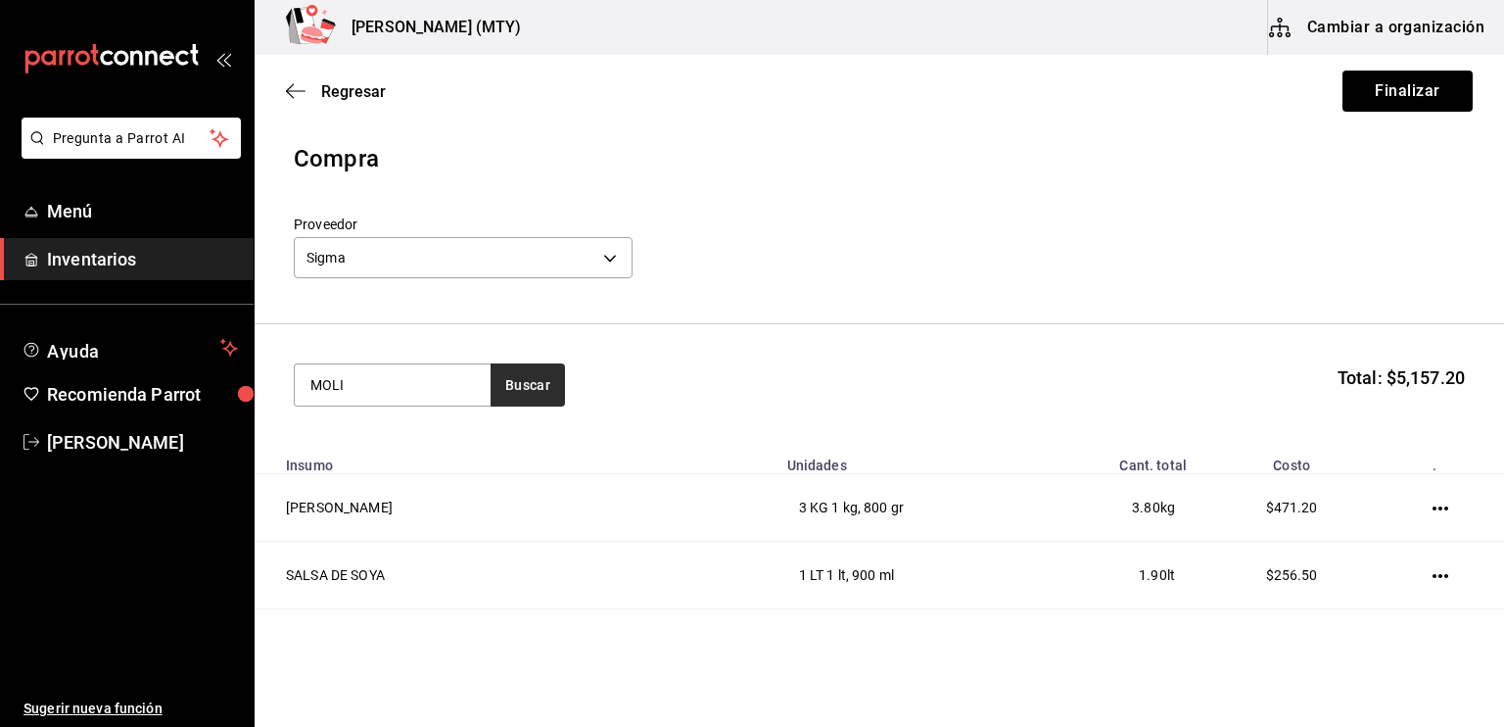
type input "MOLI"
click at [526, 389] on button "Buscar" at bounding box center [528, 384] width 74 height 43
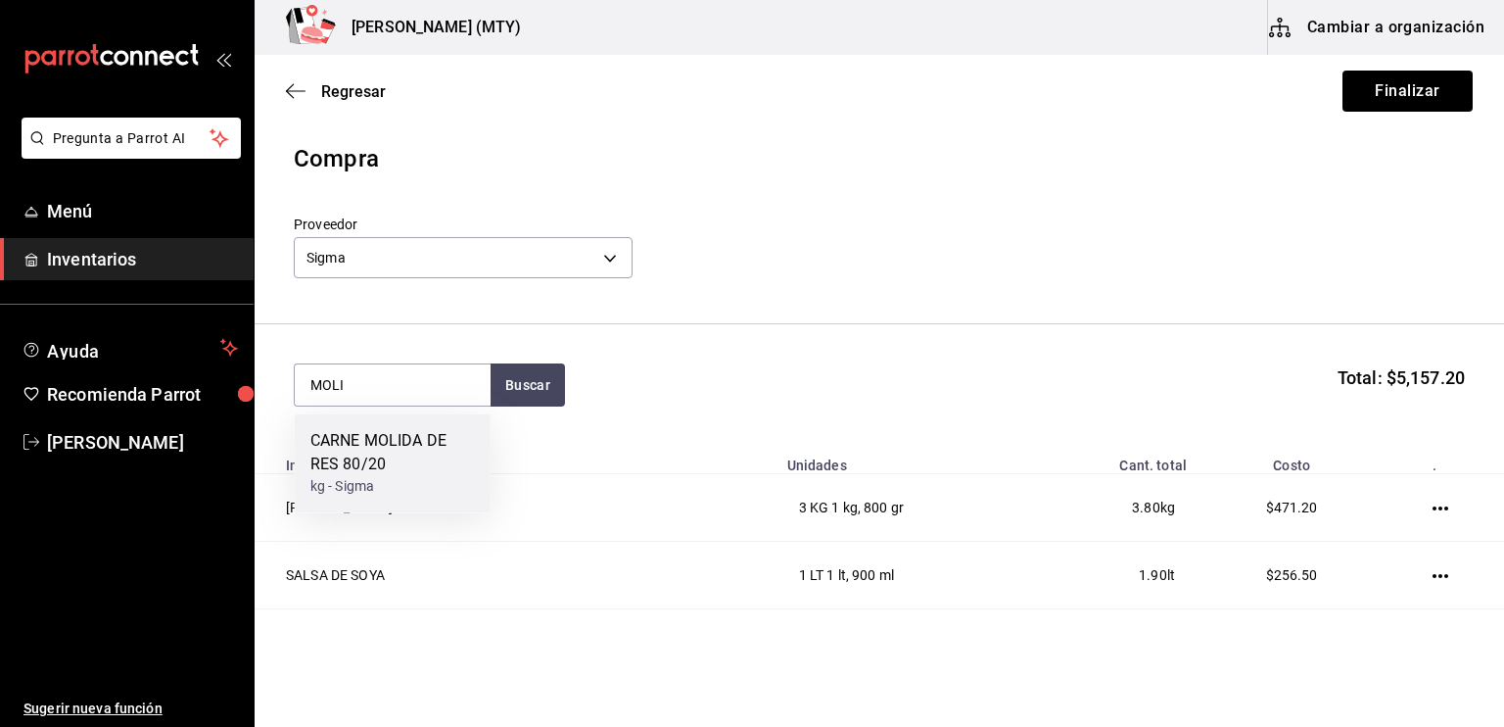
click at [434, 444] on div "CARNE MOLIDA DE RES 80/20" at bounding box center [392, 452] width 165 height 47
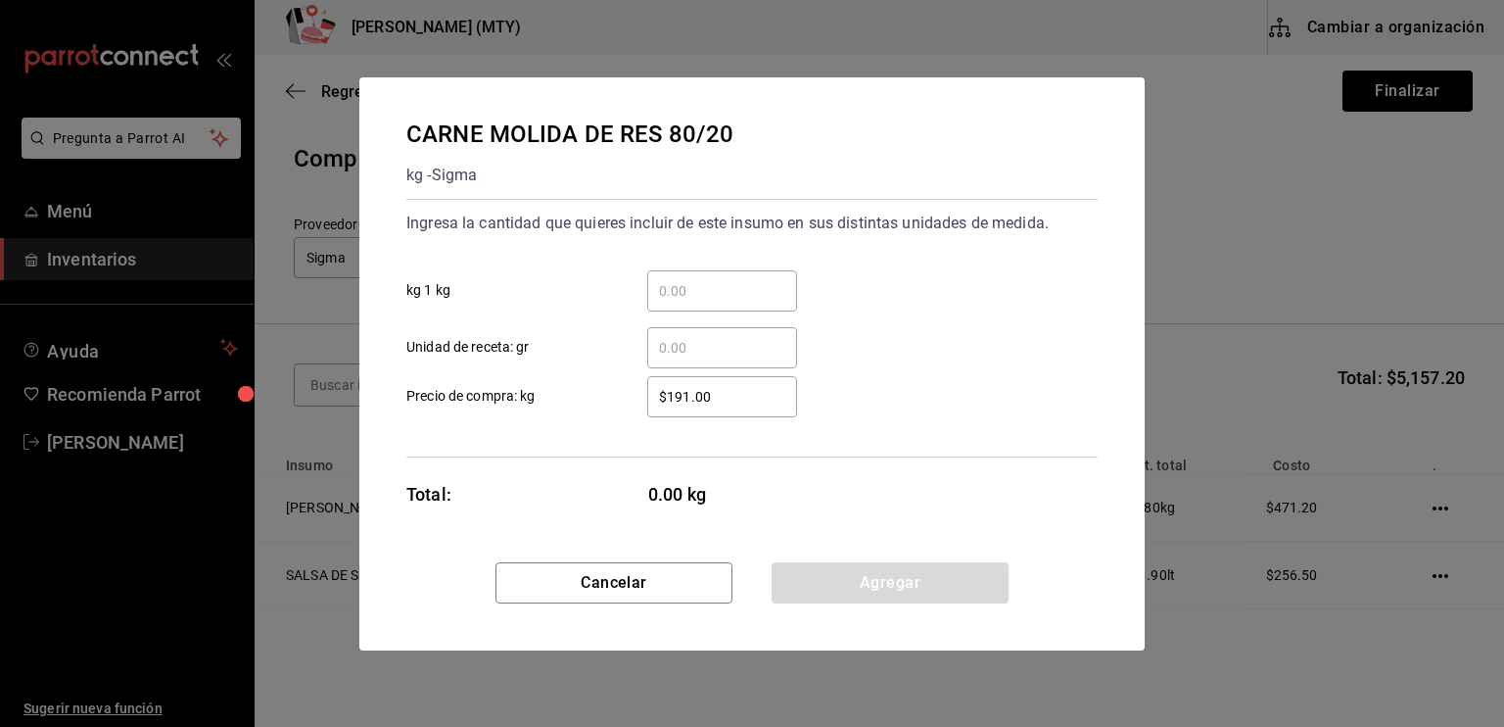
click at [679, 288] on input "​ kg 1 kg" at bounding box center [722, 291] width 150 height 24
type input "5"
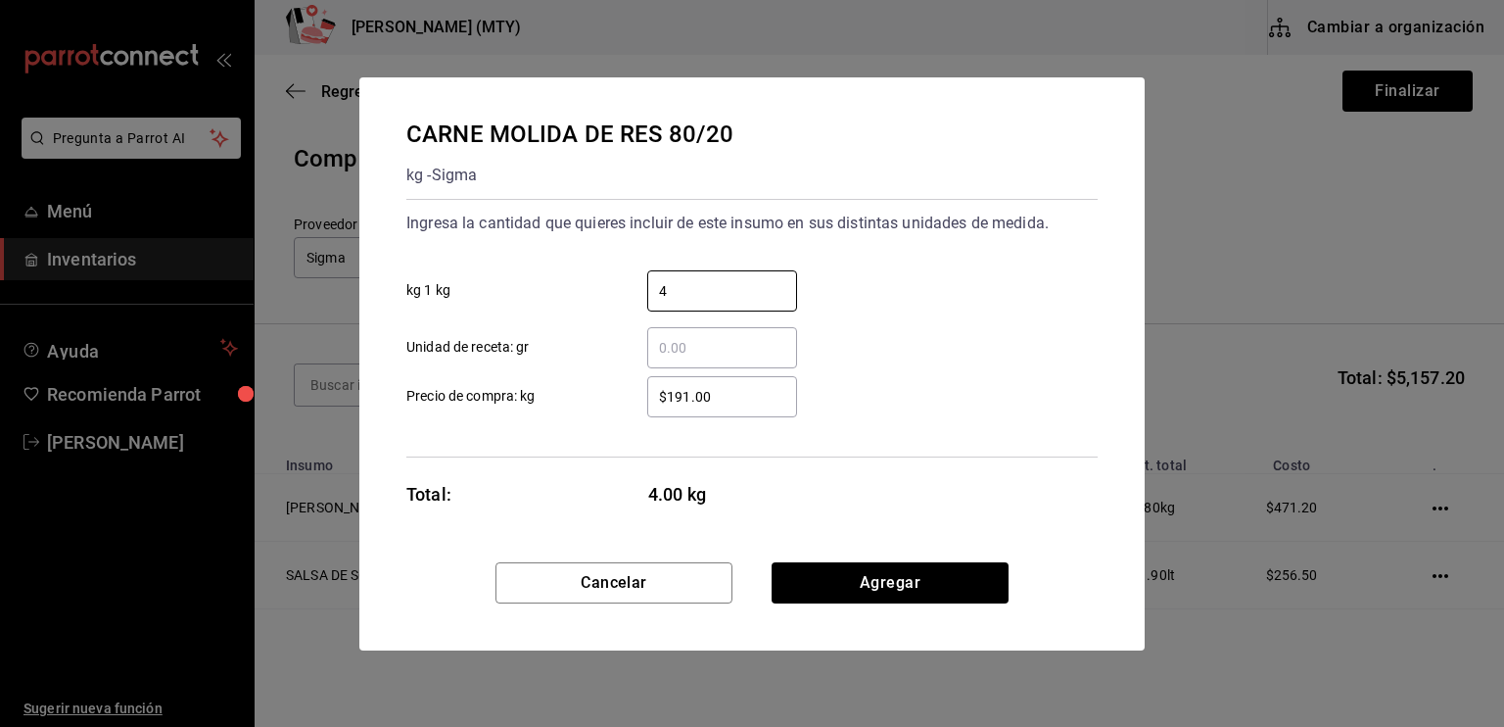
drag, startPoint x: 679, startPoint y: 288, endPoint x: 668, endPoint y: 348, distance: 60.7
click at [668, 348] on div "4 ​ kg 1 kg ​ Unidad de receta: gr" at bounding box center [744, 312] width 707 height 114
type input "4"
click at [668, 348] on input "​ Unidad de receta: gr" at bounding box center [722, 348] width 150 height 24
type input "540"
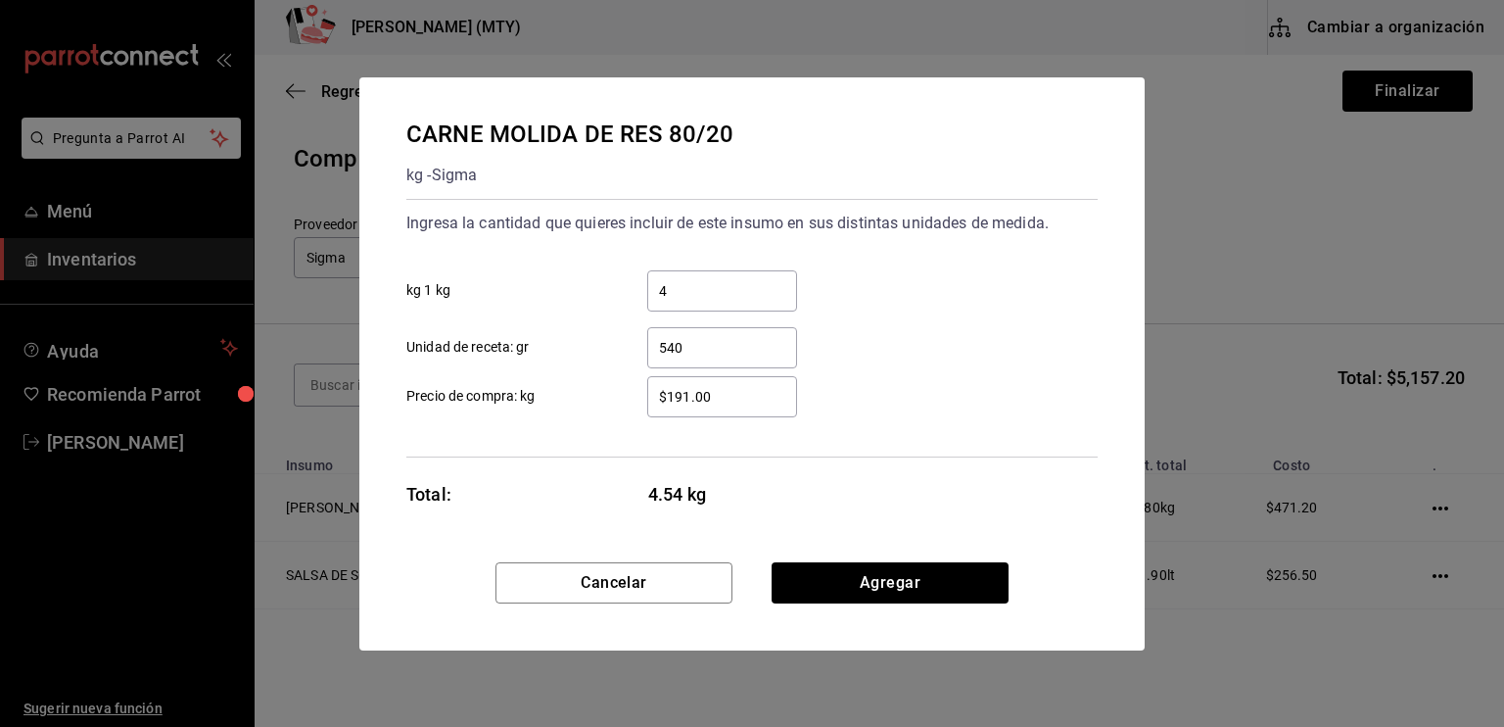
click at [687, 394] on input "$191.00" at bounding box center [722, 397] width 150 height 24
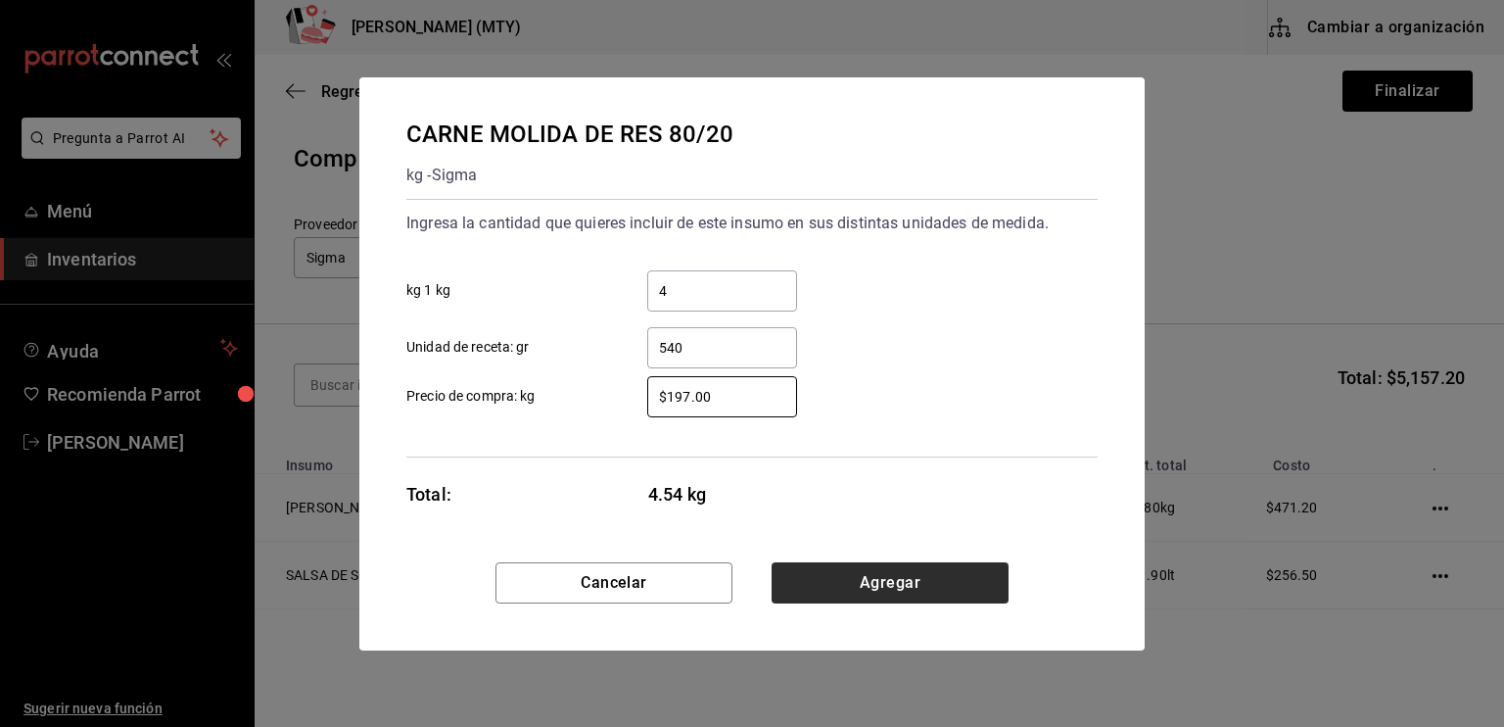
type input "$197.00"
click at [842, 592] on button "Agregar" at bounding box center [890, 582] width 237 height 41
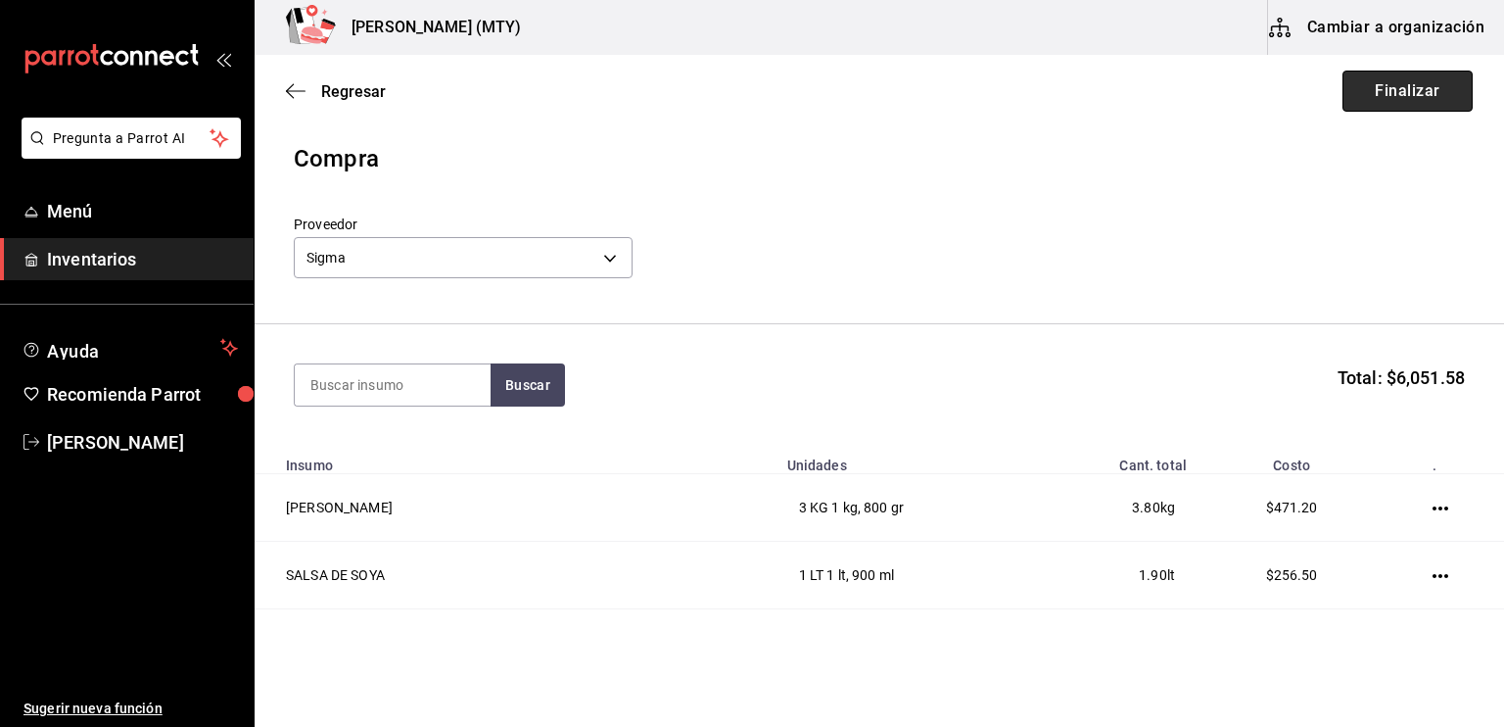
click at [1414, 89] on button "Finalizar" at bounding box center [1408, 91] width 130 height 41
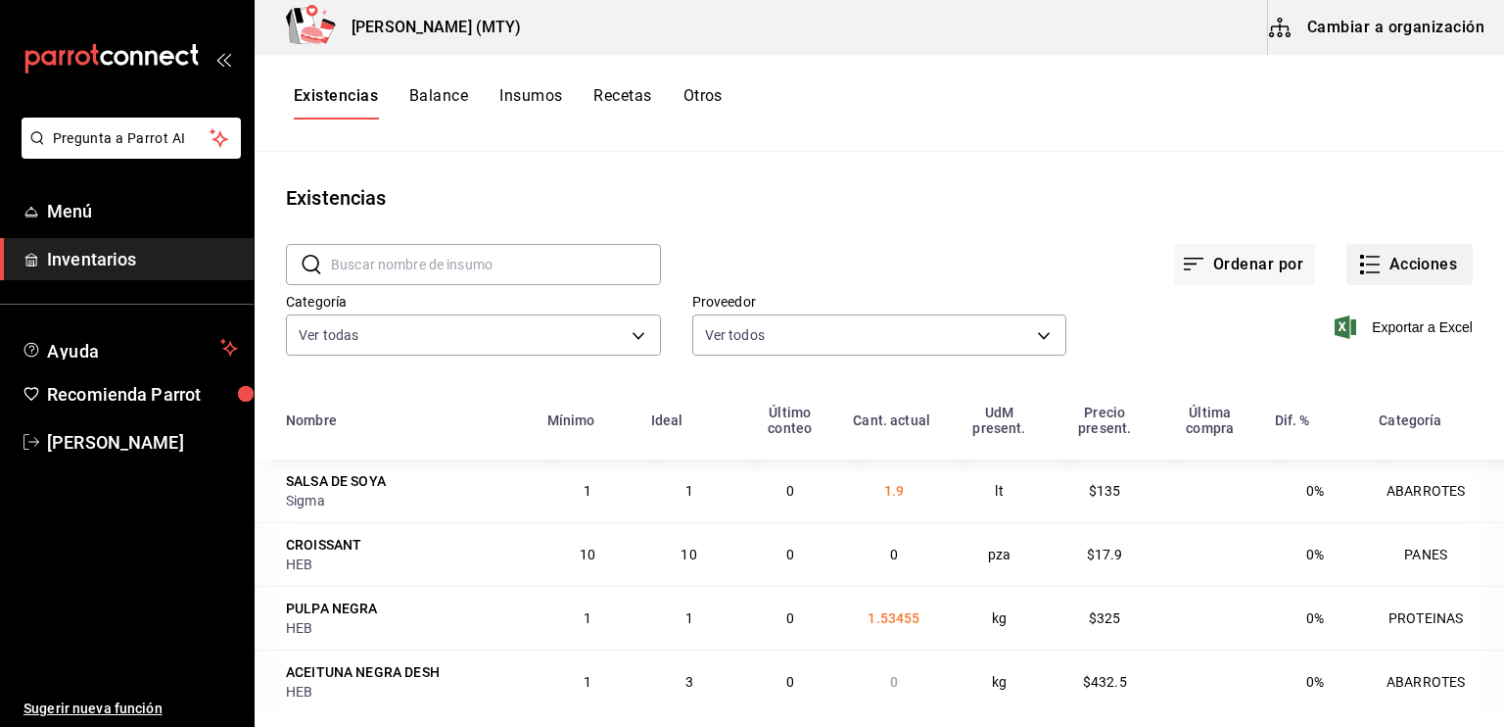
click at [1358, 261] on icon "button" at bounding box center [1370, 265] width 24 height 24
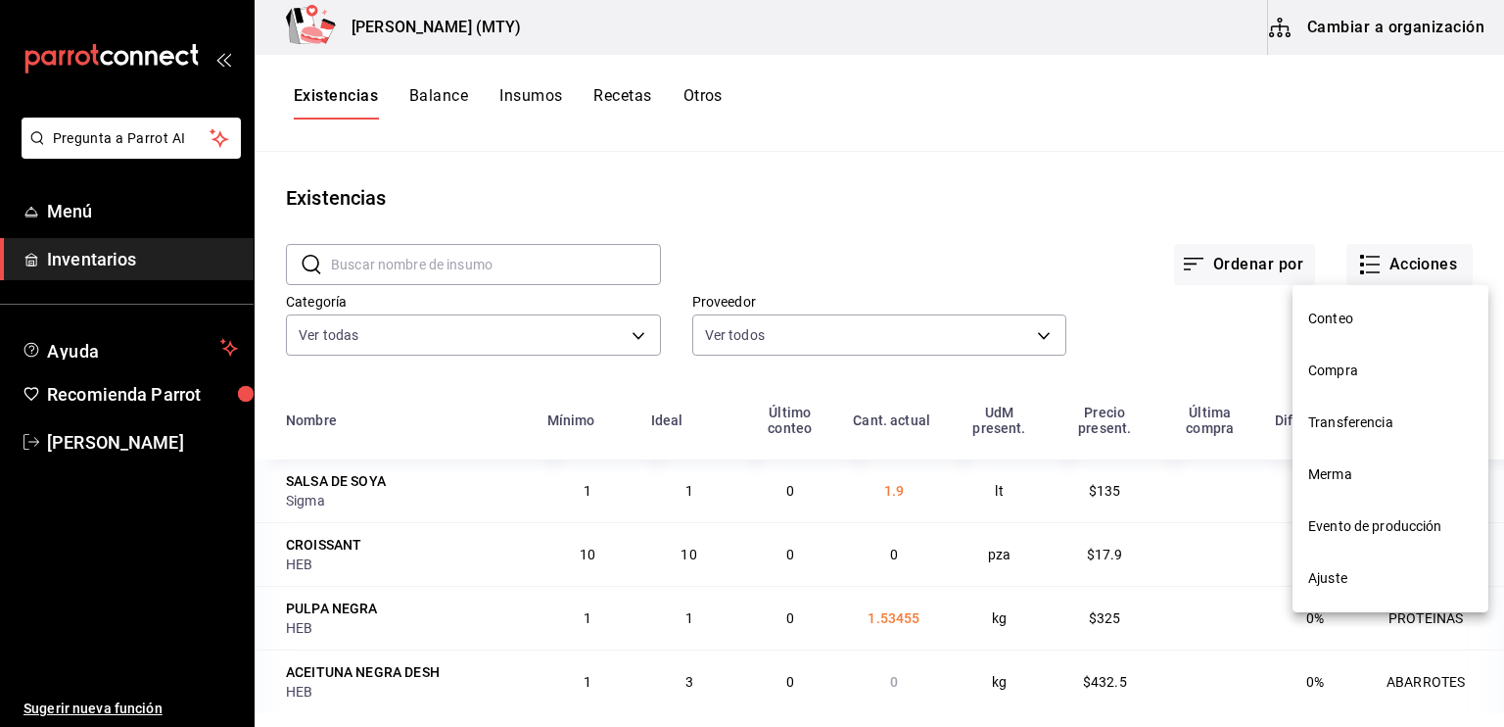
click at [1342, 371] on span "Compra" at bounding box center [1390, 370] width 165 height 21
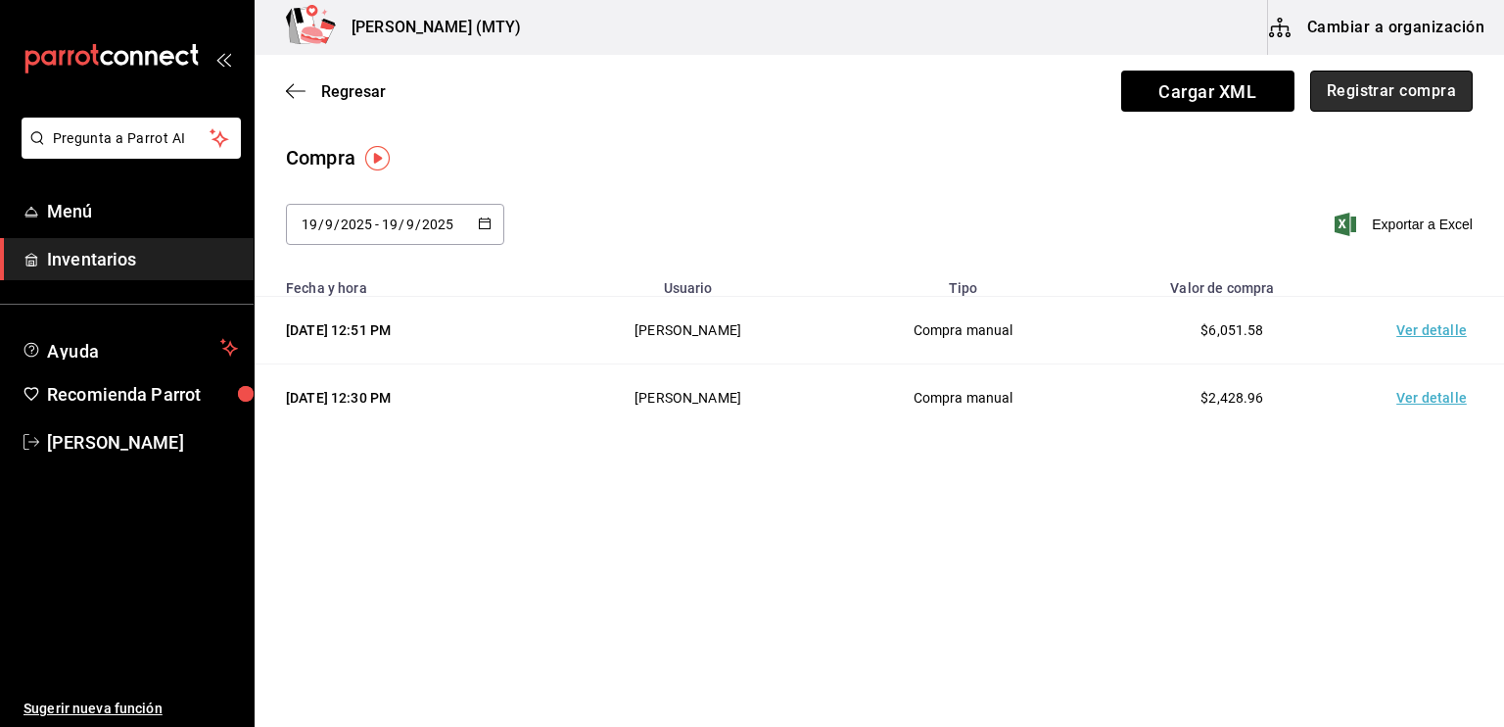
click at [1366, 96] on button "Registrar compra" at bounding box center [1391, 91] width 163 height 41
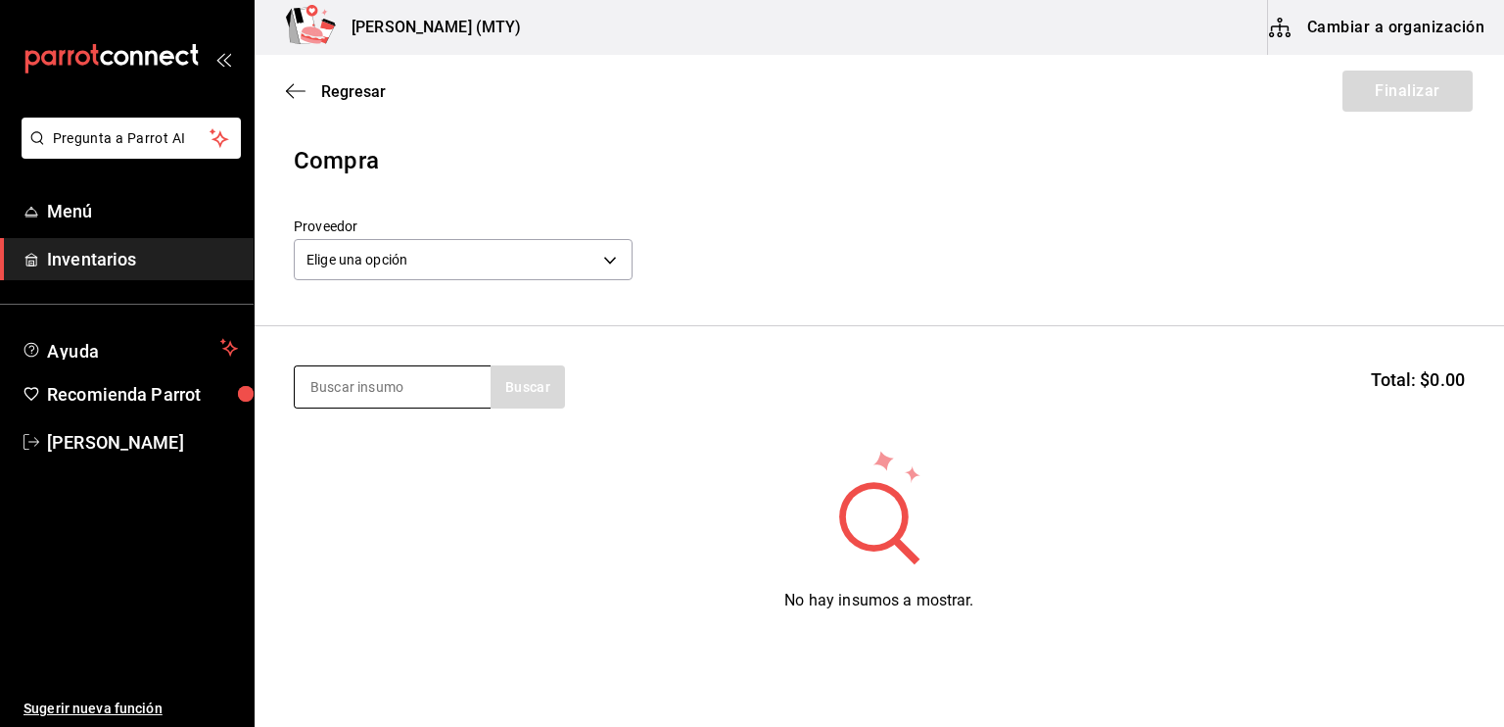
drag, startPoint x: 815, startPoint y: 237, endPoint x: 321, endPoint y: 392, distance: 517.2
click at [321, 392] on div "Compra Proveedor Elige una opción default Buscar Total: $0.00 No hay insumos a …" at bounding box center [880, 405] width 1250 height 524
click at [321, 392] on input at bounding box center [393, 386] width 196 height 41
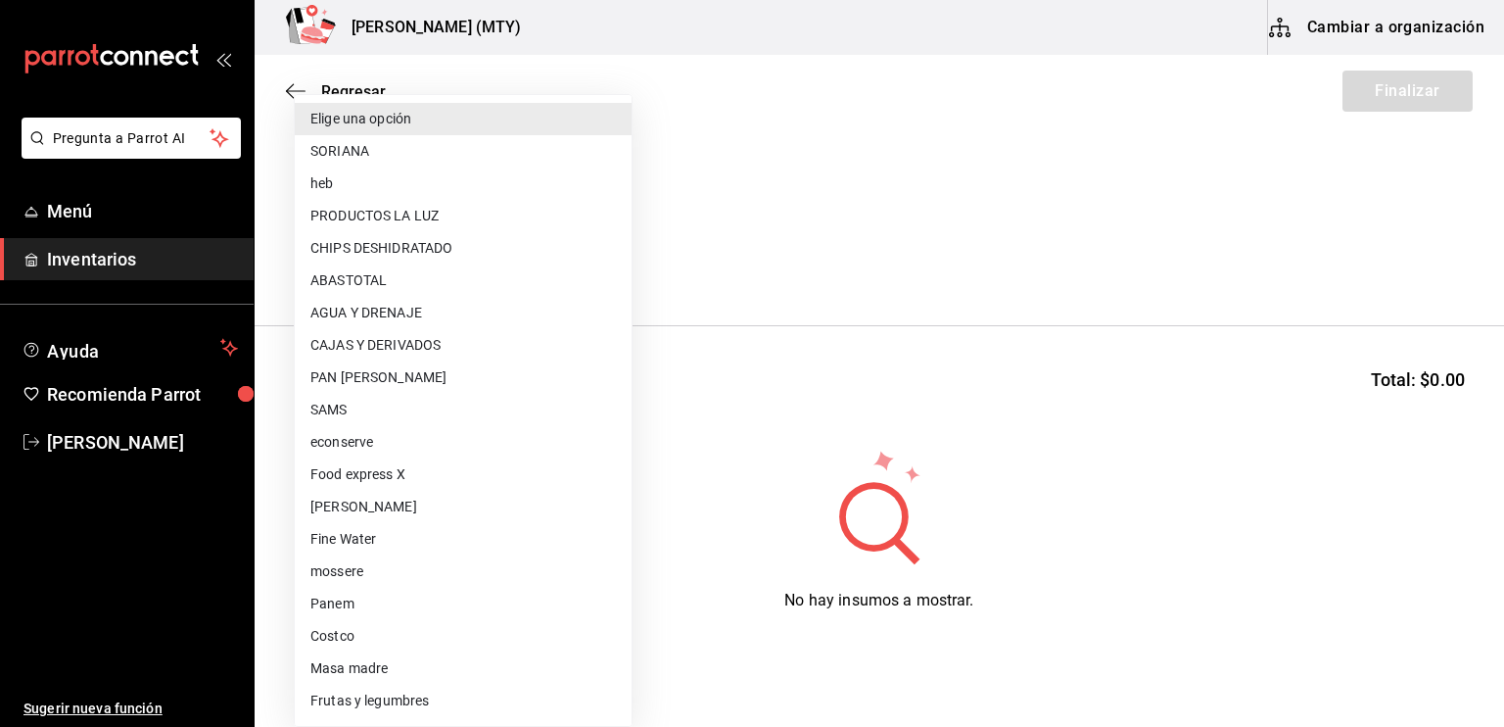
click at [619, 249] on body "Pregunta a Parrot AI Menú Inventarios Ayuda Recomienda Parrot [PERSON_NAME] Sug…" at bounding box center [752, 308] width 1504 height 616
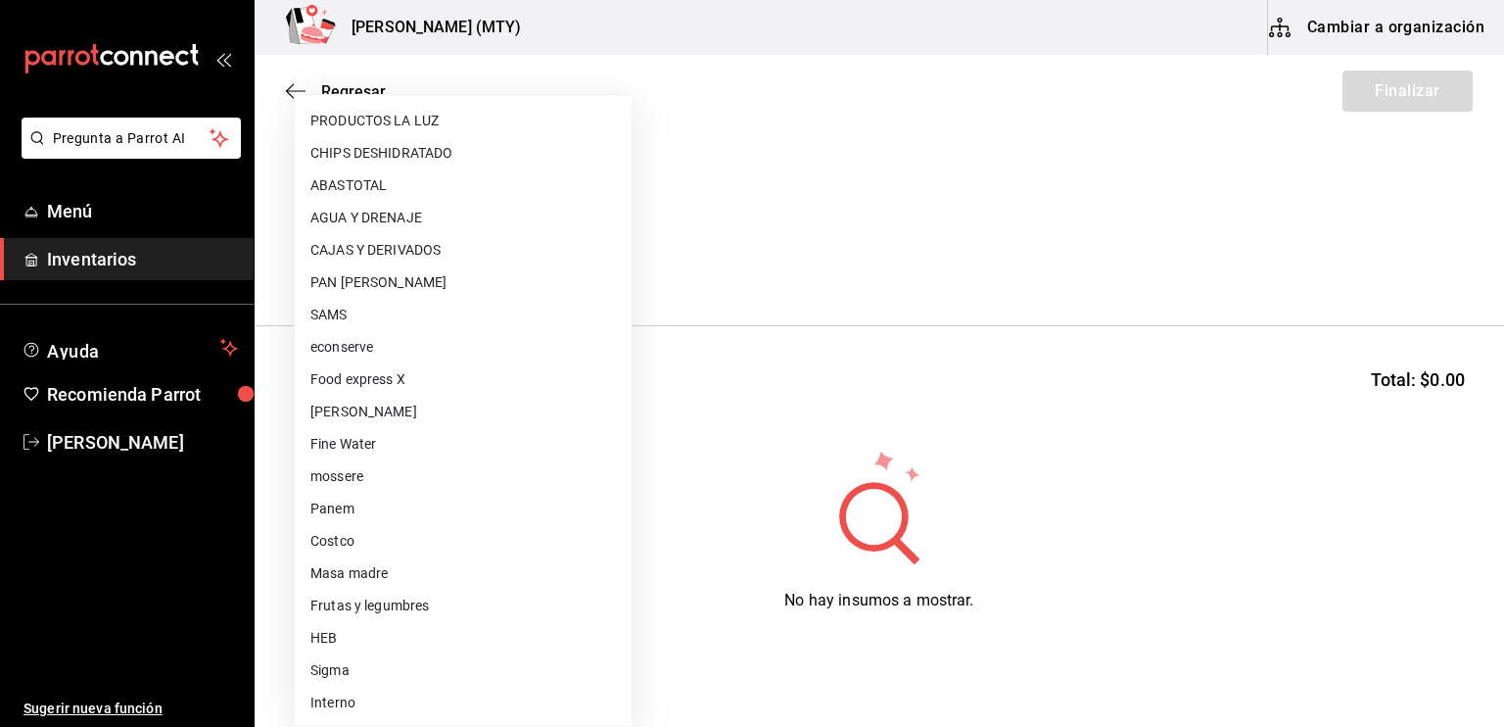
scroll to position [96, 0]
click at [393, 646] on li "HEB" at bounding box center [463, 637] width 337 height 32
type input "fc112259-3022-4dd4-b23e-1b8e445d49de"
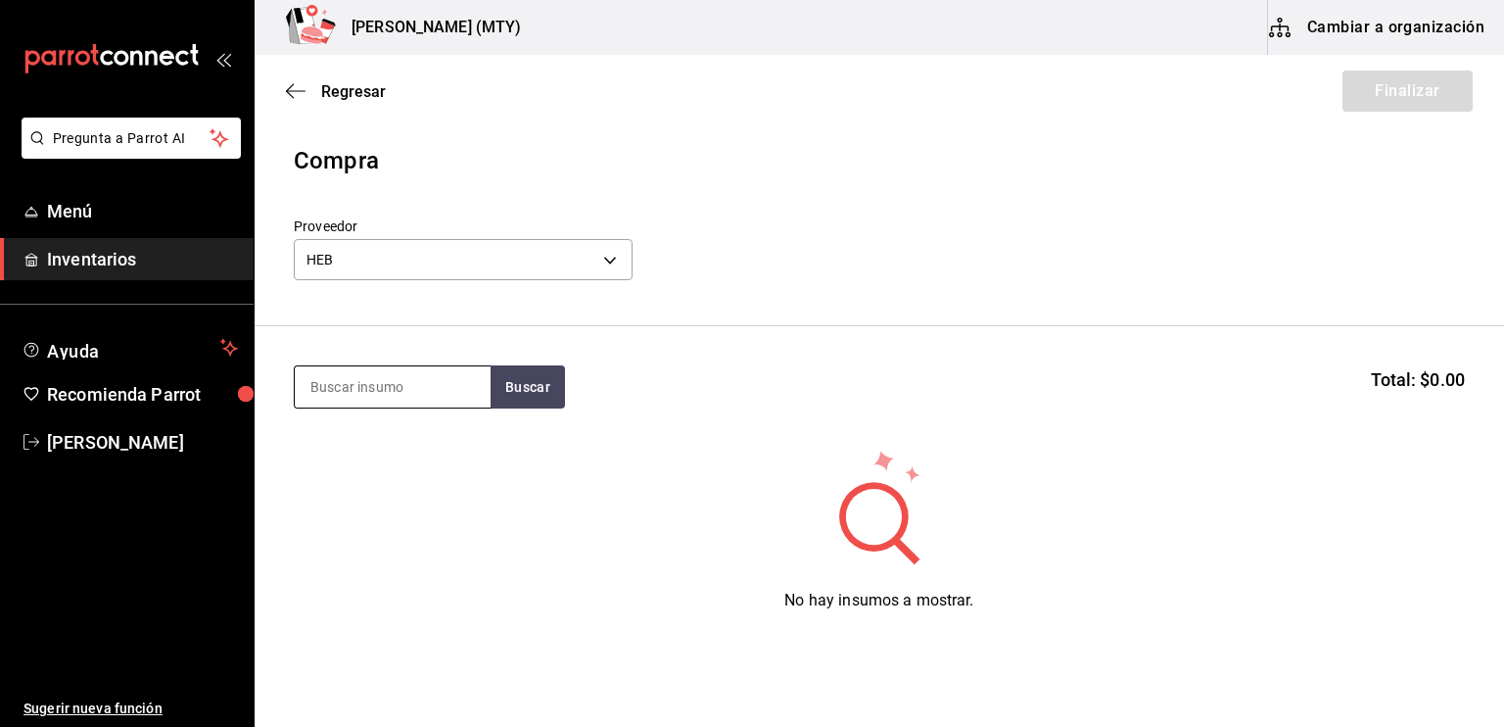
click at [325, 389] on input at bounding box center [393, 386] width 196 height 41
click at [526, 390] on button "Buscar" at bounding box center [528, 386] width 74 height 43
click at [401, 378] on input "HEB" at bounding box center [393, 386] width 196 height 41
type input "H"
type input "AZUCA"
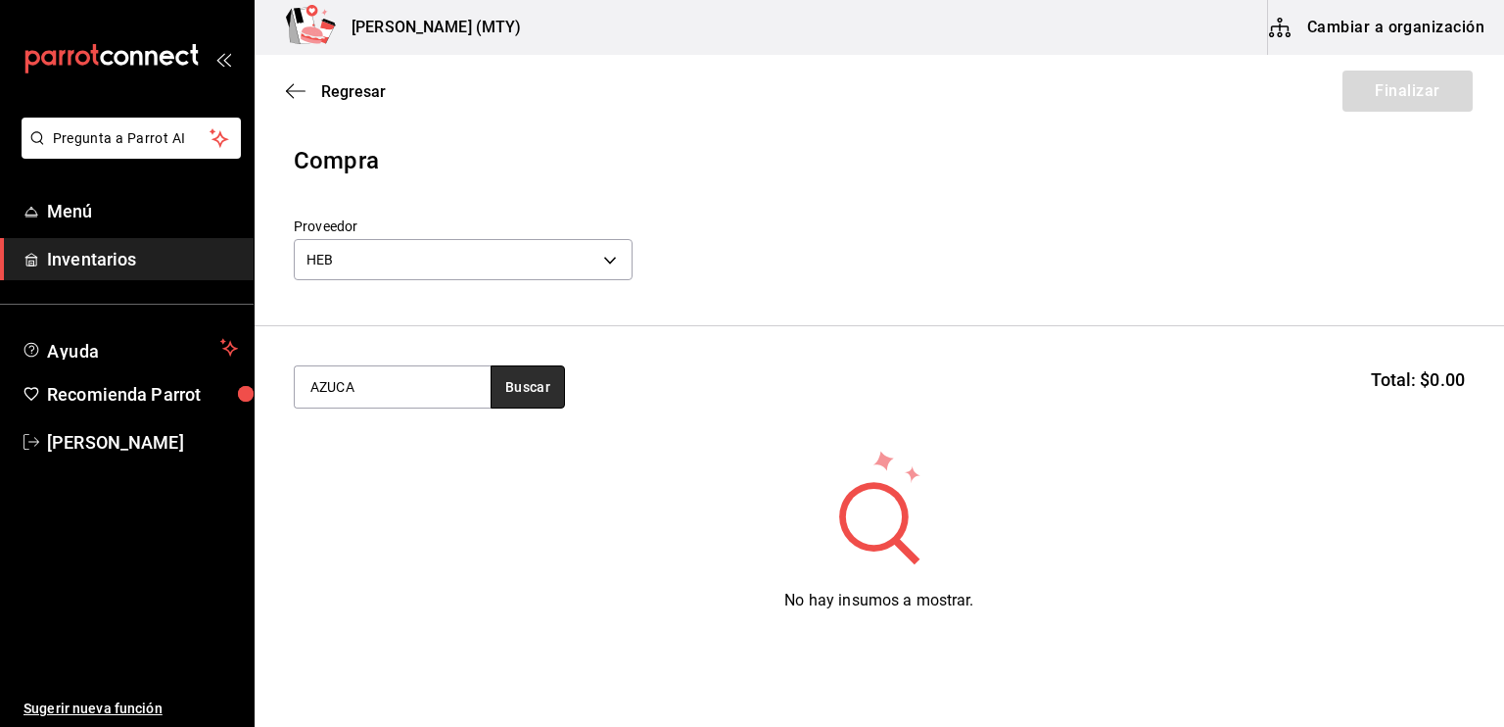
click at [525, 396] on button "Buscar" at bounding box center [528, 386] width 74 height 43
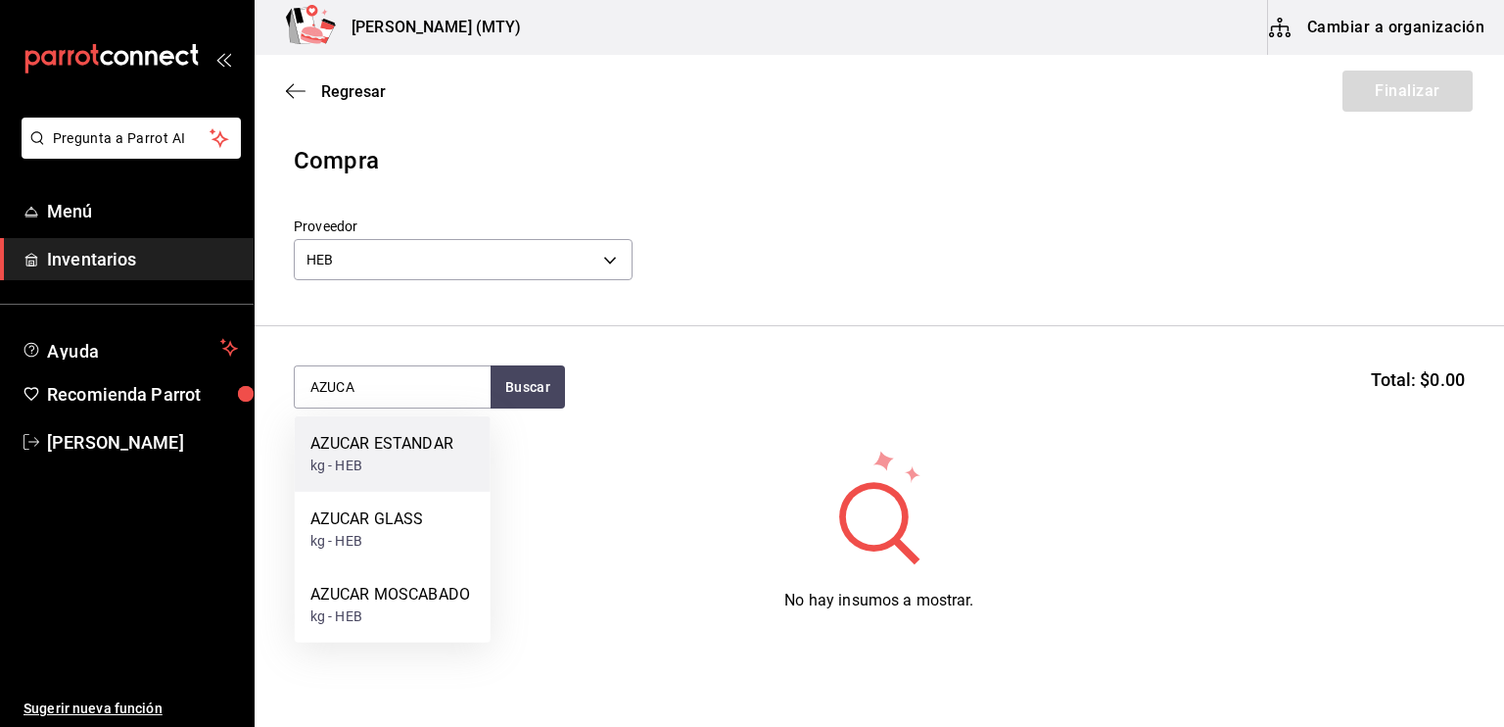
click at [446, 473] on div "kg - HEB" at bounding box center [381, 465] width 143 height 21
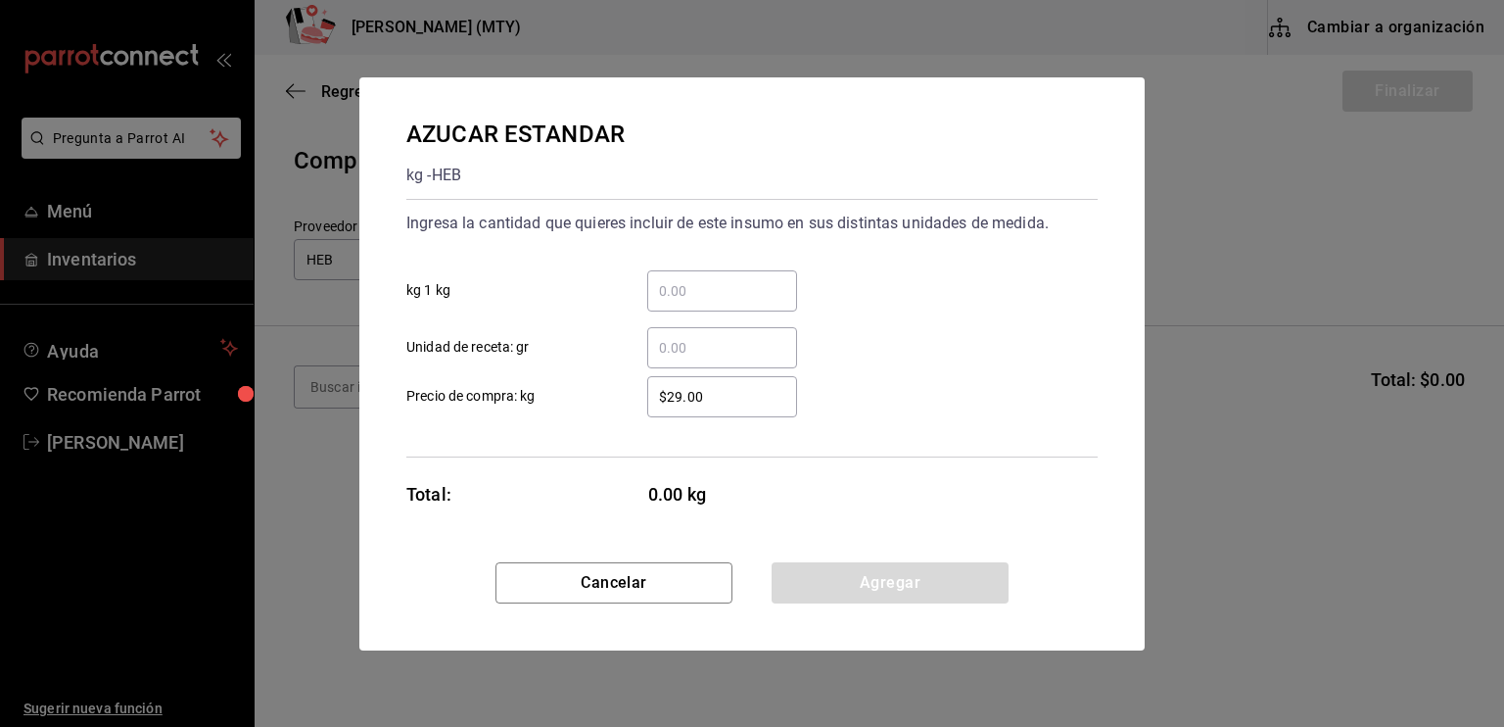
click at [662, 357] on input "​ Unidad de receta: gr" at bounding box center [722, 348] width 150 height 24
click at [674, 294] on input "​ kg 1 kg" at bounding box center [722, 291] width 150 height 24
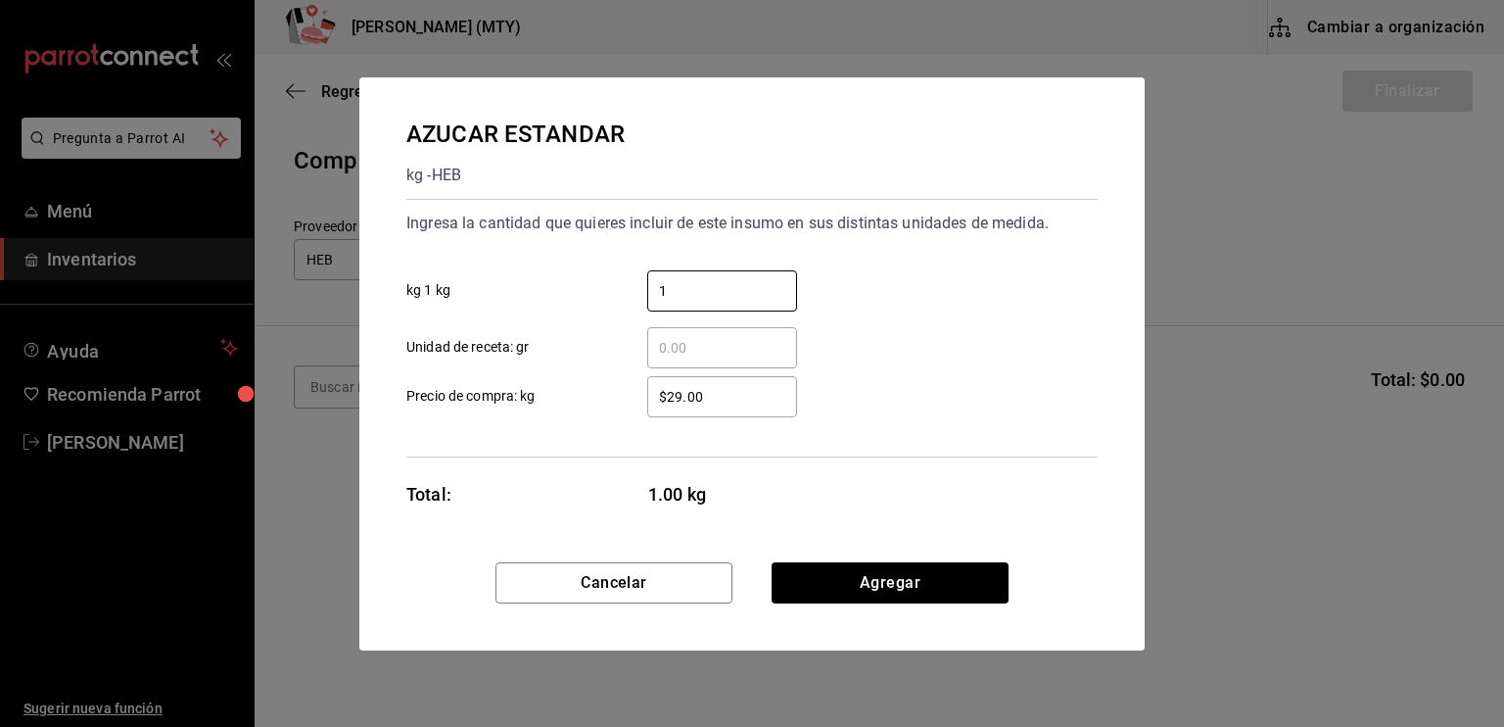
type input "1"
click at [667, 342] on input "​ Unidad de receta: gr" at bounding box center [722, 348] width 150 height 24
type input "800"
click at [684, 398] on input "$29.00" at bounding box center [722, 397] width 150 height 24
click at [760, 395] on input "$21.00" at bounding box center [722, 397] width 150 height 24
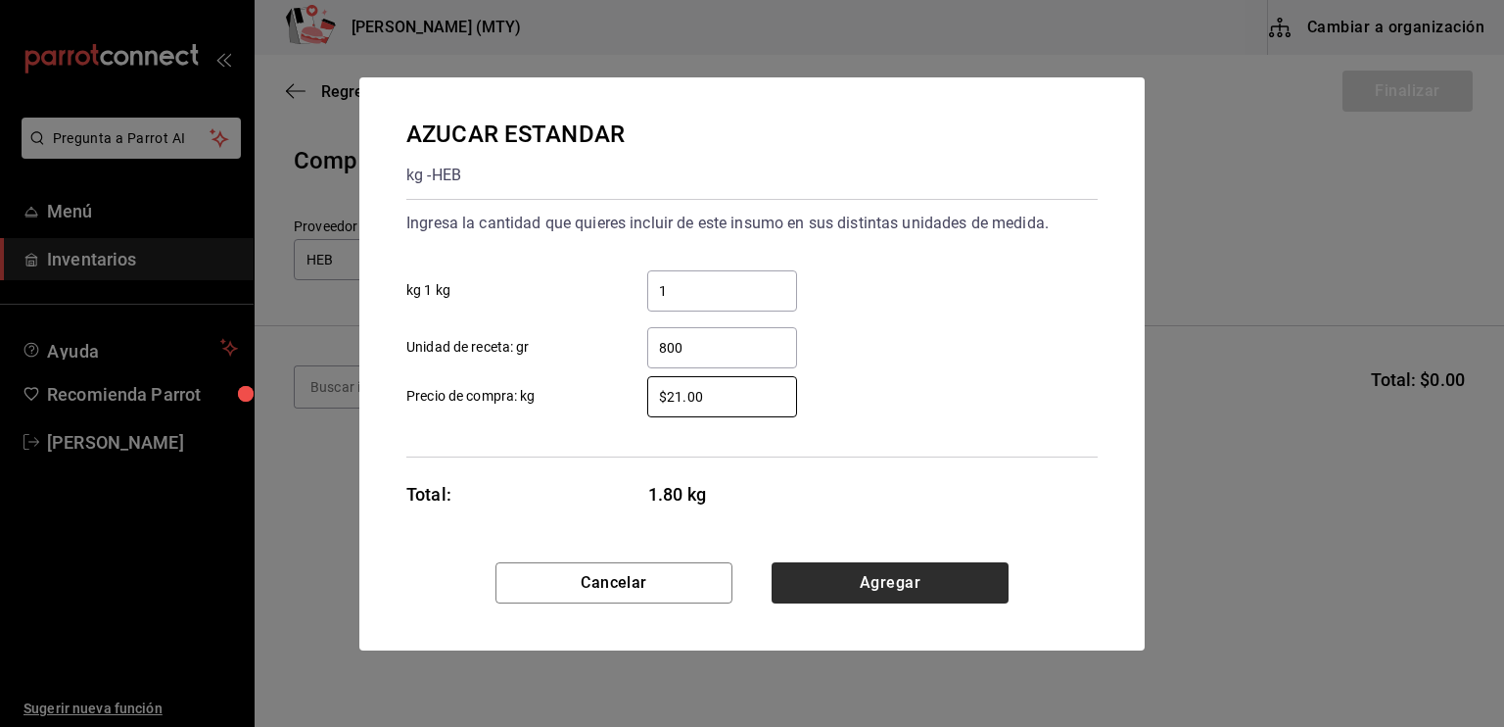
type input "$21.00"
click at [843, 577] on button "Agregar" at bounding box center [890, 582] width 237 height 41
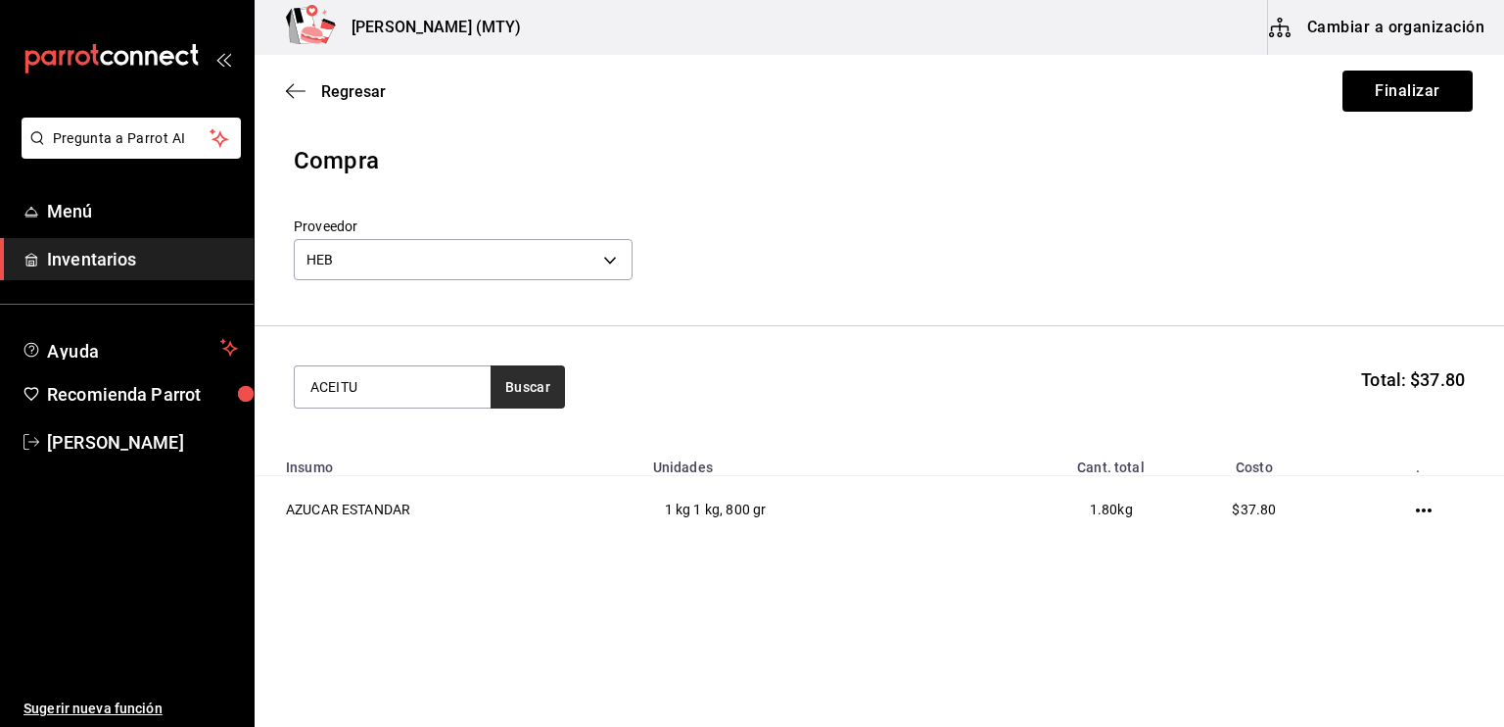
type input "ACEITU"
click at [531, 388] on button "Buscar" at bounding box center [528, 386] width 74 height 43
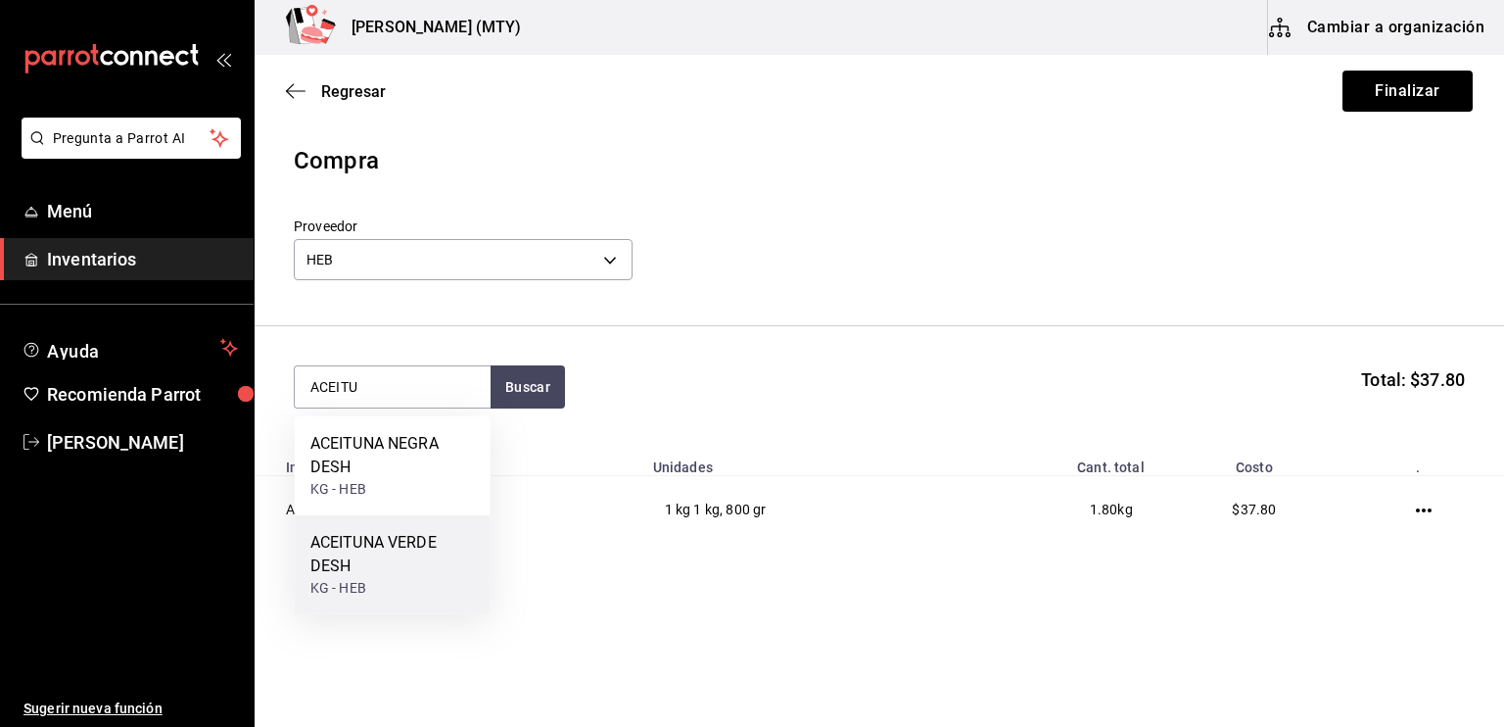
click at [416, 543] on div "ACEITUNA VERDE DESH" at bounding box center [392, 554] width 165 height 47
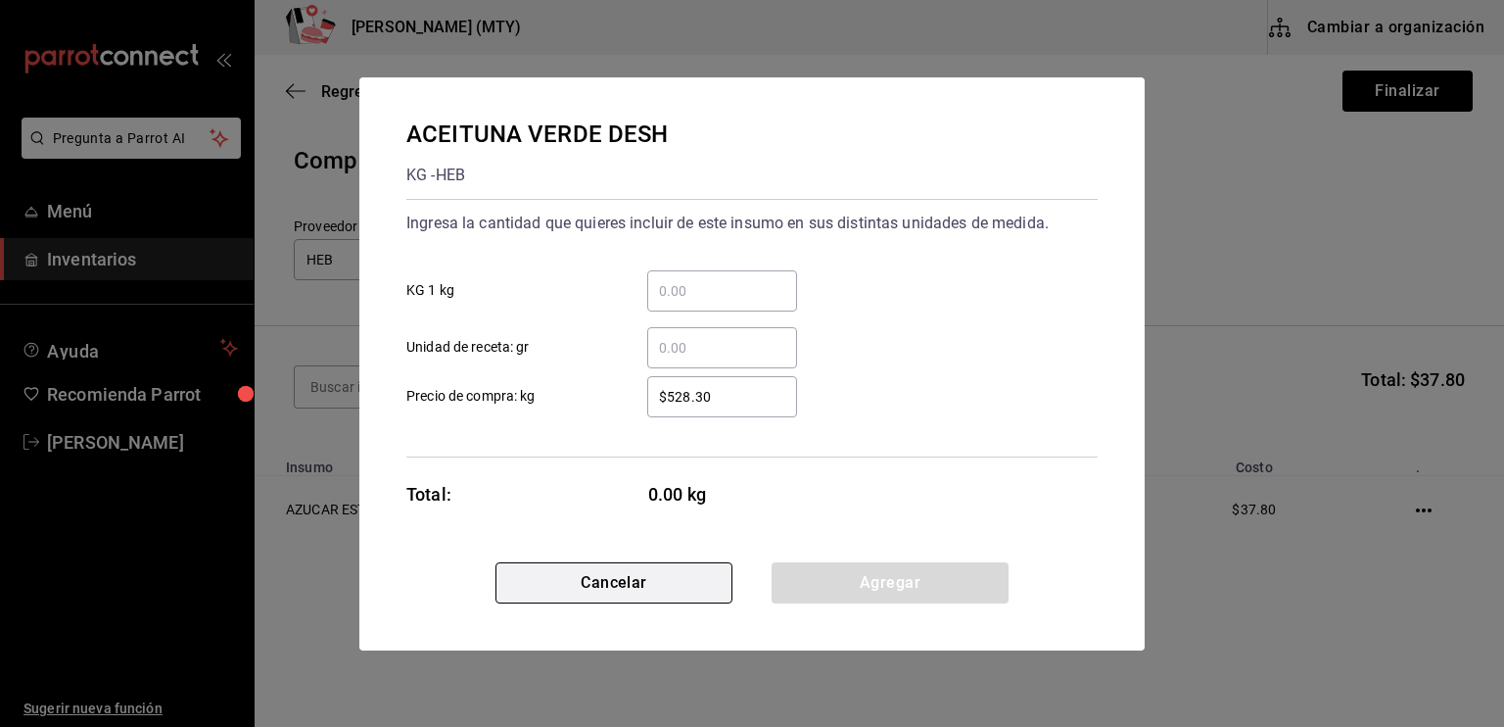
click at [521, 595] on button "Cancelar" at bounding box center [613, 582] width 237 height 41
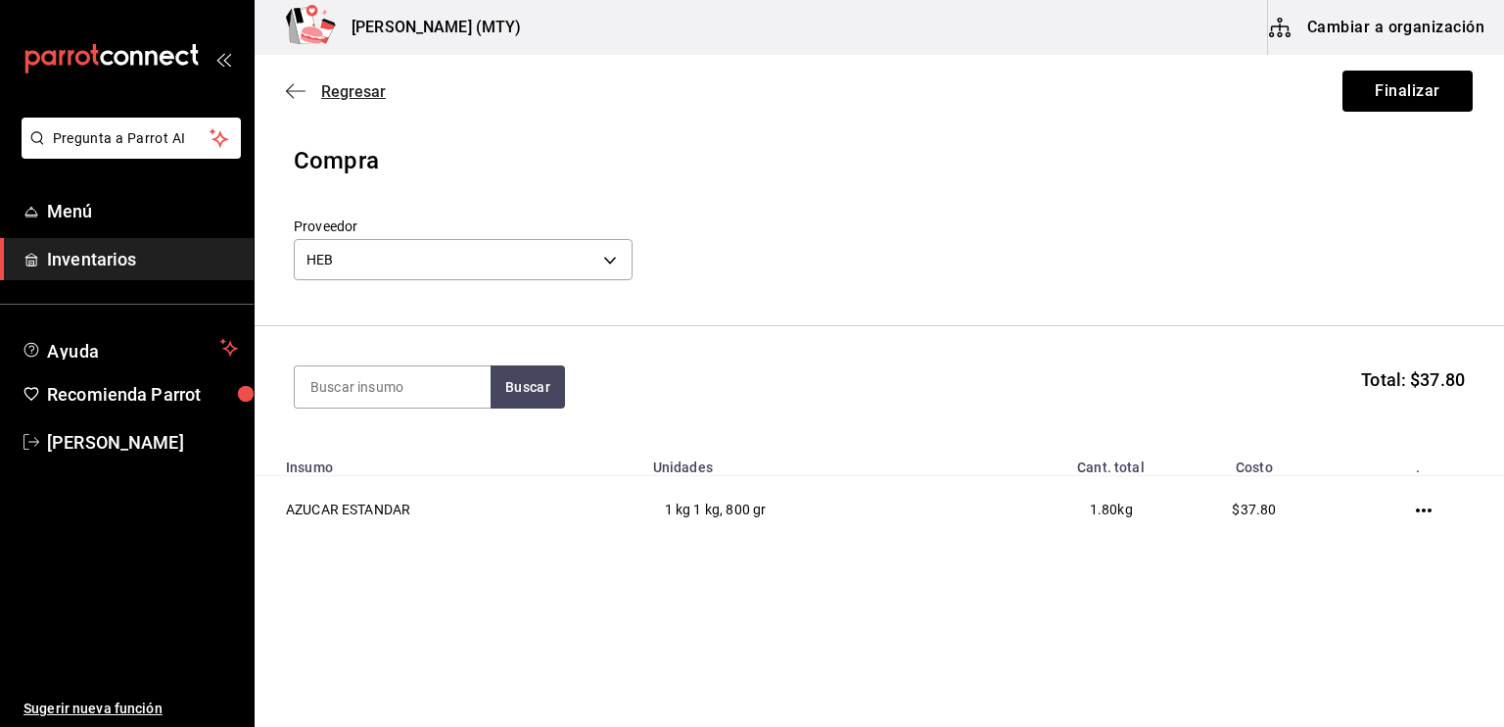
click at [305, 90] on icon "button" at bounding box center [296, 91] width 20 height 18
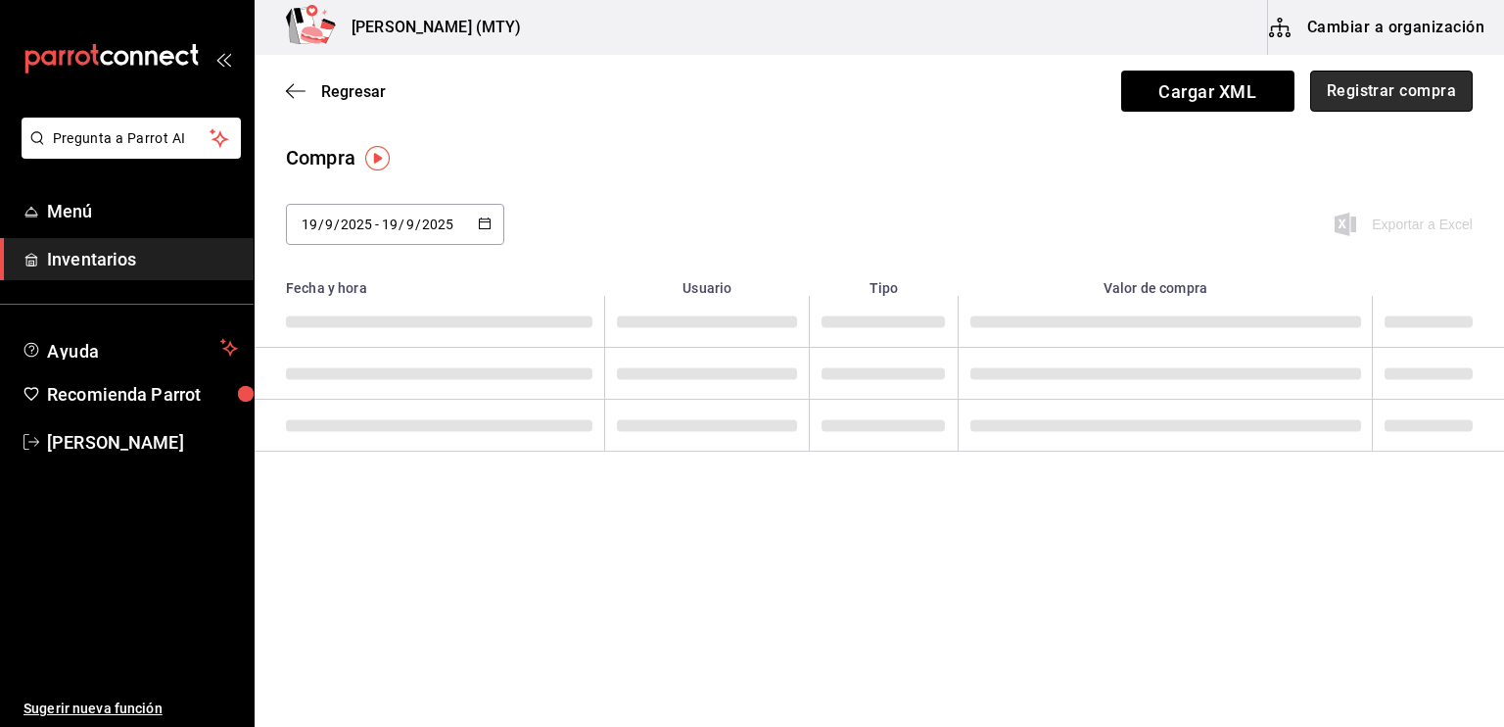
click at [1394, 103] on button "Registrar compra" at bounding box center [1391, 91] width 163 height 41
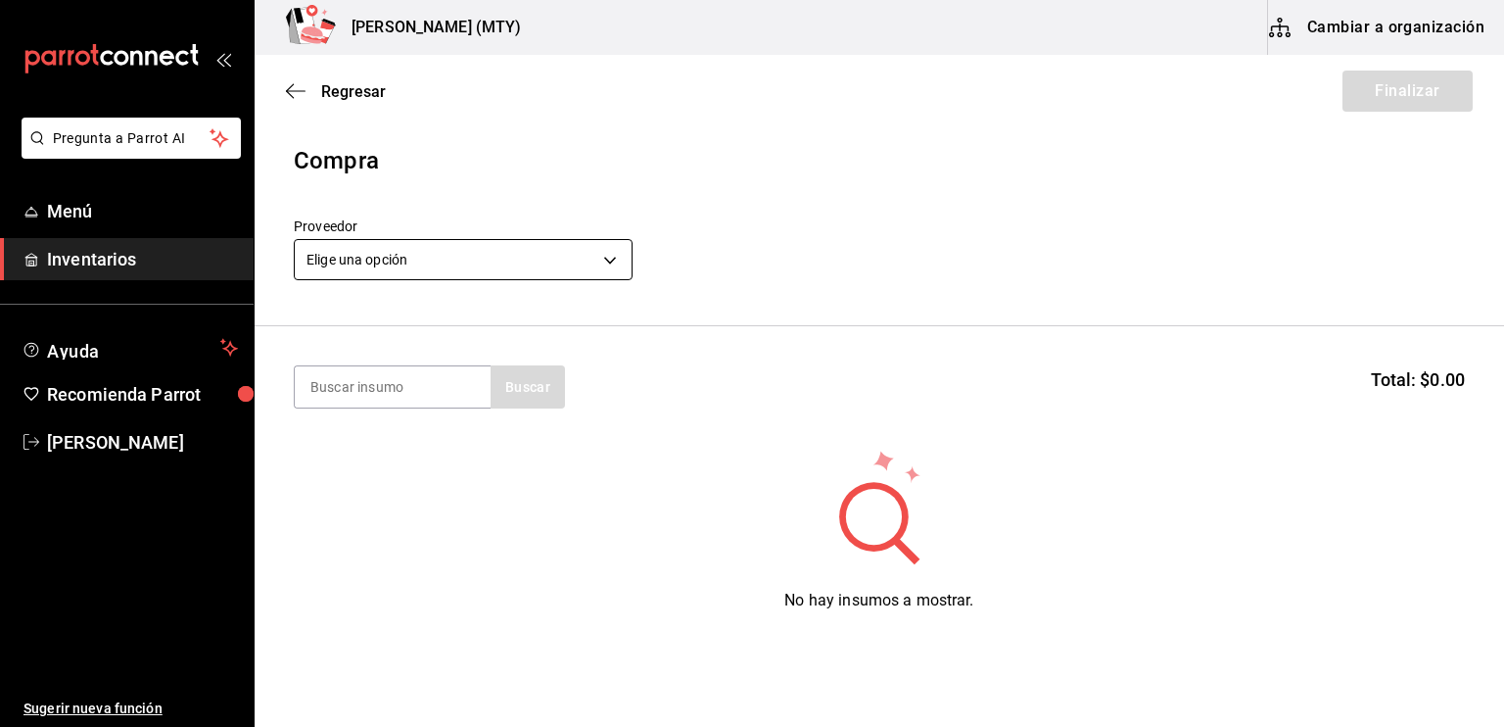
click at [359, 259] on div "Elige una opción" at bounding box center [463, 259] width 339 height 41
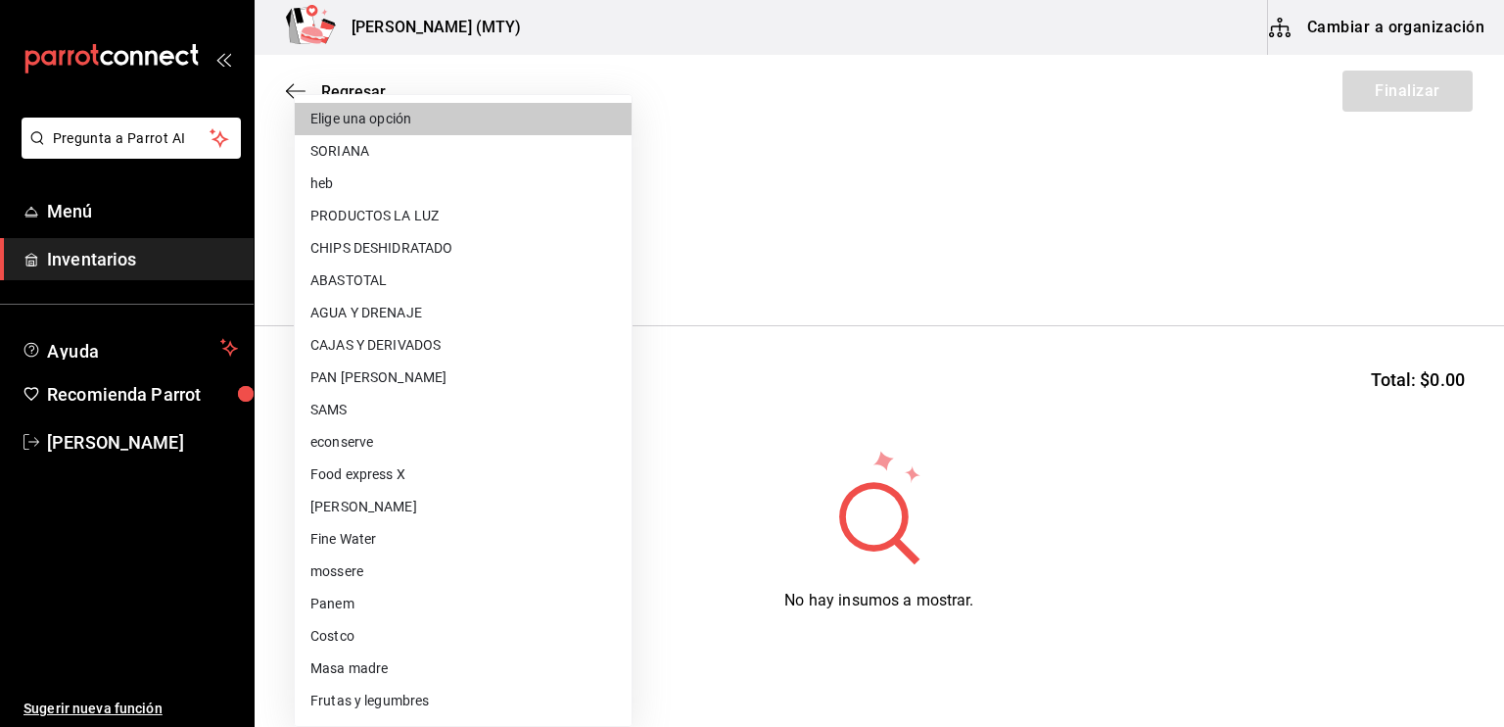
click at [359, 259] on body "Pregunta a Parrot AI Menú Inventarios Ayuda Recomienda Parrot [PERSON_NAME] Sug…" at bounding box center [752, 308] width 1504 height 616
click at [372, 279] on li "ABASTOTAL" at bounding box center [463, 280] width 337 height 32
type input "18d7f114-ee57-4d39-8ab6-36c93e48e9a0"
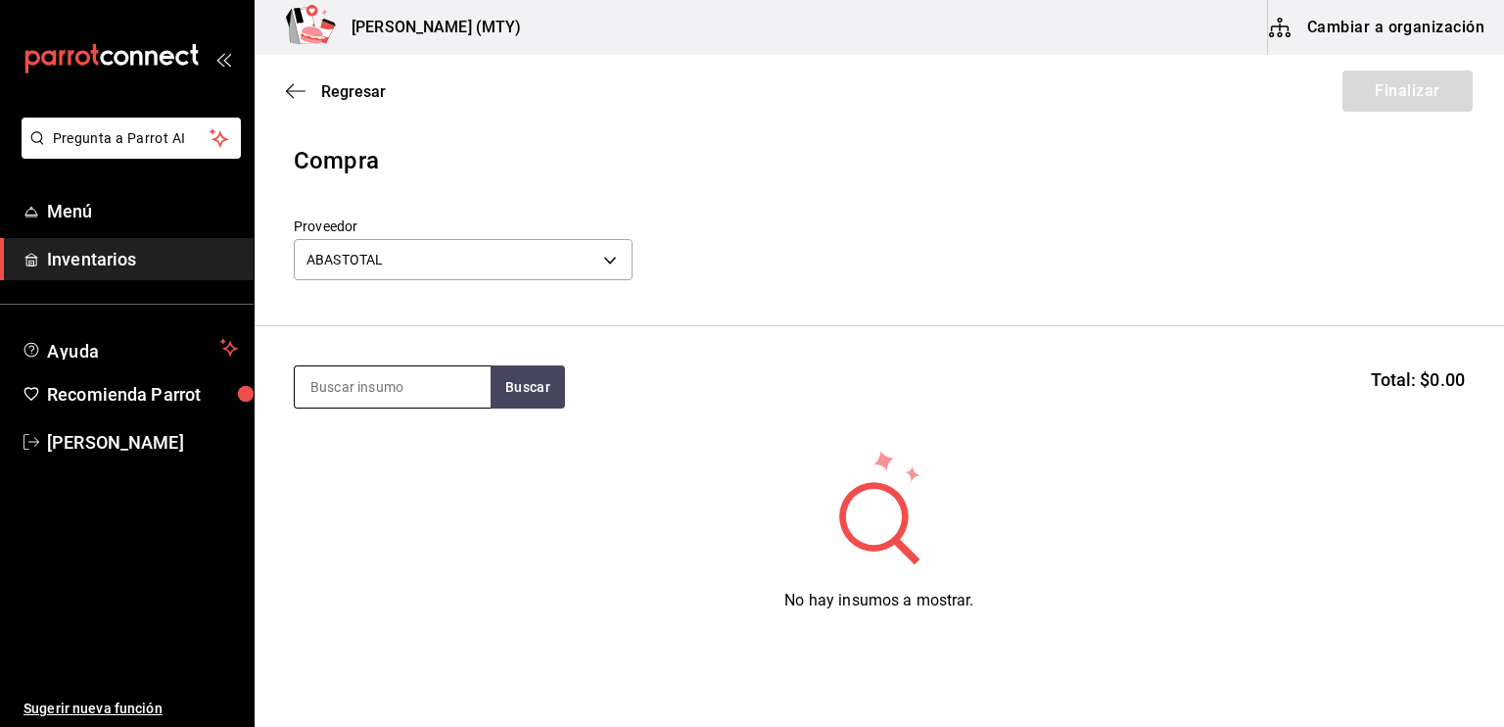
click at [334, 397] on input at bounding box center [393, 386] width 196 height 41
type input "SERVI"
click at [501, 404] on button "Buscar" at bounding box center [528, 386] width 74 height 43
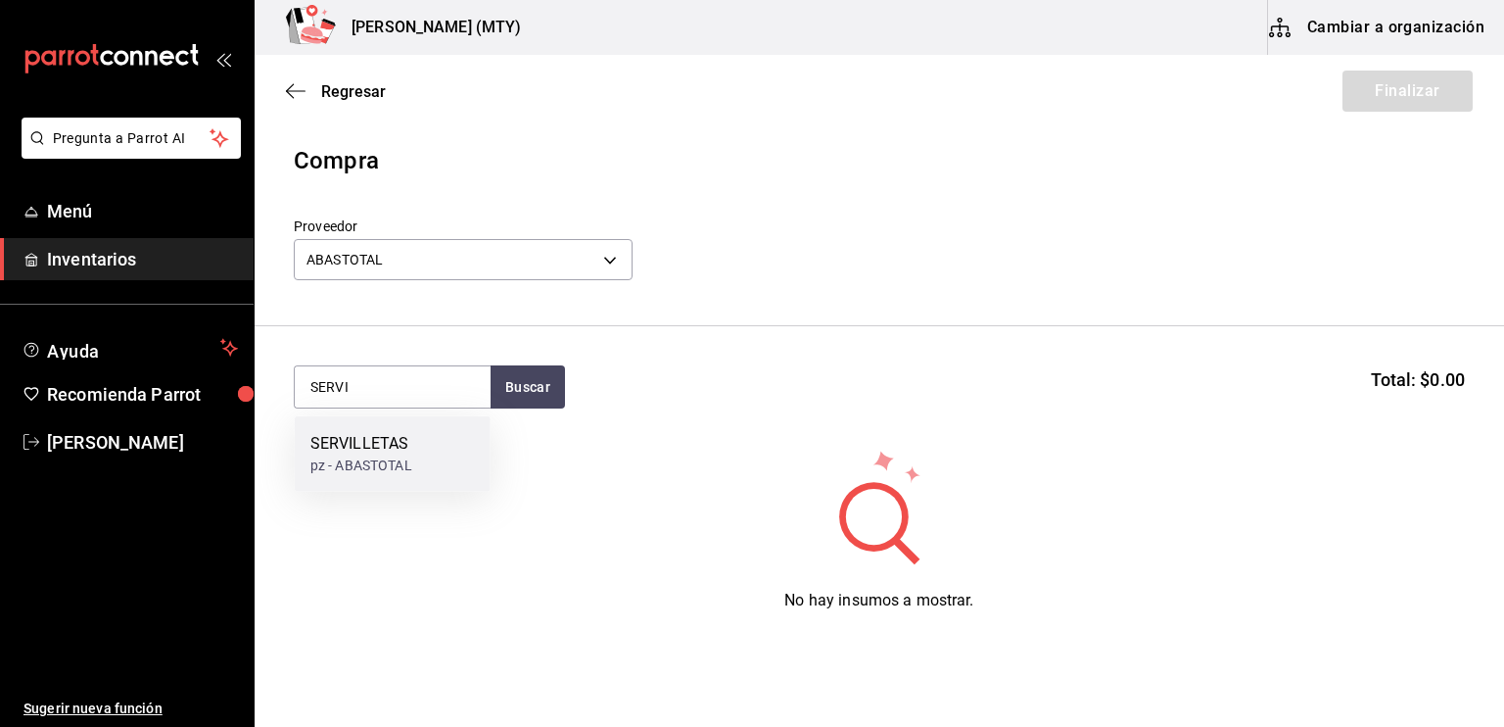
click at [415, 451] on div "SERVILLETAS pz - ABASTOTAL" at bounding box center [393, 453] width 196 height 75
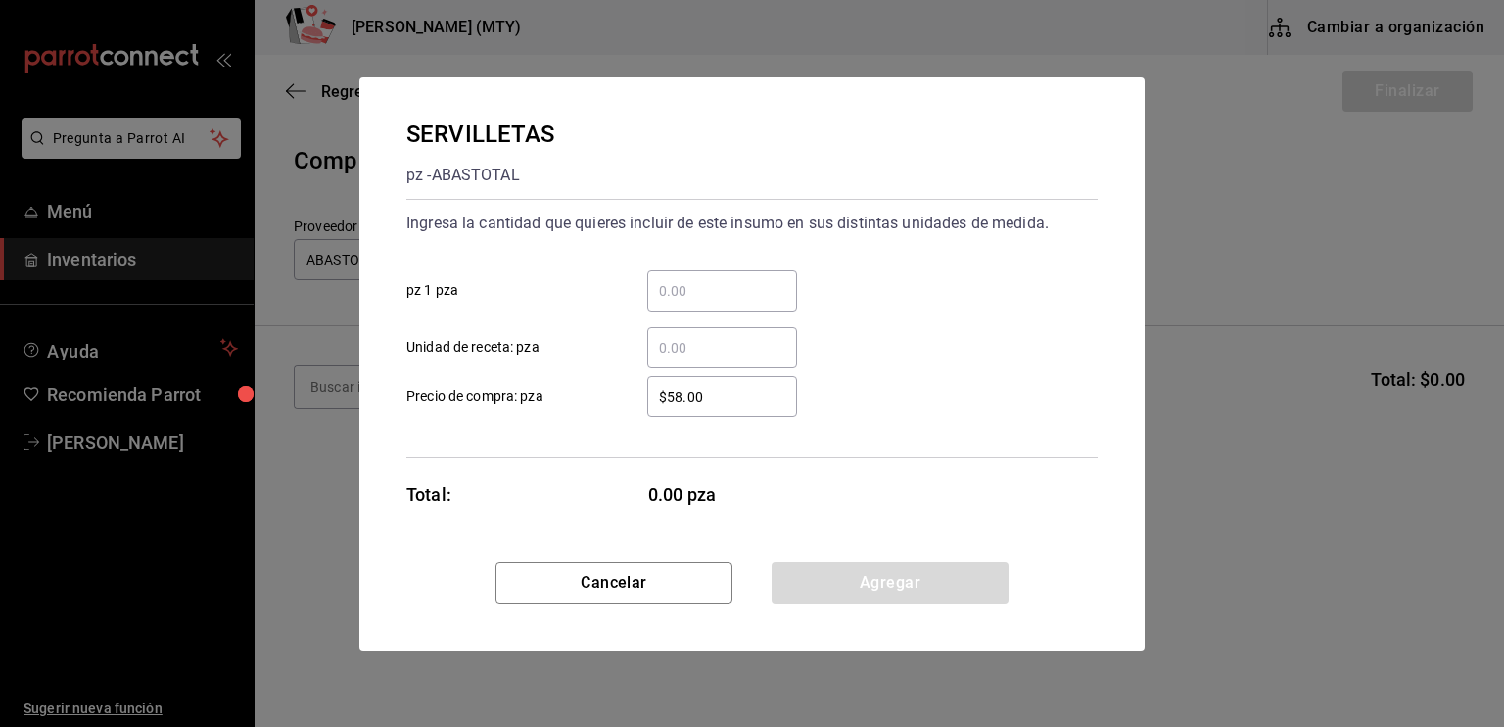
click at [666, 295] on input "​ pz 1 pza" at bounding box center [722, 291] width 150 height 24
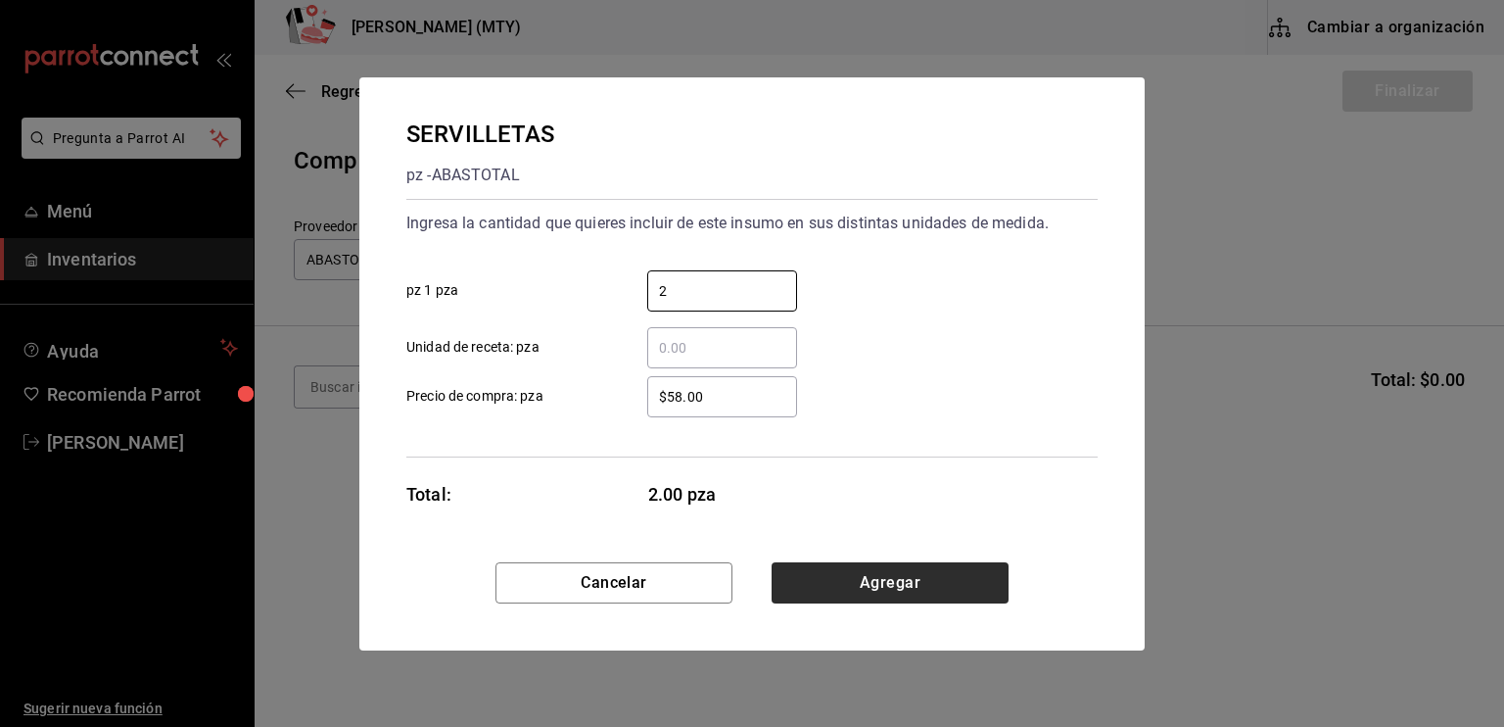
type input "2"
click at [889, 589] on button "Agregar" at bounding box center [890, 582] width 237 height 41
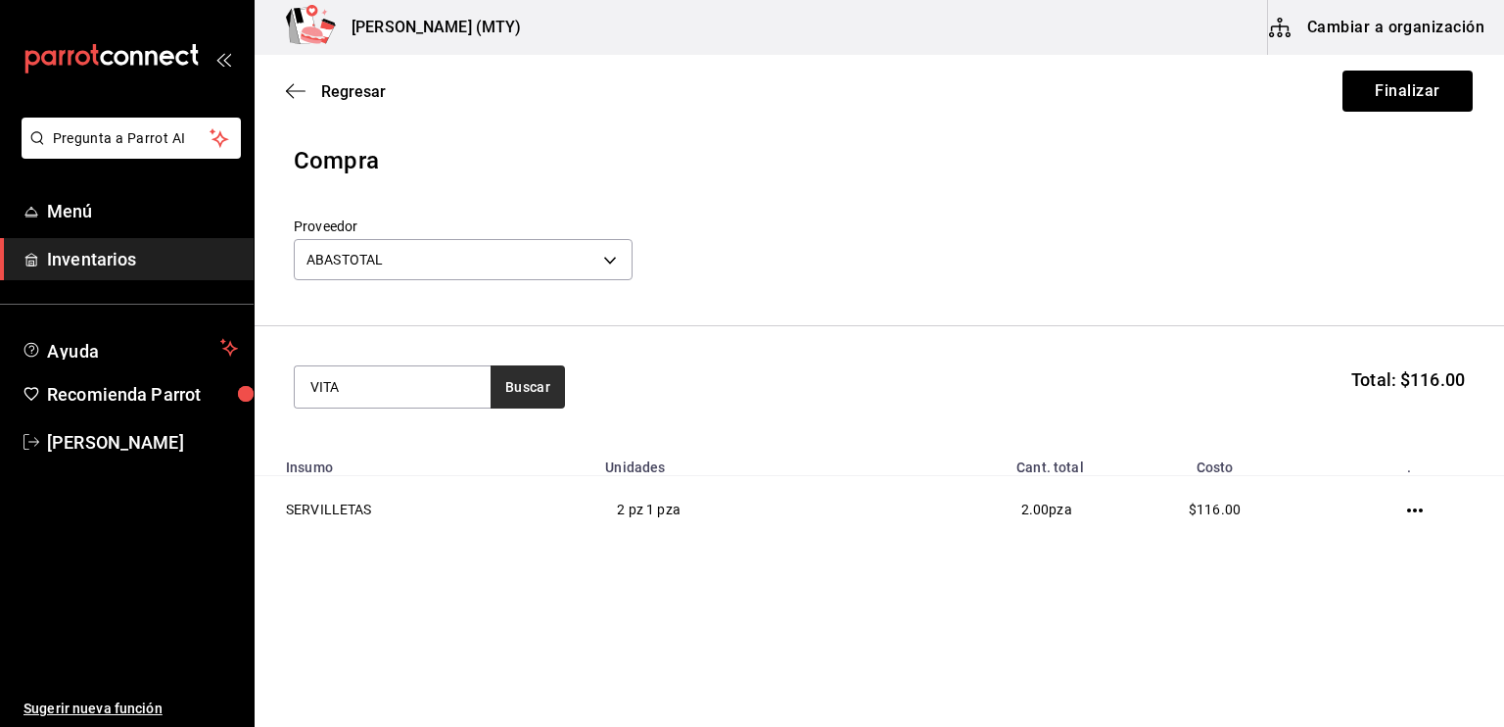
type input "VITA"
click at [501, 389] on button "Buscar" at bounding box center [528, 386] width 74 height 43
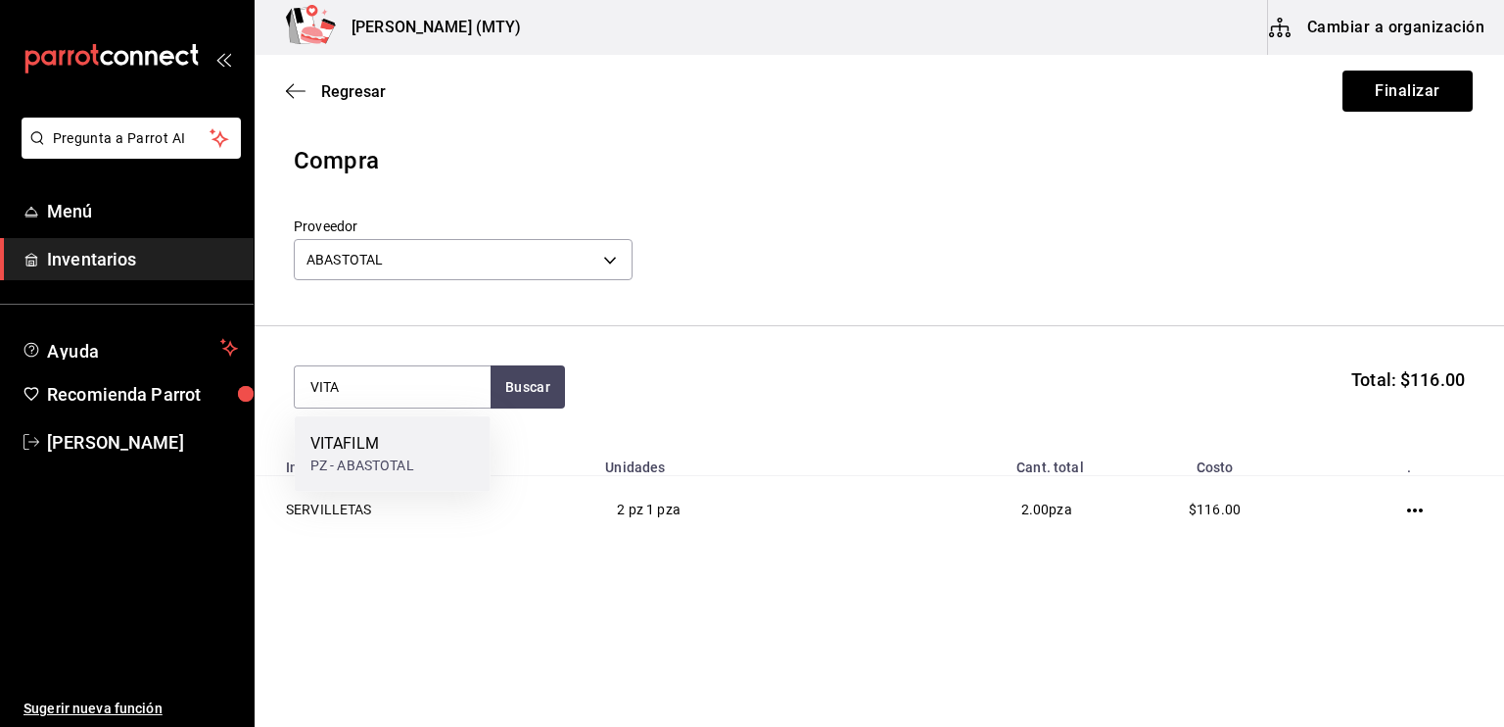
click at [426, 438] on div "VITAFILM PZ - ABASTOTAL" at bounding box center [393, 453] width 196 height 75
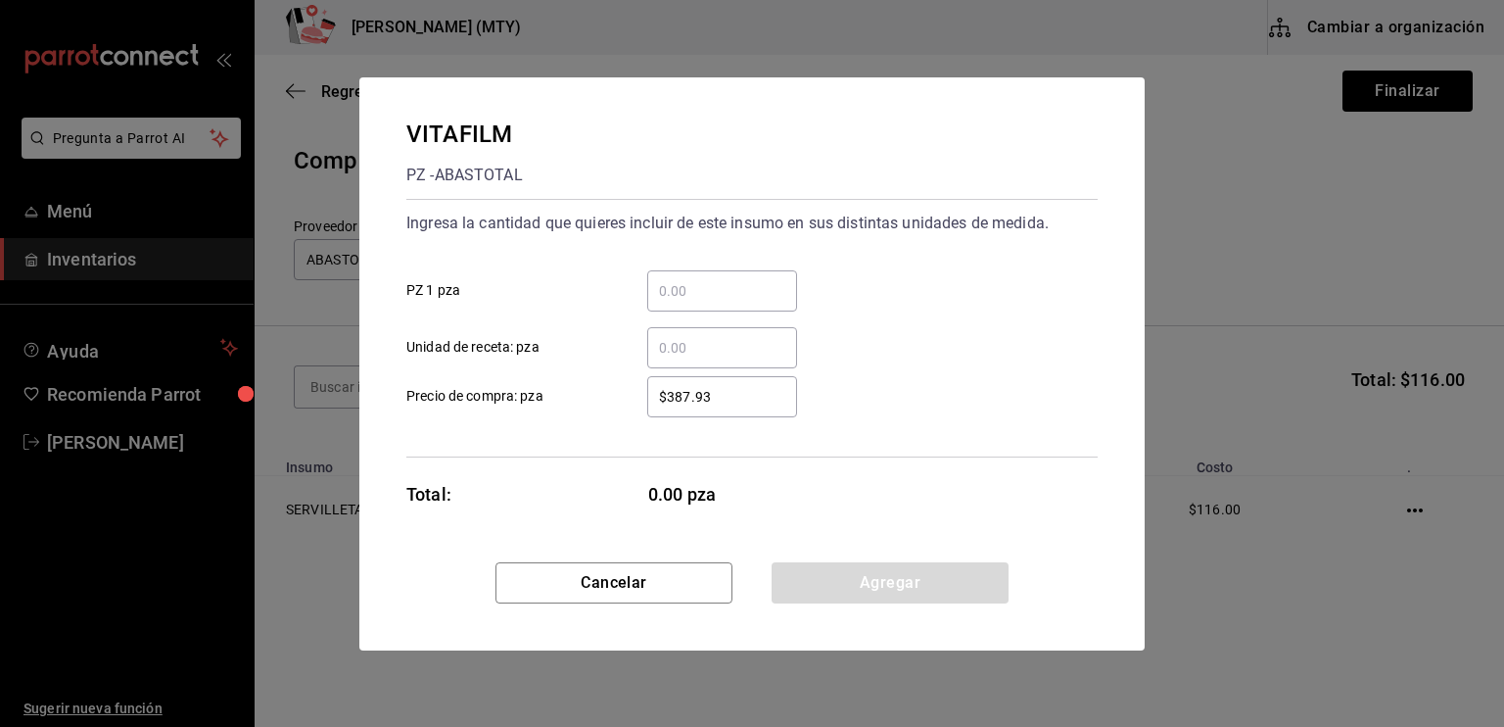
click at [678, 288] on input "​ PZ 1 pza" at bounding box center [722, 291] width 150 height 24
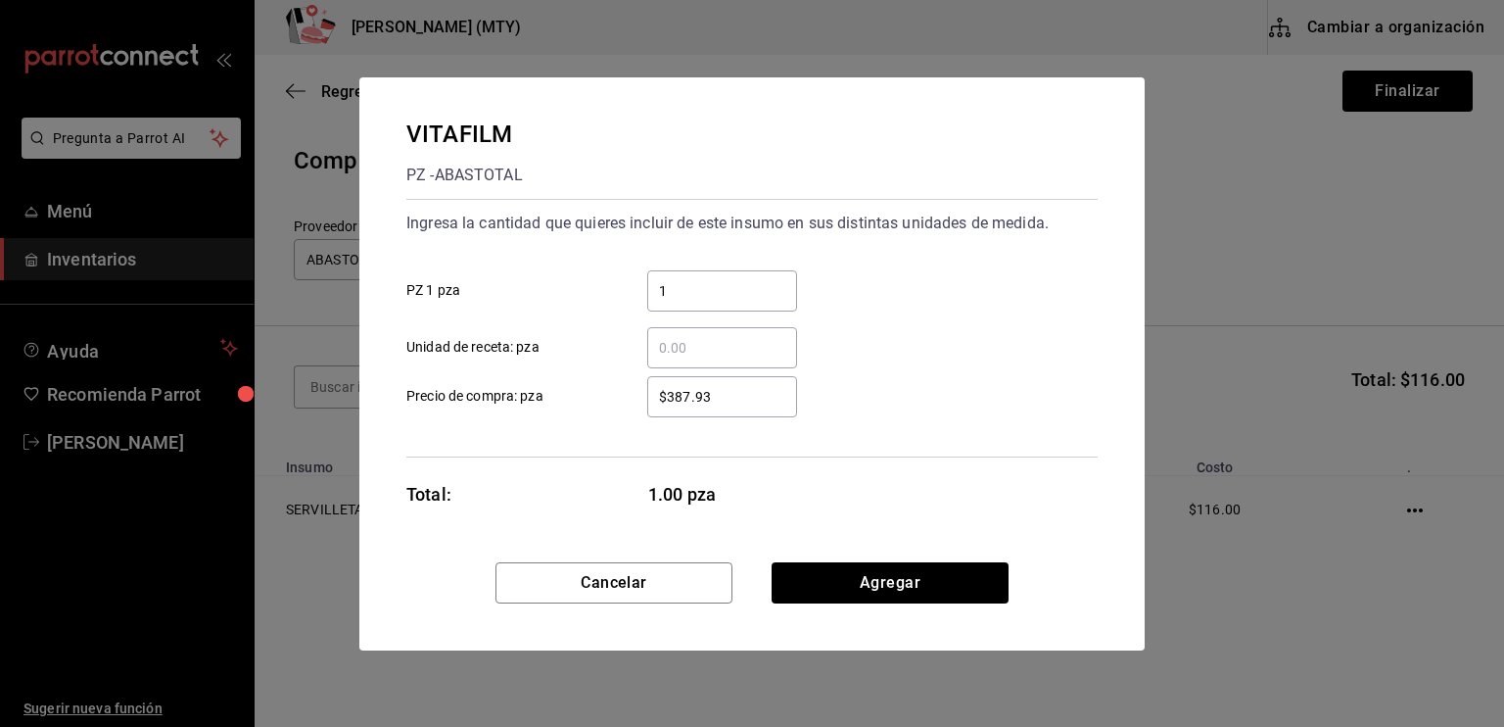
click at [678, 288] on input "1" at bounding box center [722, 291] width 150 height 24
drag, startPoint x: 629, startPoint y: 436, endPoint x: 713, endPoint y: 394, distance: 94.2
click at [713, 394] on div "Ingresa la cantidad que quieres incluir de este insumo en sus distintas unidade…" at bounding box center [751, 328] width 691 height 259
click at [713, 394] on input "$387.93" at bounding box center [722, 397] width 150 height 24
click at [873, 585] on button "Agregar" at bounding box center [890, 582] width 237 height 41
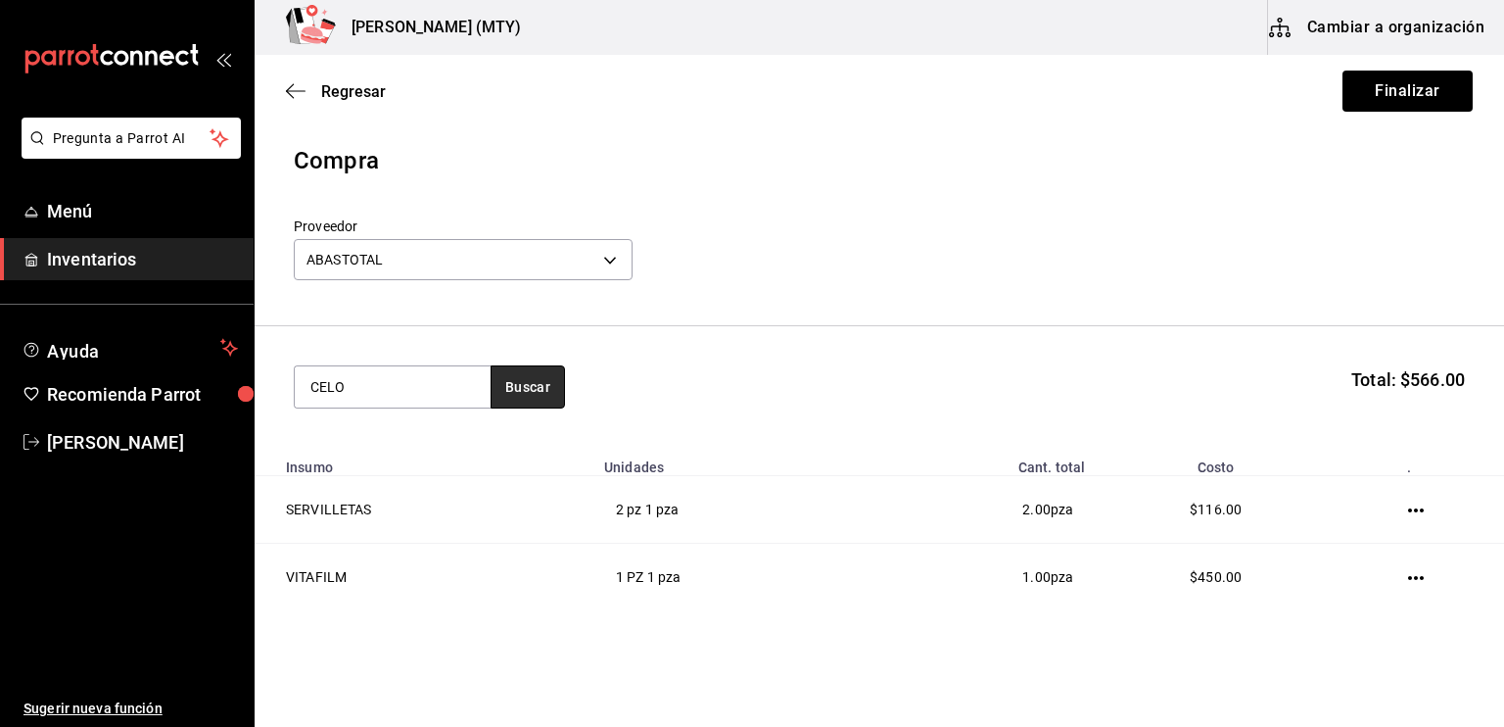
click at [528, 379] on button "Buscar" at bounding box center [528, 386] width 74 height 43
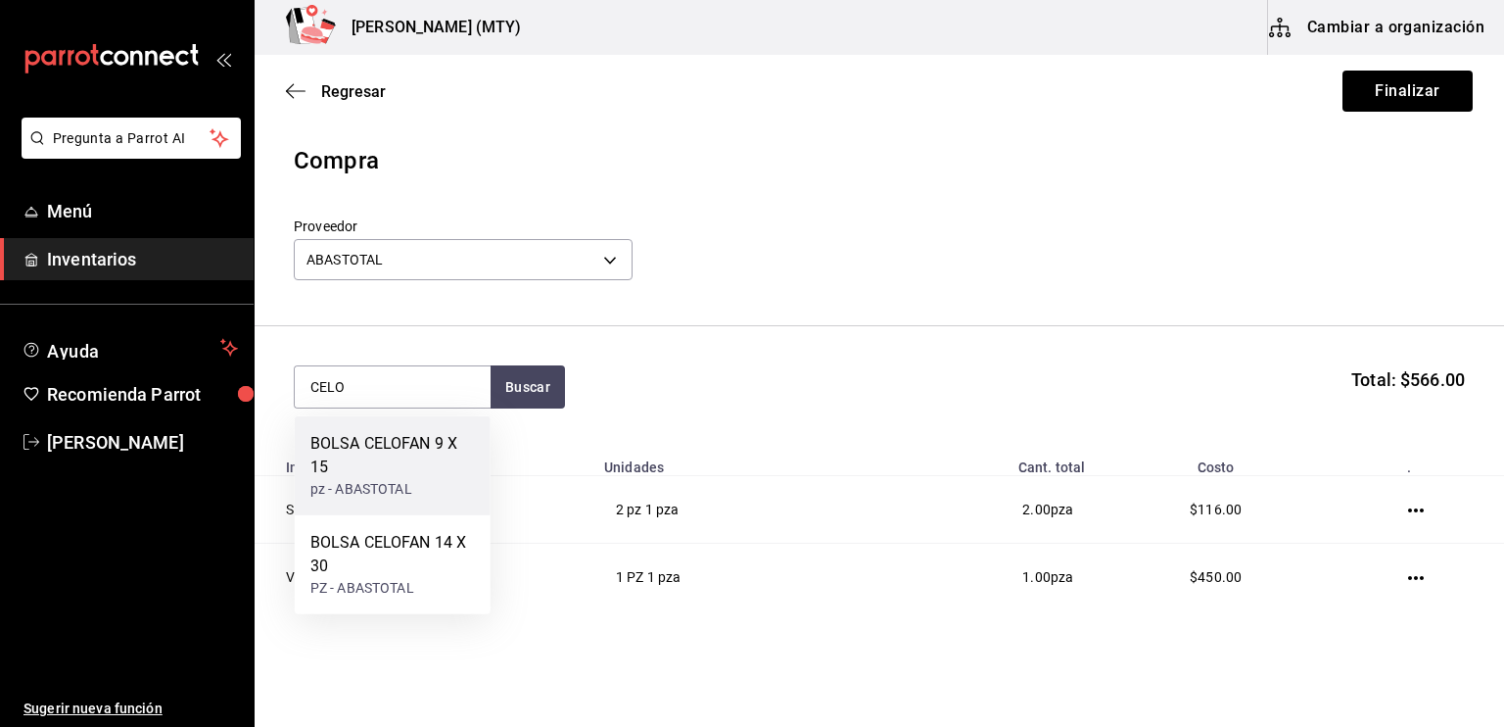
click at [351, 446] on div "BOLSA CELOFAN 9 X 15" at bounding box center [392, 455] width 165 height 47
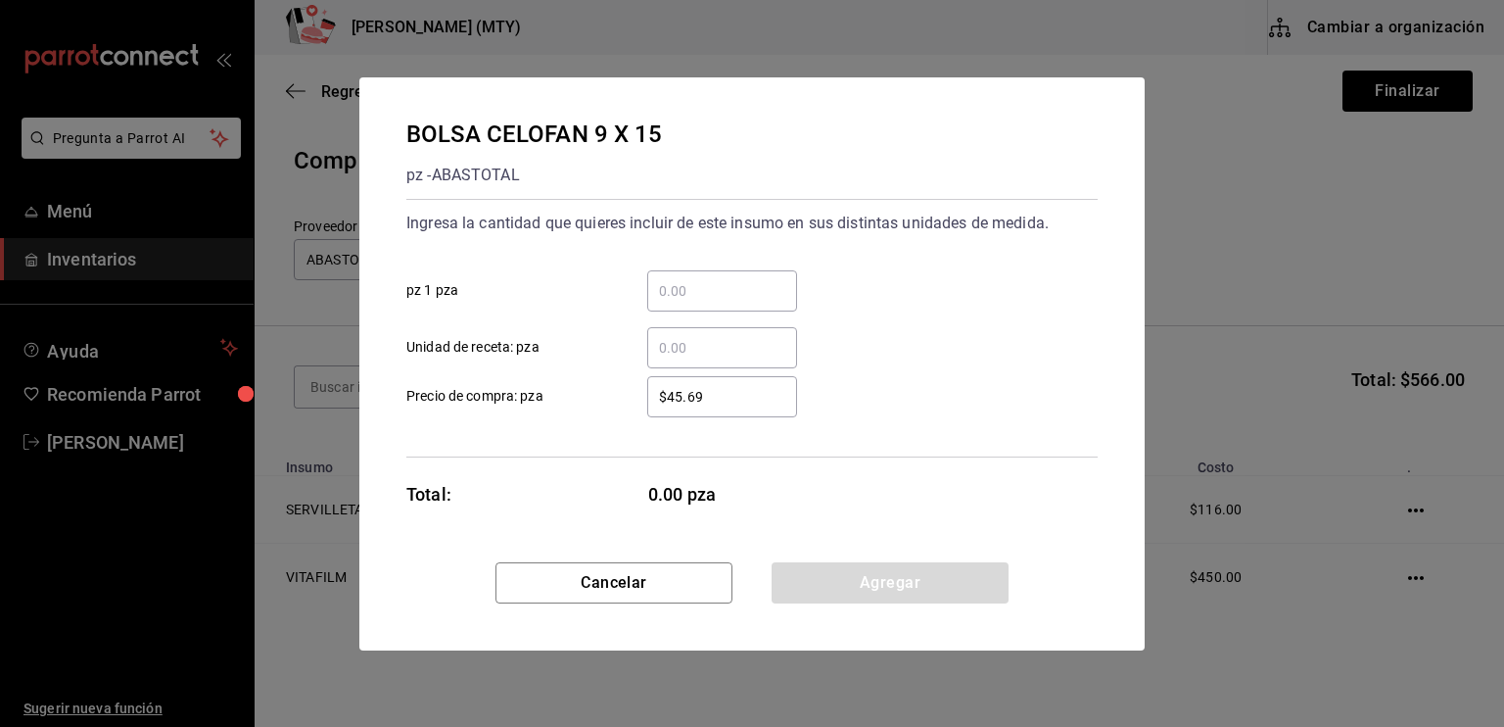
click at [684, 296] on input "​ pz 1 pza" at bounding box center [722, 291] width 150 height 24
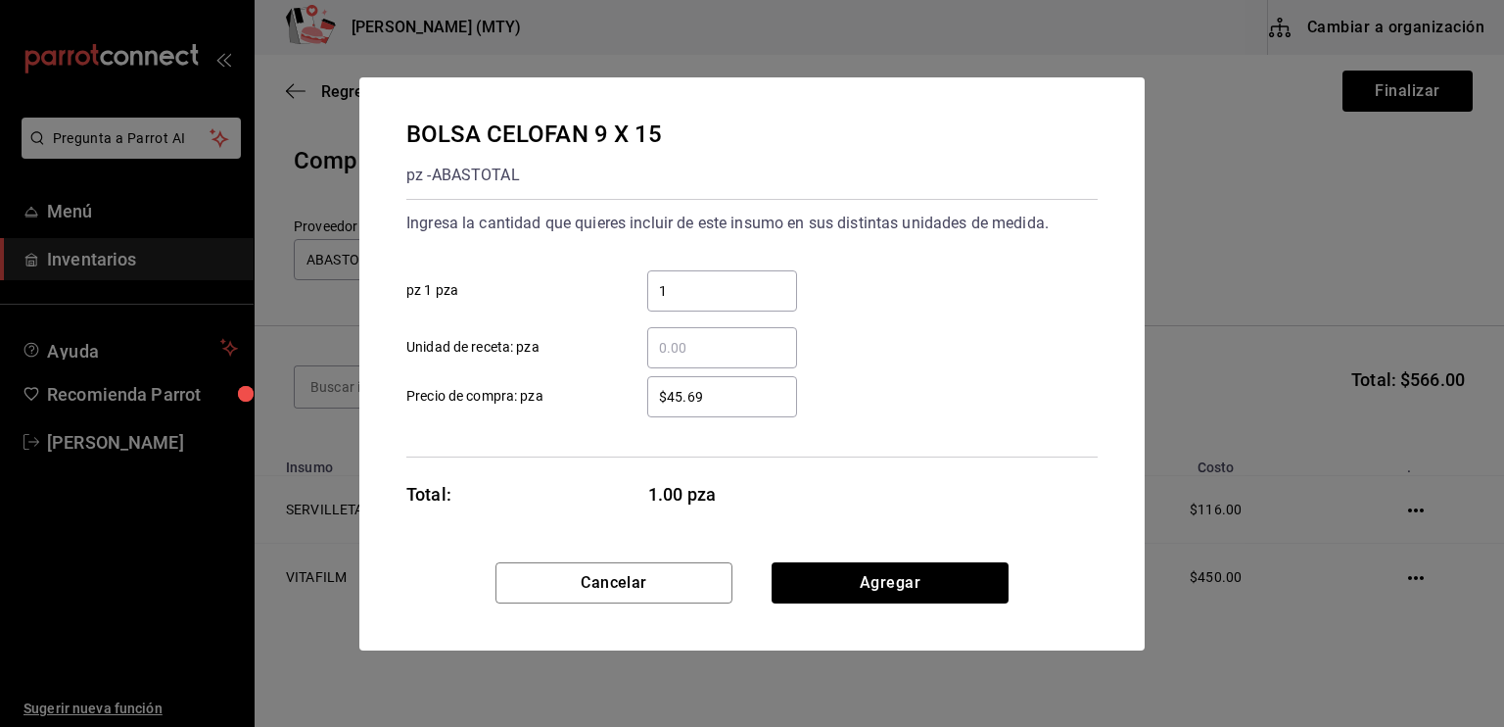
click at [684, 389] on input "$45.69" at bounding box center [722, 397] width 150 height 24
click at [709, 397] on input "$45.69" at bounding box center [722, 397] width 150 height 24
click at [832, 590] on button "Agregar" at bounding box center [890, 582] width 237 height 41
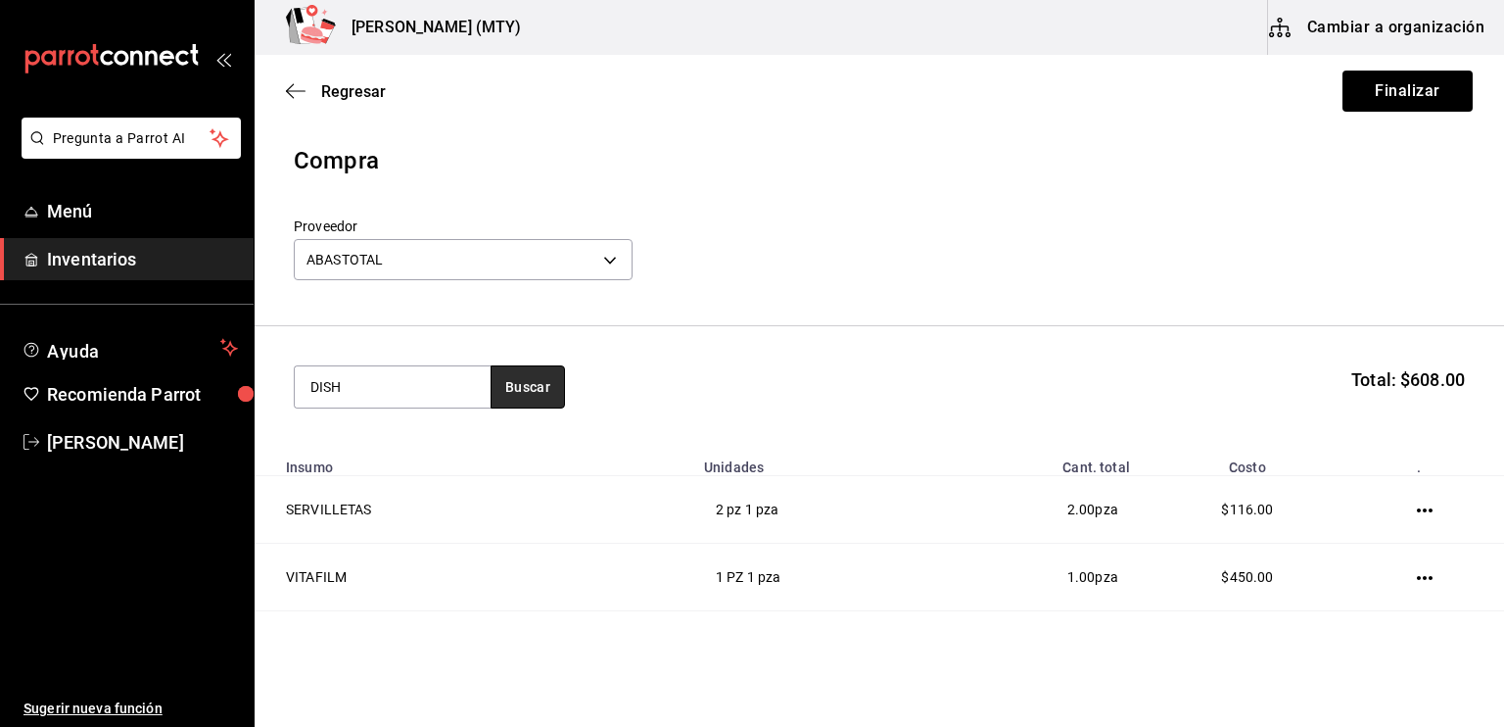
click at [536, 401] on button "Buscar" at bounding box center [528, 386] width 74 height 43
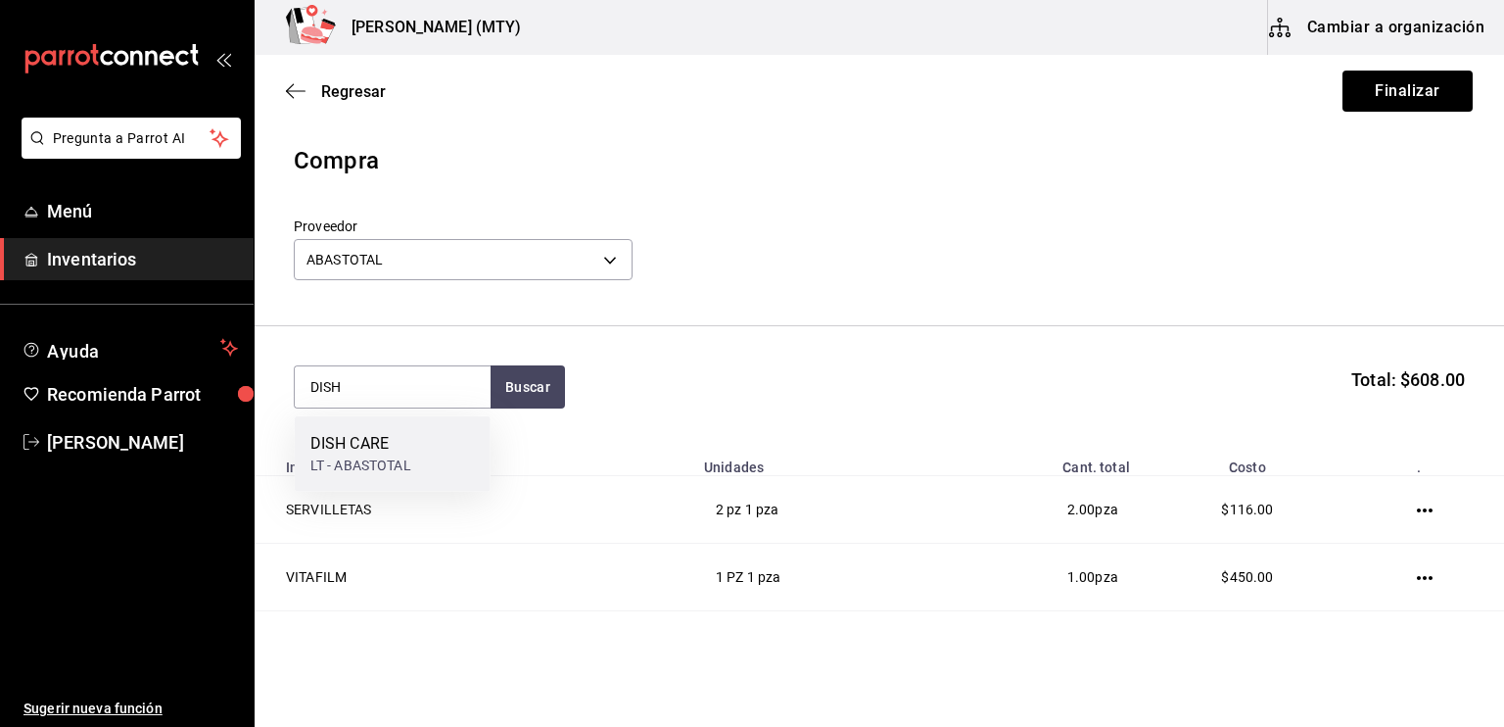
click at [423, 451] on div "DISH CARE LT - ABASTOTAL" at bounding box center [393, 453] width 196 height 75
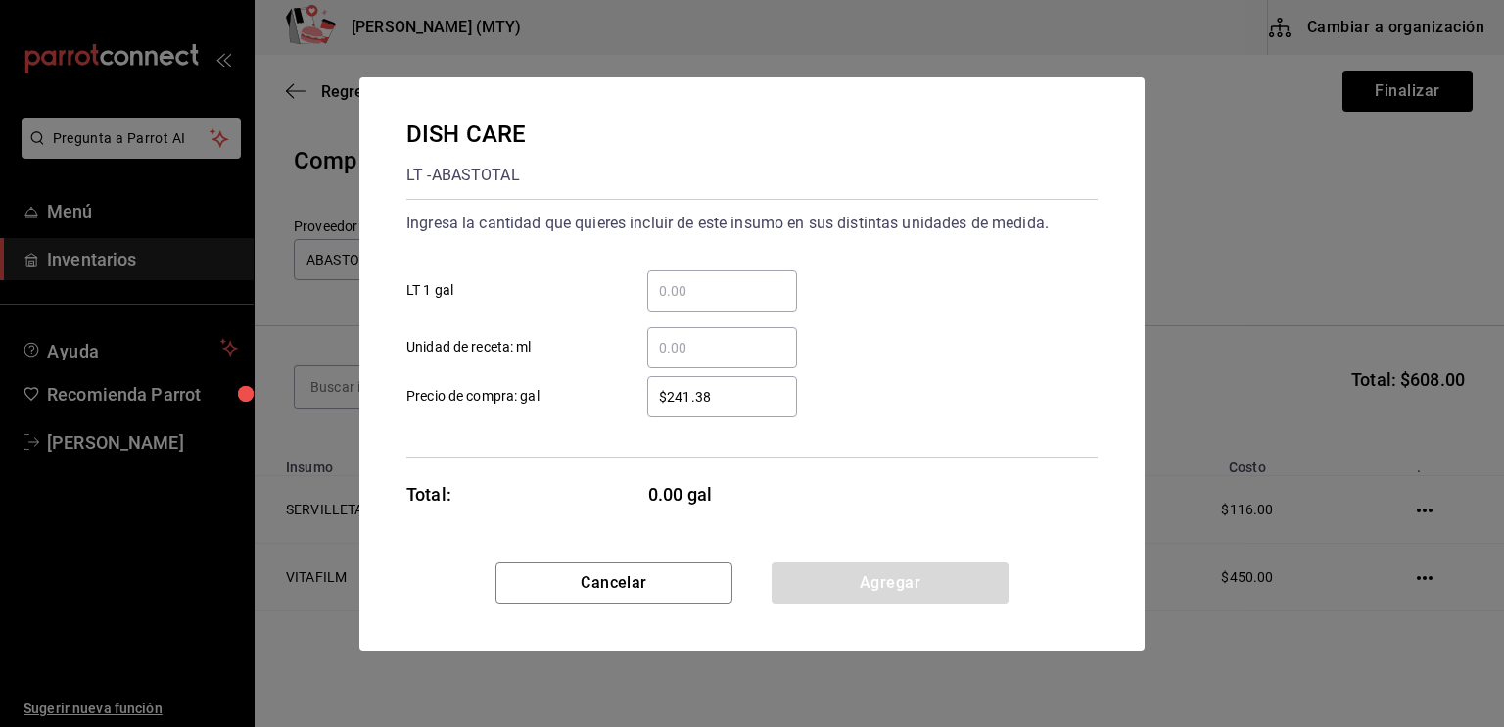
click at [668, 297] on input "​ LT 1 gal" at bounding box center [722, 291] width 150 height 24
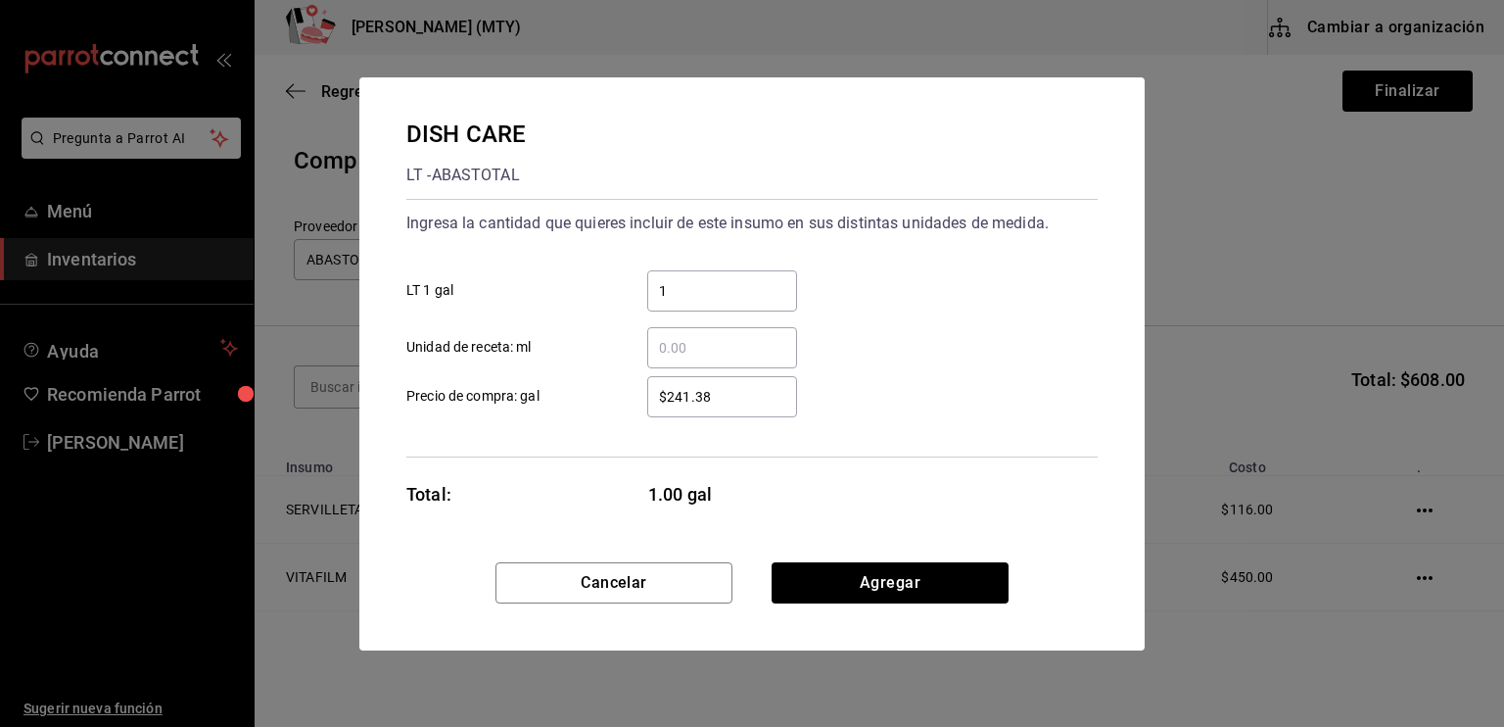
drag, startPoint x: 671, startPoint y: 413, endPoint x: 727, endPoint y: 385, distance: 62.6
click at [727, 385] on div "$241.38 ​" at bounding box center [722, 396] width 150 height 41
click at [727, 385] on input "$241.38" at bounding box center [722, 397] width 150 height 24
click at [865, 593] on button "Agregar" at bounding box center [890, 582] width 237 height 41
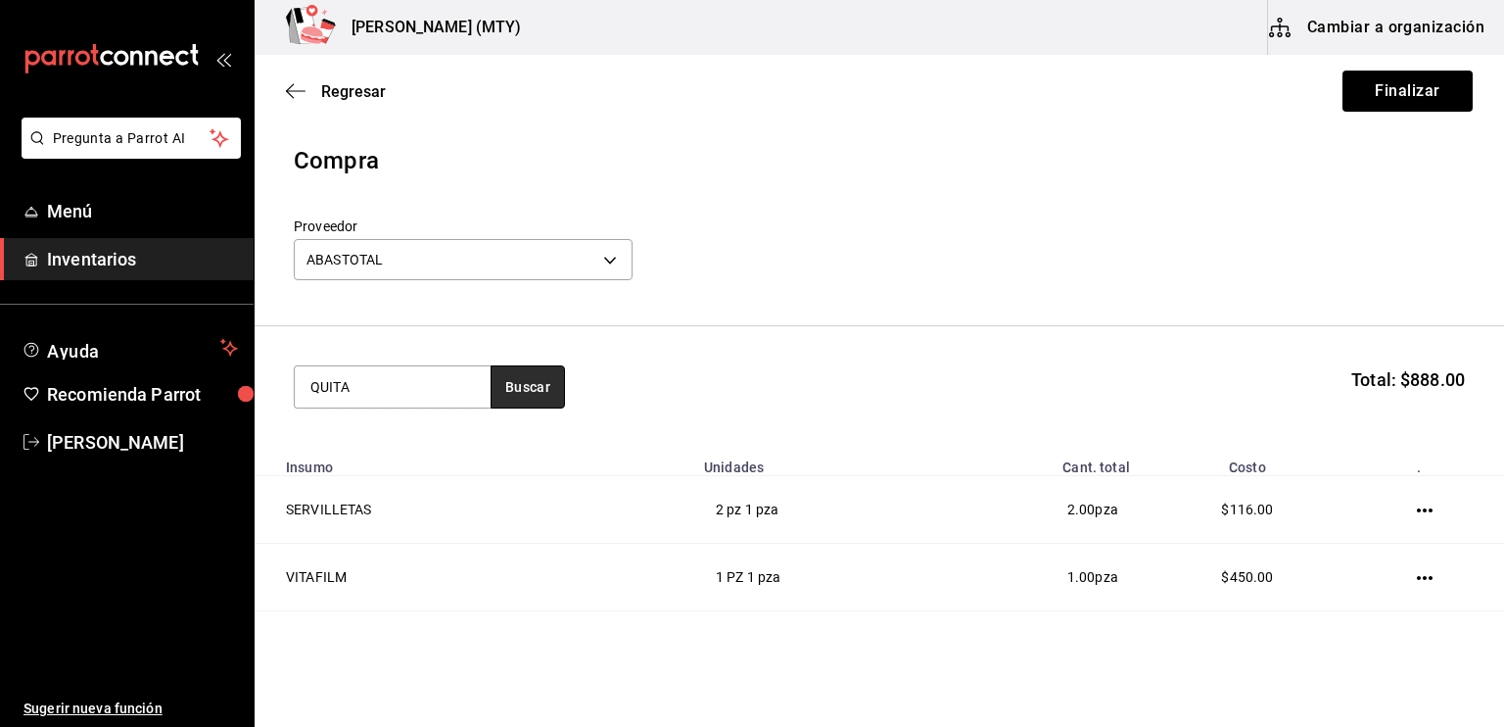
click at [518, 391] on button "Buscar" at bounding box center [528, 386] width 74 height 43
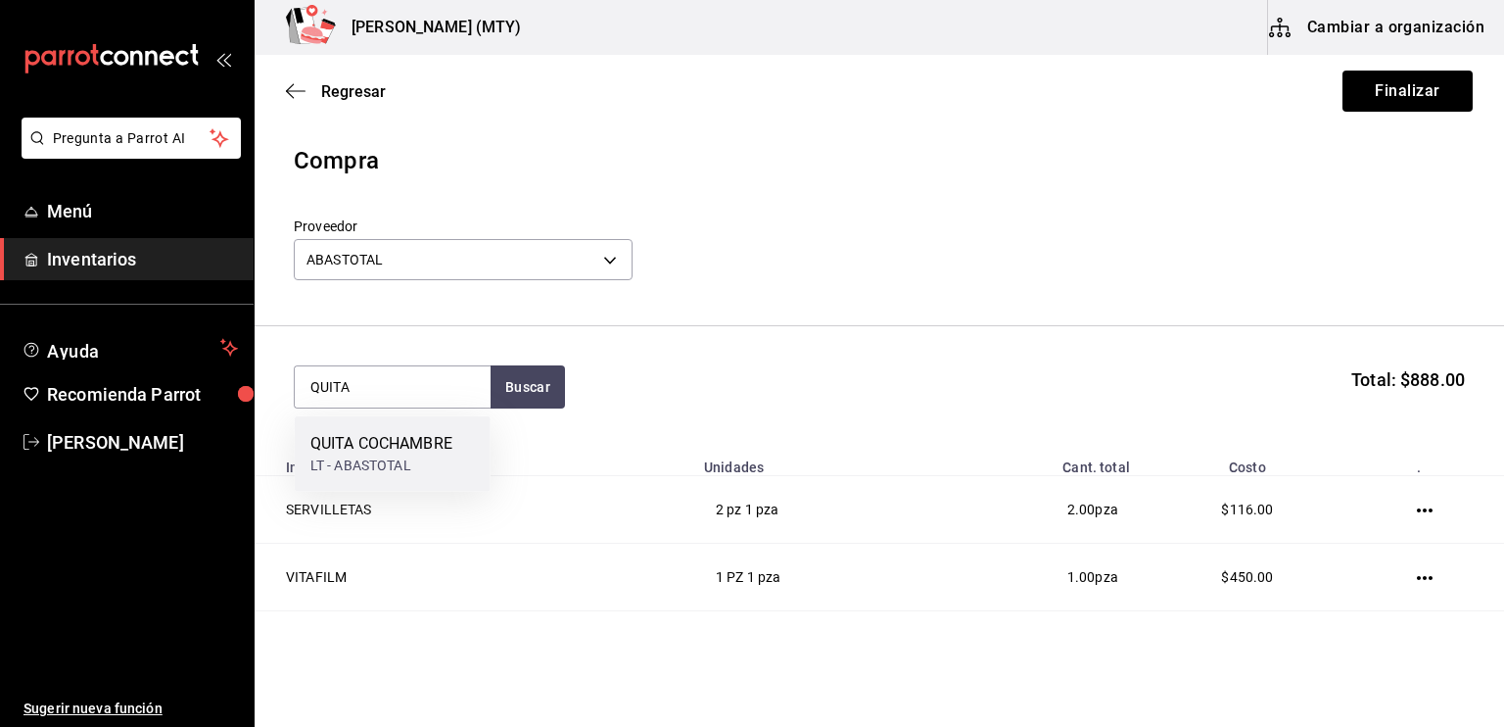
click at [450, 440] on div "QUITA COCHAMBRE" at bounding box center [381, 444] width 142 height 24
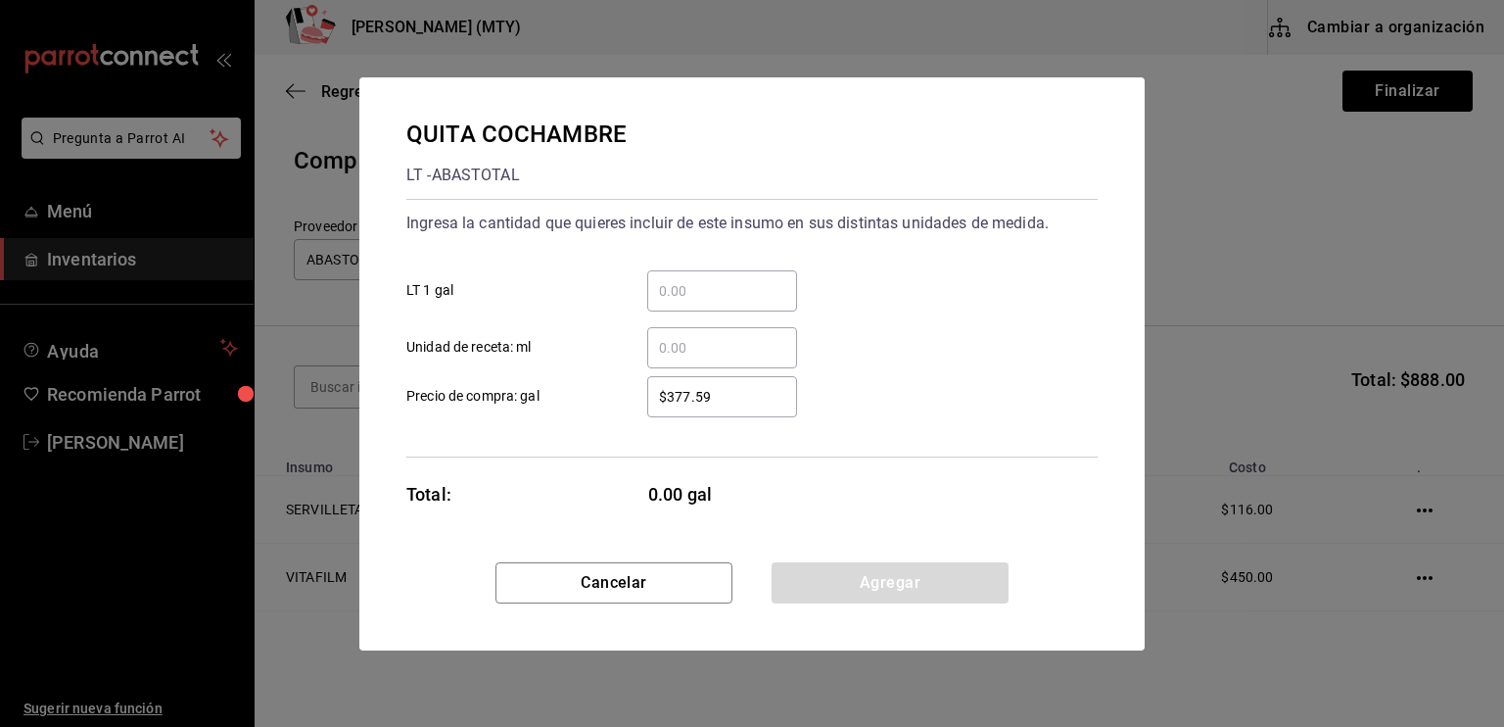
click at [657, 293] on input "​ LT 1 gal" at bounding box center [722, 291] width 150 height 24
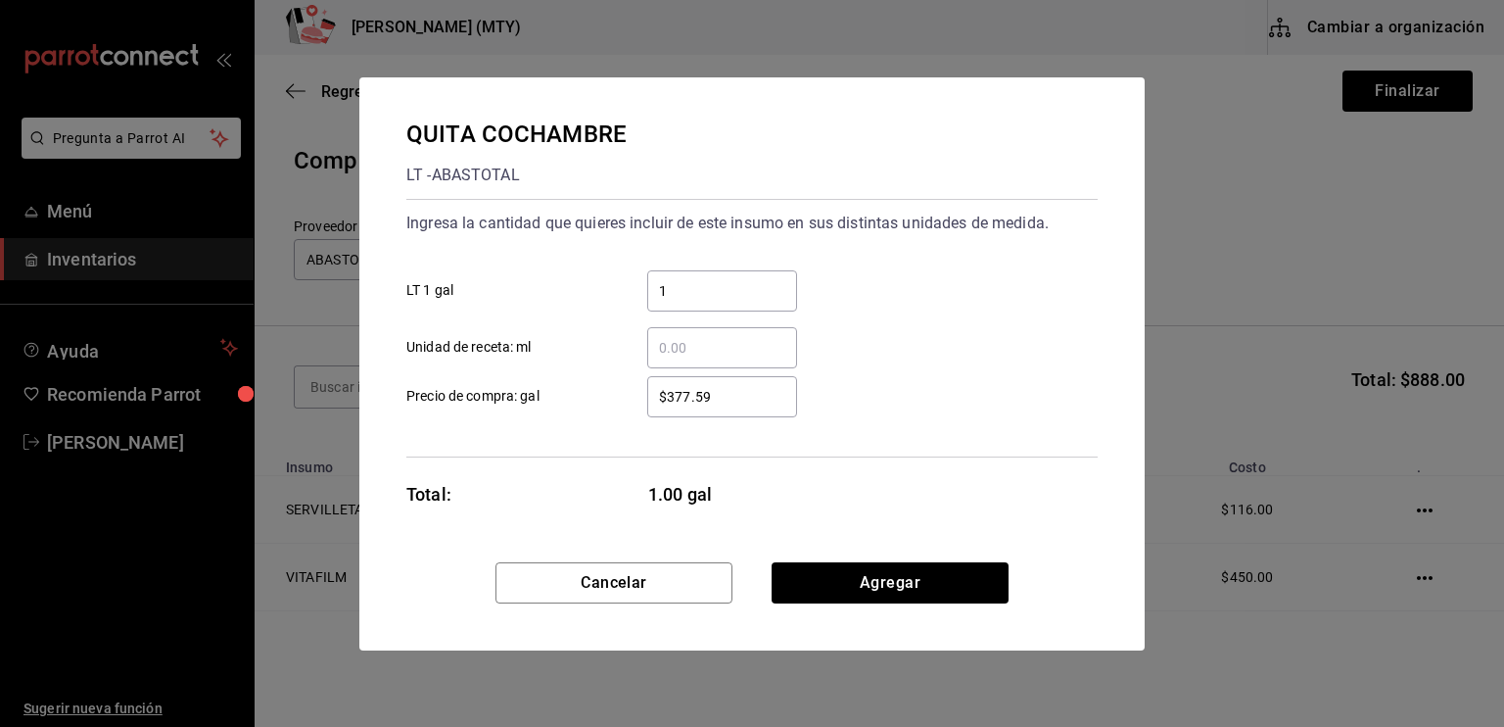
click at [662, 393] on input "$377.59" at bounding box center [722, 397] width 150 height 24
click at [717, 400] on input "$377.59" at bounding box center [722, 397] width 150 height 24
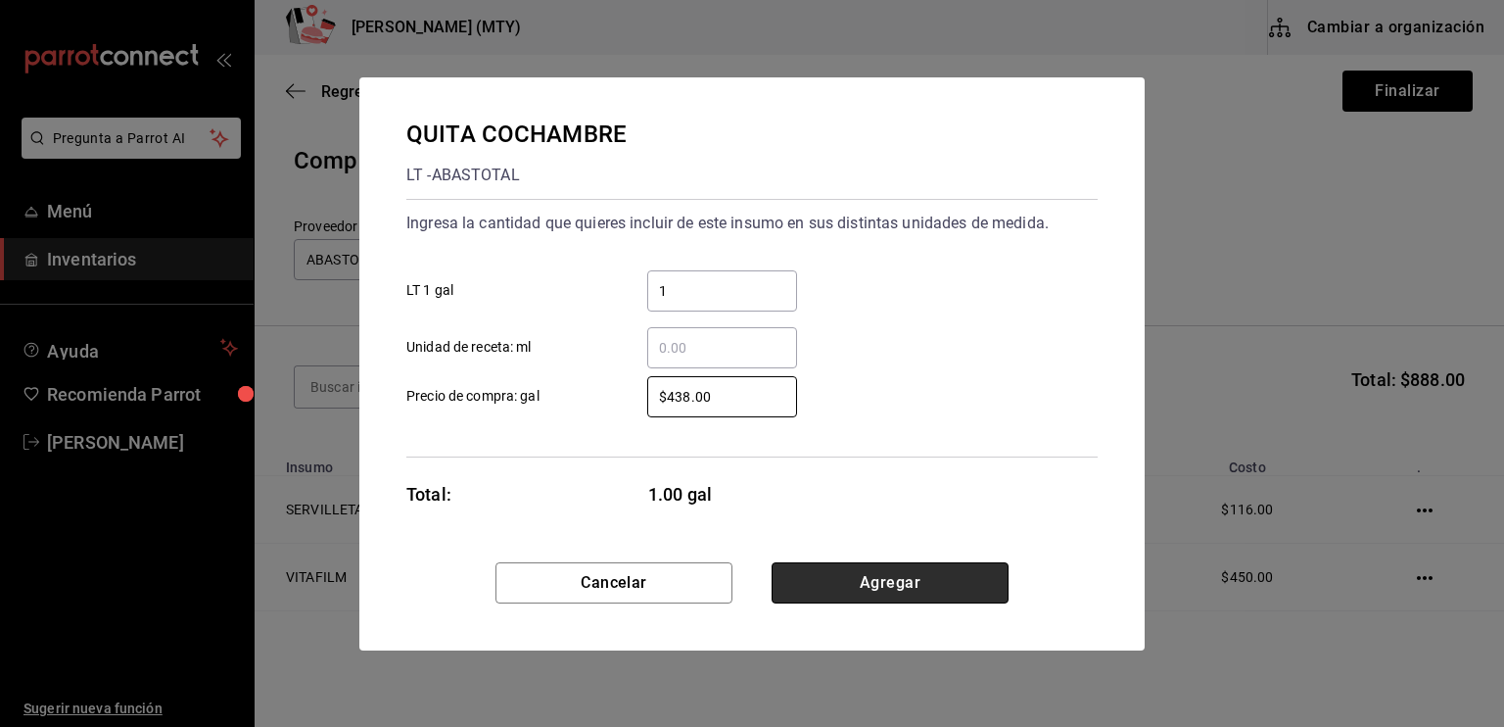
click at [867, 587] on button "Agregar" at bounding box center [890, 582] width 237 height 41
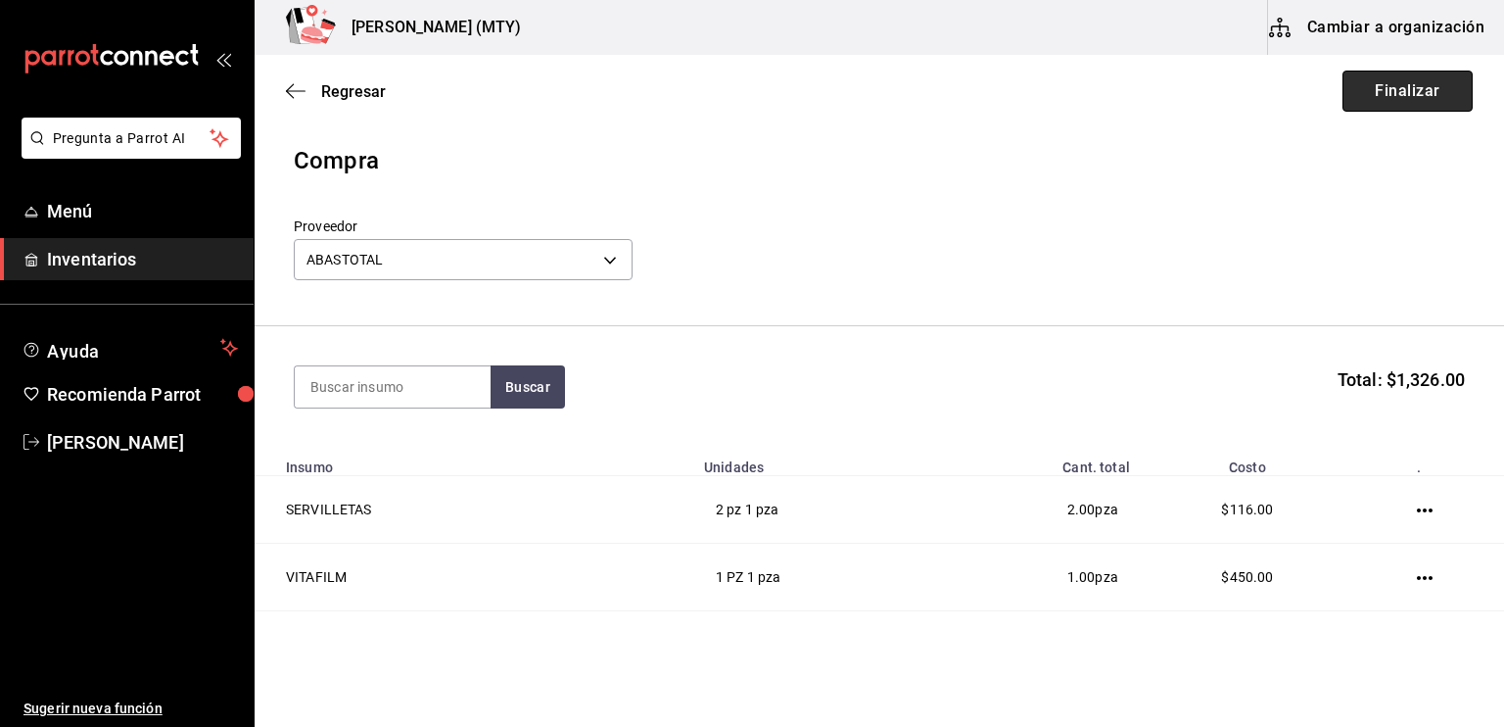
click at [1415, 91] on button "Finalizar" at bounding box center [1408, 91] width 130 height 41
